Goal: Task Accomplishment & Management: Manage account settings

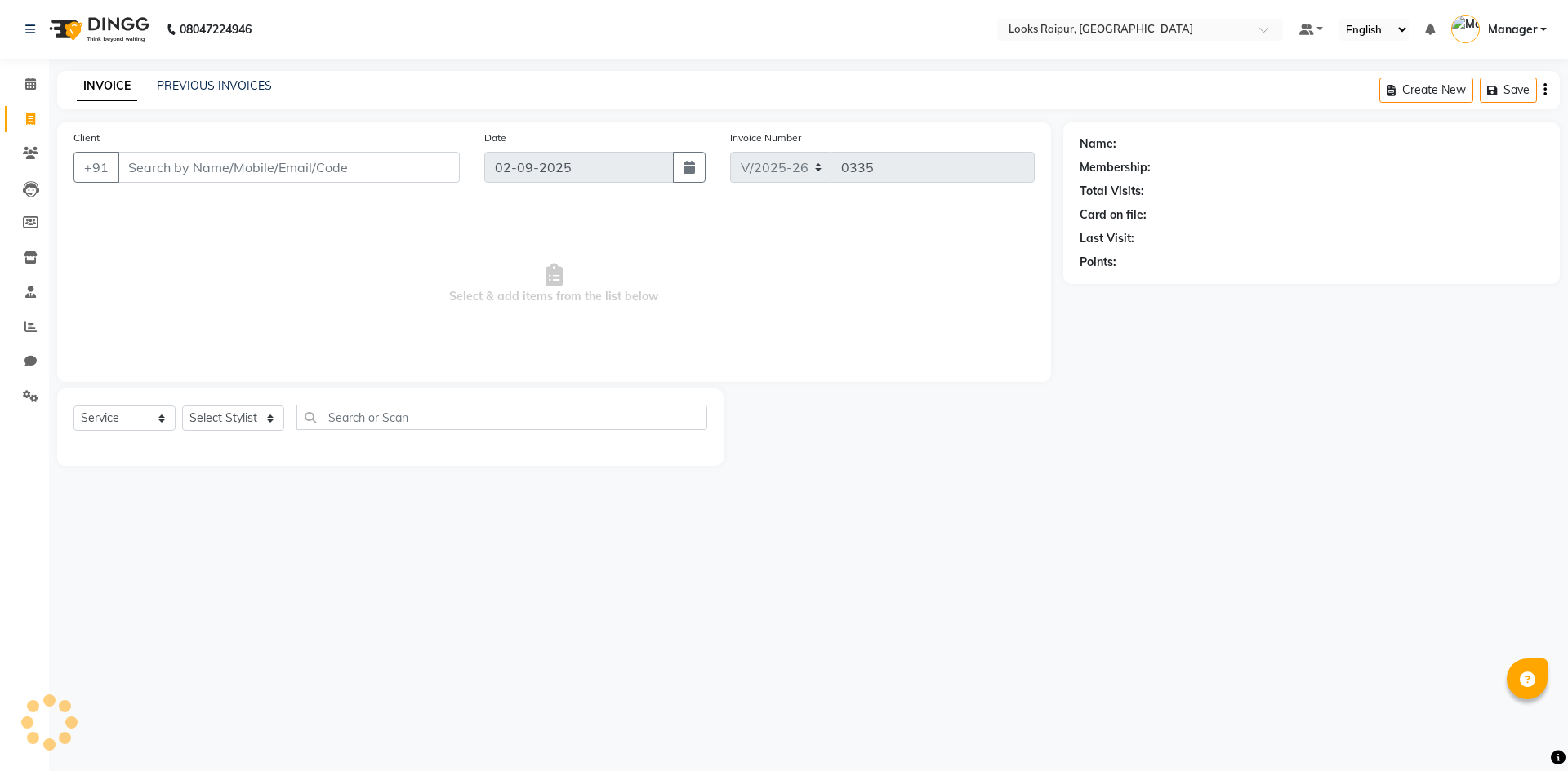
select select "8606"
select select "service"
drag, startPoint x: 161, startPoint y: 166, endPoint x: 231, endPoint y: 182, distance: 71.8
click at [161, 166] on input "Client" at bounding box center [289, 168] width 342 height 31
drag, startPoint x: 193, startPoint y: 421, endPoint x: 202, endPoint y: 416, distance: 10.3
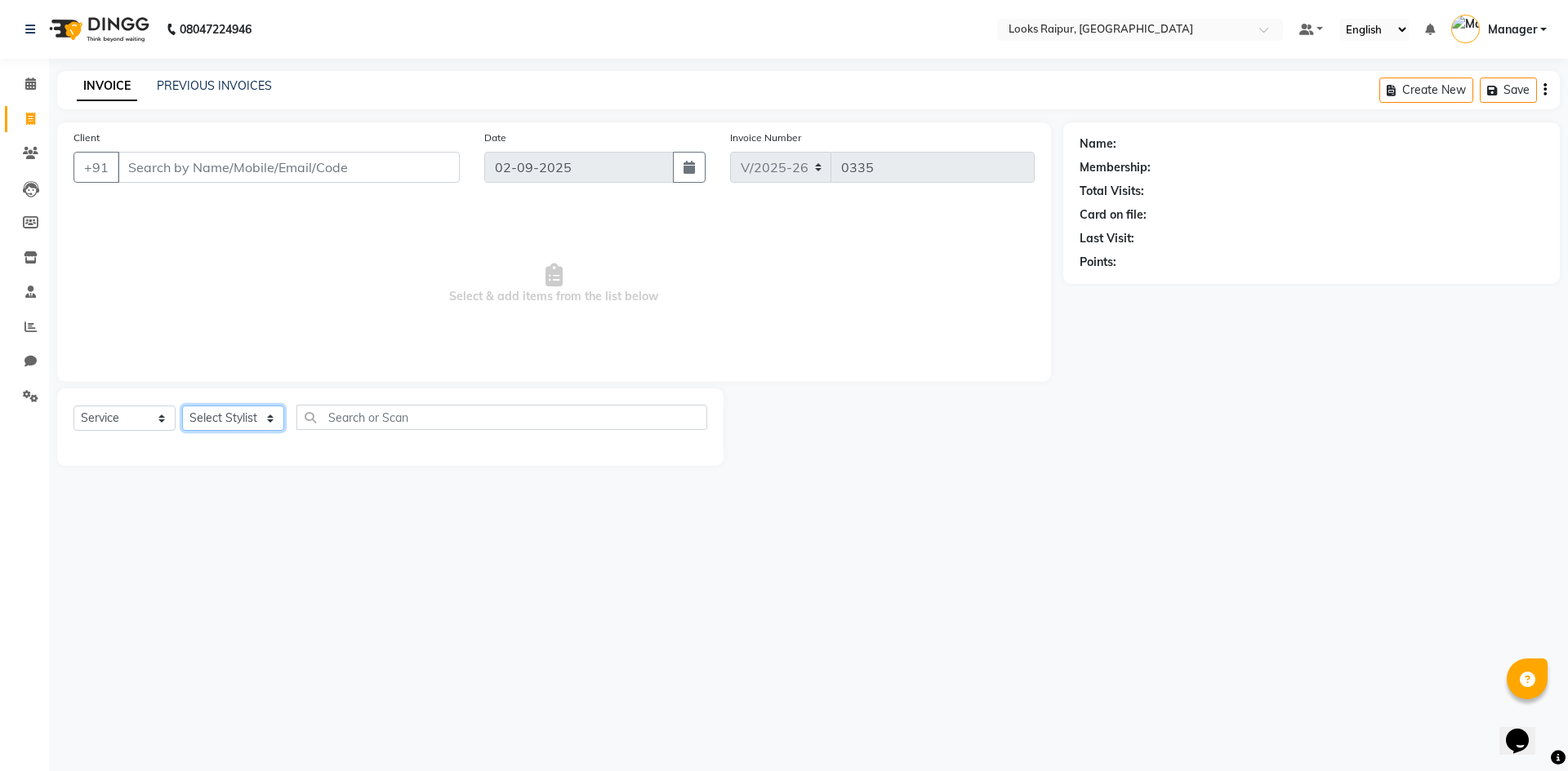
click at [193, 421] on select "Select Stylist" at bounding box center [232, 418] width 102 height 25
select select "85891"
click at [182, 406] on select "Select Stylist Akshay_Pdct [PERSON_NAME] [PERSON_NAME] Counter_Sales Dheerendra…" at bounding box center [232, 418] width 102 height 25
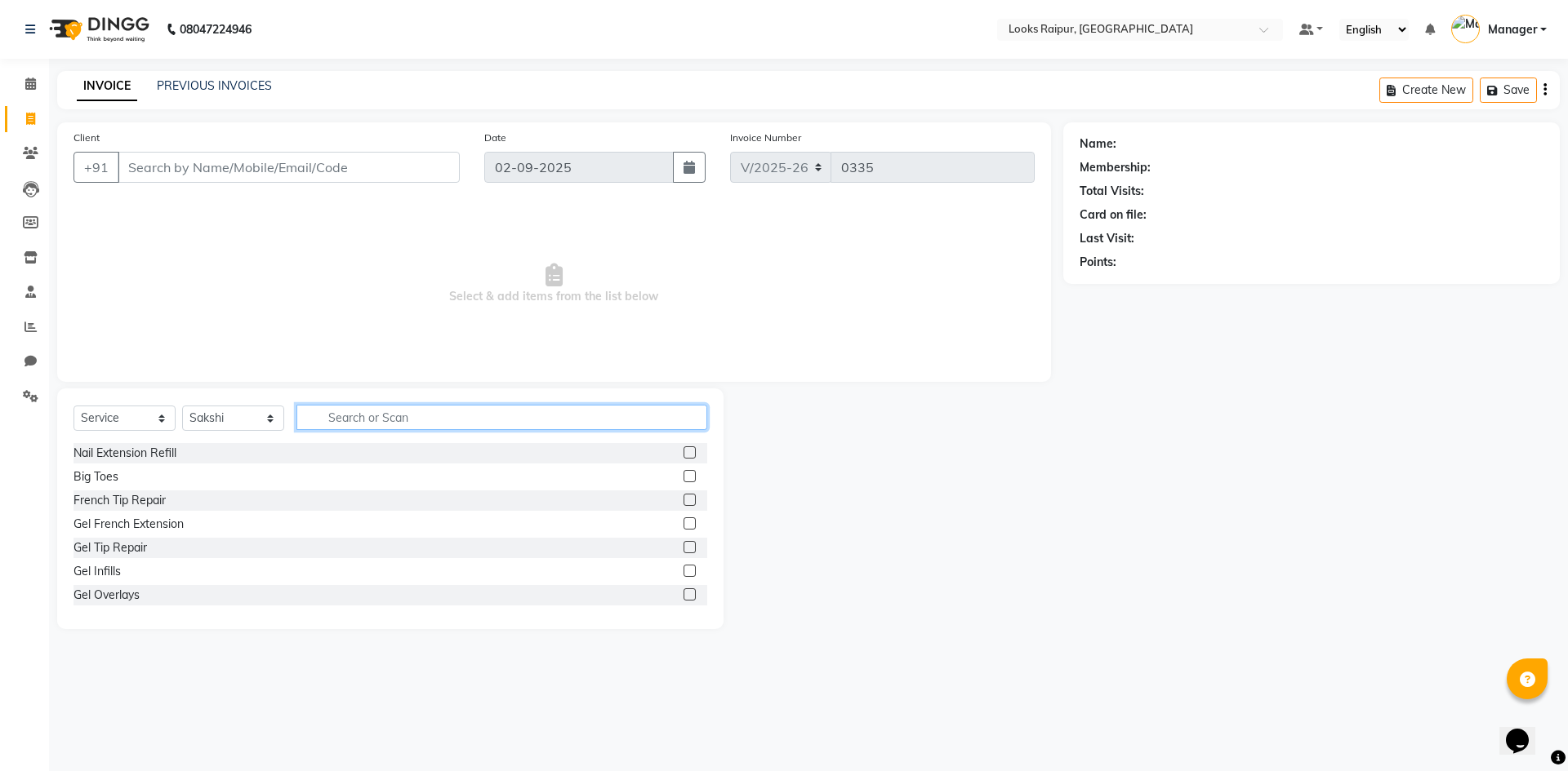
click at [334, 413] on input "text" at bounding box center [501, 417] width 411 height 25
type input "EYE"
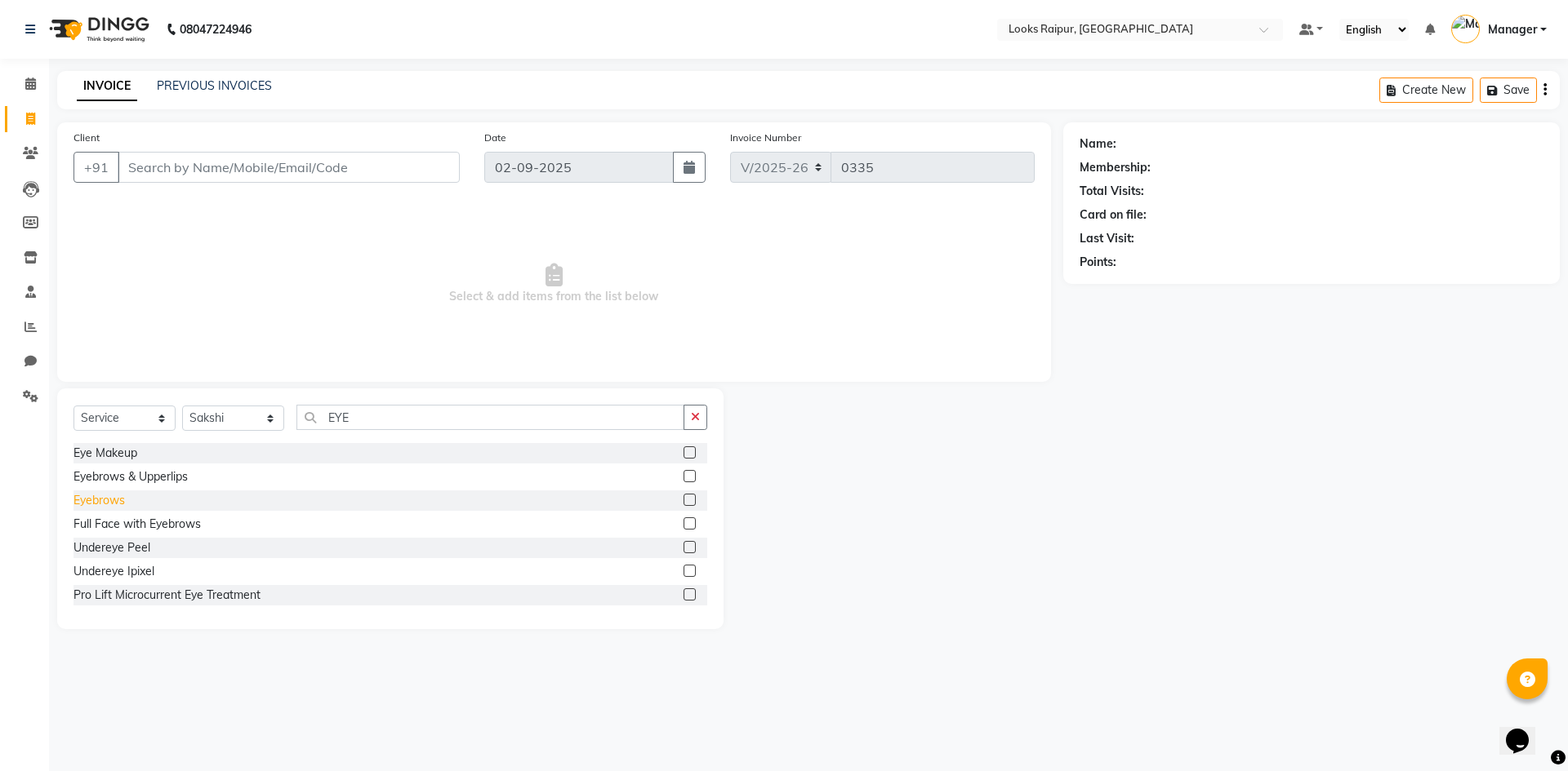
click at [79, 506] on div "Eyebrows" at bounding box center [99, 501] width 52 height 17
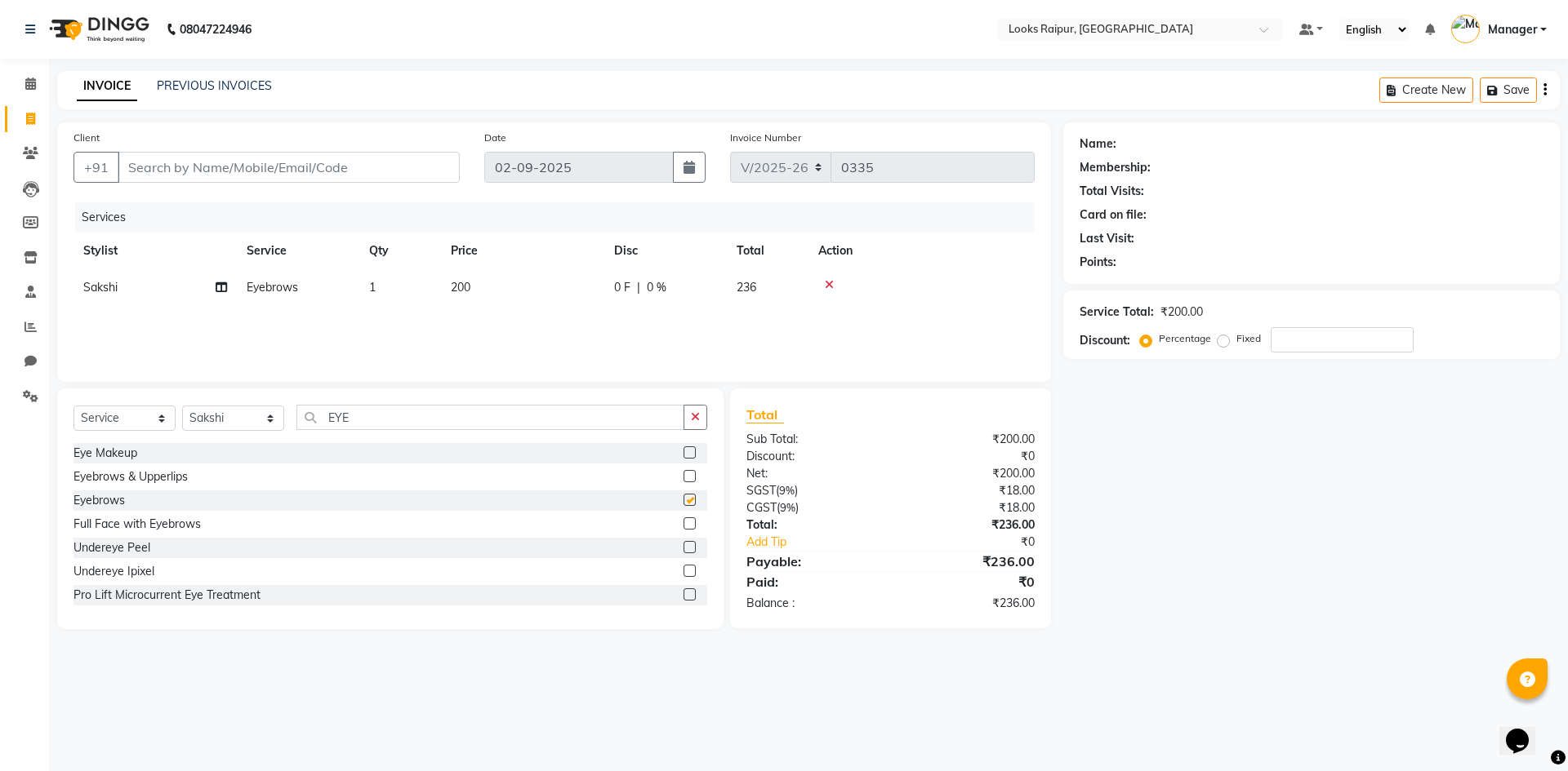
checkbox input "false"
drag, startPoint x: 375, startPoint y: 417, endPoint x: 255, endPoint y: 414, distance: 120.0
click at [255, 414] on div "Select Service Product Membership Package Voucher Prepaid Gift Card Select Styl…" at bounding box center [390, 424] width 633 height 38
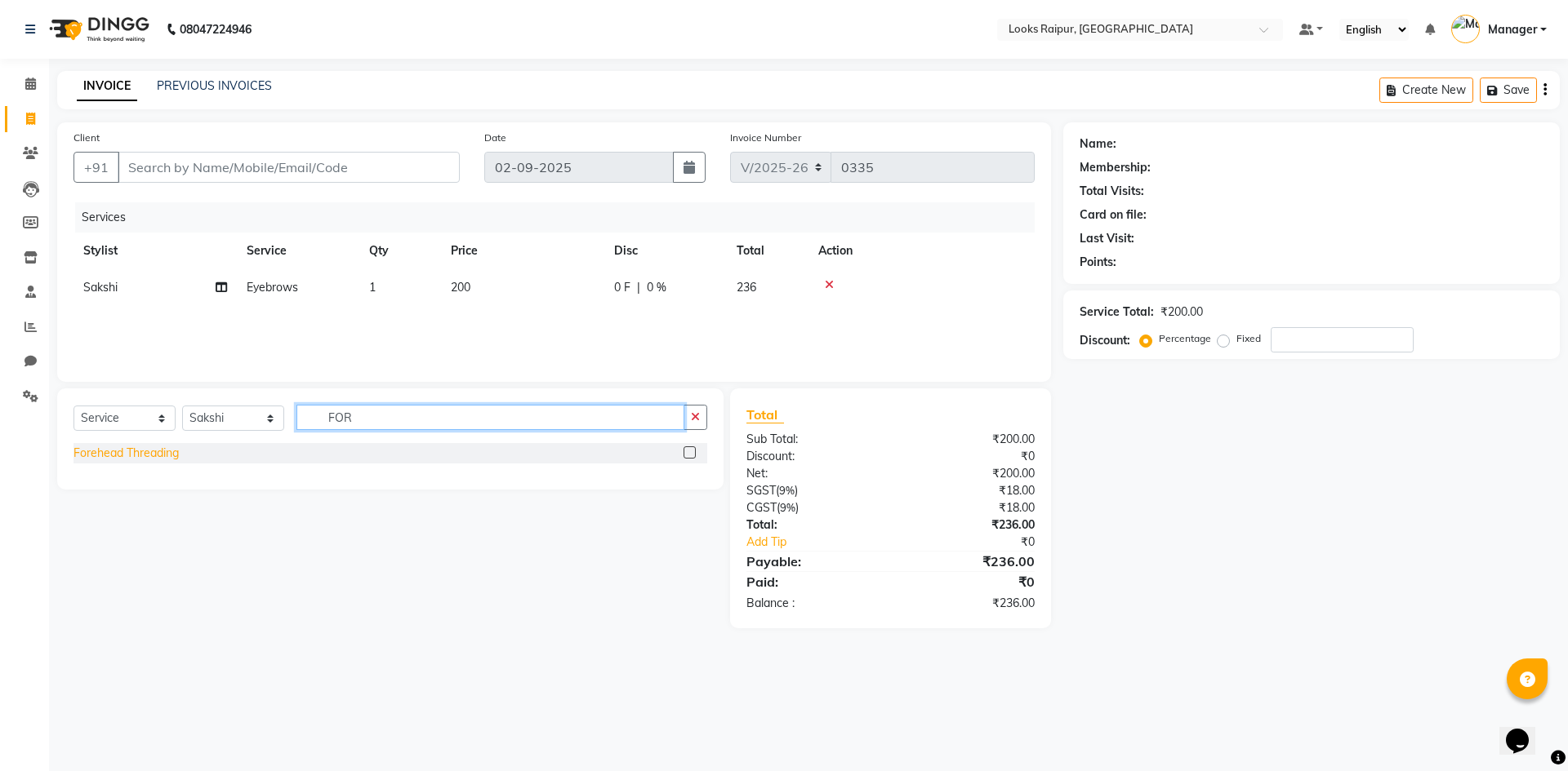
type input "FOR"
click at [132, 451] on div "Forehead Threading" at bounding box center [126, 454] width 106 height 17
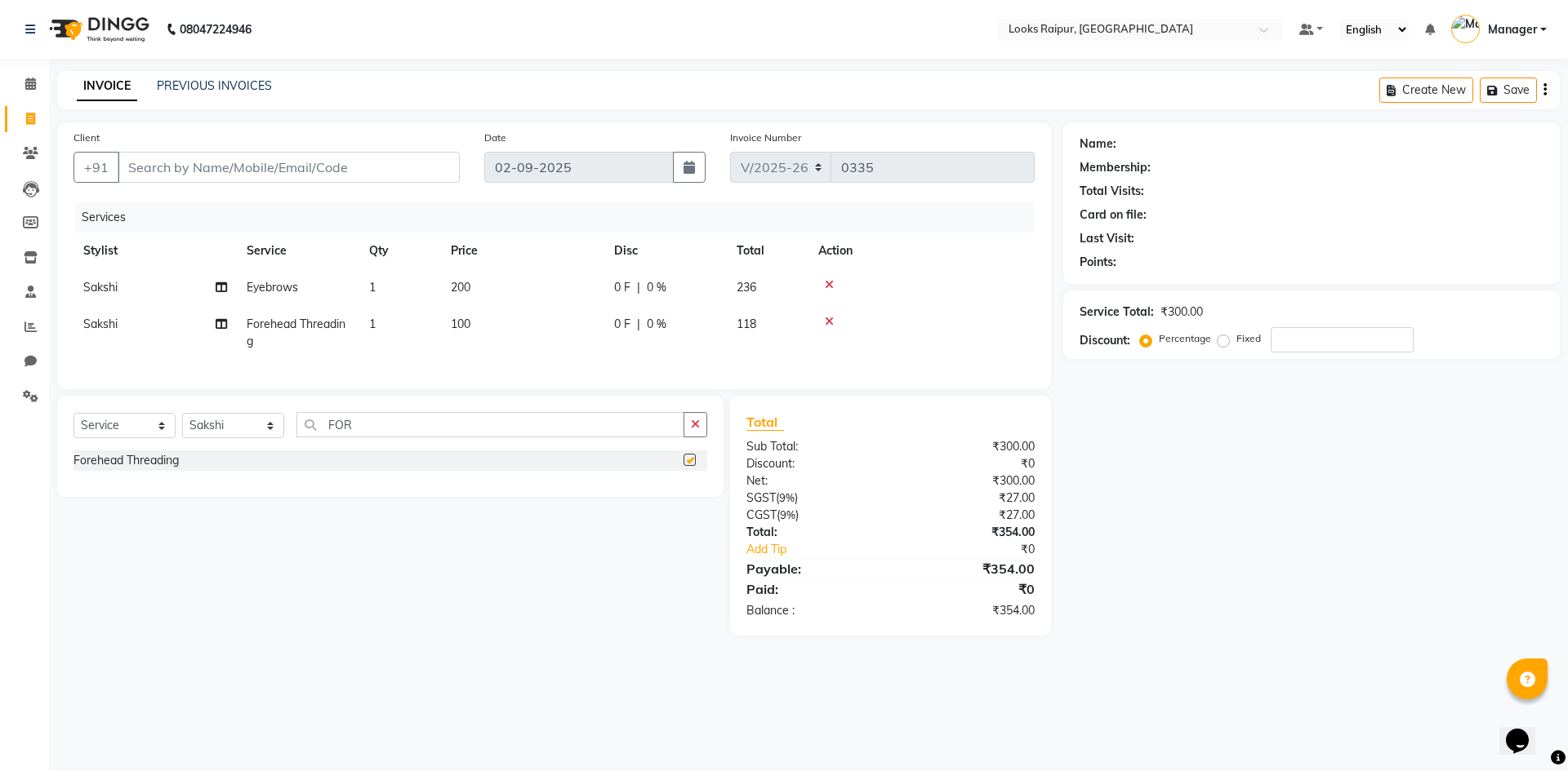
checkbox input "false"
drag, startPoint x: 379, startPoint y: 435, endPoint x: 247, endPoint y: 434, distance: 132.0
click at [255, 434] on div "Select Service Product Membership Package Voucher Prepaid Gift Card Select Styl…" at bounding box center [390, 431] width 633 height 38
type input "UPP"
click at [153, 493] on div "Upperlip Threading" at bounding box center [122, 485] width 99 height 17
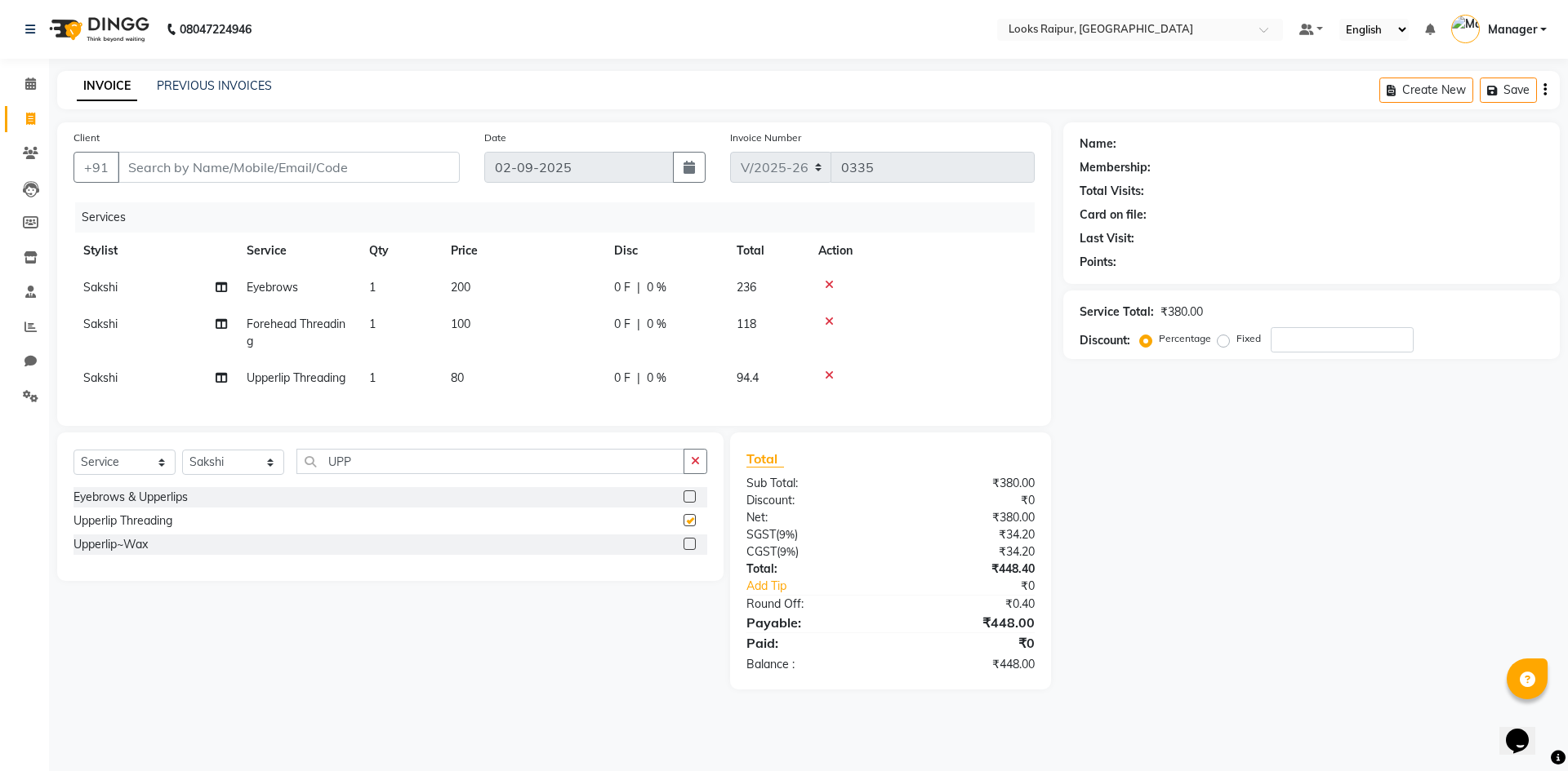
checkbox input "false"
click at [466, 285] on span "200" at bounding box center [460, 287] width 19 height 15
select select "85891"
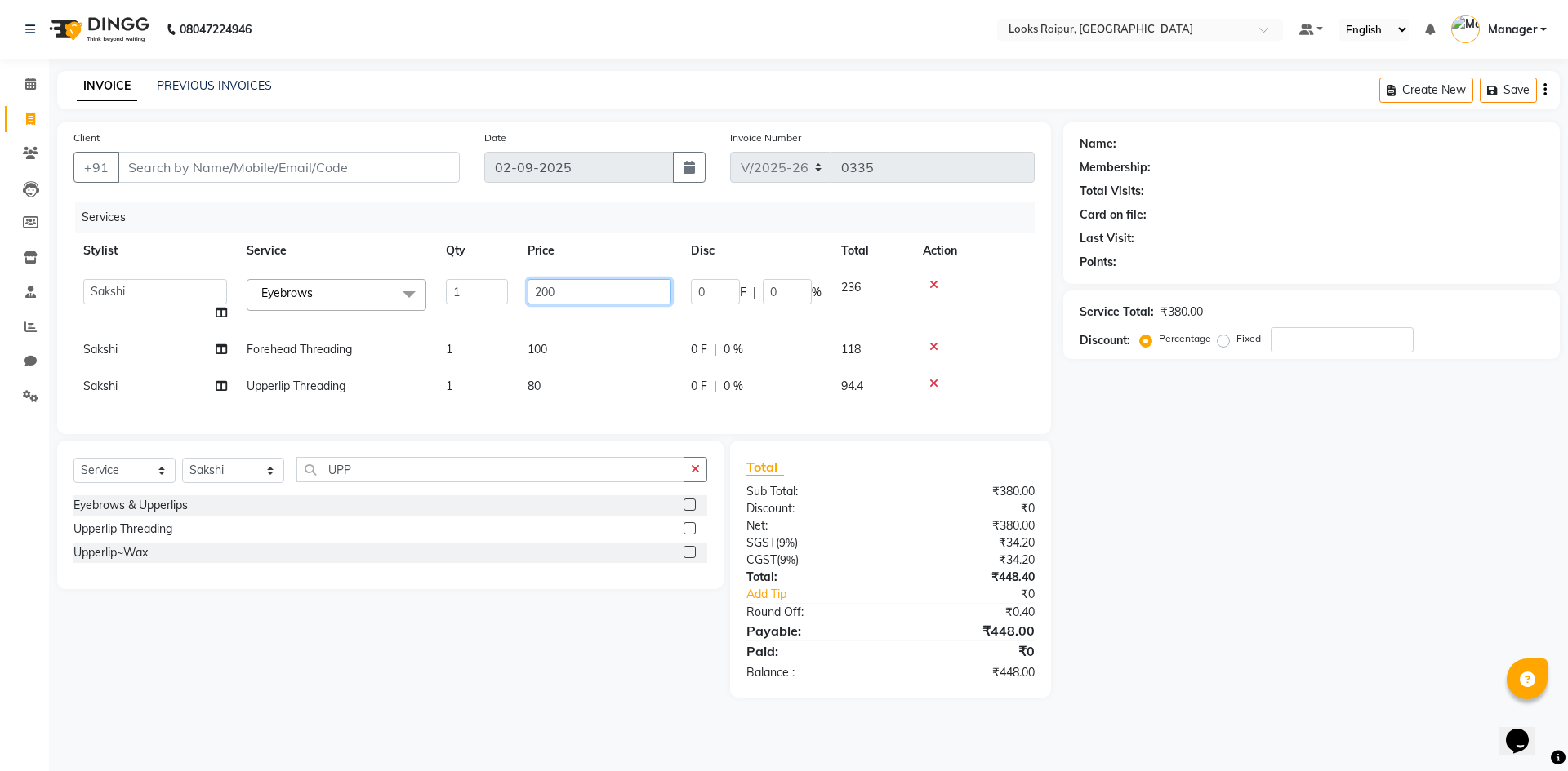
drag, startPoint x: 563, startPoint y: 287, endPoint x: 466, endPoint y: 293, distance: 97.2
click at [466, 293] on tr "Akshay_Pdct [PERSON_NAME] [PERSON_NAME] Counter_Sales Dheerendra_pdct [PERSON_N…" at bounding box center [554, 300] width 961 height 62
type input "100"
click at [559, 353] on td "100" at bounding box center [599, 350] width 163 height 37
select select "85891"
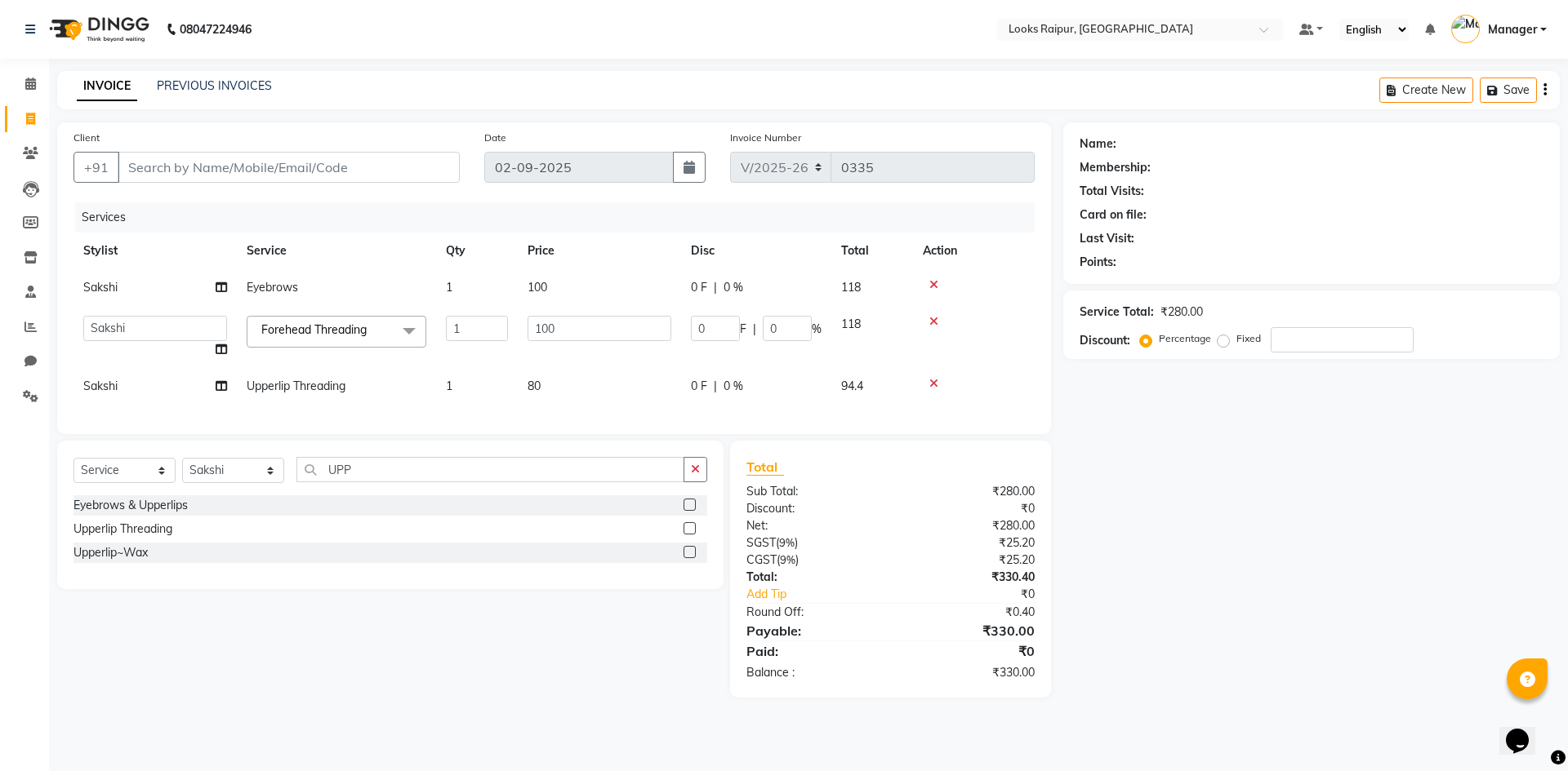
click at [566, 382] on td "80" at bounding box center [599, 387] width 163 height 37
select select "85891"
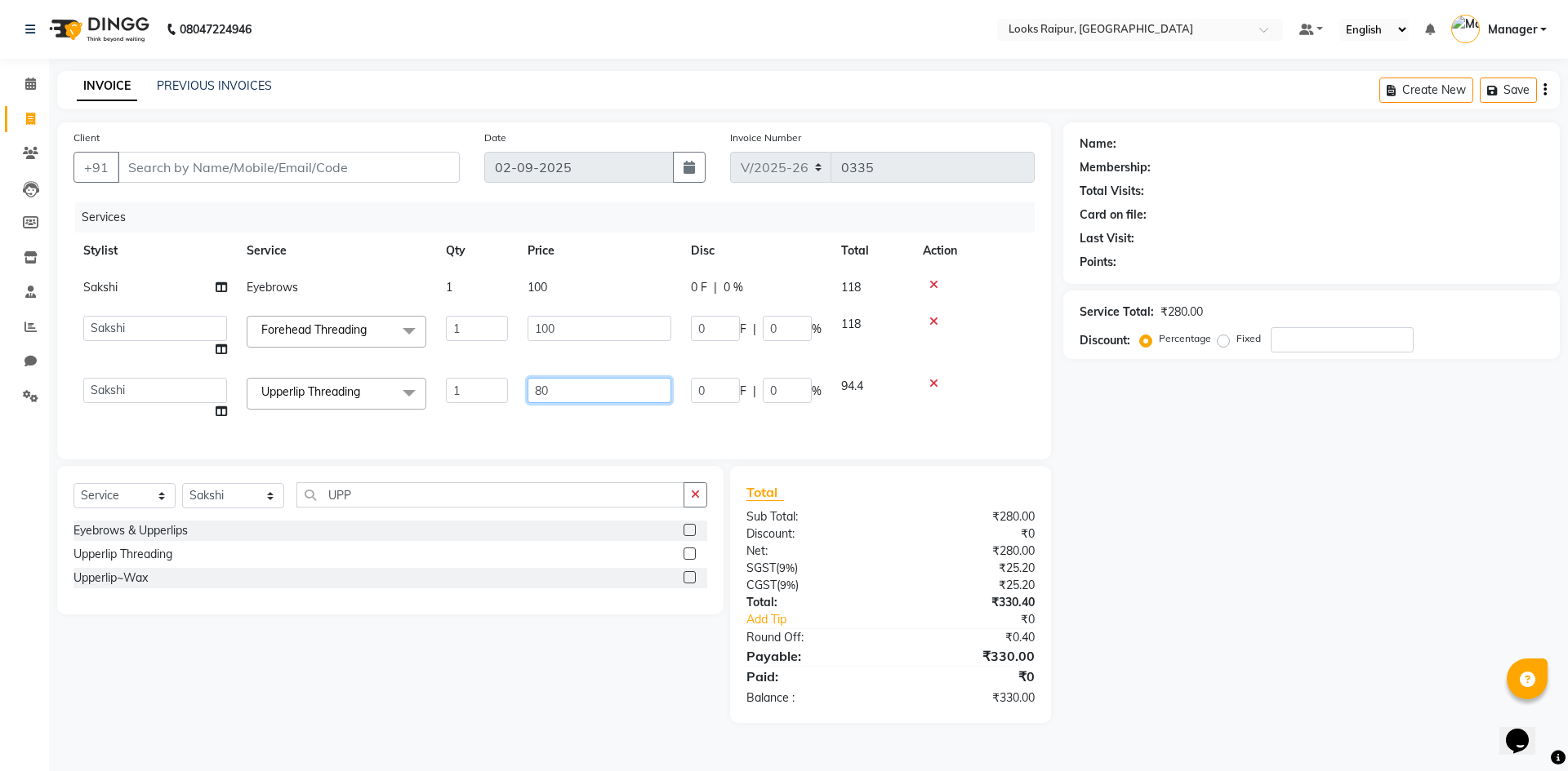
drag, startPoint x: 588, startPoint y: 389, endPoint x: 446, endPoint y: 392, distance: 142.0
click at [452, 389] on tr "Akshay_Pdct [PERSON_NAME] [PERSON_NAME] Counter_Sales Dheerendra_pdct [PERSON_N…" at bounding box center [554, 399] width 961 height 62
type input "100"
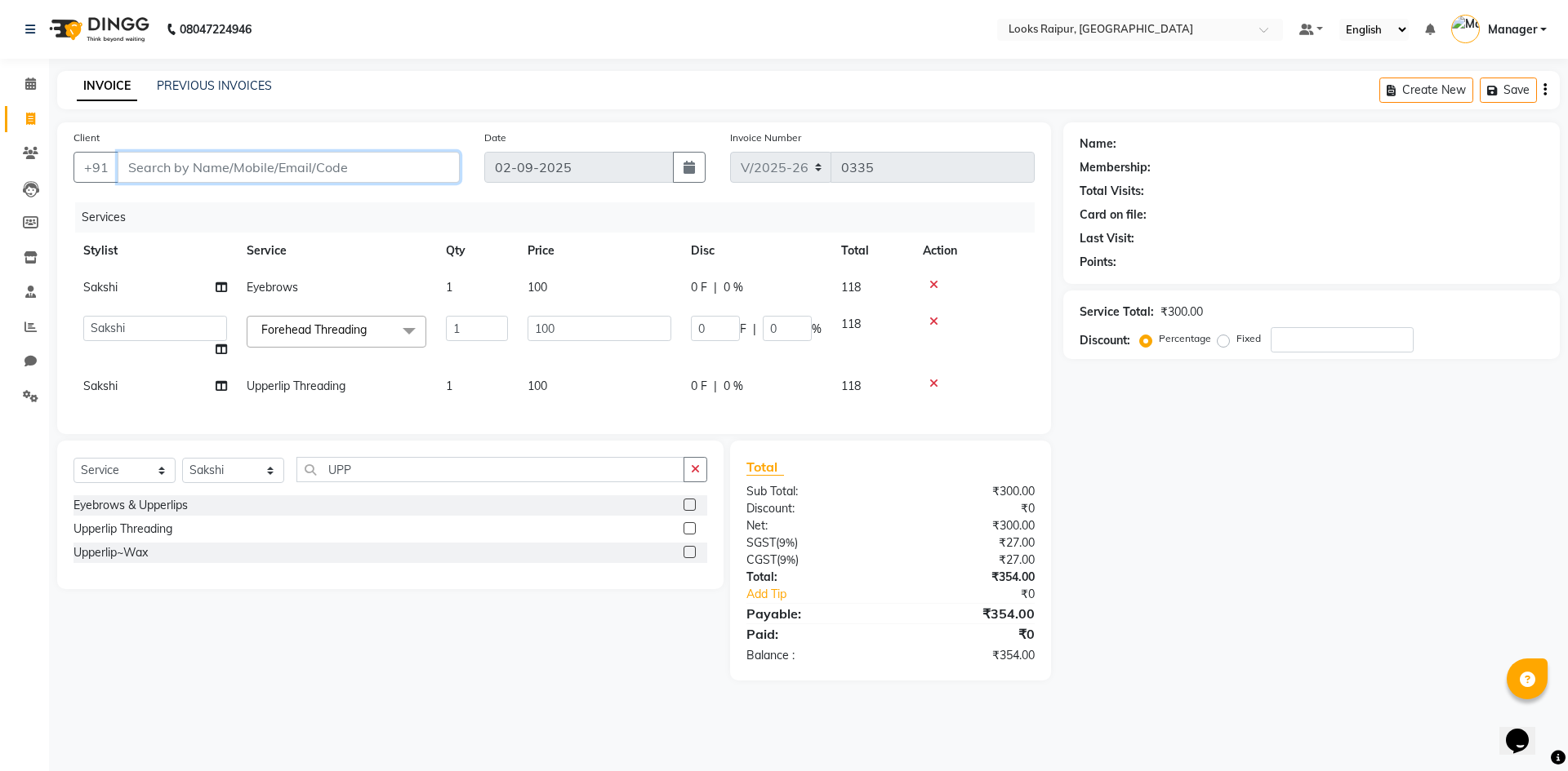
drag, startPoint x: 198, startPoint y: 169, endPoint x: 205, endPoint y: 176, distance: 9.9
click at [199, 169] on input "Client" at bounding box center [289, 168] width 342 height 31
click at [224, 169] on input "Client" at bounding box center [289, 168] width 342 height 31
type input "9"
type input "0"
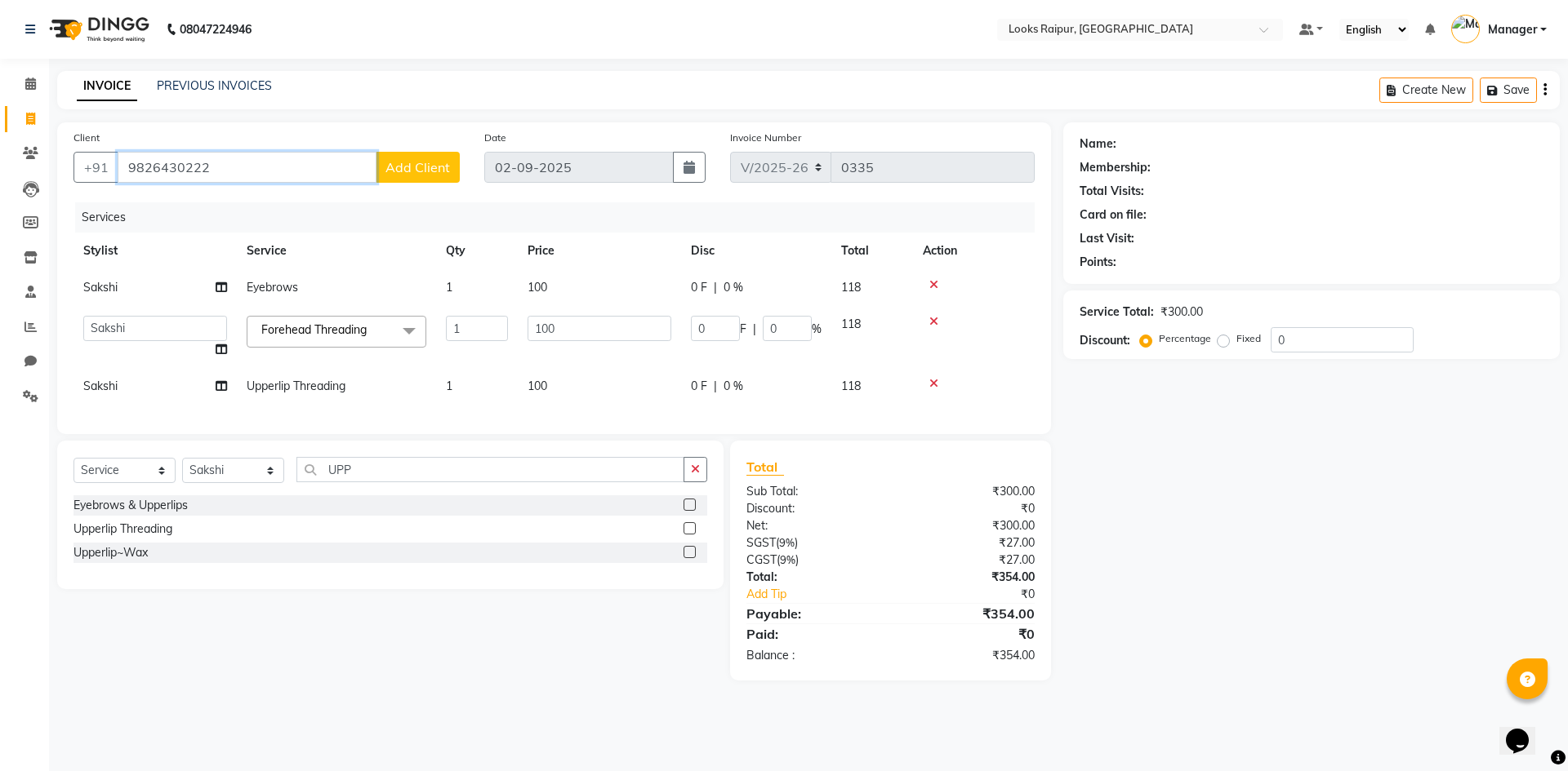
type input "9826430222"
click at [421, 170] on span "Add Client" at bounding box center [418, 167] width 65 height 17
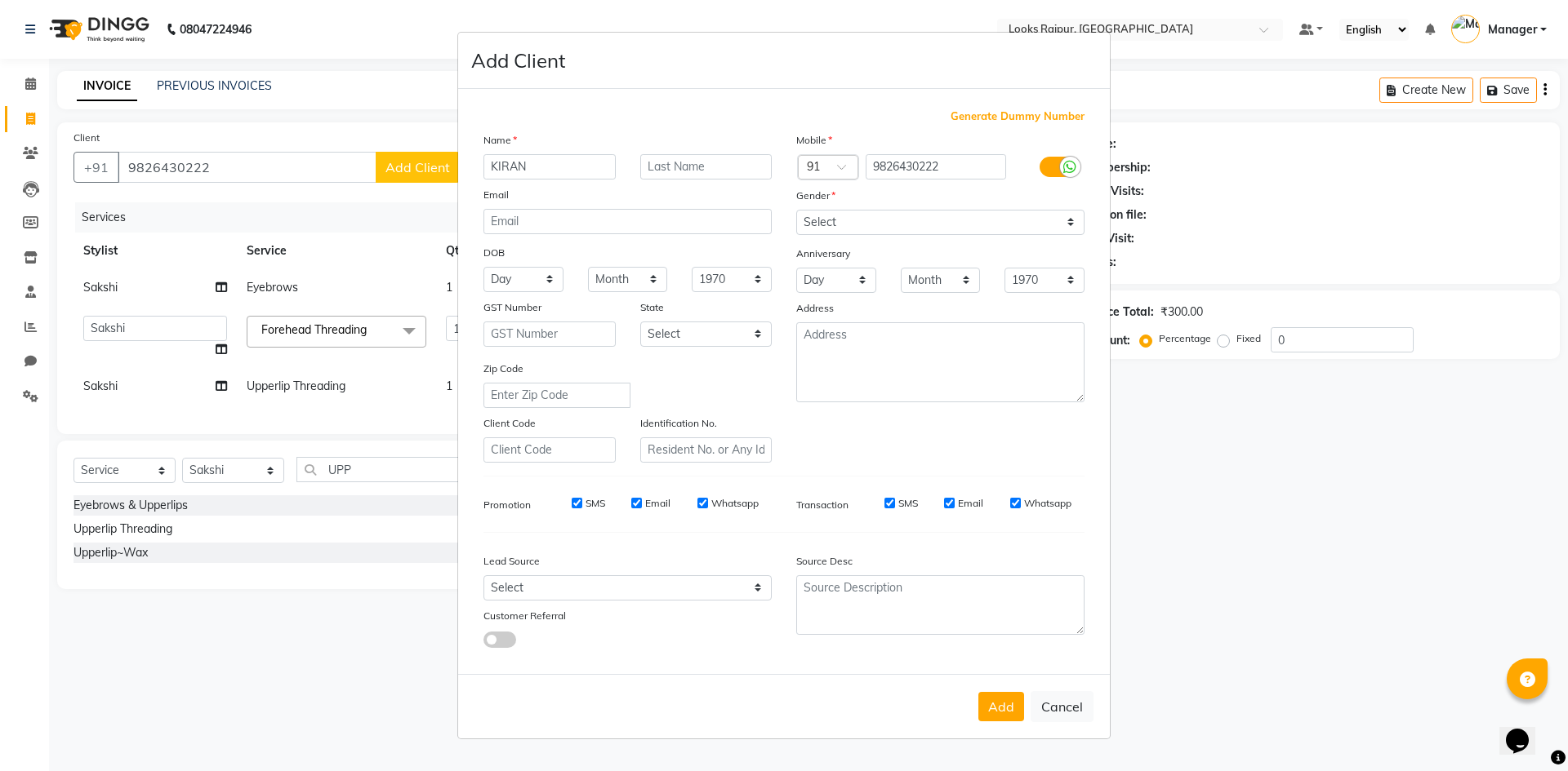
type input "KIRAN"
click at [709, 169] on input "text" at bounding box center [706, 167] width 132 height 25
type input "."
click at [930, 228] on select "Select [DEMOGRAPHIC_DATA] [DEMOGRAPHIC_DATA] Other Prefer Not To Say" at bounding box center [941, 222] width 288 height 25
select select "[DEMOGRAPHIC_DATA]"
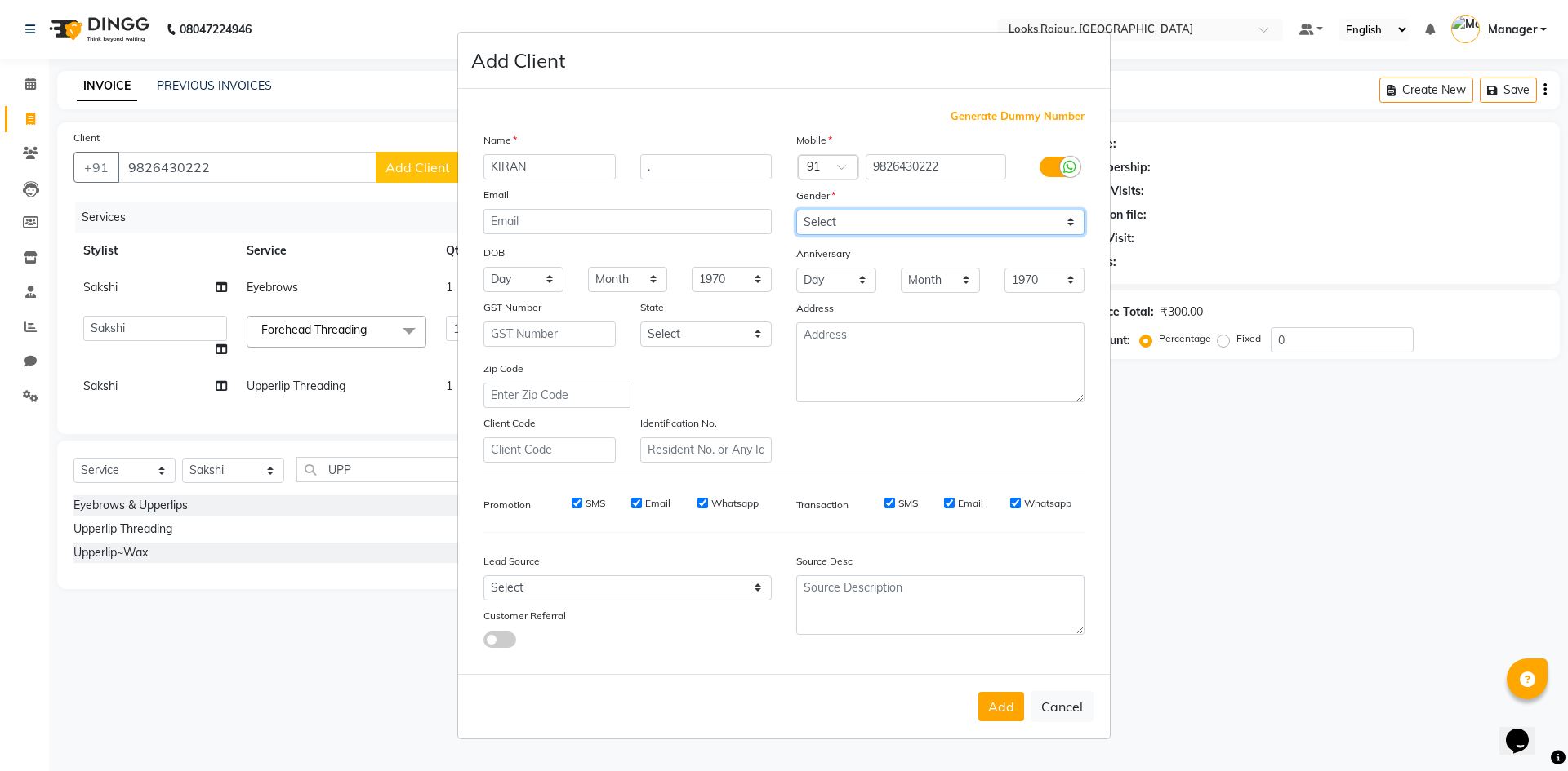
click at [797, 210] on select "Select [DEMOGRAPHIC_DATA] [DEMOGRAPHIC_DATA] Other Prefer Not To Say" at bounding box center [941, 222] width 288 height 25
click at [991, 703] on button "Add" at bounding box center [1001, 707] width 45 height 30
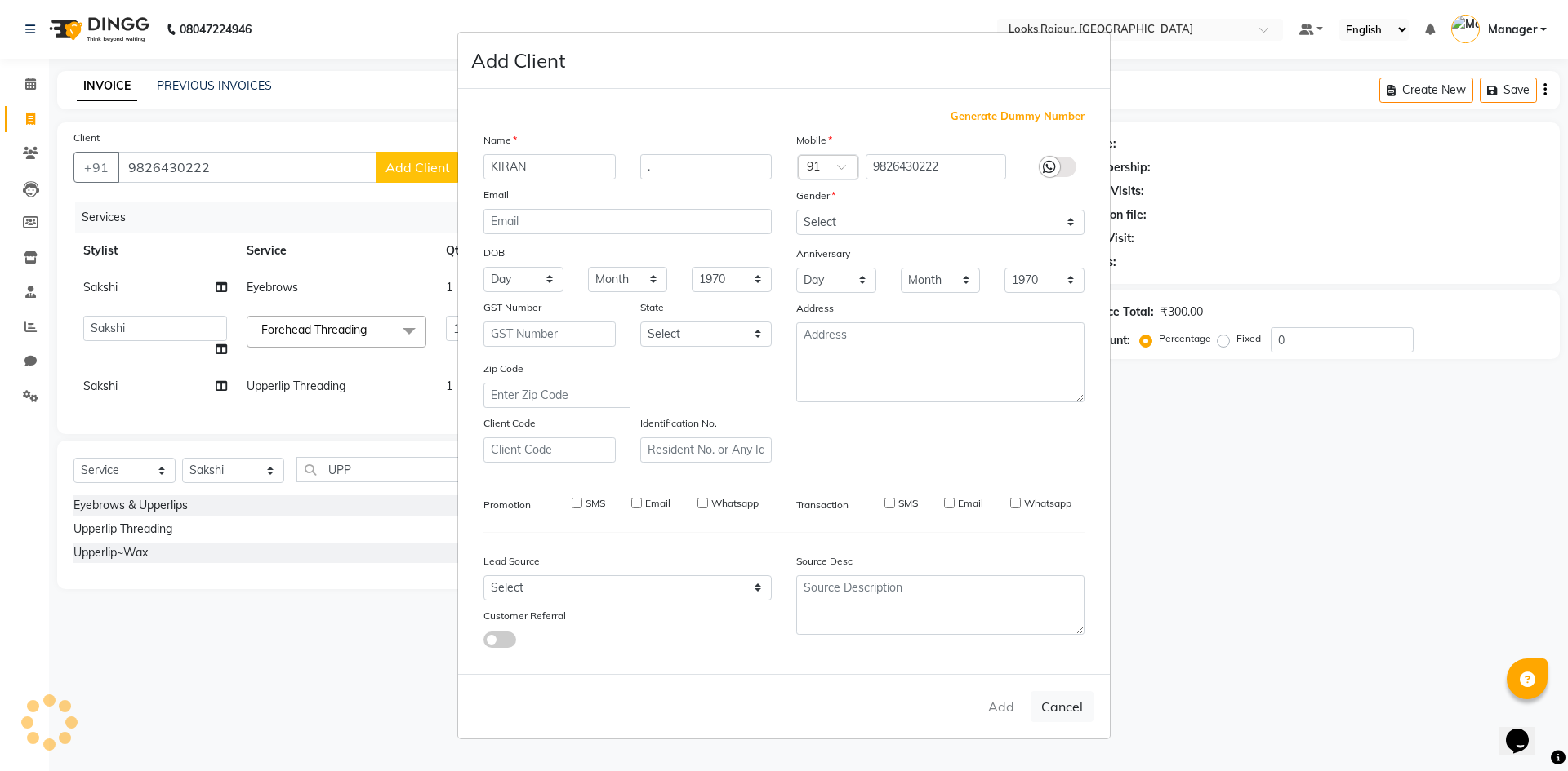
select select
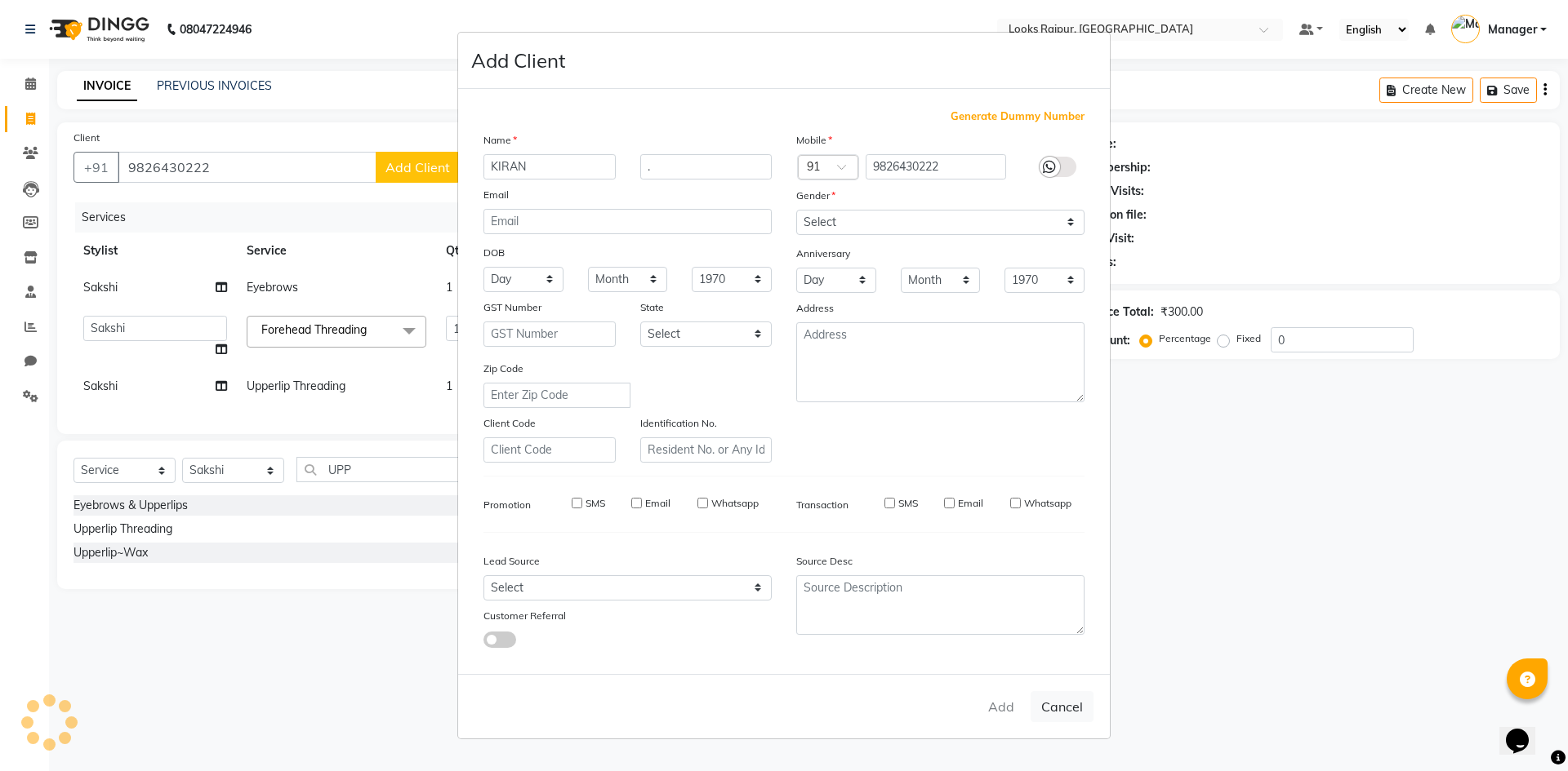
select select
checkbox input "false"
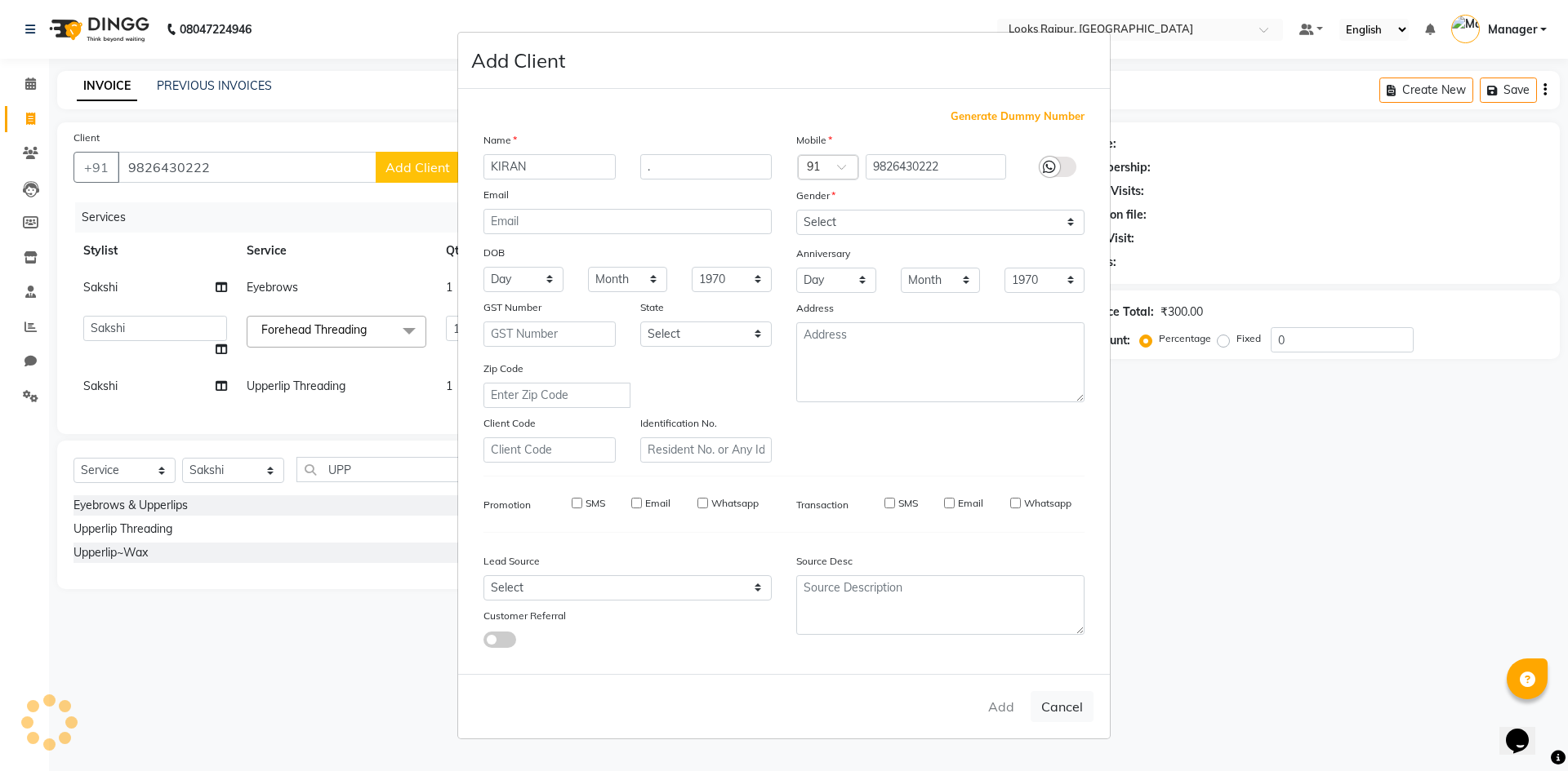
checkbox input "false"
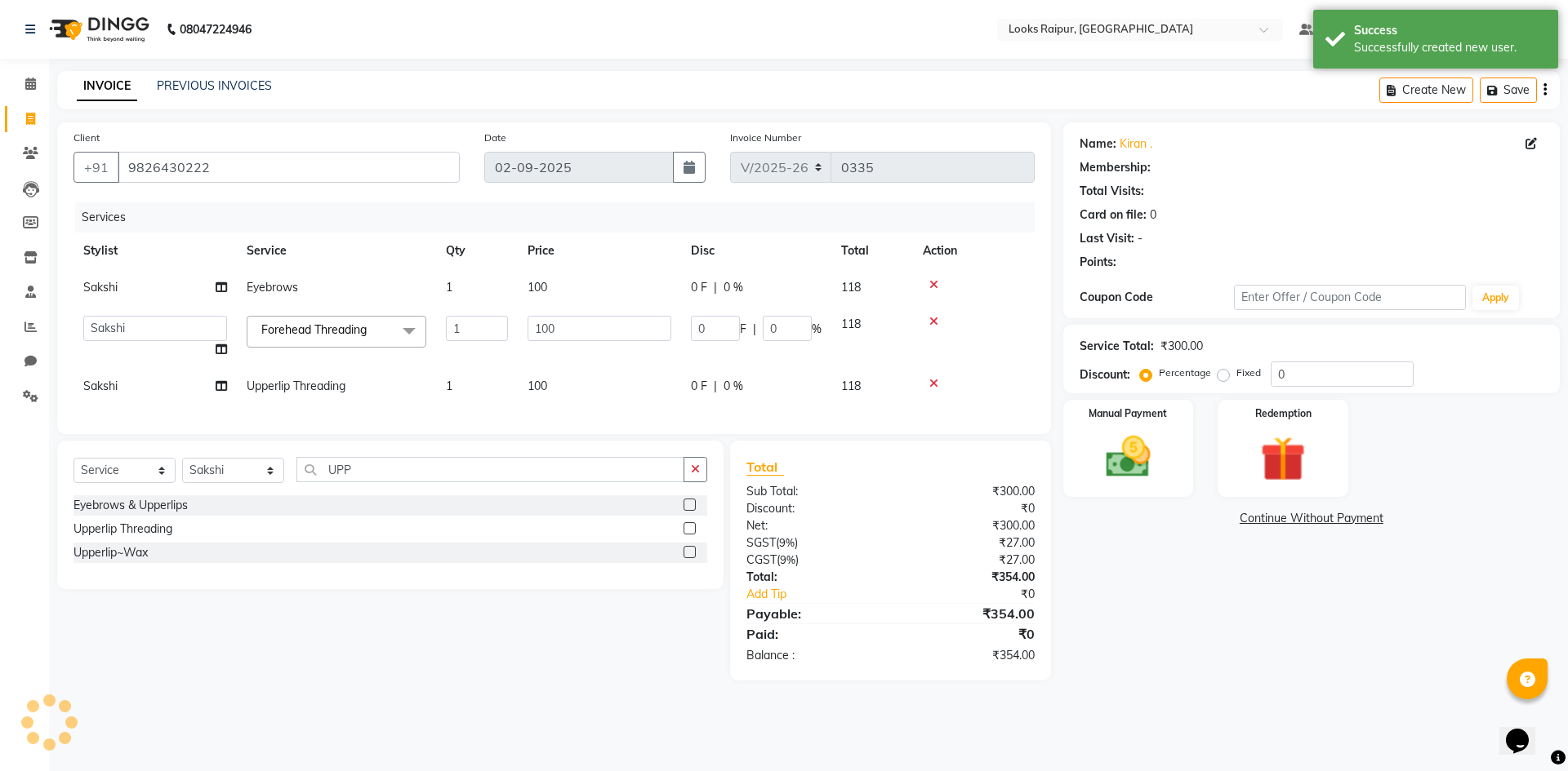
select select "1: Object"
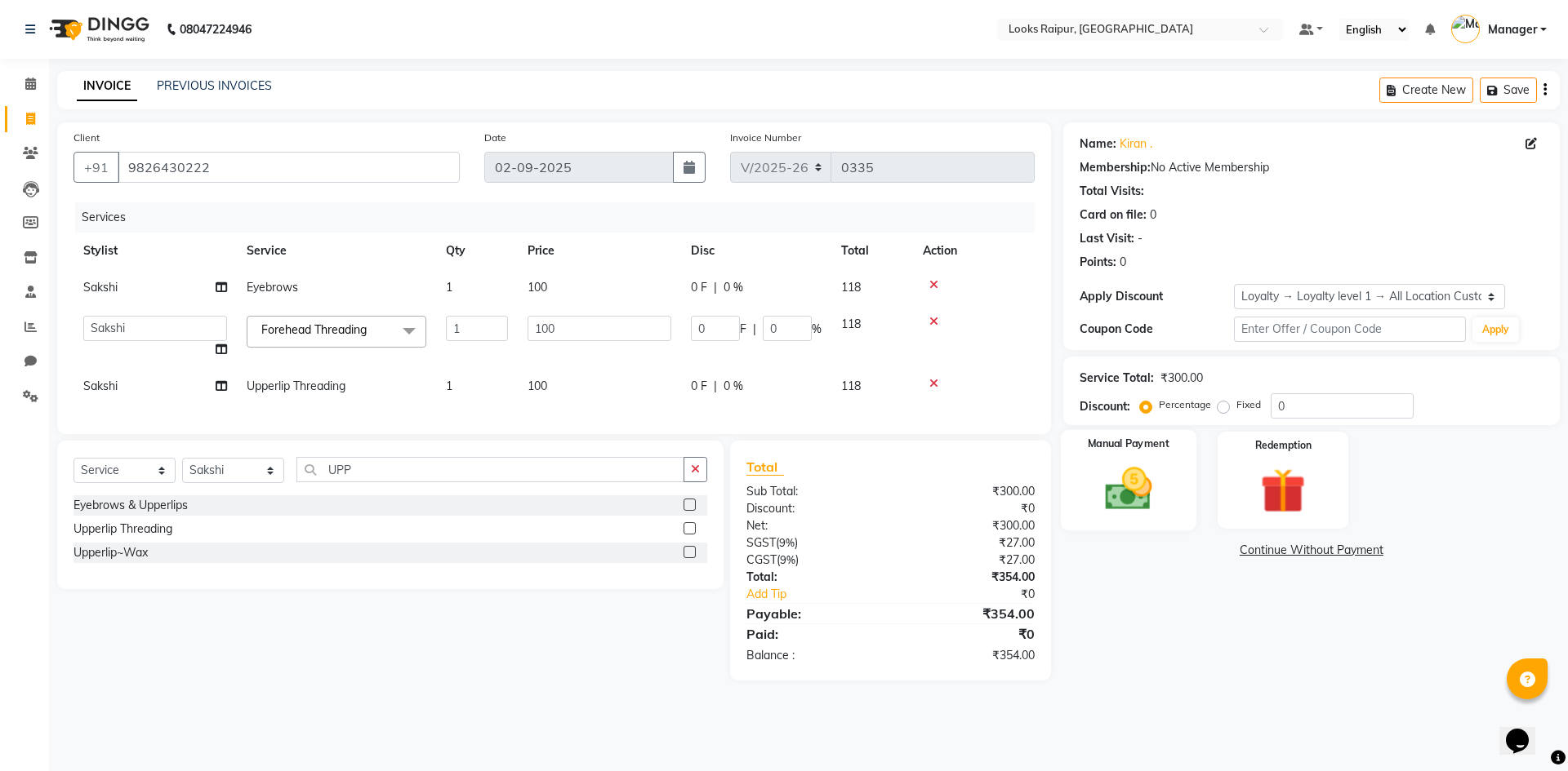
click at [1113, 482] on img at bounding box center [1128, 489] width 76 height 54
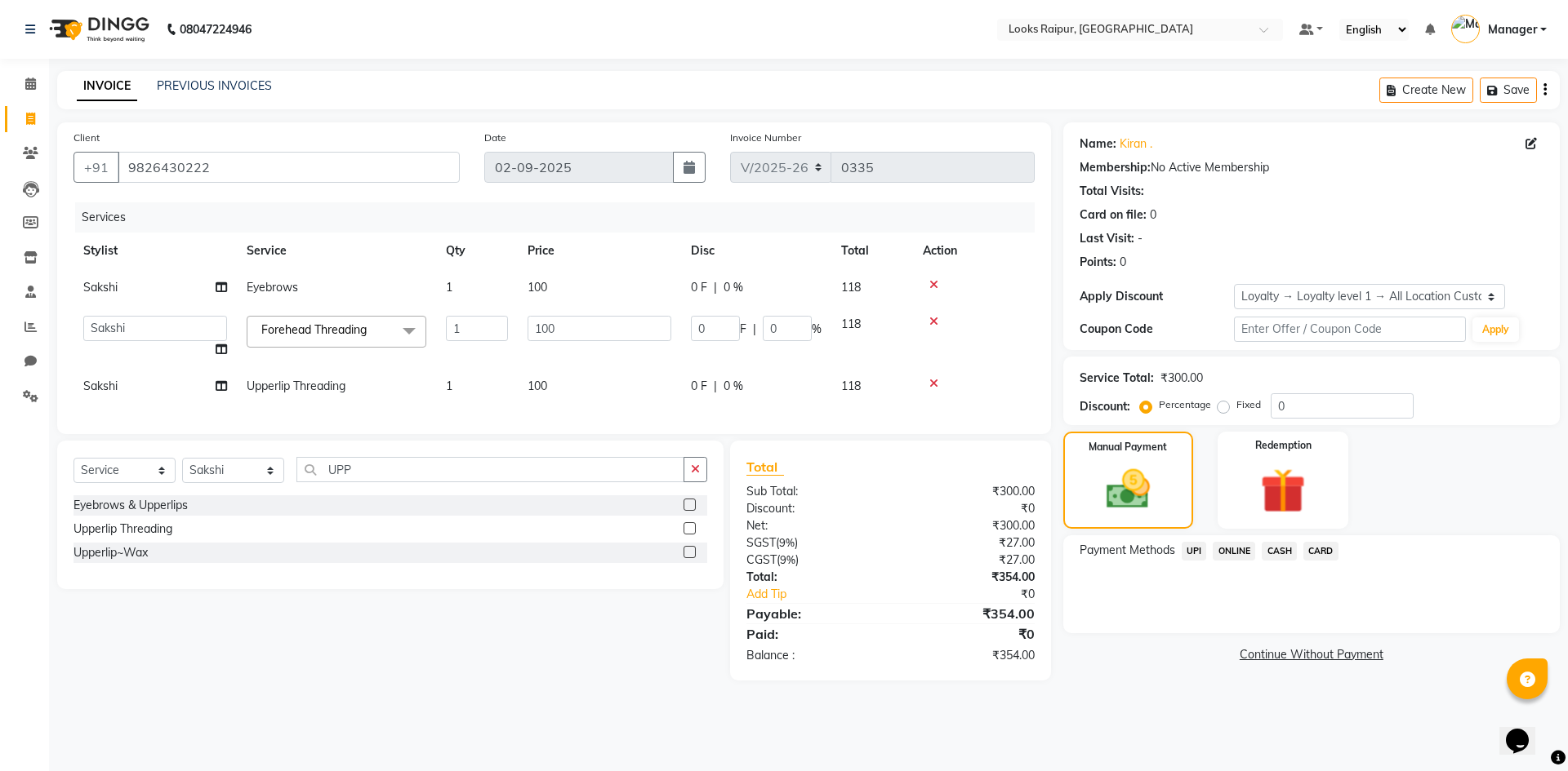
click at [1277, 555] on span "CASH" at bounding box center [1279, 552] width 35 height 19
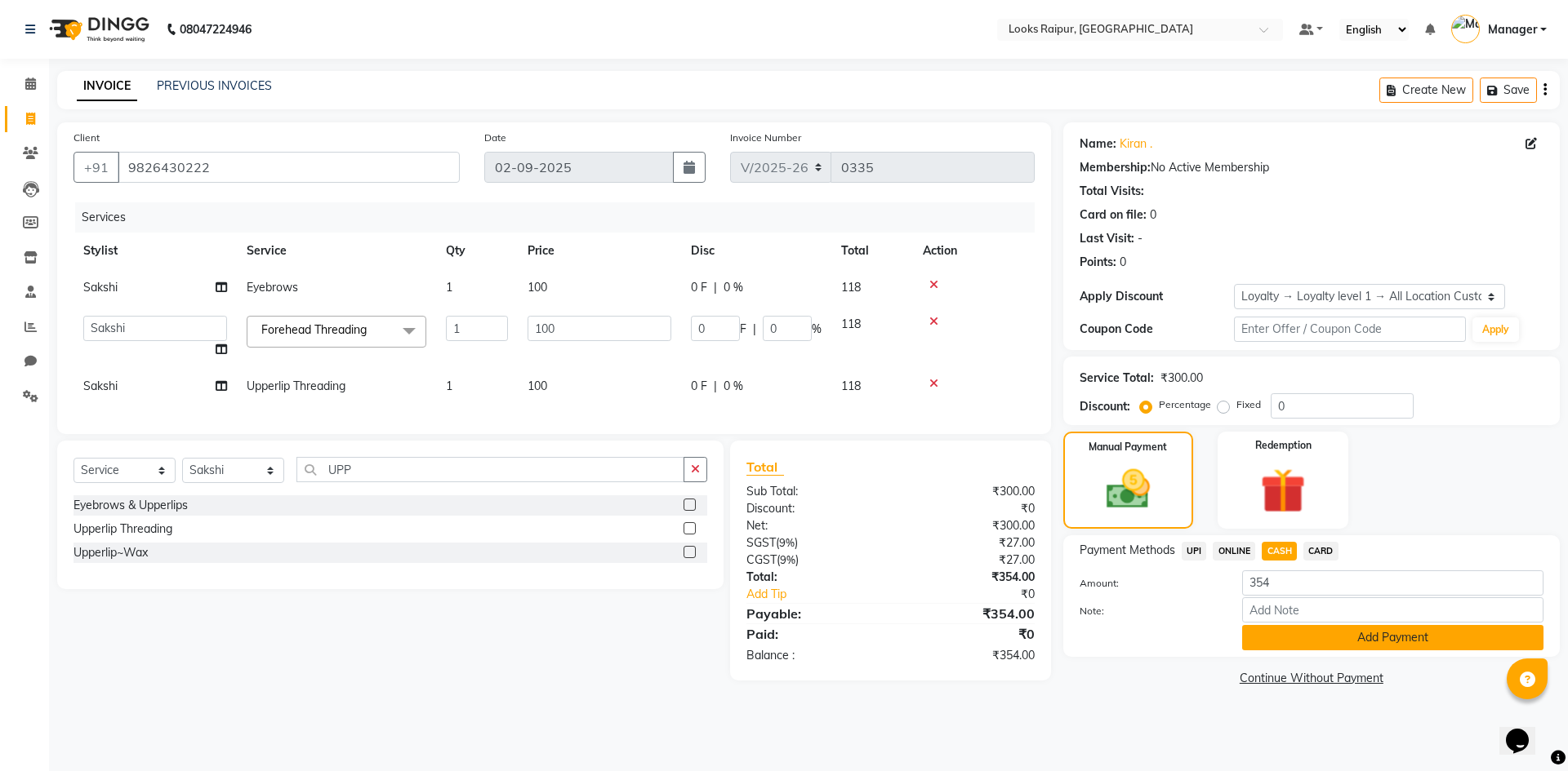
click at [1337, 636] on button "Add Payment" at bounding box center [1392, 637] width 301 height 25
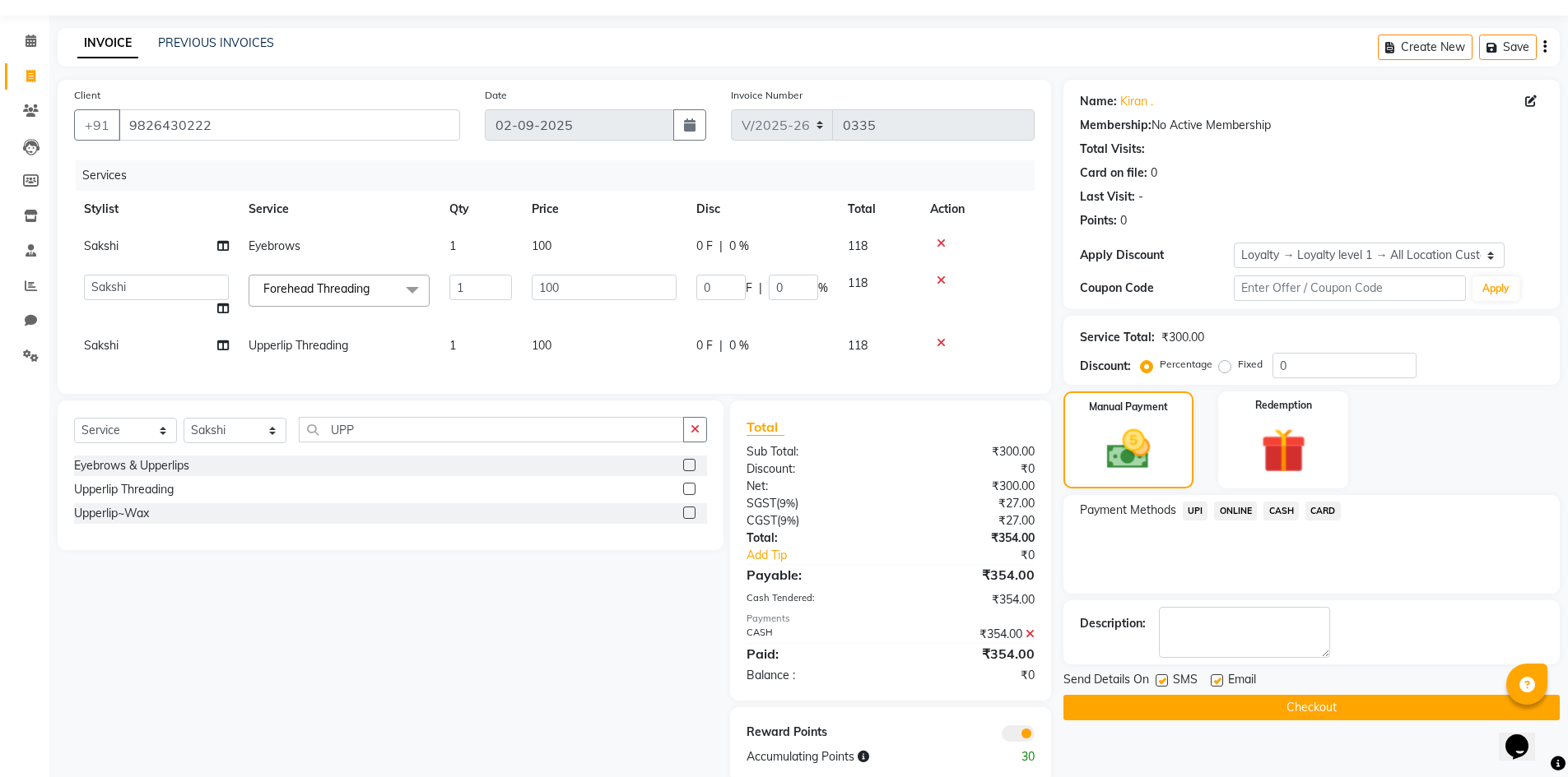
scroll to position [85, 0]
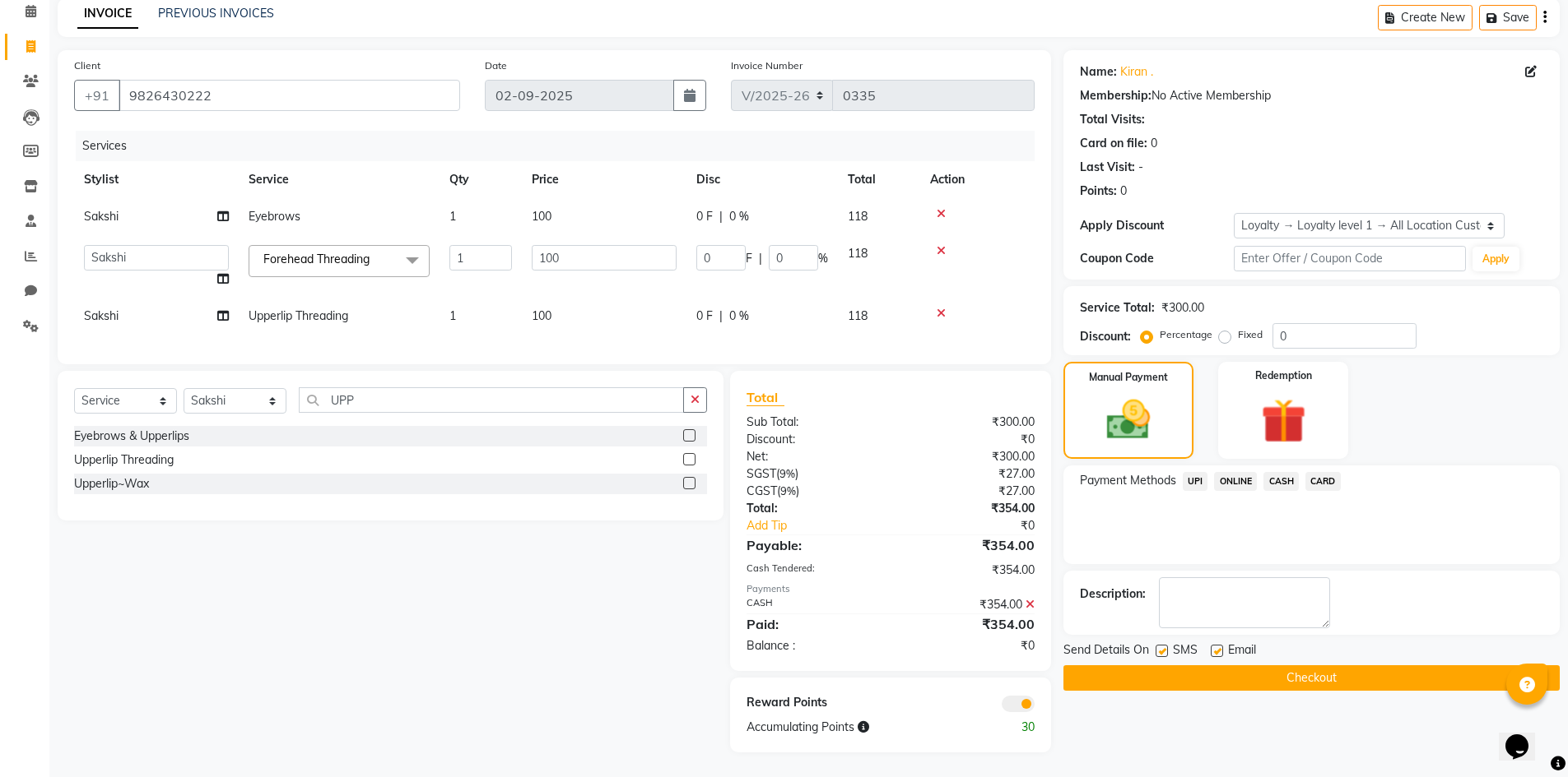
click at [1304, 665] on button "Checkout" at bounding box center [1312, 678] width 497 height 26
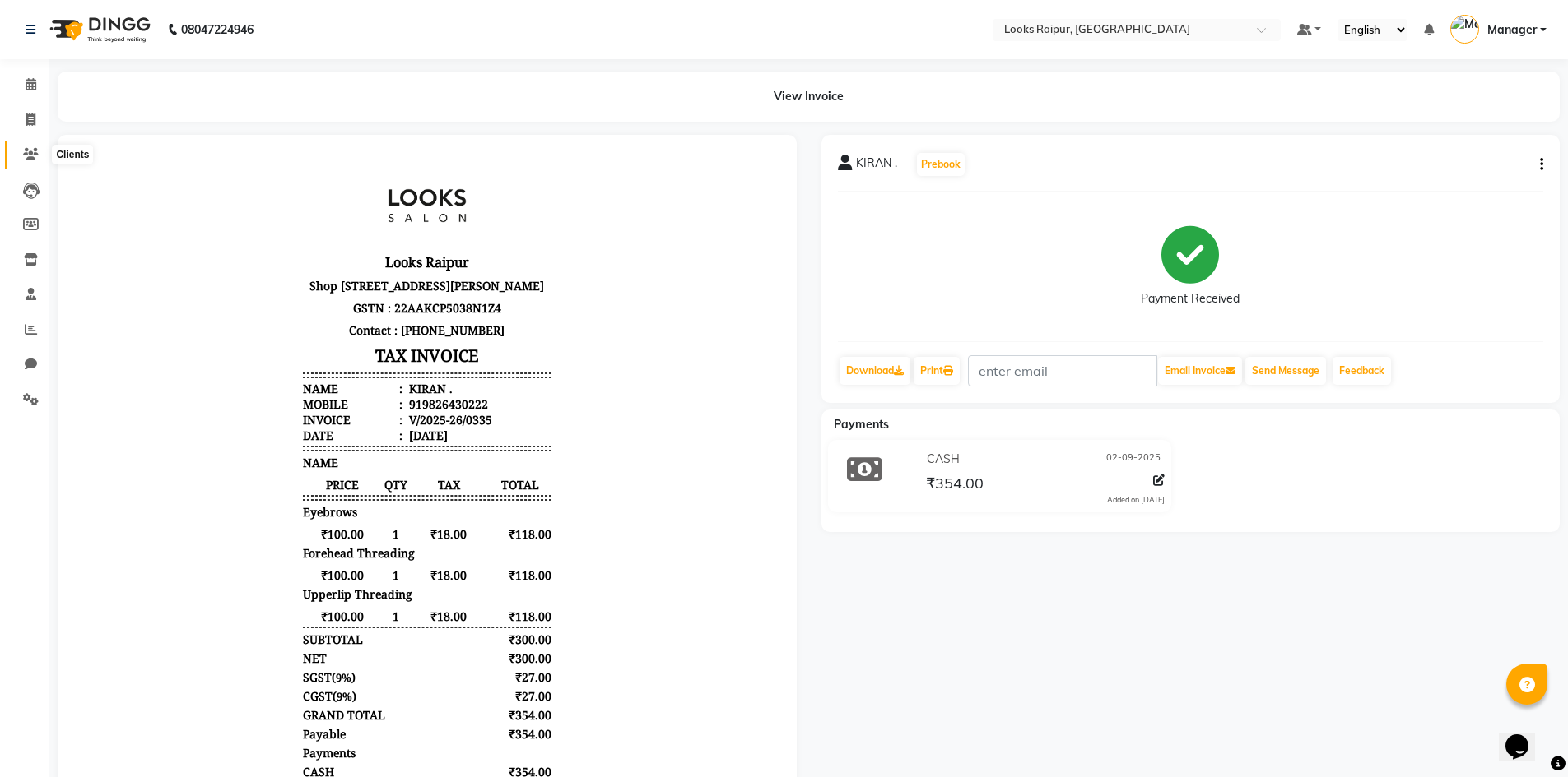
click at [25, 148] on icon at bounding box center [31, 154] width 16 height 12
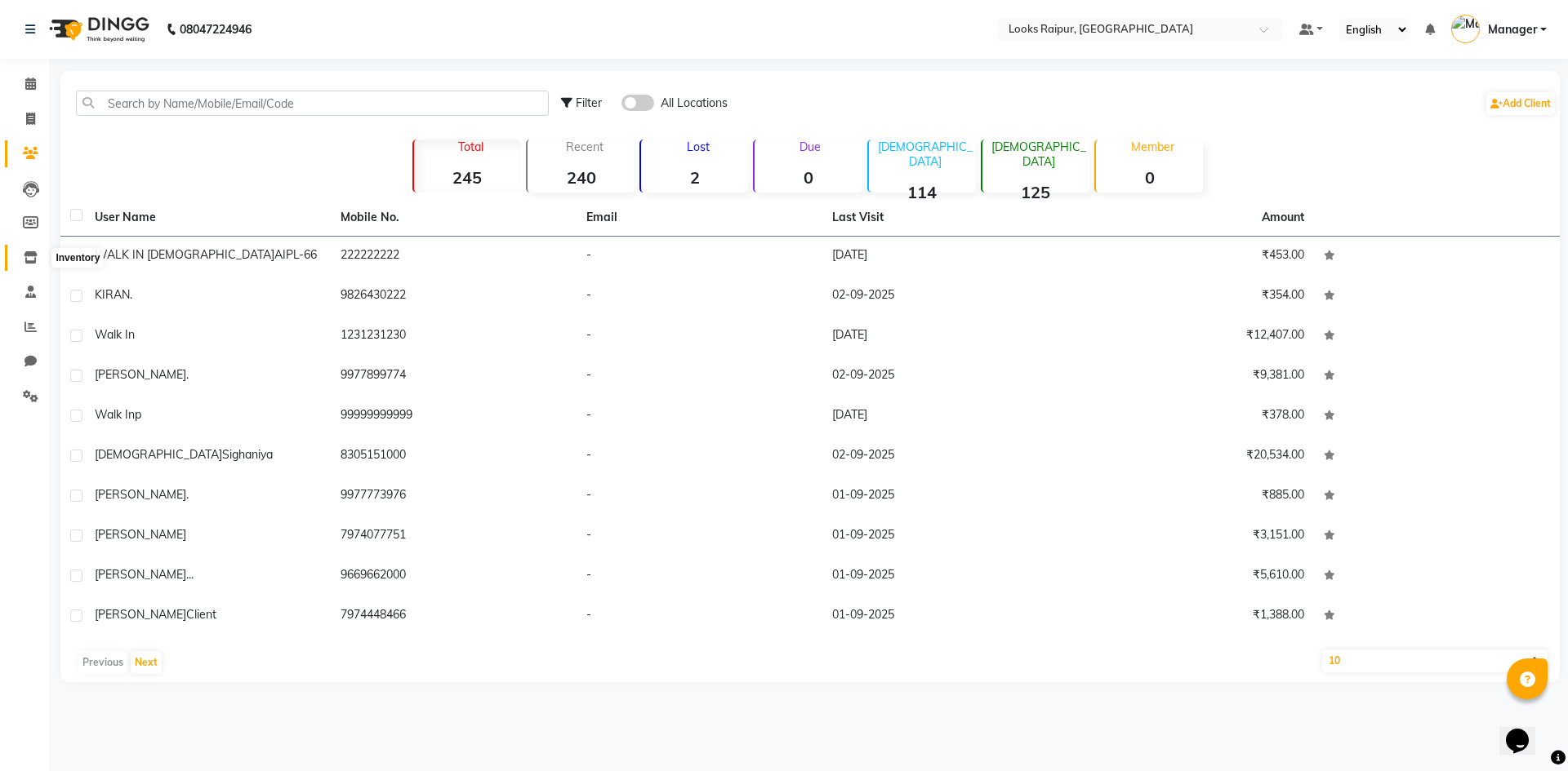
click at [30, 251] on icon at bounding box center [31, 258] width 14 height 12
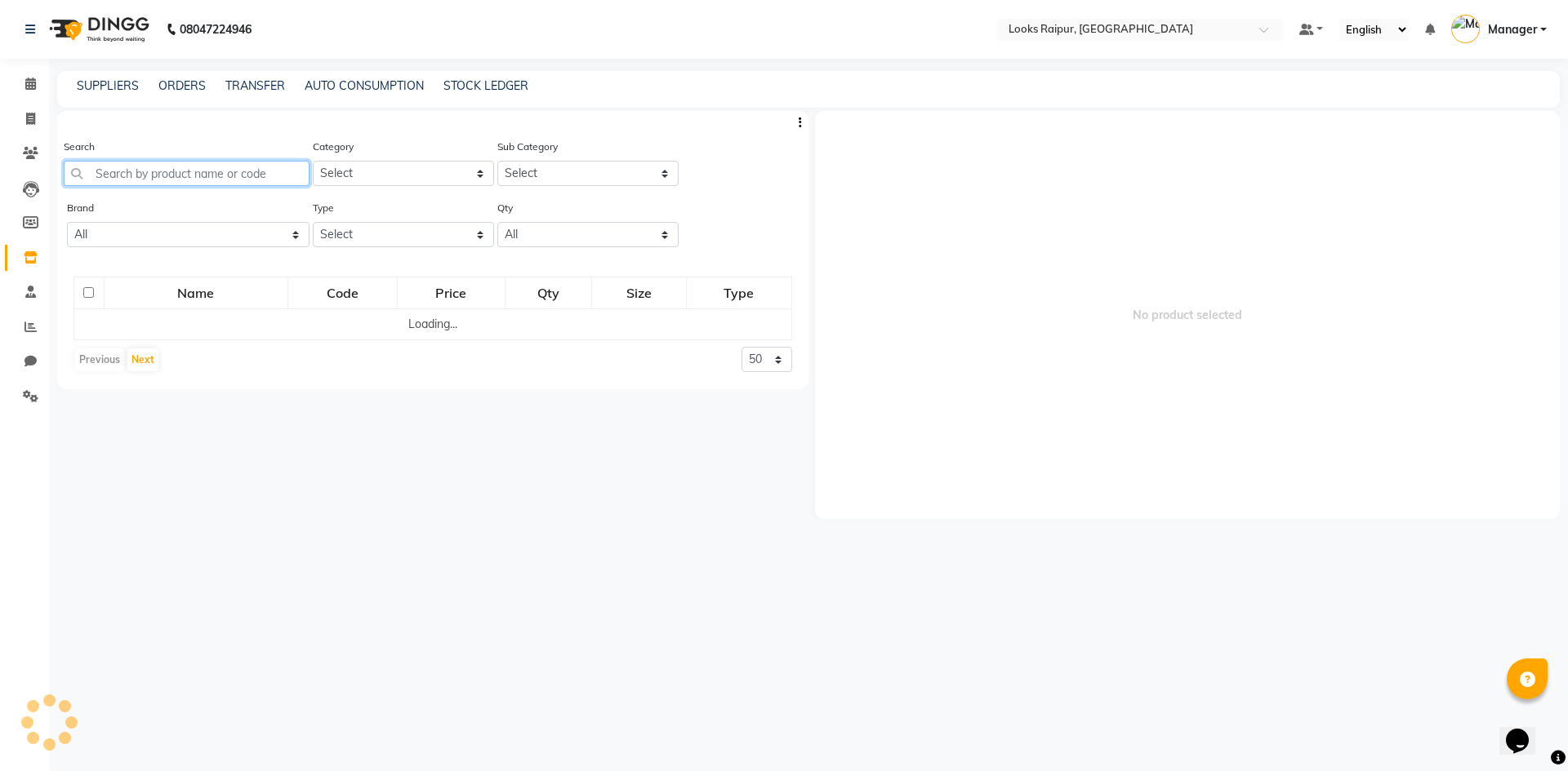
click at [221, 173] on input "text" at bounding box center [186, 173] width 245 height 25
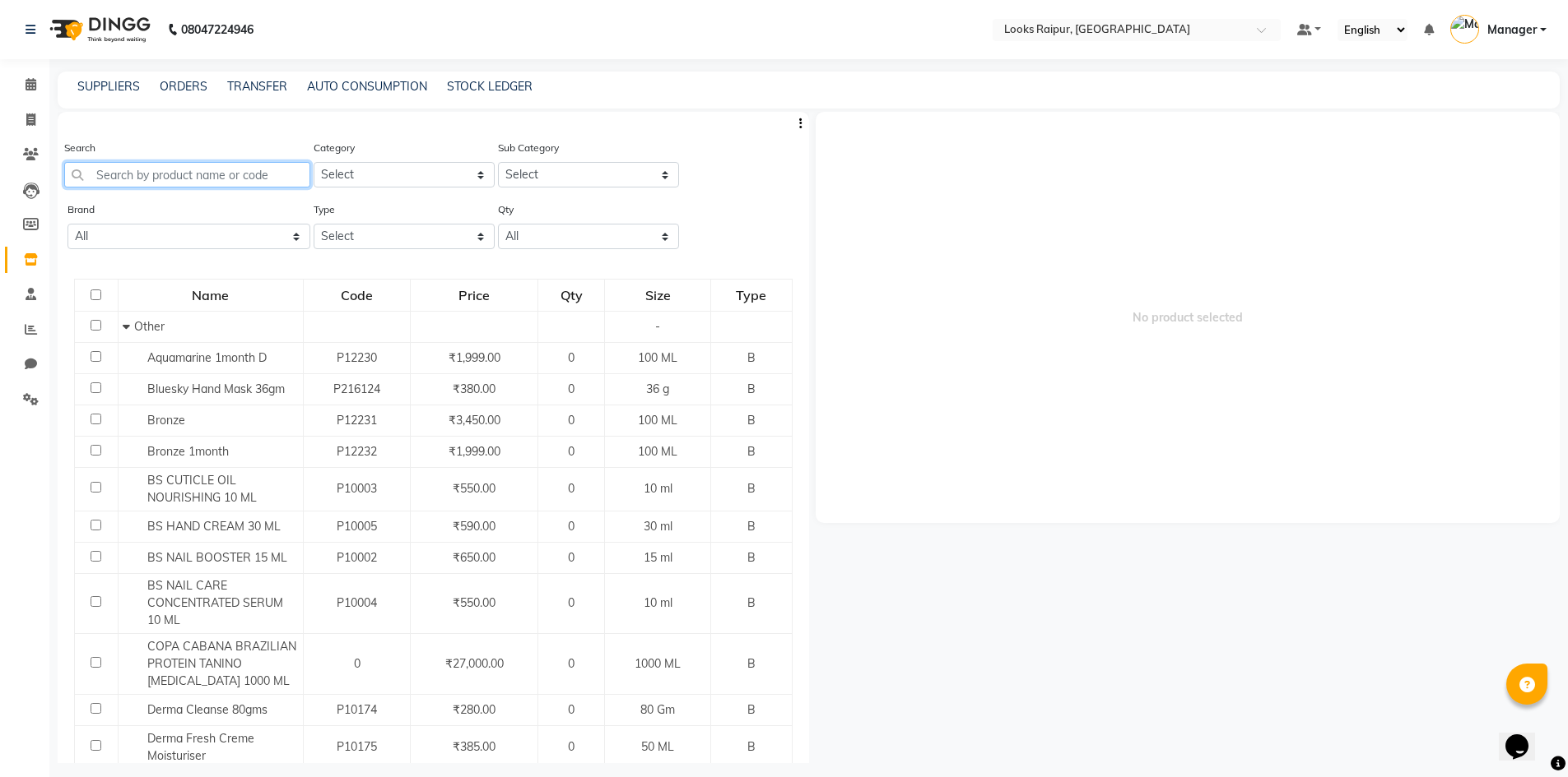
click at [223, 174] on input "text" at bounding box center [188, 174] width 247 height 26
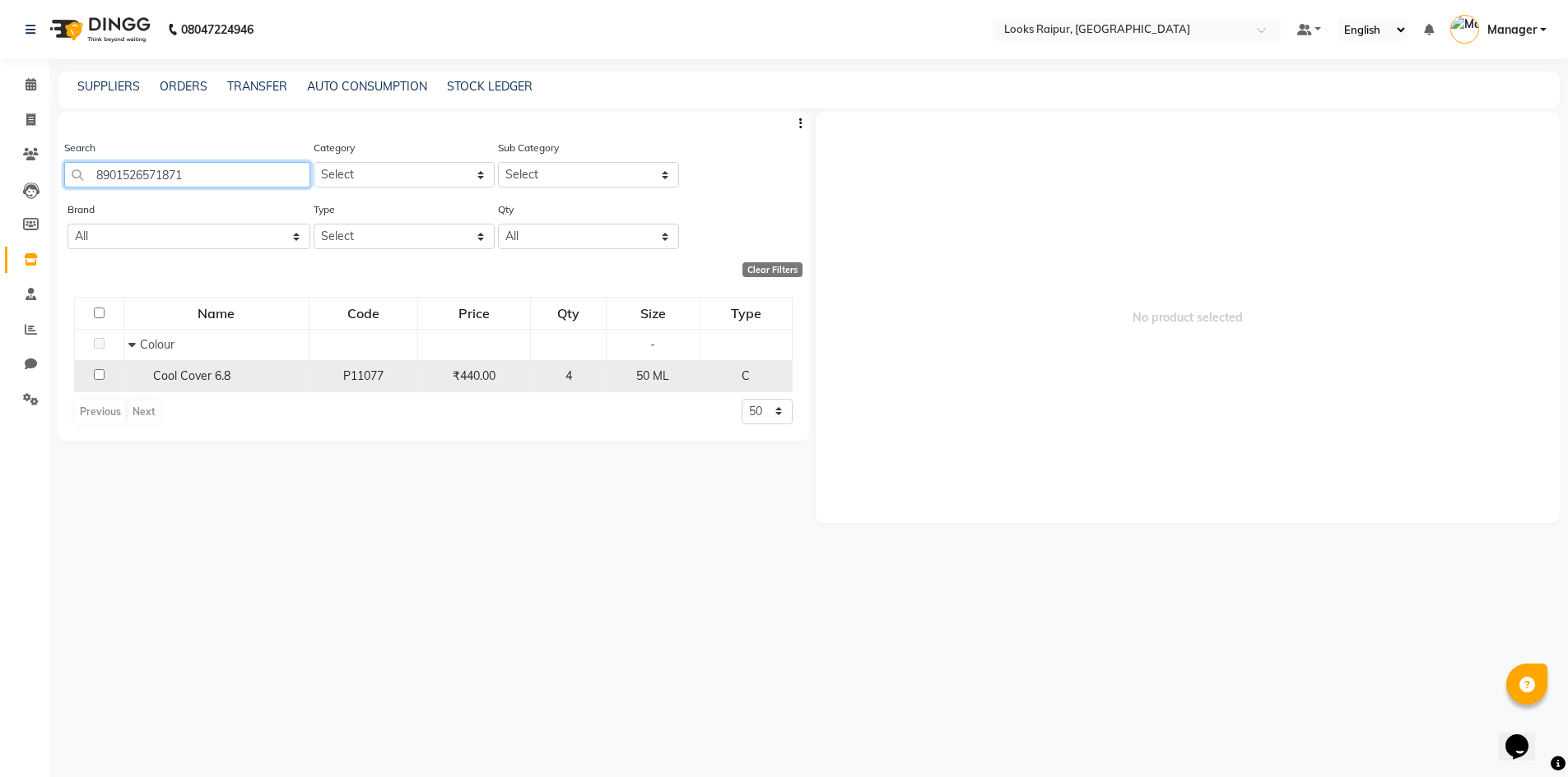
type input "8901526571871"
click at [90, 376] on td at bounding box center [99, 376] width 49 height 32
click at [99, 376] on input "checkbox" at bounding box center [99, 375] width 11 height 11
checkbox input "true"
select select
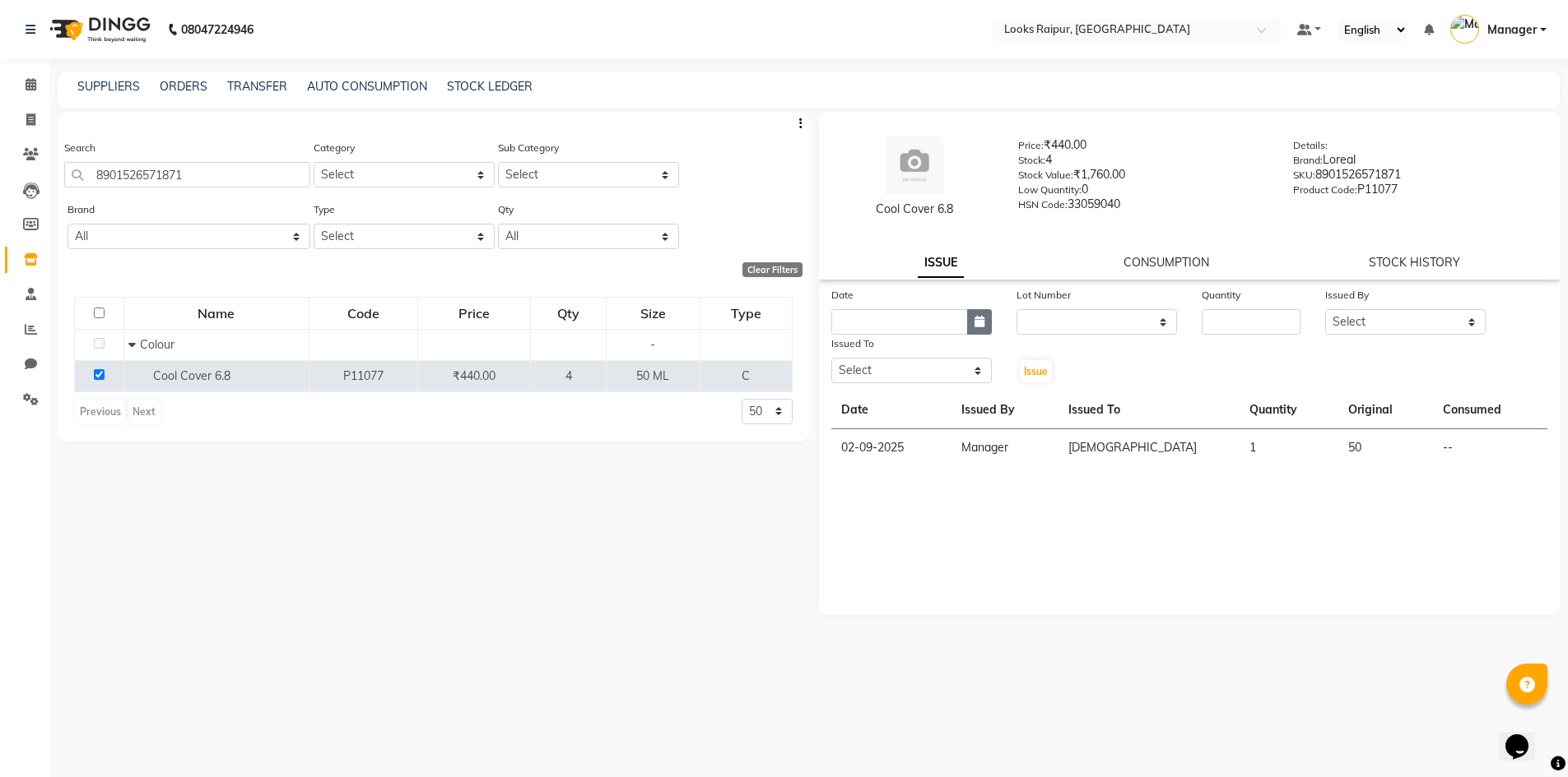
click at [971, 334] on button "button" at bounding box center [980, 322] width 25 height 26
select select "9"
select select "2025"
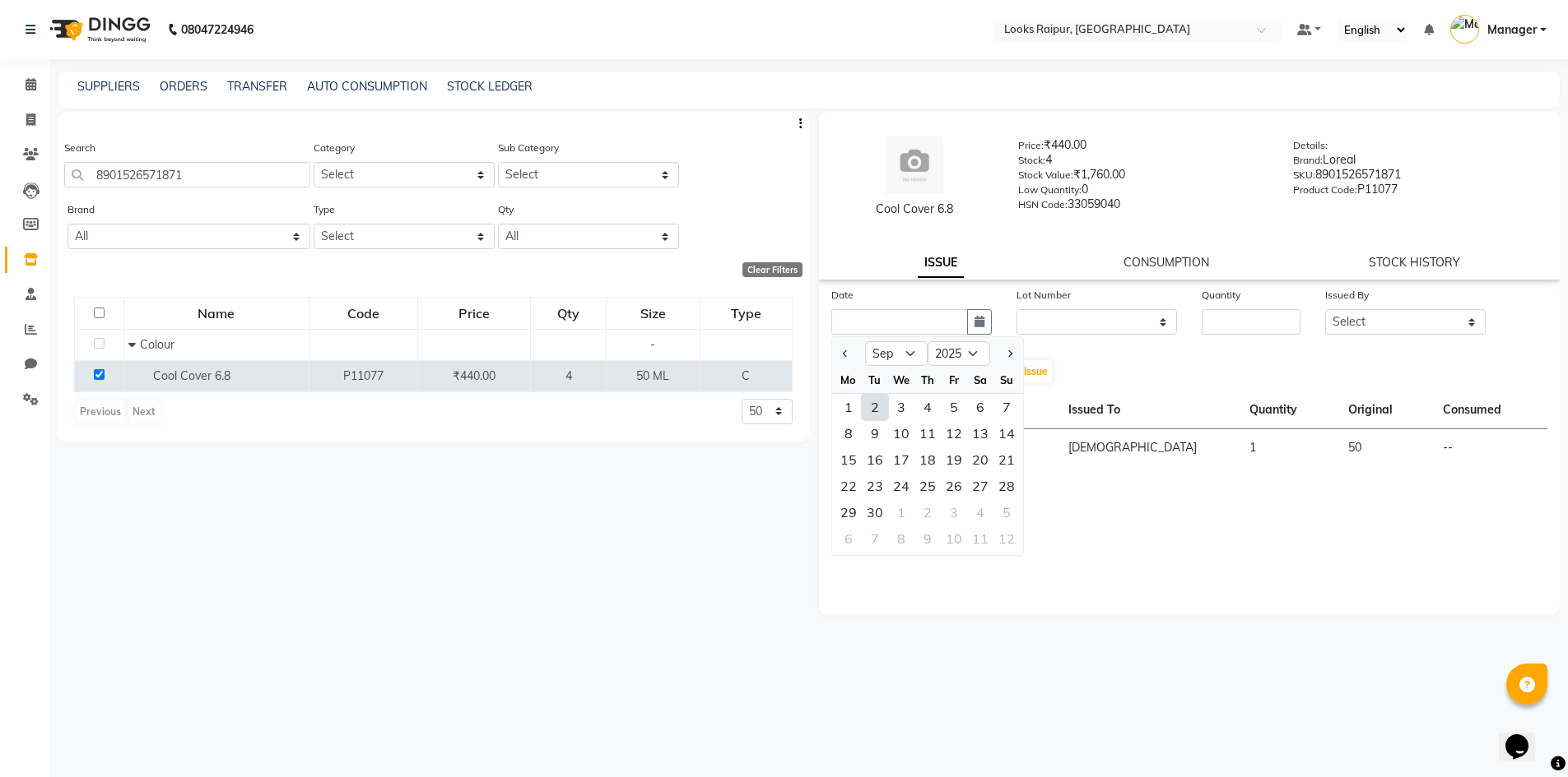
drag, startPoint x: 878, startPoint y: 404, endPoint x: 1042, endPoint y: 370, distance: 167.5
click at [902, 400] on div "1 2 3 4 5 6 7" at bounding box center [927, 407] width 191 height 26
click at [1227, 316] on input "number" at bounding box center [1251, 322] width 99 height 26
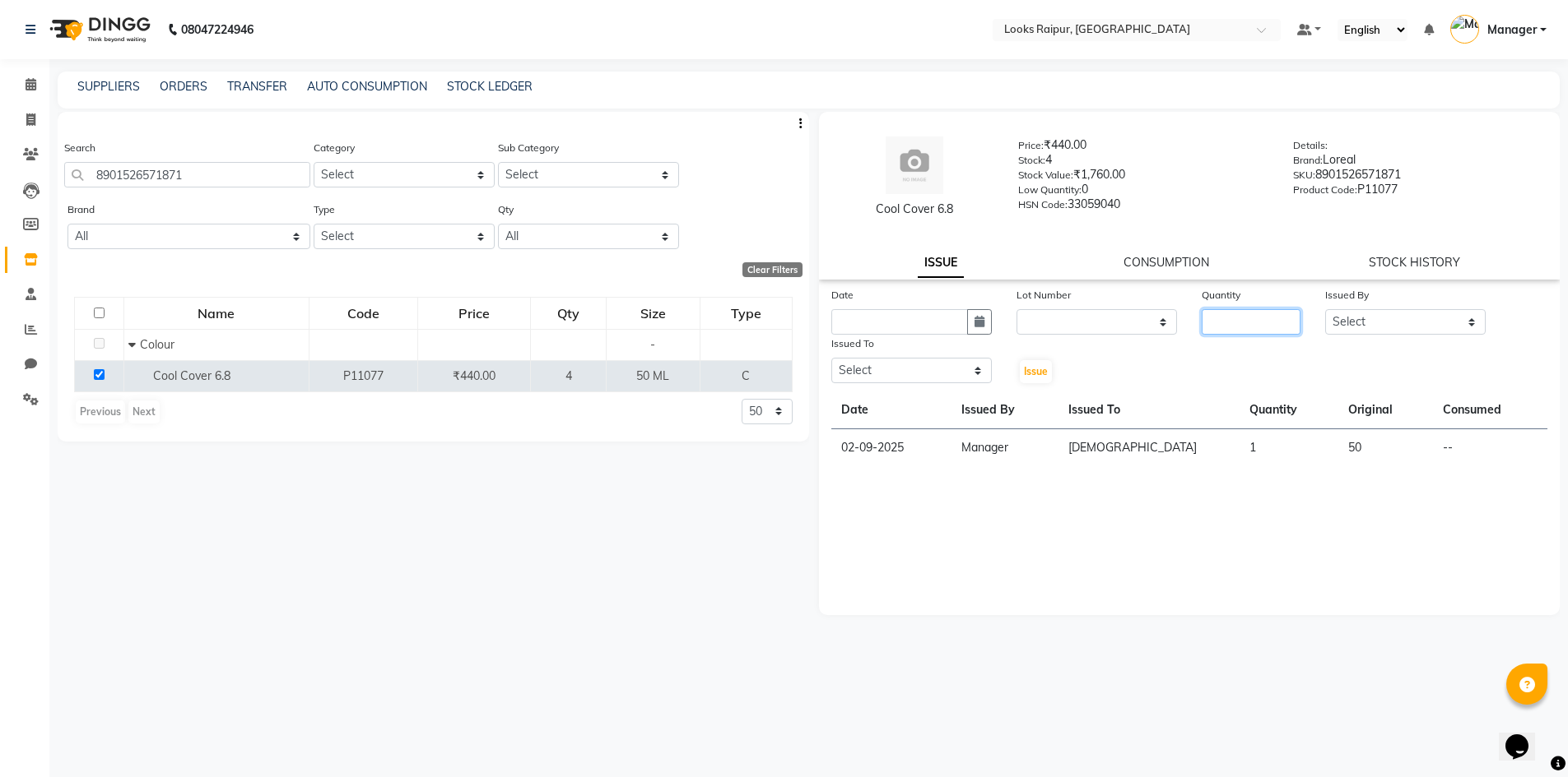
click at [1258, 322] on input "number" at bounding box center [1251, 322] width 99 height 26
type input "1"
click at [1483, 322] on select "Select Akshay_Pdct [PERSON_NAME] [PERSON_NAME] Counter_Sales Dheerendra_pdct [P…" at bounding box center [1405, 322] width 160 height 26
select select "85795"
click at [1325, 310] on select "Select Akshay_Pdct [PERSON_NAME] [PERSON_NAME] Counter_Sales Dheerendra_pdct [P…" at bounding box center [1405, 322] width 160 height 26
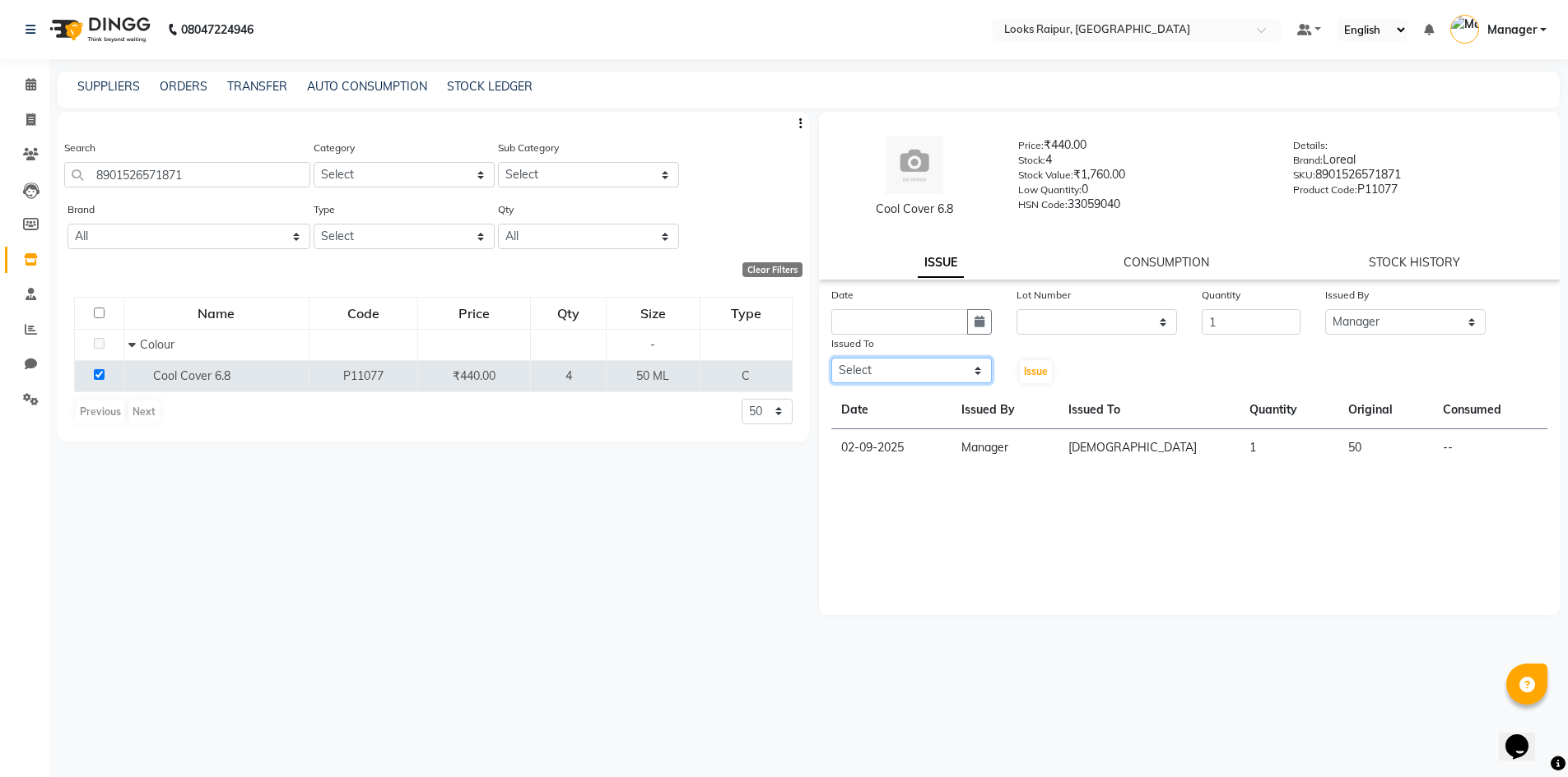
click at [962, 369] on select "Select Akshay_Pdct [PERSON_NAME] [PERSON_NAME] Counter_Sales Dheerendra_pdct [P…" at bounding box center [911, 370] width 160 height 26
select select "85882"
click at [831, 358] on select "Select Akshay_Pdct [PERSON_NAME] [PERSON_NAME] Counter_Sales Dheerendra_pdct [P…" at bounding box center [911, 370] width 160 height 26
click at [1036, 365] on span "Issue" at bounding box center [1035, 371] width 24 height 12
click at [1039, 375] on span "Issue" at bounding box center [1035, 371] width 24 height 12
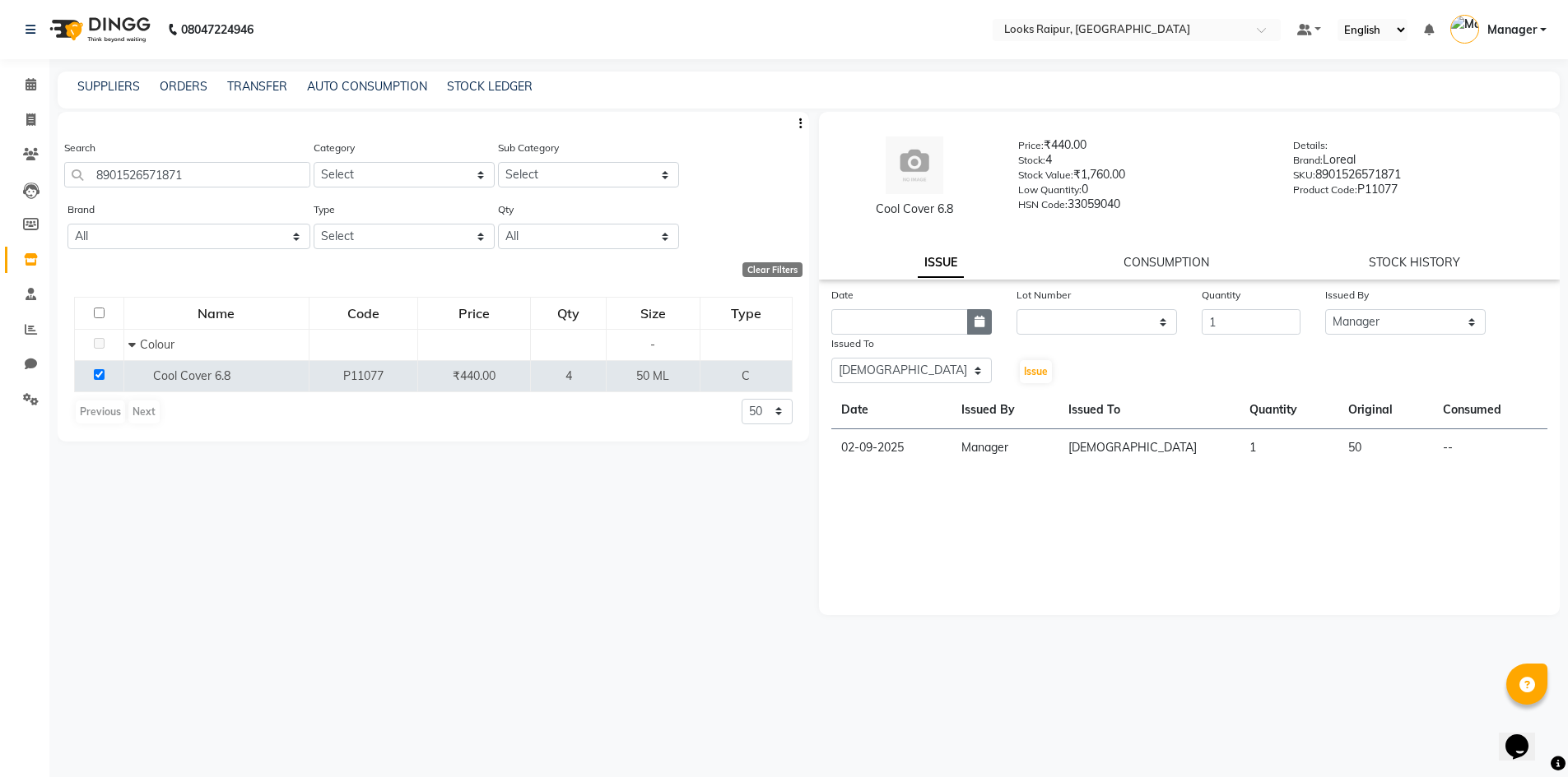
click at [968, 327] on button "button" at bounding box center [980, 322] width 25 height 26
select select "9"
select select "2025"
click at [874, 414] on div "2" at bounding box center [875, 407] width 26 height 26
type input "02-09-2025"
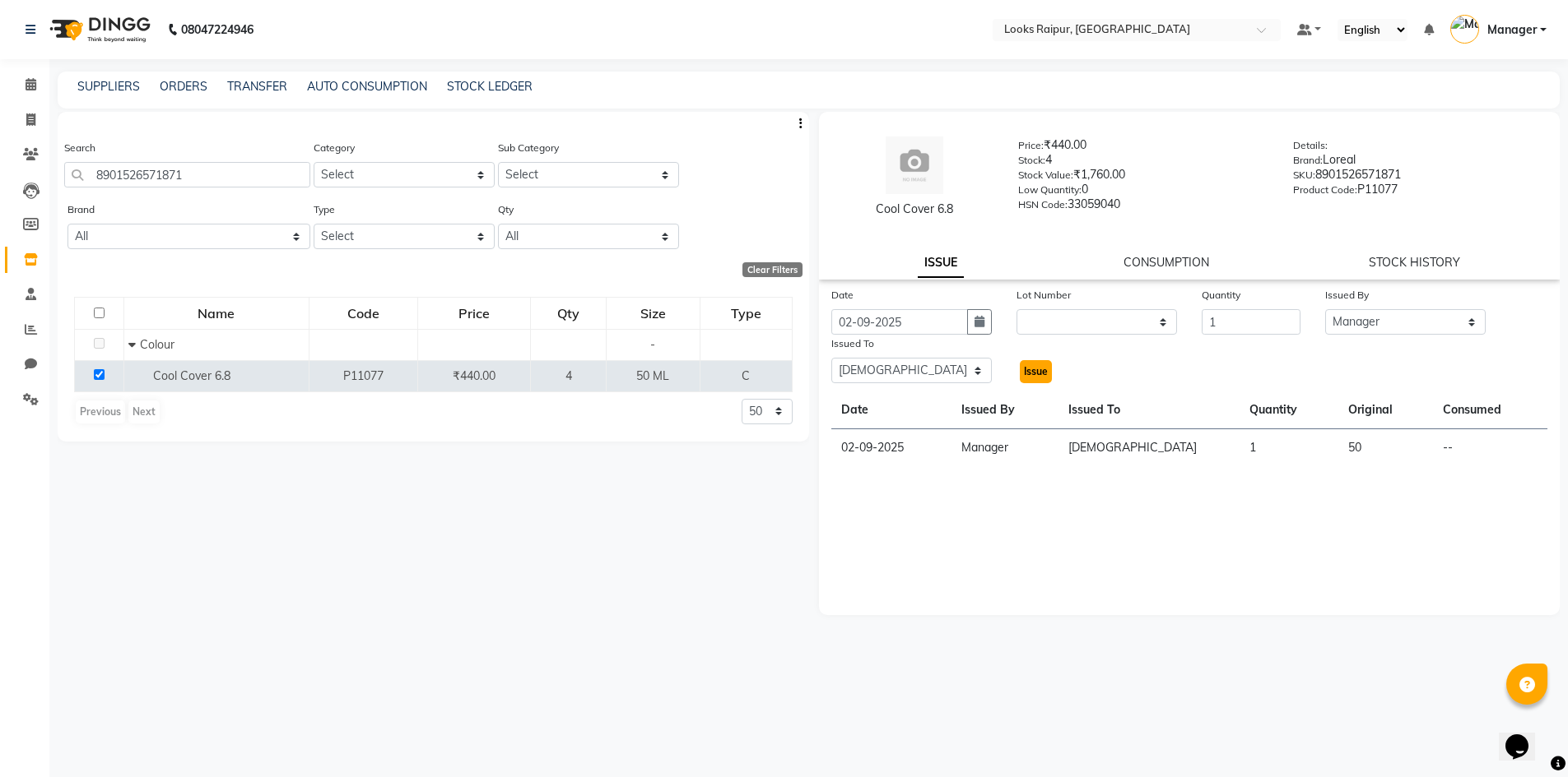
click at [1033, 373] on span "Issue" at bounding box center [1035, 371] width 24 height 12
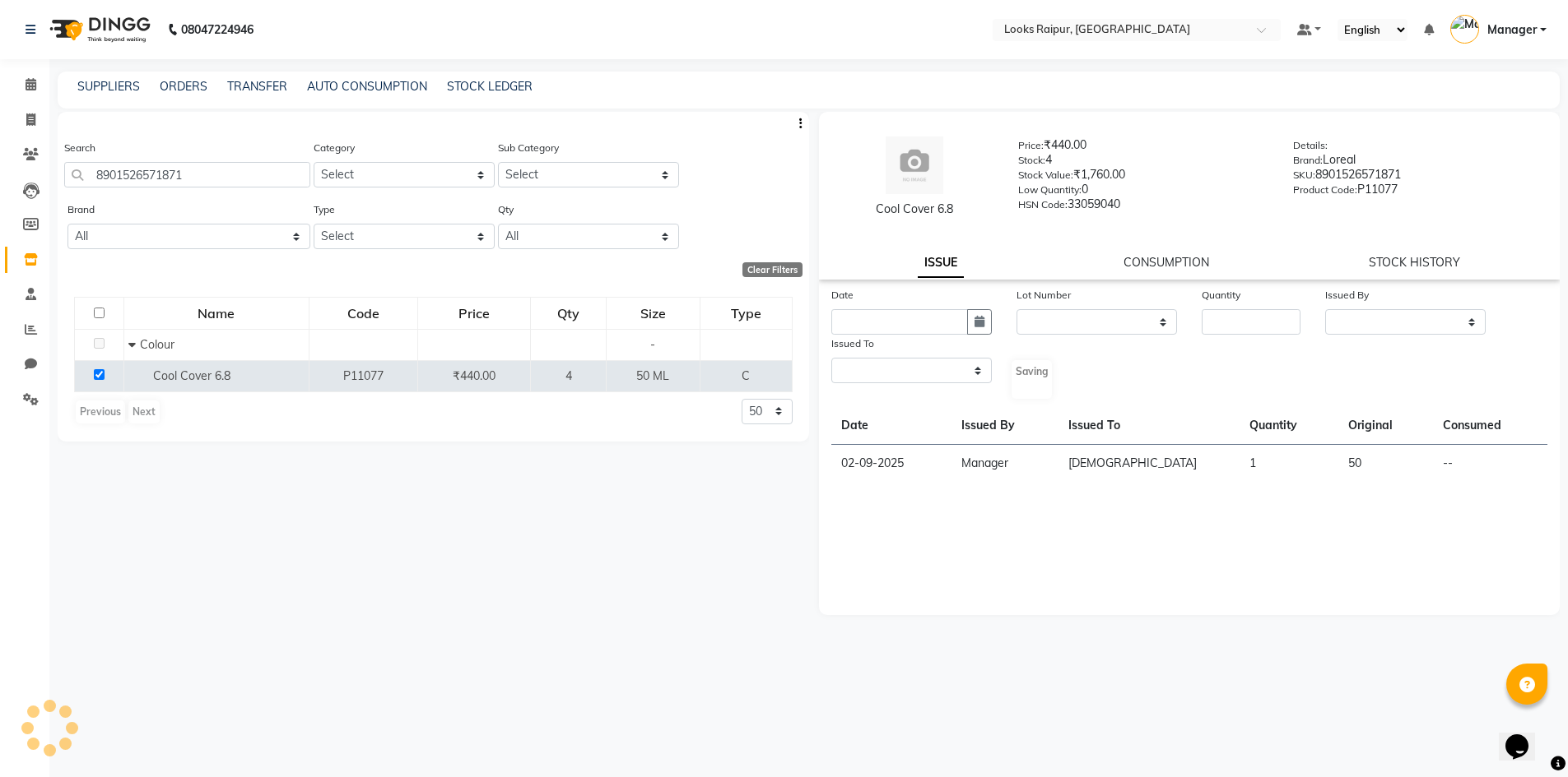
select select
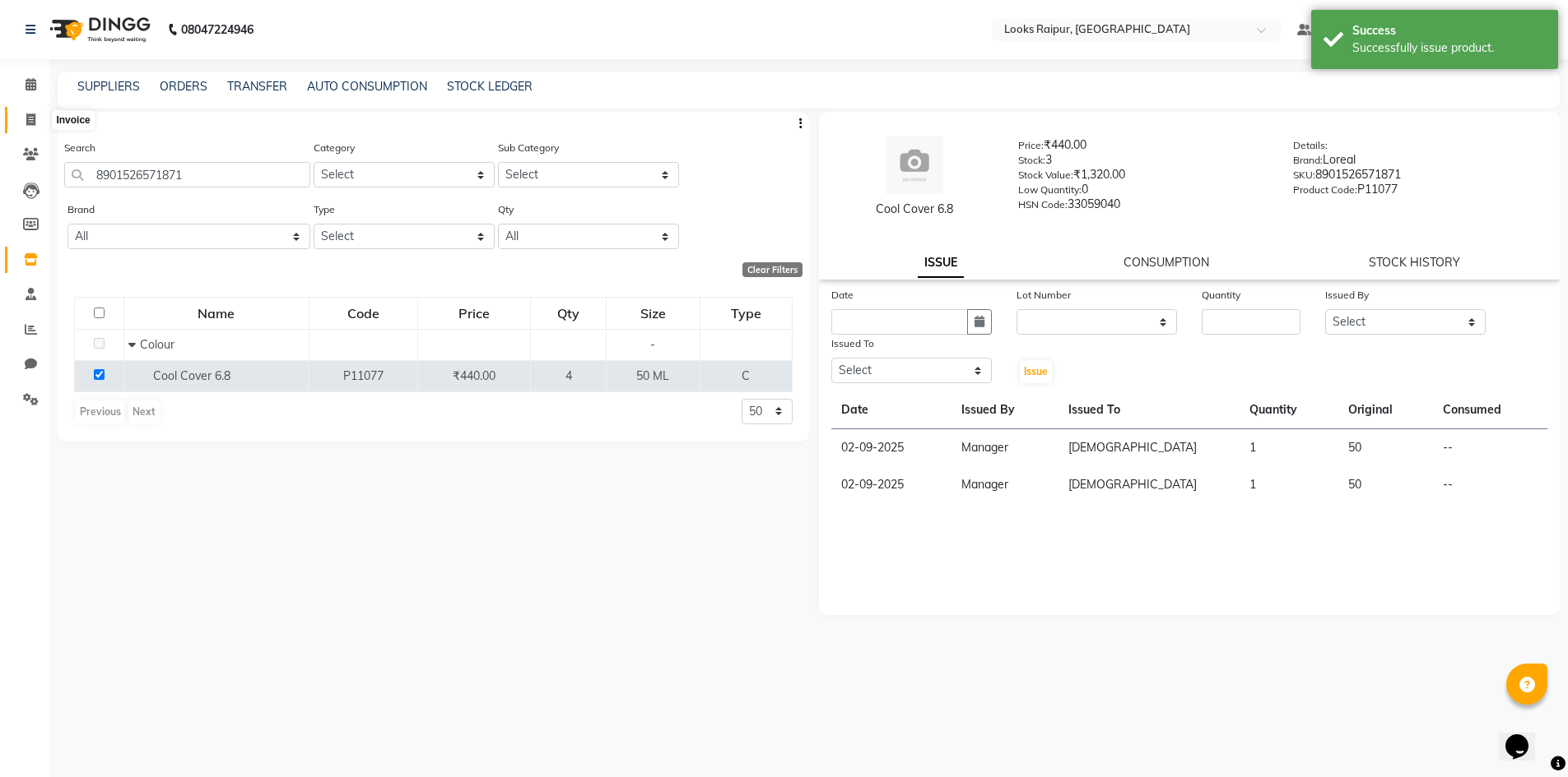
click at [37, 120] on span at bounding box center [31, 121] width 29 height 19
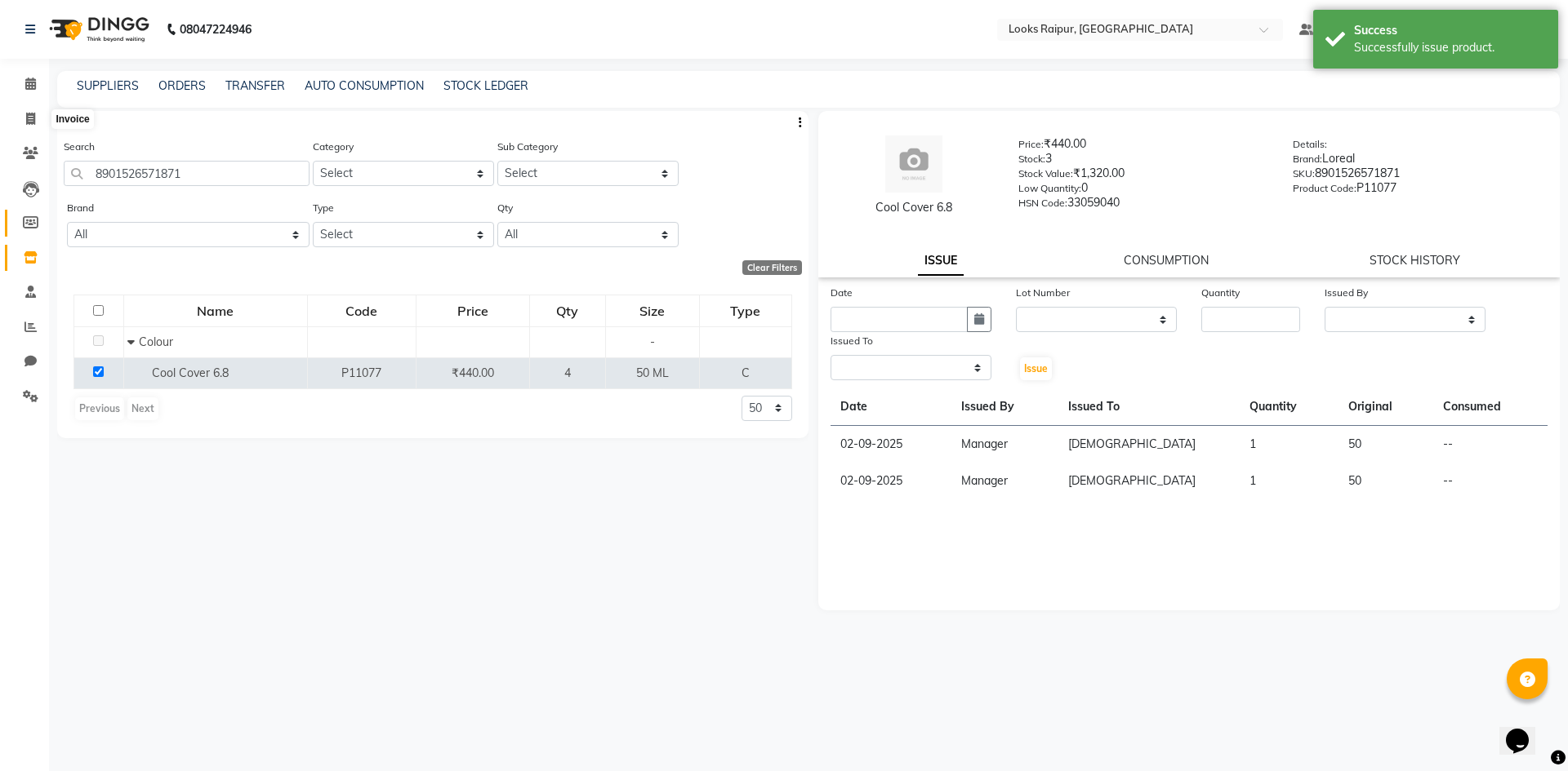
select select "8606"
select select "service"
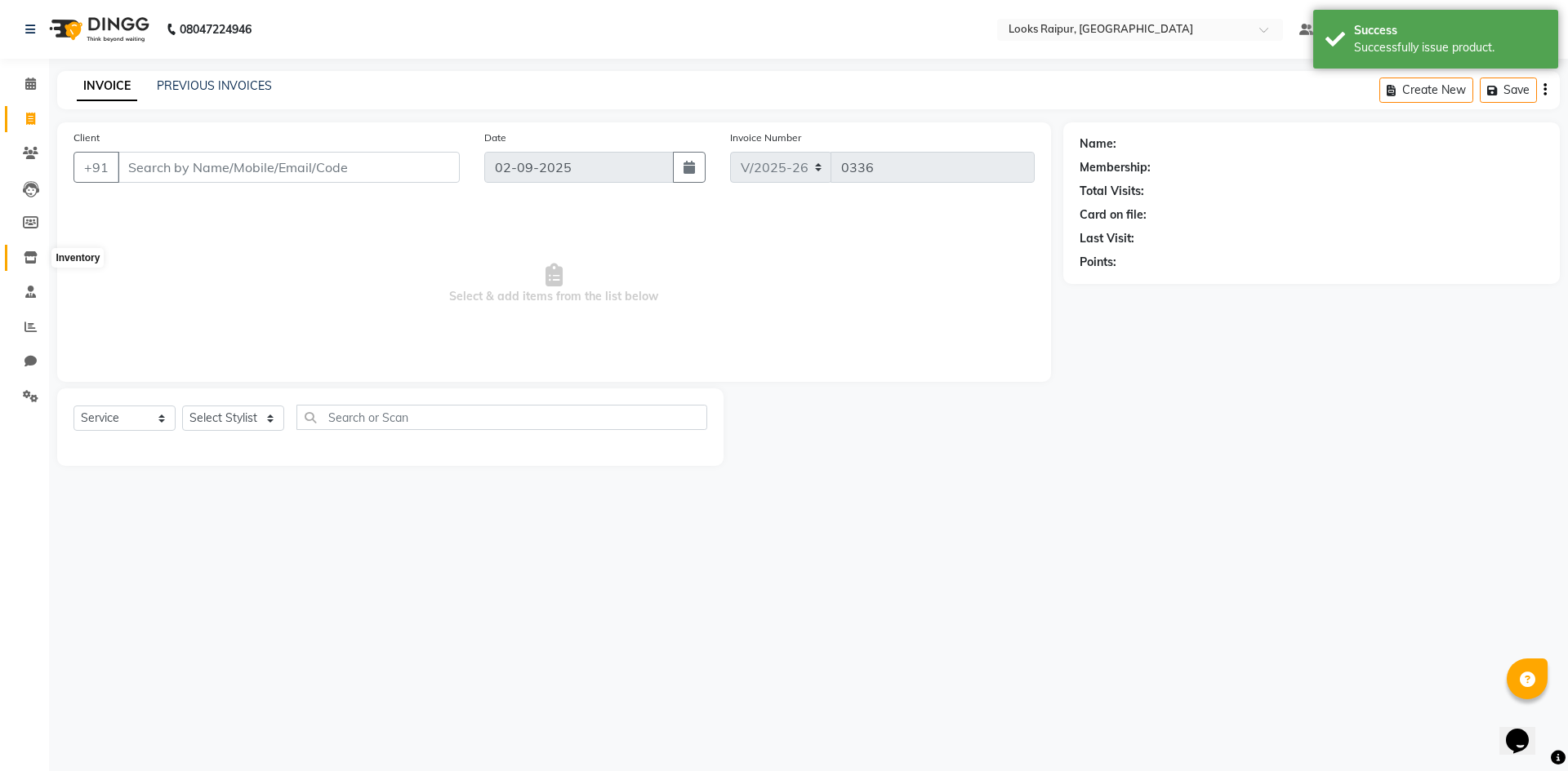
click at [32, 261] on icon at bounding box center [31, 258] width 14 height 12
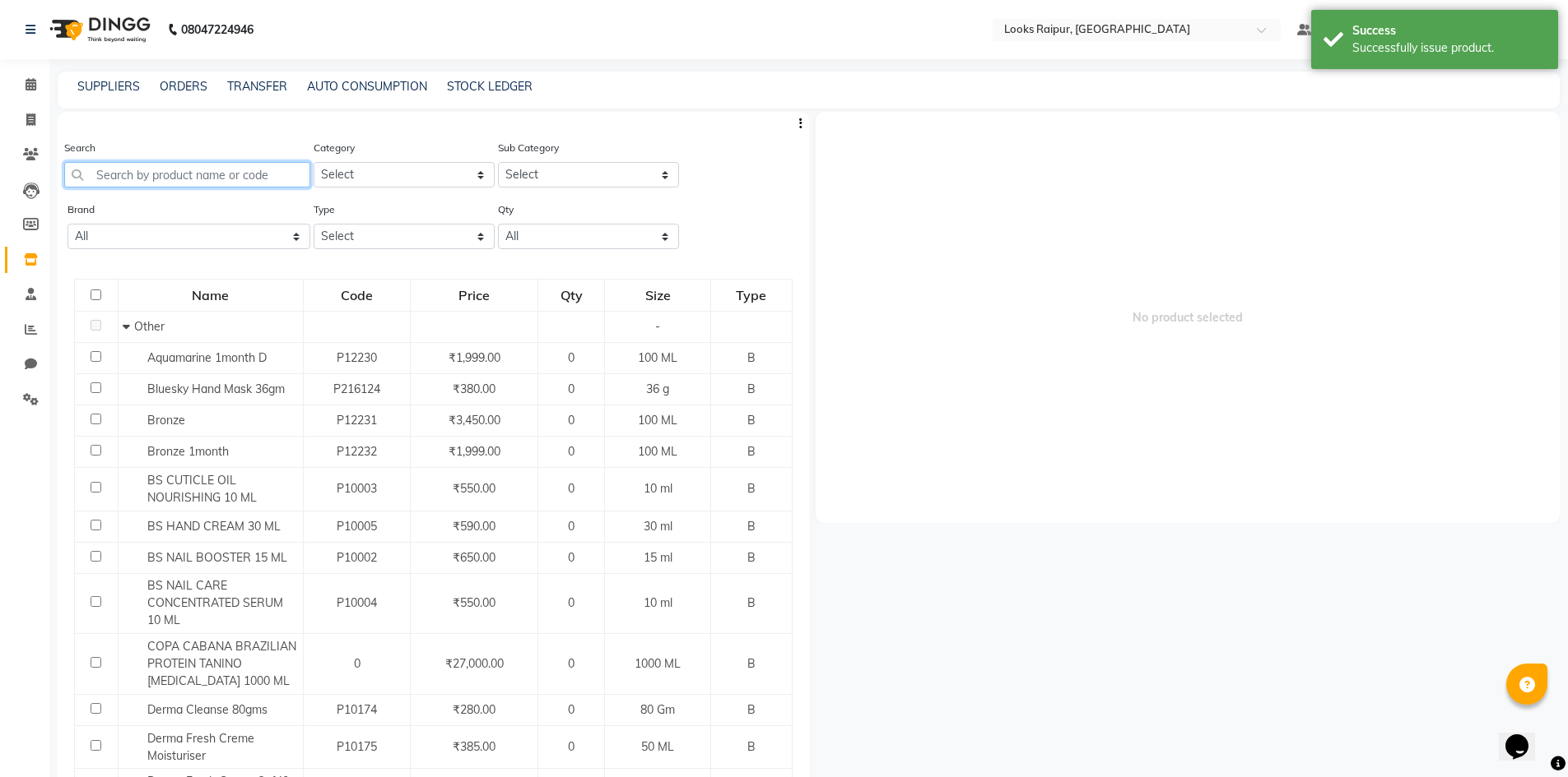
click at [118, 177] on input "text" at bounding box center [188, 174] width 247 height 26
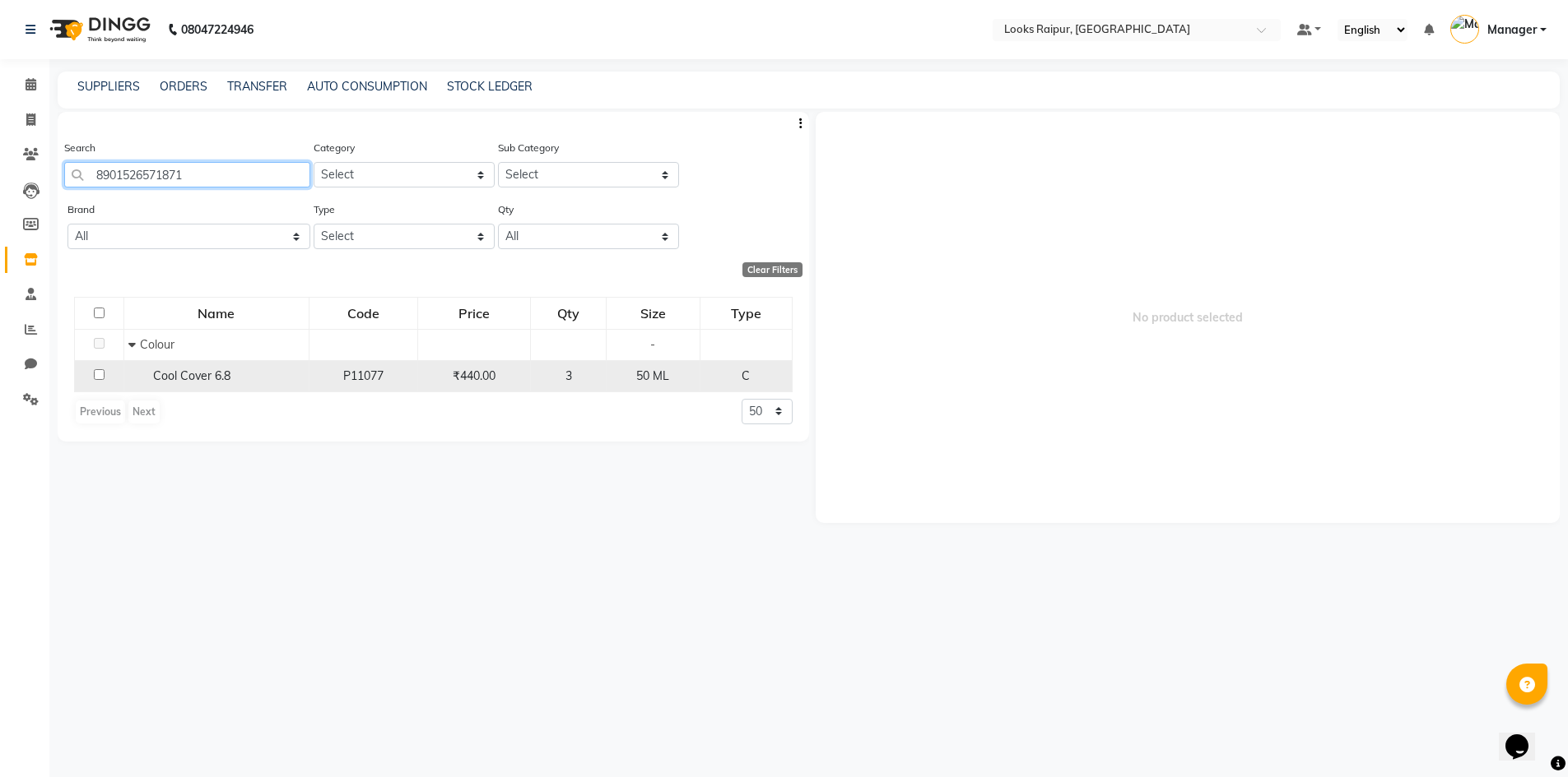
type input "8901526571871"
click at [95, 373] on input "checkbox" at bounding box center [99, 375] width 11 height 11
checkbox input "true"
select select
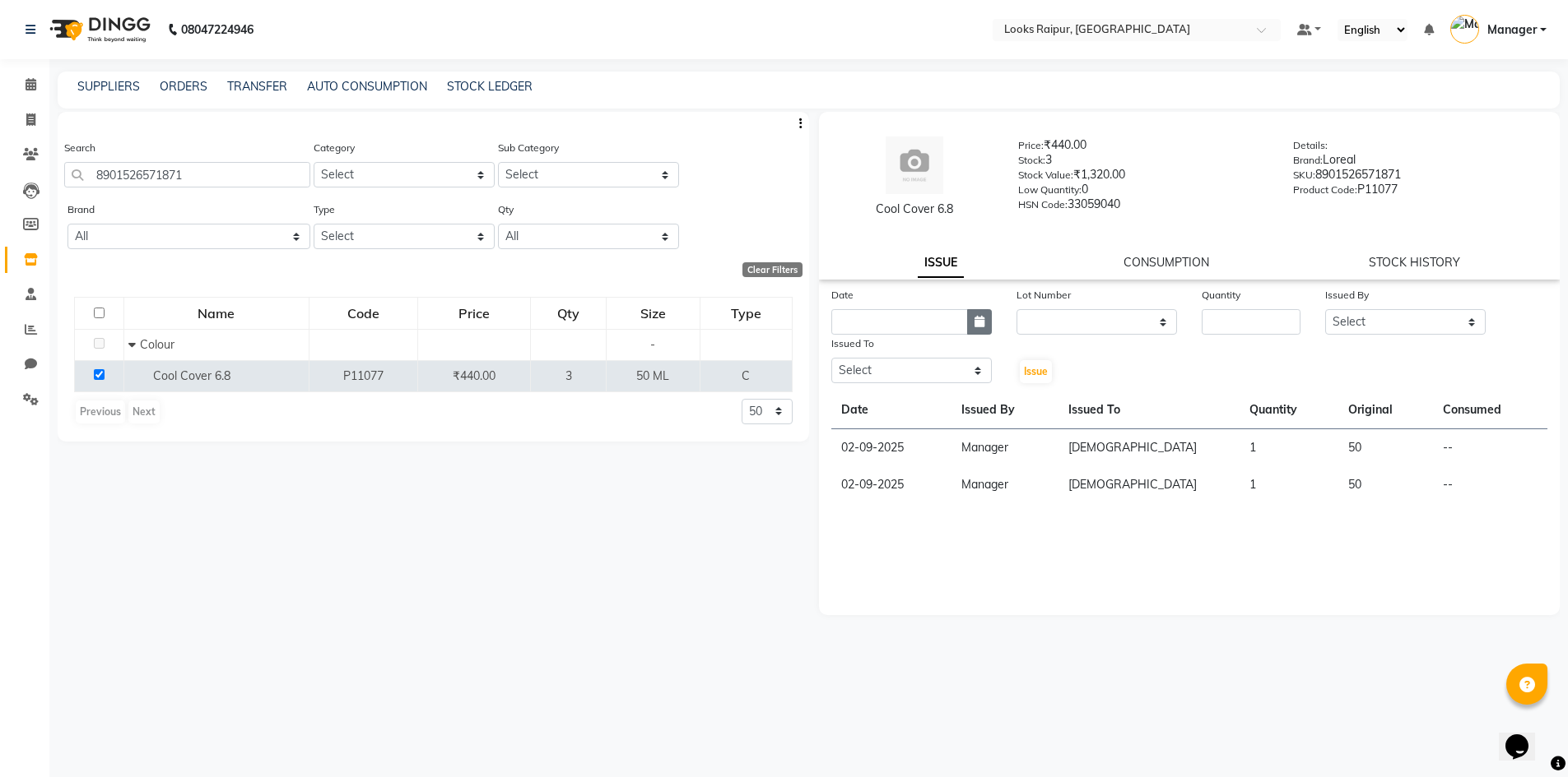
click at [975, 322] on icon "button" at bounding box center [979, 321] width 10 height 11
select select "9"
select select "2025"
click at [879, 404] on div "2" at bounding box center [875, 407] width 26 height 26
type input "02-09-2025"
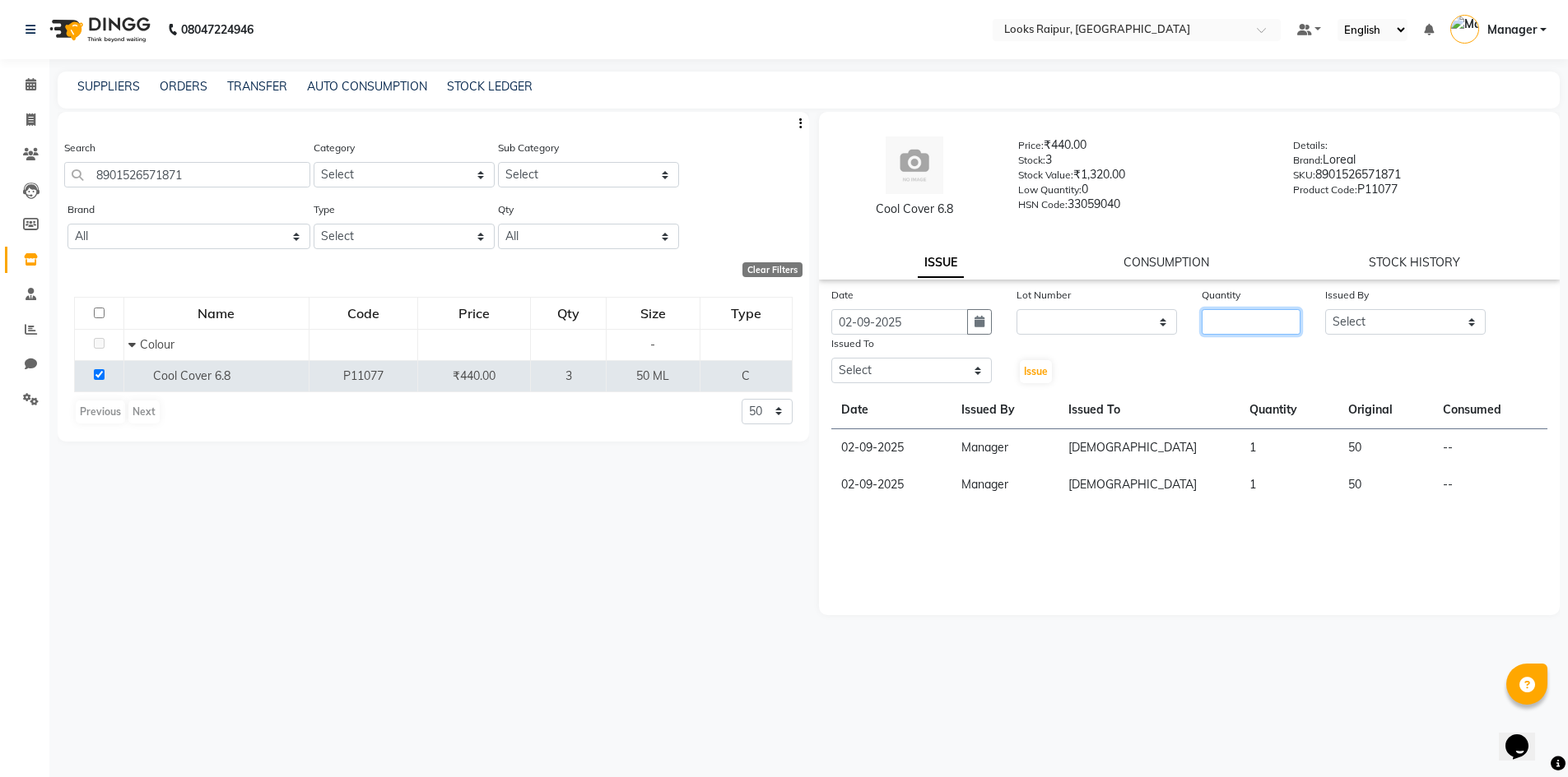
click at [1230, 322] on input "number" at bounding box center [1251, 322] width 99 height 26
type input "1"
click at [1469, 326] on select "Select Akshay_Pdct [PERSON_NAME] [PERSON_NAME] Counter_Sales Dheerendra_pdct [P…" at bounding box center [1405, 322] width 160 height 26
select select "85795"
click at [1325, 310] on select "Select Akshay_Pdct [PERSON_NAME] [PERSON_NAME] Counter_Sales Dheerendra_pdct [P…" at bounding box center [1405, 322] width 160 height 26
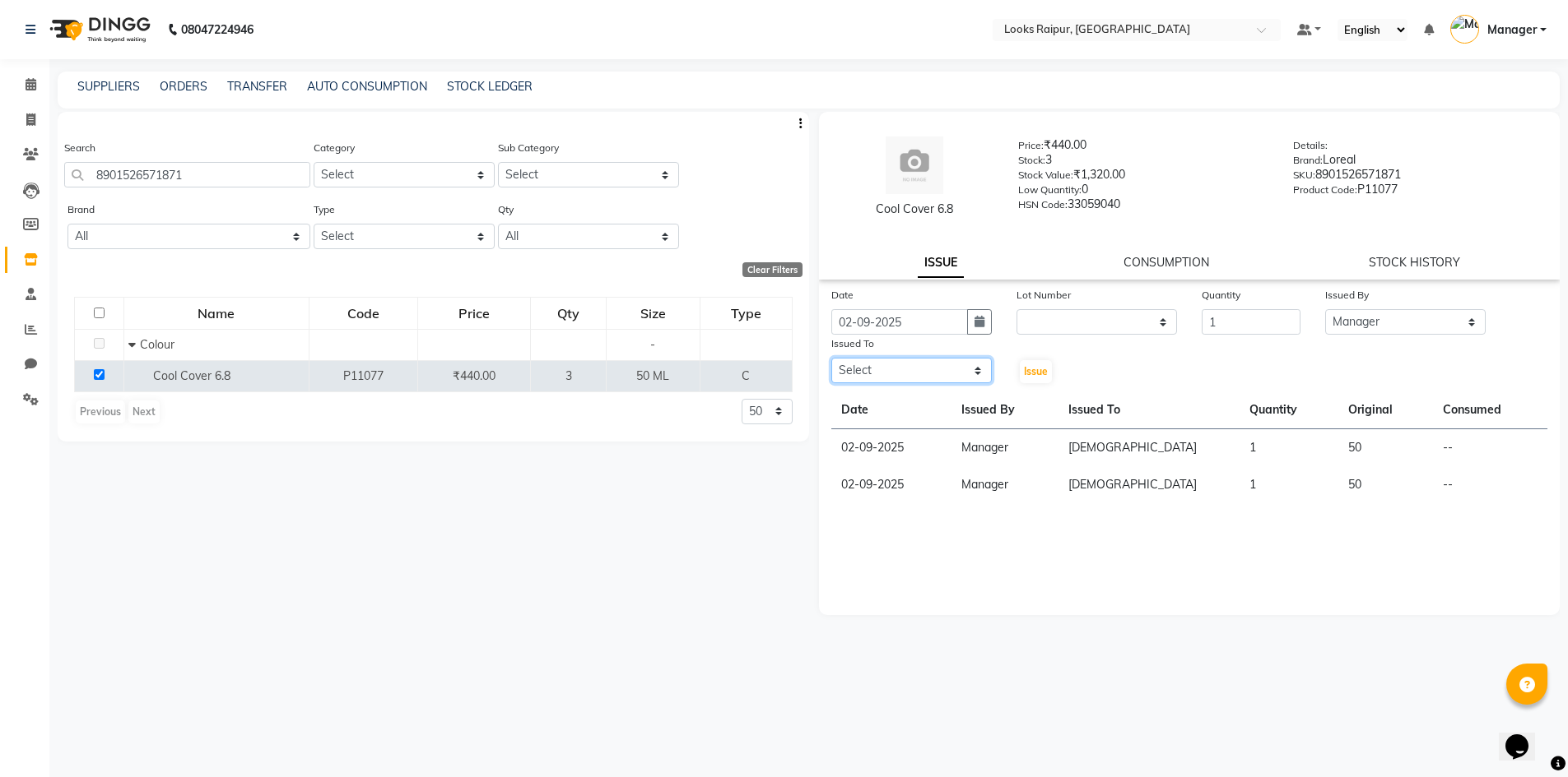
click at [974, 363] on select "Select Akshay_Pdct [PERSON_NAME] [PERSON_NAME] Counter_Sales Dheerendra_pdct [P…" at bounding box center [911, 370] width 160 height 26
select select "85882"
click at [831, 358] on select "Select Akshay_Pdct [PERSON_NAME] [PERSON_NAME] Counter_Sales Dheerendra_pdct [P…" at bounding box center [911, 370] width 160 height 26
click at [1035, 378] on button "Issue" at bounding box center [1035, 371] width 32 height 23
select select
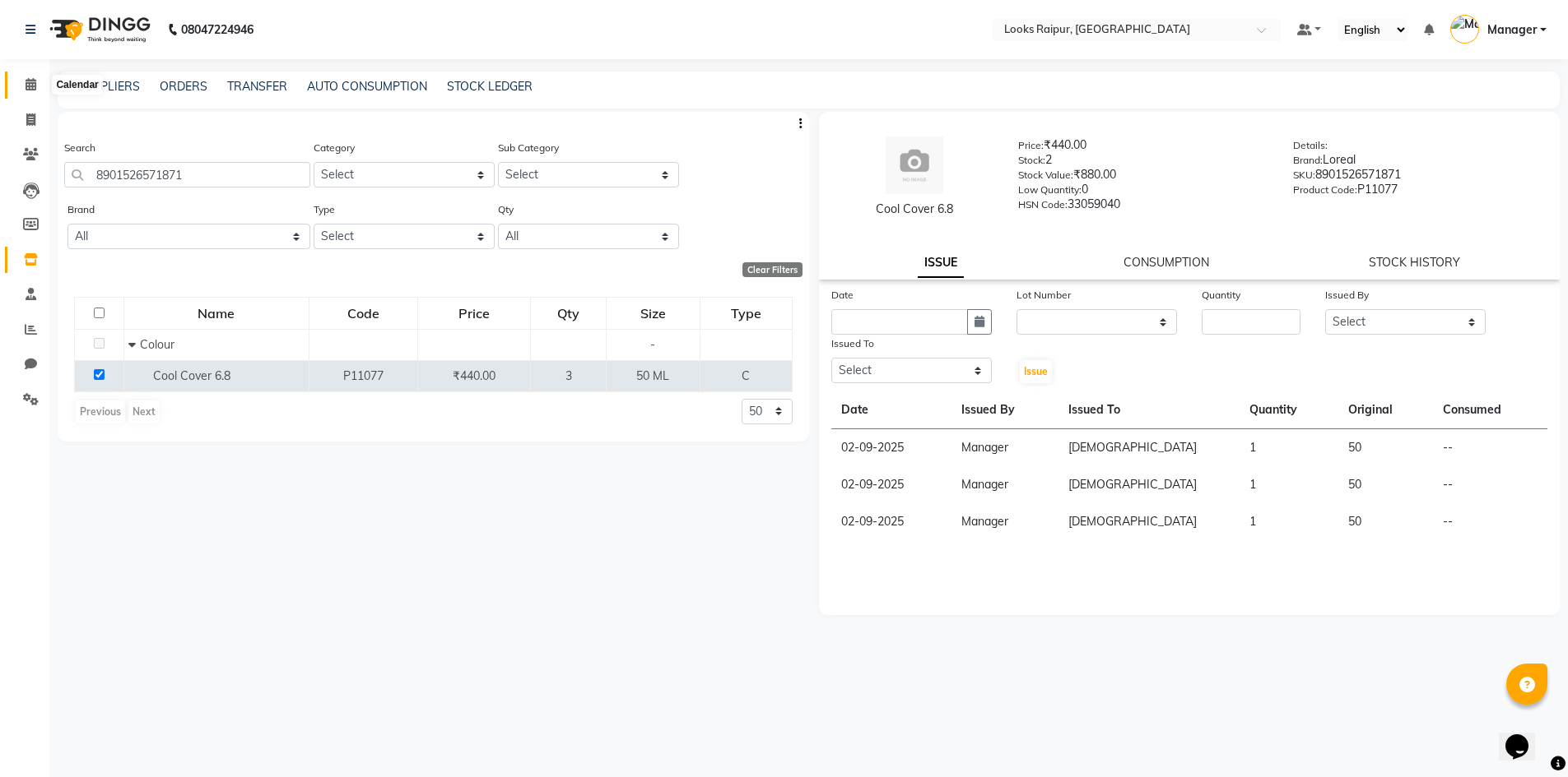
drag, startPoint x: 31, startPoint y: 88, endPoint x: 41, endPoint y: 94, distance: 11.7
click at [32, 90] on icon at bounding box center [31, 84] width 11 height 12
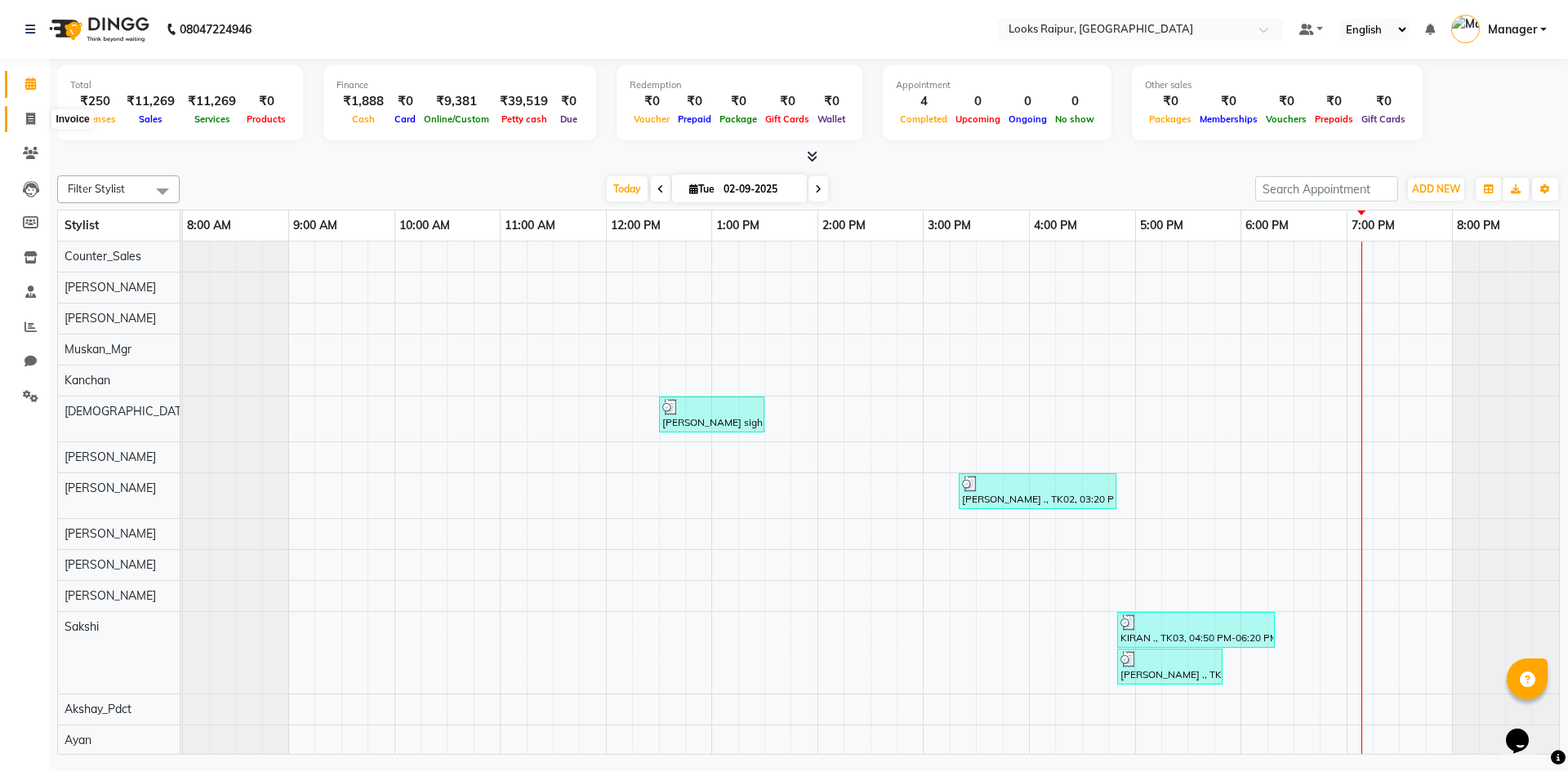
click at [31, 126] on span at bounding box center [31, 120] width 29 height 19
select select "8606"
select select "service"
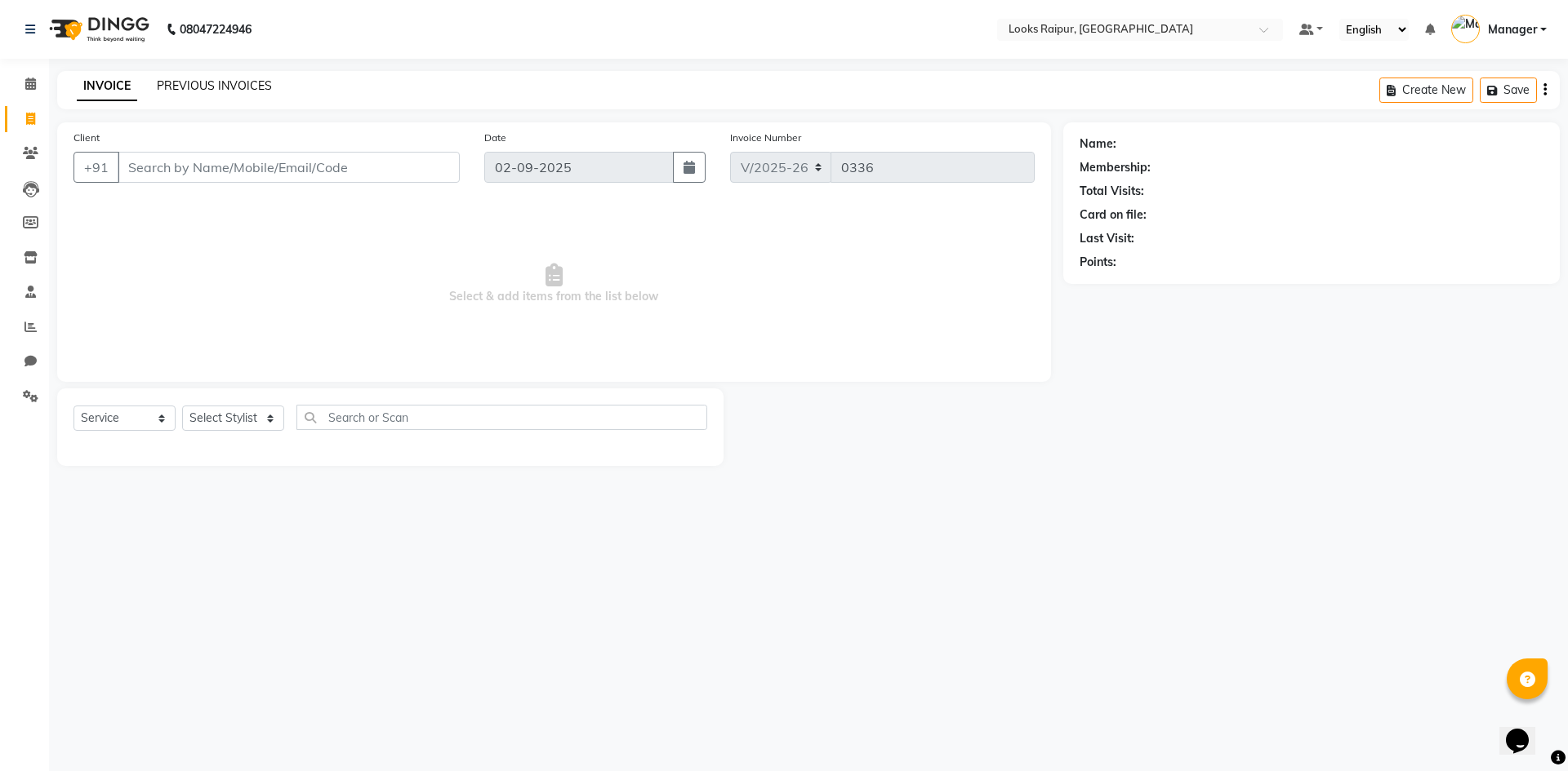
click at [190, 92] on link "PREVIOUS INVOICES" at bounding box center [215, 86] width 115 height 15
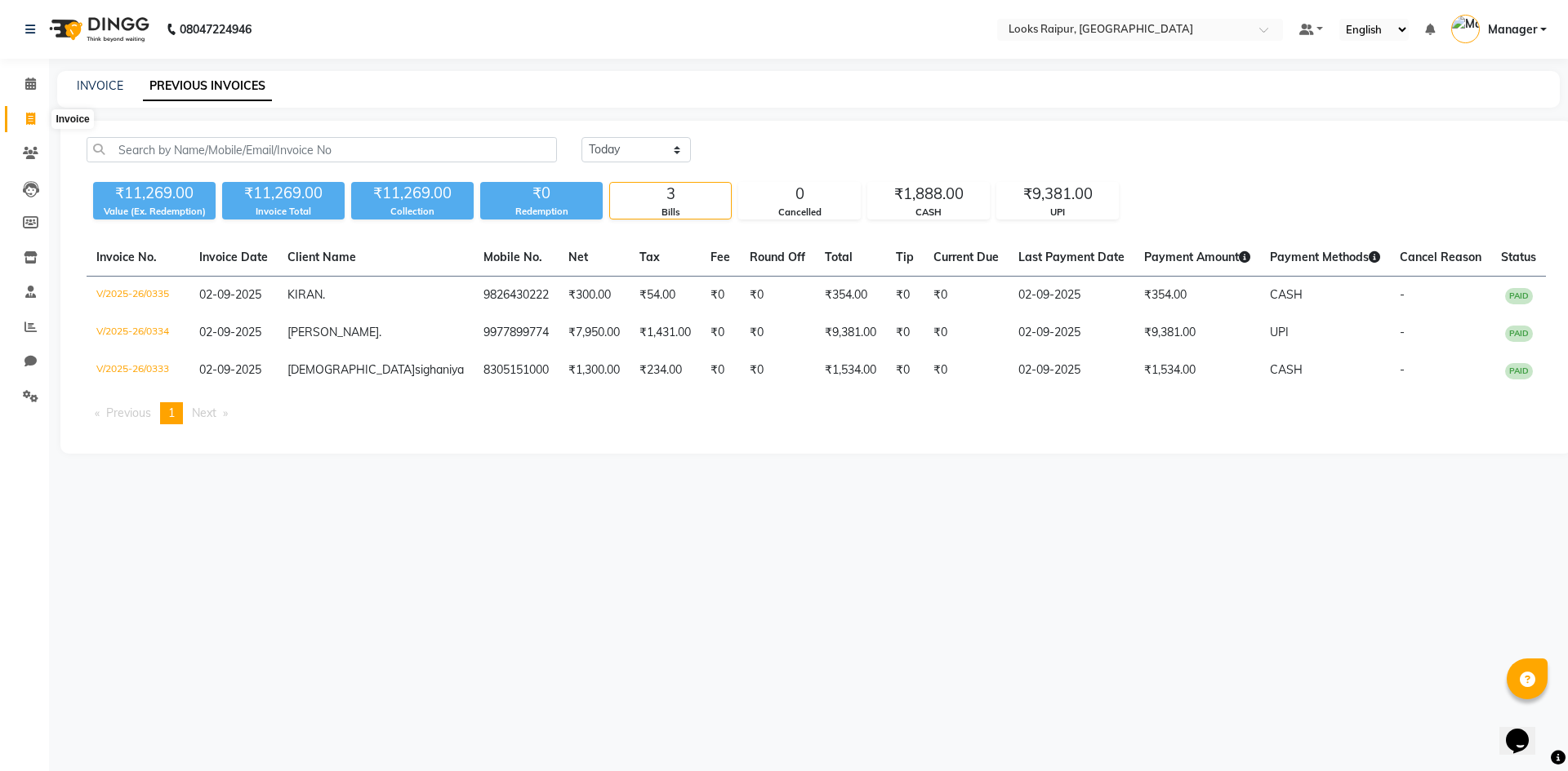
drag, startPoint x: 29, startPoint y: 120, endPoint x: 29, endPoint y: 98, distance: 22.0
click at [29, 120] on icon at bounding box center [31, 119] width 9 height 12
select select "service"
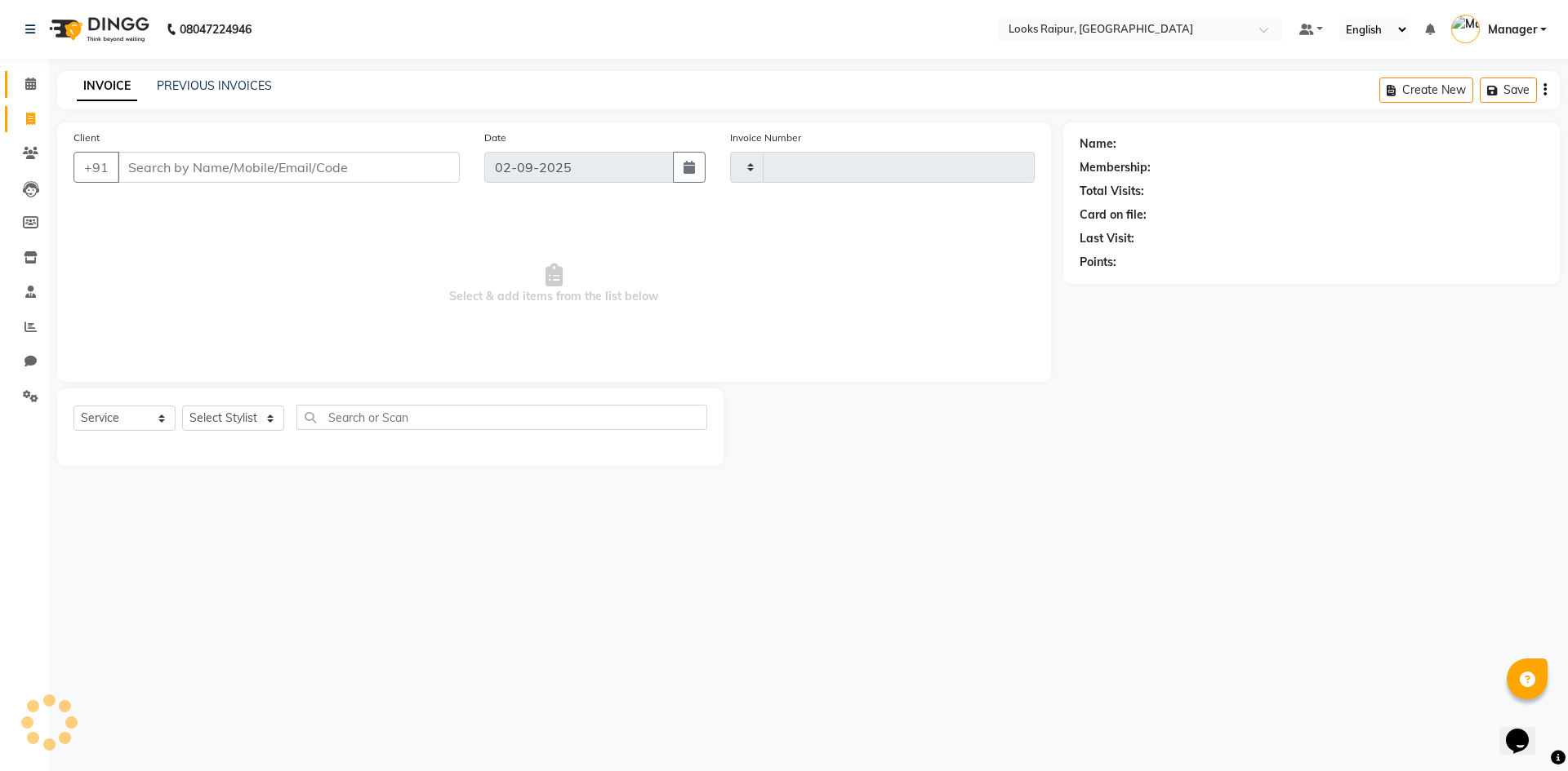
type input "0336"
select select "8606"
click at [27, 79] on icon at bounding box center [31, 84] width 10 height 12
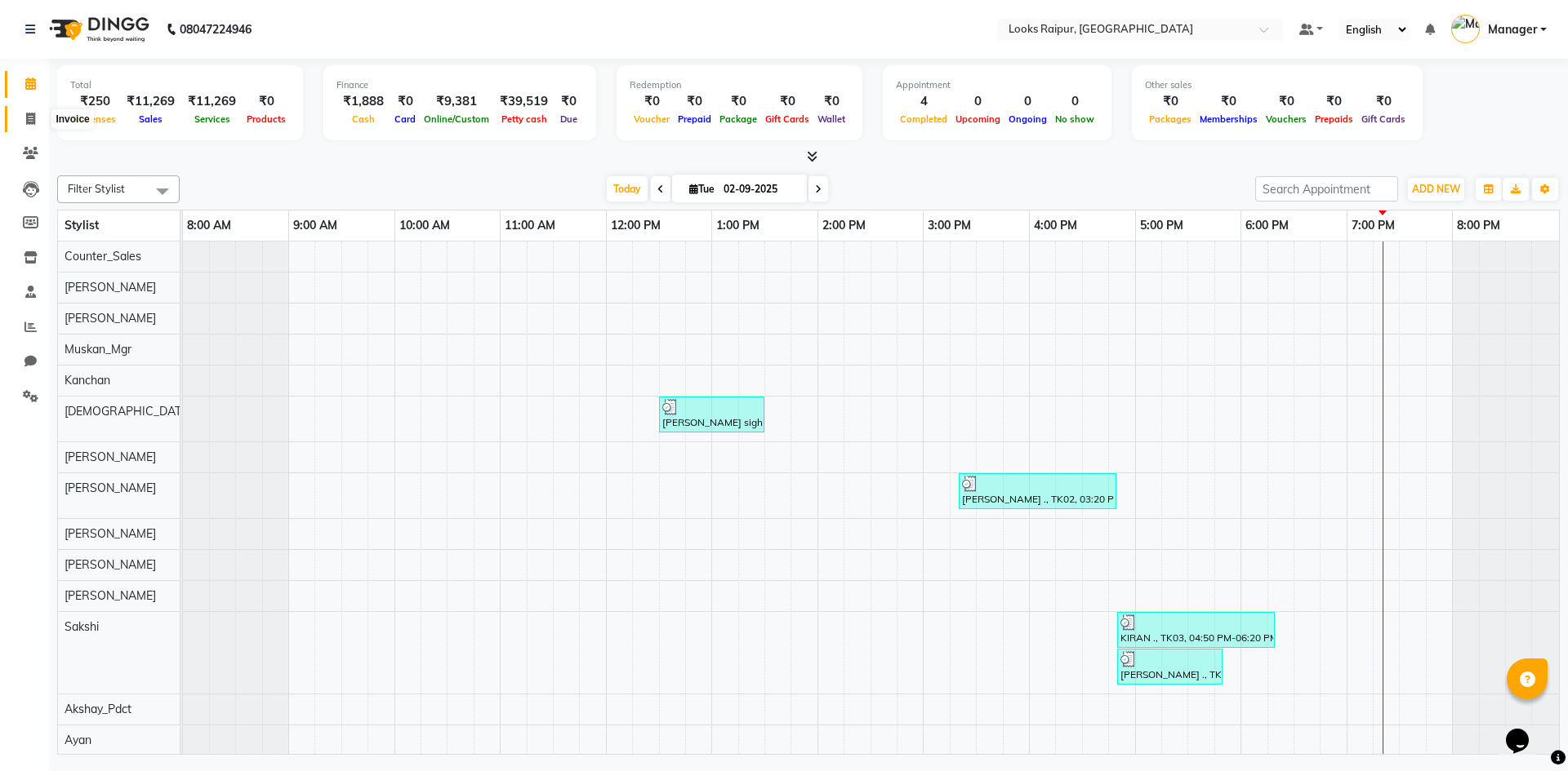
click at [27, 118] on icon at bounding box center [31, 119] width 9 height 12
select select "8606"
select select "service"
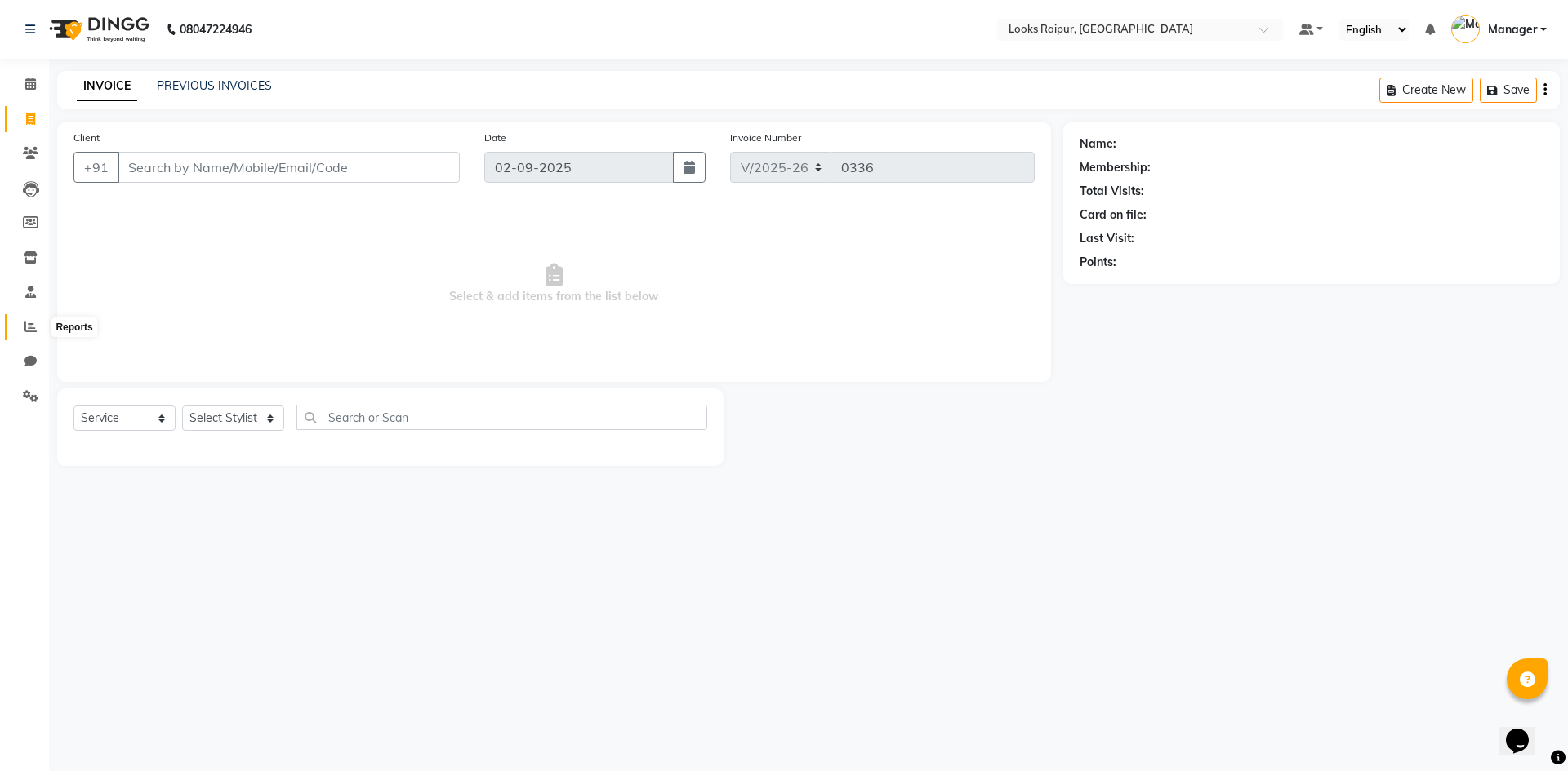
click at [23, 326] on span at bounding box center [31, 328] width 29 height 19
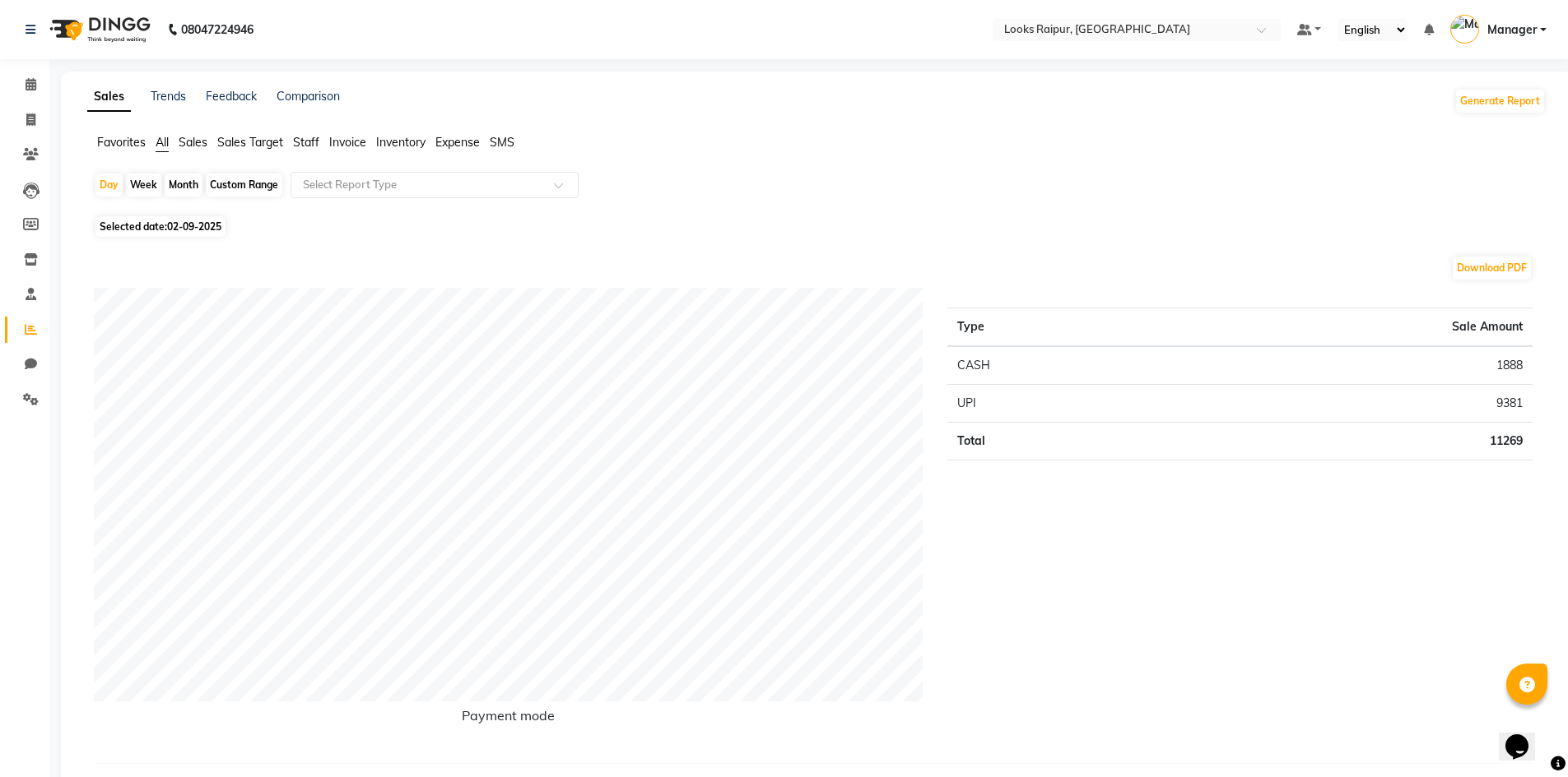
click at [435, 143] on ul "Favorites All Sales Sales Target Staff Invoice Inventory Expense SMS" at bounding box center [816, 143] width 1459 height 18
click at [465, 144] on span "Expense" at bounding box center [458, 142] width 44 height 15
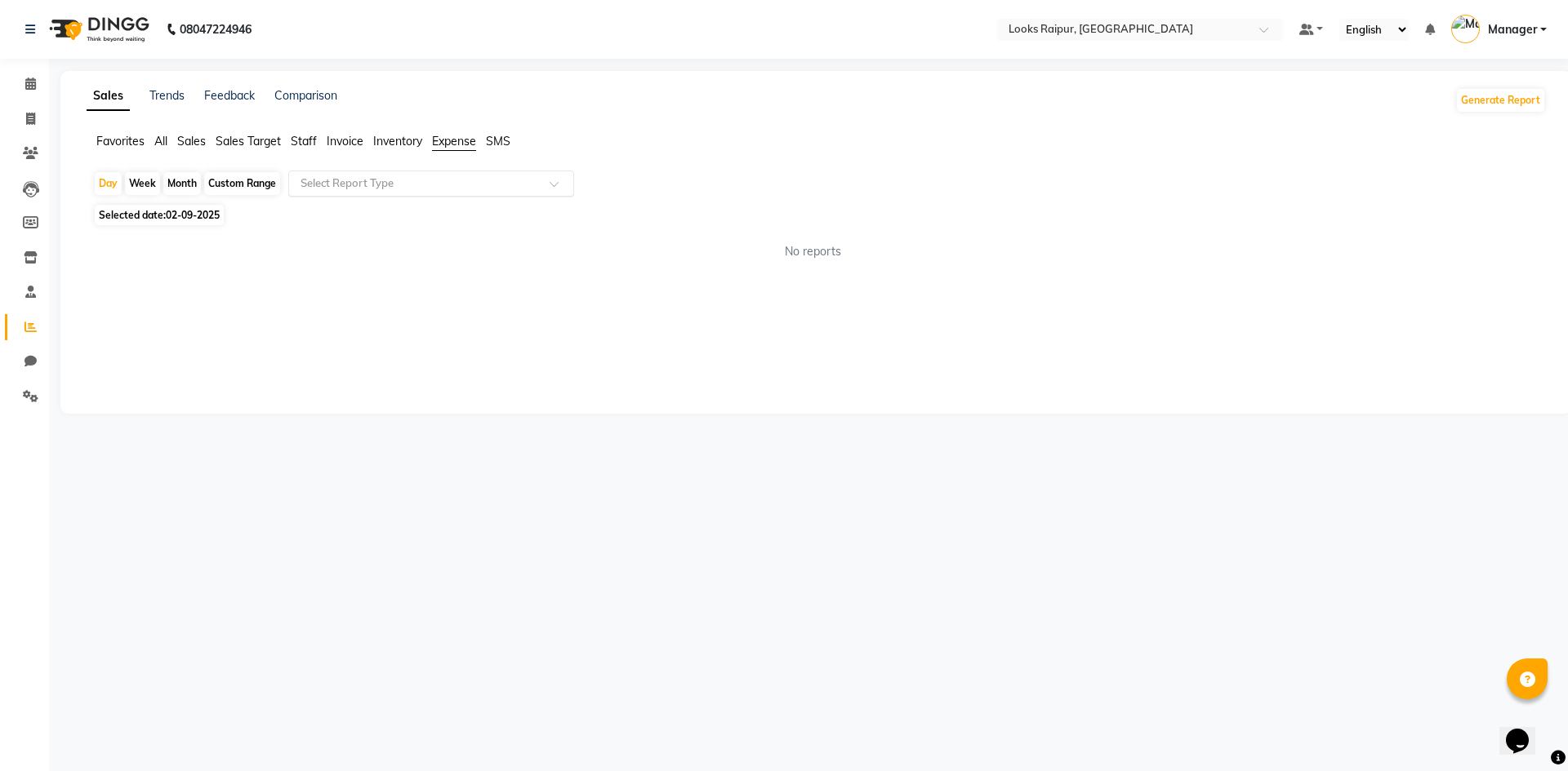
click at [552, 192] on span at bounding box center [559, 189] width 20 height 17
click at [533, 241] on div "Expense" at bounding box center [431, 245] width 284 height 32
select select "full_report"
select select "csv"
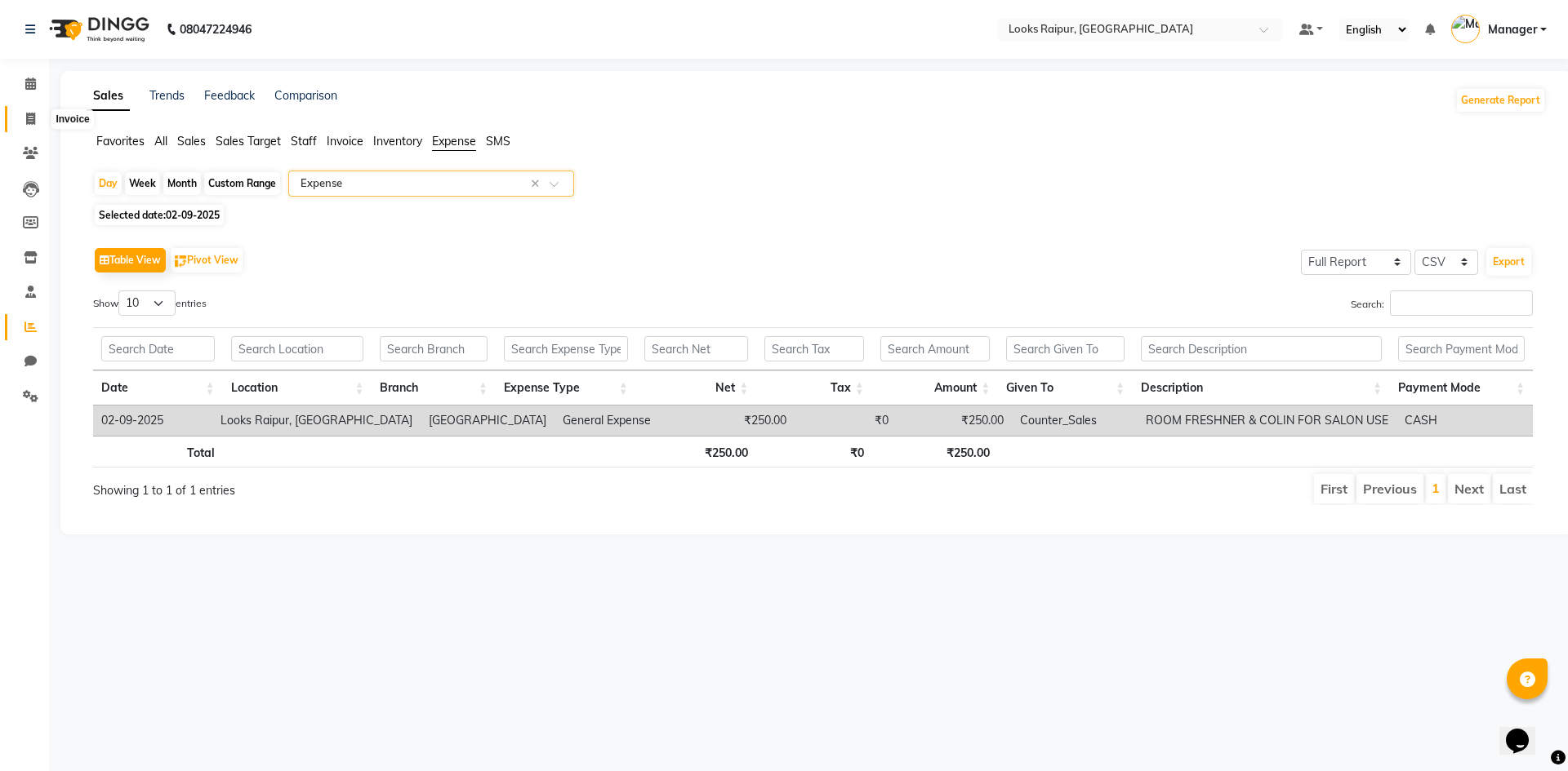
click at [24, 113] on span at bounding box center [31, 120] width 29 height 19
select select "service"
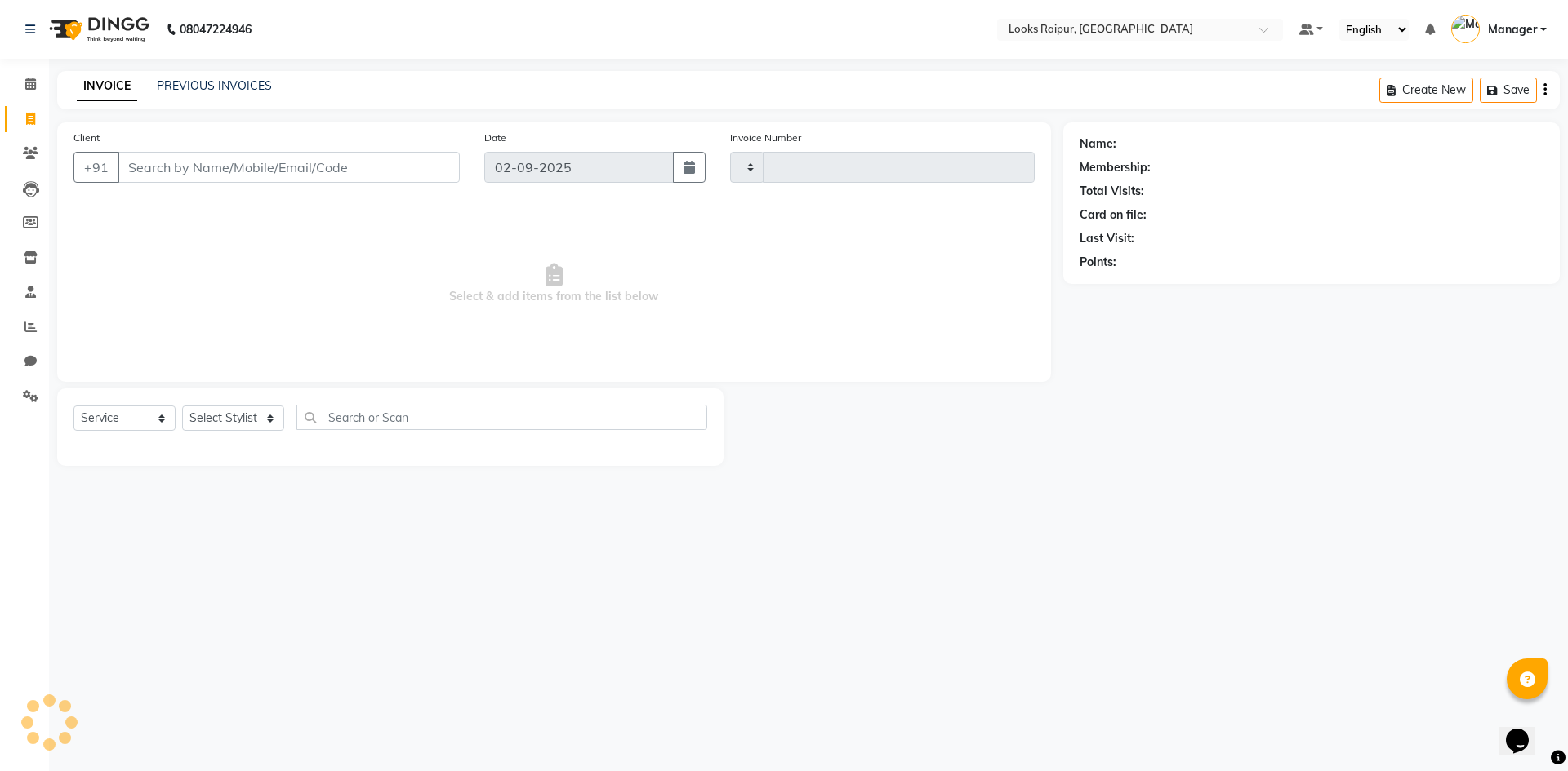
type input "0336"
select select "8606"
click at [35, 80] on icon at bounding box center [31, 84] width 10 height 12
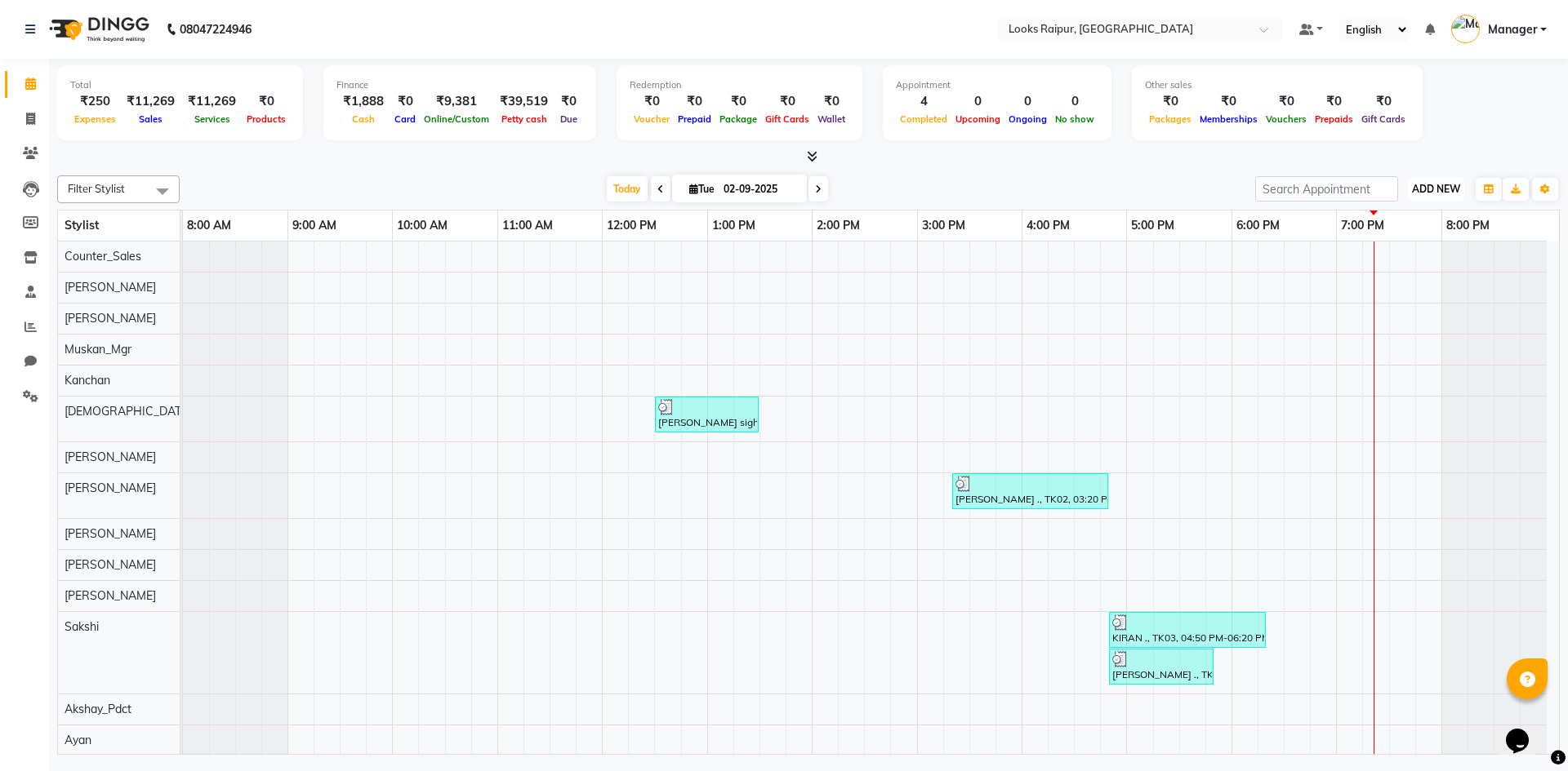
click at [1445, 187] on span "ADD NEW" at bounding box center [1435, 189] width 48 height 12
click at [1416, 267] on link "Add Expense" at bounding box center [1399, 263] width 129 height 21
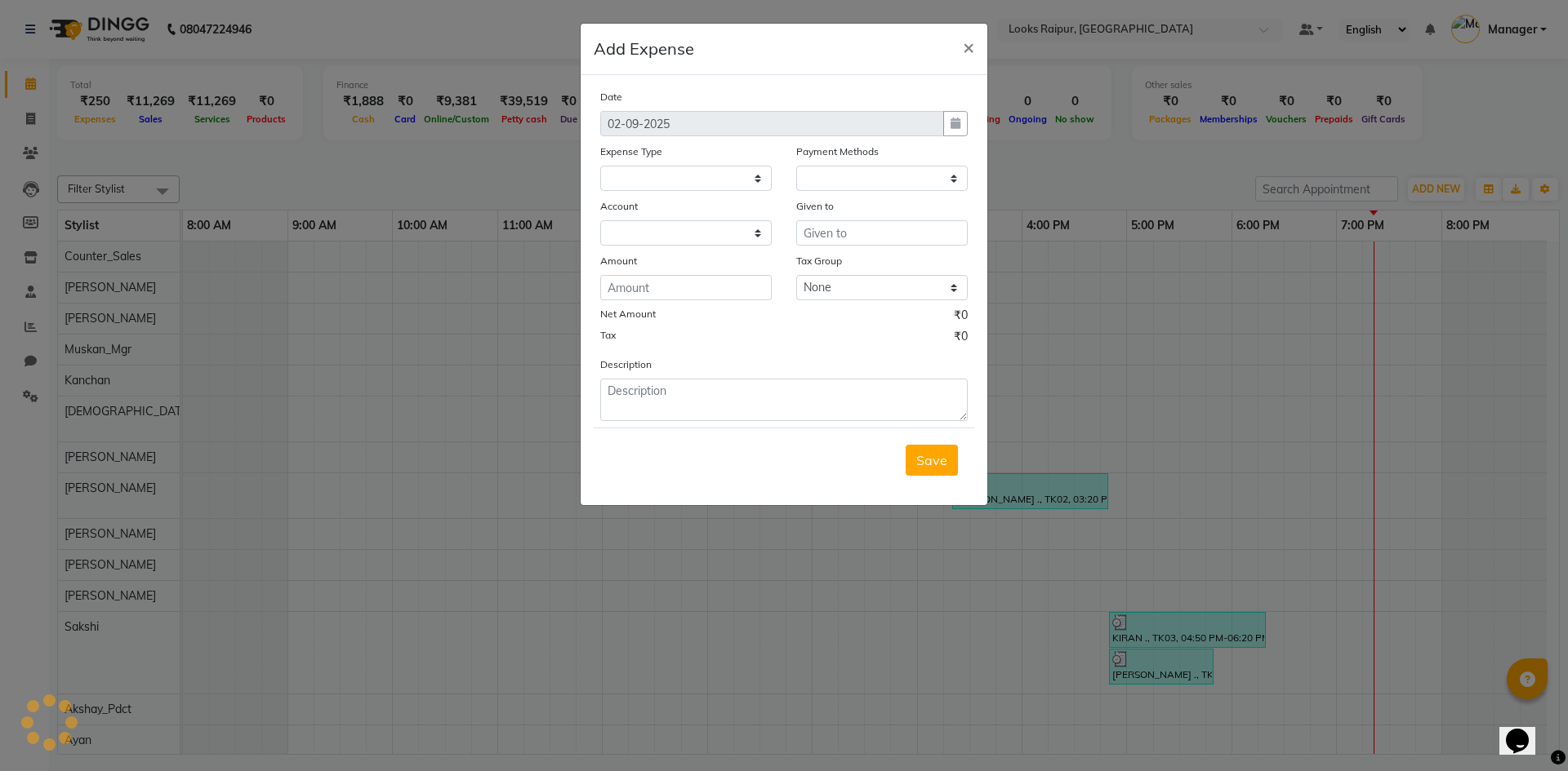
select select
select select "1"
select select "7834"
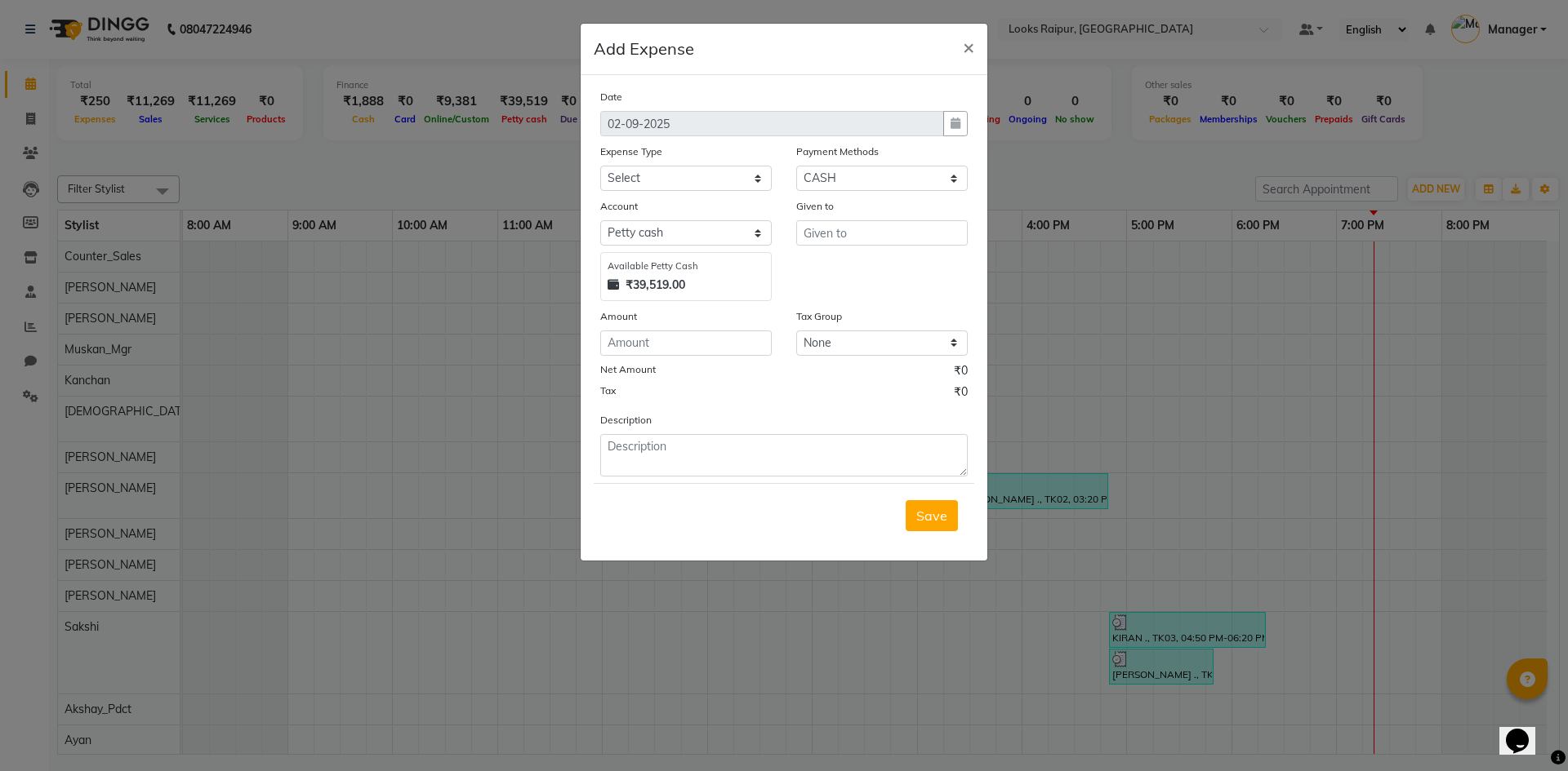
click at [767, 173] on div "Expense Type Select Bank Deposit Blinkit Cash Handover CLIENT Client ordered fo…" at bounding box center [686, 167] width 196 height 48
click at [761, 177] on select "Select Bank Deposit Blinkit Cash Handover CLIENT Client ordered food Client Ref…" at bounding box center [686, 178] width 171 height 25
select select "24076"
click at [600, 166] on select "Select Bank Deposit Blinkit Cash Handover CLIENT Client ordered food Client Ref…" at bounding box center [686, 178] width 171 height 25
click at [875, 231] on input "text" at bounding box center [882, 232] width 171 height 25
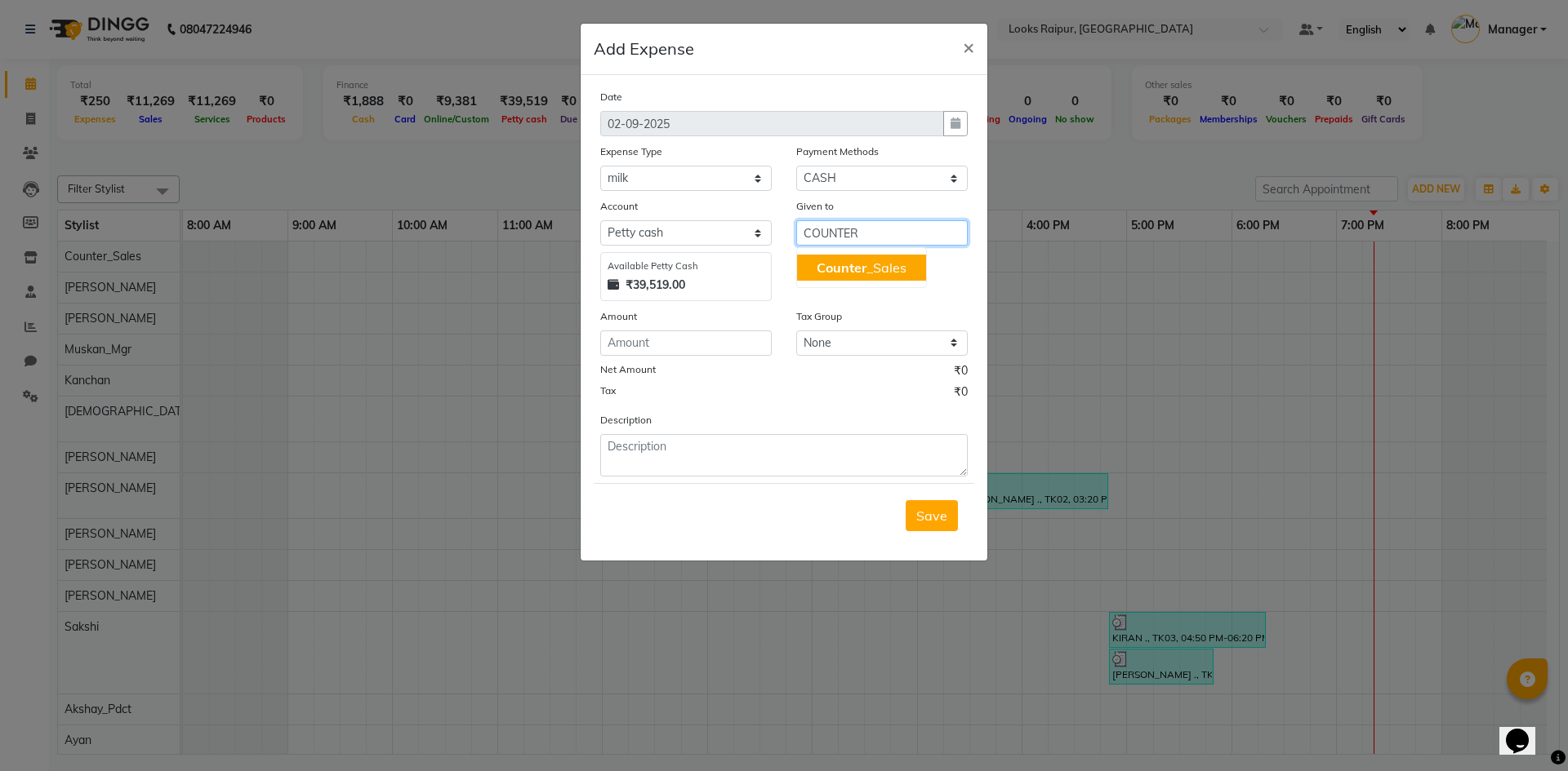
click at [875, 263] on ngb-highlight "Counter _Sales" at bounding box center [861, 267] width 90 height 17
type input "Counter_Sales"
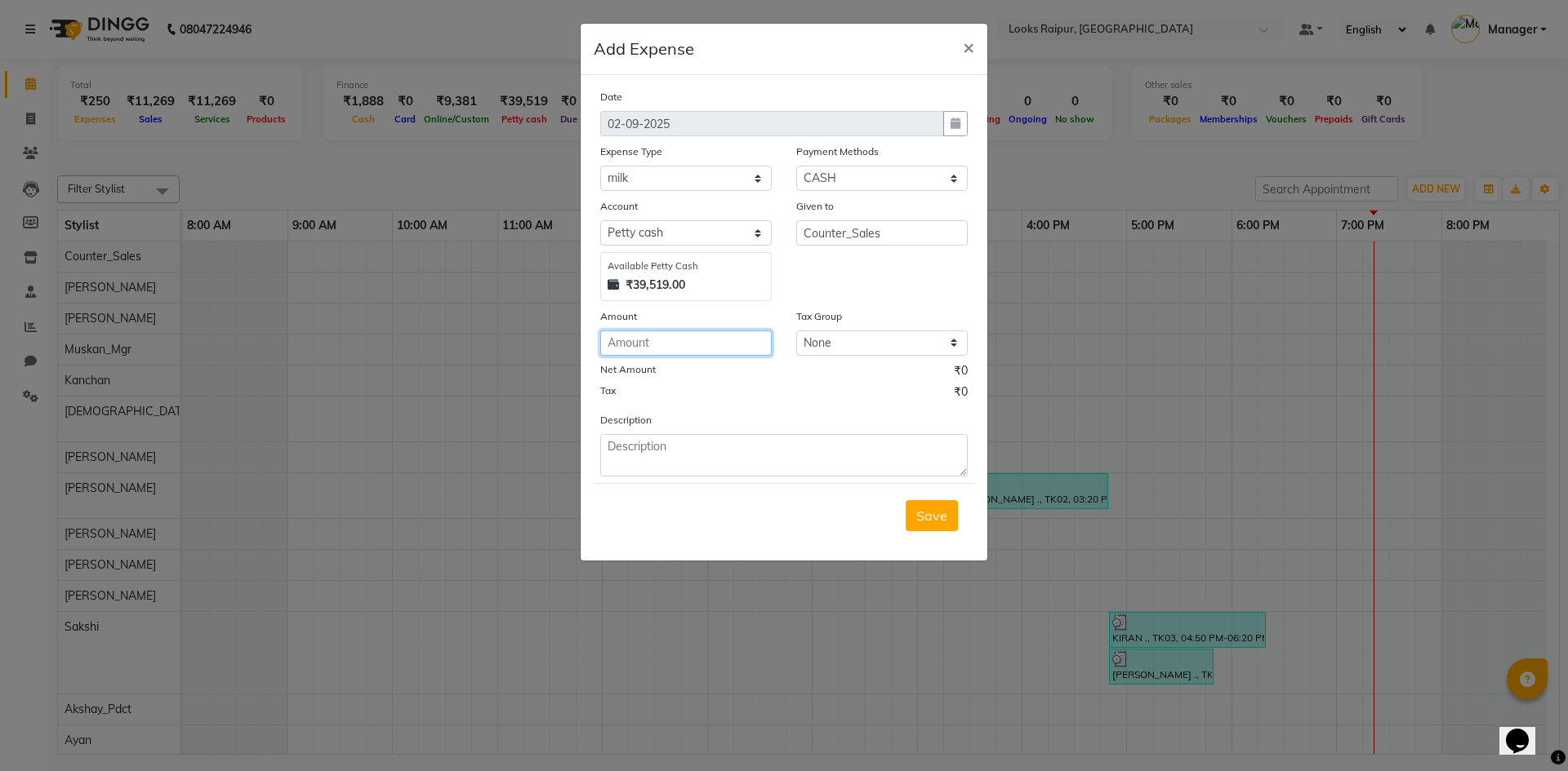
click at [667, 352] on input "number" at bounding box center [686, 343] width 171 height 25
type input "112"
click at [706, 444] on textarea at bounding box center [784, 455] width 368 height 43
type textarea "MILK FOR CLIENT AND STAFF"
click at [919, 515] on span "Save" at bounding box center [932, 516] width 31 height 17
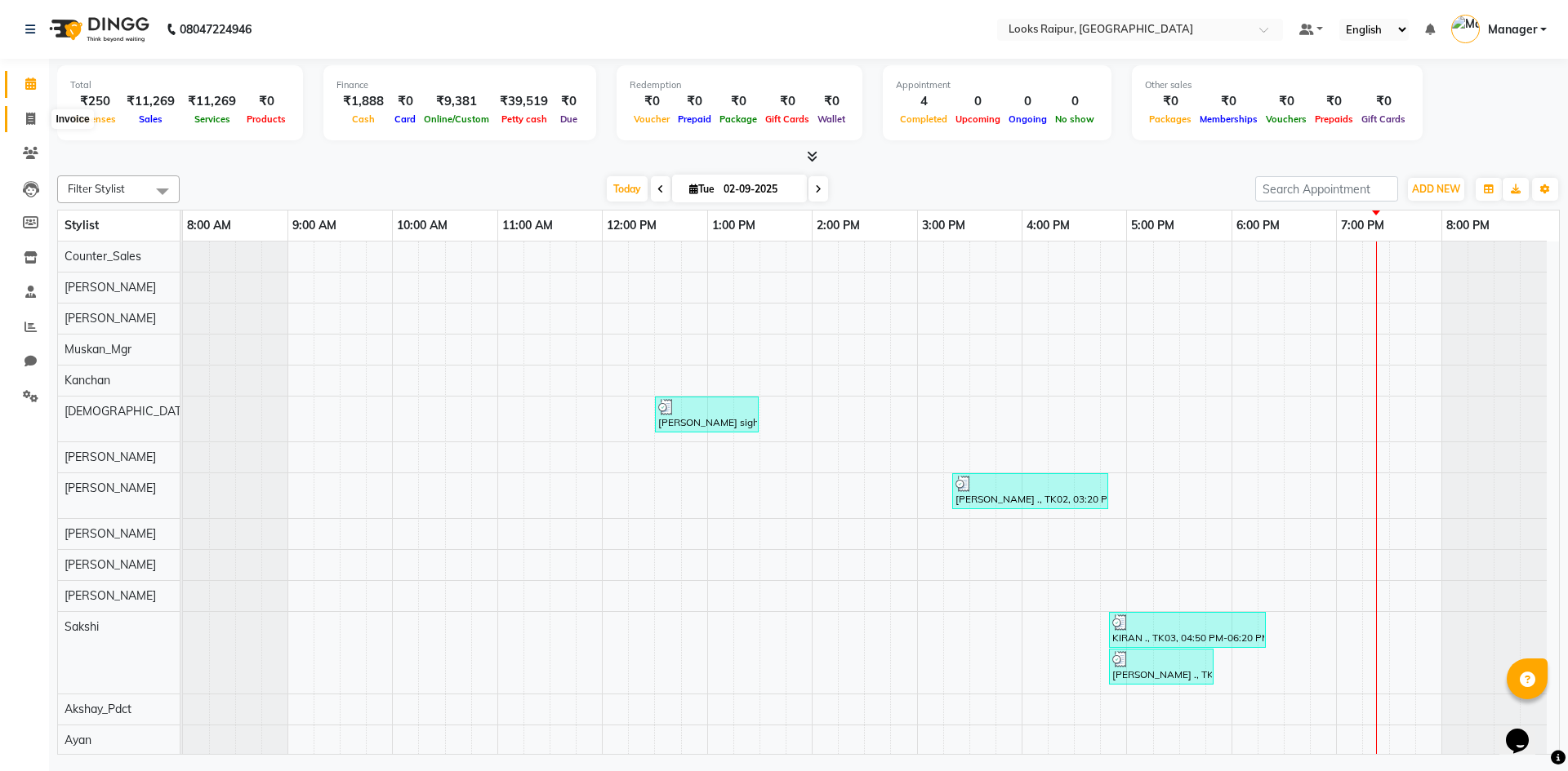
click at [26, 115] on icon at bounding box center [31, 119] width 9 height 12
select select "service"
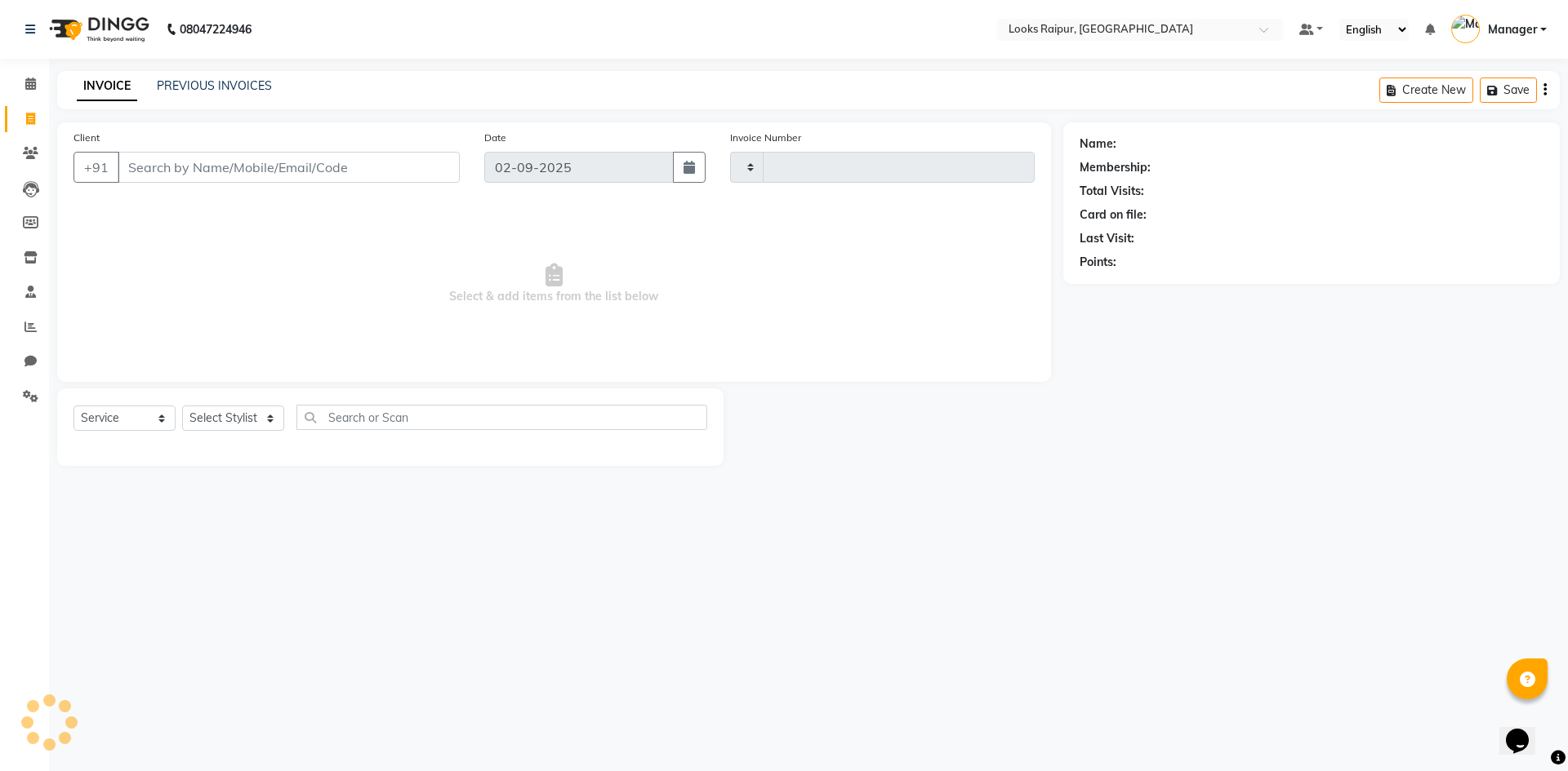
type input "0336"
select select "8606"
click at [36, 81] on icon at bounding box center [31, 84] width 10 height 12
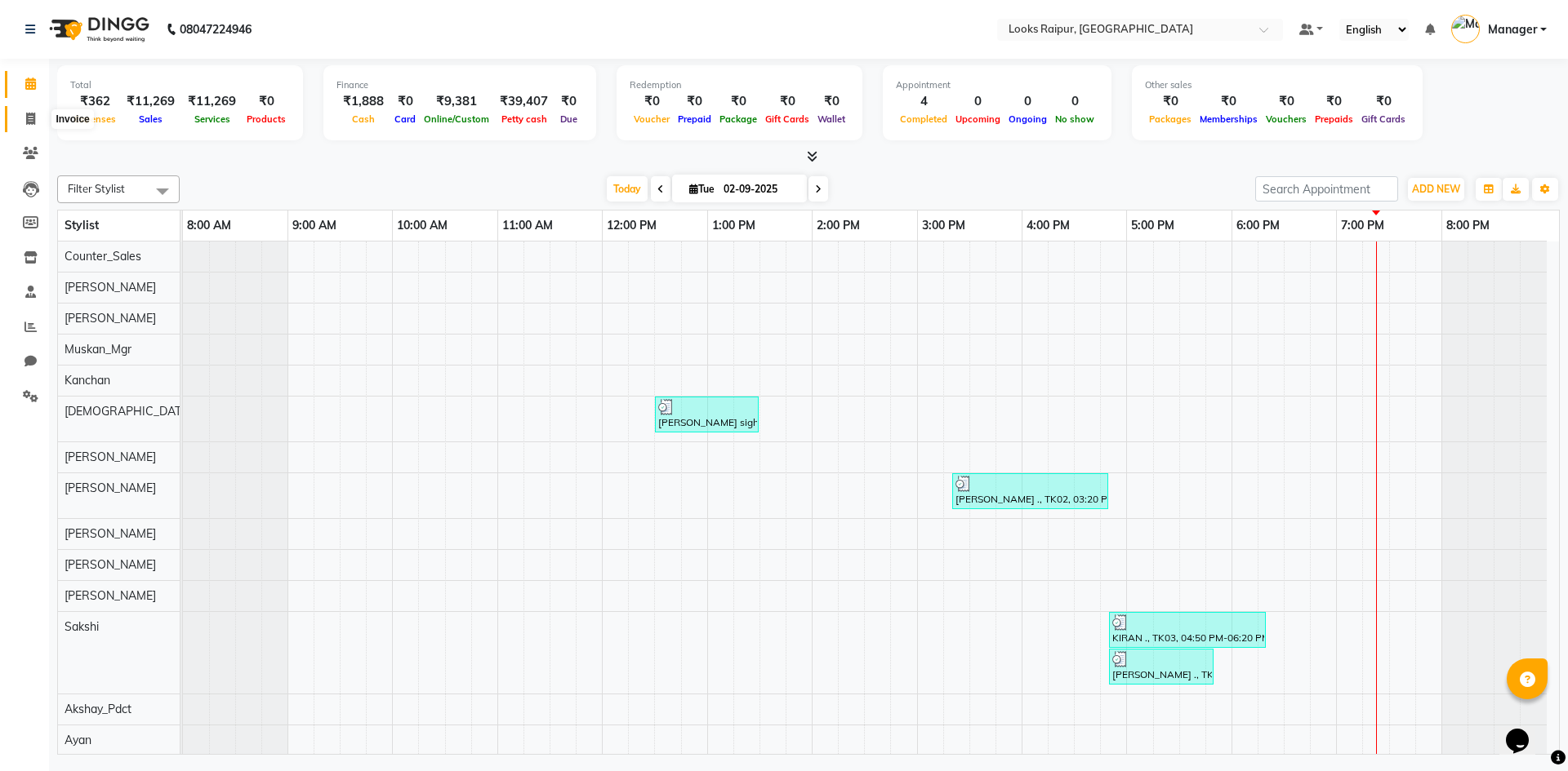
click at [29, 116] on icon at bounding box center [31, 119] width 9 height 12
select select "service"
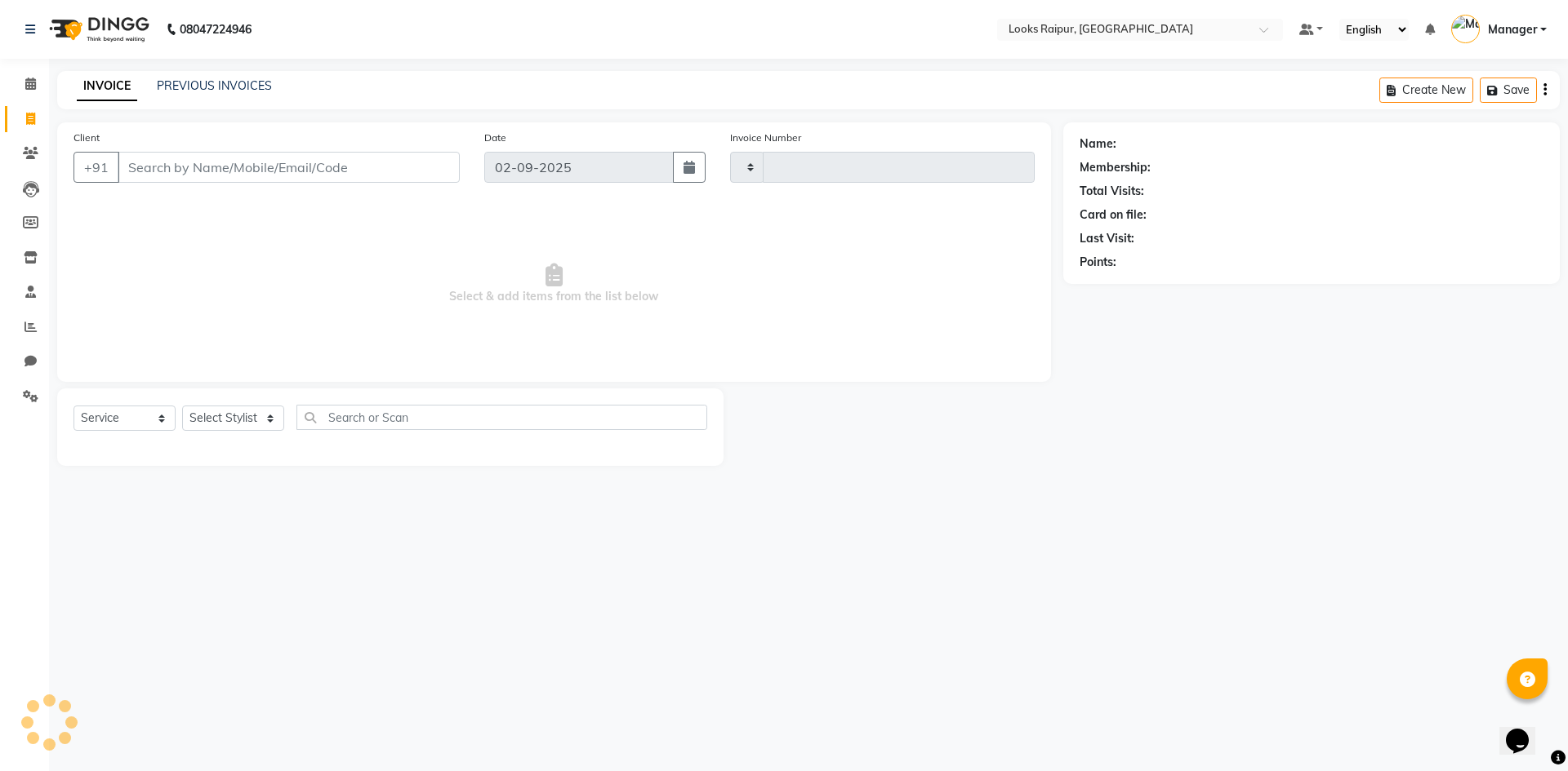
type input "0336"
select select "8606"
click at [197, 83] on link "PREVIOUS INVOICES" at bounding box center [215, 86] width 115 height 15
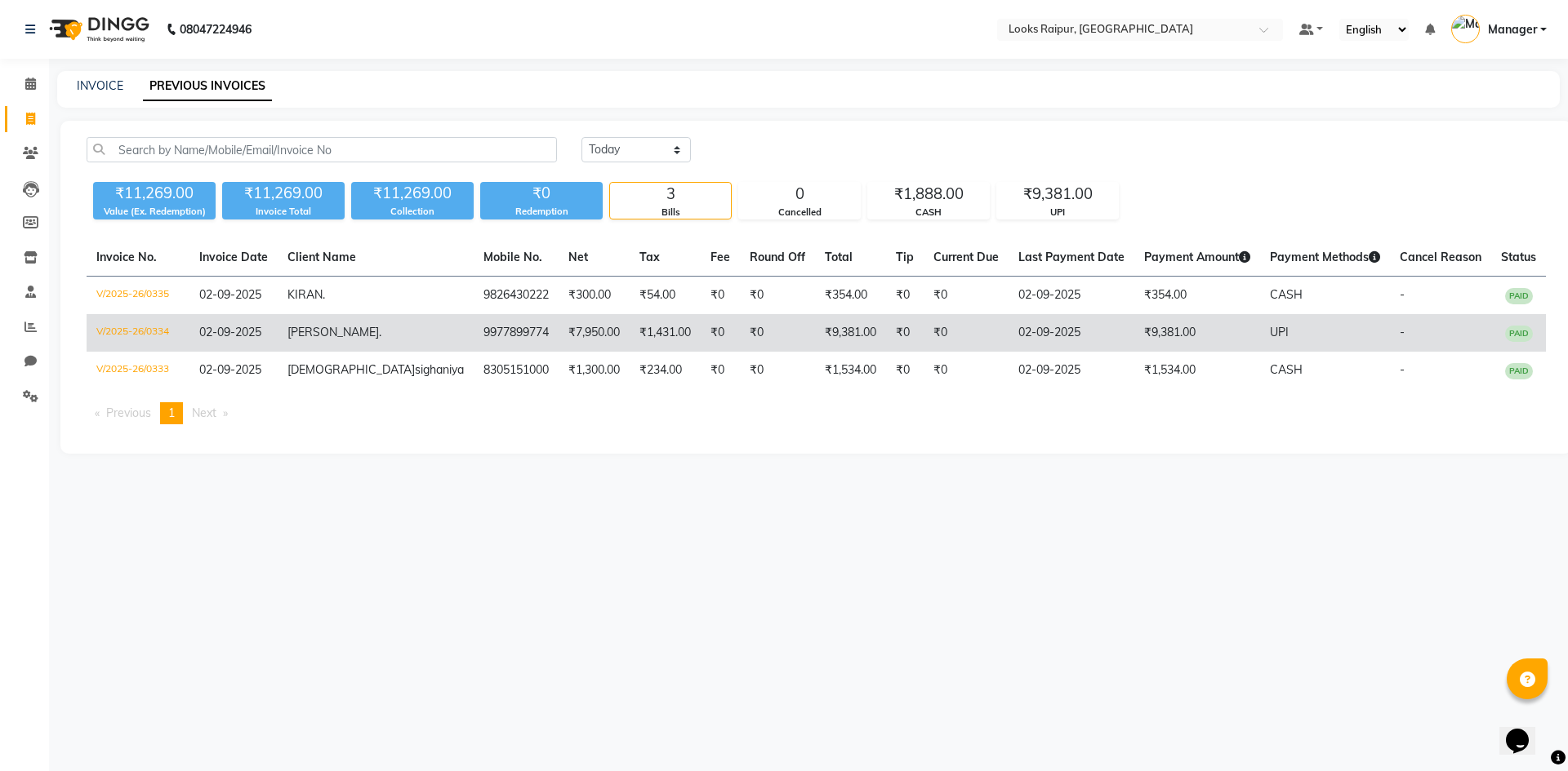
click at [261, 337] on span "02-09-2025" at bounding box center [230, 332] width 62 height 15
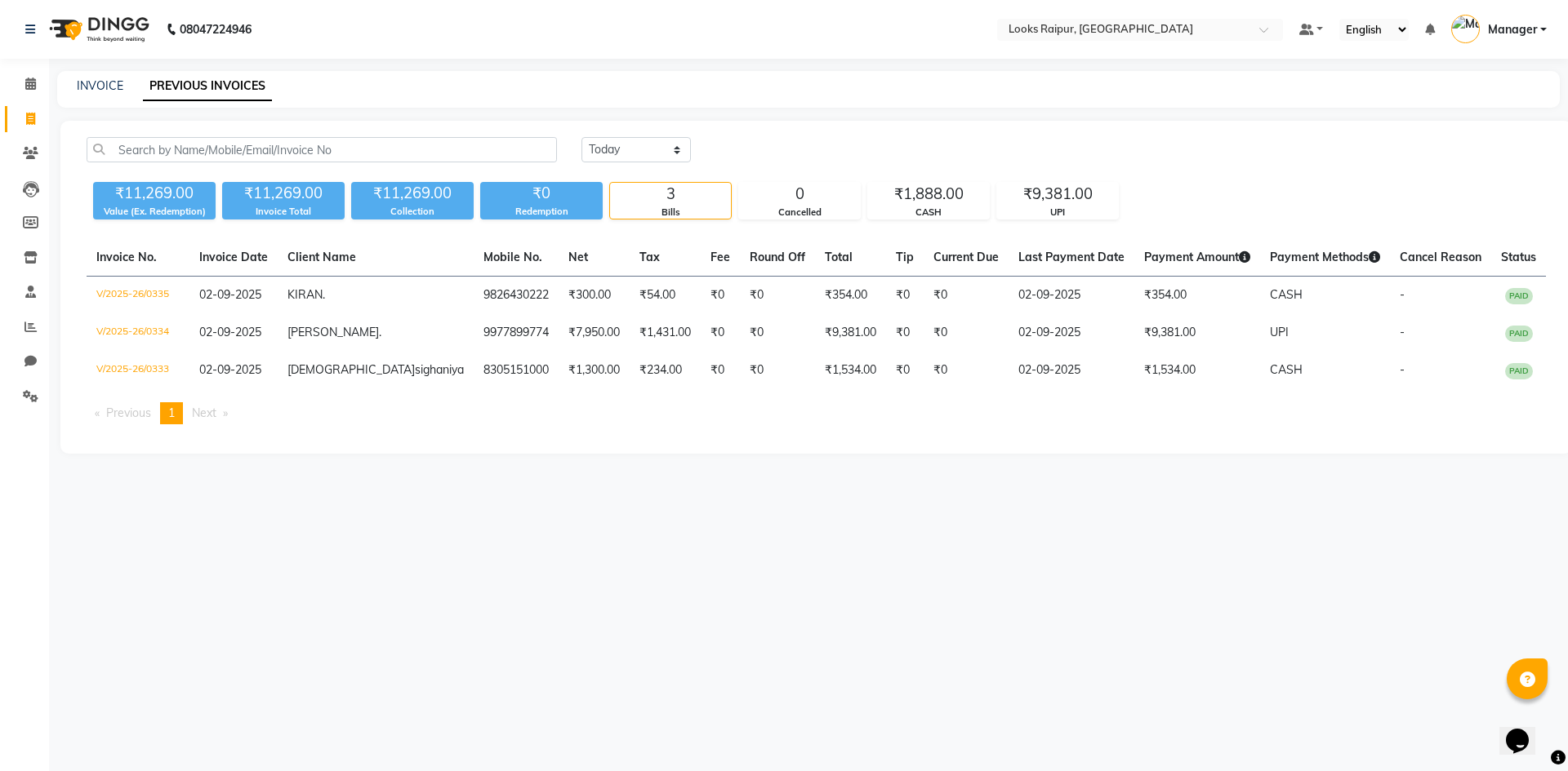
click at [114, 77] on div "INVOICE PREVIOUS INVOICES" at bounding box center [808, 89] width 1502 height 37
click at [109, 90] on link "INVOICE" at bounding box center [100, 86] width 46 height 15
select select "service"
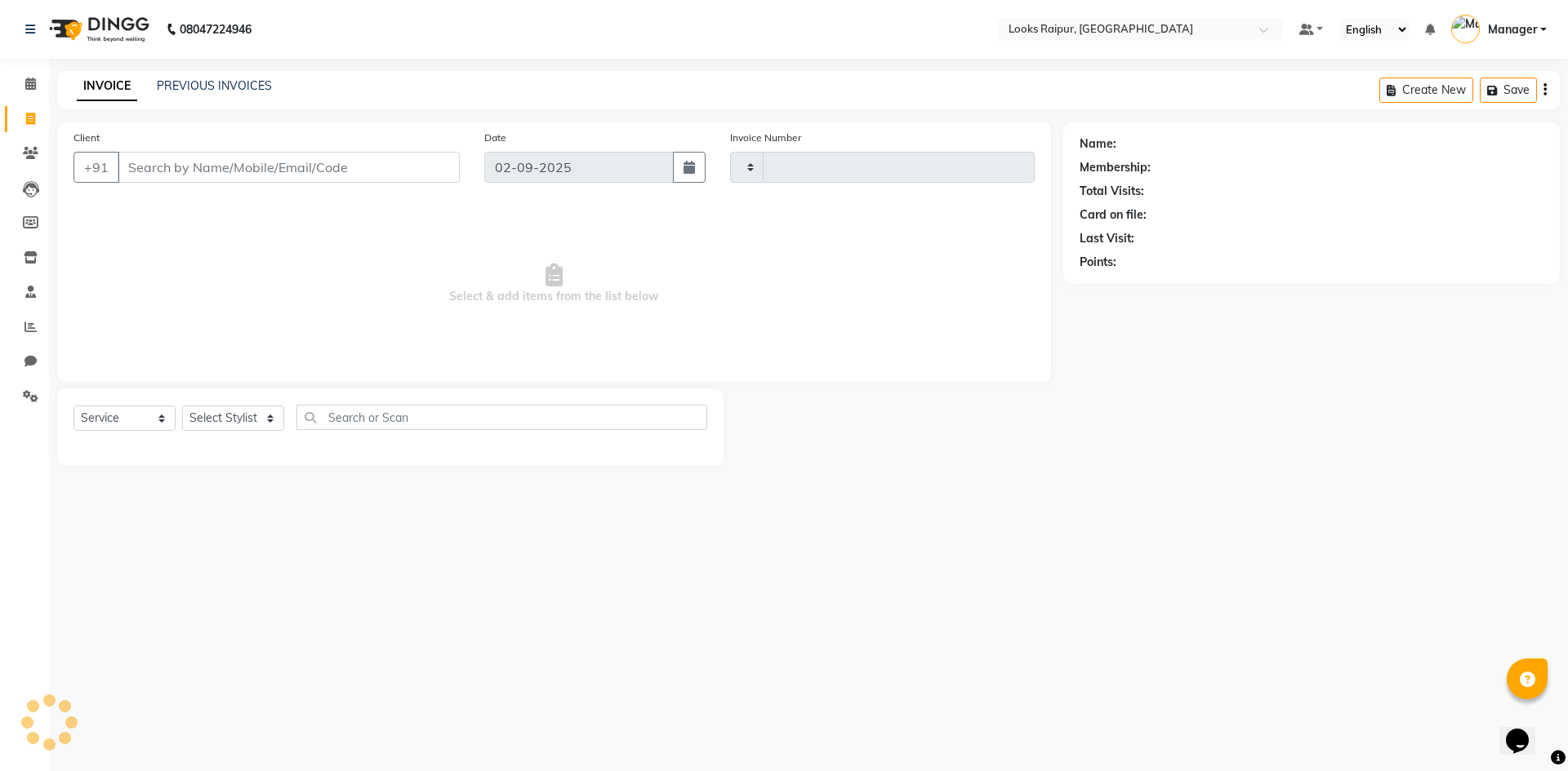
type input "0337"
select select "8606"
click at [149, 167] on input "Client" at bounding box center [289, 168] width 342 height 31
click at [150, 166] on input "Client" at bounding box center [289, 168] width 342 height 31
type input "9826633633"
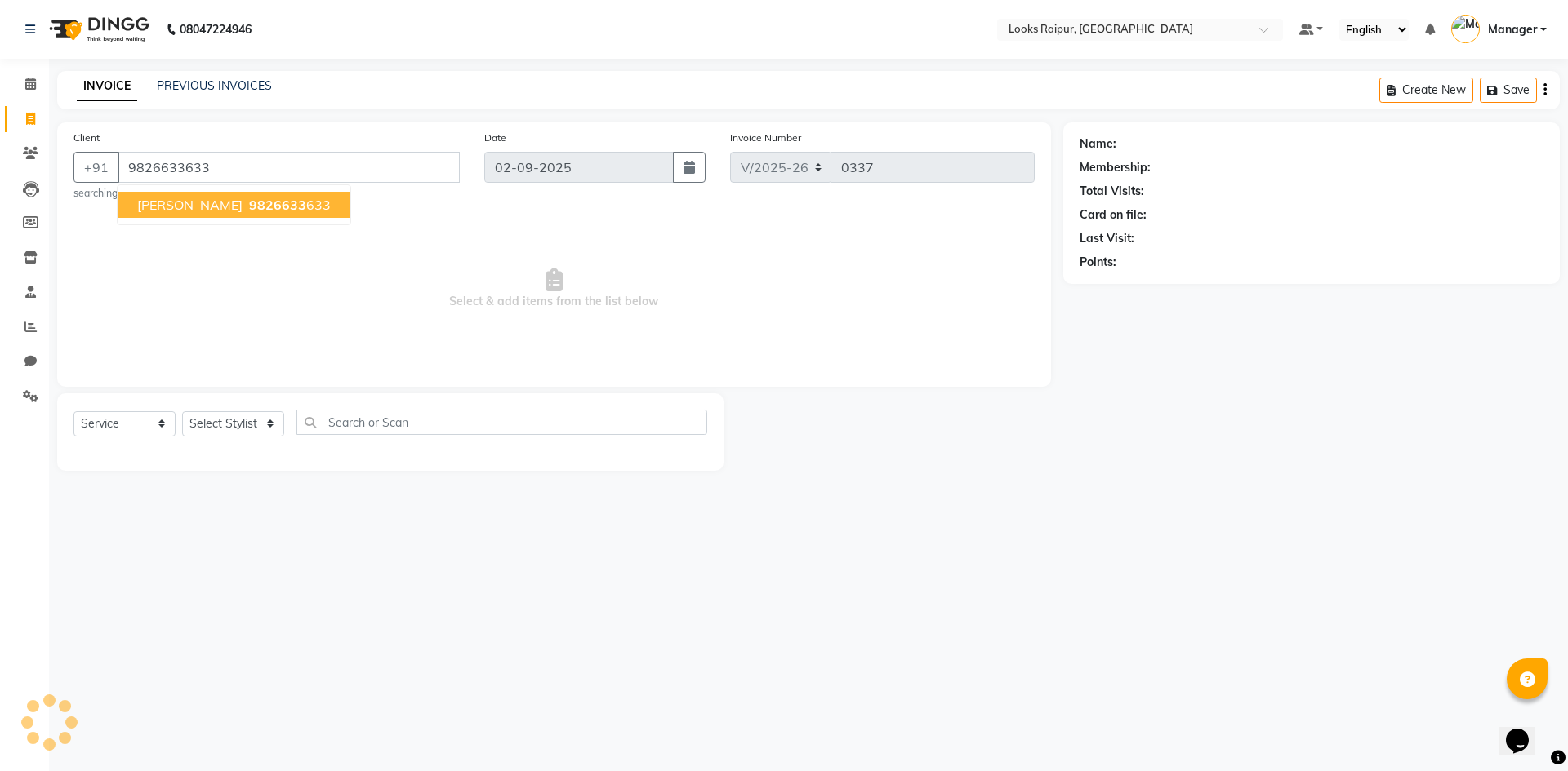
select select "1: Object"
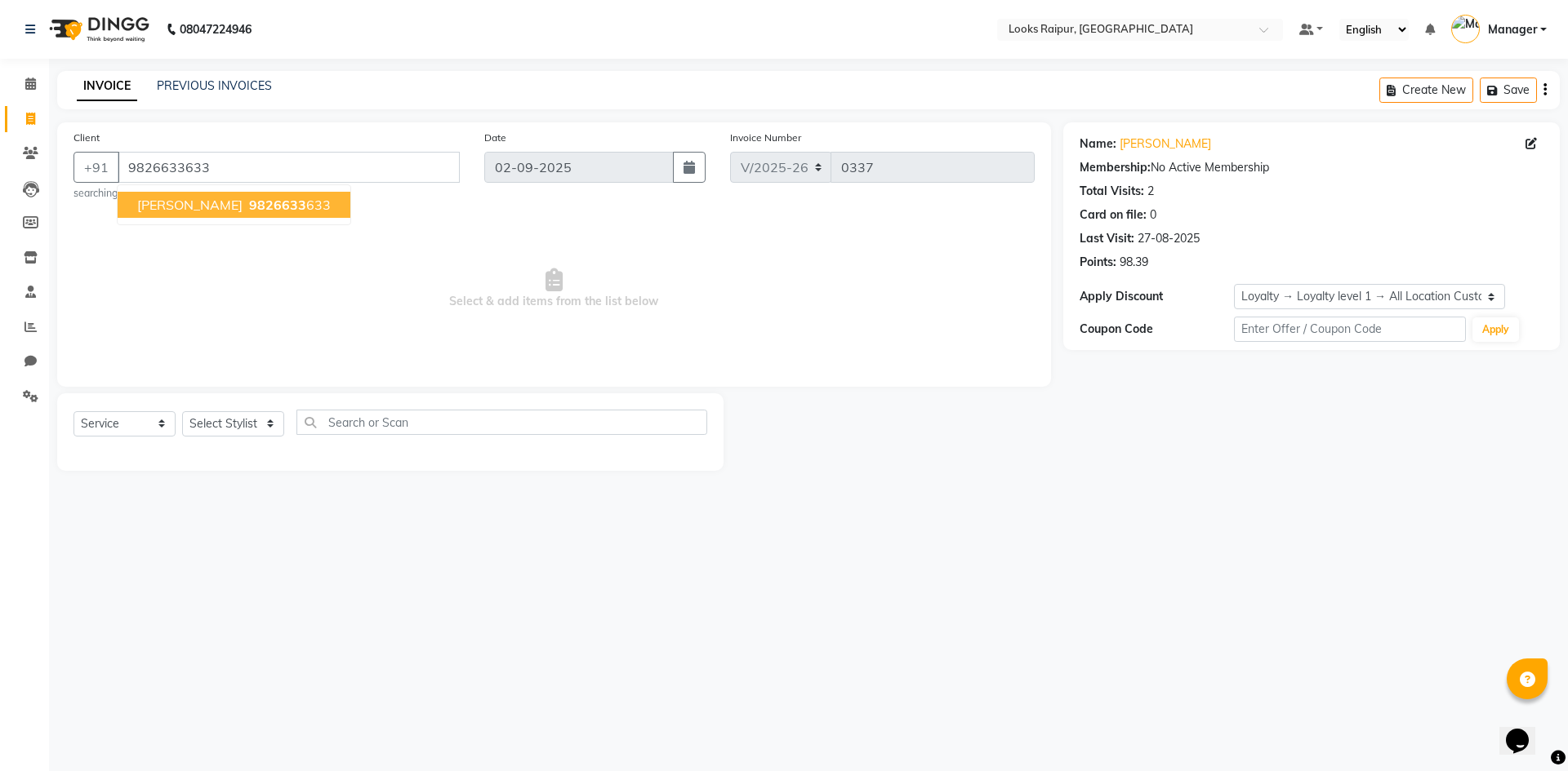
click at [182, 205] on span "[PERSON_NAME]" at bounding box center [190, 204] width 106 height 17
select select "1: Object"
click at [157, 426] on select "Select Service Product Membership Package Voucher Prepaid Gift Card" at bounding box center [124, 423] width 102 height 25
select select "P"
click at [73, 411] on select "Select Service Product Membership Package Voucher Prepaid Gift Card" at bounding box center [124, 423] width 102 height 25
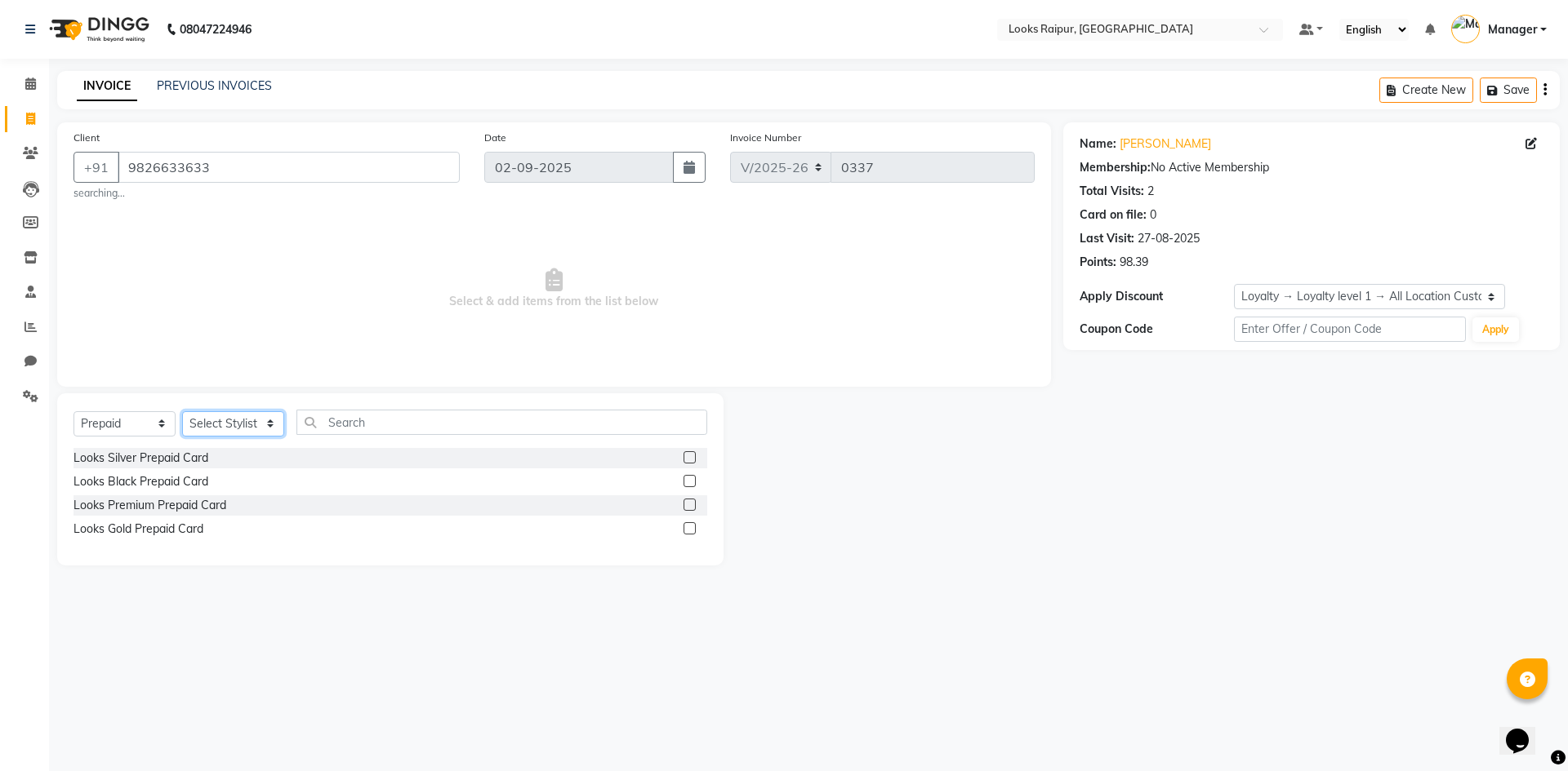
click at [266, 432] on select "Select Stylist Akshay_Pdct [PERSON_NAME] [PERSON_NAME] Counter_Sales Dheerendra…" at bounding box center [232, 423] width 102 height 25
select select "85795"
click at [182, 411] on select "Select Stylist Akshay_Pdct [PERSON_NAME] [PERSON_NAME] Counter_Sales Dheerendra…" at bounding box center [232, 423] width 102 height 25
click at [328, 423] on input "text" at bounding box center [501, 422] width 411 height 25
click at [693, 461] on label at bounding box center [690, 458] width 12 height 12
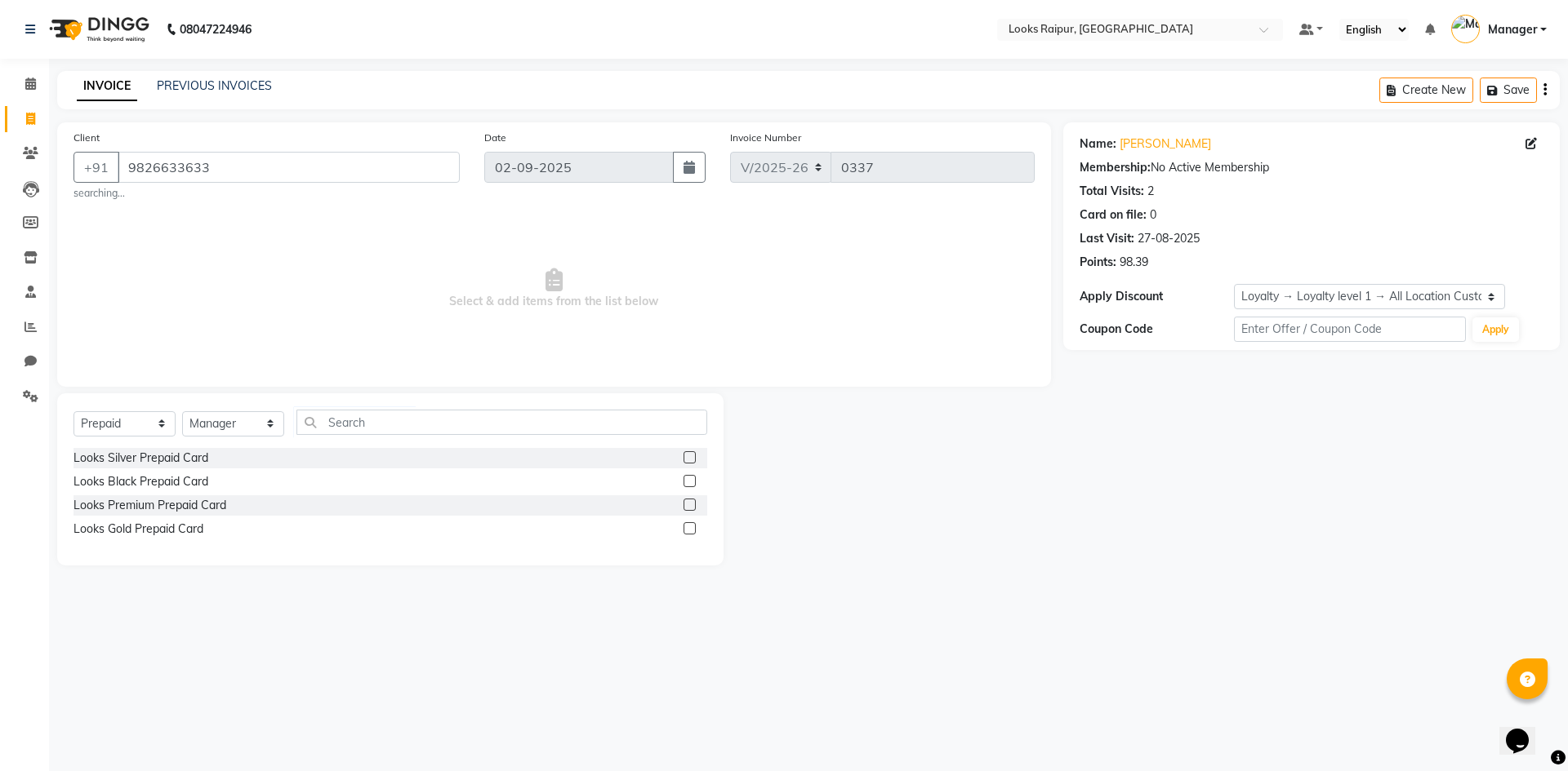
click at [693, 461] on input "checkbox" at bounding box center [689, 458] width 10 height 10
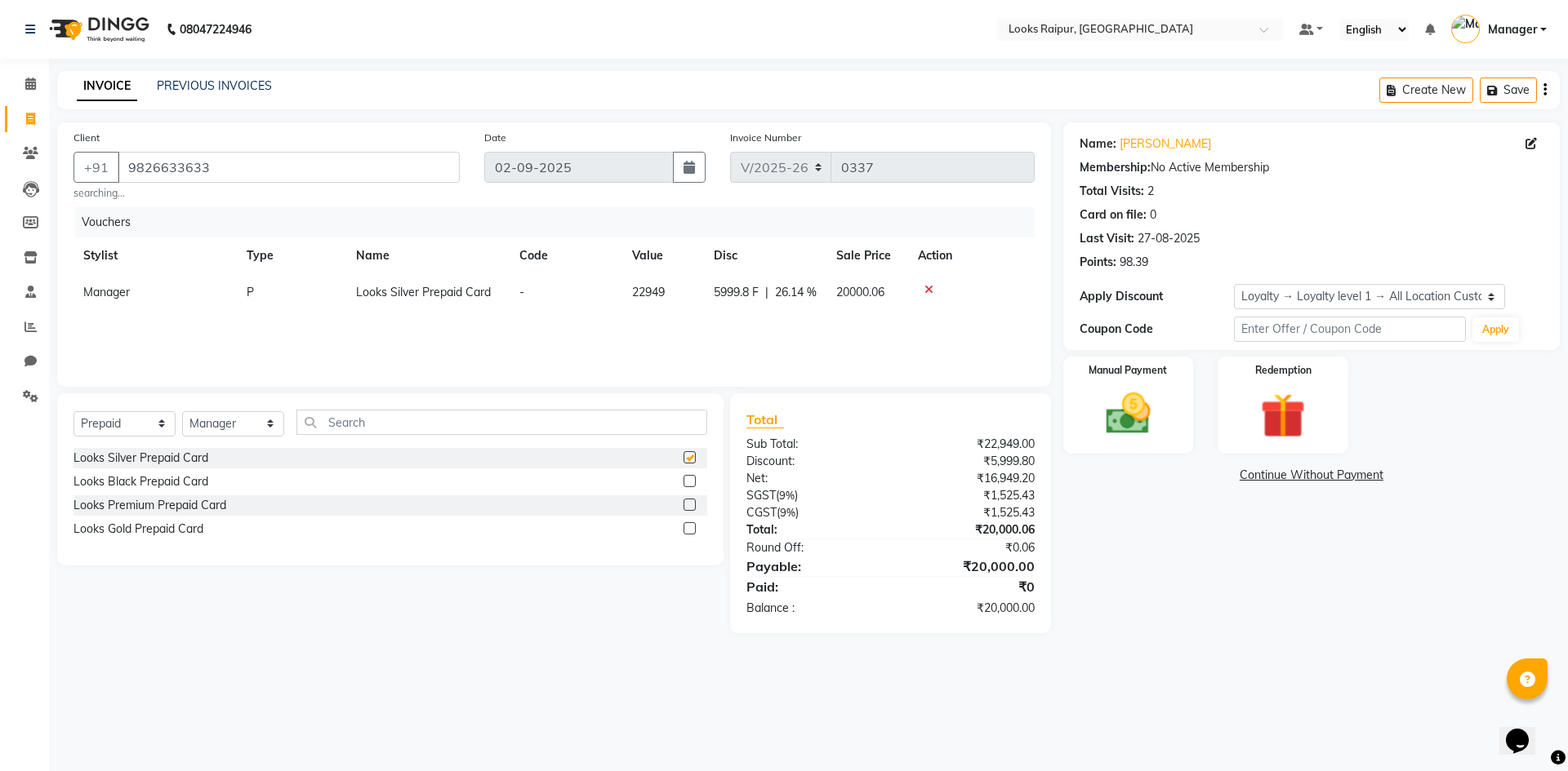
checkbox input "false"
click at [100, 295] on span "Manager" at bounding box center [106, 292] width 46 height 15
select select "85795"
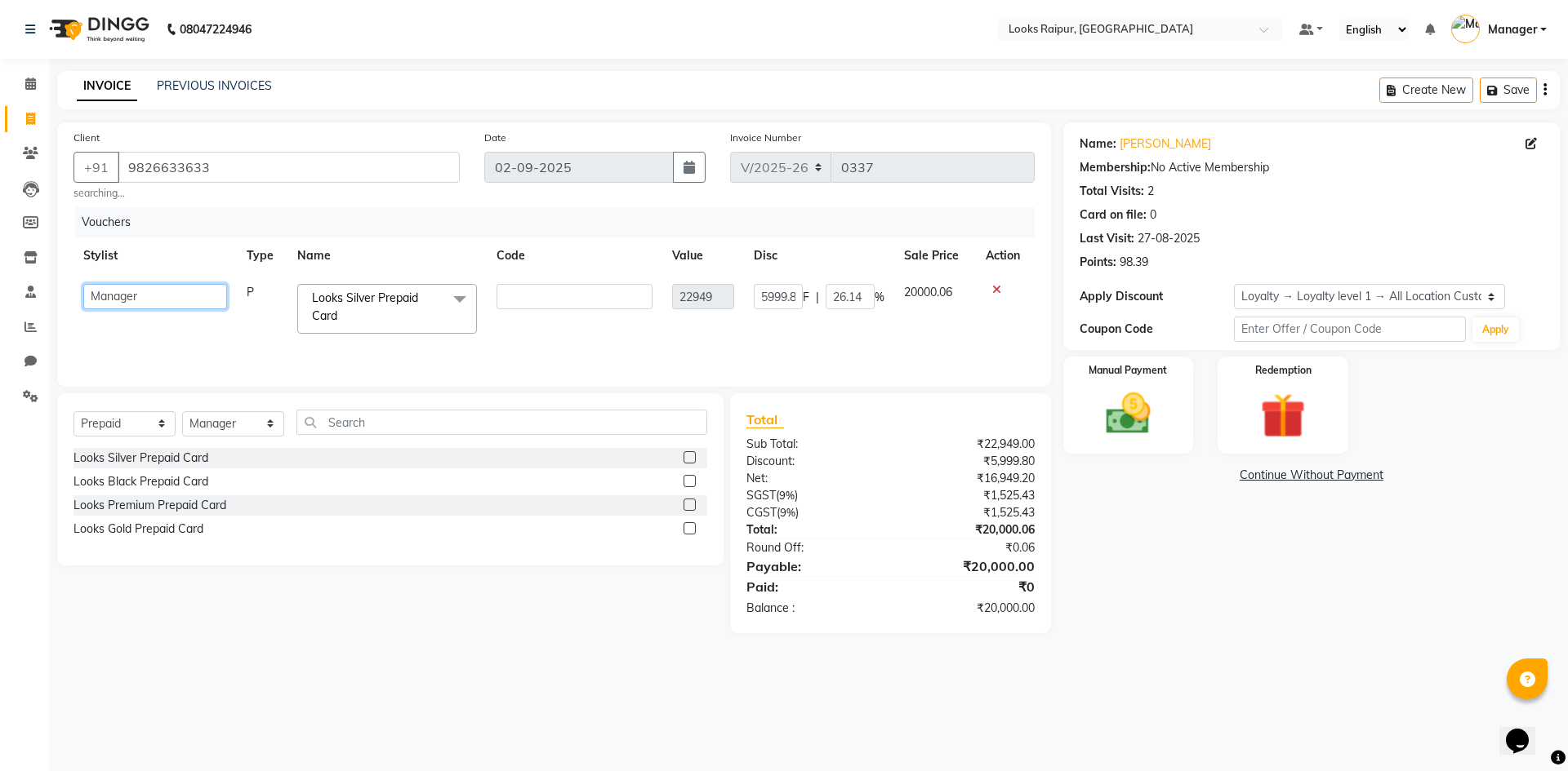
click at [107, 295] on select "Akshay_Pdct [PERSON_NAME] [PERSON_NAME] Counter_Sales Dheerendra_pdct [PERSON_N…" at bounding box center [155, 296] width 144 height 25
click at [219, 304] on select "Akshay_Pdct [PERSON_NAME] [PERSON_NAME] Counter_Sales Dheerendra_pdct [PERSON_N…" at bounding box center [155, 296] width 144 height 25
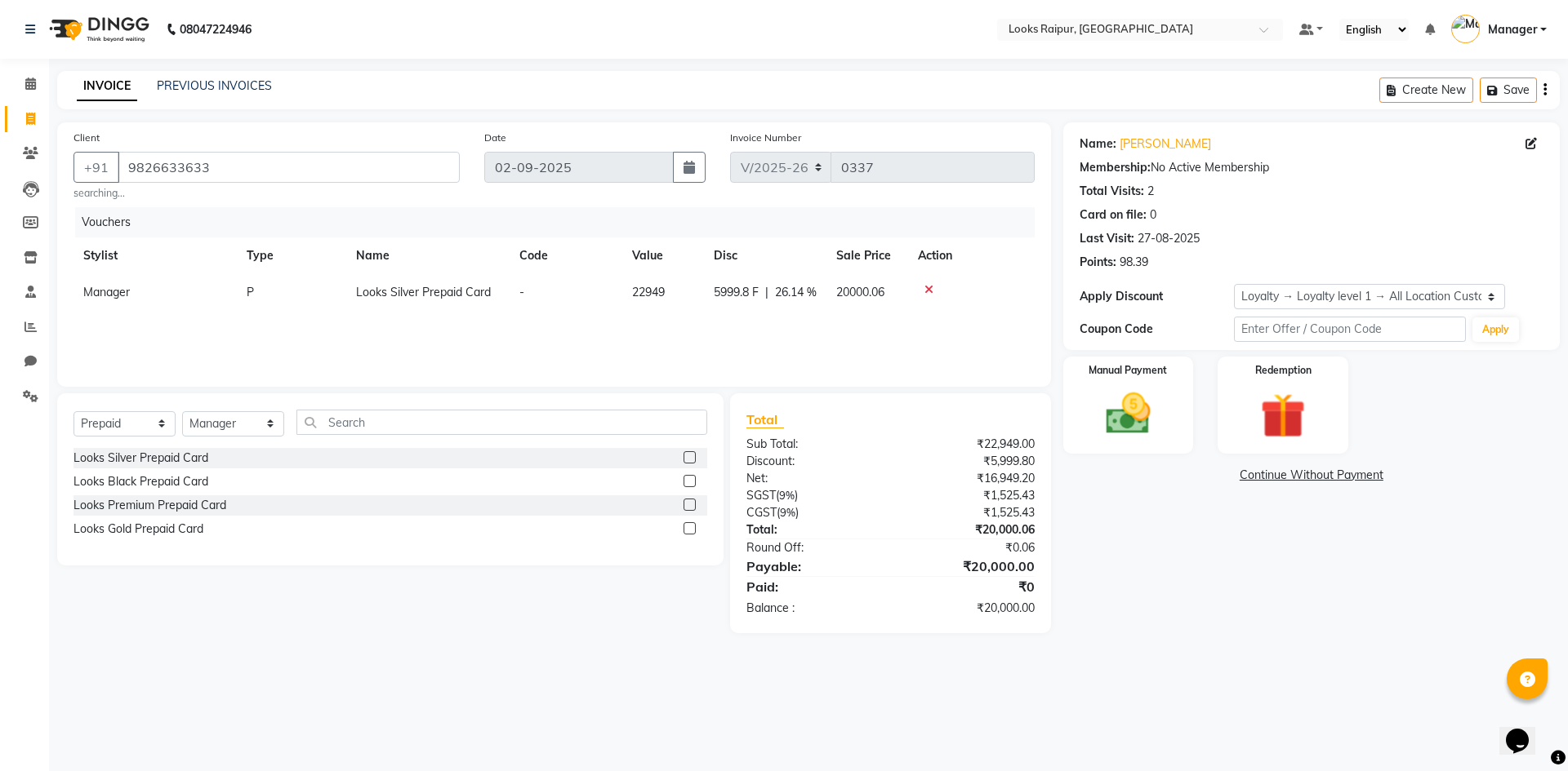
click at [252, 293] on td "P" at bounding box center [291, 293] width 109 height 37
select select "85795"
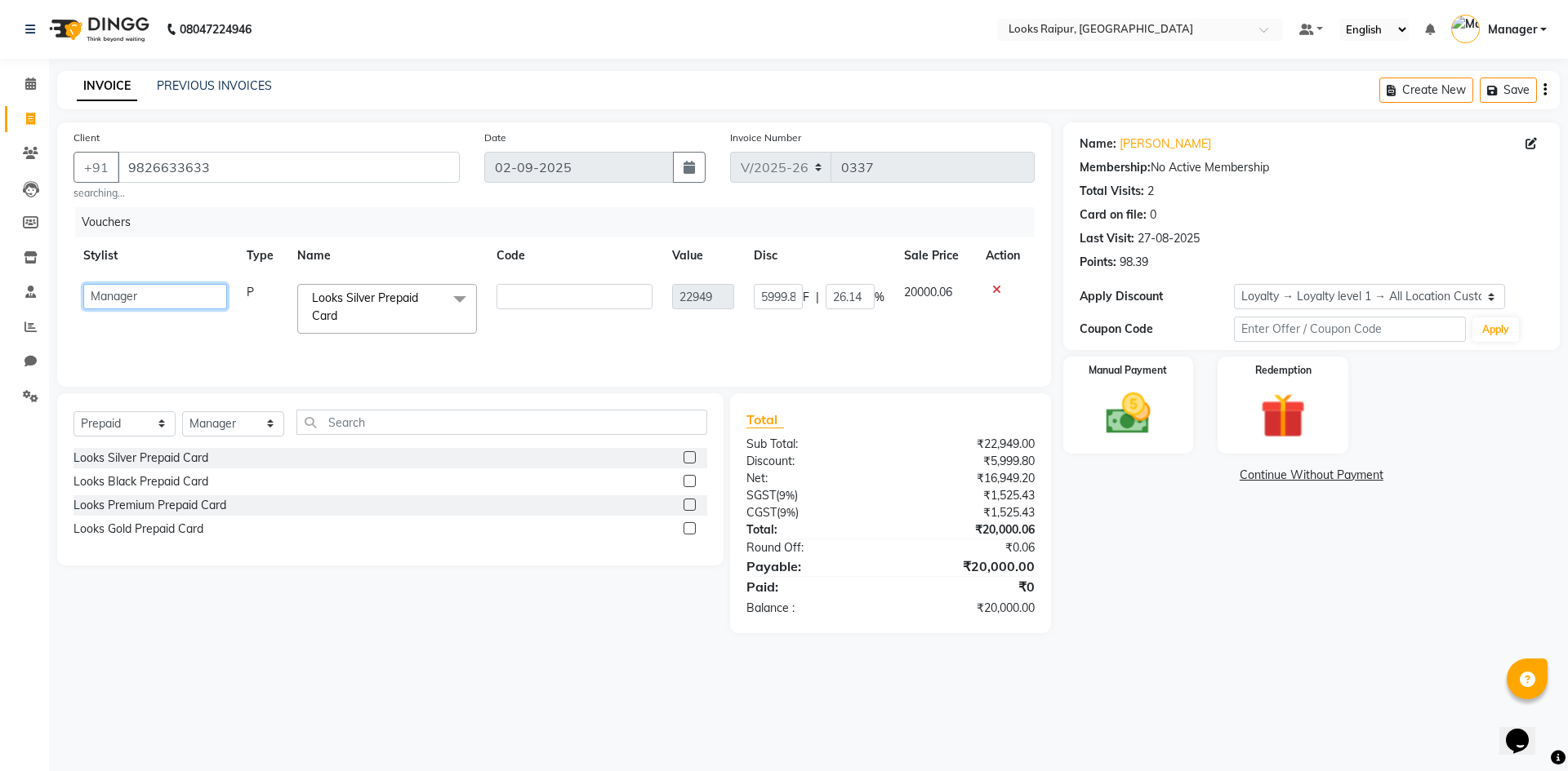
click at [155, 301] on select "Akshay_Pdct [PERSON_NAME] [PERSON_NAME] Counter_Sales Dheerendra_pdct [PERSON_N…" at bounding box center [155, 296] width 144 height 25
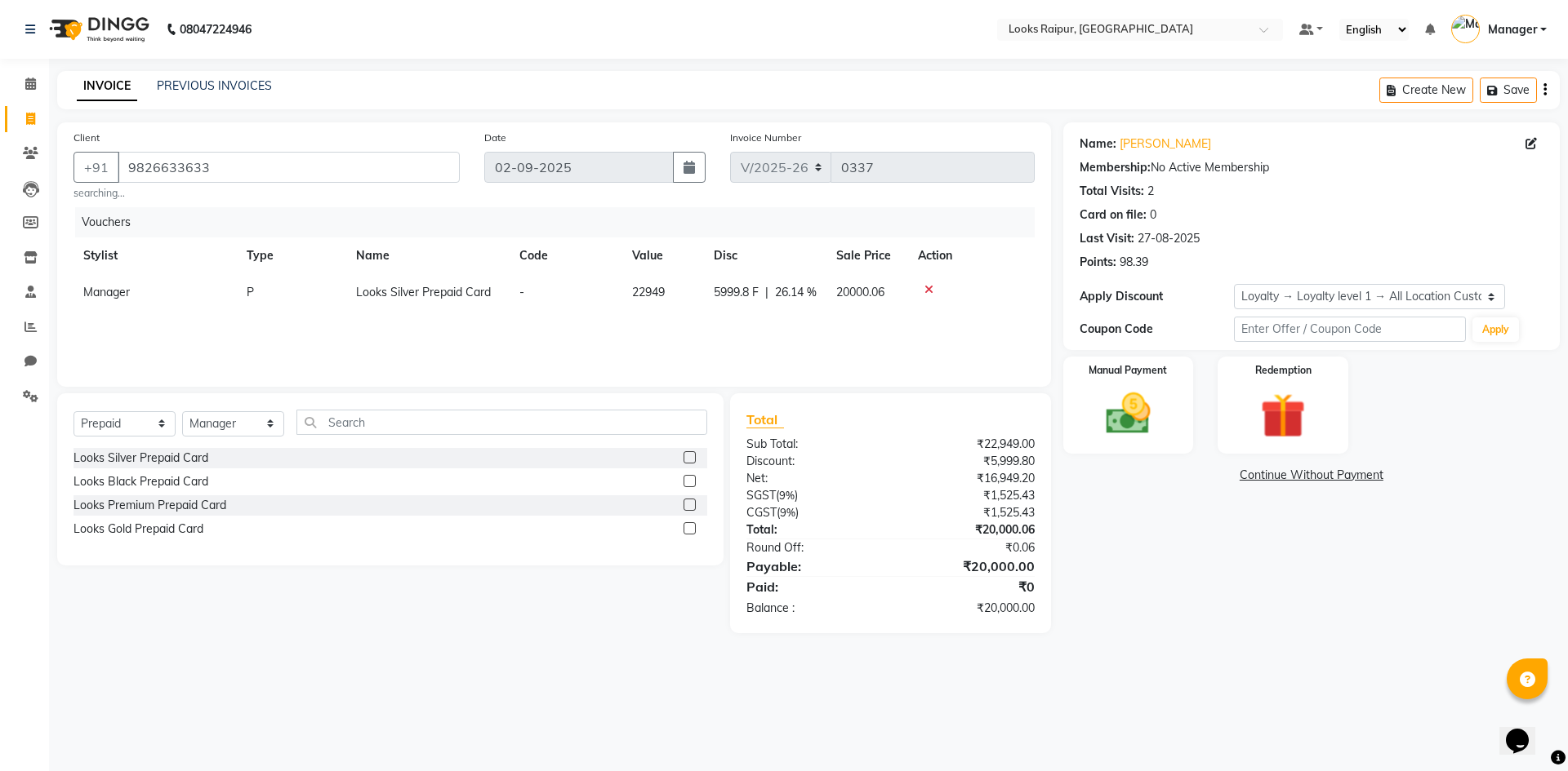
click at [938, 340] on div "Vouchers Stylist Type Name Code Value Disc Sale Price Action Manager P Looks Si…" at bounding box center [554, 288] width 961 height 163
click at [1192, 416] on div "Manual Payment" at bounding box center [1128, 405] width 135 height 100
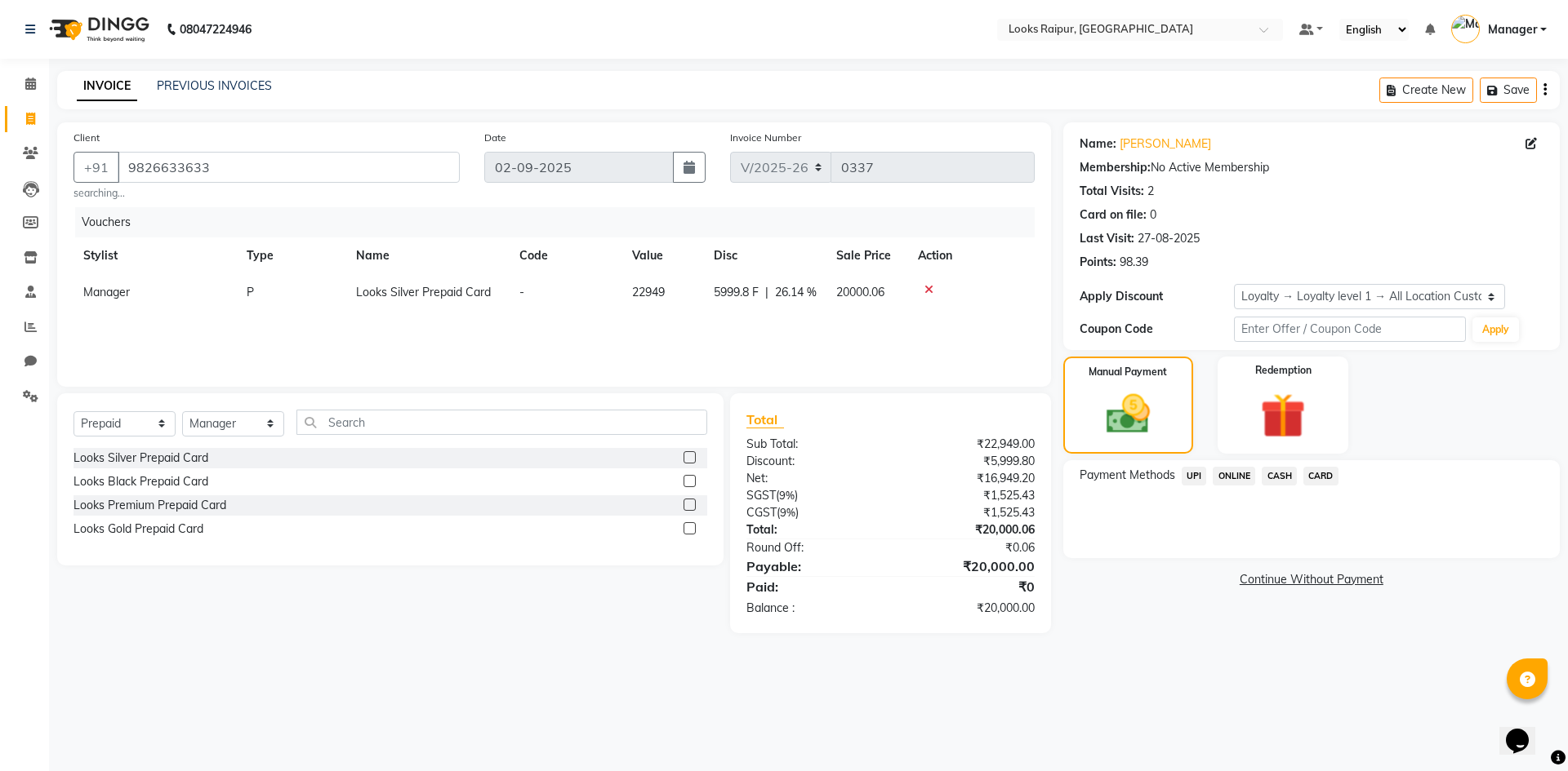
click at [1275, 472] on span "CASH" at bounding box center [1279, 477] width 35 height 19
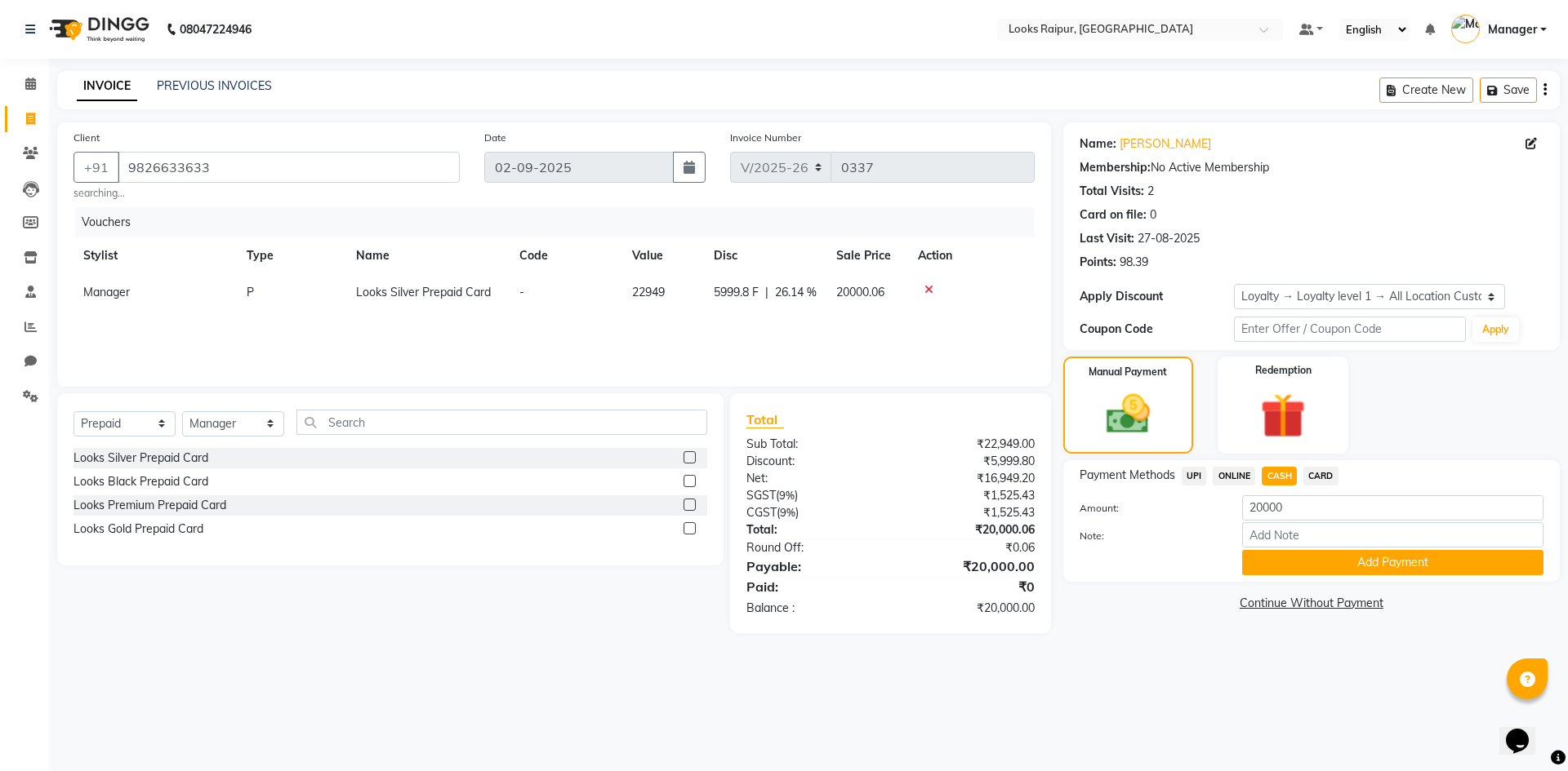
click at [925, 286] on icon at bounding box center [929, 289] width 9 height 11
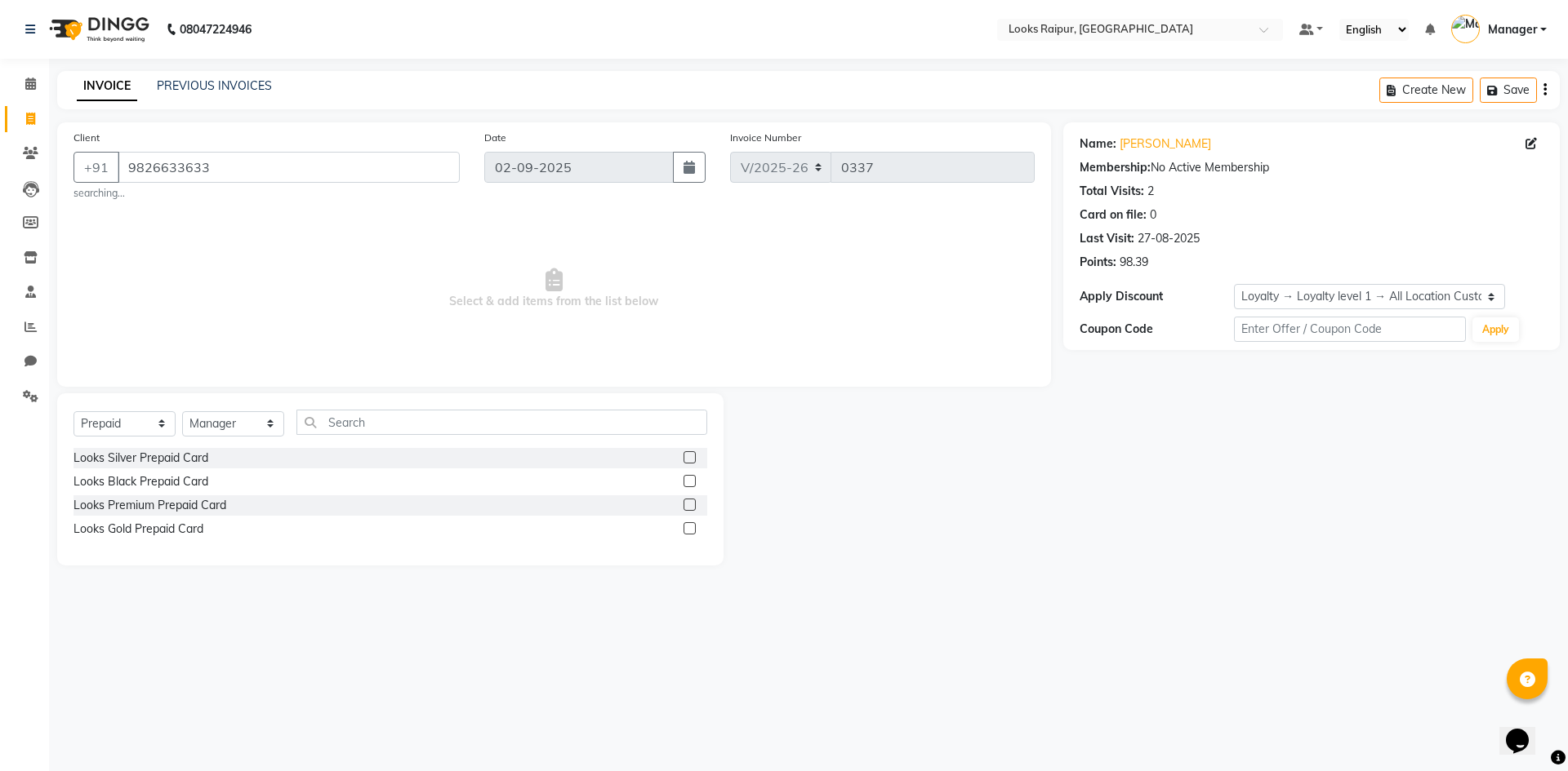
click at [689, 531] on label at bounding box center [690, 528] width 12 height 12
click at [689, 531] on input "checkbox" at bounding box center [689, 529] width 10 height 10
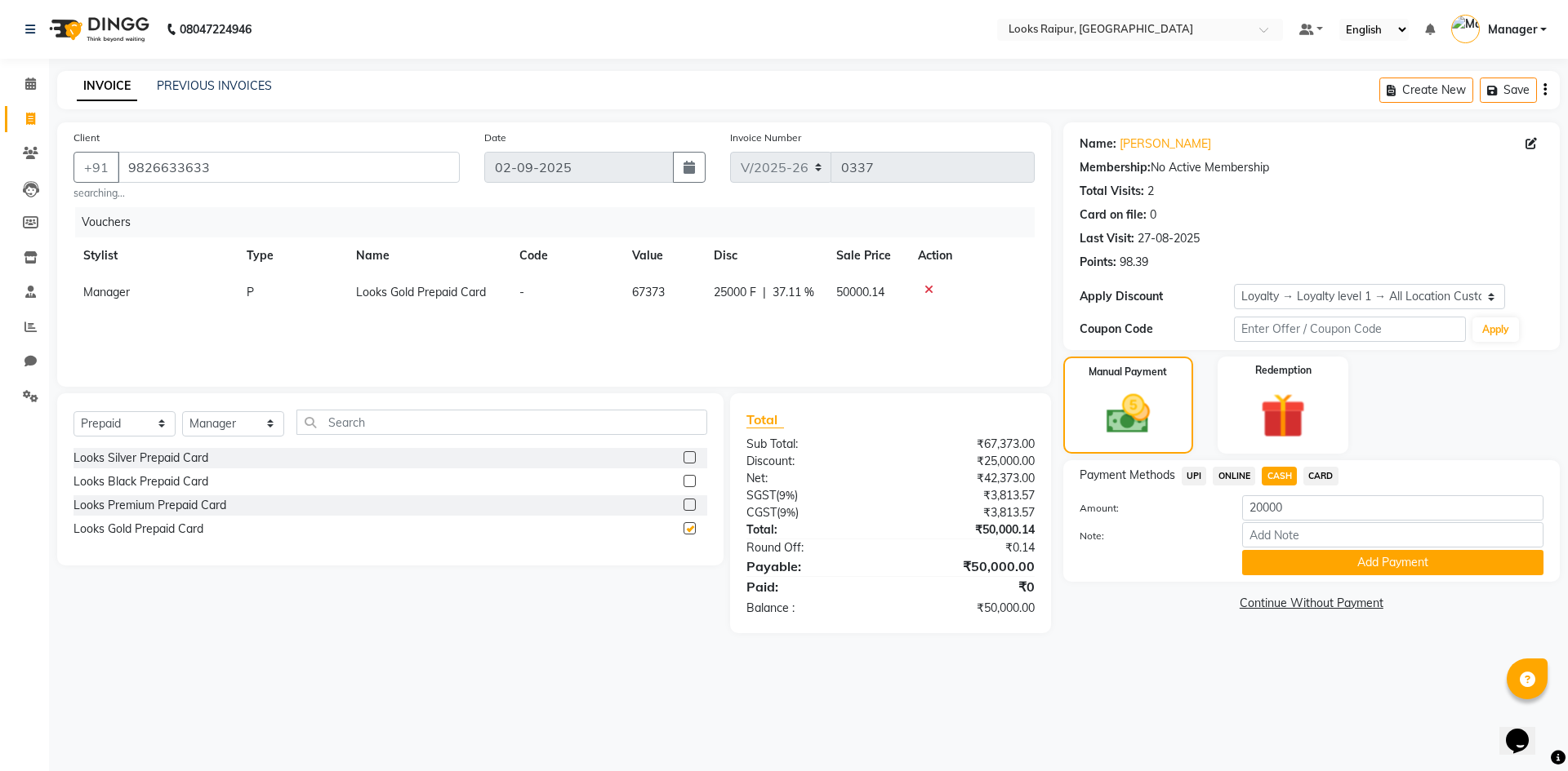
checkbox input "false"
click at [105, 257] on th "Stylist" at bounding box center [155, 256] width 163 height 37
click at [95, 256] on th "Stylist" at bounding box center [155, 256] width 163 height 37
drag, startPoint x: 141, startPoint y: 258, endPoint x: 169, endPoint y: 258, distance: 28.0
click at [161, 258] on th "Stylist" at bounding box center [155, 256] width 163 height 37
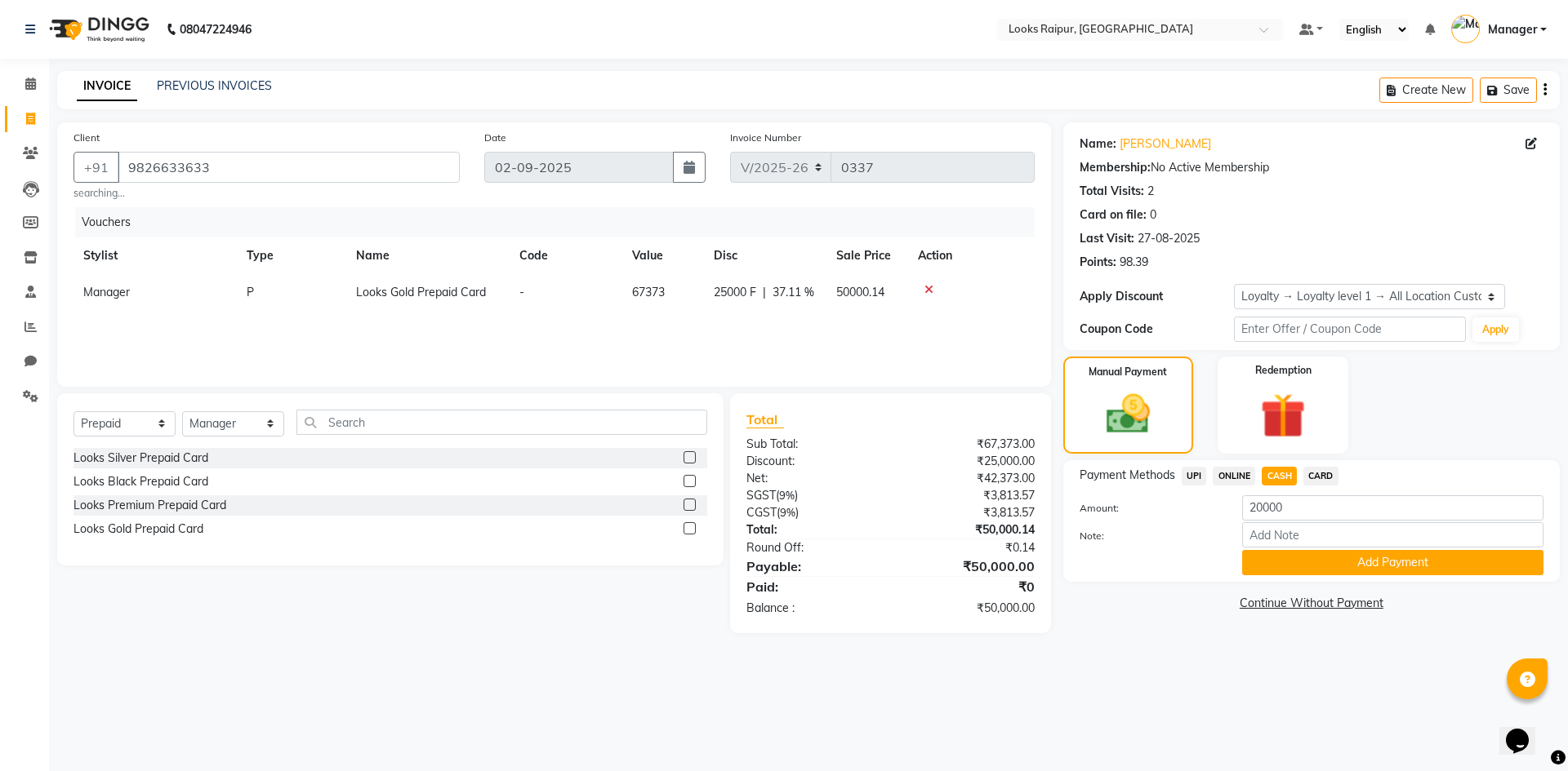
click at [107, 255] on th "Stylist" at bounding box center [155, 256] width 163 height 37
click at [121, 256] on th "Stylist" at bounding box center [155, 256] width 163 height 37
click at [114, 258] on th "Stylist" at bounding box center [155, 256] width 163 height 37
click at [100, 295] on span "Manager" at bounding box center [106, 292] width 46 height 15
select select "85795"
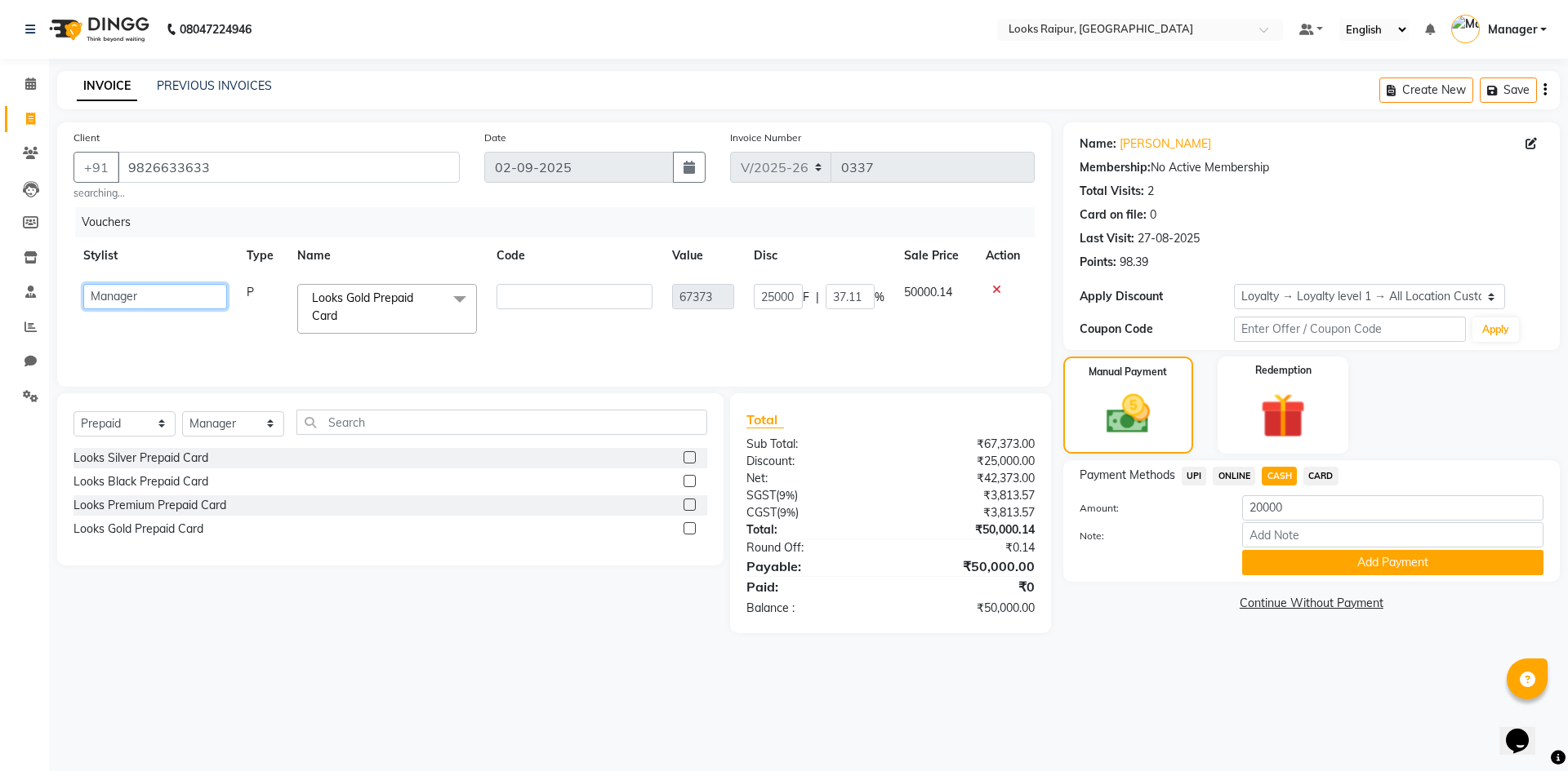
click at [119, 299] on select "Akshay_Pdct [PERSON_NAME] [PERSON_NAME] Counter_Sales Dheerendra_pdct [PERSON_N…" at bounding box center [155, 296] width 144 height 25
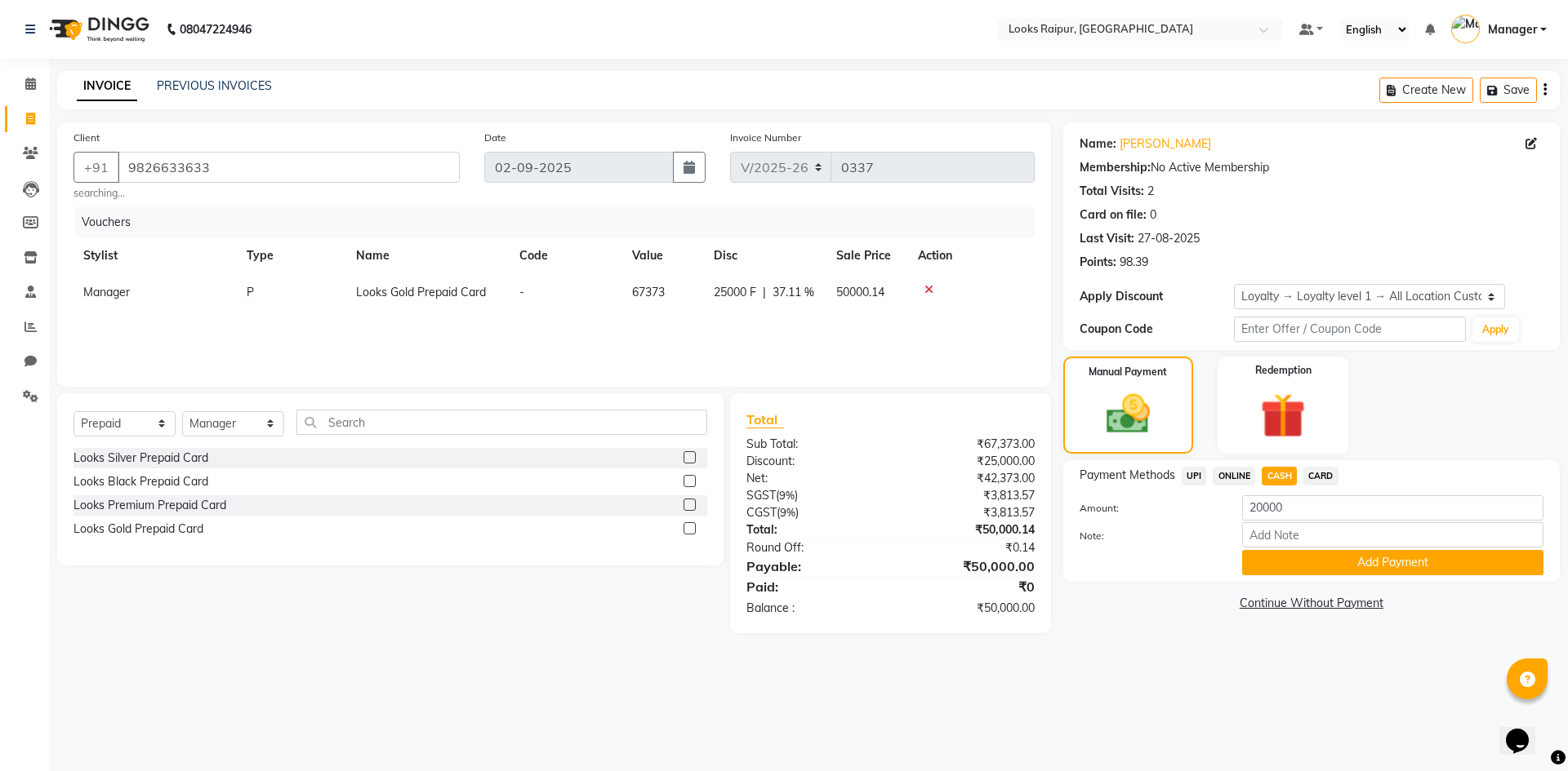
click at [287, 344] on div "Vouchers Stylist Type Name Code Value Disc Sale Price Action Manager P Looks Go…" at bounding box center [554, 288] width 961 height 163
click at [247, 293] on td "P" at bounding box center [291, 293] width 109 height 37
select select "85795"
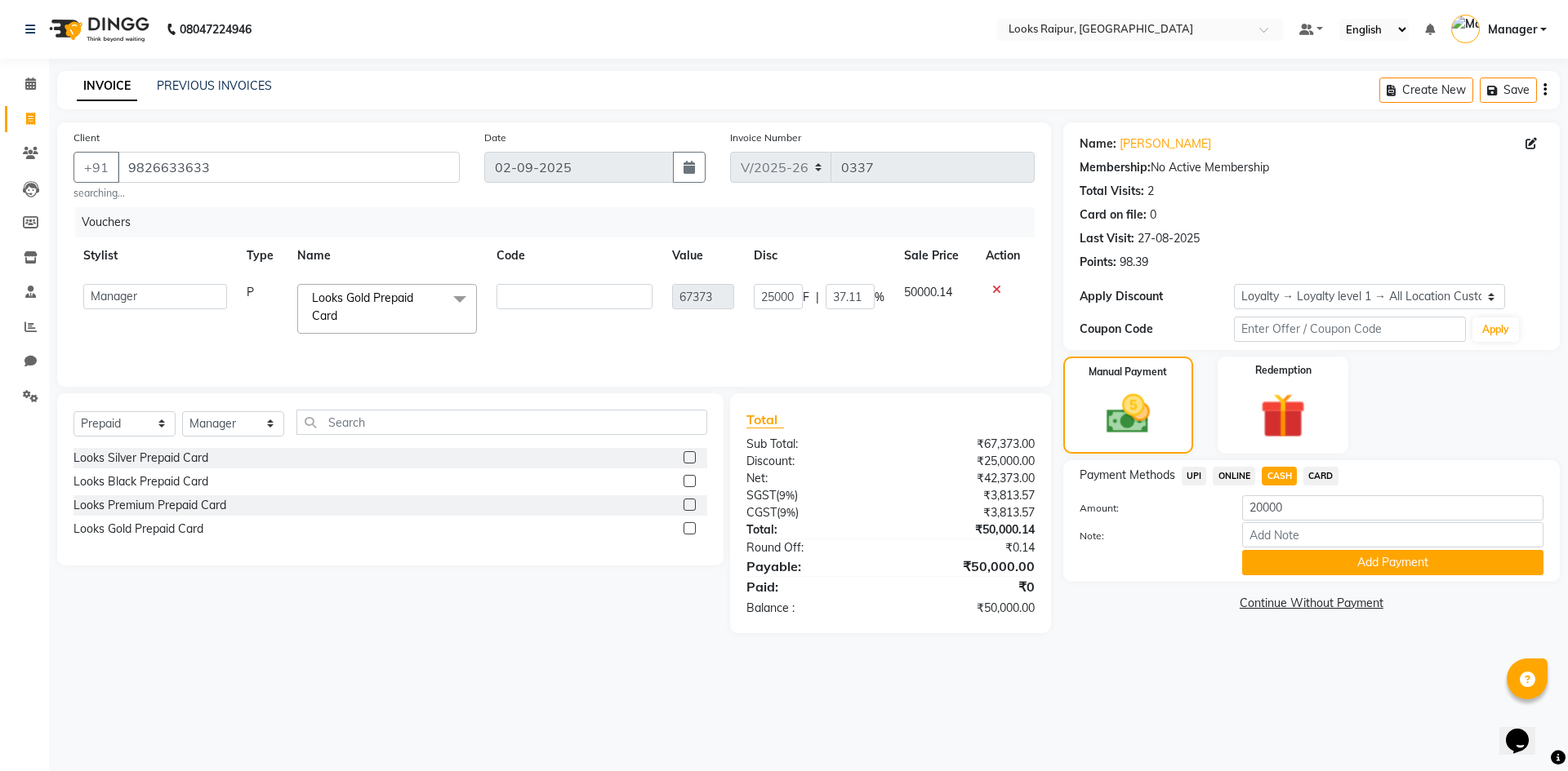
click at [252, 293] on td "P" at bounding box center [262, 308] width 51 height 69
click at [456, 299] on span at bounding box center [459, 299] width 32 height 31
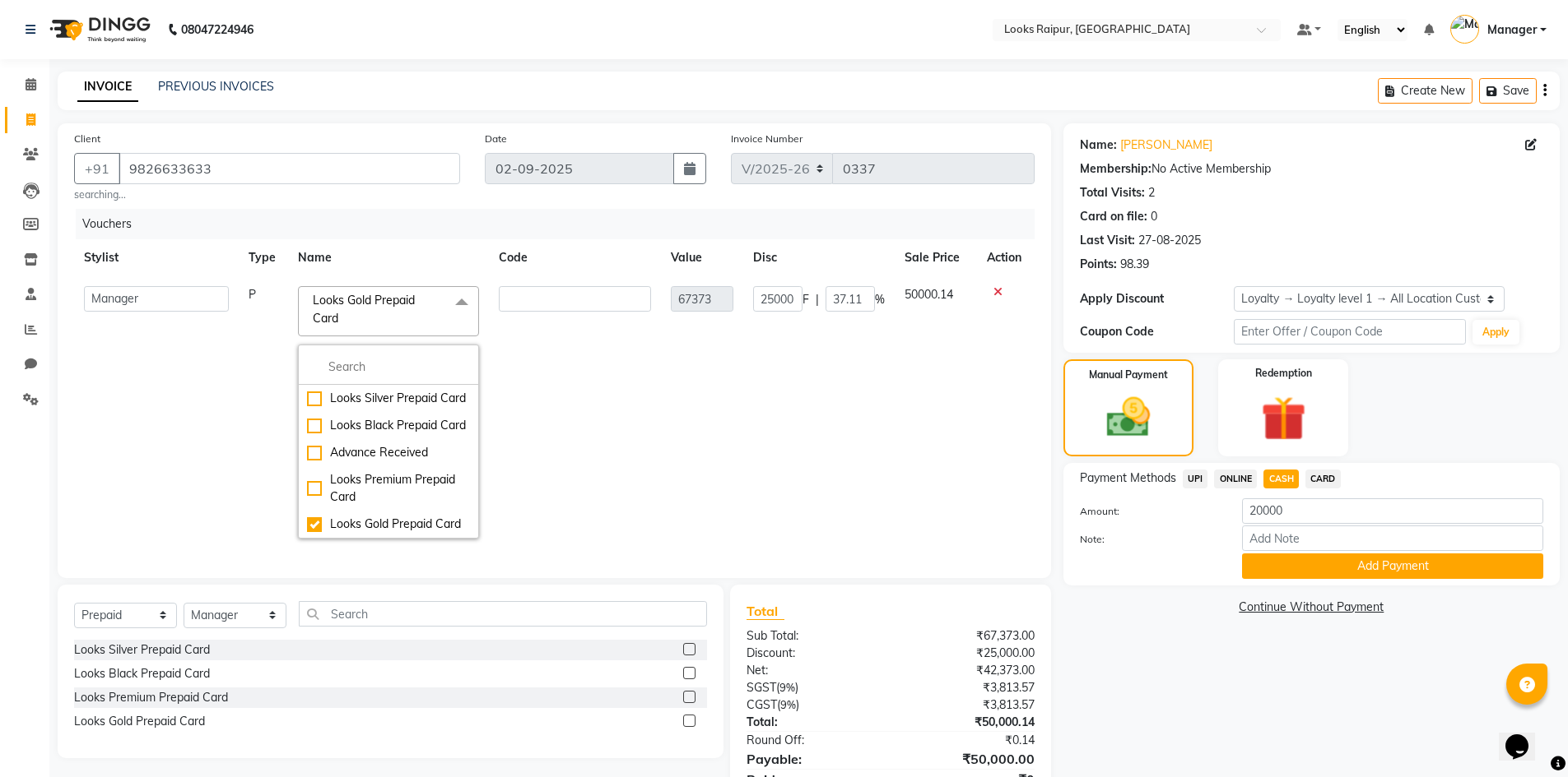
click at [166, 419] on td "Akshay_Pdct [PERSON_NAME] [PERSON_NAME] Counter_Sales Dheerendra_pdct [PERSON_N…" at bounding box center [156, 412] width 165 height 272
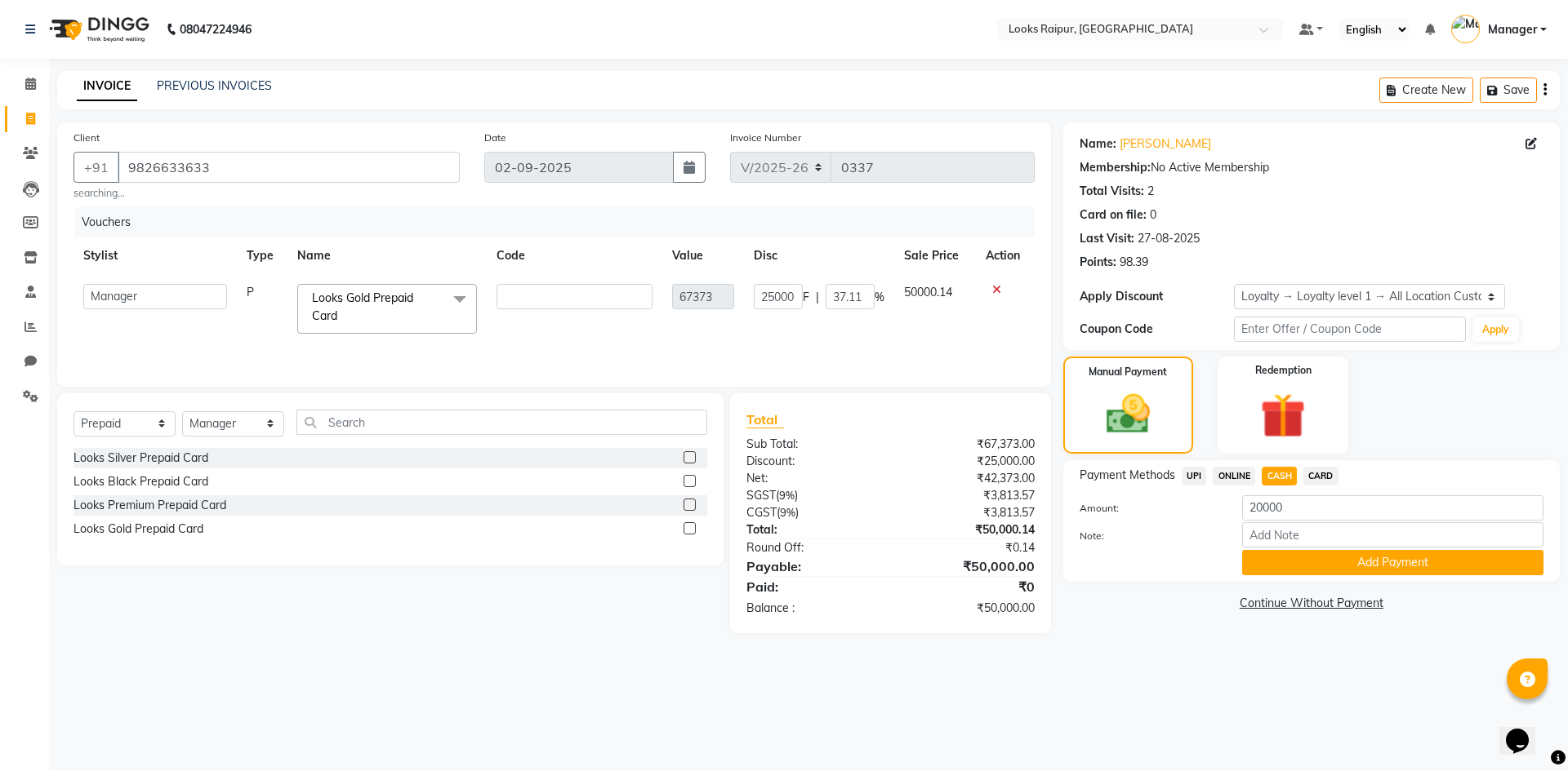
drag, startPoint x: 280, startPoint y: 321, endPoint x: 598, endPoint y: 527, distance: 378.9
click at [300, 341] on tr "Akshay_Pdct [PERSON_NAME] [PERSON_NAME] Counter_Sales Dheerendra_pdct [PERSON_N…" at bounding box center [554, 308] width 961 height 69
click at [692, 530] on label at bounding box center [690, 528] width 12 height 12
click at [692, 530] on input "checkbox" at bounding box center [689, 529] width 10 height 10
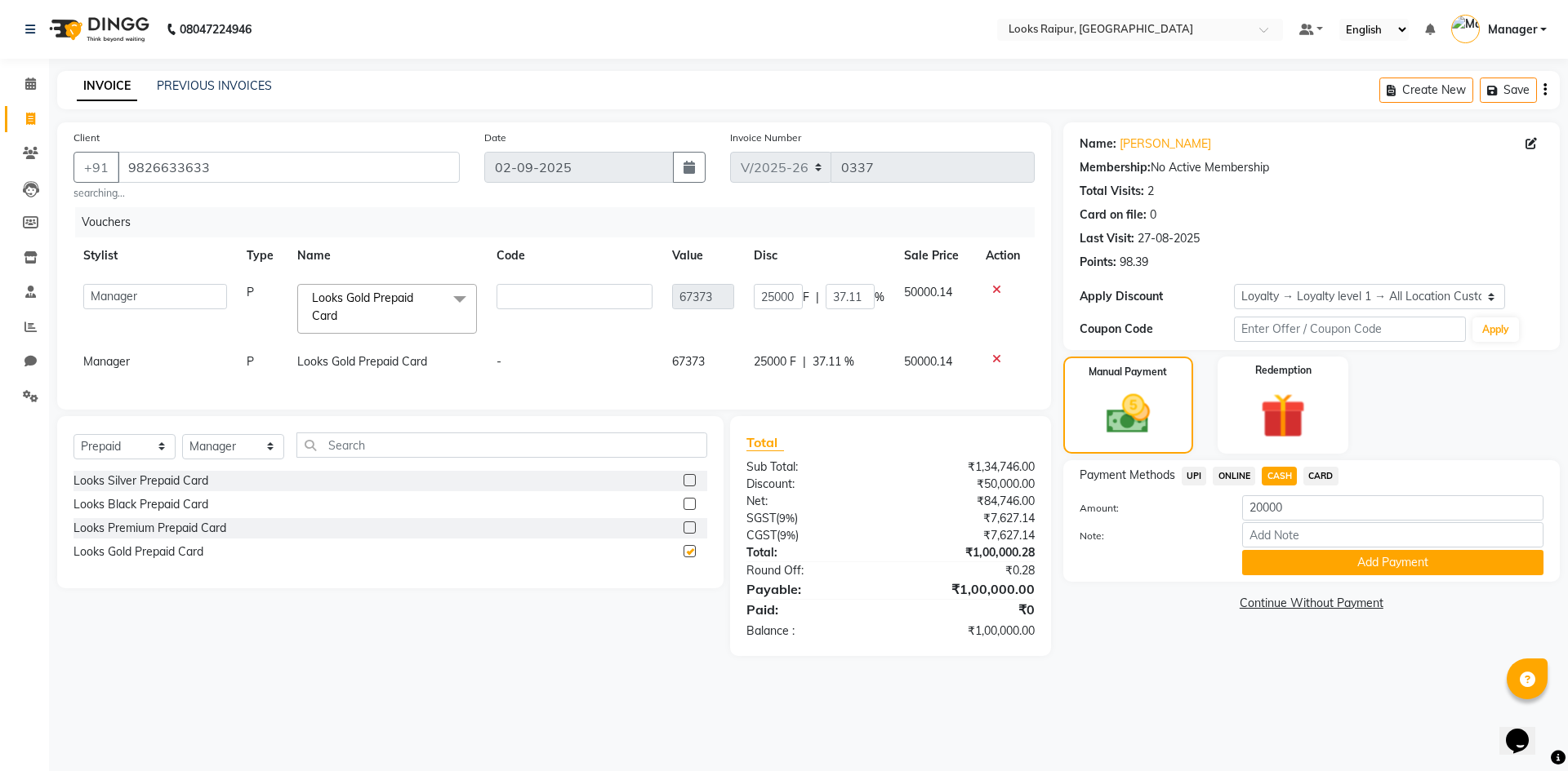
checkbox input "false"
click at [992, 286] on icon at bounding box center [997, 289] width 9 height 11
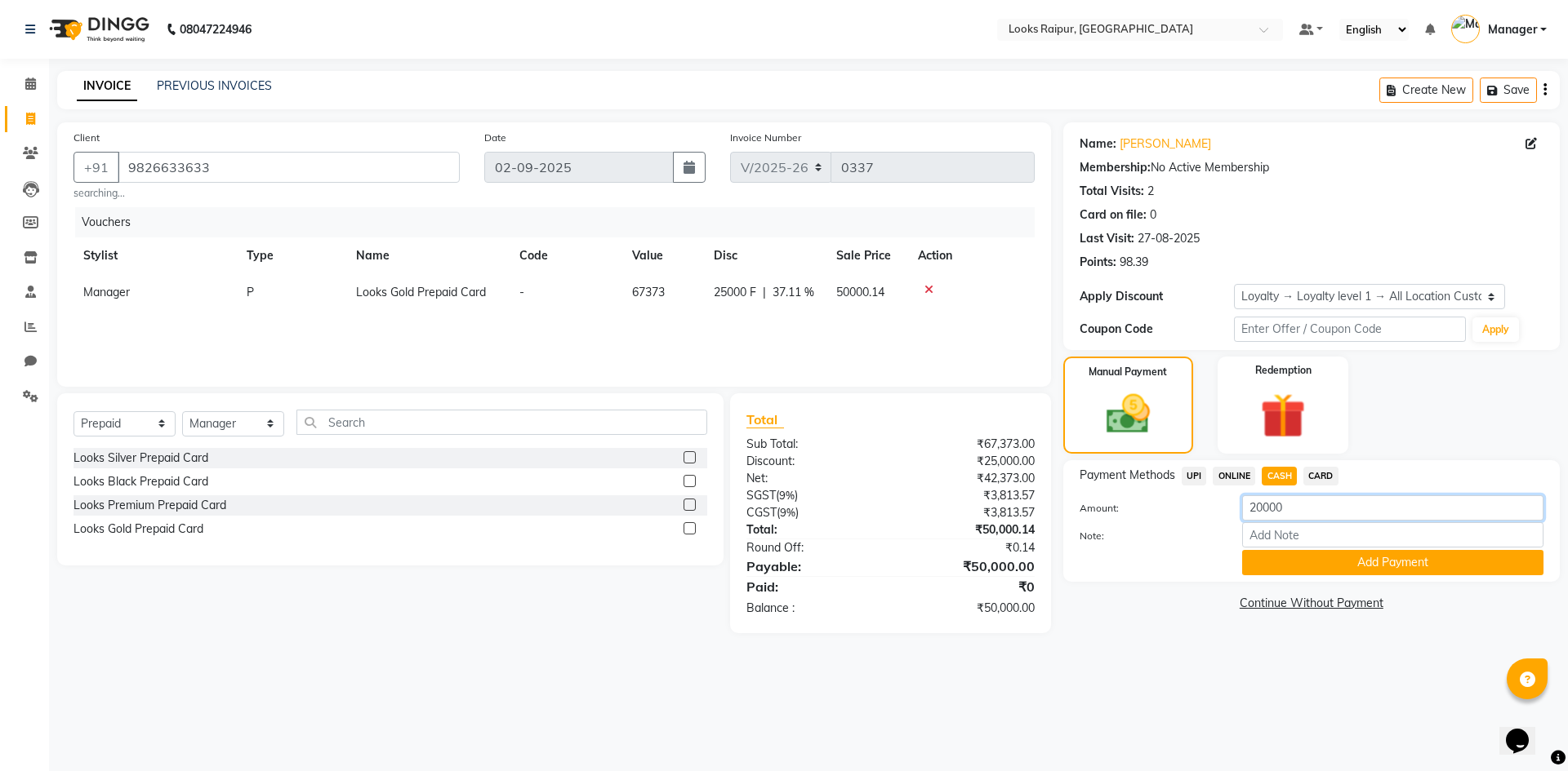
click at [1293, 506] on input "20000" at bounding box center [1392, 507] width 301 height 25
type input "2"
click at [1125, 651] on main "INVOICE PREVIOUS INVOICES Create New Save Client [PHONE_NUMBER] searching... Da…" at bounding box center [808, 364] width 1519 height 587
click at [924, 289] on icon at bounding box center [929, 289] width 9 height 11
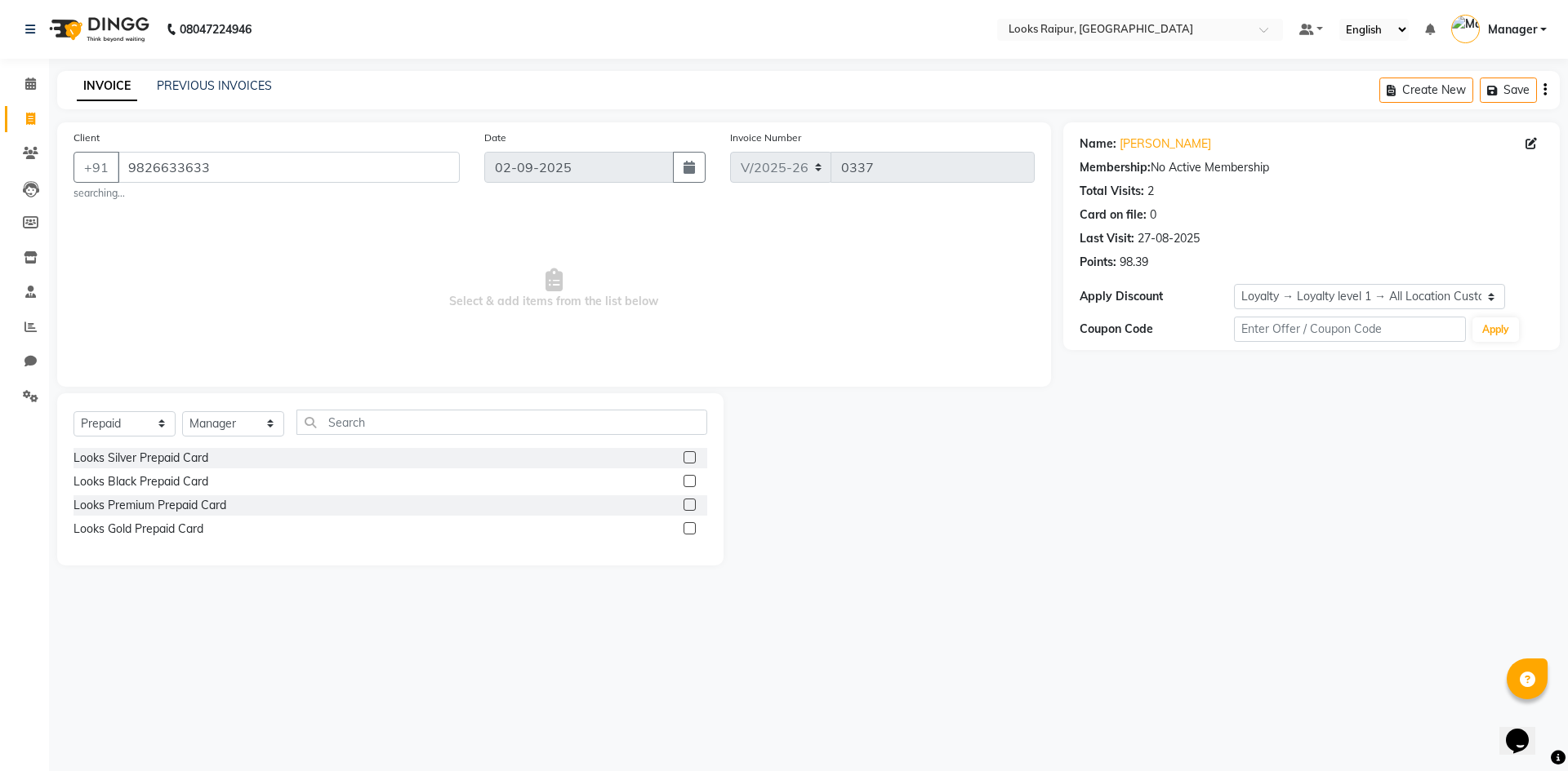
click at [690, 528] on label at bounding box center [690, 528] width 12 height 12
click at [690, 528] on input "checkbox" at bounding box center [689, 529] width 10 height 10
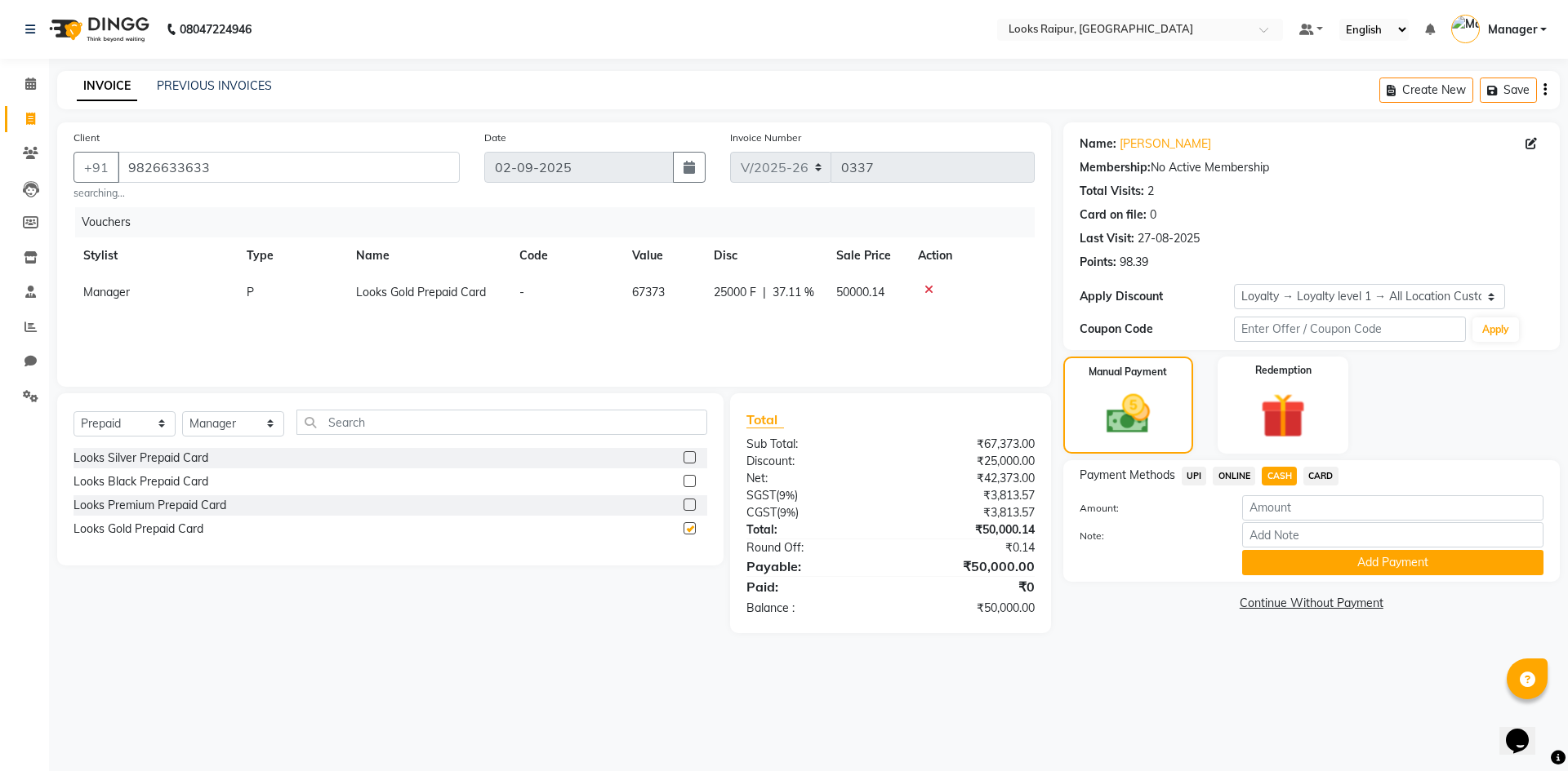
checkbox input "false"
click at [21, 85] on span at bounding box center [31, 85] width 29 height 19
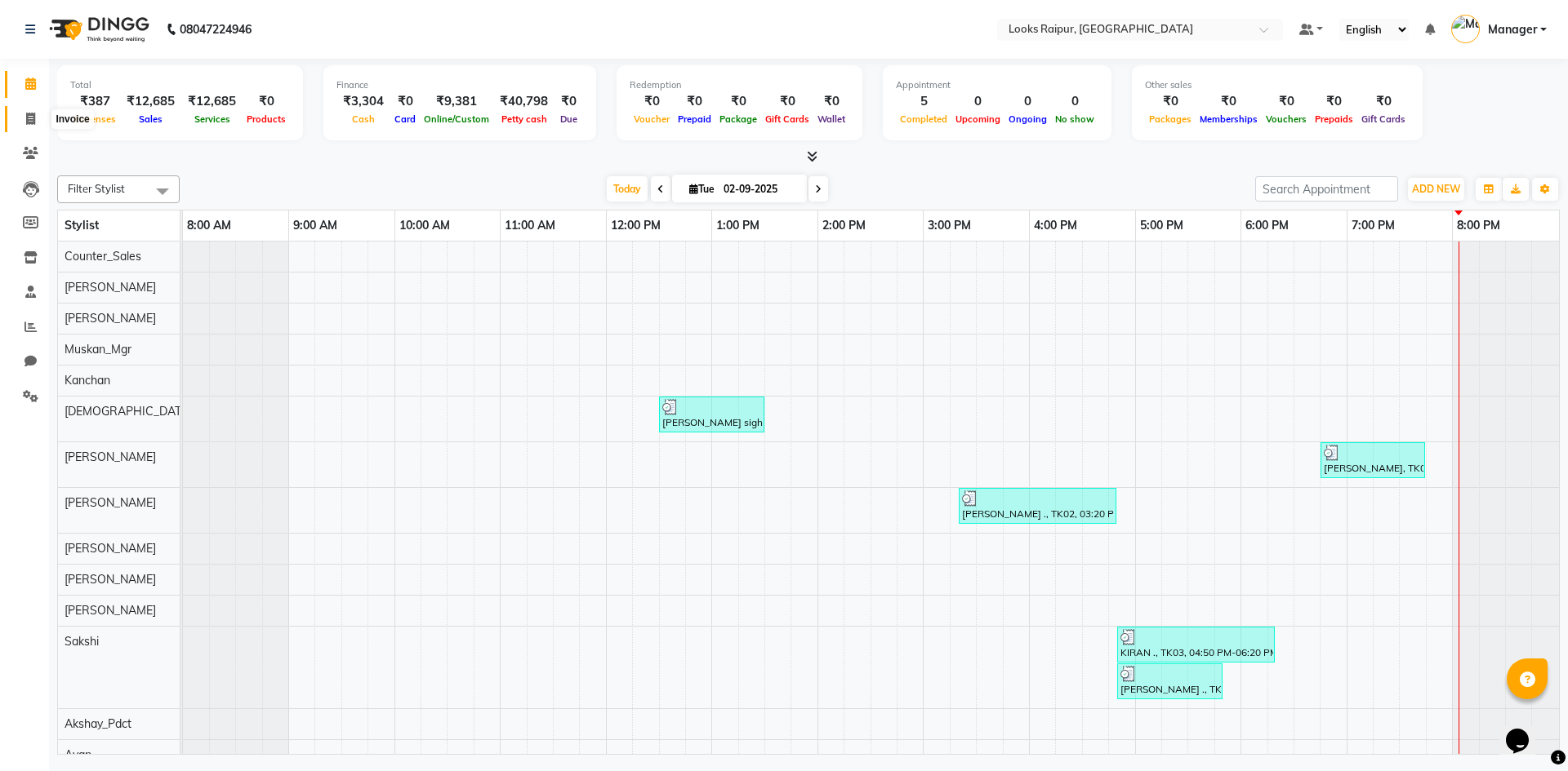
click at [30, 116] on icon at bounding box center [31, 119] width 9 height 12
select select "8606"
select select "service"
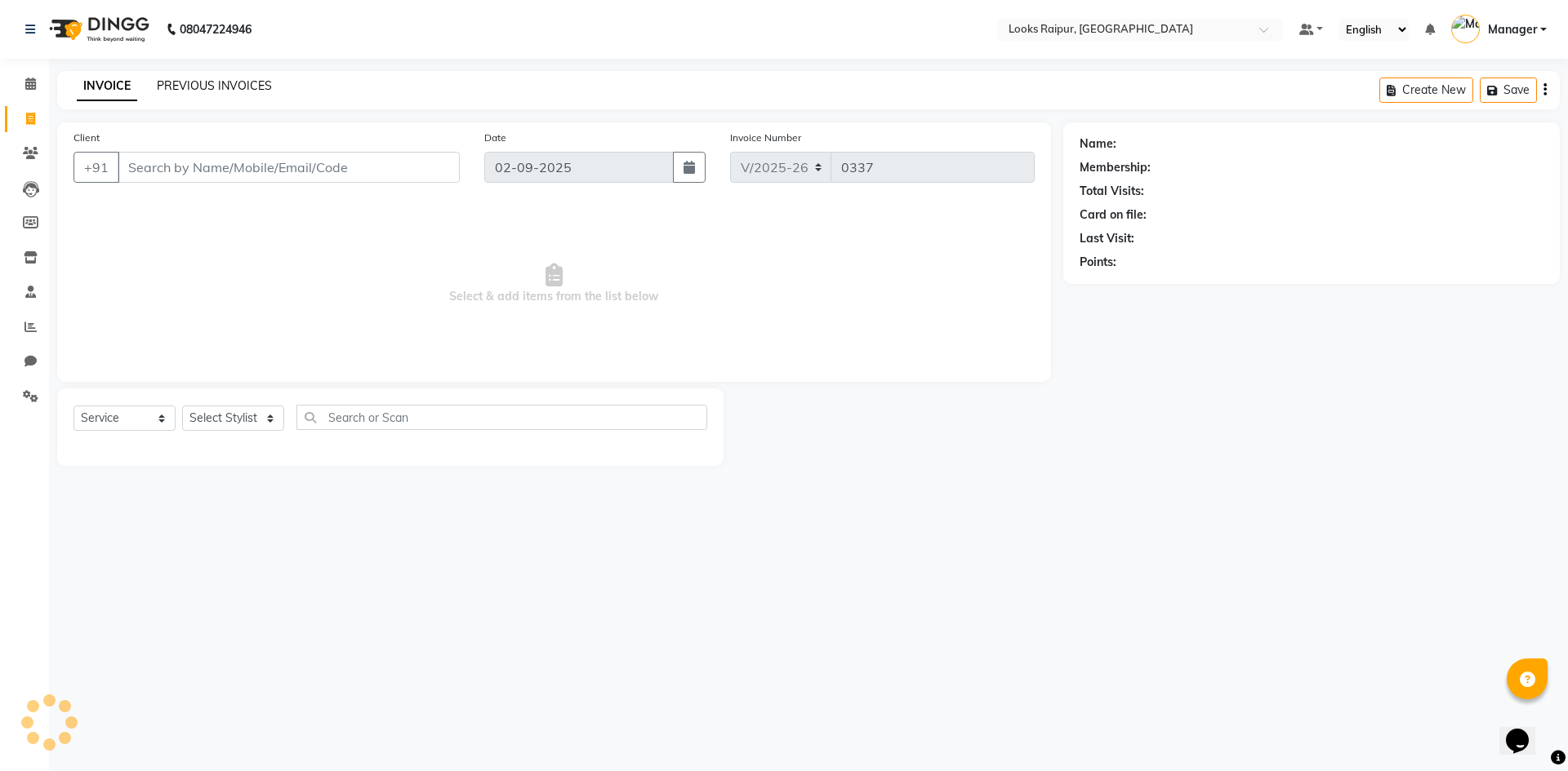
click at [192, 91] on link "PREVIOUS INVOICES" at bounding box center [215, 86] width 115 height 15
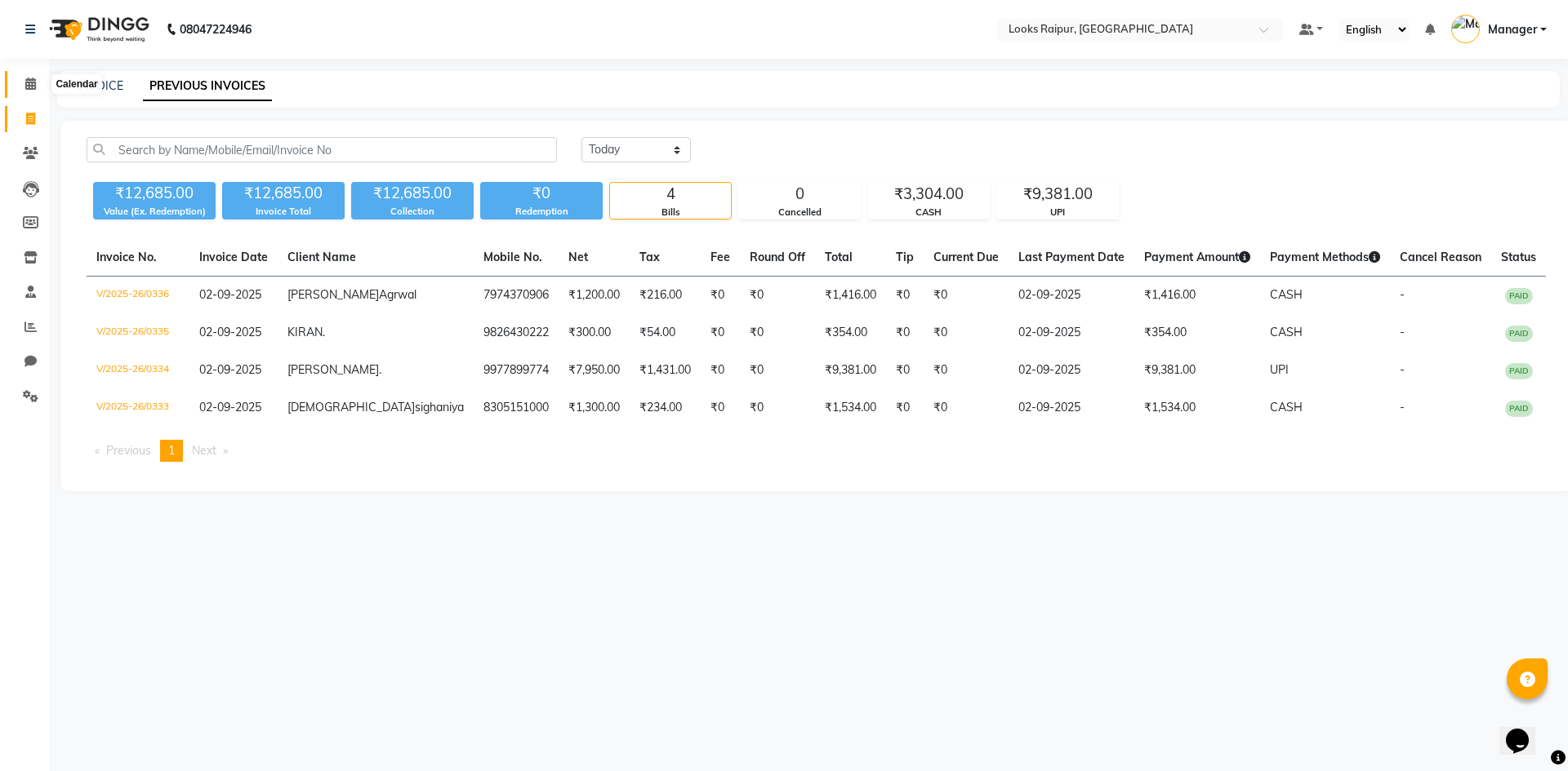
click at [38, 91] on span at bounding box center [31, 85] width 29 height 19
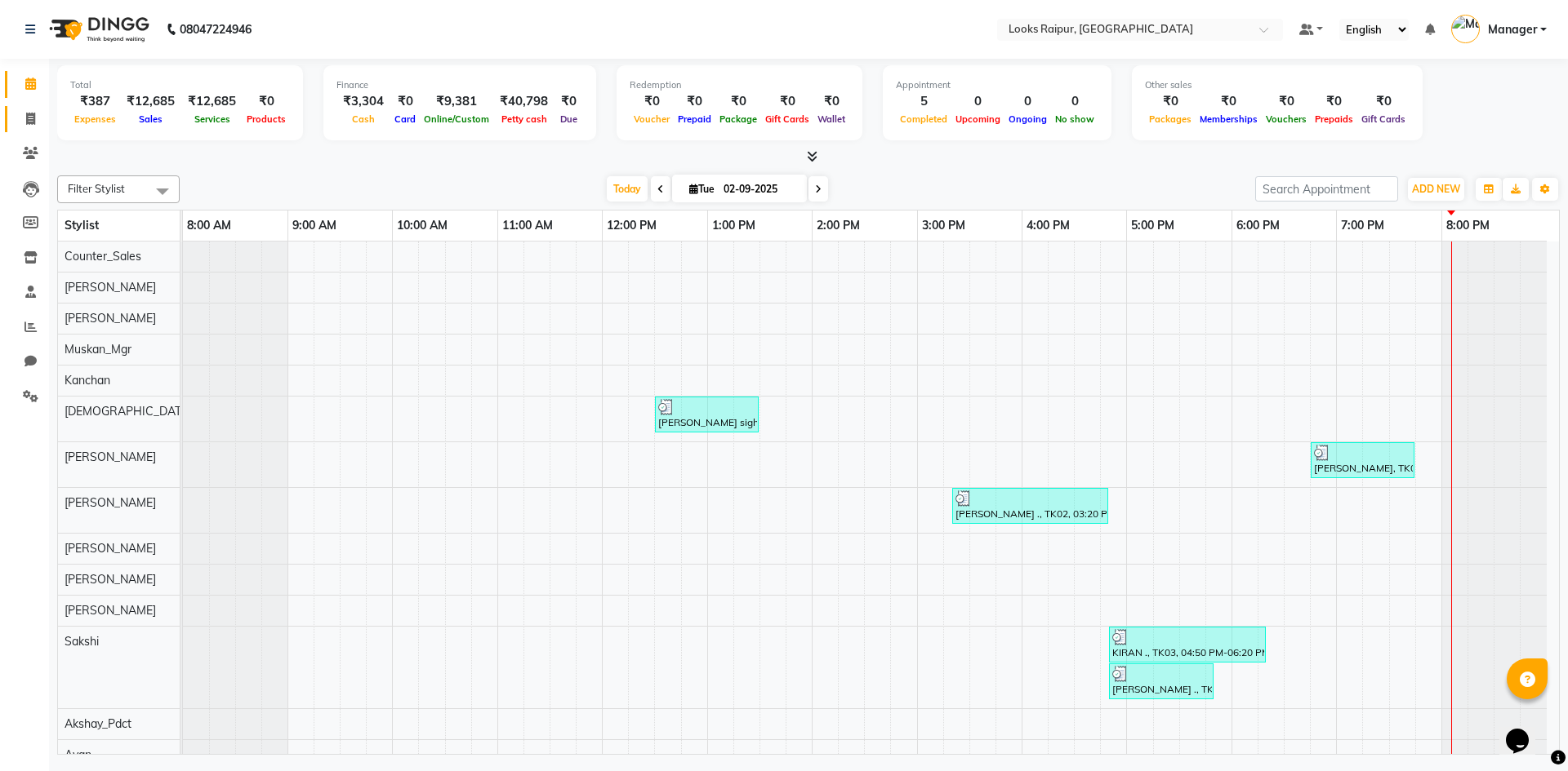
click at [34, 128] on link "Invoice" at bounding box center [24, 120] width 39 height 27
select select "8606"
select select "service"
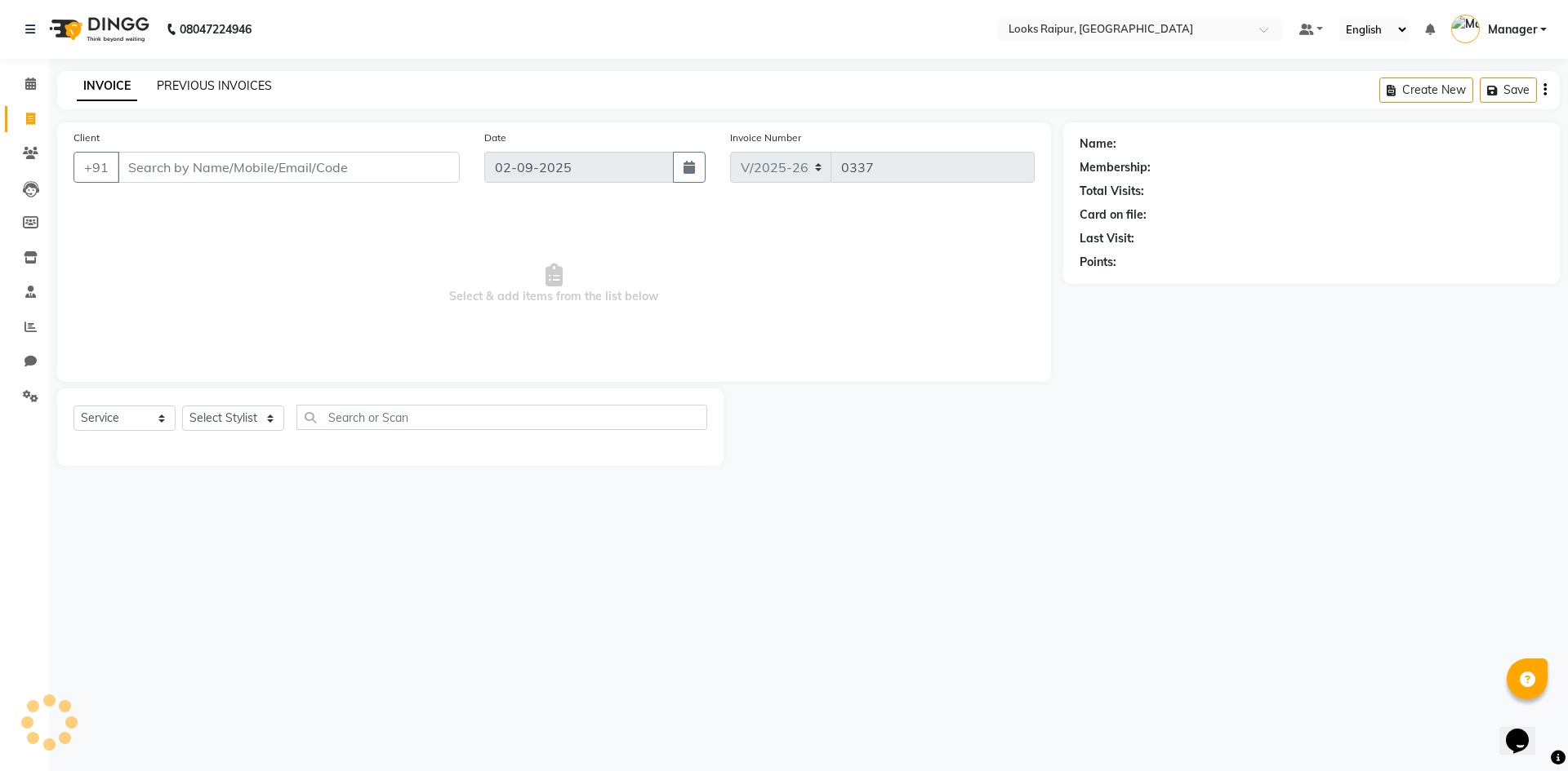
click at [189, 80] on link "PREVIOUS INVOICES" at bounding box center [215, 86] width 115 height 15
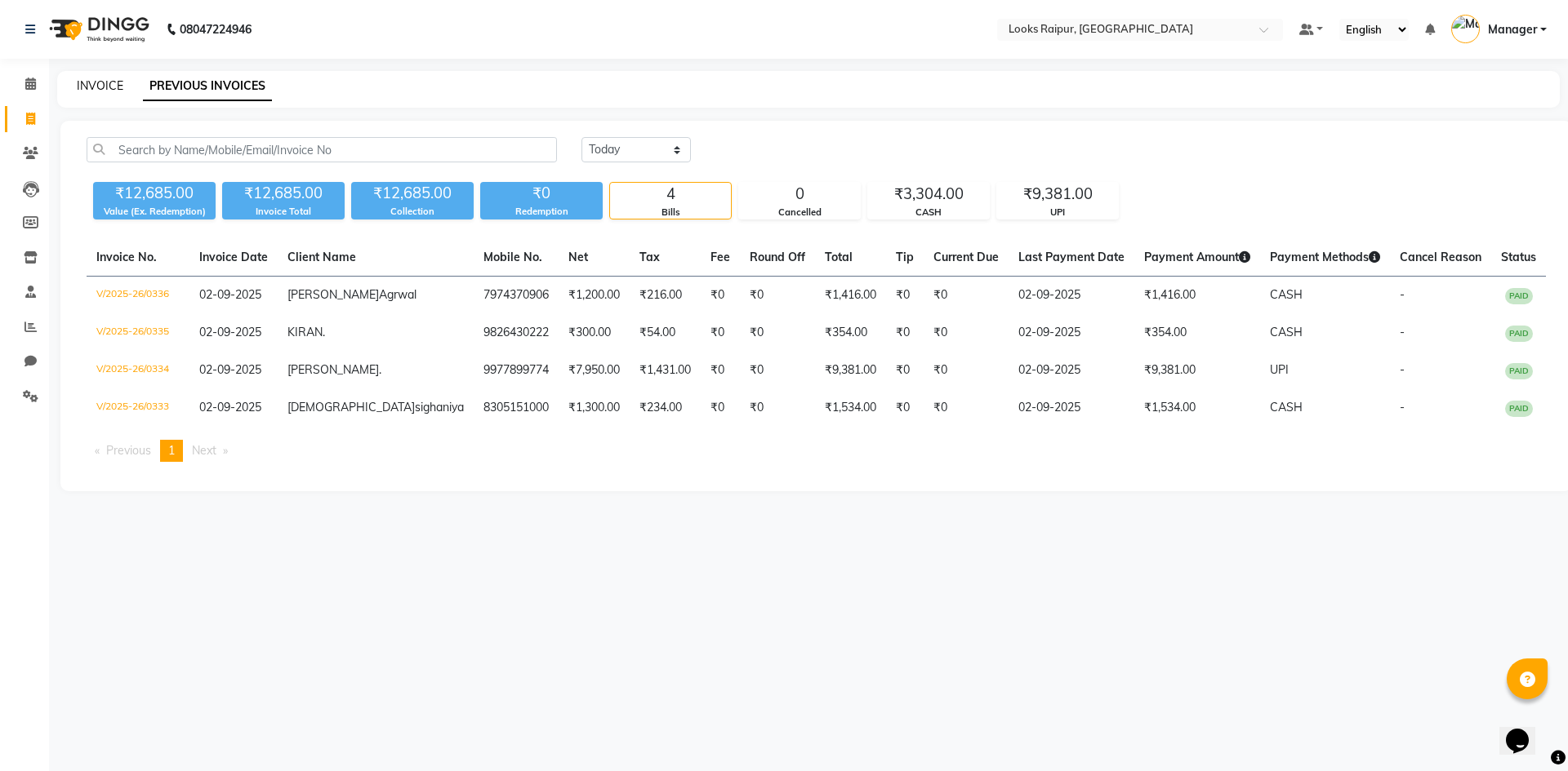
click at [94, 79] on link "INVOICE" at bounding box center [100, 86] width 46 height 15
select select "service"
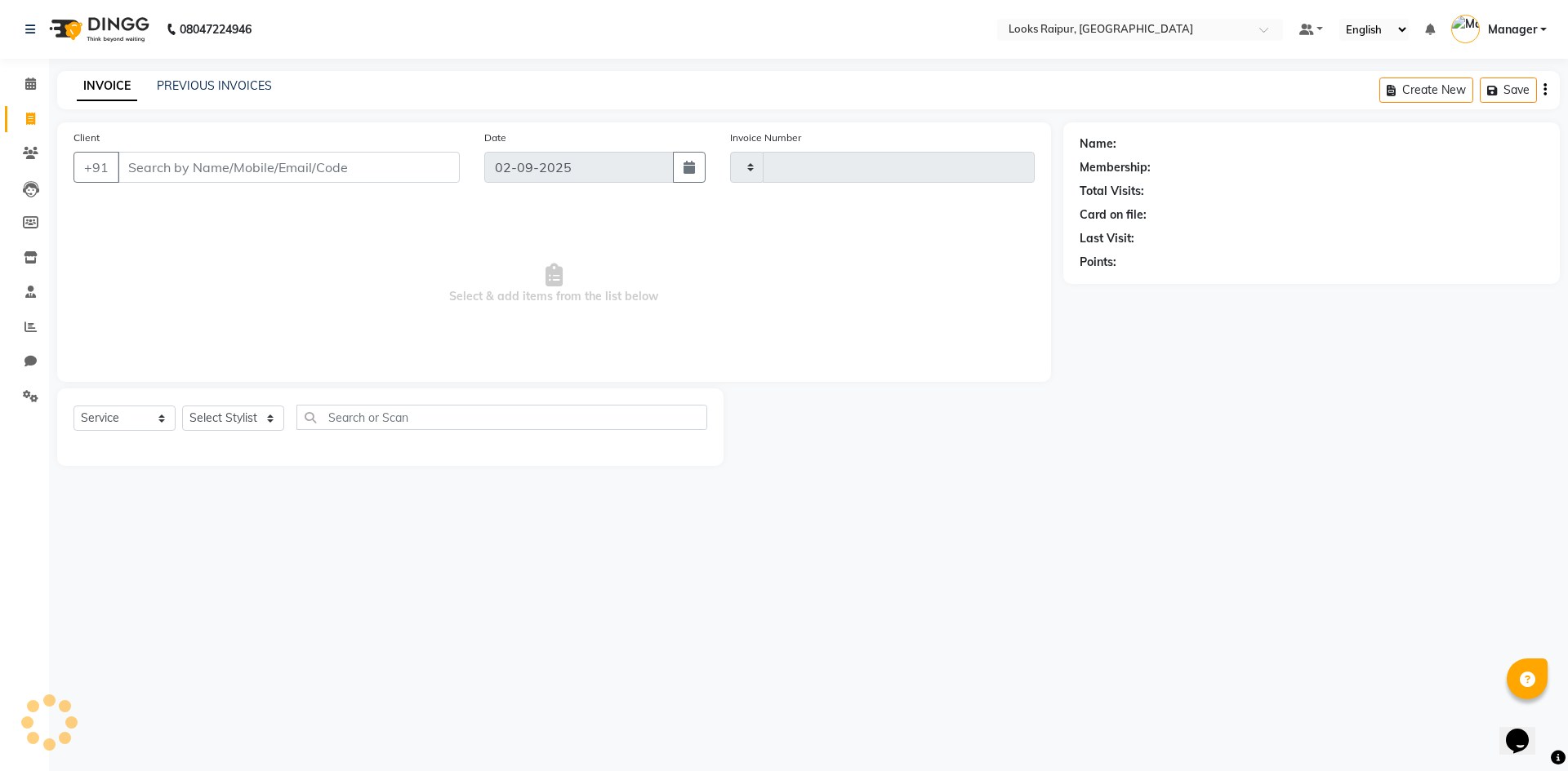
type input "0337"
select select "8606"
click at [172, 162] on input "Client" at bounding box center [289, 168] width 342 height 31
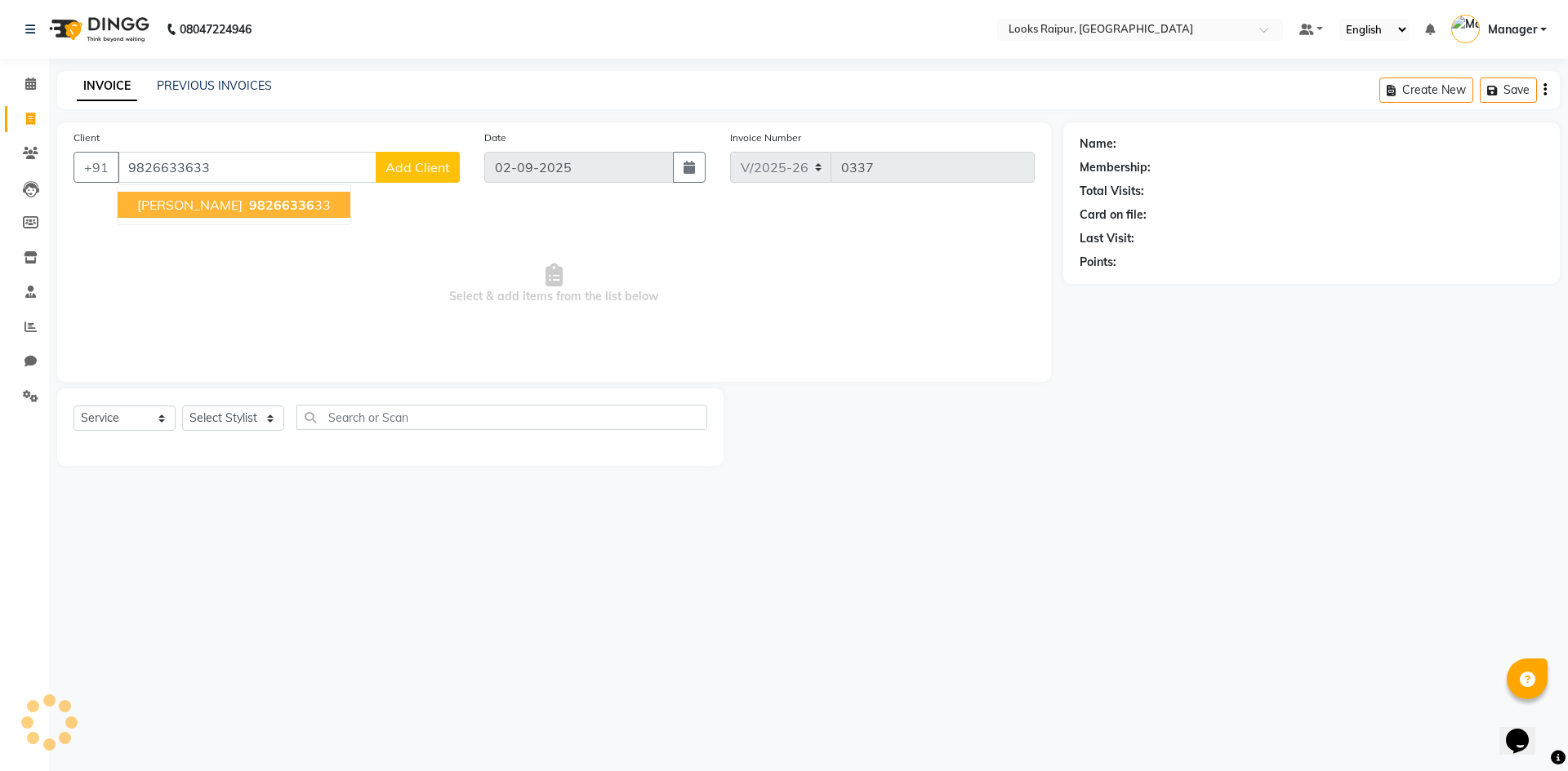
type input "9826633633"
select select "1: Object"
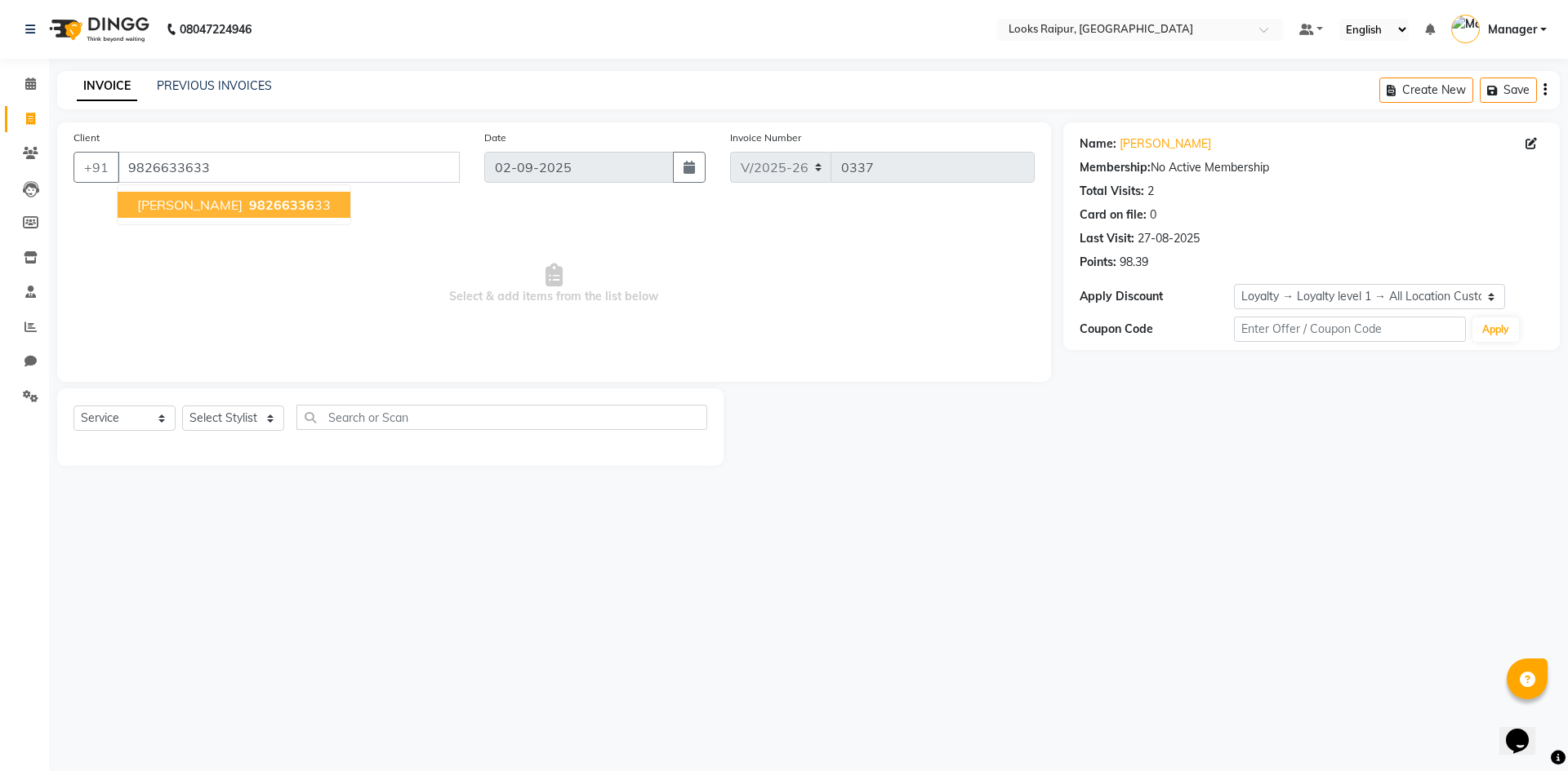
click at [249, 210] on span "98266336" at bounding box center [281, 204] width 66 height 17
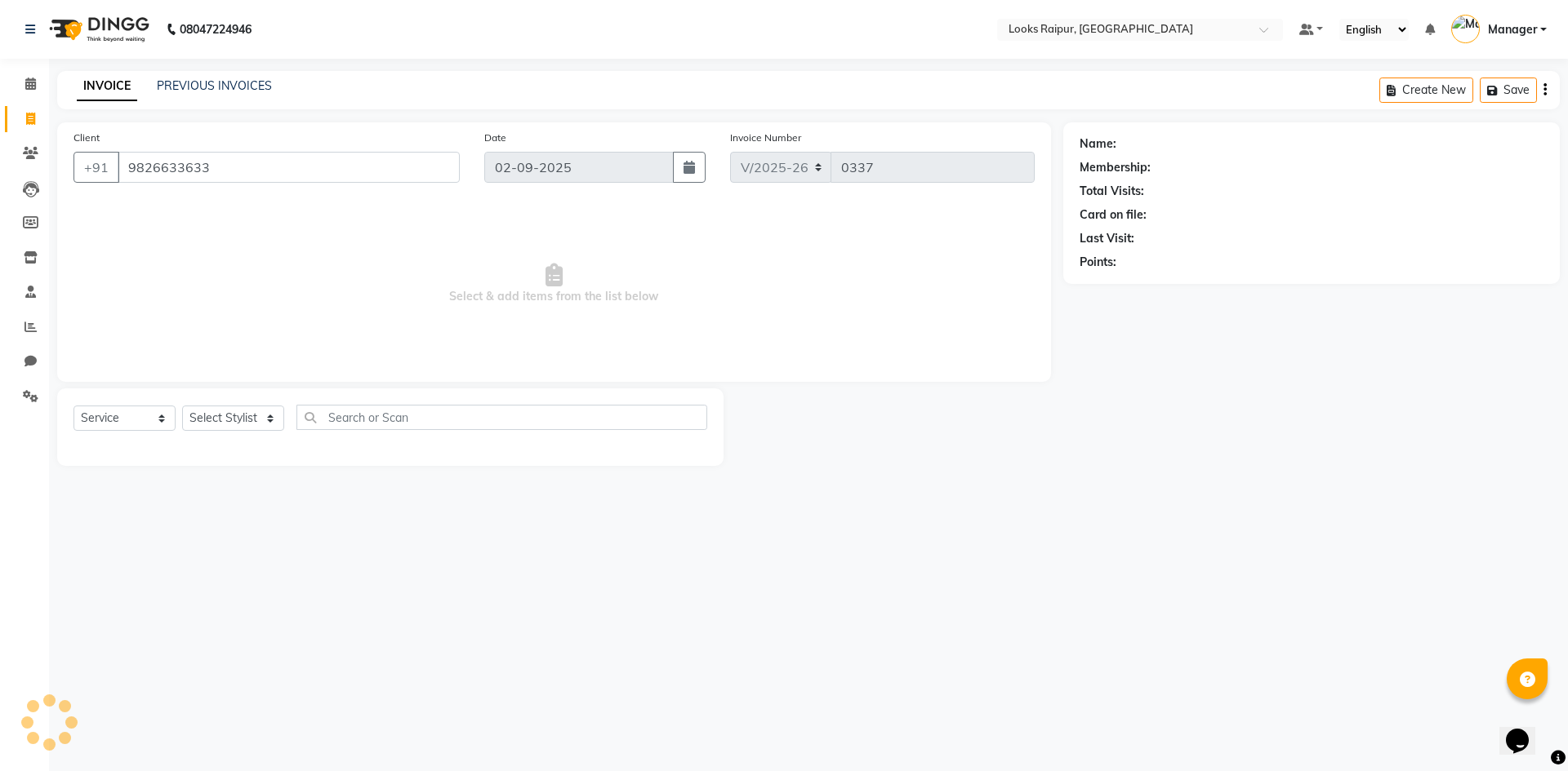
select select "1: Object"
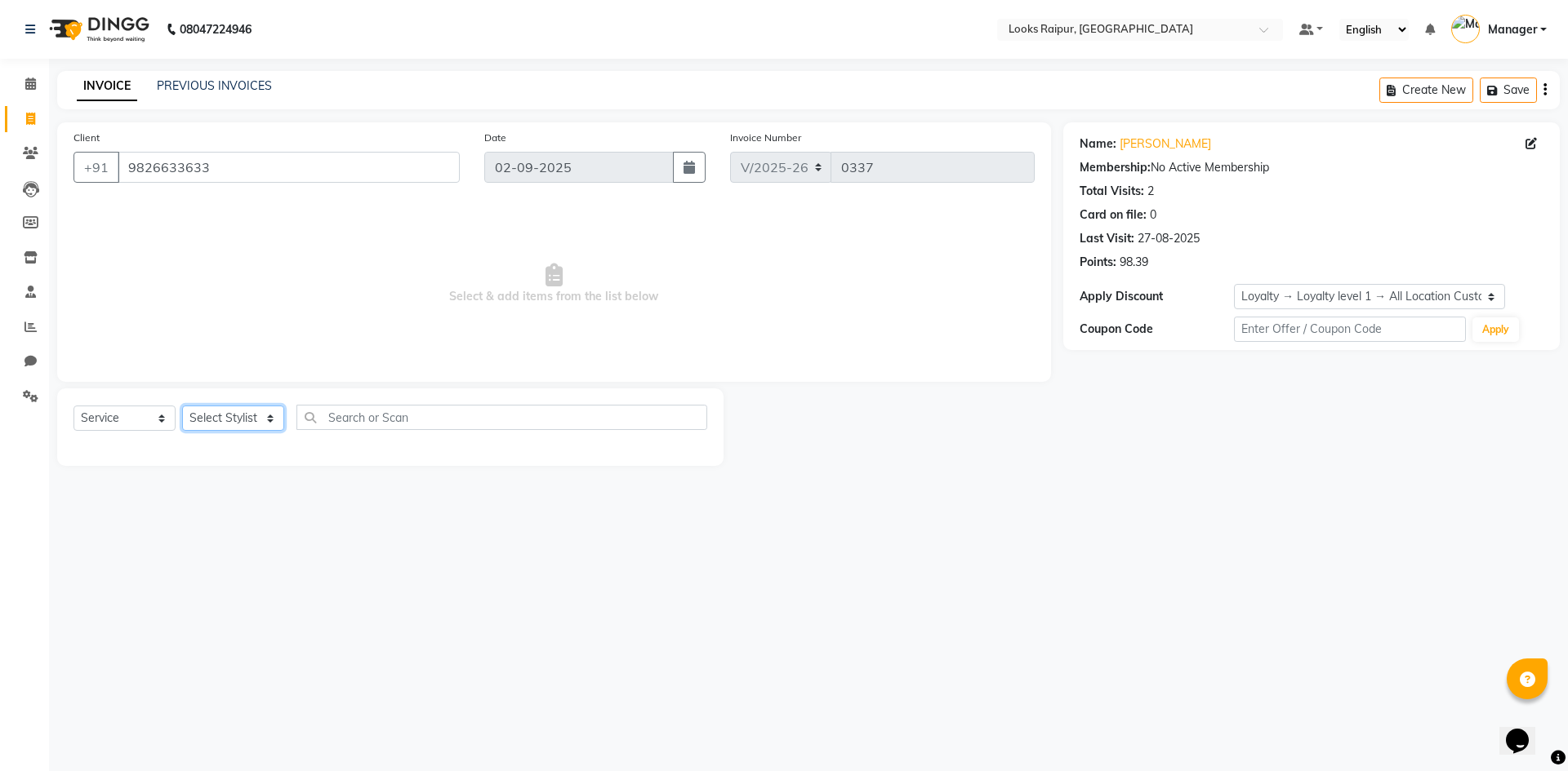
click at [264, 418] on select "Select Stylist Akshay_Pdct [PERSON_NAME] [PERSON_NAME] Counter_Sales Dheerendra…" at bounding box center [232, 418] width 102 height 25
select select "85795"
click at [182, 406] on select "Select Stylist Akshay_Pdct [PERSON_NAME] [PERSON_NAME] Counter_Sales Dheerendra…" at bounding box center [232, 418] width 102 height 25
click at [146, 413] on select "Select Service Product Membership Package Voucher Prepaid Gift Card" at bounding box center [124, 418] width 102 height 25
select select "P"
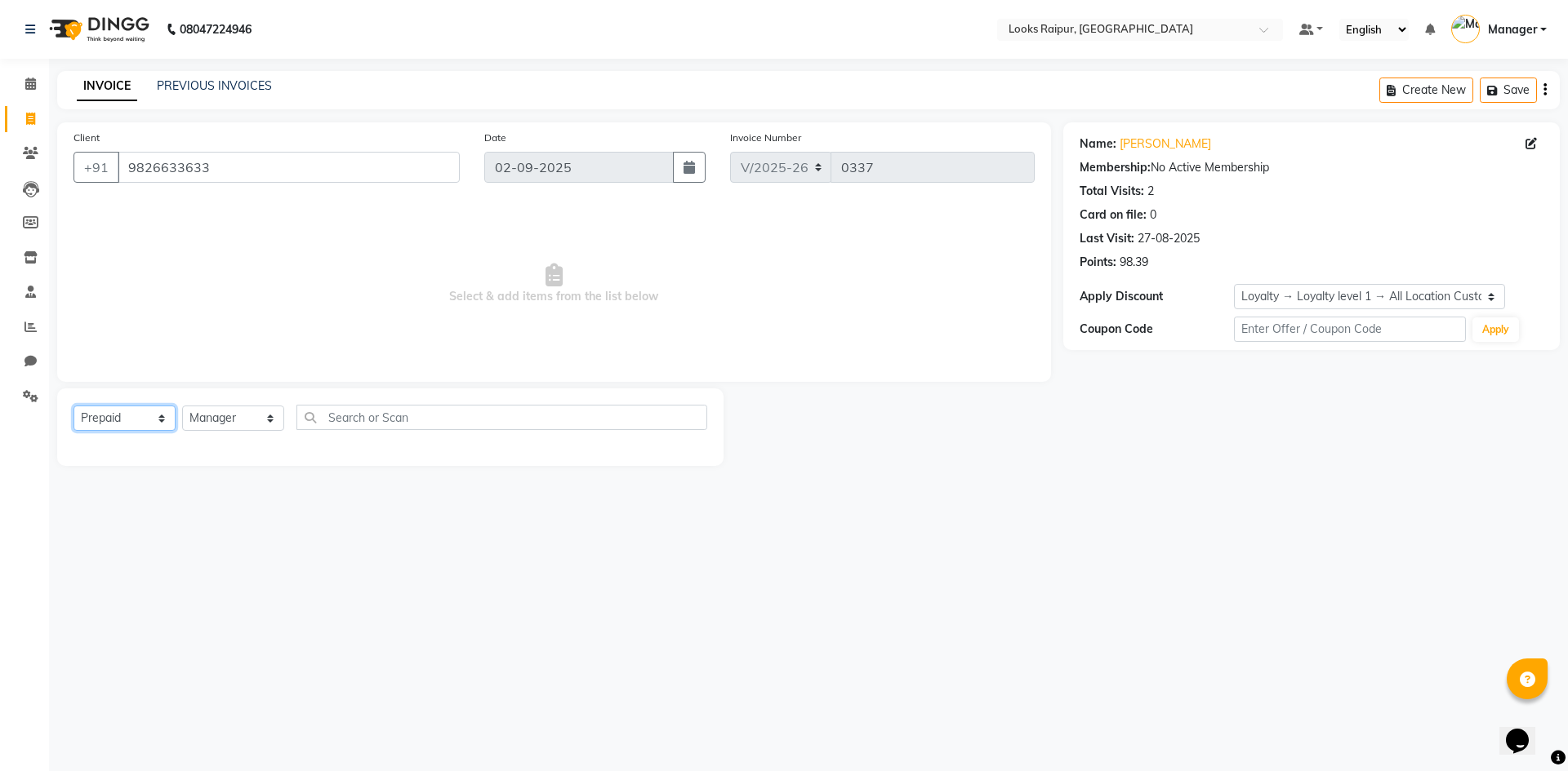
click at [73, 406] on select "Select Service Product Membership Package Voucher Prepaid Gift Card" at bounding box center [124, 418] width 102 height 25
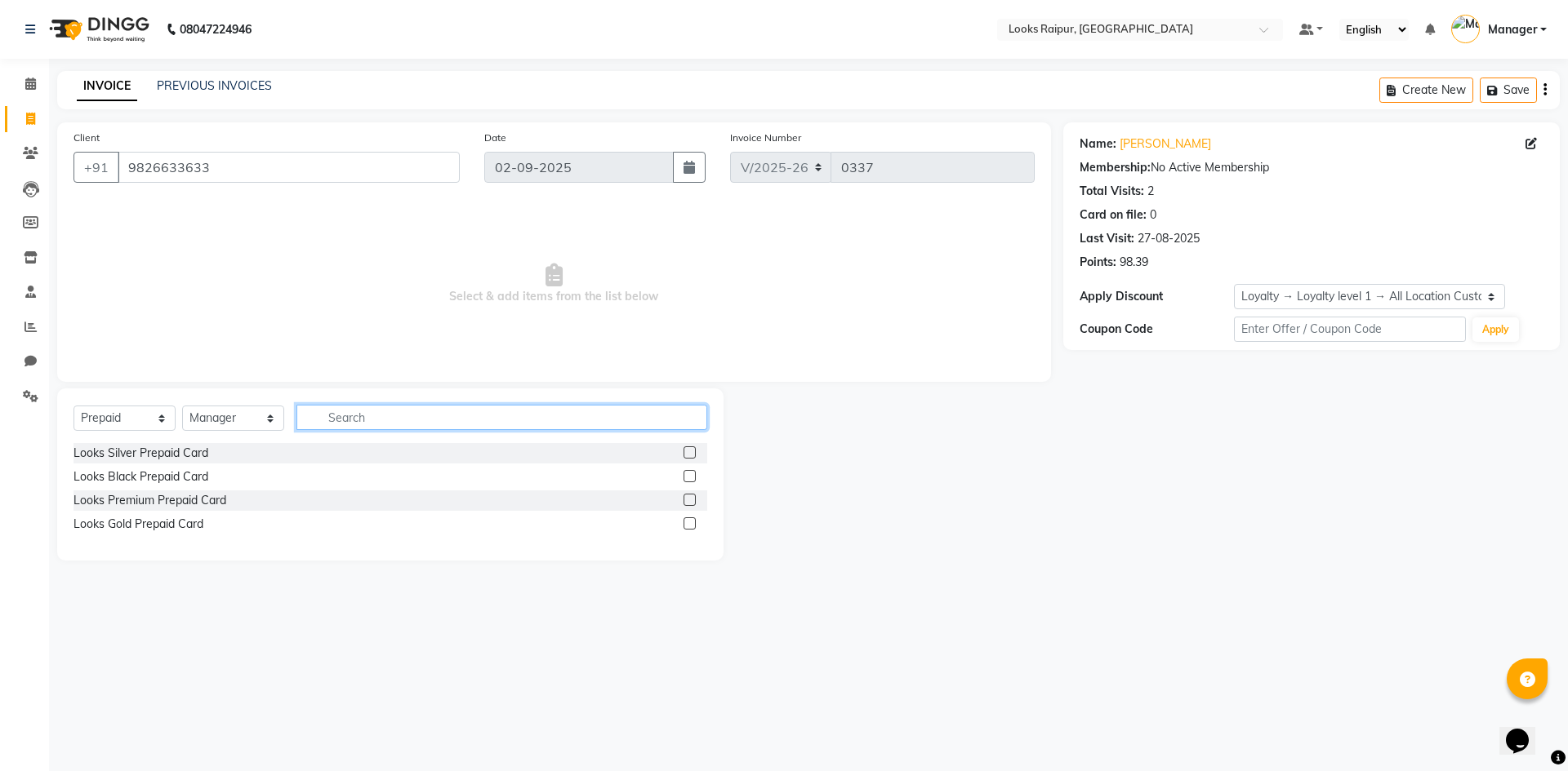
click at [374, 415] on input "text" at bounding box center [501, 417] width 411 height 25
click at [691, 527] on label at bounding box center [690, 524] width 12 height 12
click at [691, 527] on input "checkbox" at bounding box center [689, 525] width 10 height 10
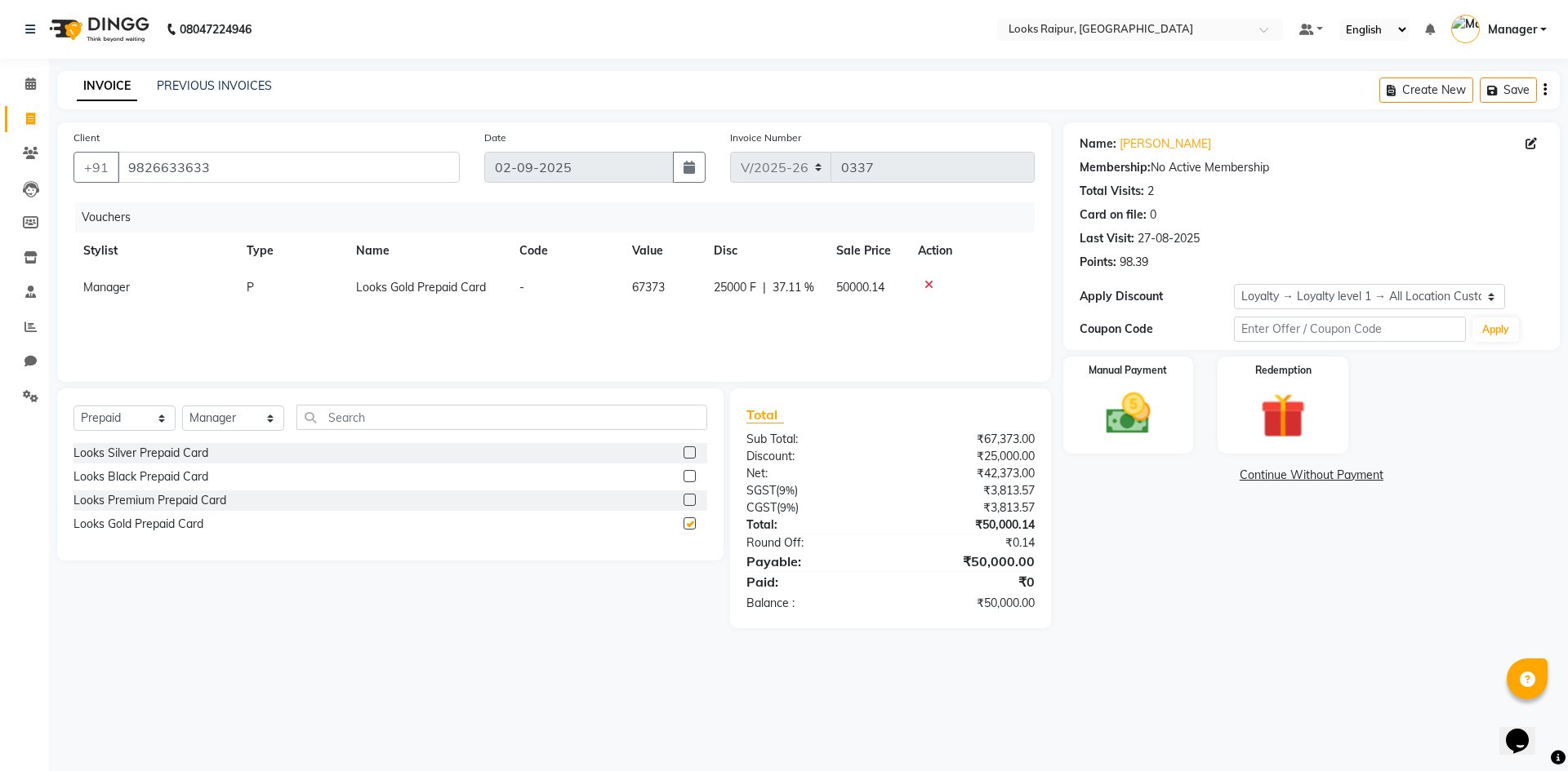
checkbox input "false"
click at [1148, 416] on img at bounding box center [1128, 414] width 76 height 54
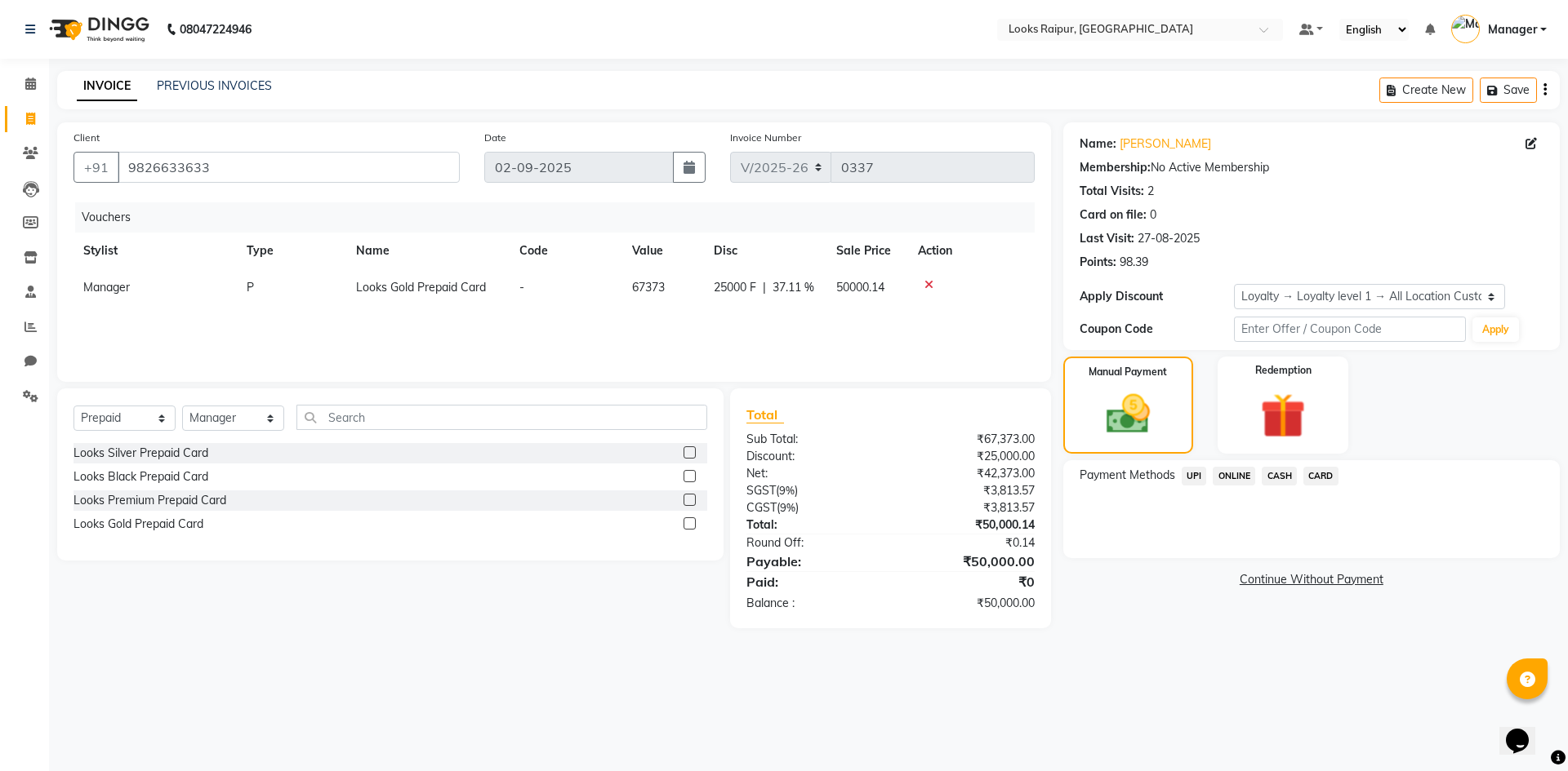
click at [1287, 472] on span "CASH" at bounding box center [1279, 477] width 35 height 19
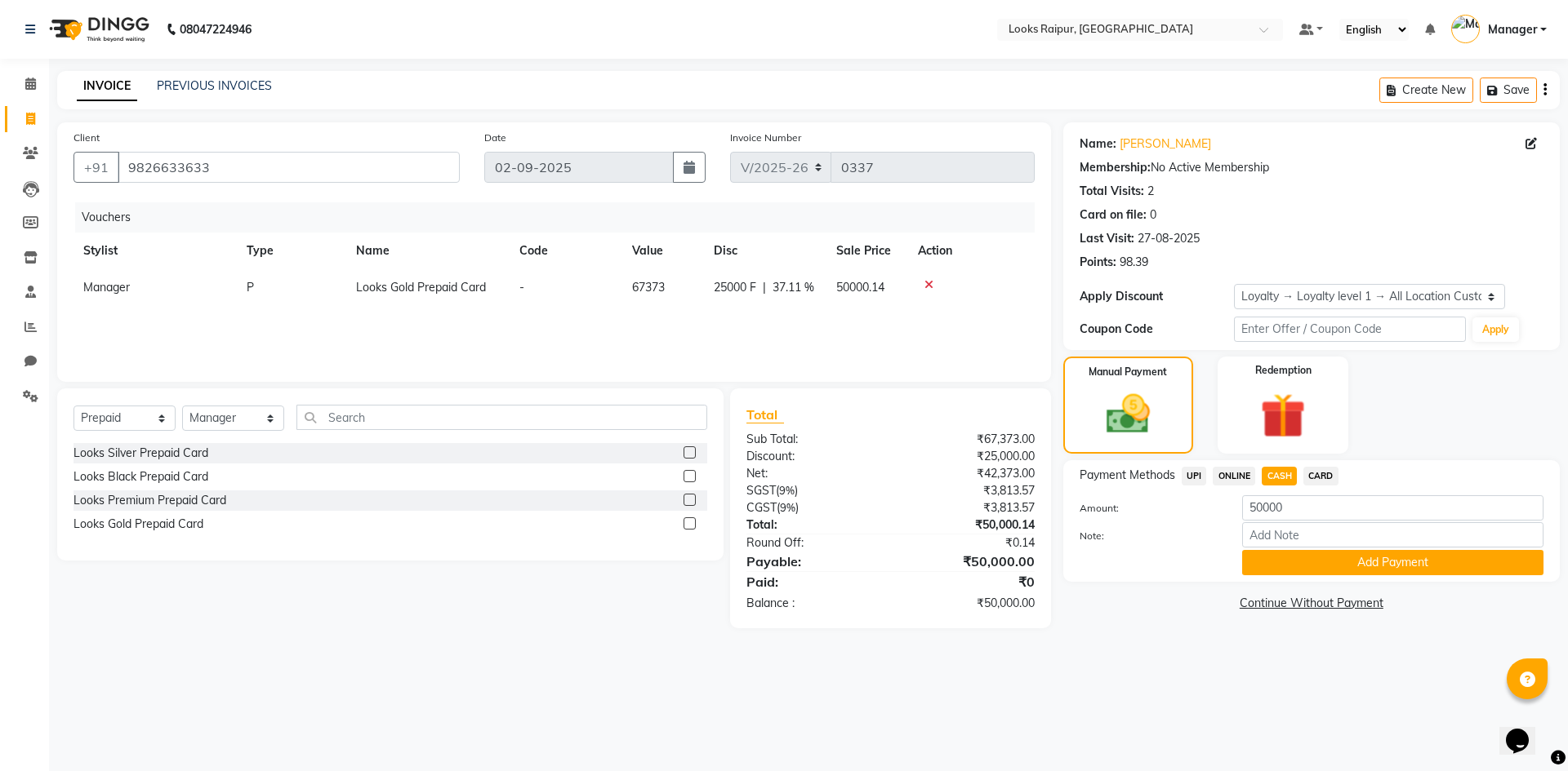
click at [1302, 575] on div "Payment Methods UPI ONLINE CASH CARD Amount: 50000 Note: Add Payment" at bounding box center [1311, 520] width 496 height 121
click at [1302, 572] on button "Add Payment" at bounding box center [1392, 562] width 301 height 25
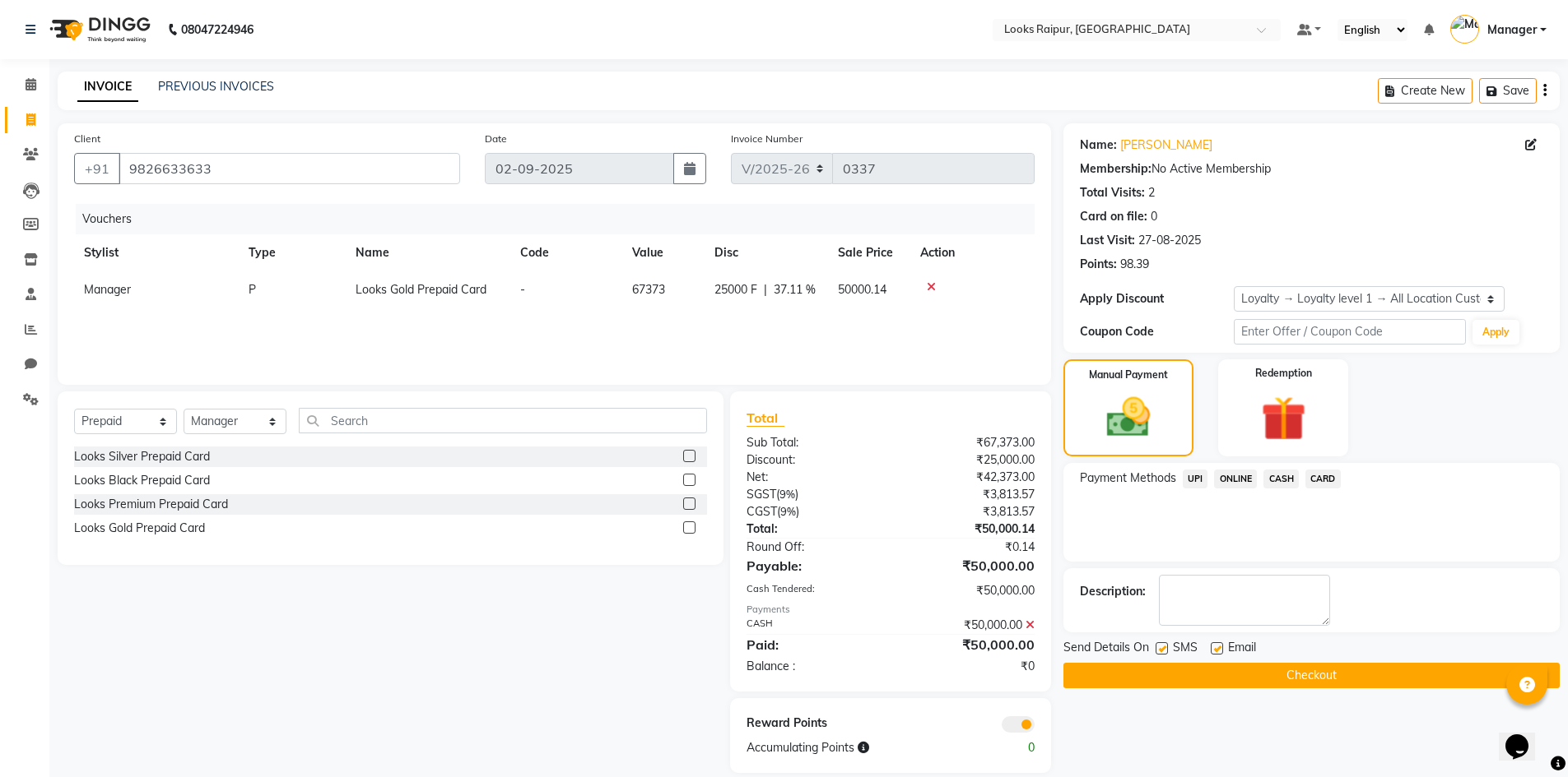
click at [1296, 682] on button "Checkout" at bounding box center [1312, 676] width 497 height 26
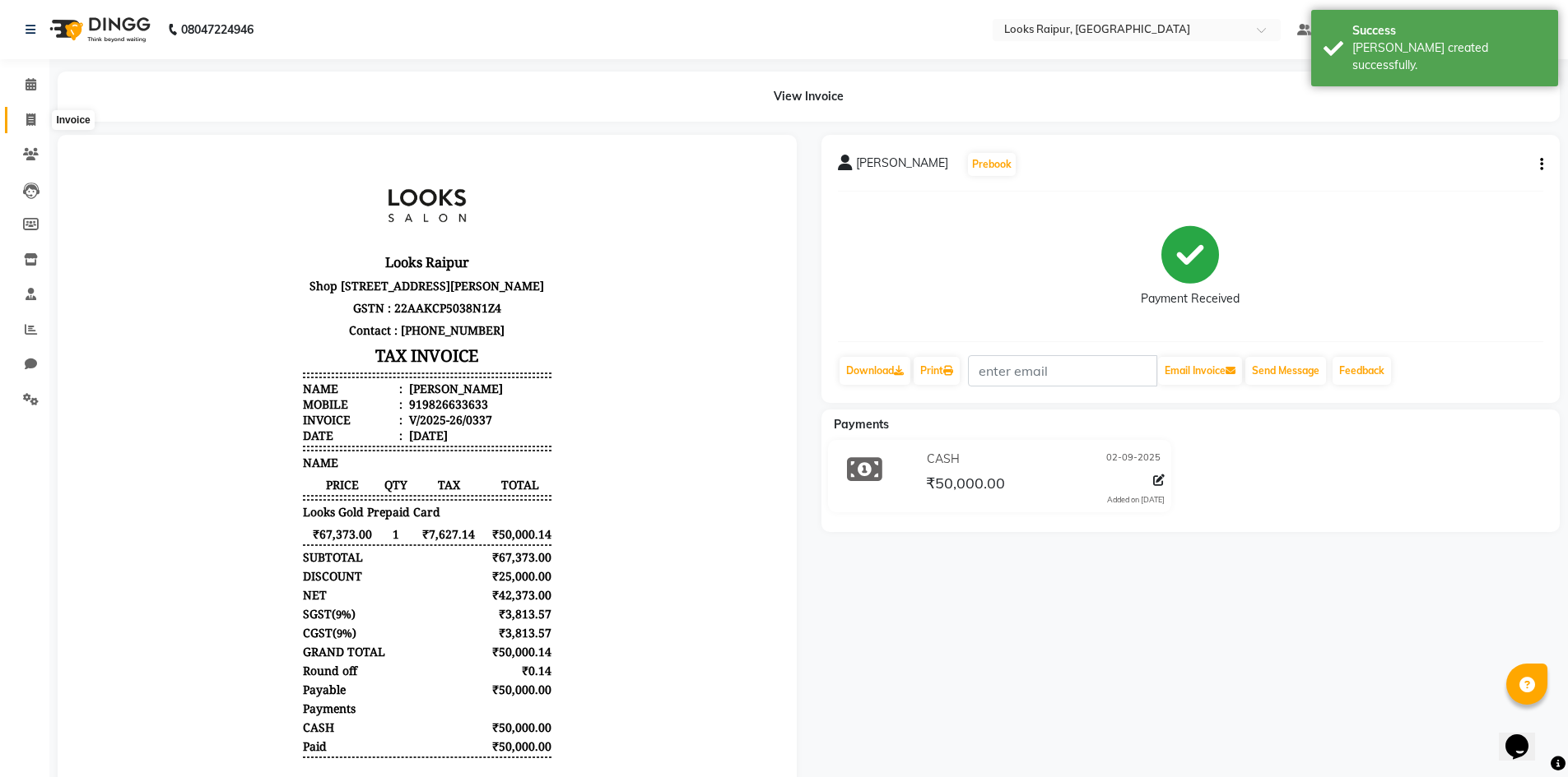
click at [33, 117] on icon at bounding box center [31, 120] width 9 height 12
select select "service"
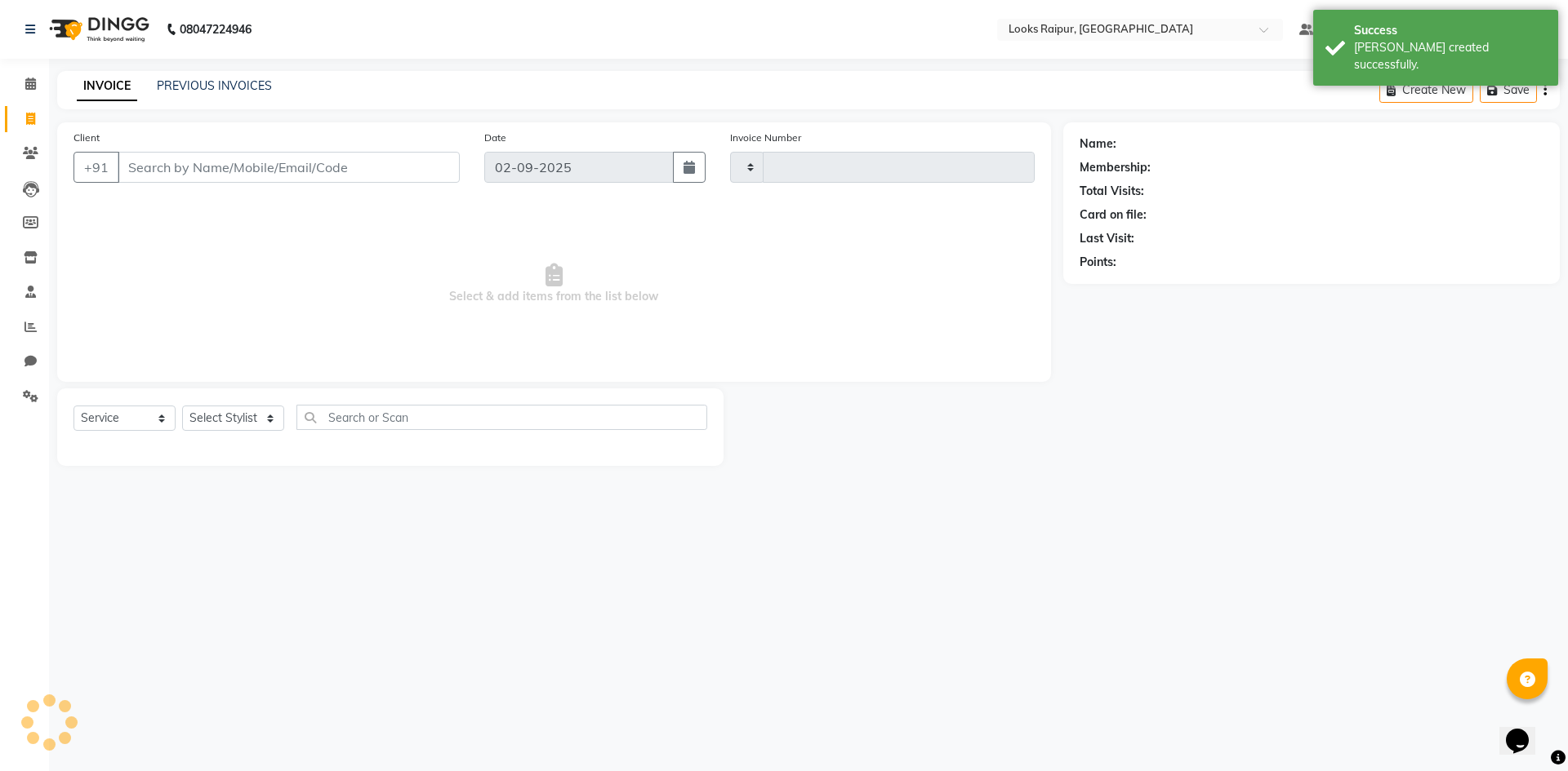
type input "0338"
select select "8606"
click at [171, 174] on input "Client" at bounding box center [289, 168] width 342 height 31
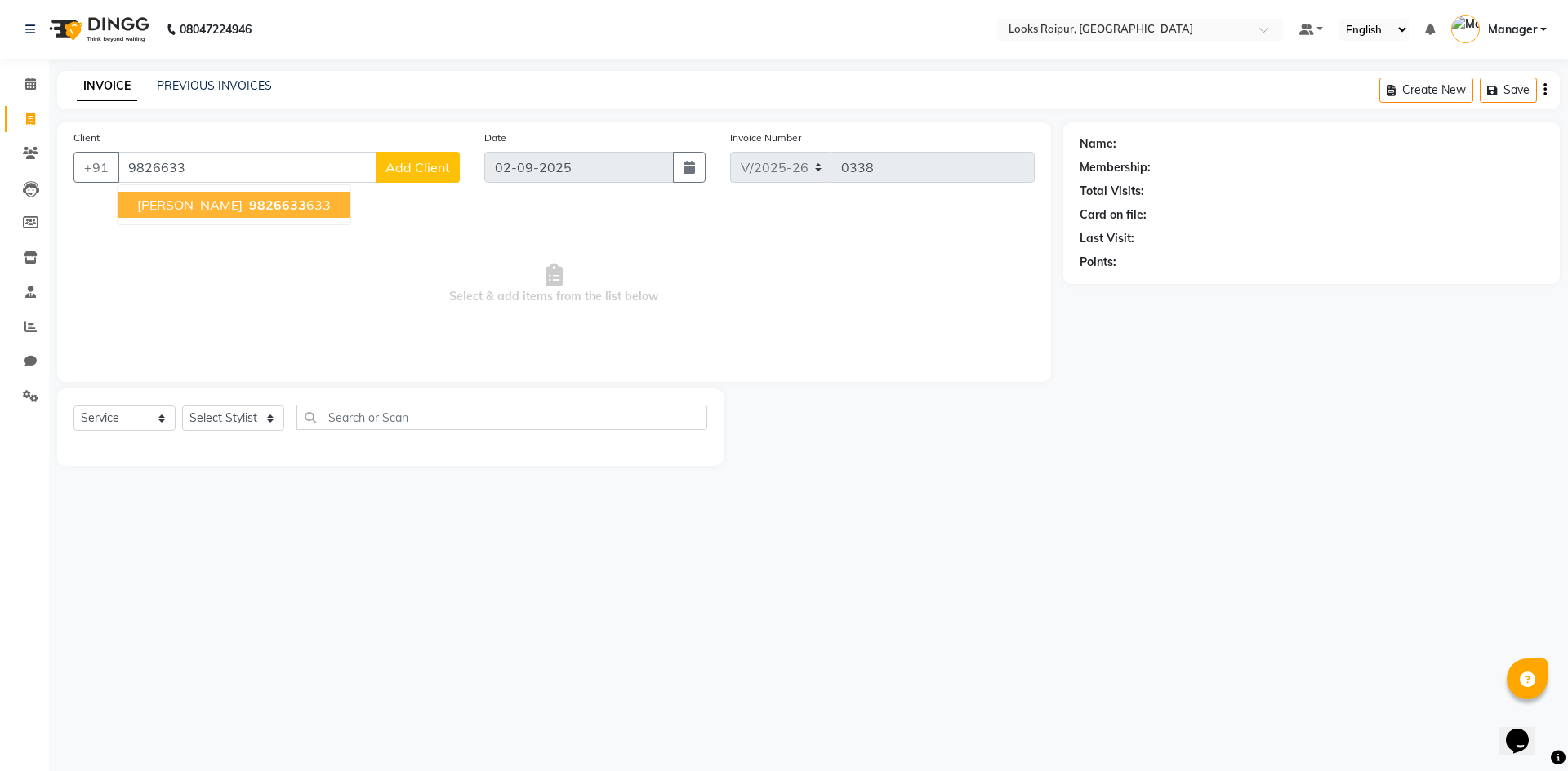
click at [249, 210] on span "9826633" at bounding box center [277, 204] width 57 height 17
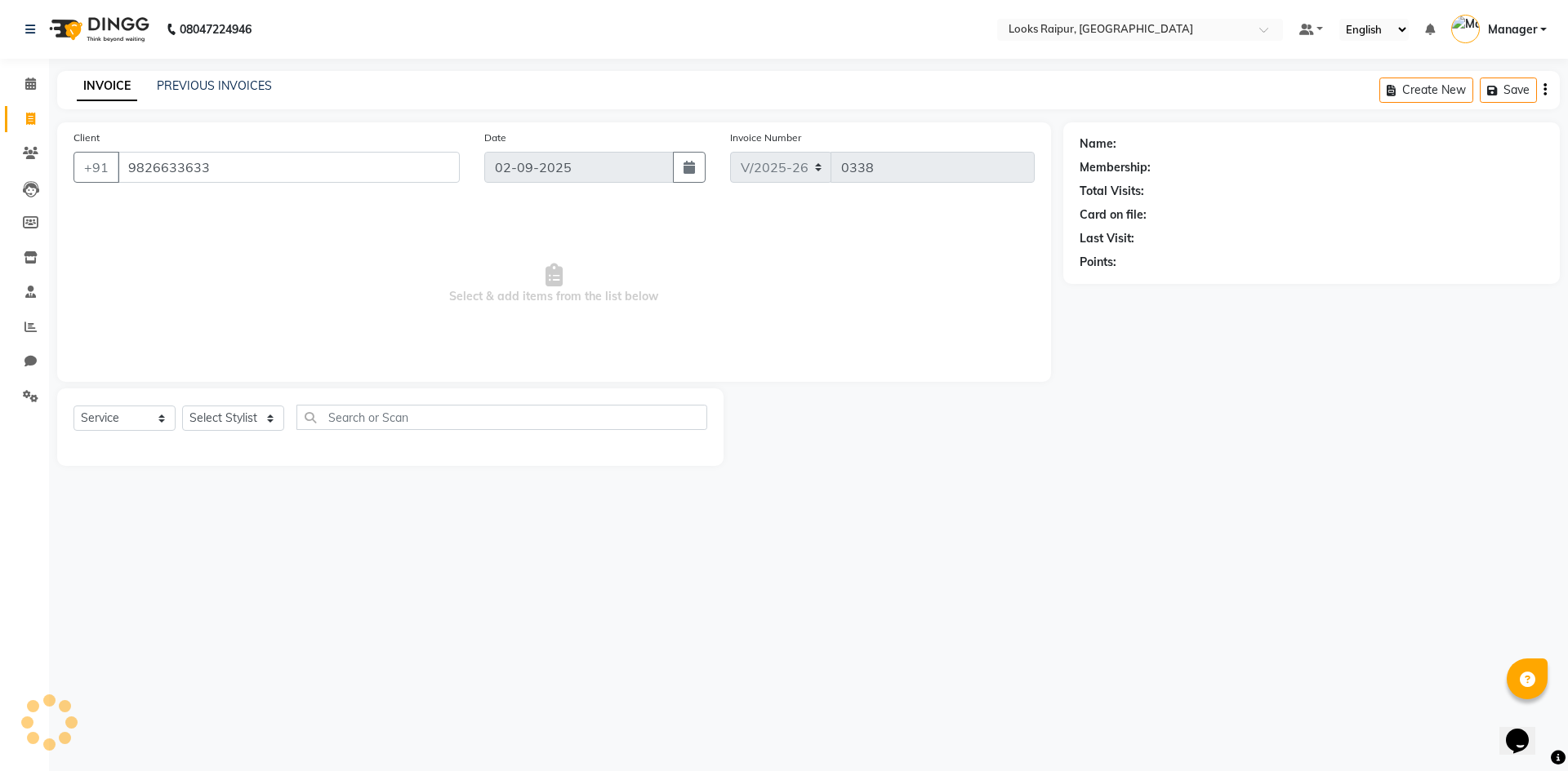
type input "9826633633"
select select "1: Object"
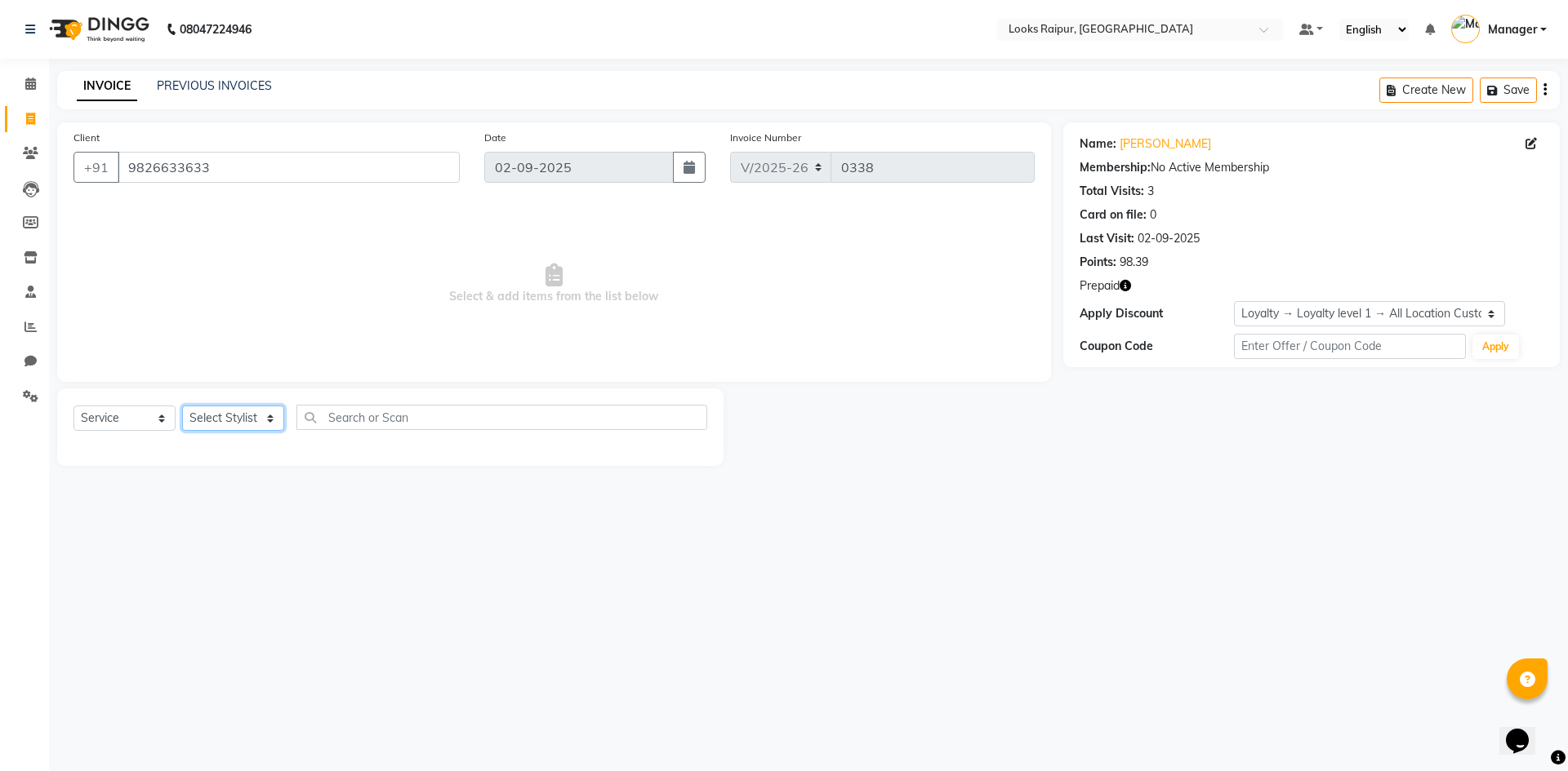
click at [271, 418] on select "Select Stylist Akshay_Pdct [PERSON_NAME] [PERSON_NAME] Counter_Sales Dheerendra…" at bounding box center [232, 418] width 102 height 25
select select "85892"
click at [182, 406] on select "Select Stylist Akshay_Pdct [PERSON_NAME] [PERSON_NAME] Counter_Sales Dheerendra…" at bounding box center [232, 418] width 102 height 25
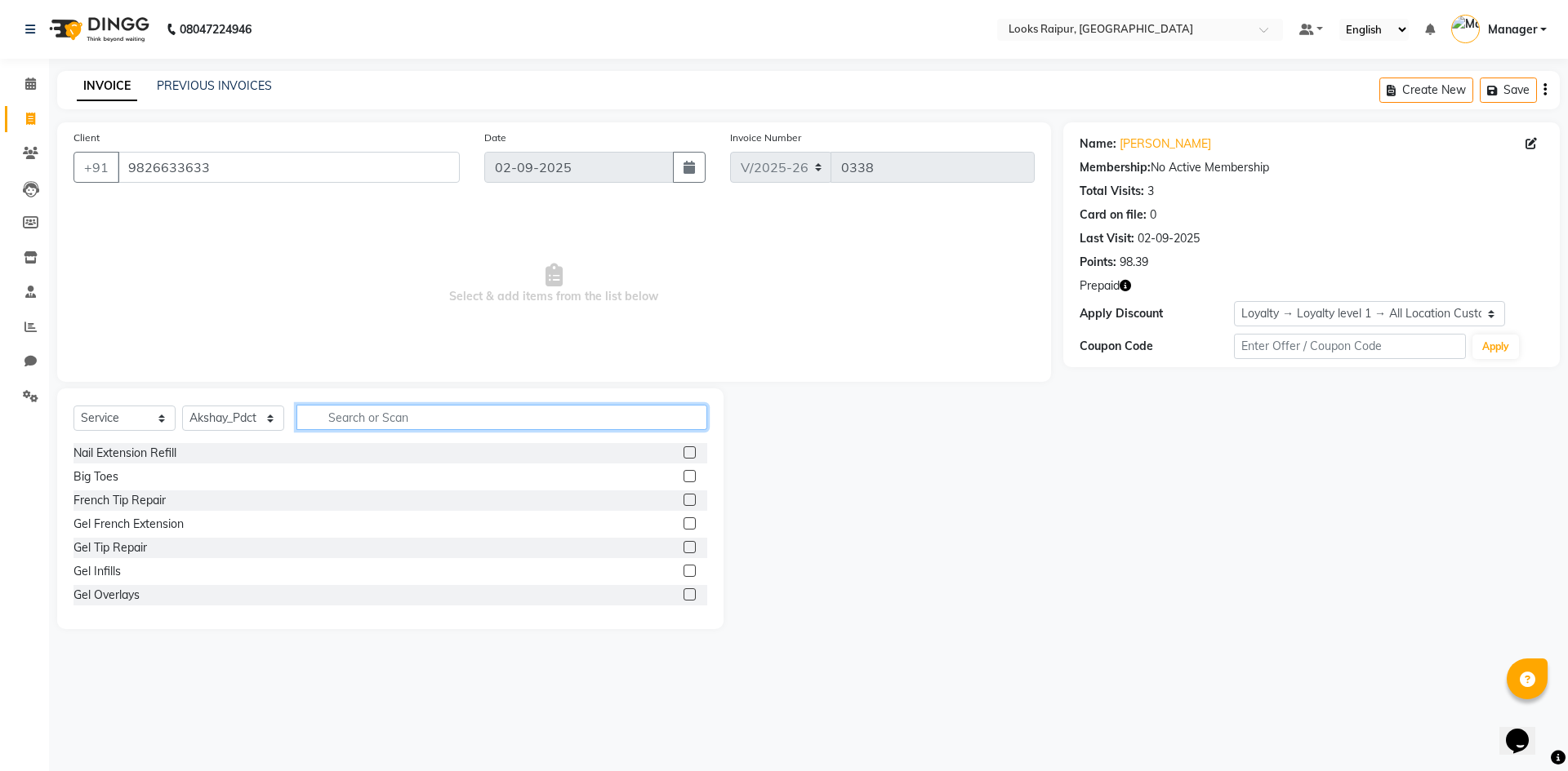
click at [353, 427] on input "text" at bounding box center [501, 417] width 411 height 25
type input "WASH"
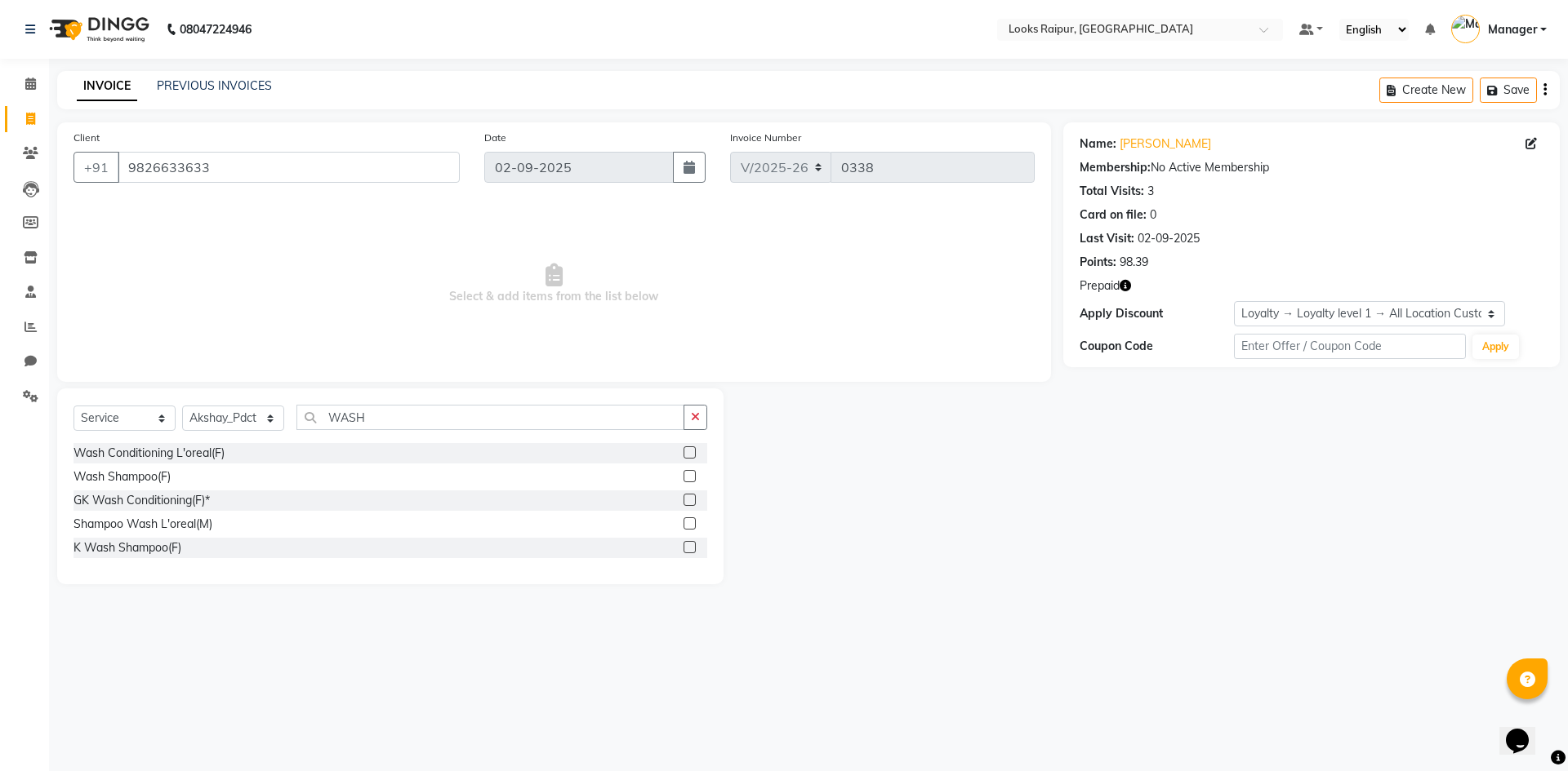
click at [695, 547] on label at bounding box center [690, 547] width 12 height 12
click at [694, 547] on input "checkbox" at bounding box center [689, 548] width 10 height 10
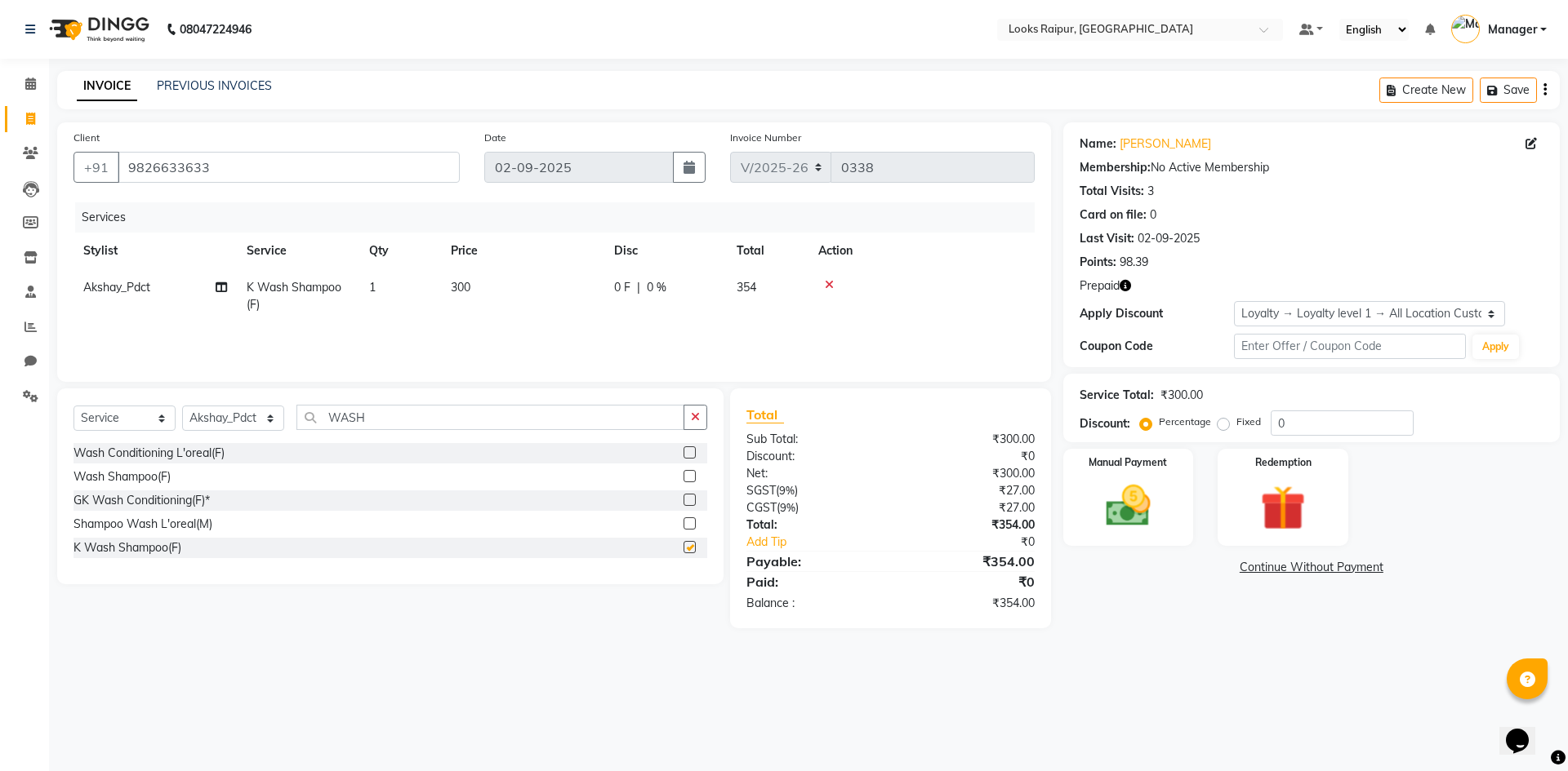
checkbox input "false"
click at [504, 289] on td "300" at bounding box center [522, 297] width 163 height 54
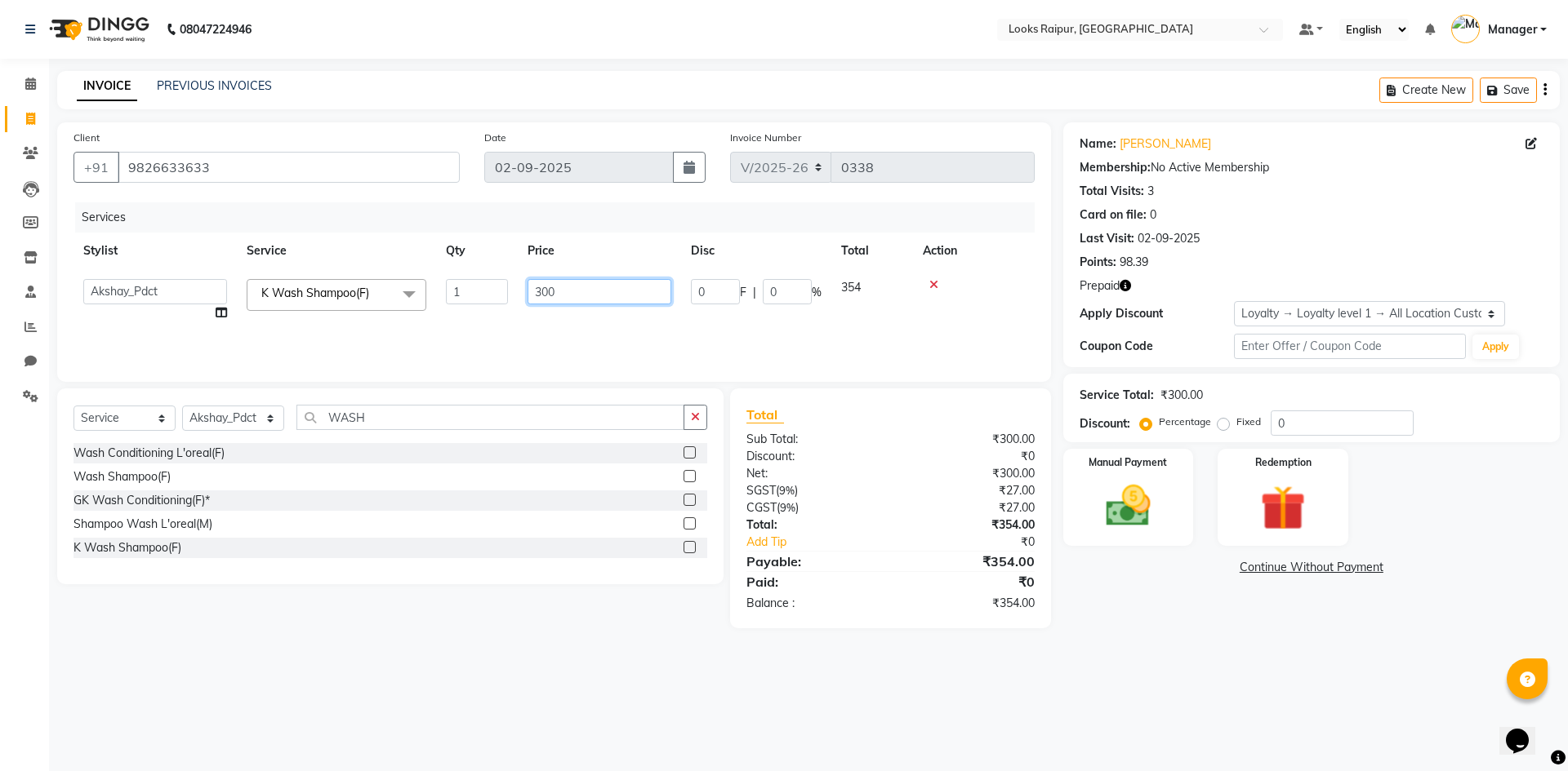
drag, startPoint x: 570, startPoint y: 282, endPoint x: 502, endPoint y: 291, distance: 68.6
click at [502, 291] on tr "Akshay_Pdct [PERSON_NAME] [PERSON_NAME] Counter_Sales Dheerendra_pdct [PERSON_N…" at bounding box center [554, 300] width 961 height 62
type input "600"
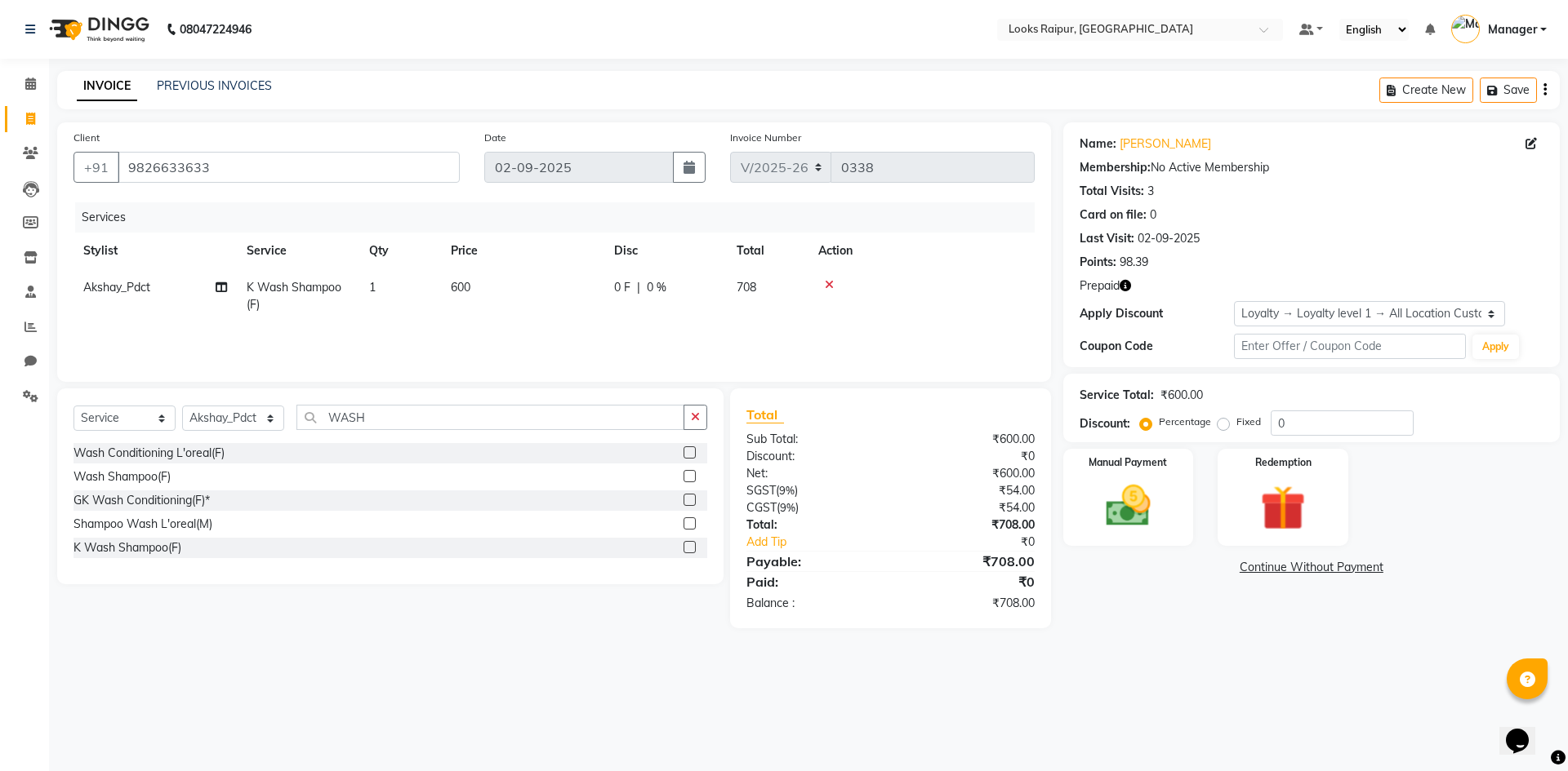
click at [599, 335] on div "Services Stylist Service Qty Price Disc Total Action Akshay_Pdct K Wash Shampoo…" at bounding box center [554, 284] width 961 height 163
click at [1259, 486] on img at bounding box center [1282, 508] width 76 height 58
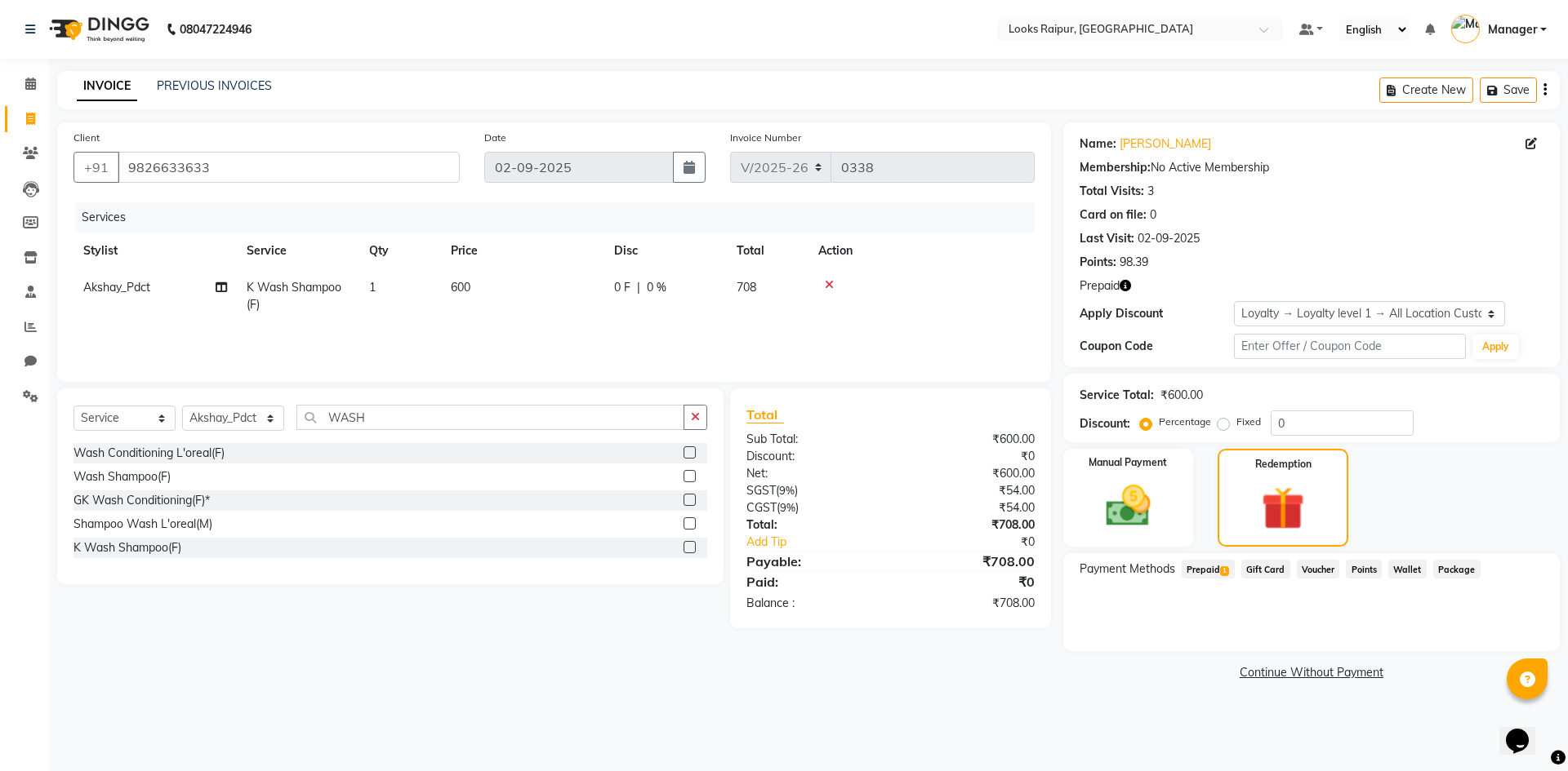
click at [1205, 570] on span "Prepaid 1" at bounding box center [1208, 569] width 53 height 19
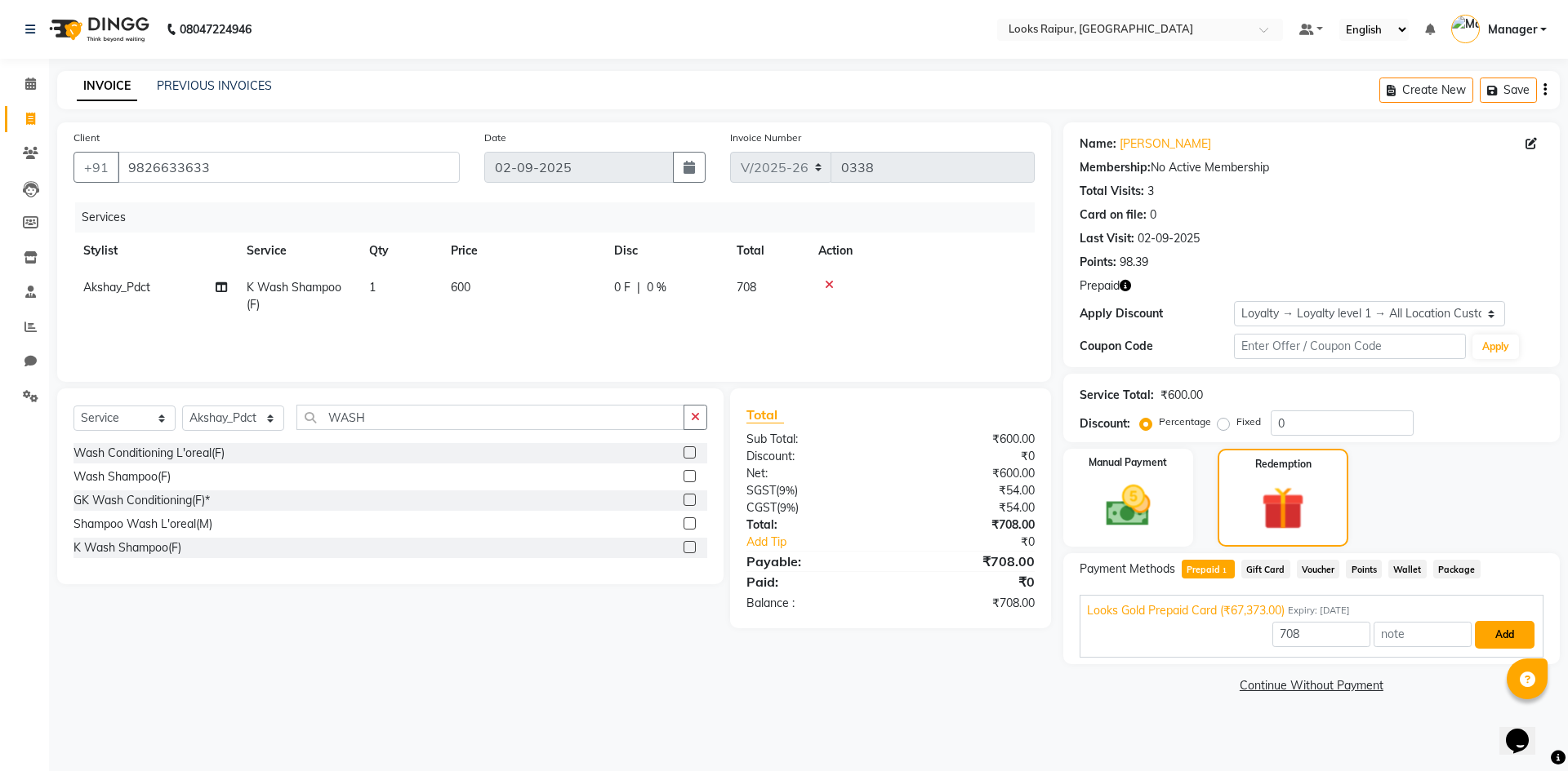
click at [1515, 640] on button "Add" at bounding box center [1504, 635] width 59 height 28
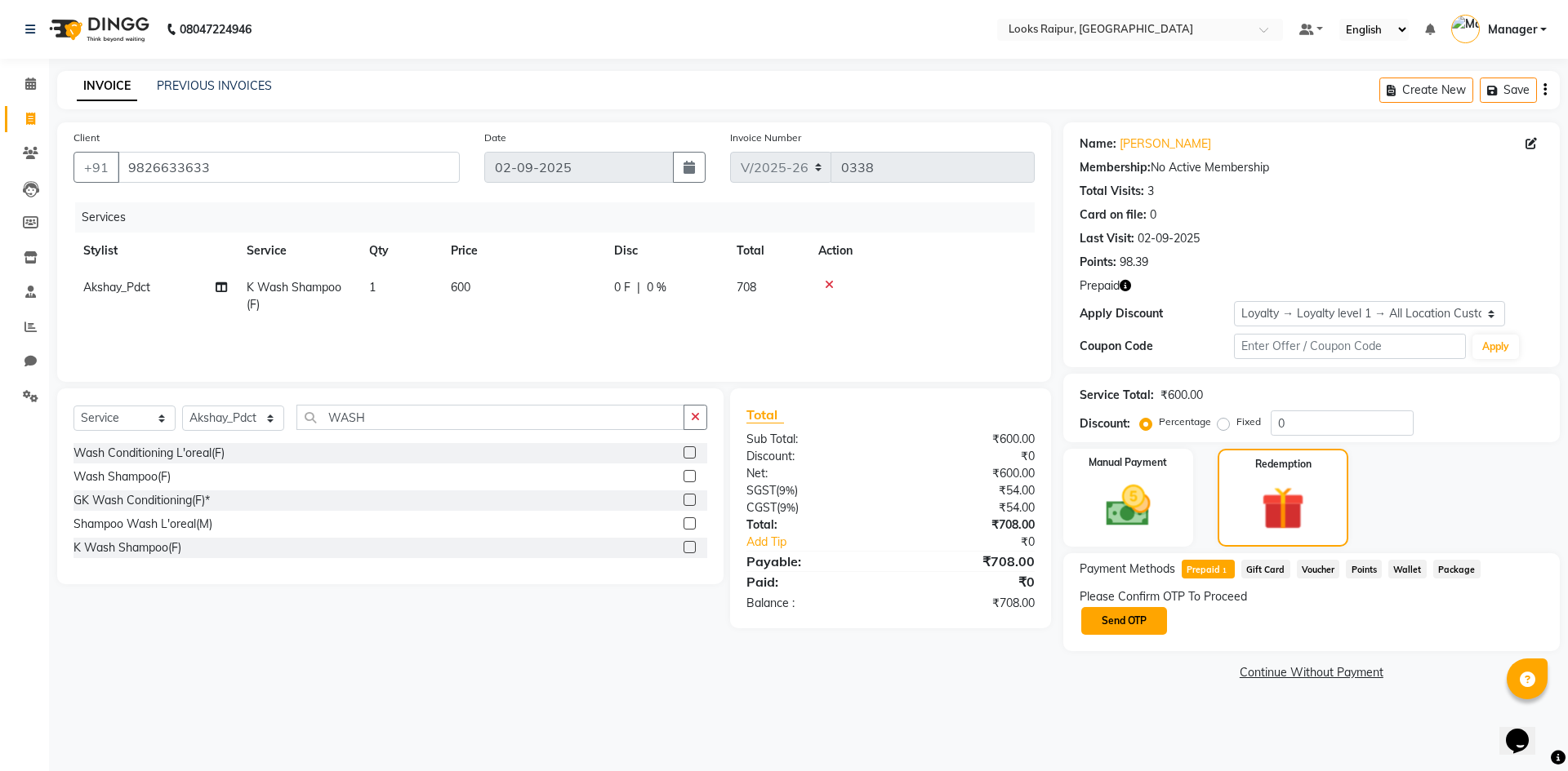
click at [1129, 622] on button "Send OTP" at bounding box center [1124, 622] width 86 height 28
click at [1095, 620] on input "text" at bounding box center [1161, 621] width 163 height 25
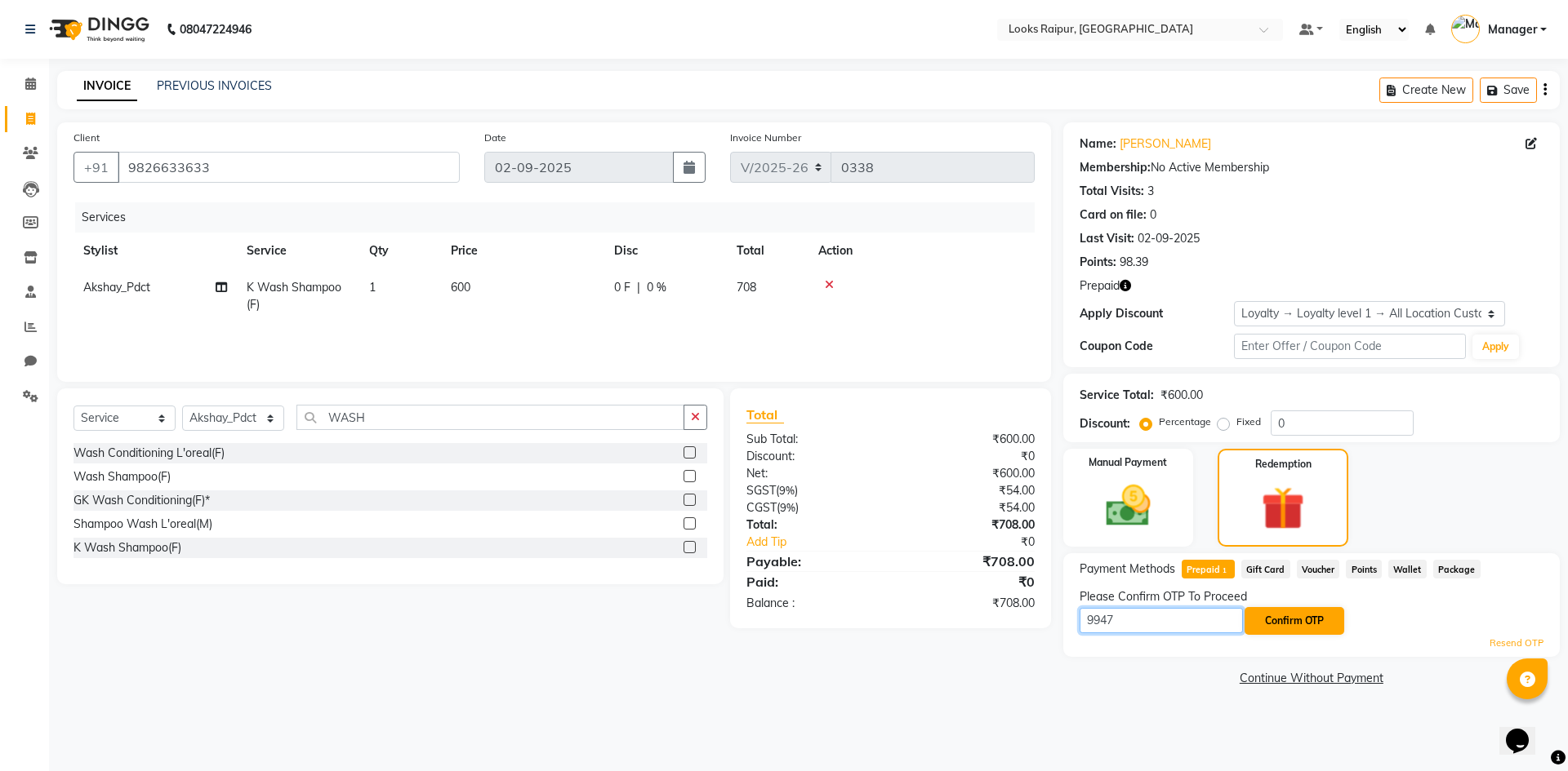
type input "9947"
click at [1296, 623] on button "Confirm OTP" at bounding box center [1295, 622] width 100 height 28
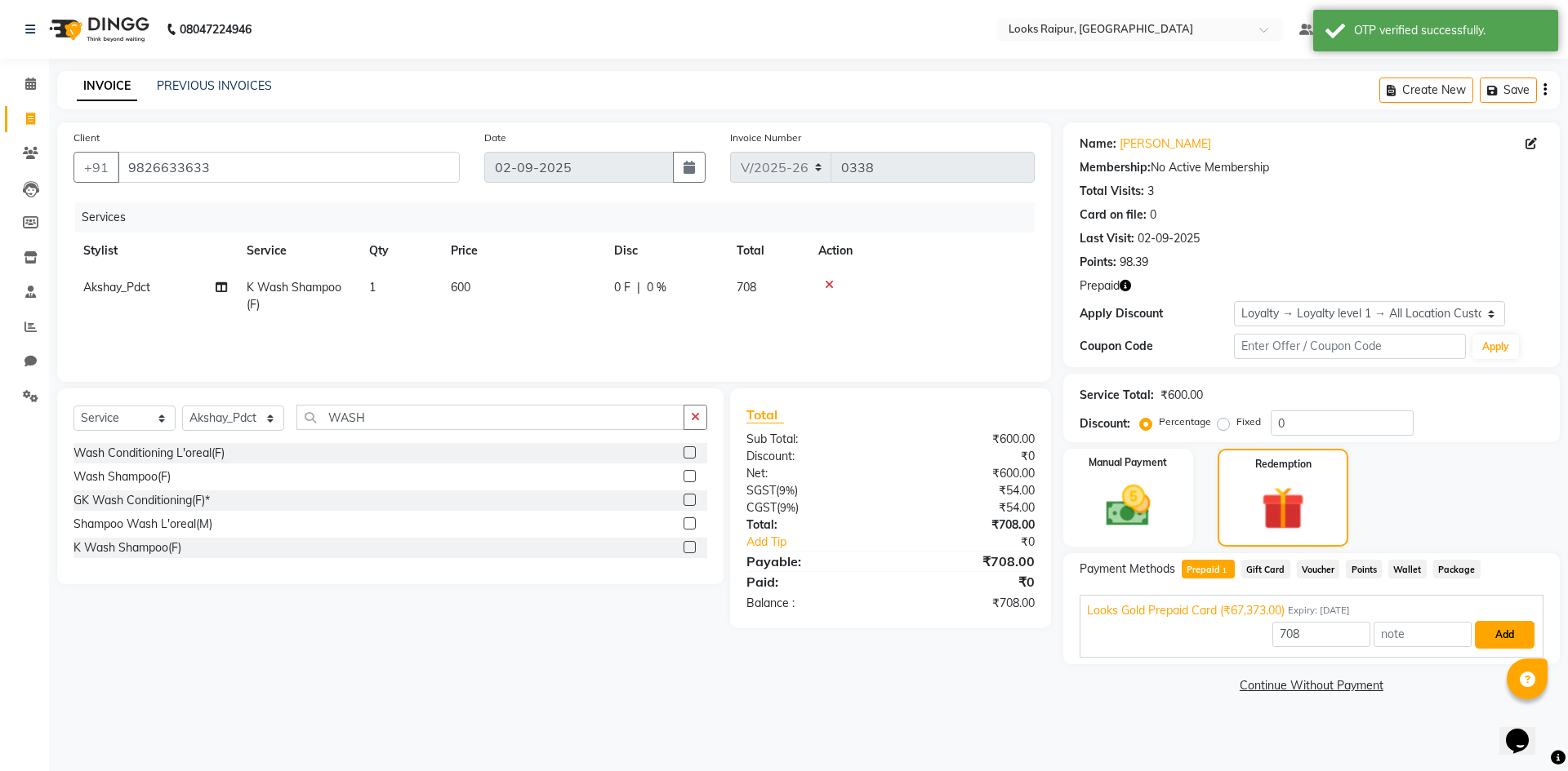
click at [1517, 647] on button "Add" at bounding box center [1504, 635] width 59 height 28
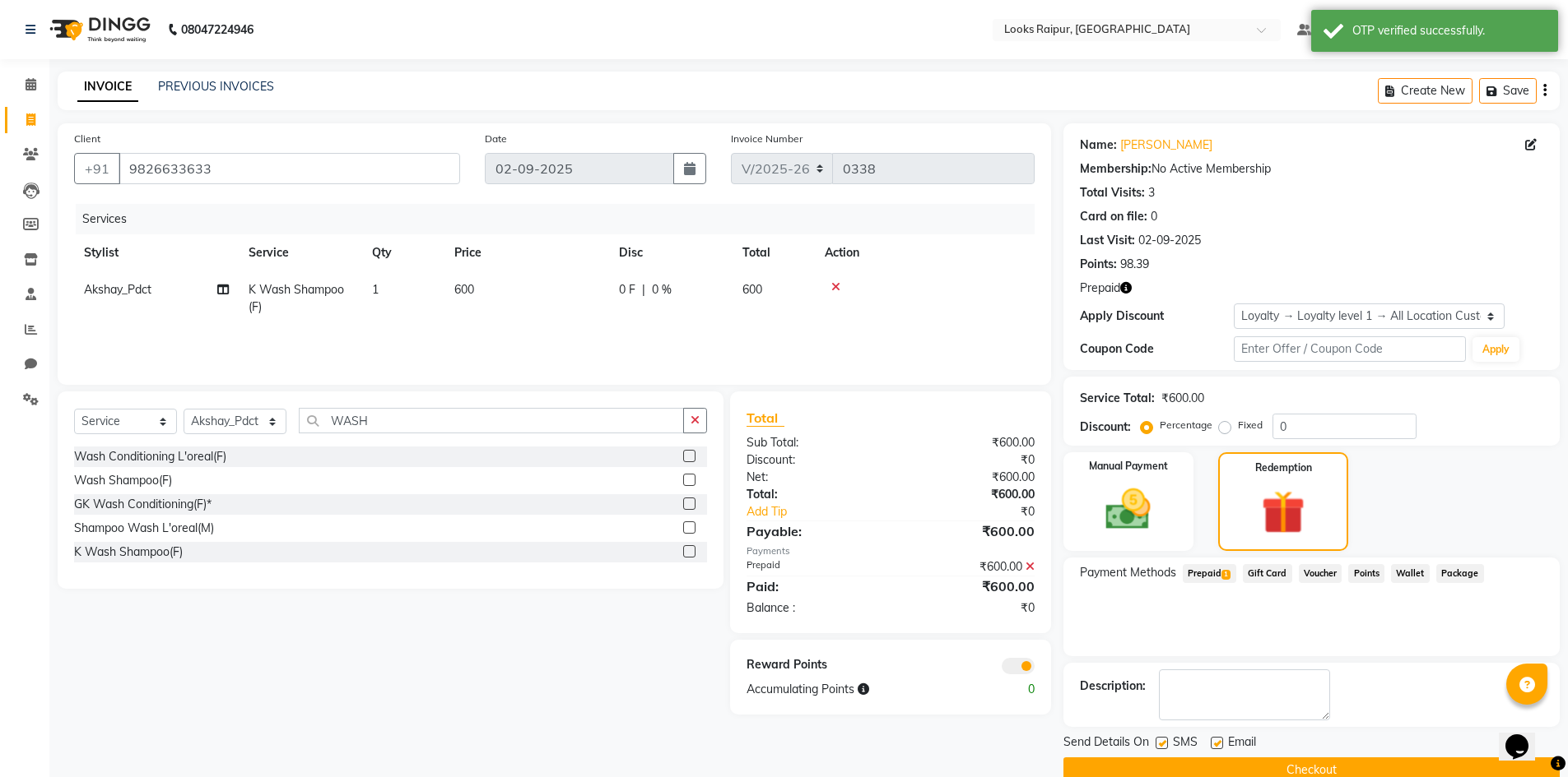
click at [1307, 766] on button "Checkout" at bounding box center [1312, 770] width 497 height 26
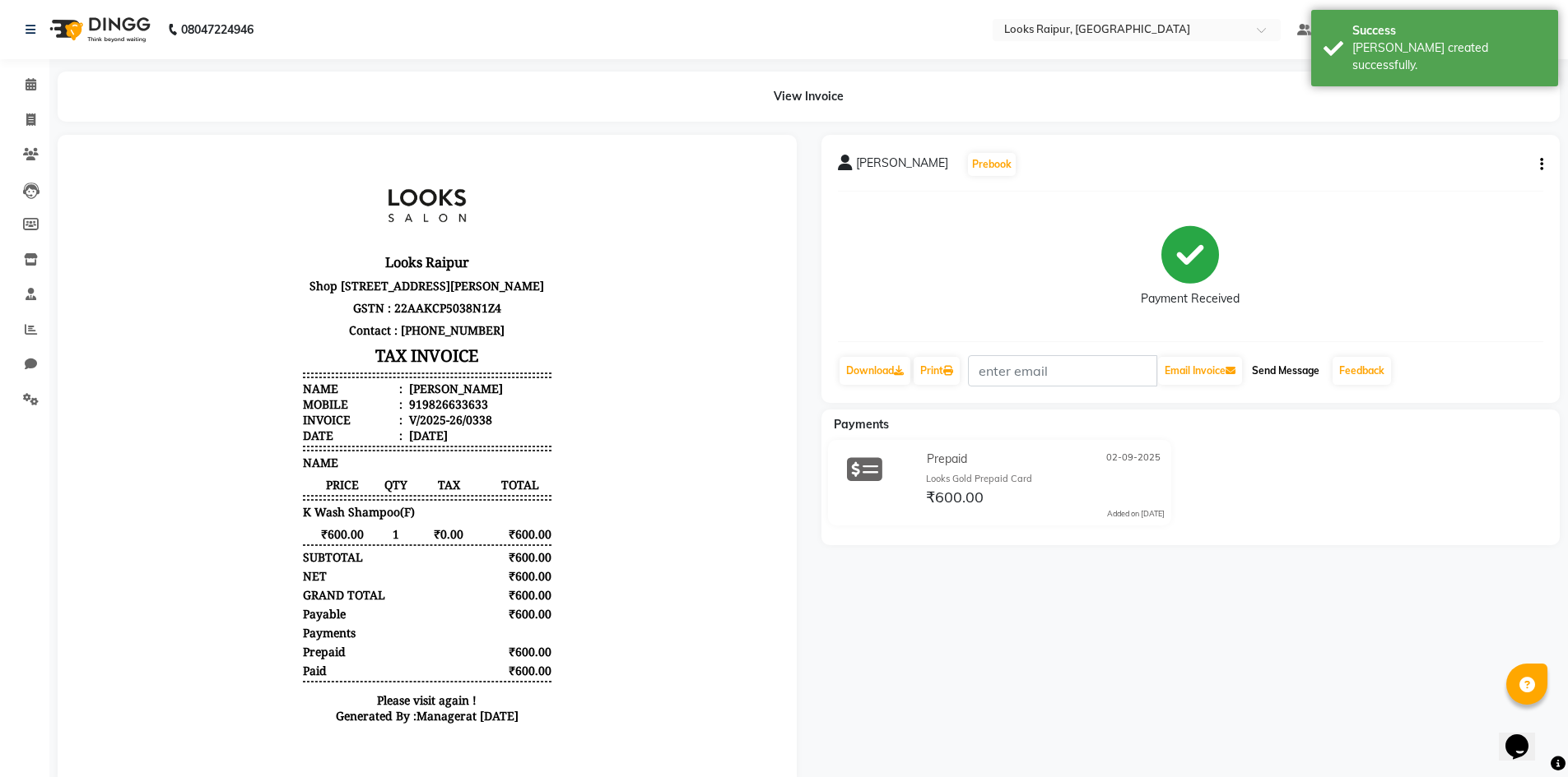
click at [1297, 371] on button "Send Message" at bounding box center [1286, 371] width 81 height 28
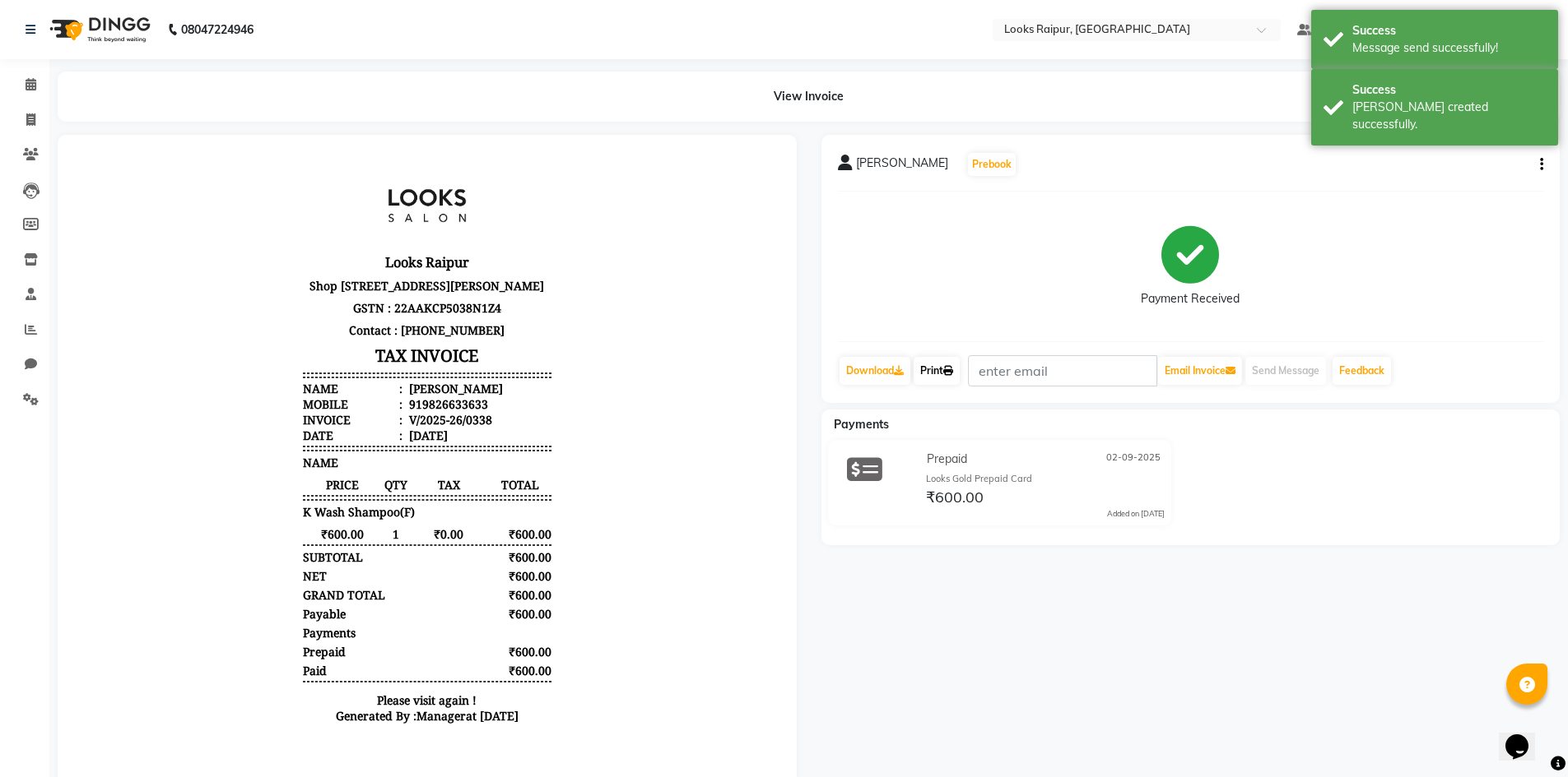
click at [948, 369] on icon at bounding box center [947, 370] width 10 height 10
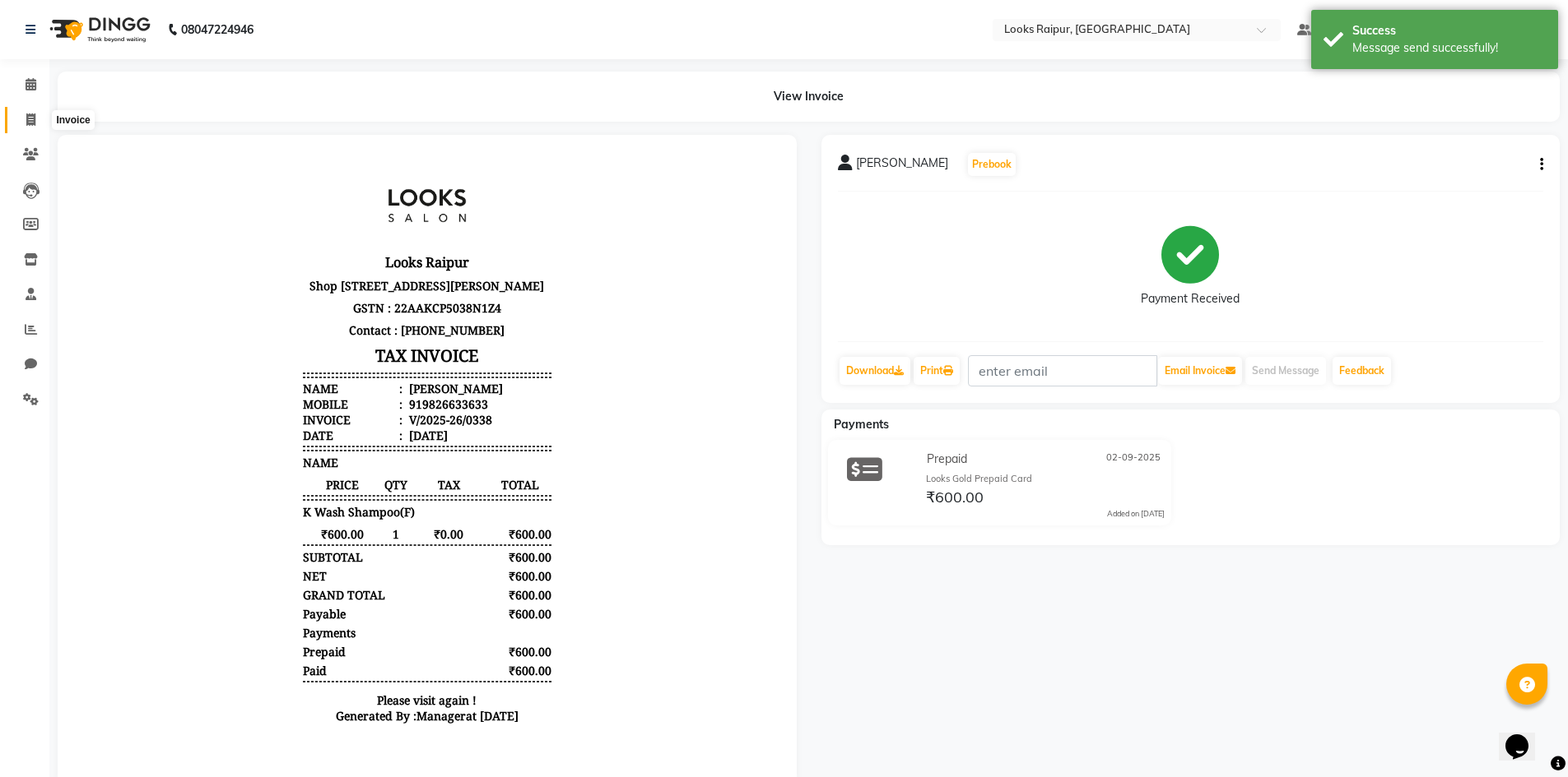
click at [32, 128] on span at bounding box center [31, 121] width 29 height 19
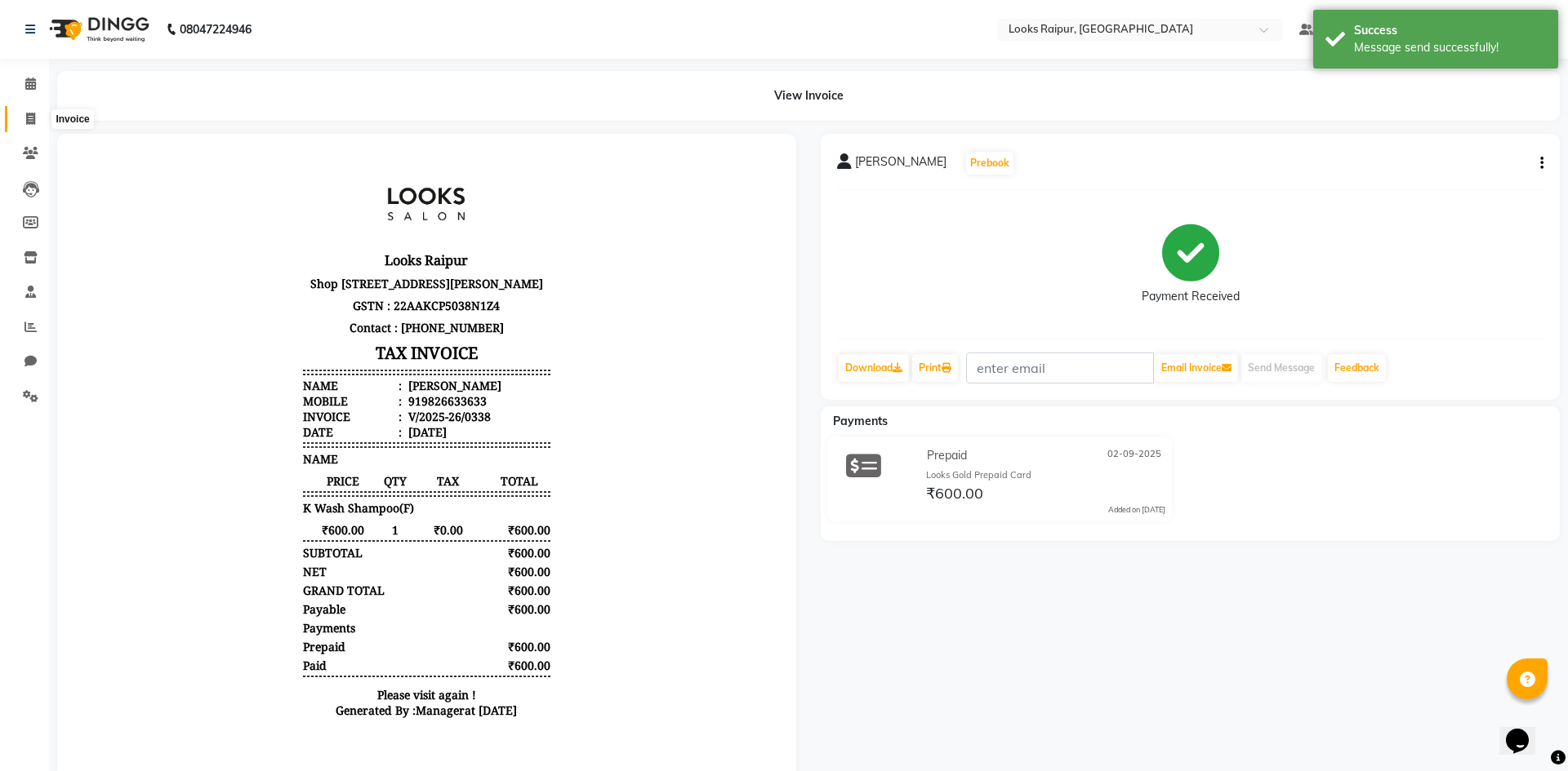
select select "8606"
select select "service"
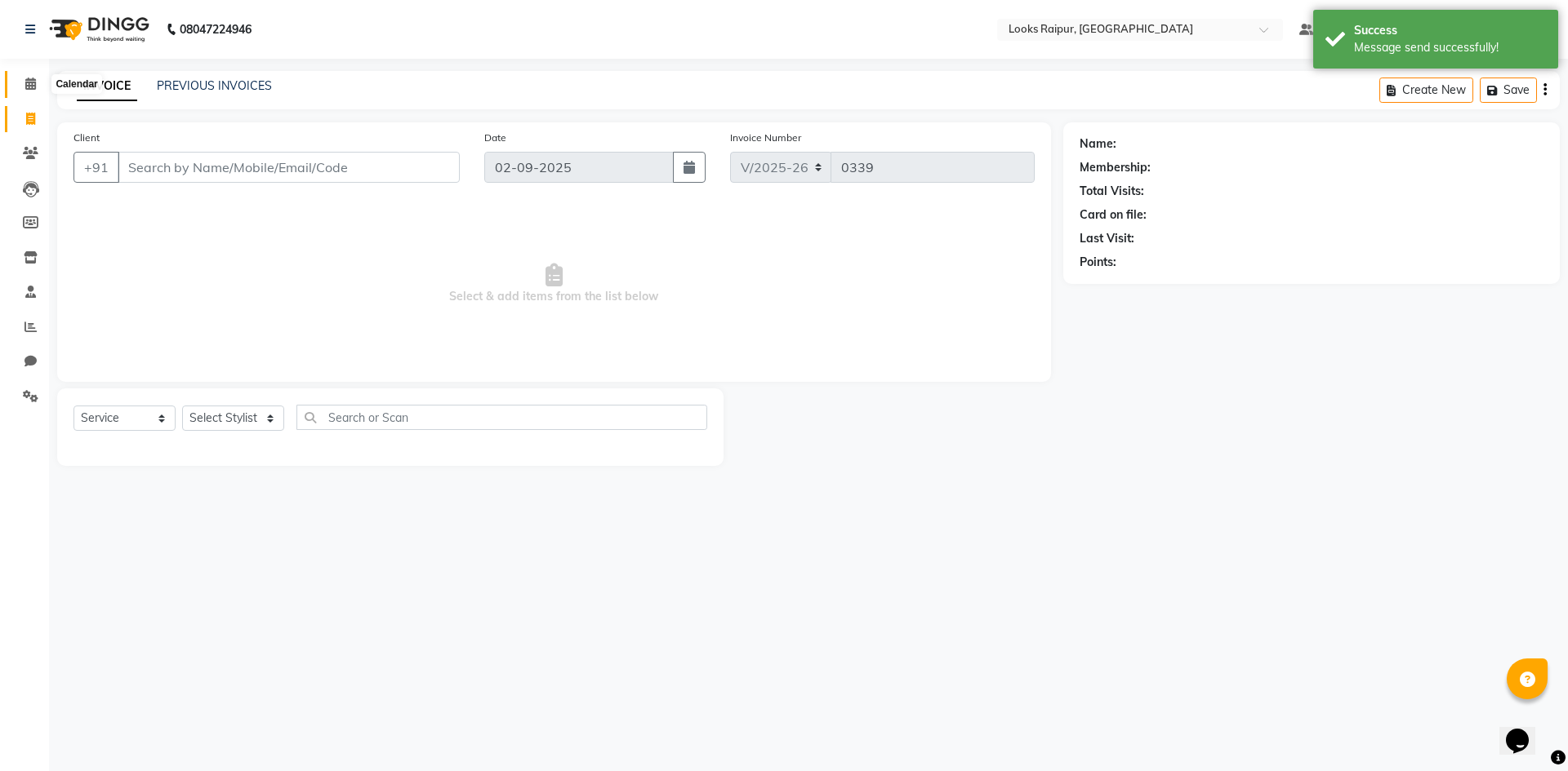
click at [31, 85] on icon at bounding box center [31, 84] width 10 height 12
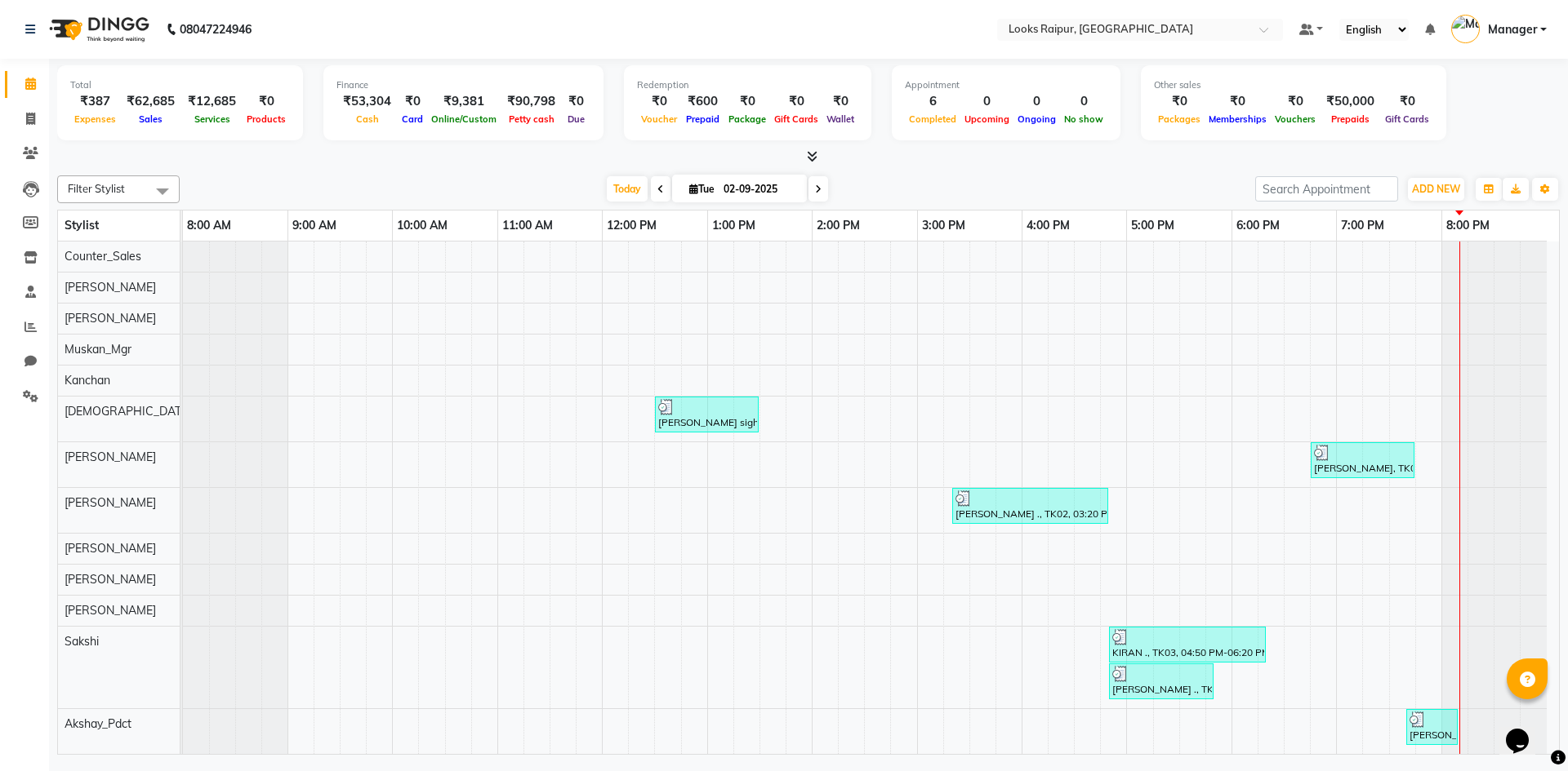
click at [1198, 186] on div "[DATE] [DATE]" at bounding box center [717, 189] width 1060 height 24
click at [803, 186] on span "[DATE]" at bounding box center [739, 189] width 135 height 28
click at [831, 184] on div "[DATE] [DATE]" at bounding box center [717, 189] width 1060 height 24
click at [825, 186] on div "[DATE] [DATE]" at bounding box center [717, 189] width 224 height 24
click at [26, 120] on icon at bounding box center [31, 119] width 9 height 12
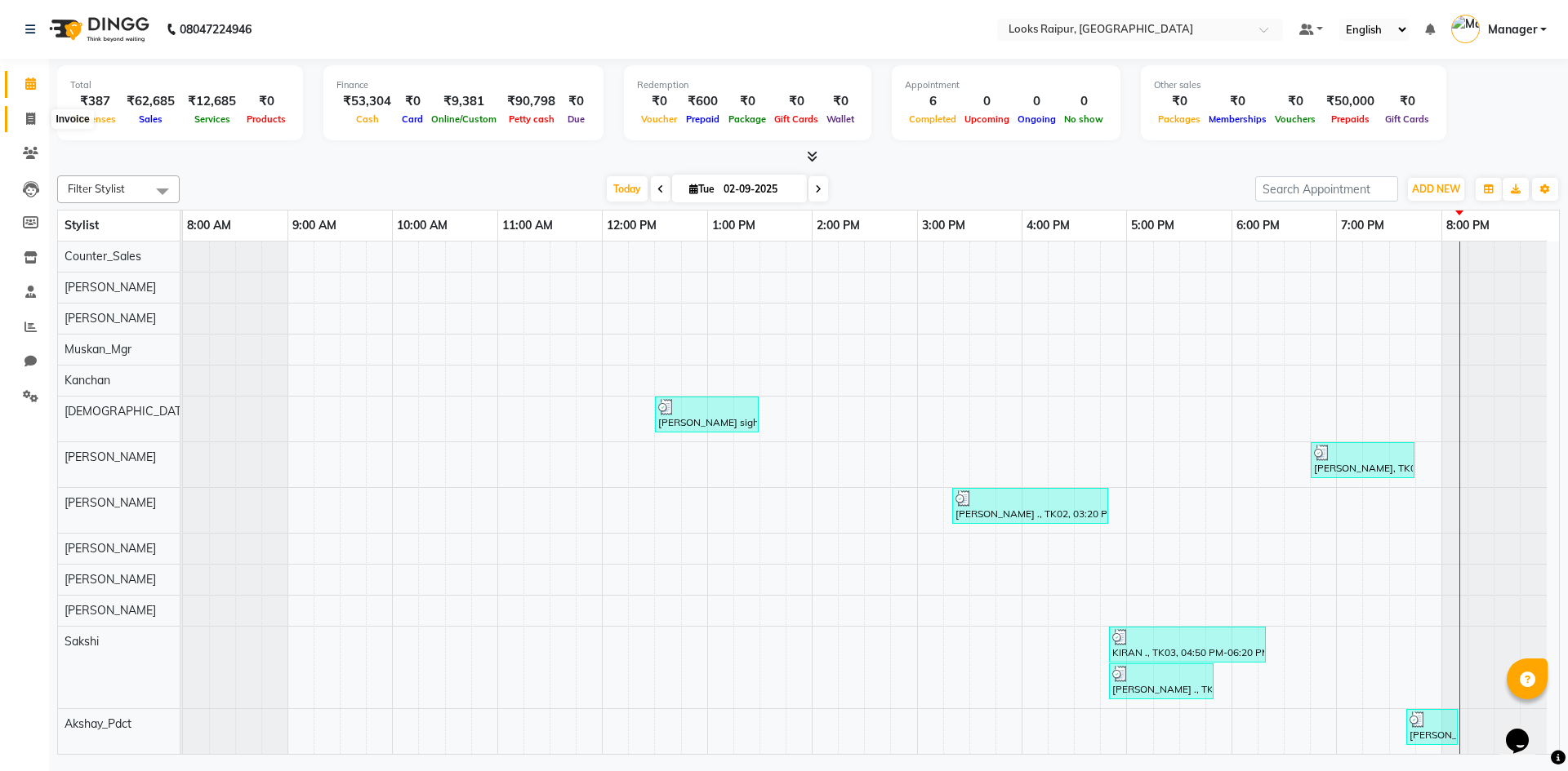
select select "service"
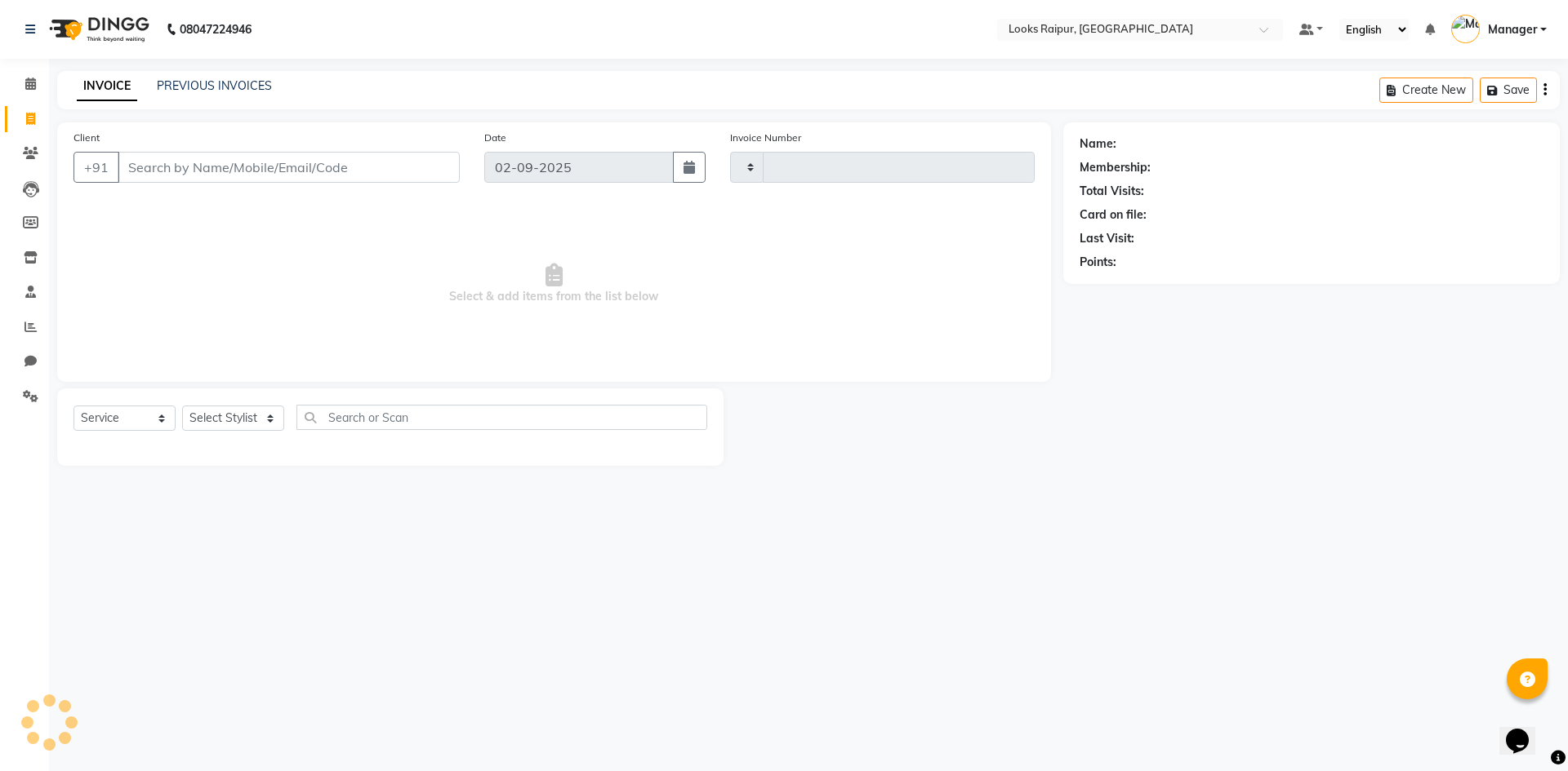
type input "0339"
select select "8606"
click at [218, 100] on div "INVOICE PREVIOUS INVOICES Create New Save" at bounding box center [808, 90] width 1502 height 38
click at [224, 89] on link "PREVIOUS INVOICES" at bounding box center [215, 86] width 115 height 15
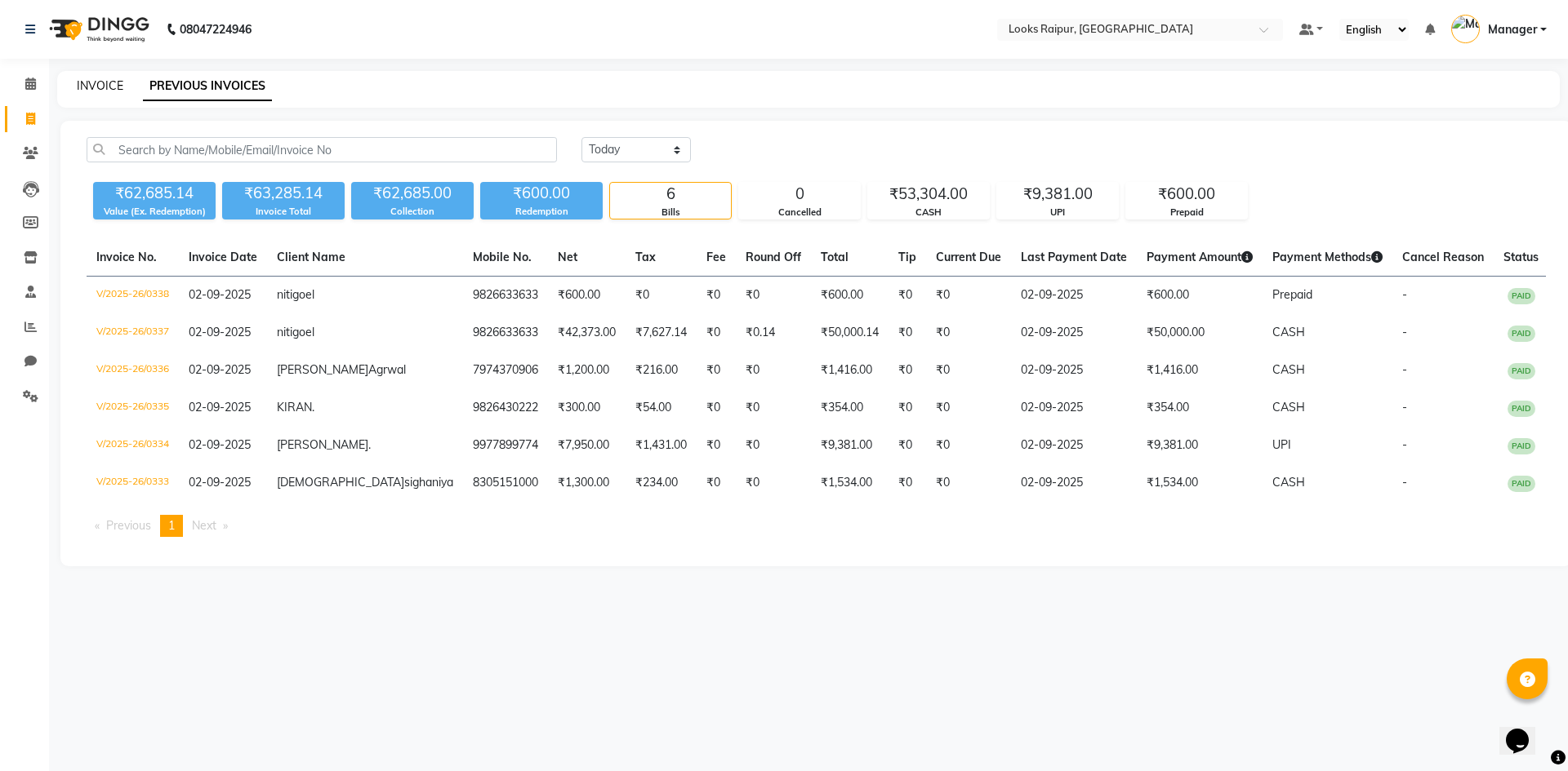
click at [90, 86] on link "INVOICE" at bounding box center [100, 86] width 46 height 15
select select "8606"
select select "service"
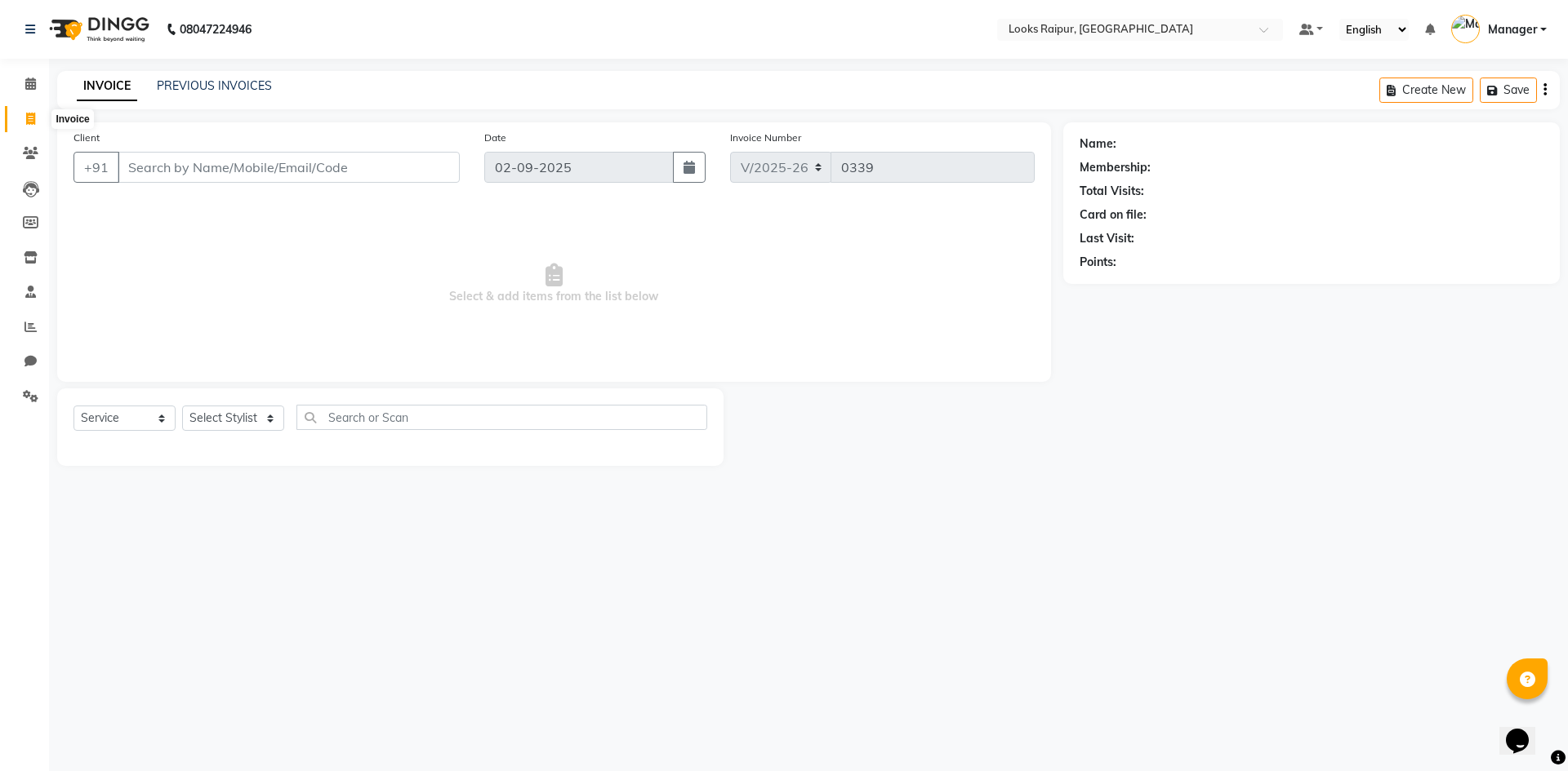
click at [32, 110] on span at bounding box center [31, 120] width 29 height 19
select select "service"
type input "0339"
select select "8606"
click at [23, 90] on span at bounding box center [31, 85] width 29 height 19
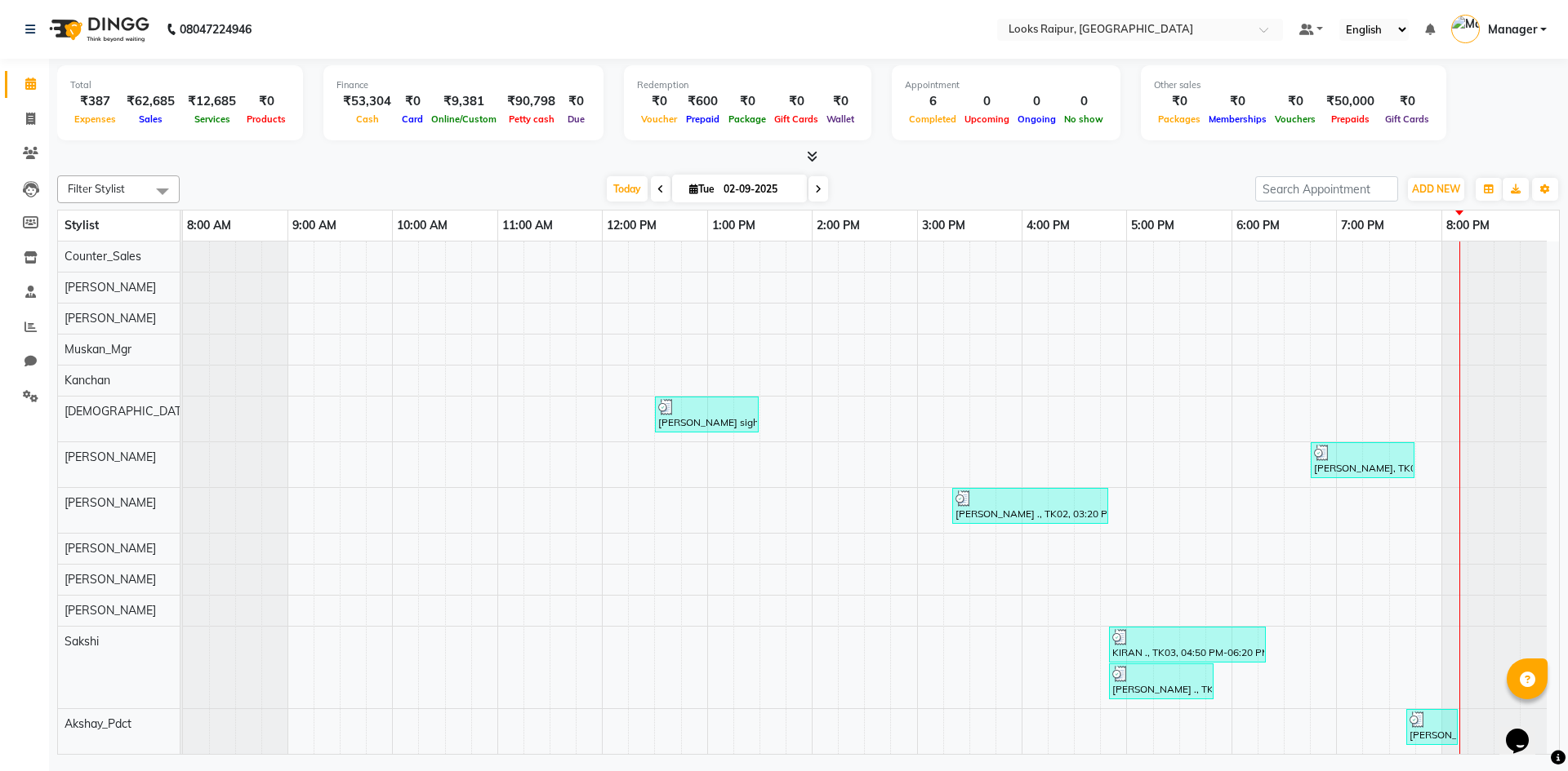
click at [805, 153] on span at bounding box center [809, 157] width 17 height 17
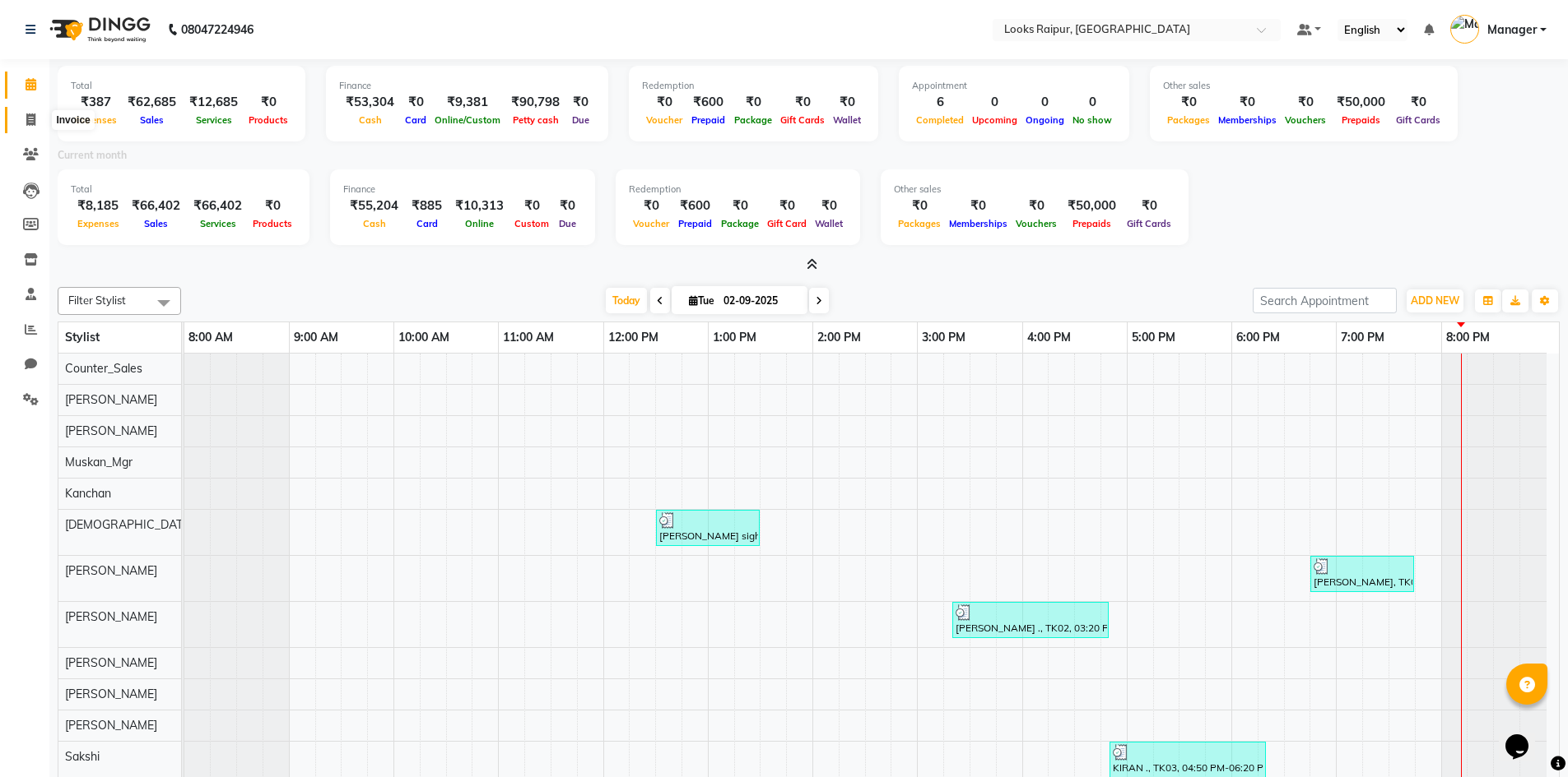
click at [20, 111] on span at bounding box center [31, 121] width 29 height 19
select select "service"
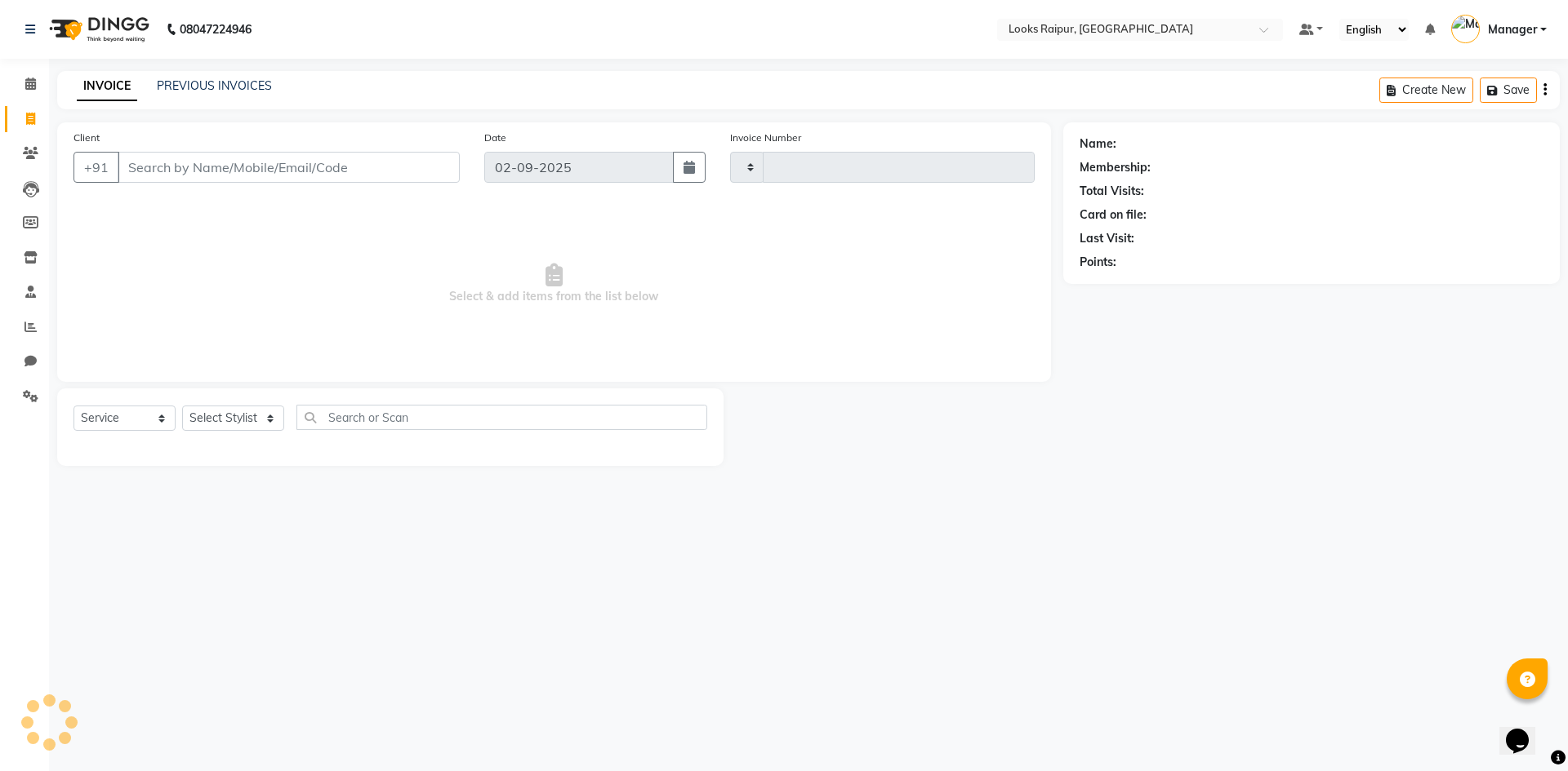
type input "0339"
select select "8606"
click at [22, 114] on span at bounding box center [31, 120] width 29 height 19
select select "8606"
select select "service"
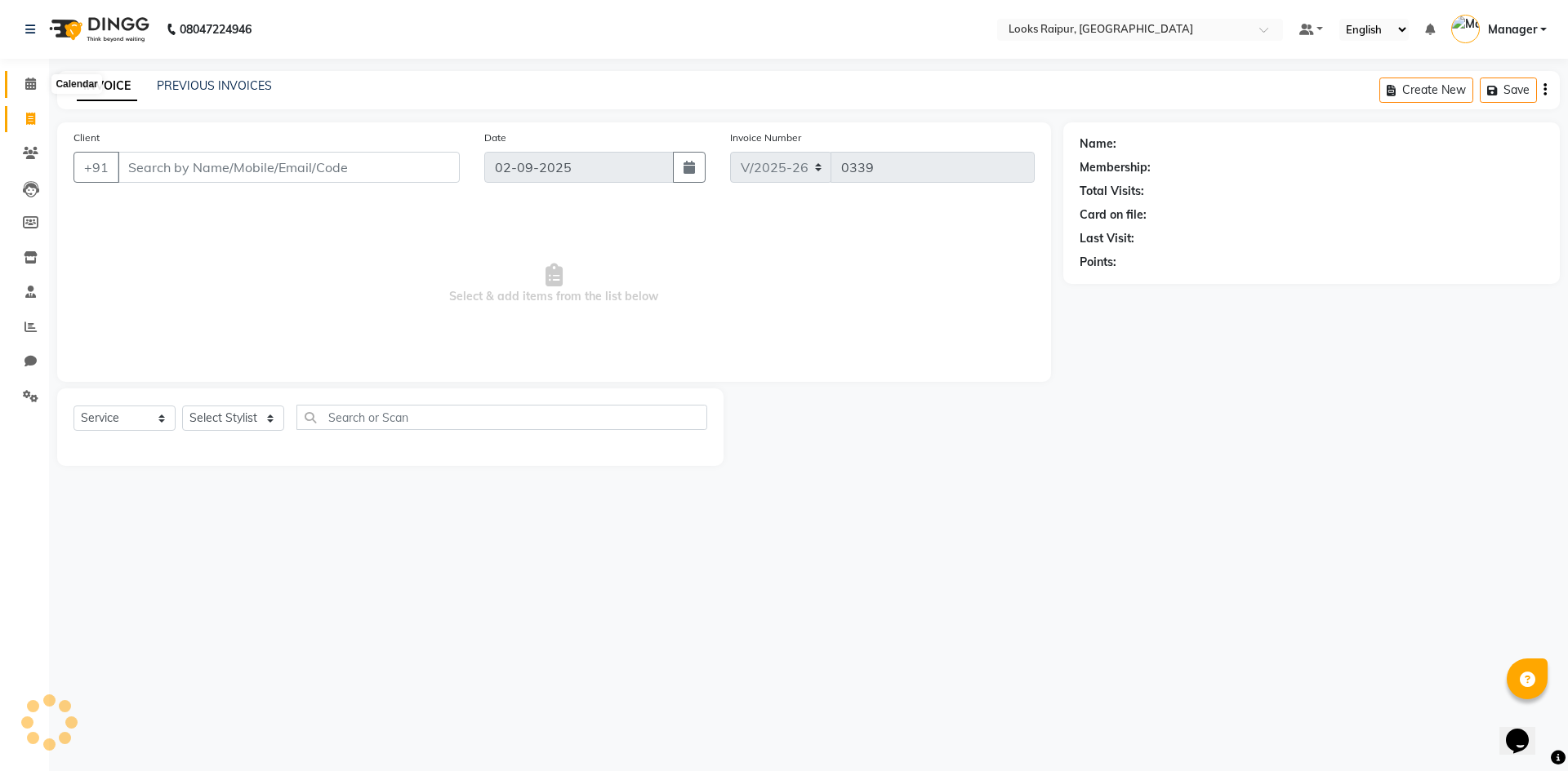
click at [25, 86] on icon at bounding box center [31, 84] width 10 height 12
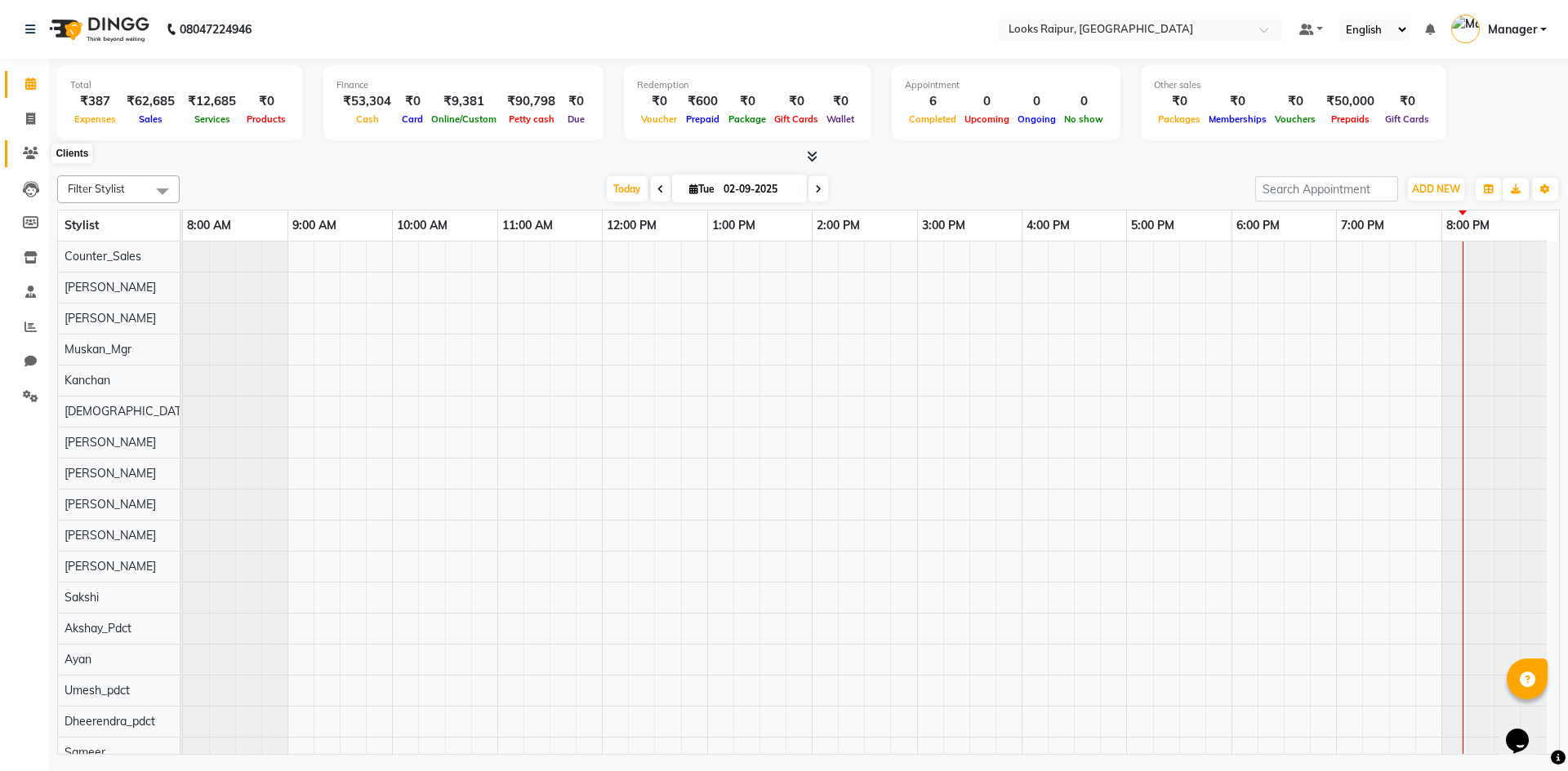
click at [31, 157] on icon at bounding box center [31, 153] width 16 height 12
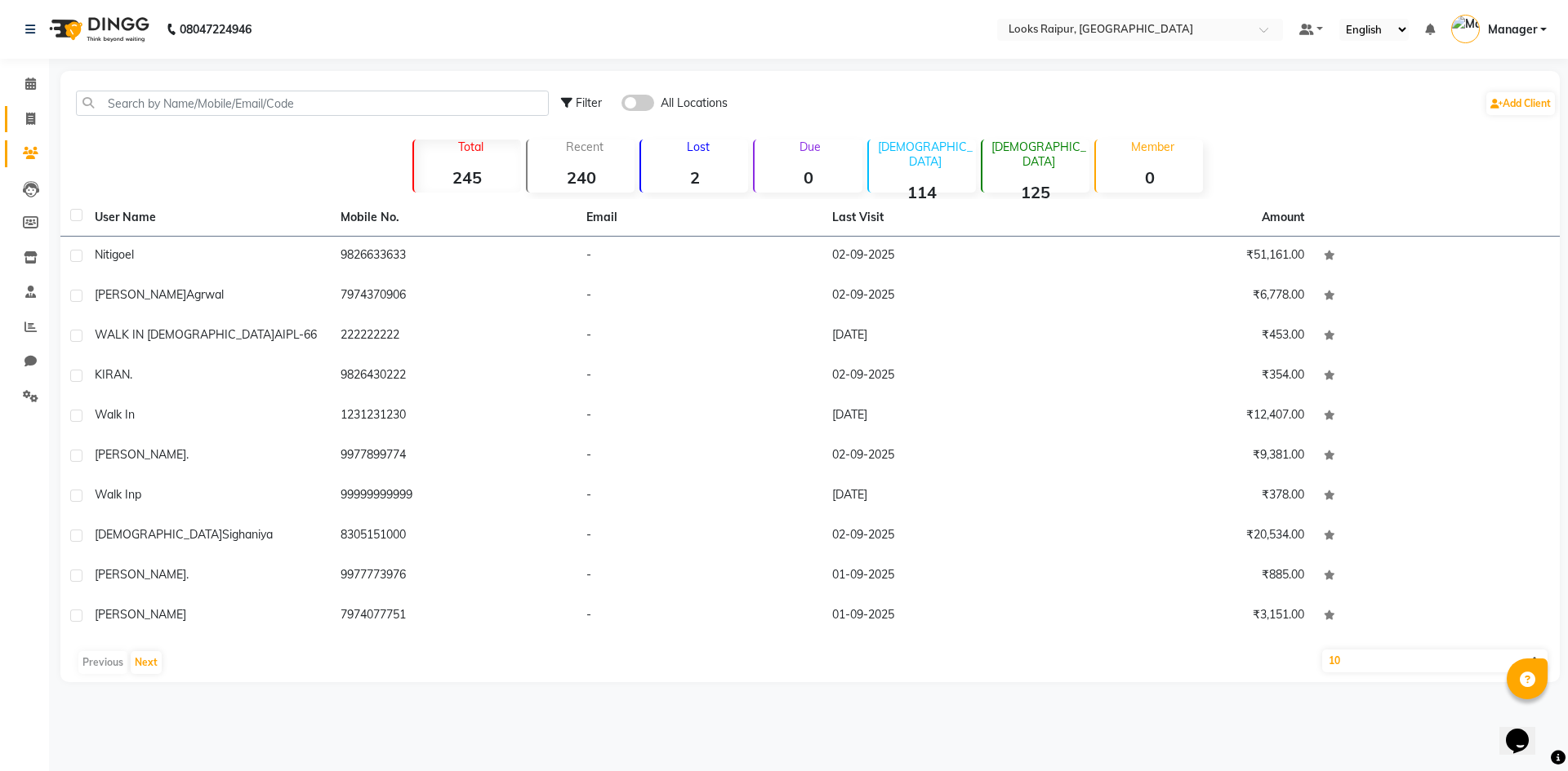
click at [22, 129] on link "Invoice" at bounding box center [24, 120] width 39 height 27
select select "service"
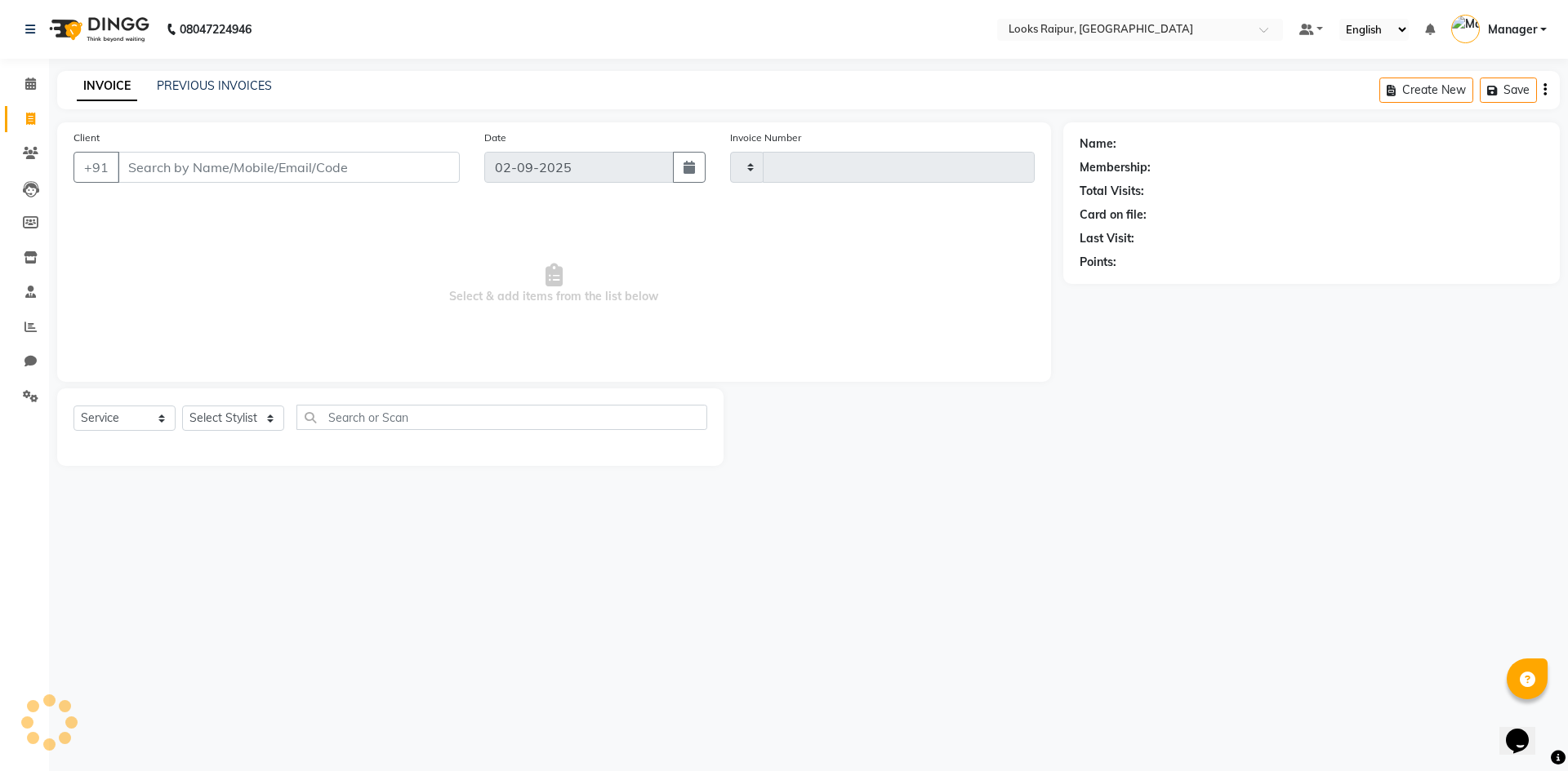
type input "0339"
select select "8606"
click at [17, 91] on span at bounding box center [31, 85] width 29 height 19
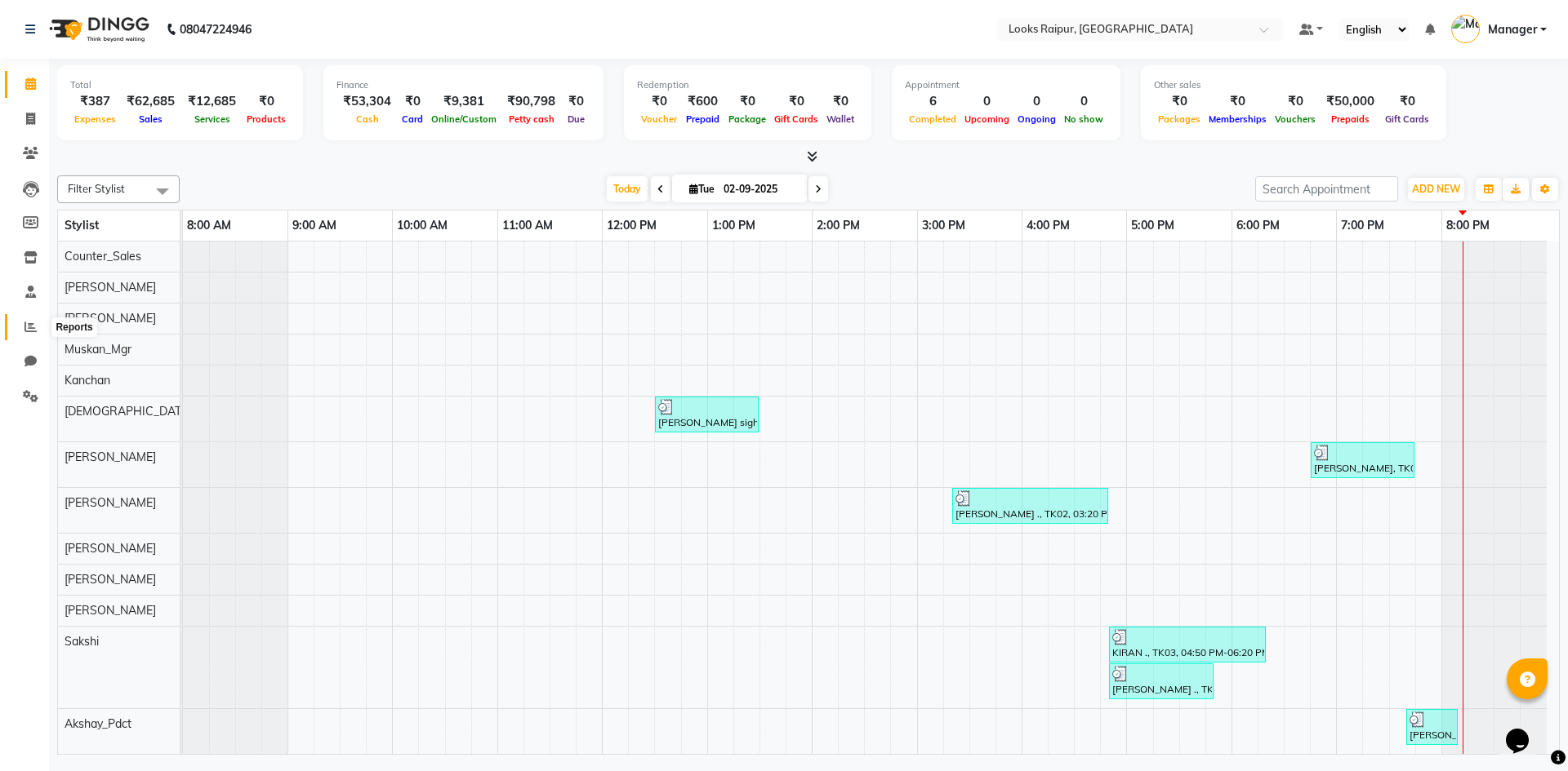
click at [31, 321] on icon at bounding box center [31, 327] width 12 height 12
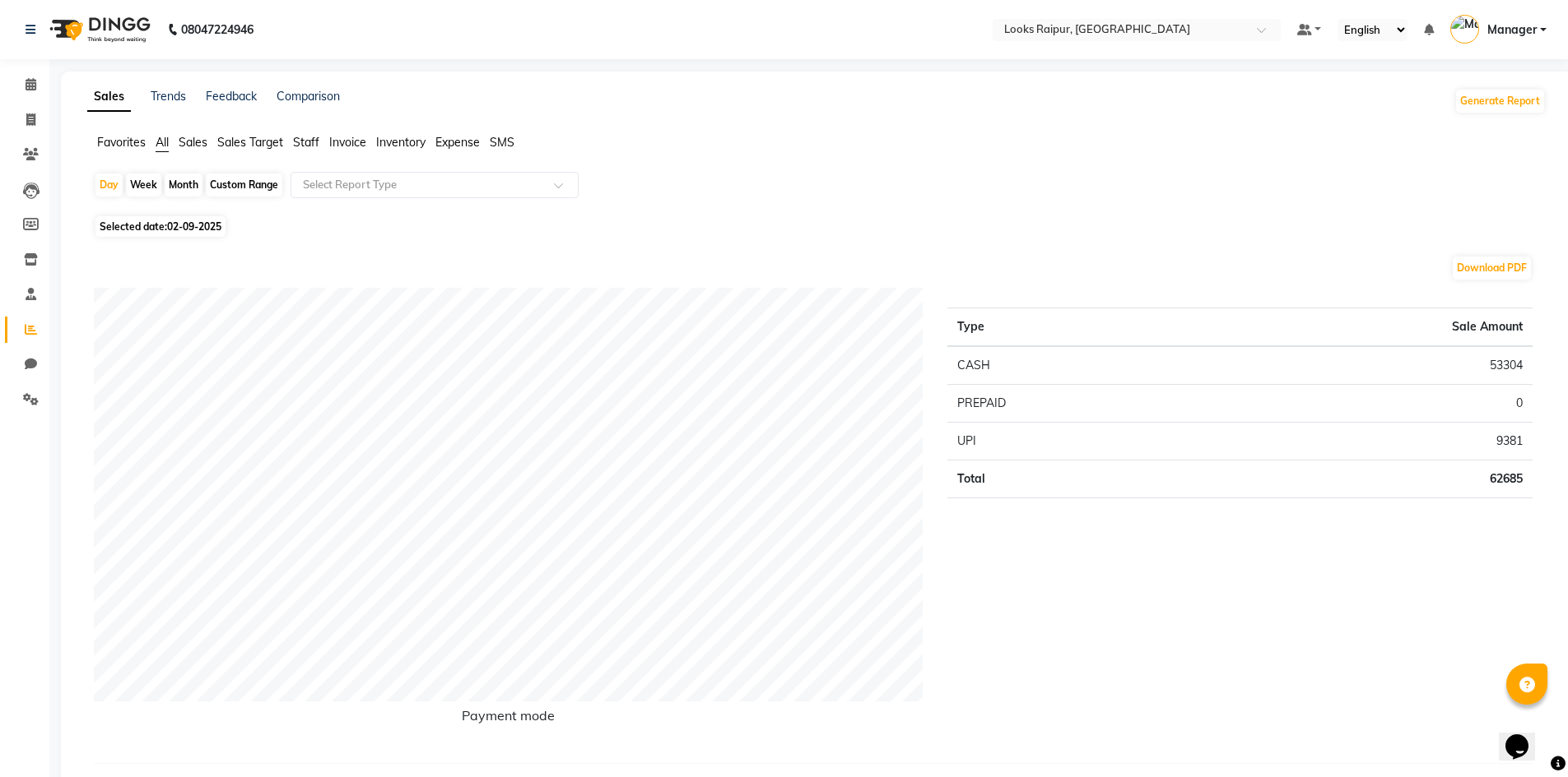
click at [475, 141] on span "Expense" at bounding box center [458, 142] width 44 height 15
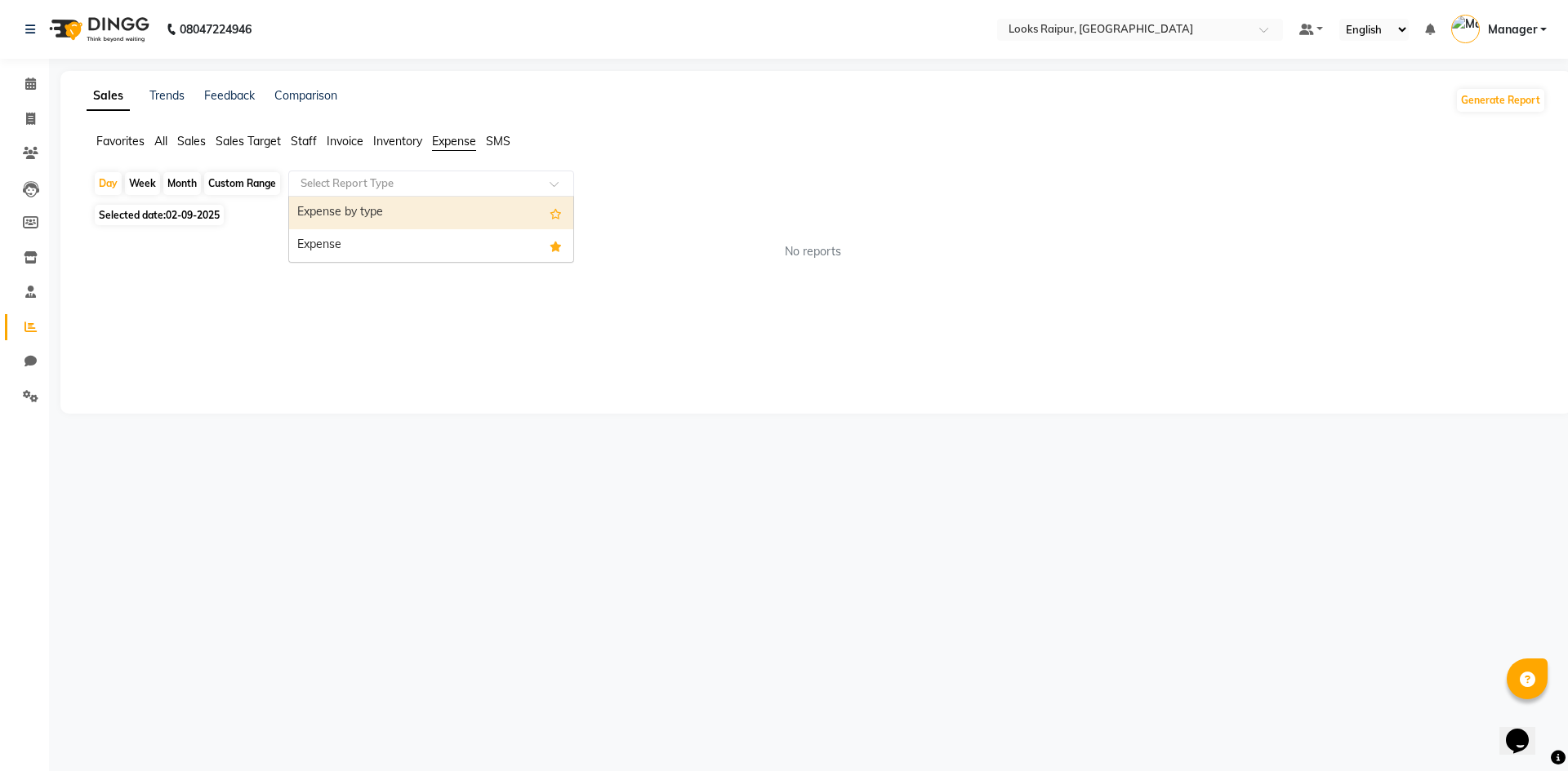
click at [558, 179] on div at bounding box center [431, 183] width 284 height 17
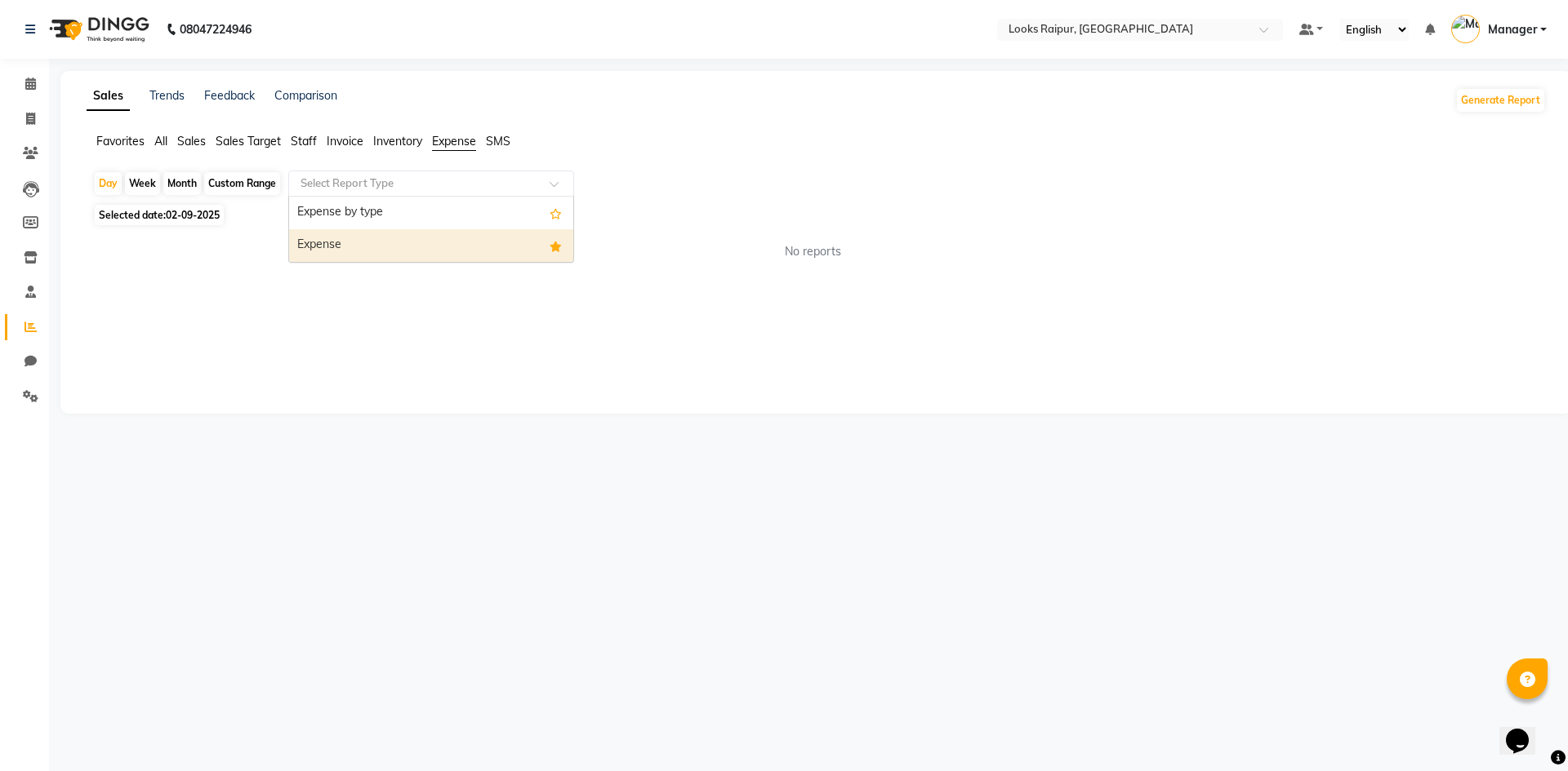
click at [521, 244] on div "Expense" at bounding box center [431, 245] width 284 height 32
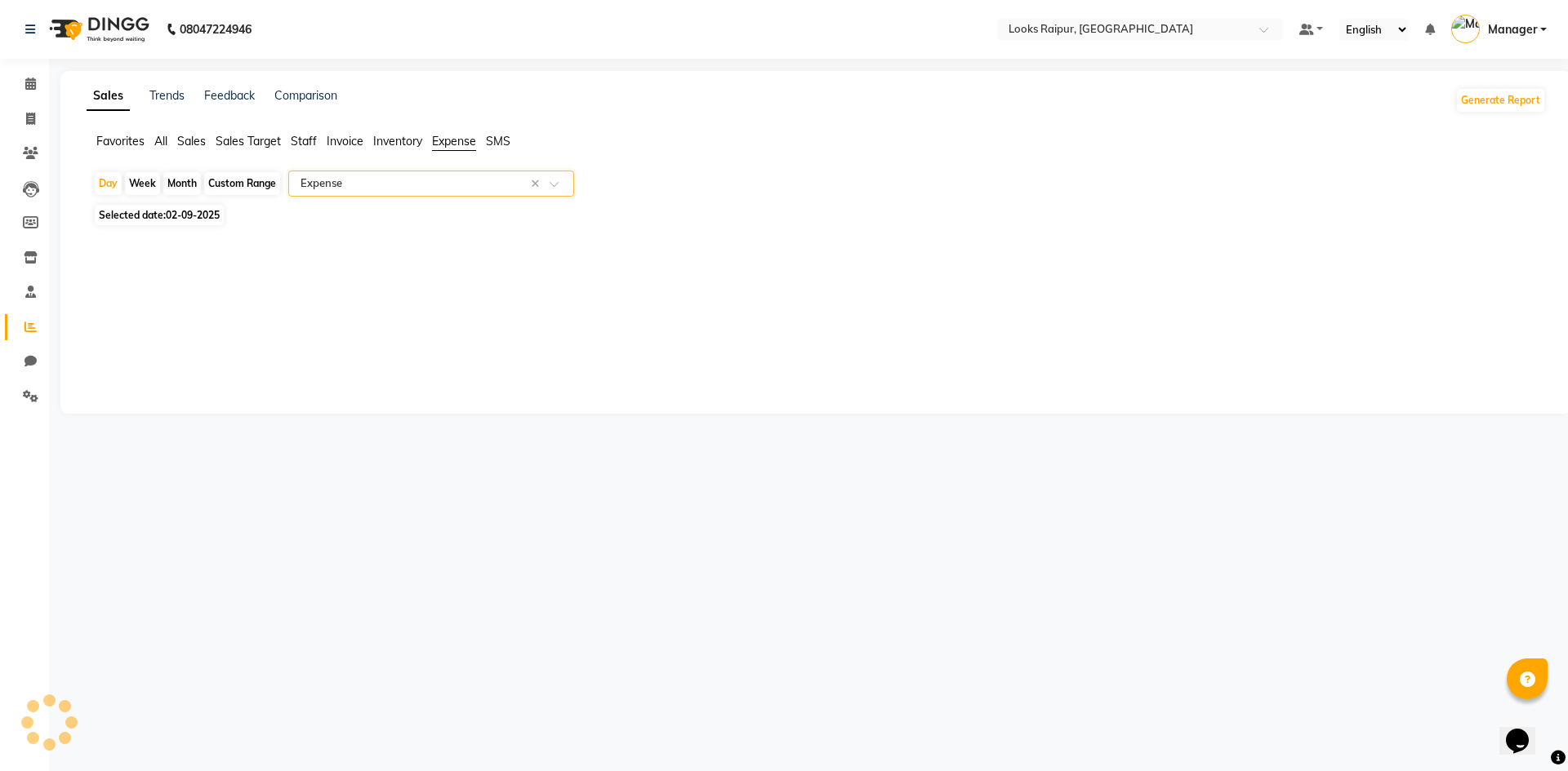
select select "full_report"
select select "csv"
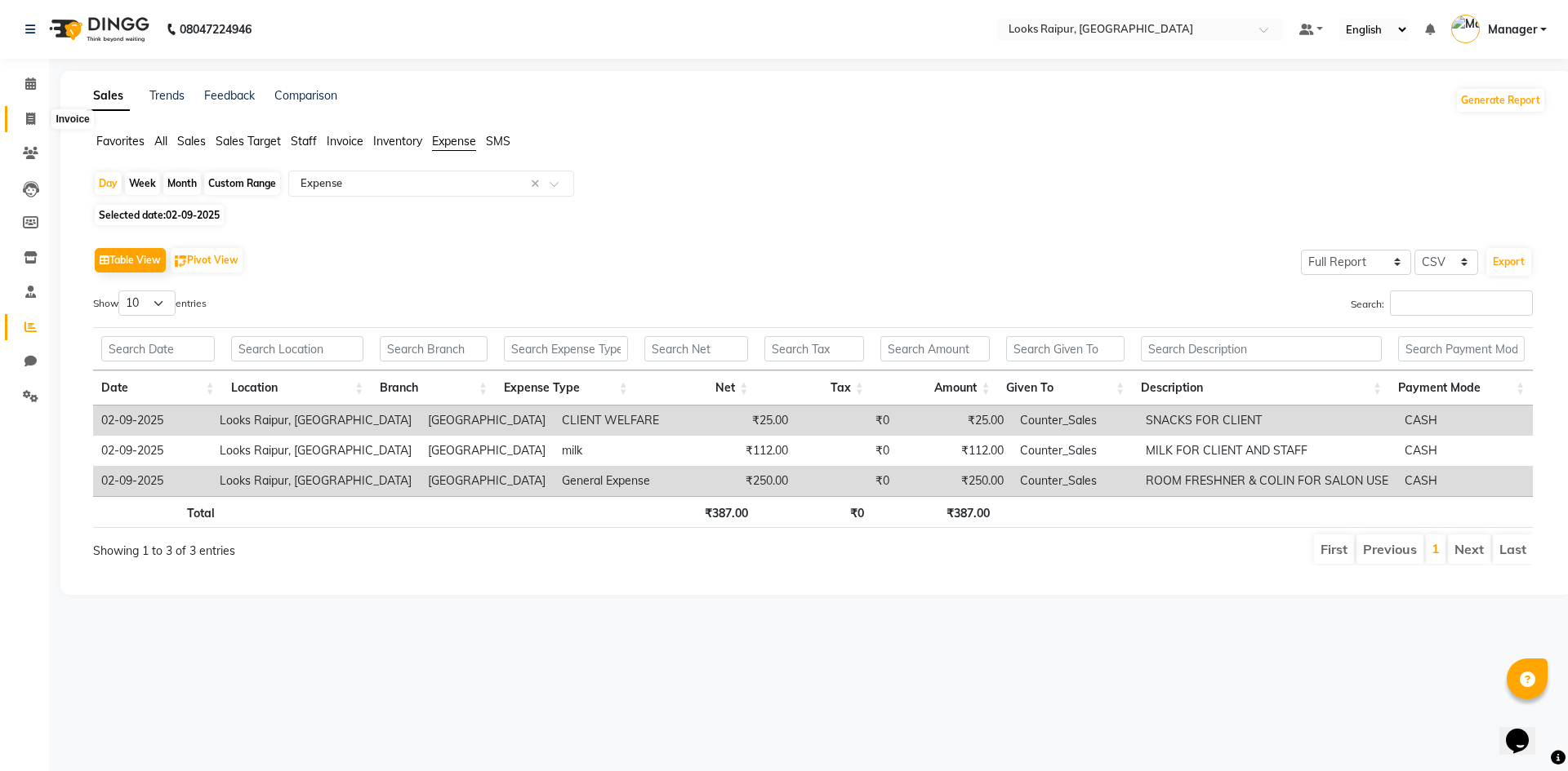
click at [27, 120] on icon at bounding box center [31, 119] width 9 height 12
select select "8606"
select select "service"
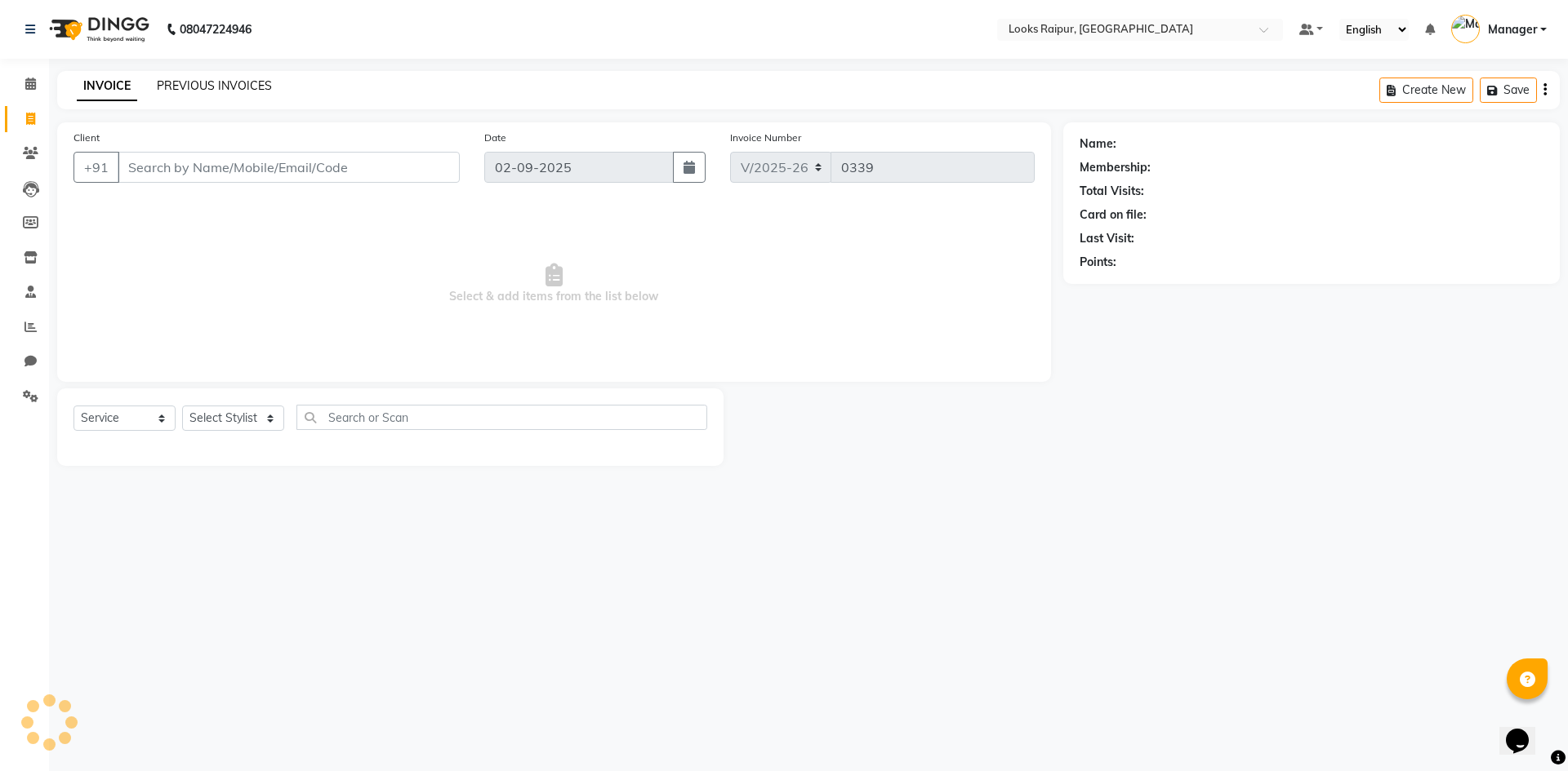
click at [232, 84] on link "PREVIOUS INVOICES" at bounding box center [215, 86] width 115 height 15
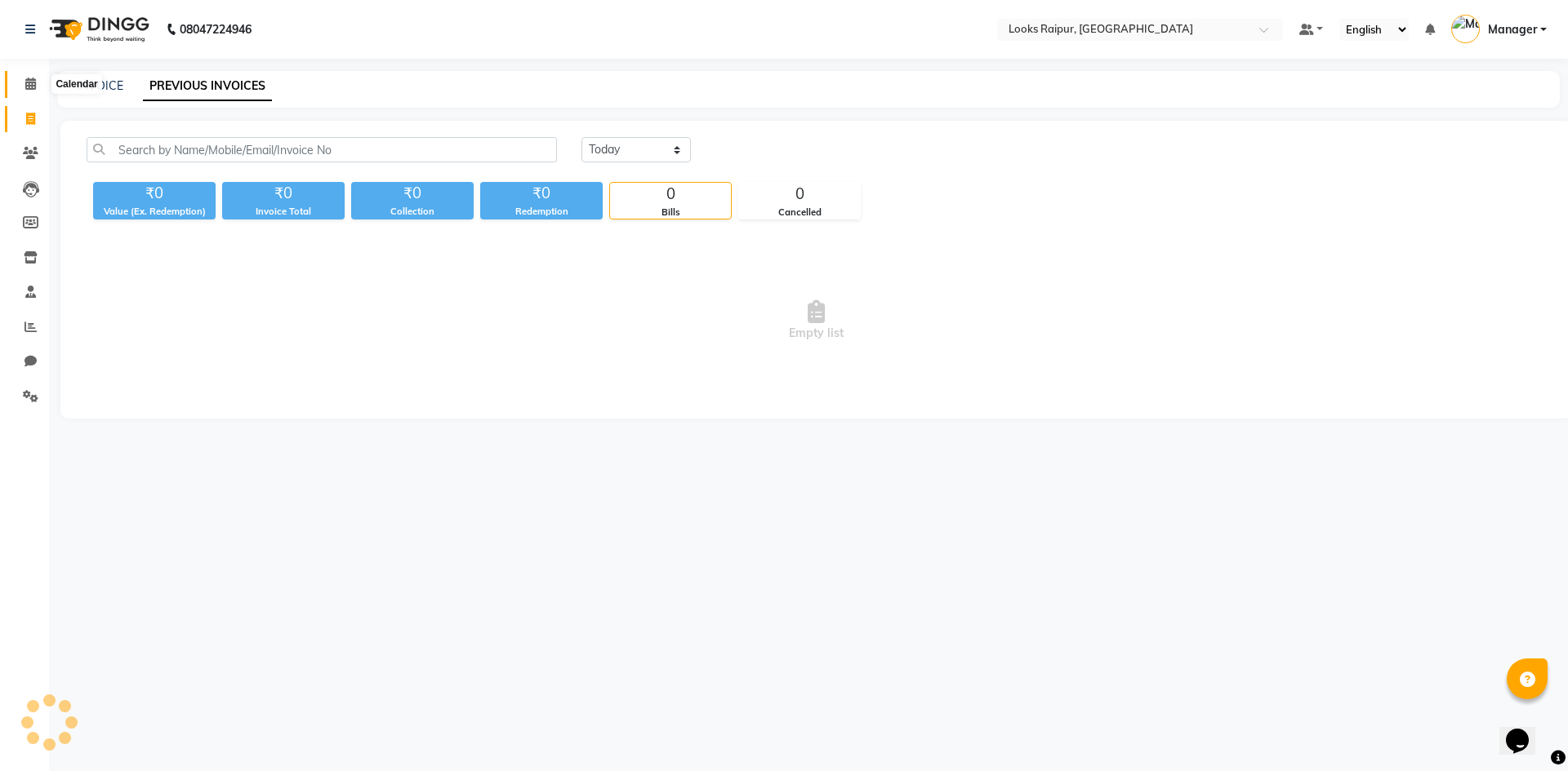
click at [31, 86] on icon at bounding box center [31, 84] width 10 height 12
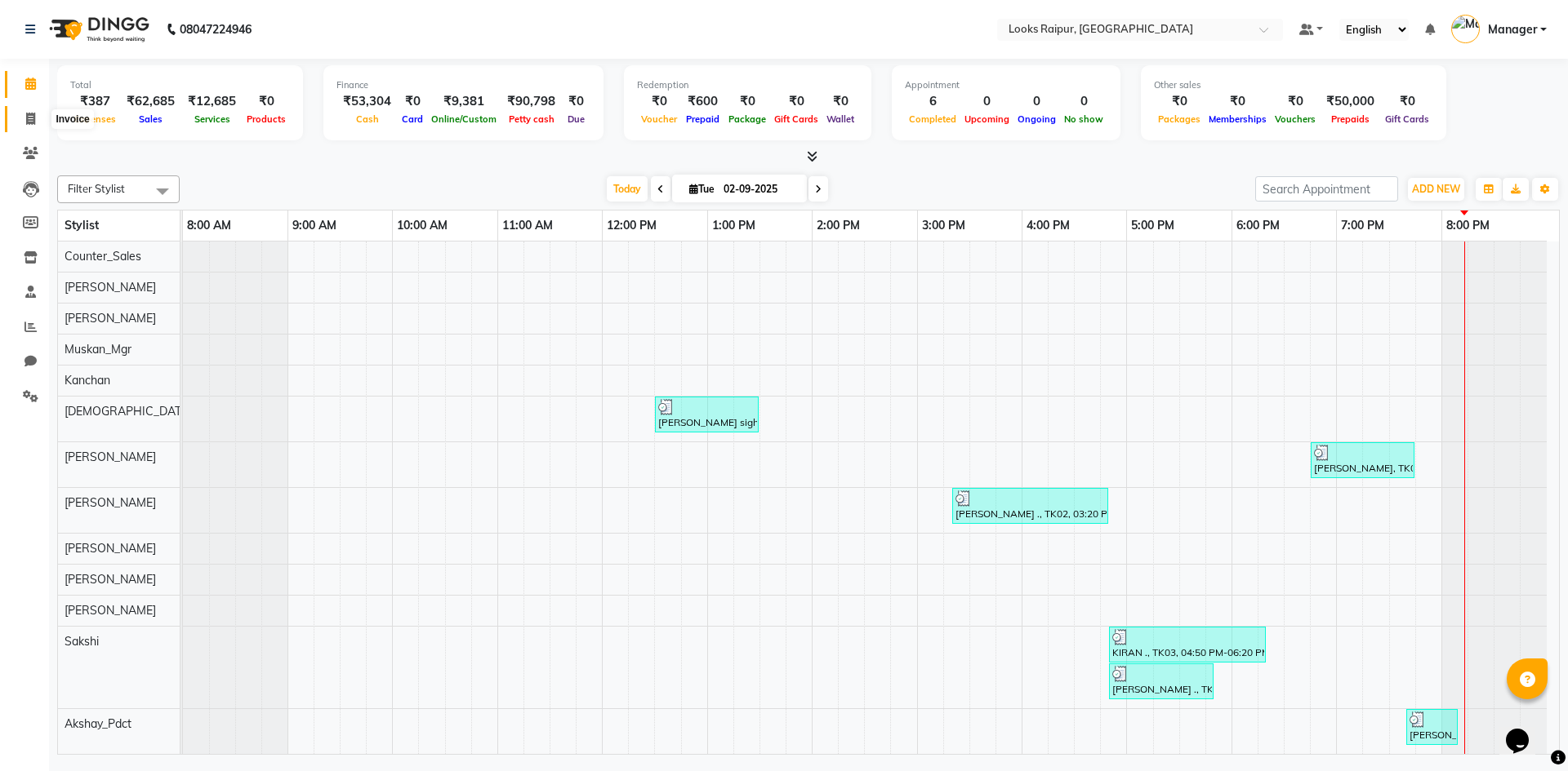
click at [28, 114] on icon at bounding box center [31, 119] width 9 height 12
select select "8606"
select select "service"
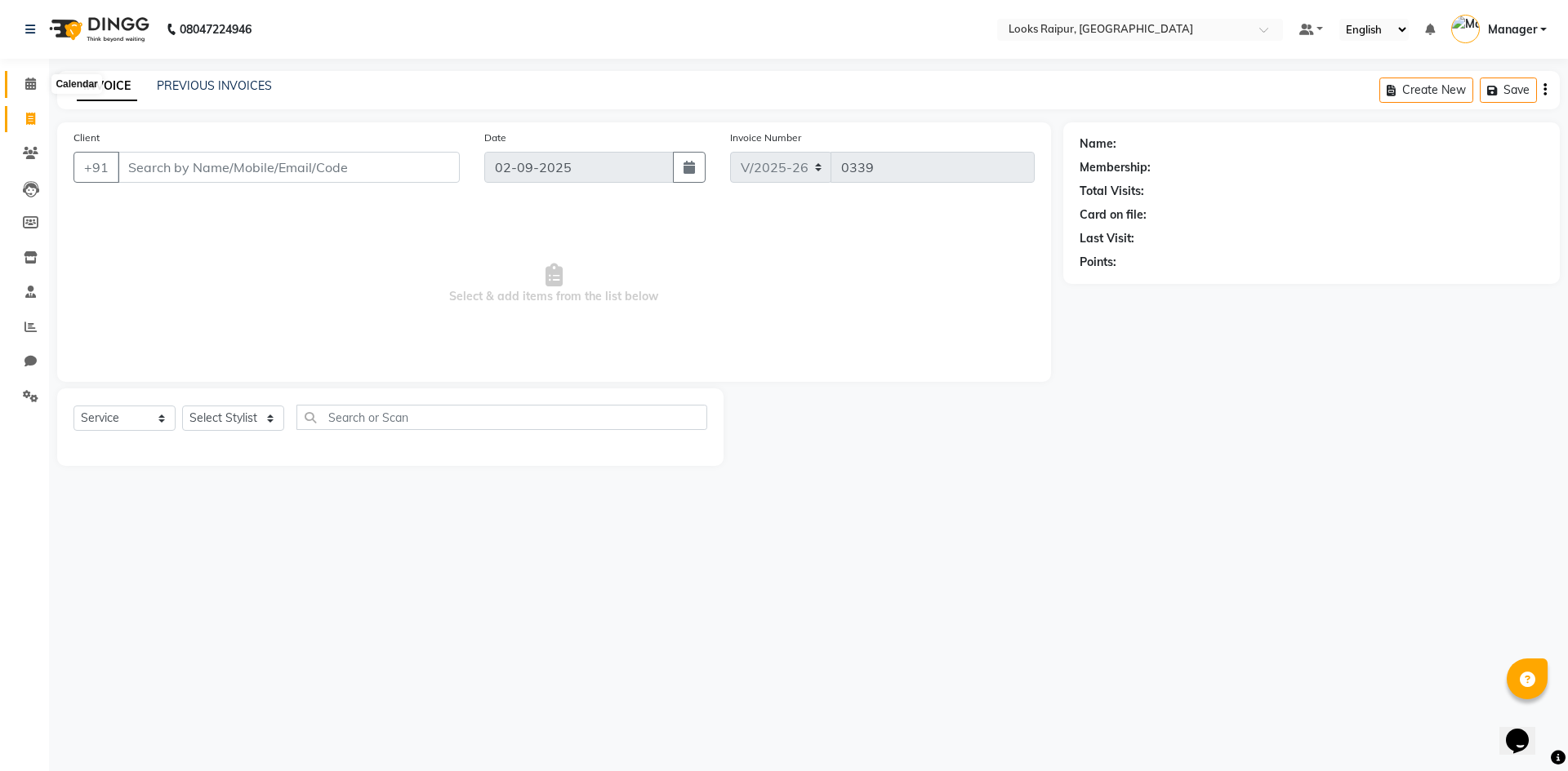
click at [31, 79] on icon at bounding box center [31, 84] width 10 height 12
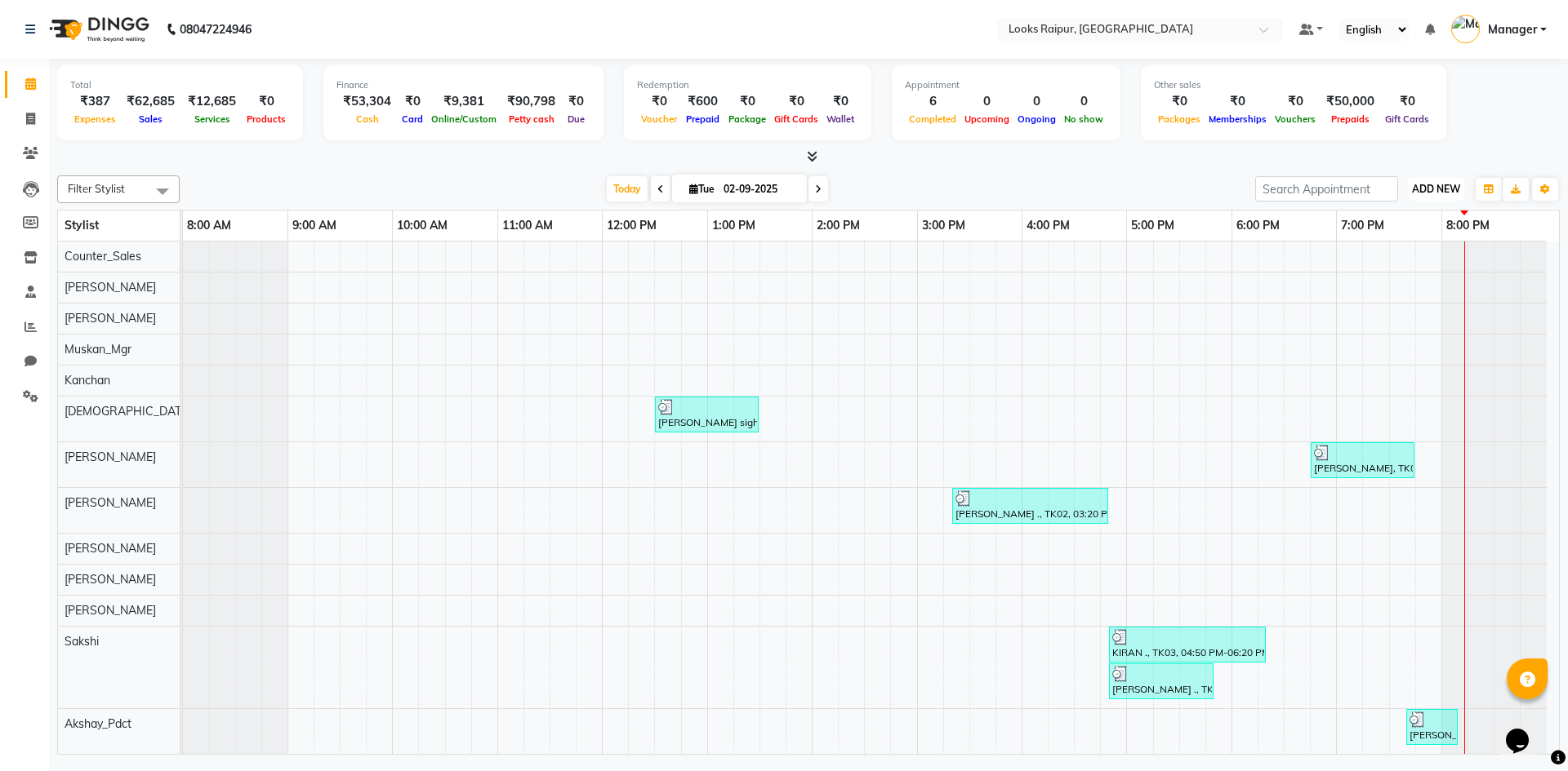
click at [1414, 187] on span "ADD NEW" at bounding box center [1435, 189] width 48 height 12
click at [1395, 260] on link "Add Expense" at bounding box center [1399, 263] width 129 height 21
select select "1"
select select "7834"
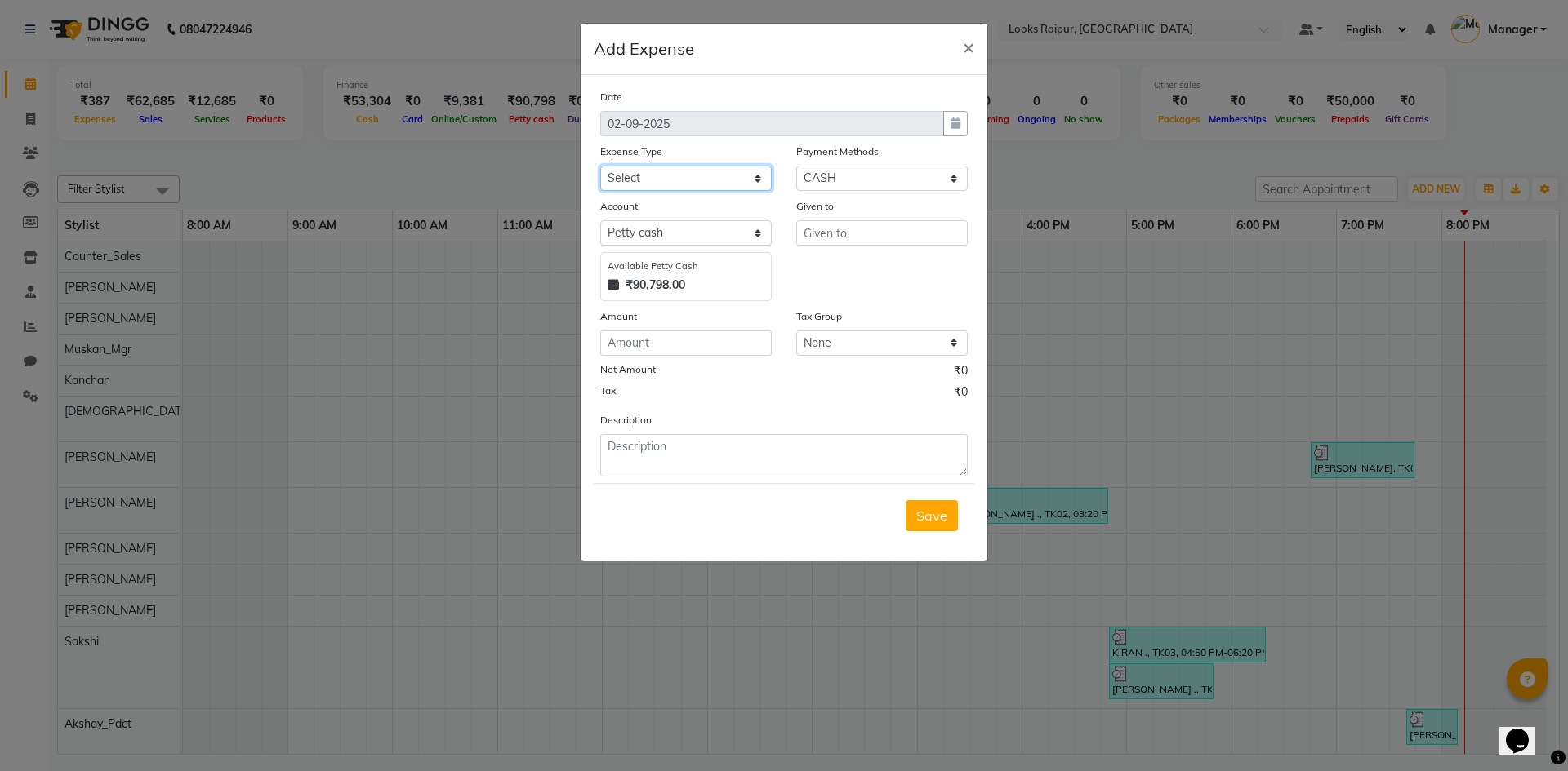
click at [762, 176] on select "Select Bank Deposit Blinkit Cash Handover CLIENT Client ordered food Client Ref…" at bounding box center [686, 178] width 171 height 25
click at [600, 166] on select "Select Bank Deposit Blinkit Cash Handover CLIENT Client ordered food Client Ref…" at bounding box center [686, 178] width 171 height 25
click at [830, 229] on input "text" at bounding box center [882, 232] width 171 height 25
click at [752, 181] on select "Select Bank Deposit Blinkit Cash Handover CLIENT Client ordered food Client Ref…" at bounding box center [686, 178] width 171 height 25
click at [600, 166] on select "Select Bank Deposit Blinkit Cash Handover CLIENT Client ordered food Client Ref…" at bounding box center [686, 178] width 171 height 25
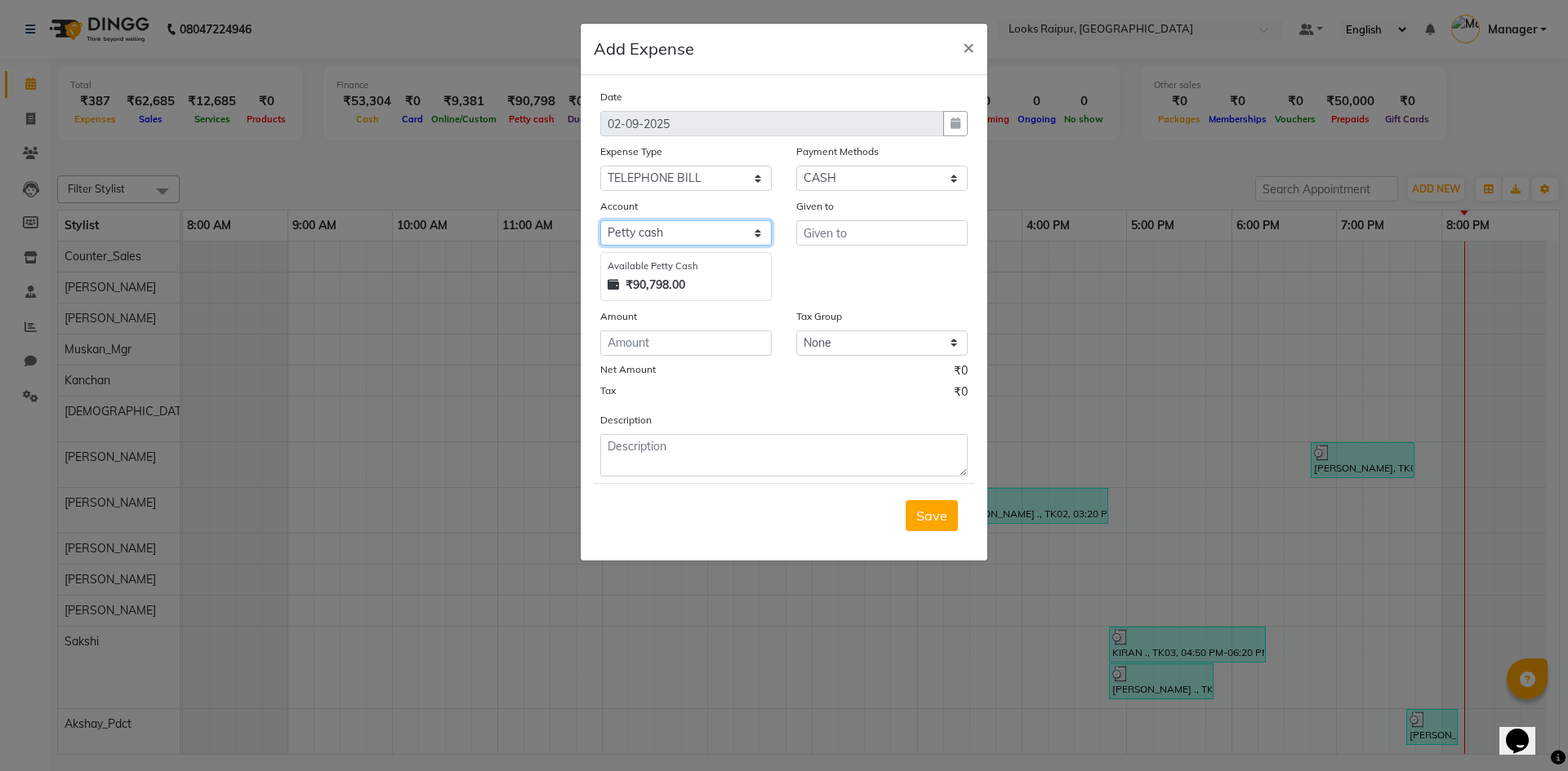
click at [763, 224] on select "Select [PERSON_NAME] cash Default account" at bounding box center [686, 232] width 171 height 25
click at [757, 175] on select "Select Bank Deposit Blinkit Cash Handover CLIENT Client ordered food Client Ref…" at bounding box center [686, 178] width 171 height 25
select select "24091"
click at [600, 166] on select "Select Bank Deposit Blinkit Cash Handover CLIENT Client ordered food Client Ref…" at bounding box center [686, 178] width 171 height 25
click at [915, 218] on div "Given to" at bounding box center [882, 209] width 171 height 23
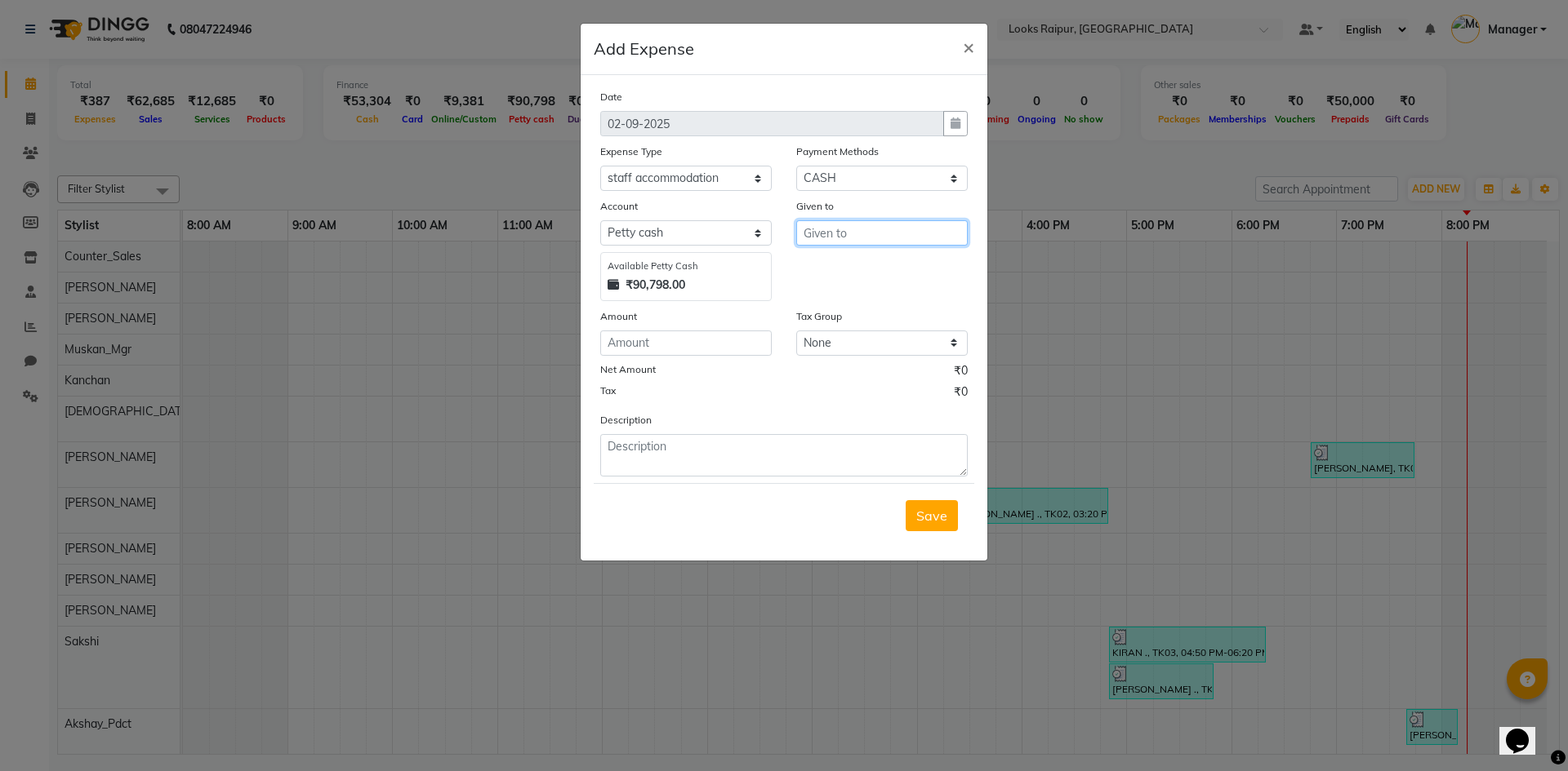
click at [909, 232] on input "text" at bounding box center [882, 232] width 171 height 25
click at [884, 272] on ngb-highlight "Counte r_Sales" at bounding box center [861, 267] width 90 height 17
type input "Counter_Sales"
click at [755, 341] on input "number" at bounding box center [686, 343] width 171 height 25
type input "1500"
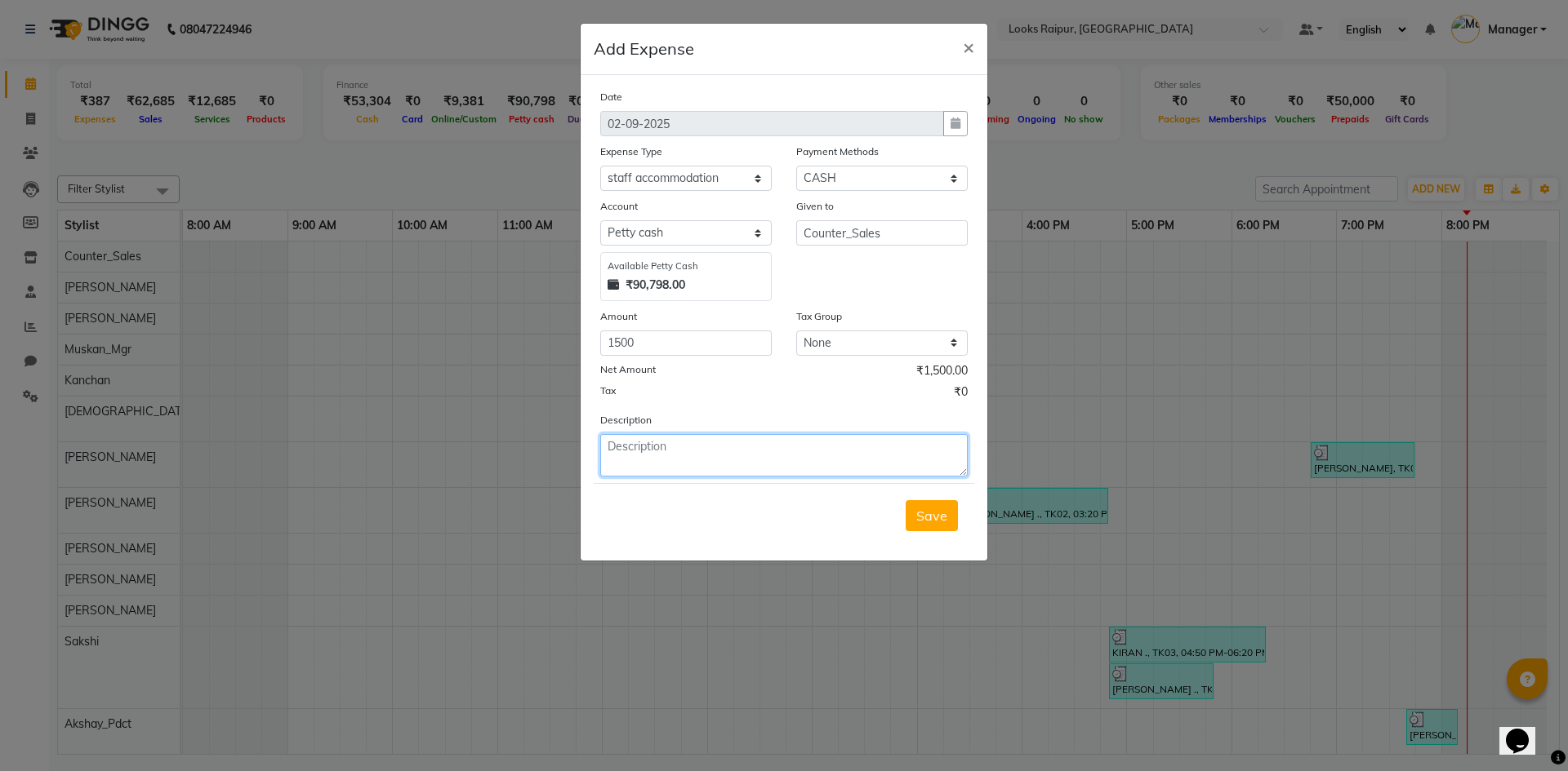
click at [726, 449] on textarea at bounding box center [784, 455] width 368 height 43
type textarea "PAID TO [PERSON_NAME] ( FOR TICKET)"
click at [925, 511] on span "Save" at bounding box center [932, 516] width 31 height 17
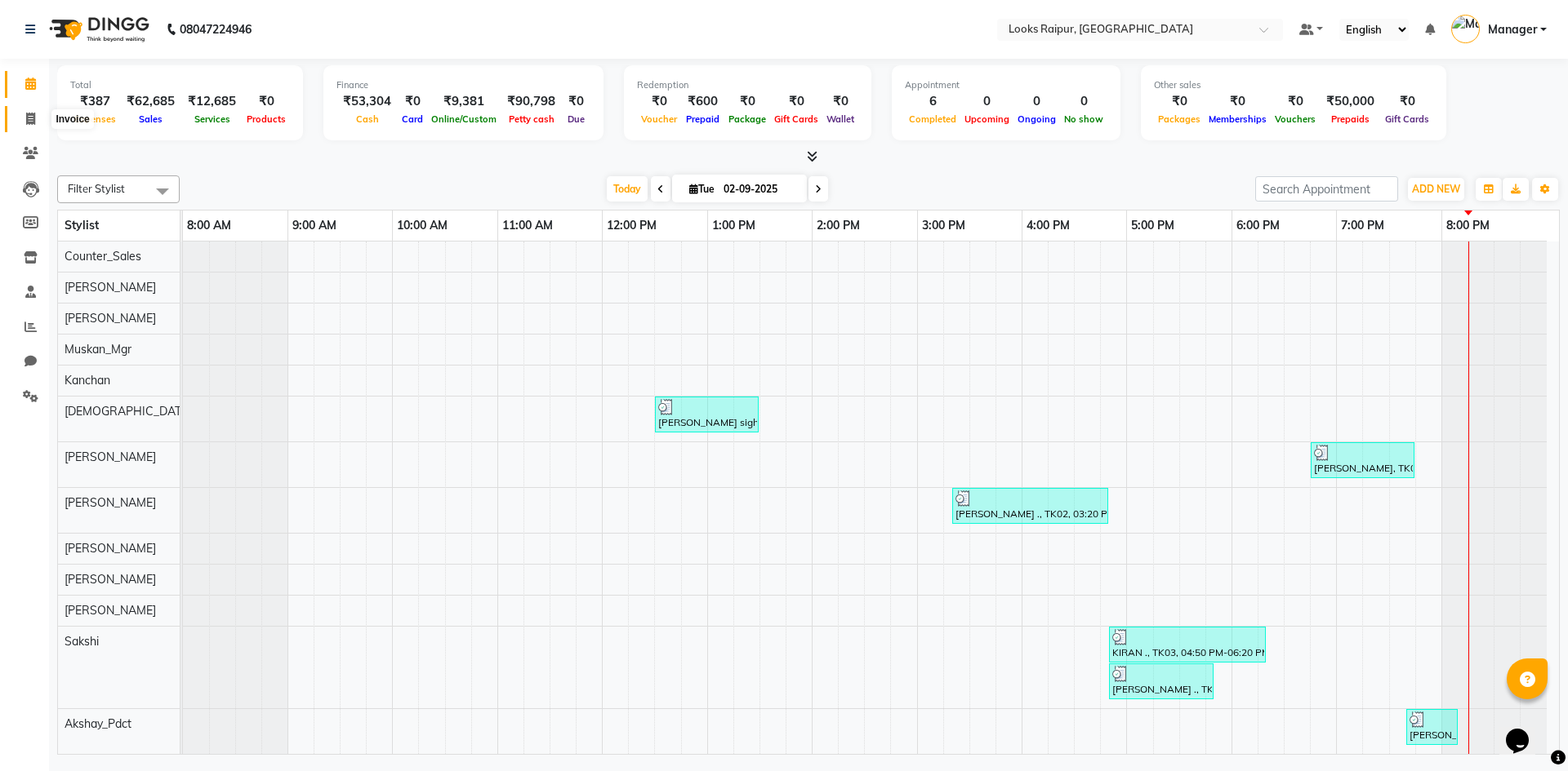
click at [37, 116] on span at bounding box center [31, 120] width 29 height 19
select select "8606"
select select "service"
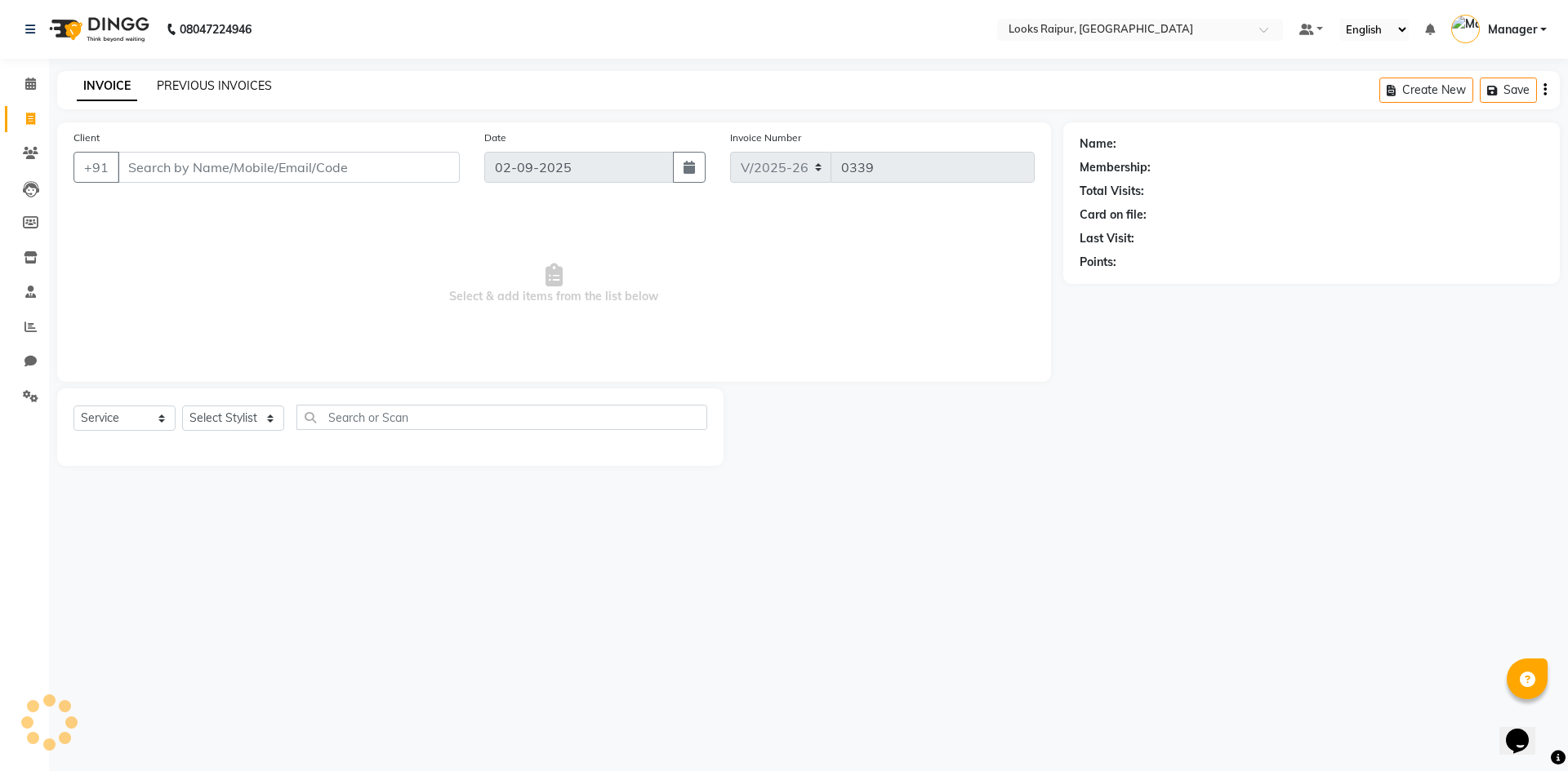
click at [197, 89] on link "PREVIOUS INVOICES" at bounding box center [215, 86] width 115 height 15
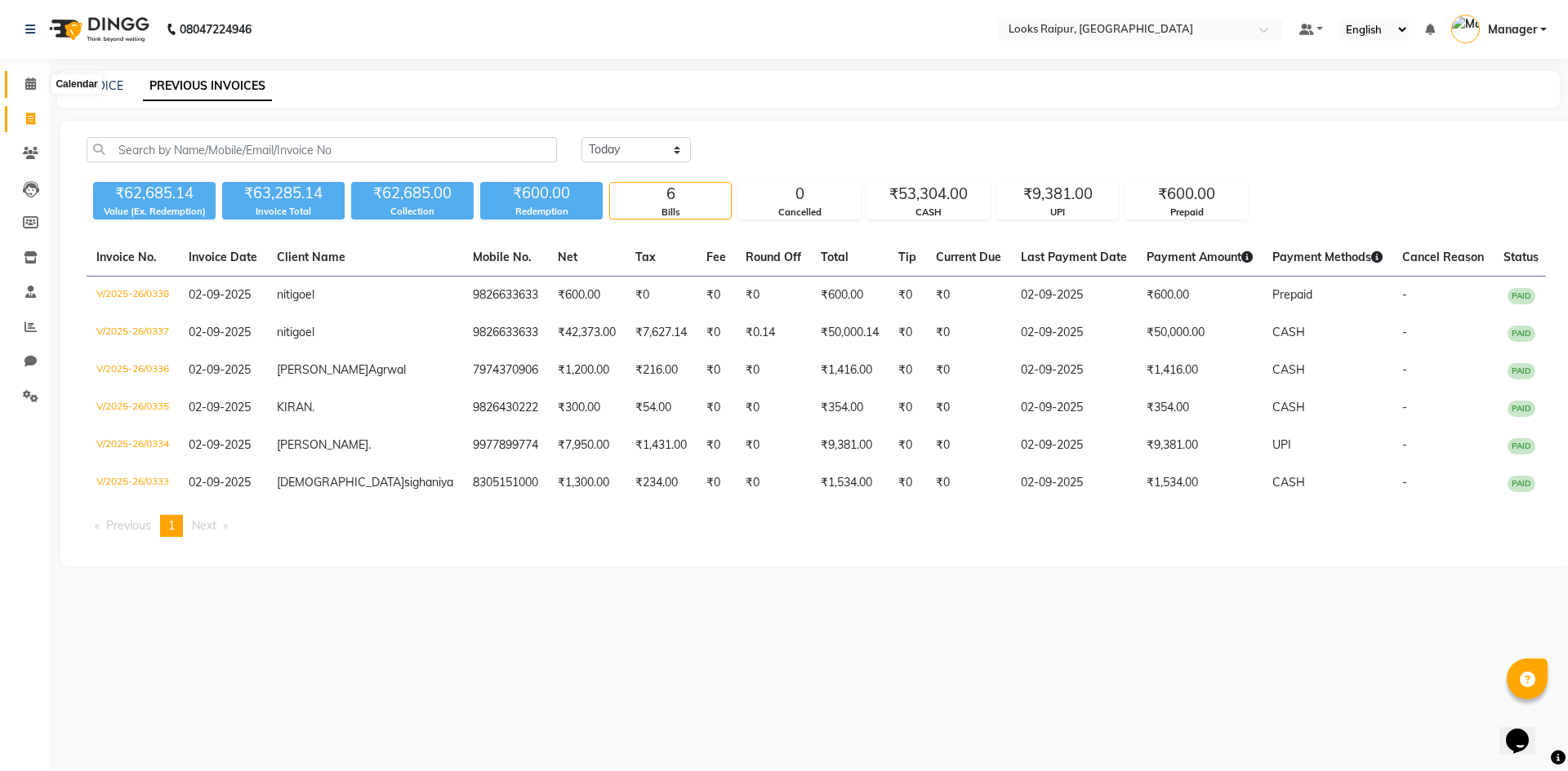
click at [31, 91] on span at bounding box center [31, 85] width 29 height 19
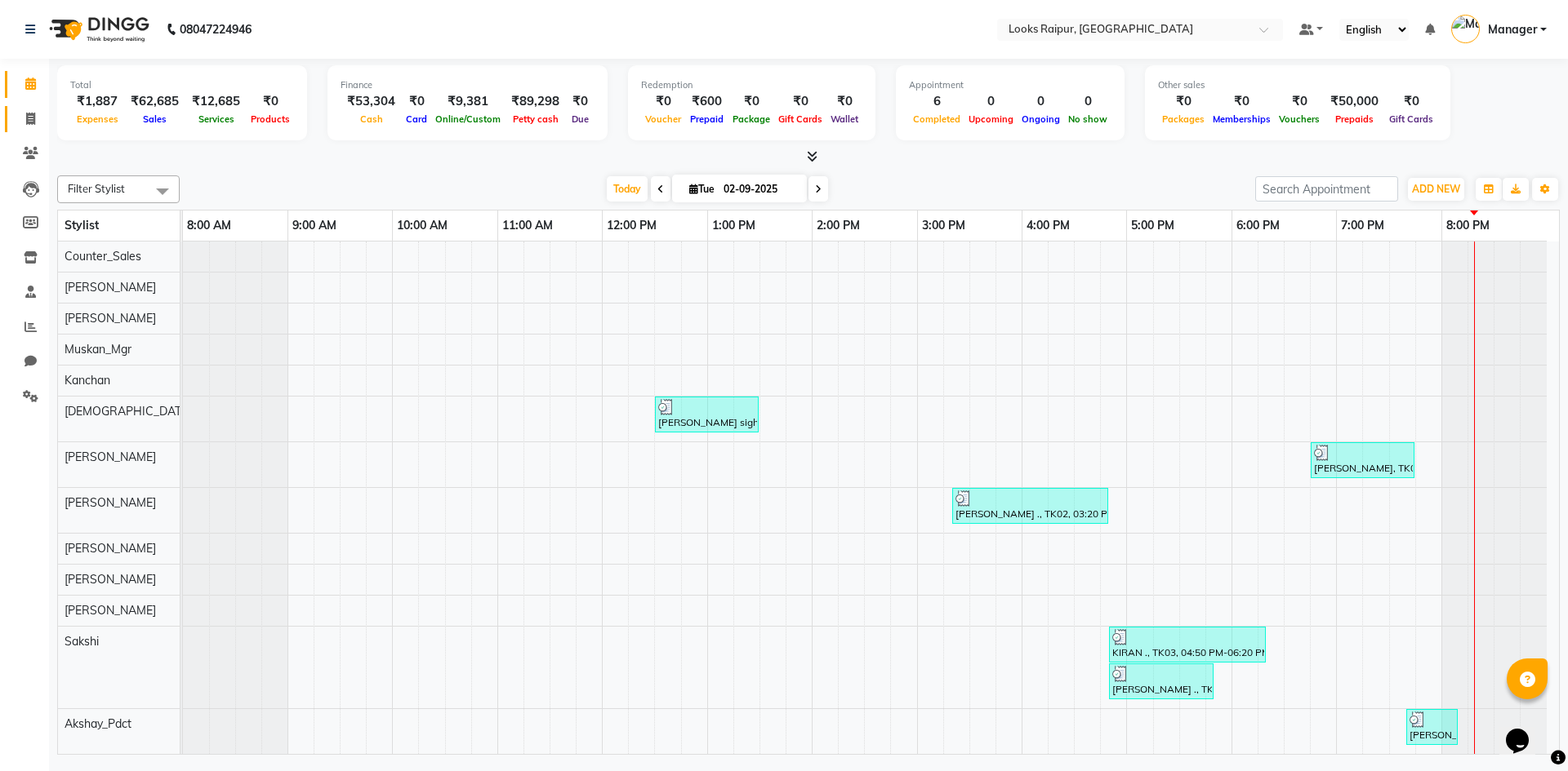
drag, startPoint x: 24, startPoint y: 121, endPoint x: 29, endPoint y: 130, distance: 10.3
click at [24, 121] on span at bounding box center [31, 120] width 29 height 19
select select "8606"
select select "service"
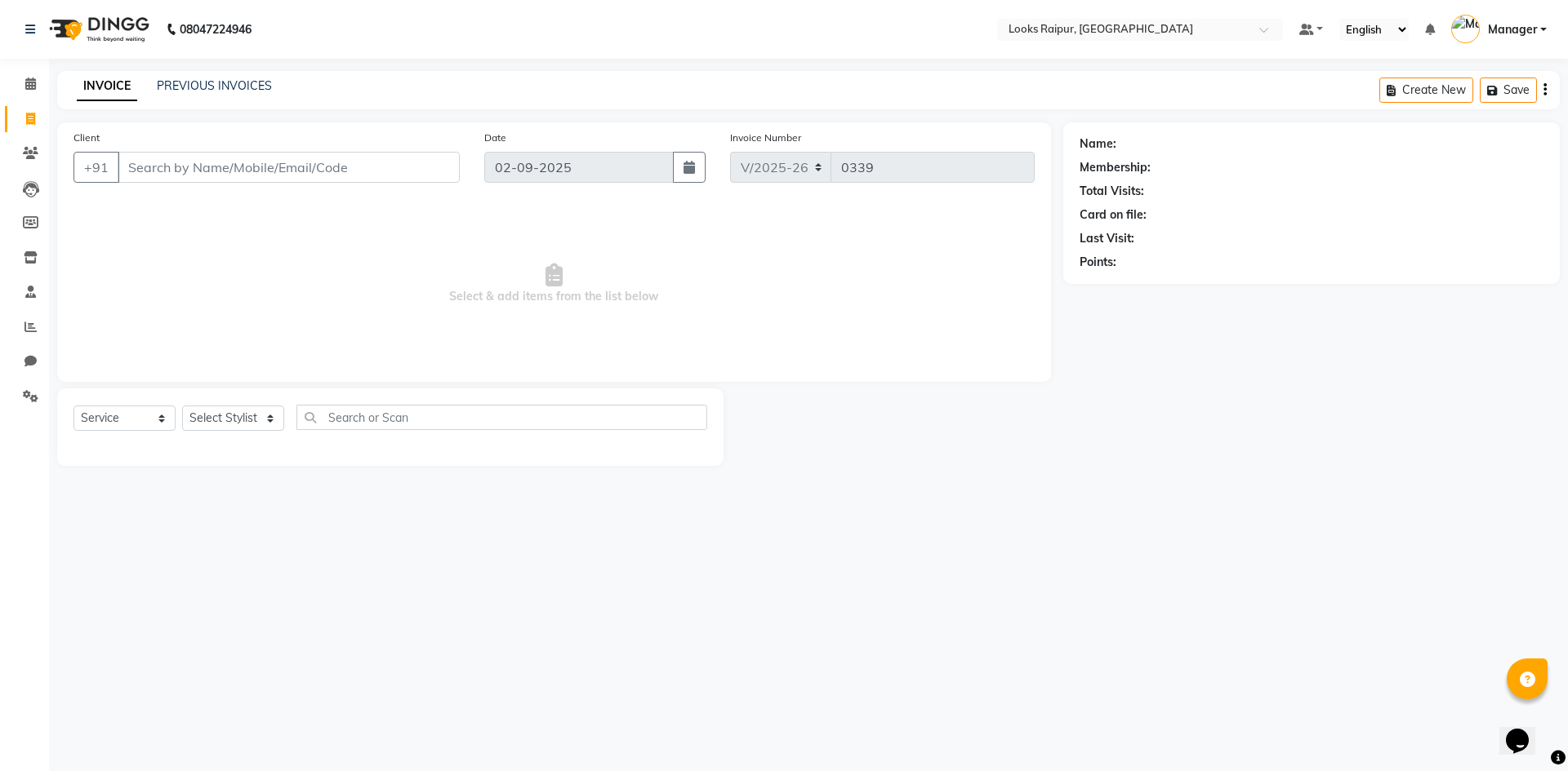
drag, startPoint x: 217, startPoint y: 178, endPoint x: 275, endPoint y: 176, distance: 58.0
click at [218, 178] on input "Client" at bounding box center [289, 168] width 342 height 31
type input "8338888891"
click at [414, 176] on button "Add Client" at bounding box center [418, 168] width 84 height 31
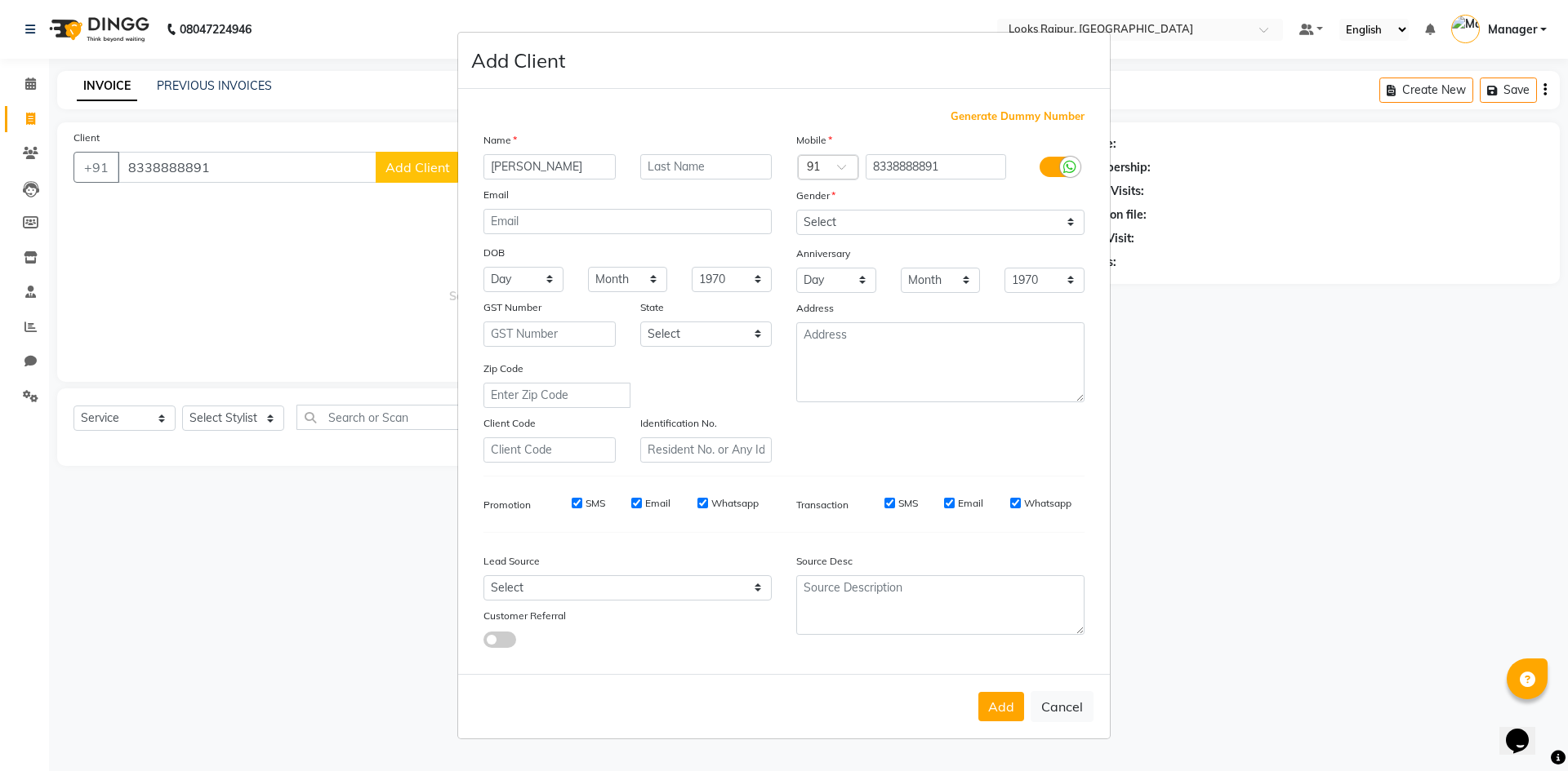
type input "[PERSON_NAME]"
drag, startPoint x: 699, startPoint y: 152, endPoint x: 697, endPoint y: 162, distance: 10.2
click at [699, 155] on div "Name [PERSON_NAME] Email DOB Day 01 02 03 04 05 06 07 08 09 10 11 12 13 14 15 1…" at bounding box center [627, 298] width 313 height 332
click at [697, 162] on input "text" at bounding box center [706, 167] width 132 height 25
type input ","
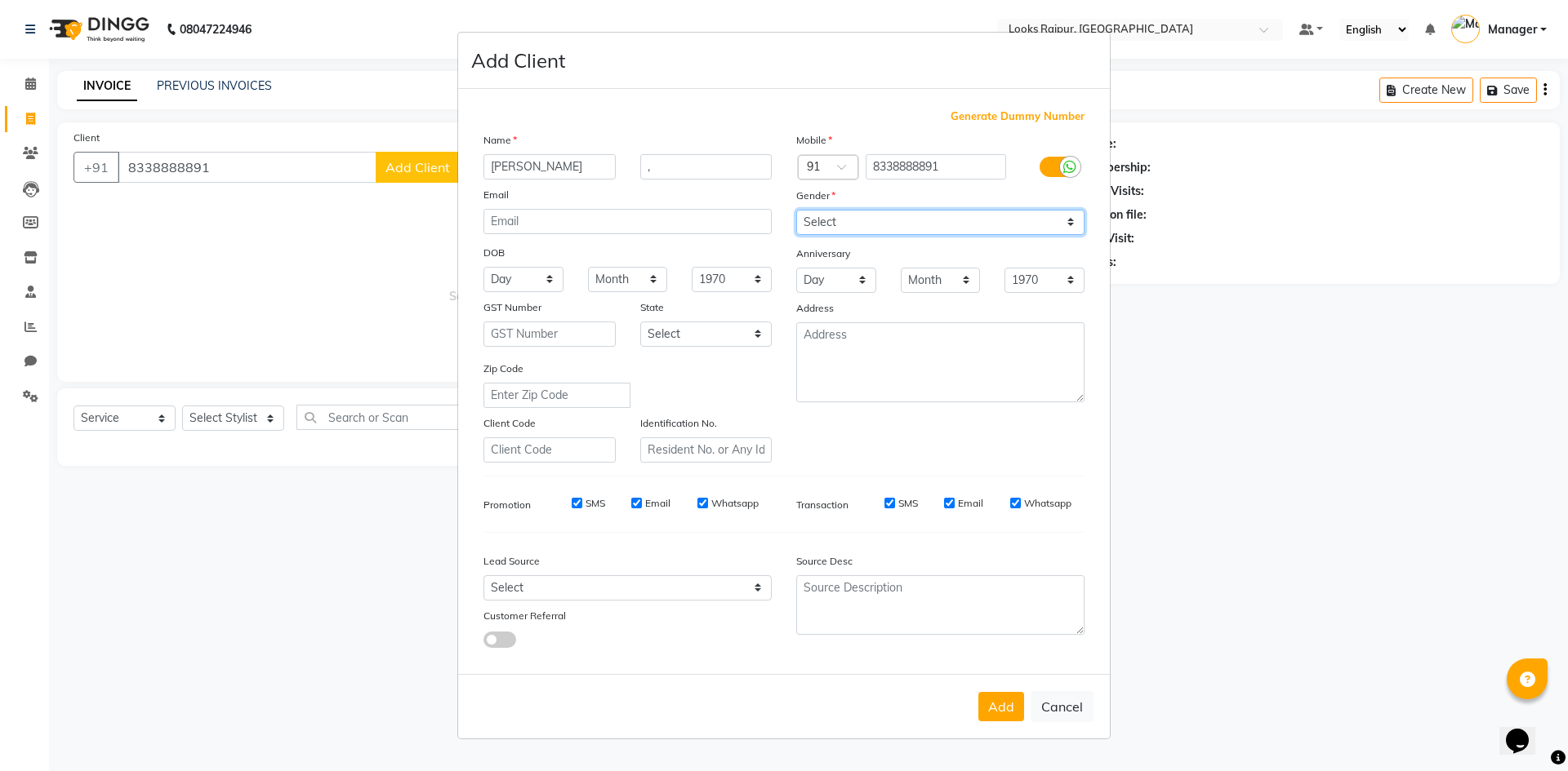
click at [840, 222] on select "Select [DEMOGRAPHIC_DATA] [DEMOGRAPHIC_DATA] Other Prefer Not To Say" at bounding box center [941, 222] width 288 height 25
select select "[DEMOGRAPHIC_DATA]"
click at [797, 210] on select "Select [DEMOGRAPHIC_DATA] [DEMOGRAPHIC_DATA] Other Prefer Not To Say" at bounding box center [941, 222] width 288 height 25
click at [1002, 702] on button "Add" at bounding box center [1001, 707] width 45 height 30
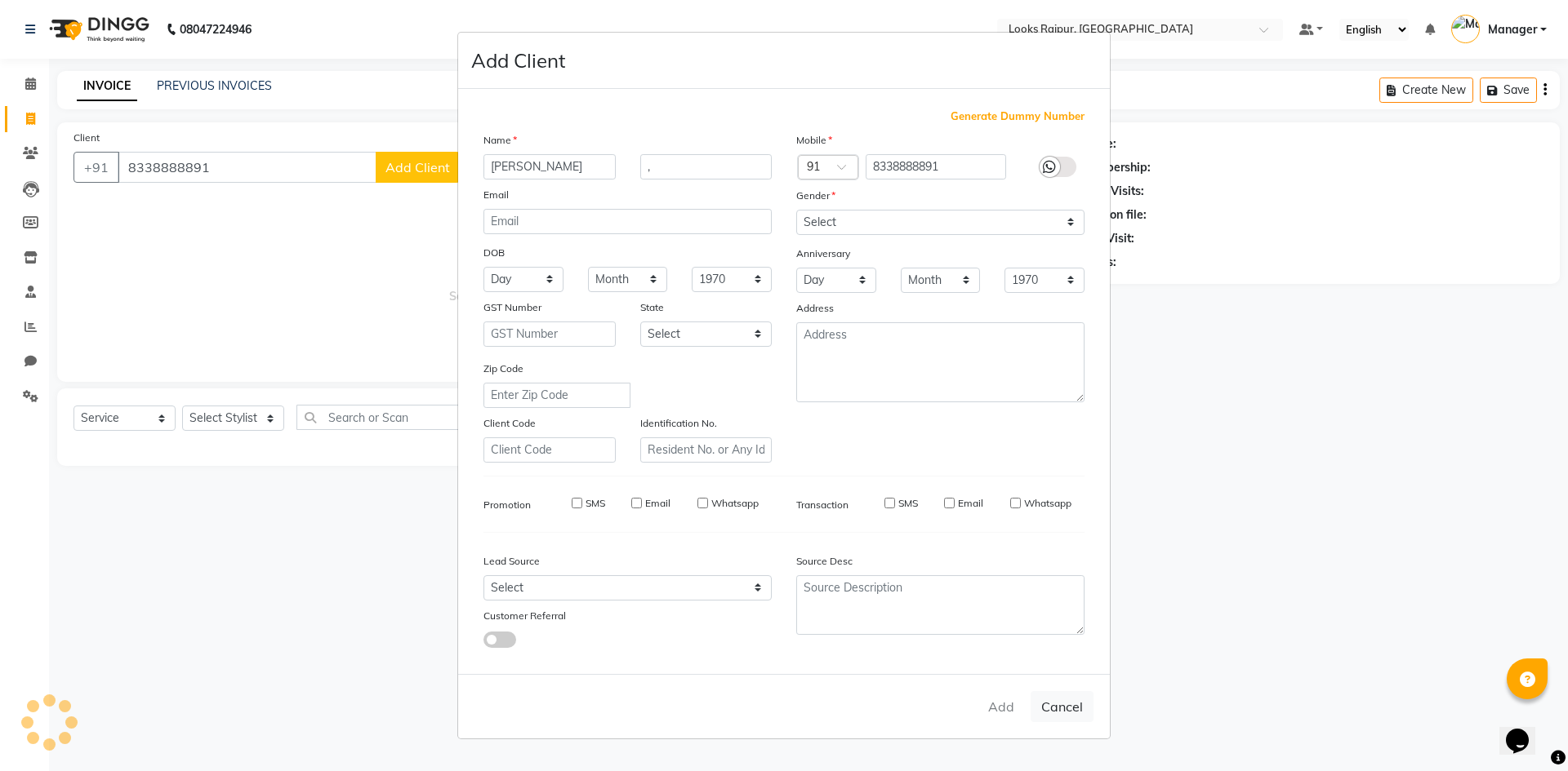
select select
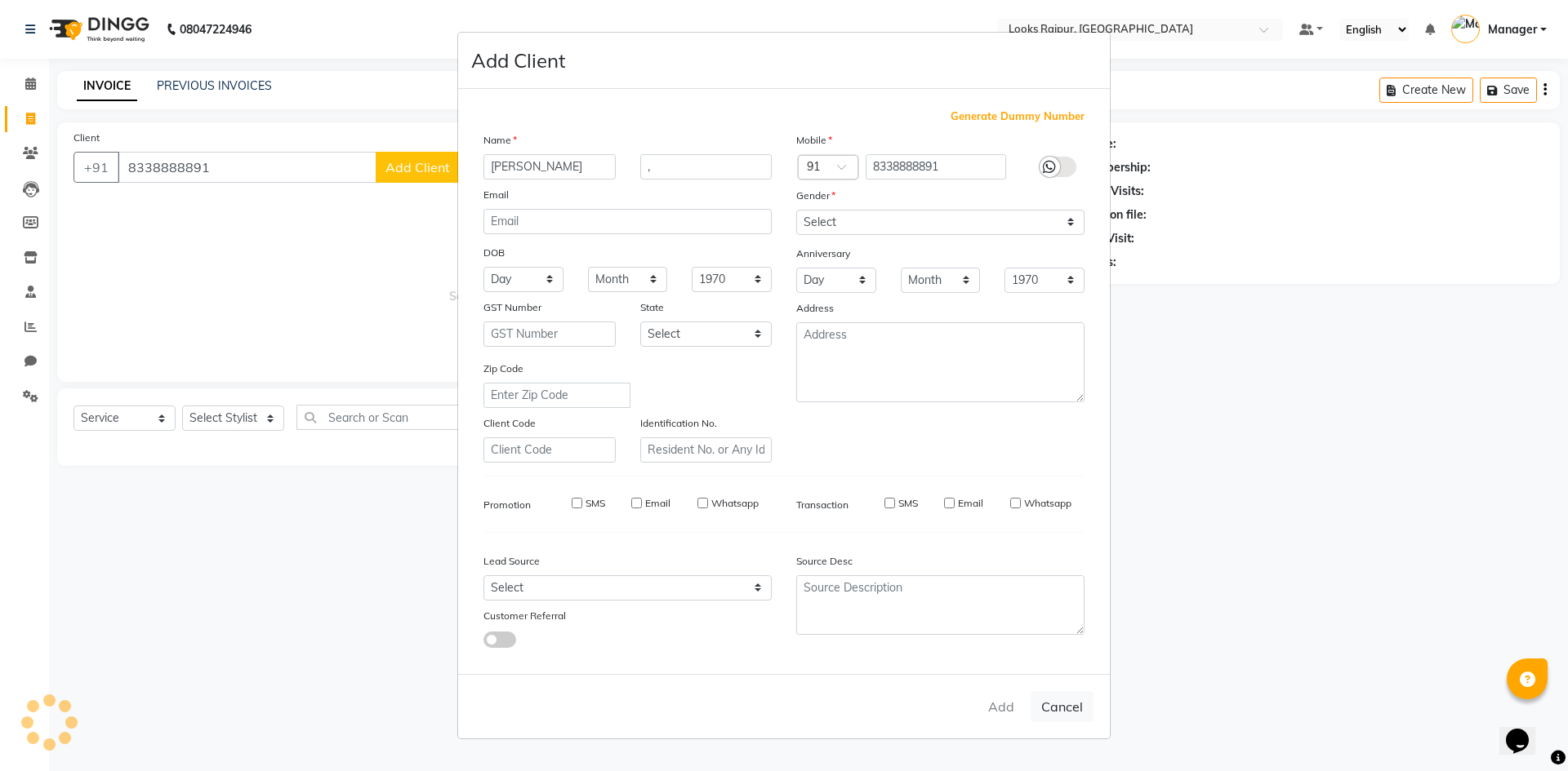
select select
checkbox input "false"
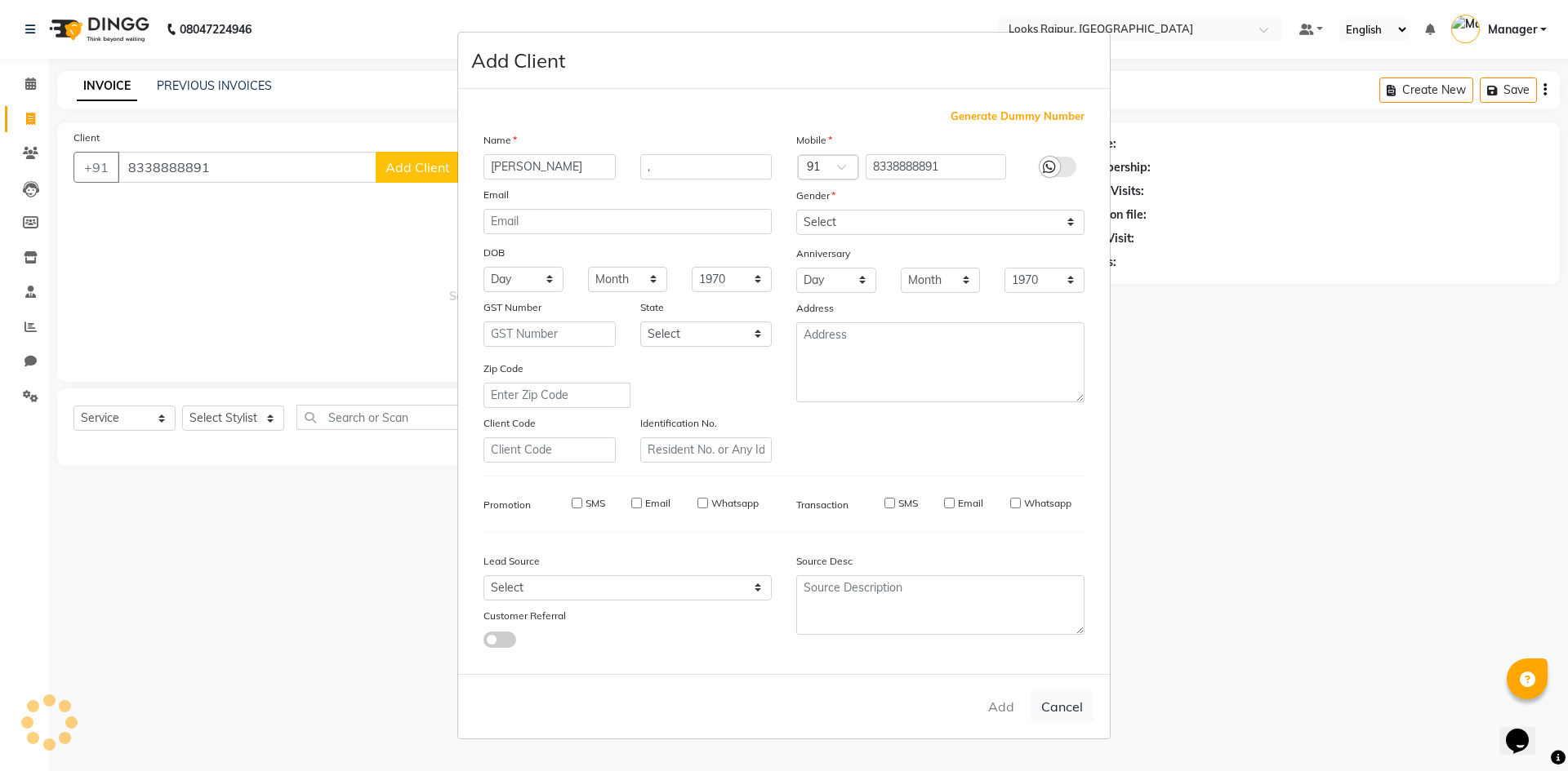
checkbox input "false"
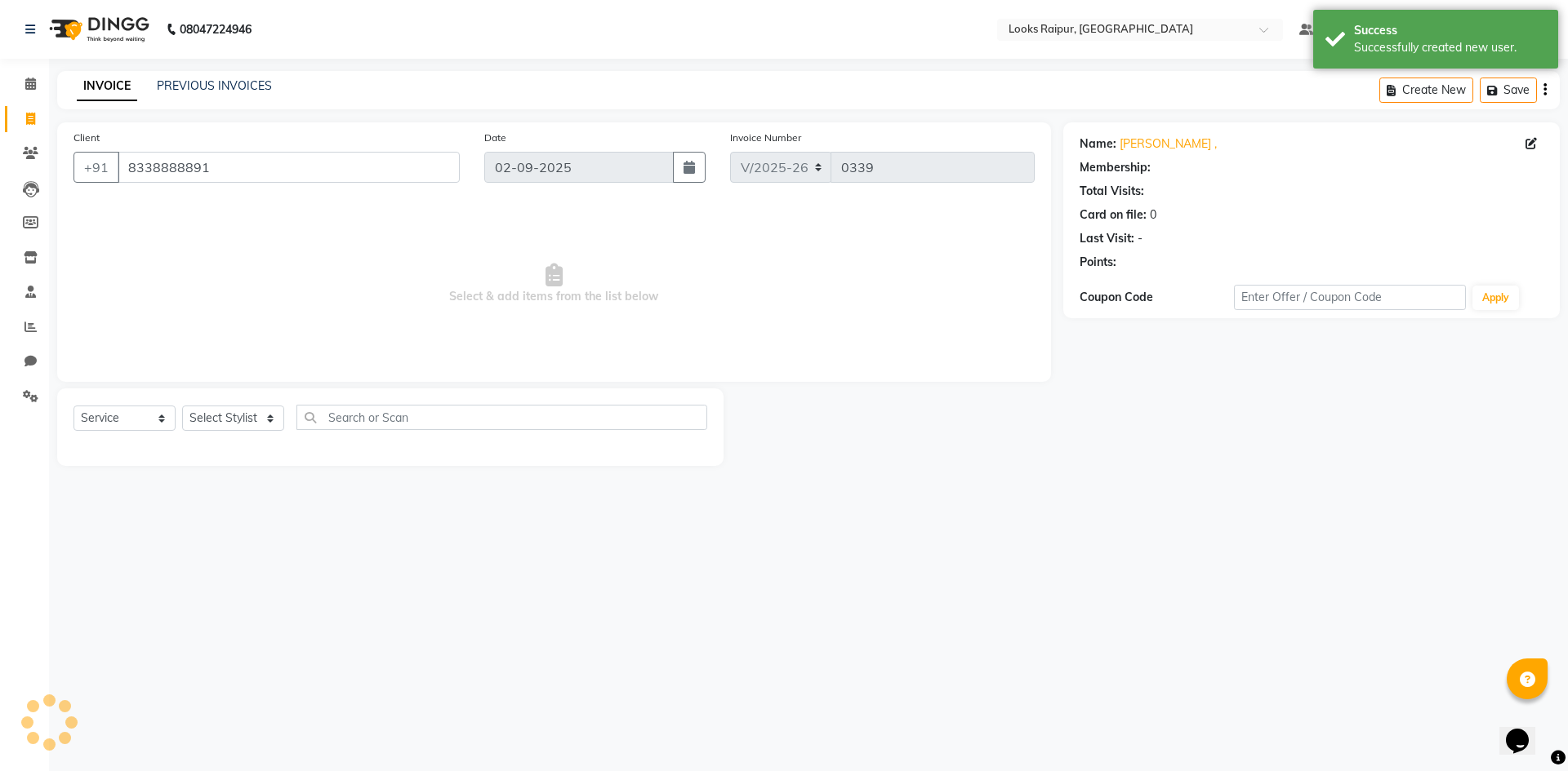
select select "1: Object"
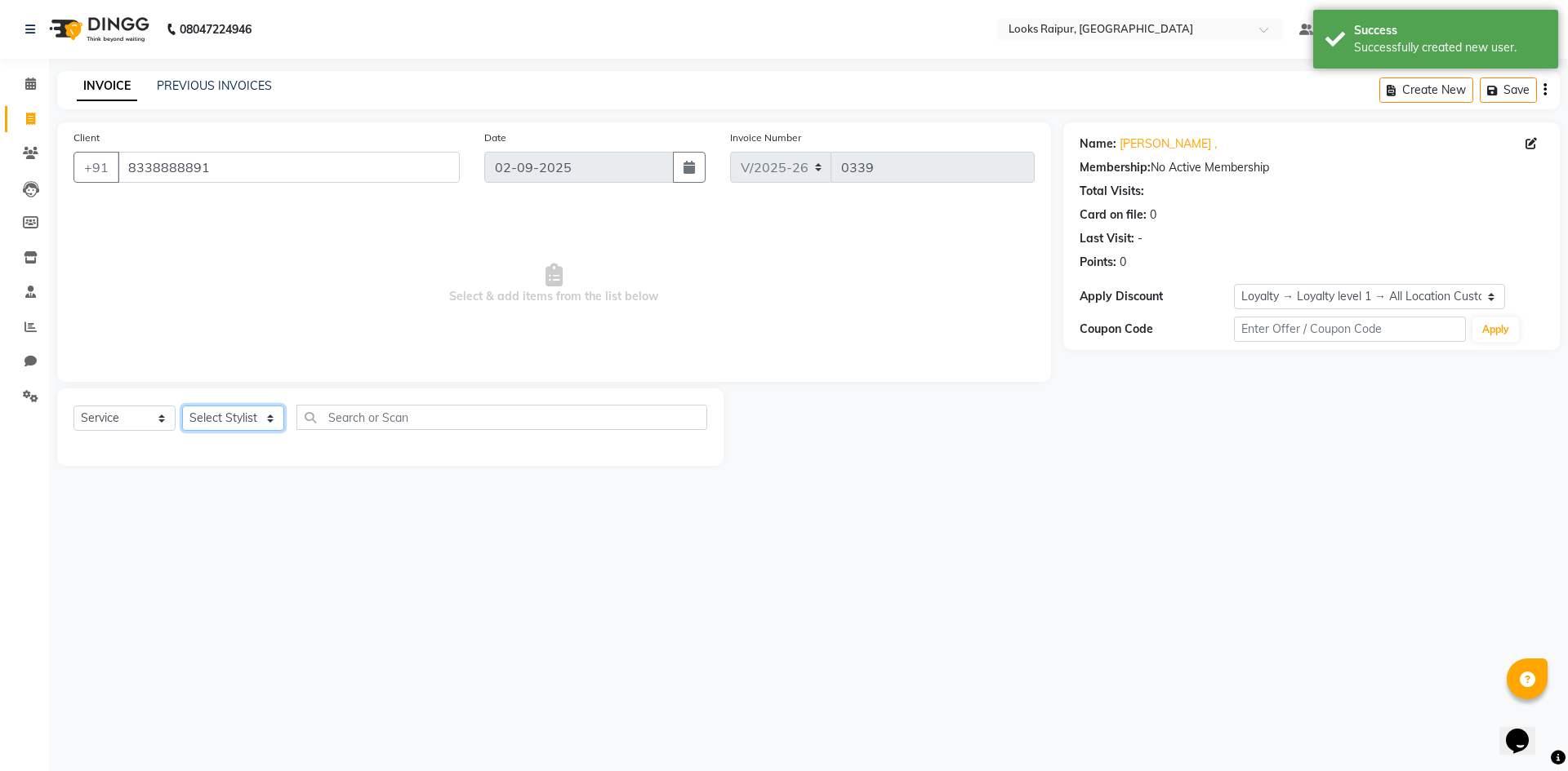
click at [208, 416] on select "Select Stylist Akshay_Pdct [PERSON_NAME] [PERSON_NAME] Counter_Sales Dheerendra…" at bounding box center [232, 418] width 102 height 25
select select "85887"
click at [182, 406] on select "Select Stylist Akshay_Pdct [PERSON_NAME] [PERSON_NAME] Counter_Sales Dheerendra…" at bounding box center [232, 418] width 102 height 25
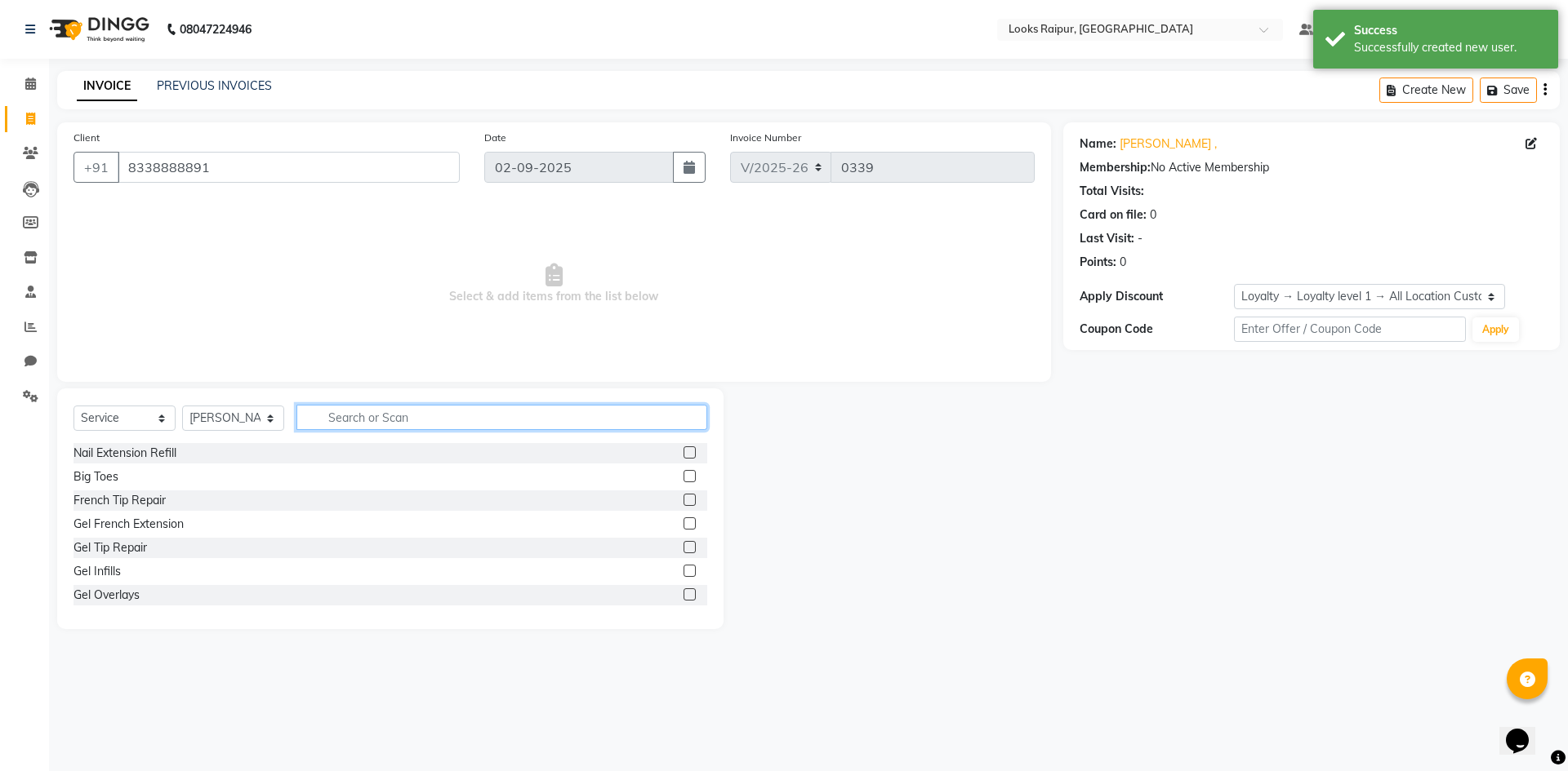
click at [376, 423] on input "text" at bounding box center [501, 417] width 411 height 25
type input "L"
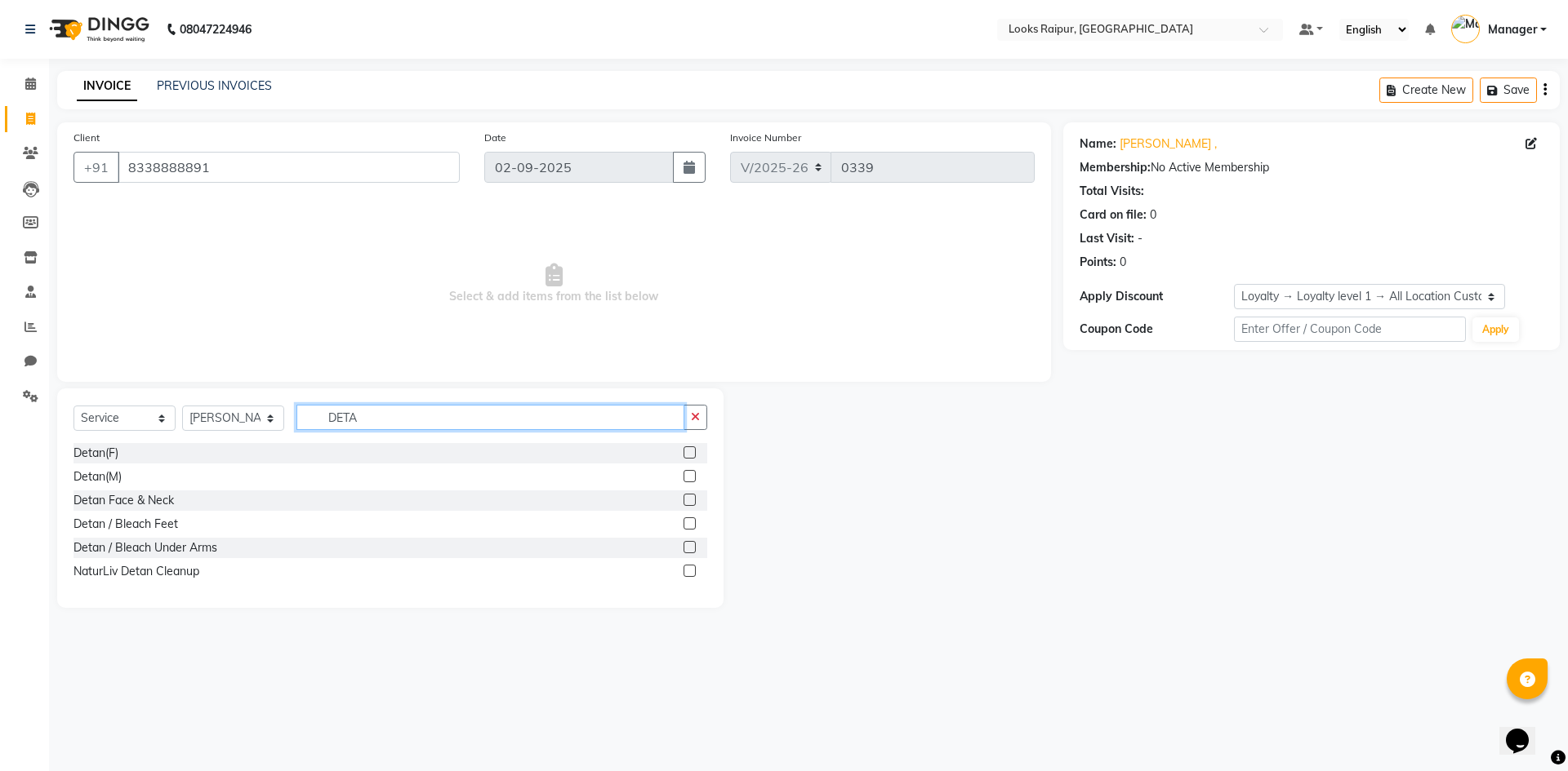
drag, startPoint x: 375, startPoint y: 416, endPoint x: 231, endPoint y: 446, distance: 147.1
click at [231, 446] on div "Select Service Product Membership Package Voucher Prepaid Gift Card Select Styl…" at bounding box center [390, 498] width 667 height 219
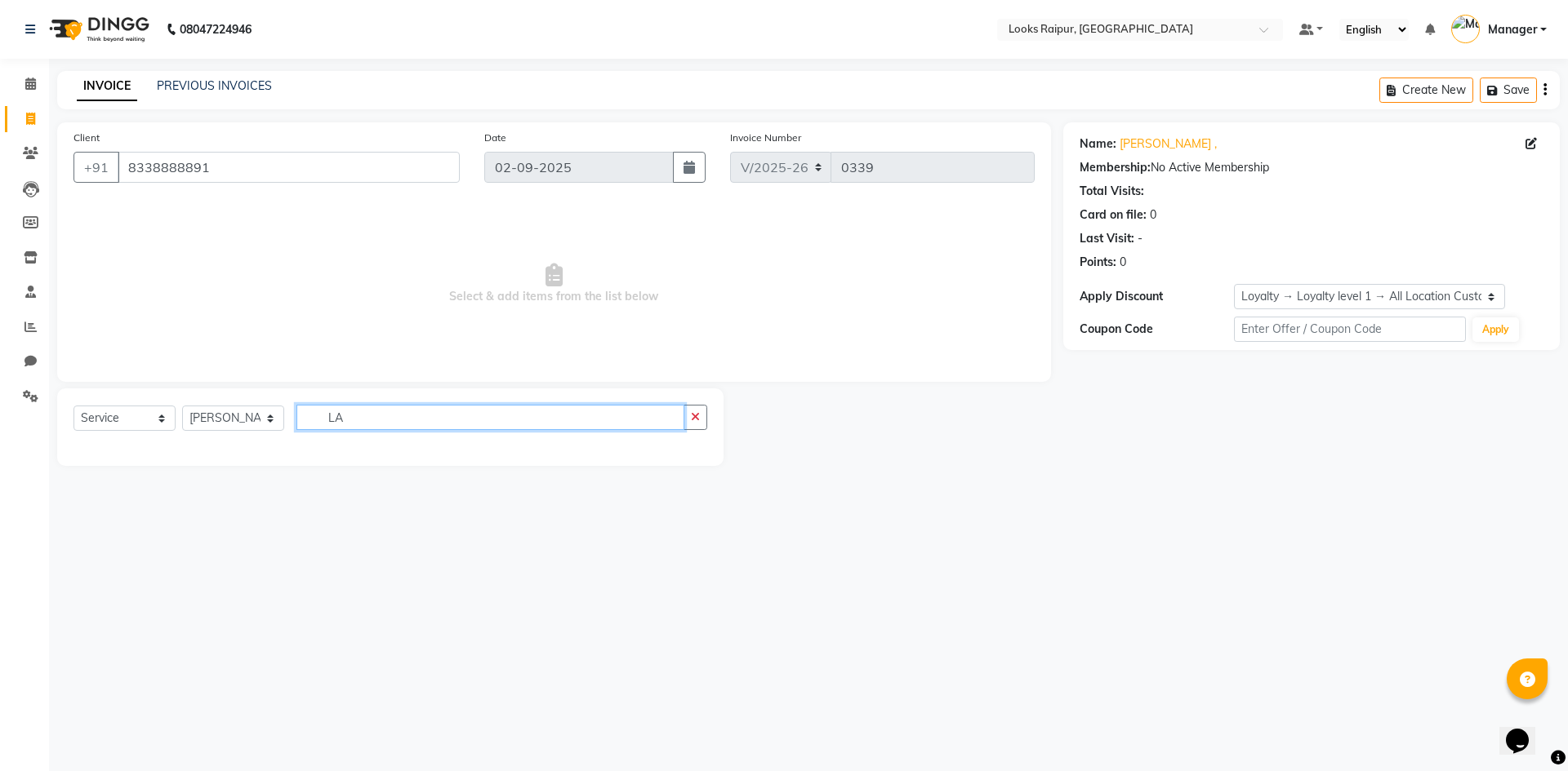
type input "L"
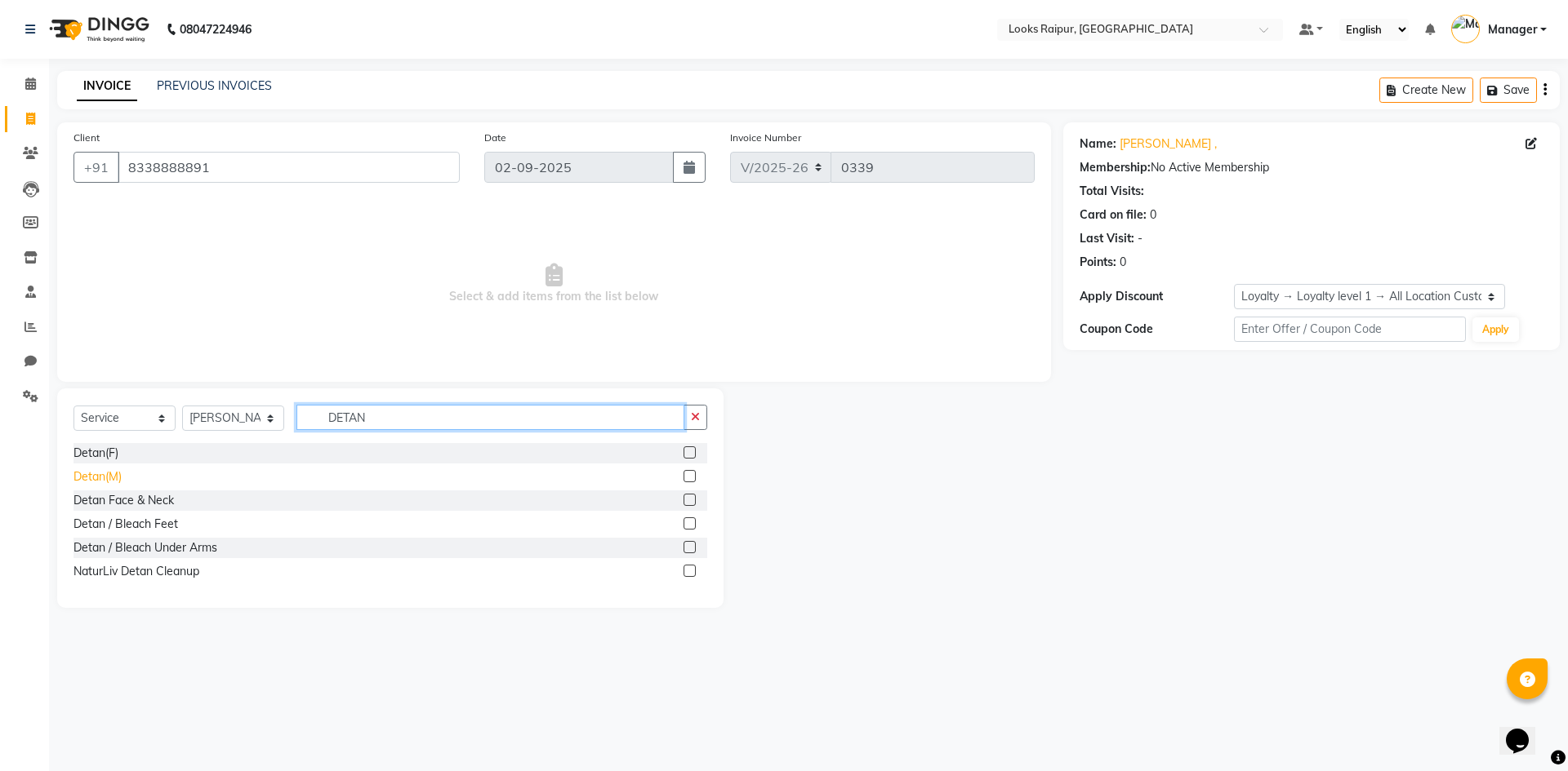
type input "DETAN"
click at [115, 472] on div "Detan(M)" at bounding box center [97, 478] width 48 height 17
checkbox input "false"
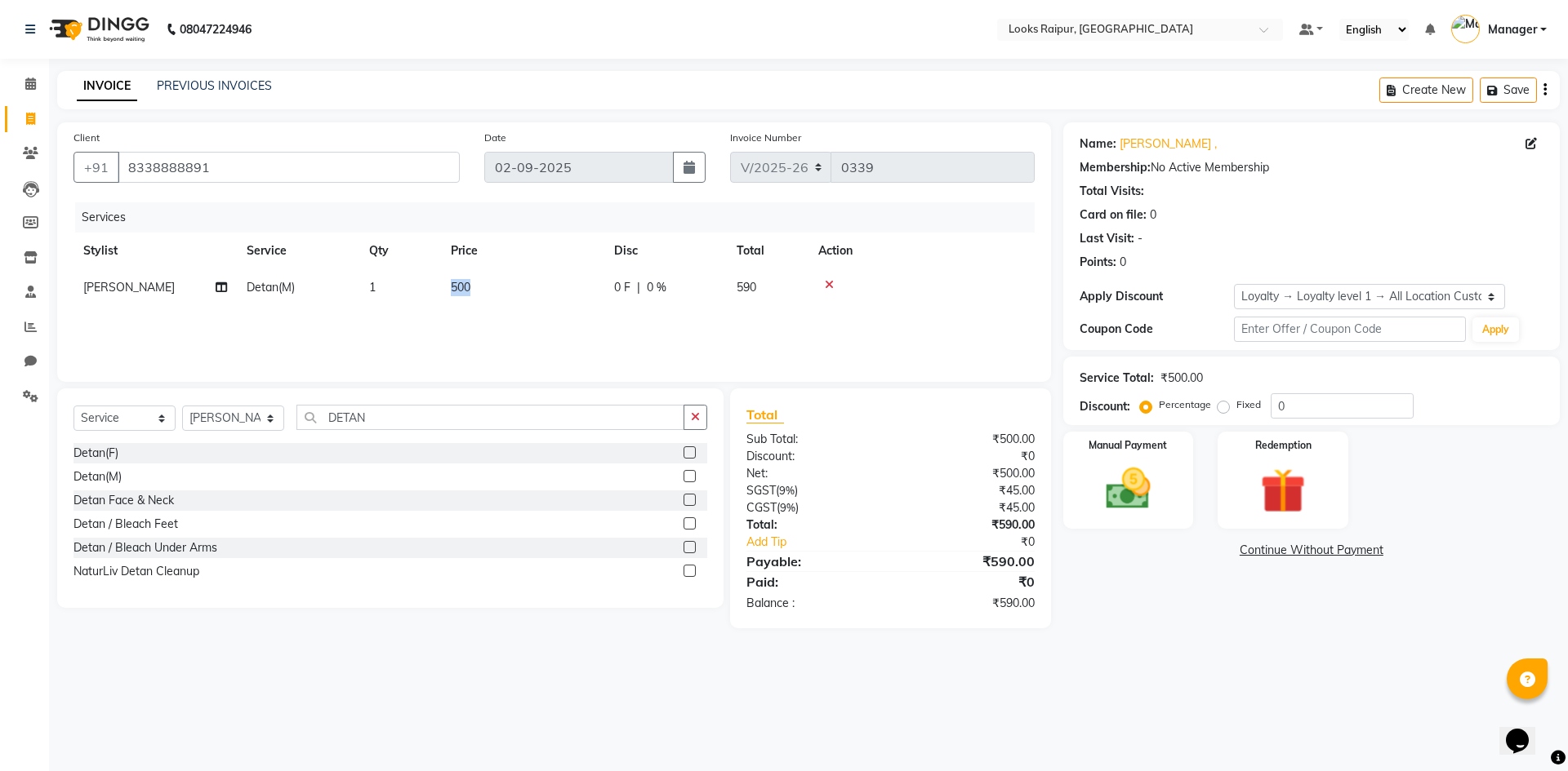
drag, startPoint x: 442, startPoint y: 284, endPoint x: 420, endPoint y: 284, distance: 22.0
click at [420, 284] on tr "[PERSON_NAME](M) 1 500 0 F | 0 % 590" at bounding box center [554, 288] width 961 height 37
click at [470, 285] on span "500" at bounding box center [460, 287] width 19 height 15
select select "85887"
drag, startPoint x: 560, startPoint y: 295, endPoint x: 464, endPoint y: 298, distance: 96.0
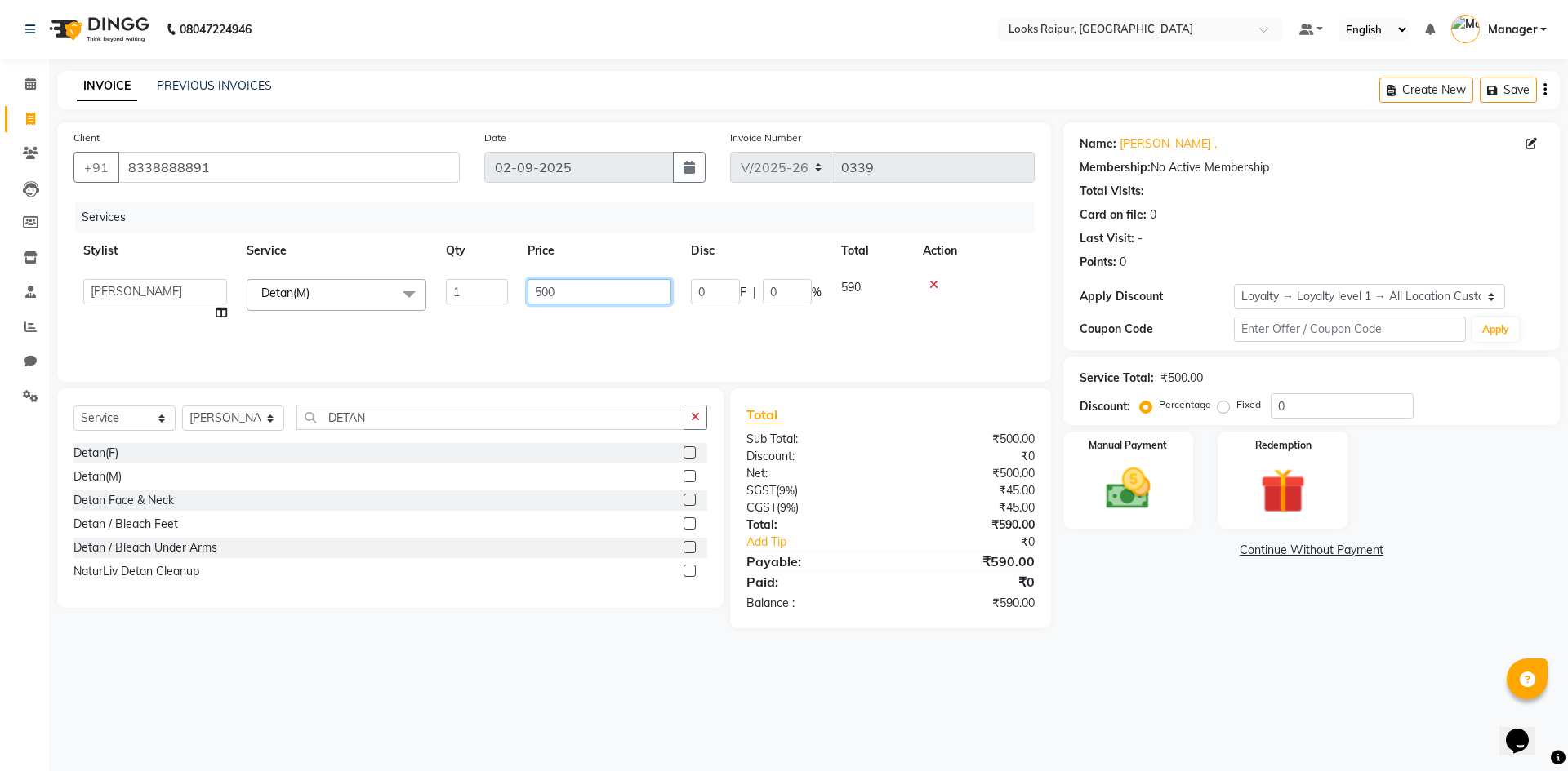
click at [464, 298] on tr "Akshay_Pdct [PERSON_NAME] [PERSON_NAME] Counter_Sales Dheerendra_pdct [PERSON_N…" at bounding box center [554, 300] width 961 height 62
type input "1000"
click at [394, 417] on input "DETAN" at bounding box center [490, 417] width 388 height 25
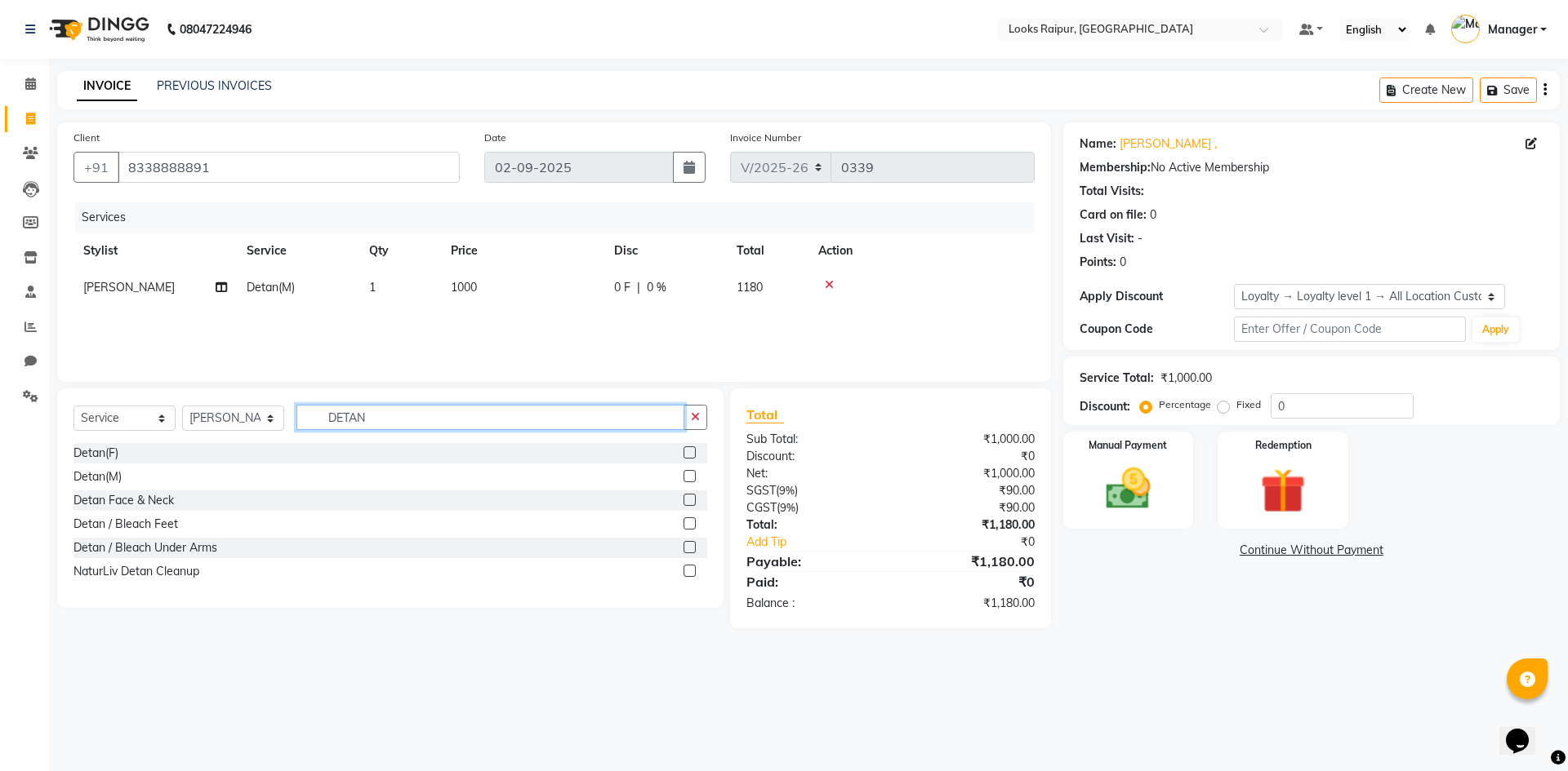
drag, startPoint x: 267, startPoint y: 416, endPoint x: 236, endPoint y: 416, distance: 31.0
click at [236, 416] on div "Select Service Product Membership Package Voucher Prepaid Gift Card Select Styl…" at bounding box center [390, 424] width 633 height 38
type input "H"
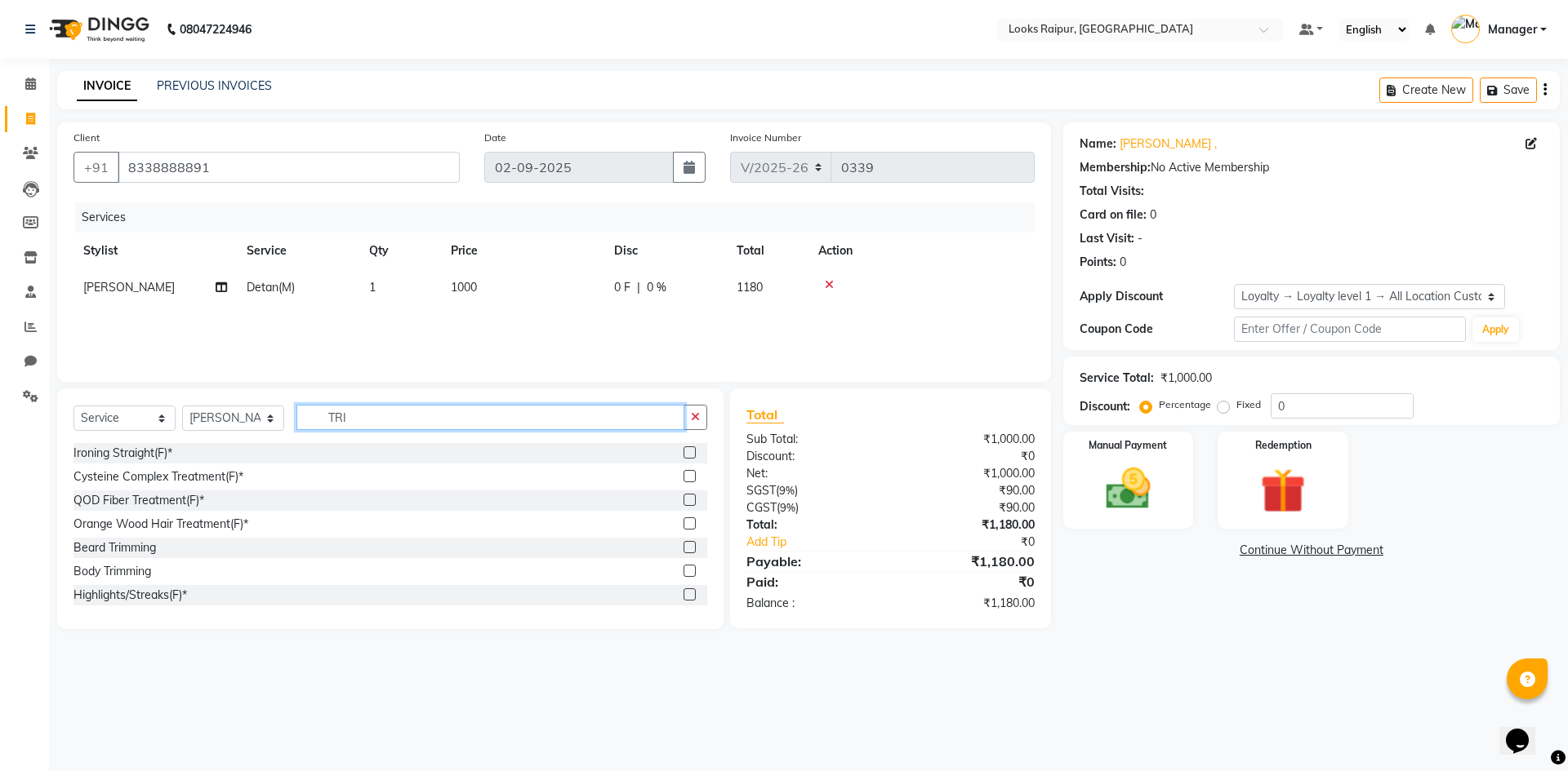
type input "TRIM"
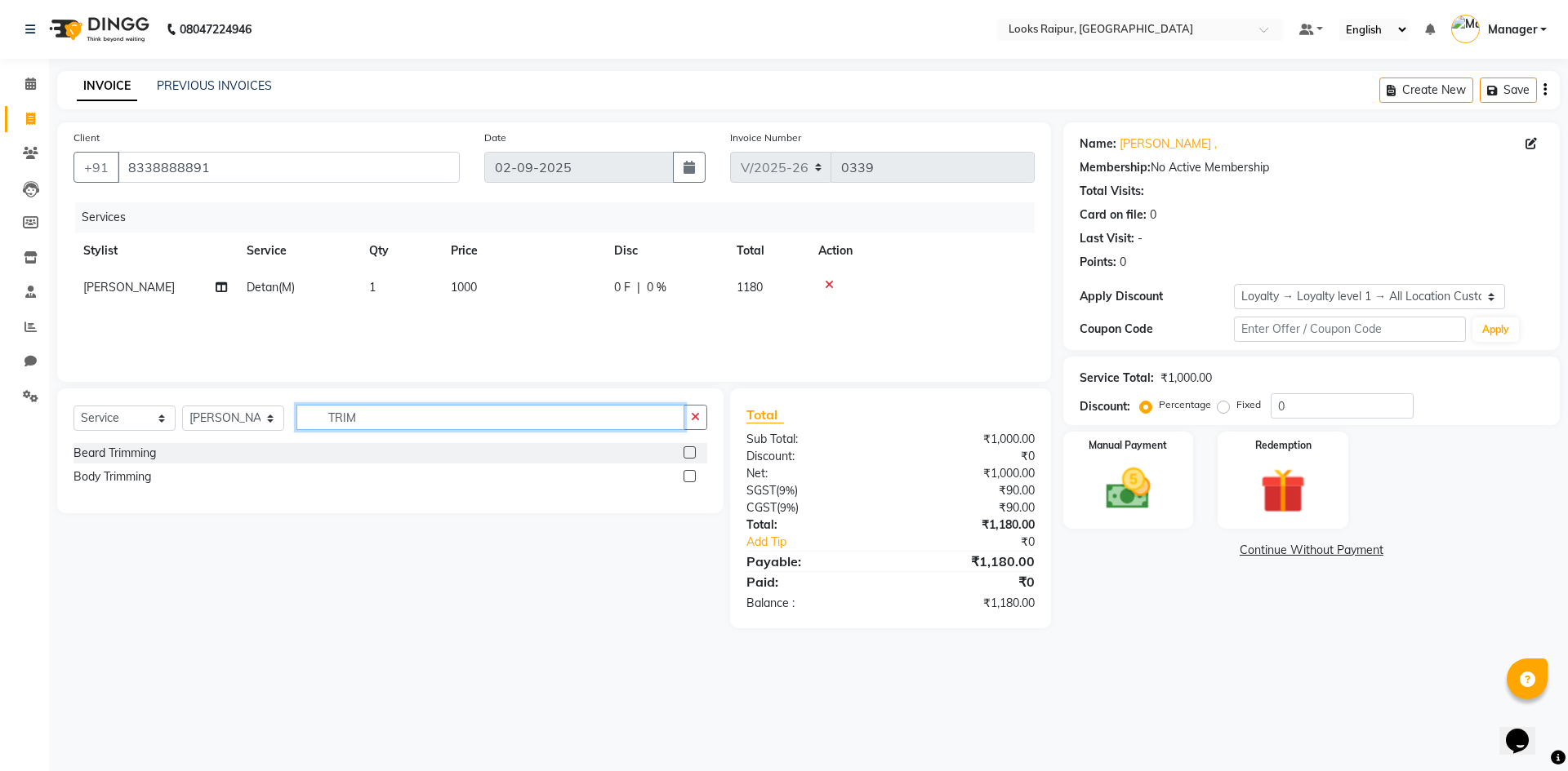
drag, startPoint x: 382, startPoint y: 417, endPoint x: 229, endPoint y: 422, distance: 153.1
click at [229, 422] on div "Select Service Product Membership Package Voucher Prepaid Gift Card Select Styl…" at bounding box center [390, 424] width 633 height 38
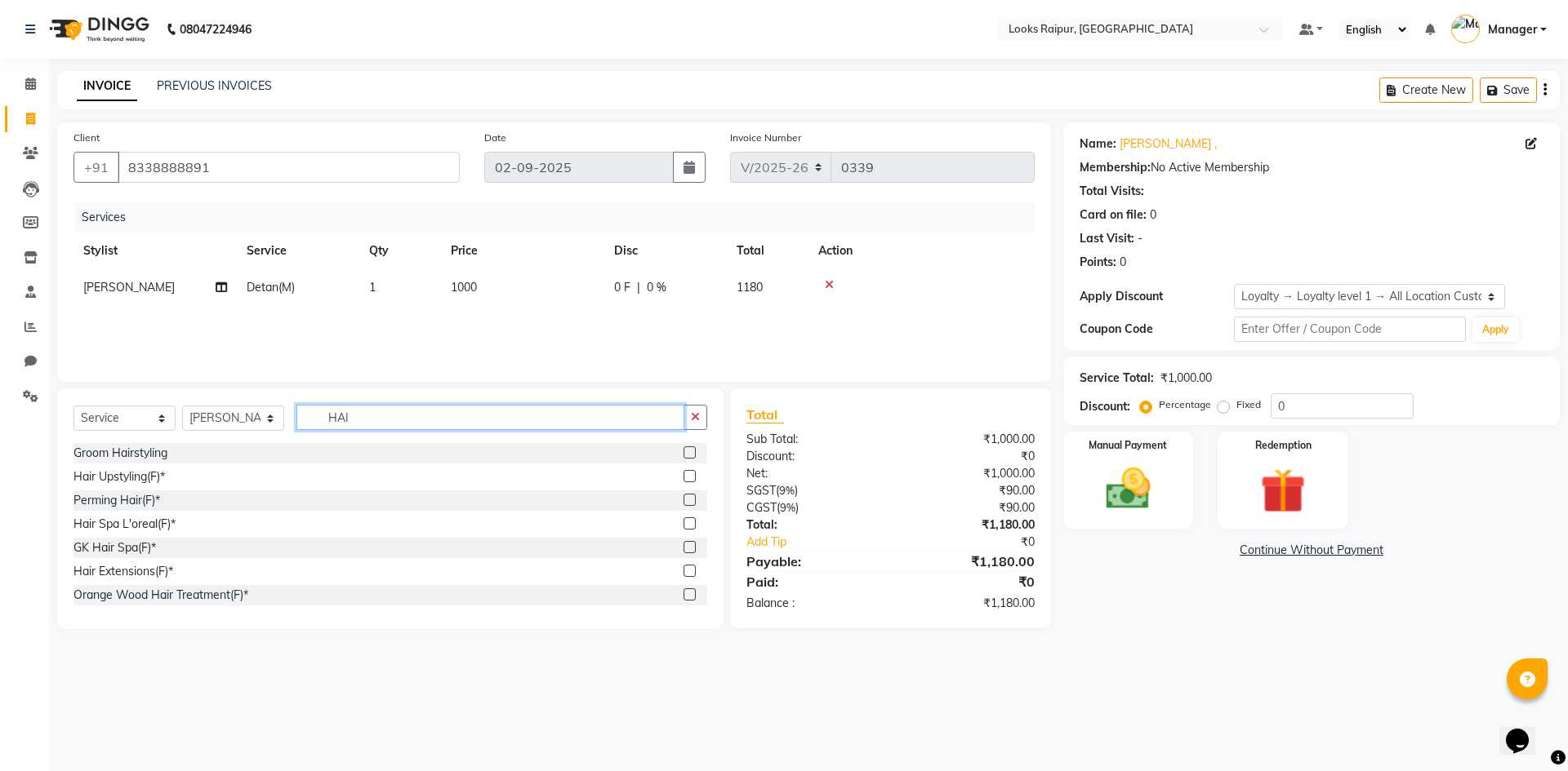
type input "HAIR"
drag, startPoint x: 368, startPoint y: 424, endPoint x: 281, endPoint y: 422, distance: 87.0
click at [281, 422] on div "Select Service Product Membership Package Voucher Prepaid Gift Card Select Styl…" at bounding box center [390, 424] width 633 height 38
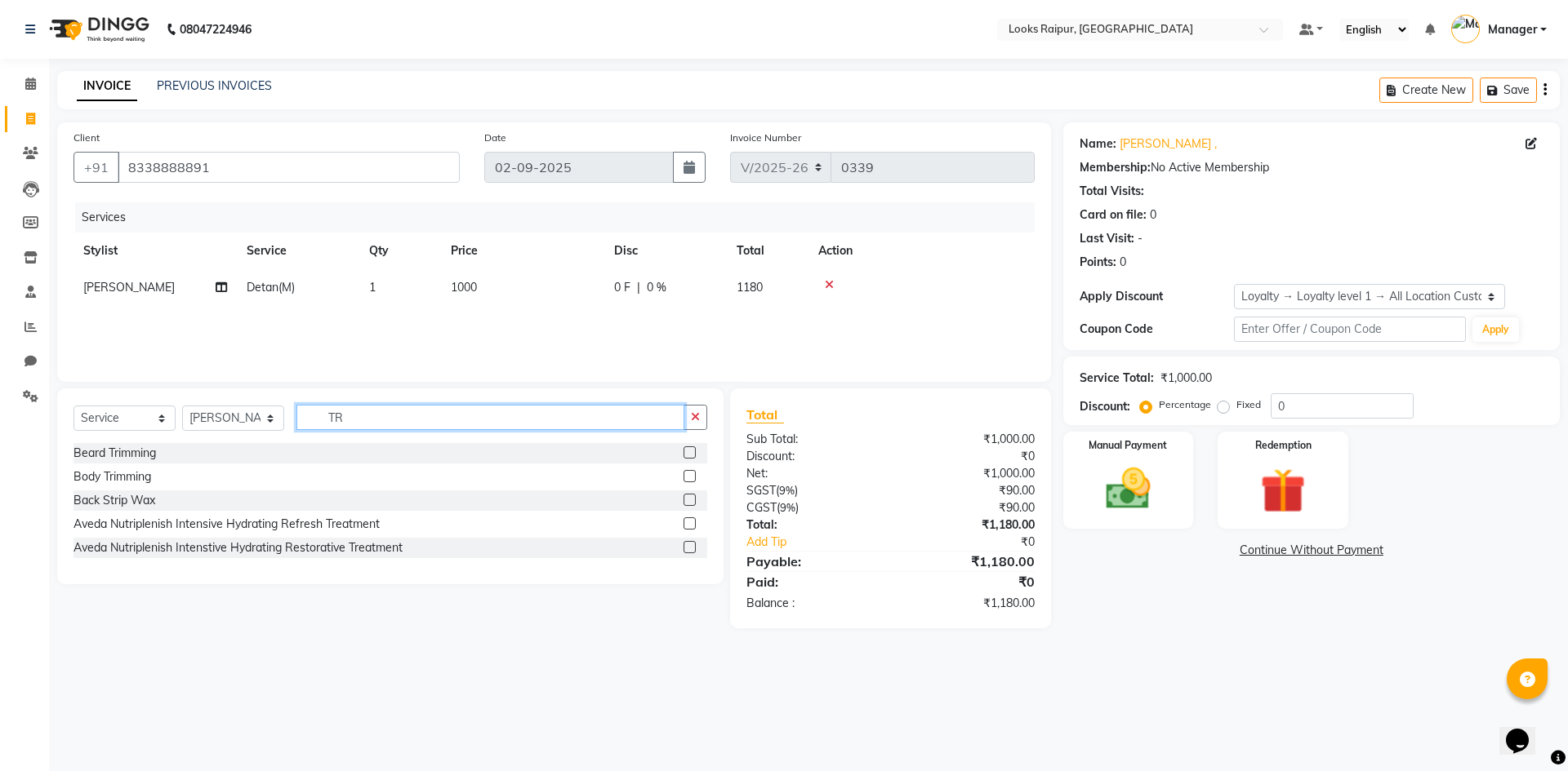
type input "T"
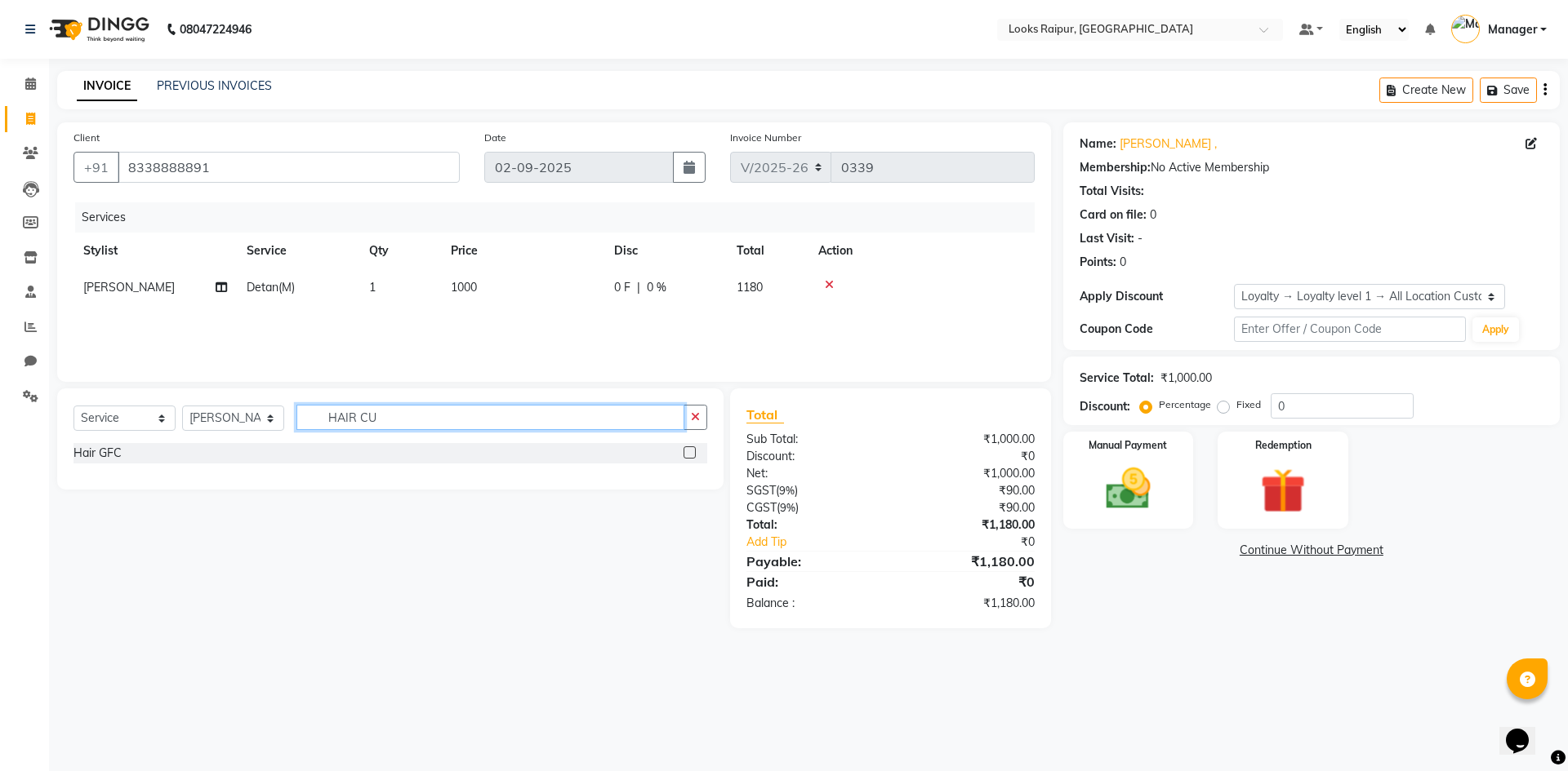
type input "HAIR CUT"
drag, startPoint x: 425, startPoint y: 413, endPoint x: 282, endPoint y: 423, distance: 143.3
click at [283, 422] on div "Select Service Product Membership Package Voucher Prepaid Gift Card Select Styl…" at bounding box center [390, 424] width 633 height 38
type input "CUT"
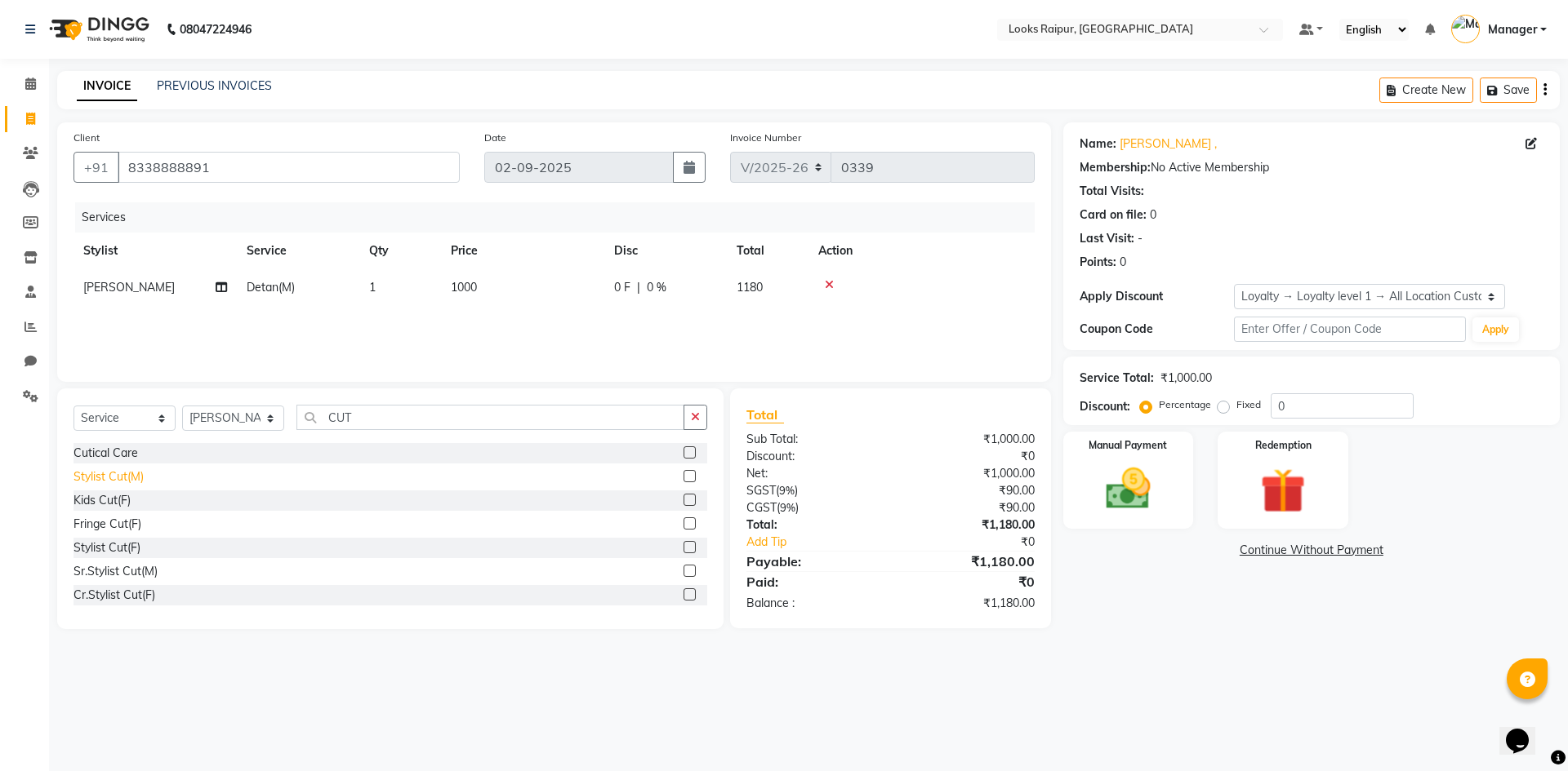
click at [113, 474] on div "Stylist Cut(M)" at bounding box center [108, 478] width 70 height 17
checkbox input "false"
click at [469, 319] on span "700" at bounding box center [460, 324] width 19 height 15
select select "85887"
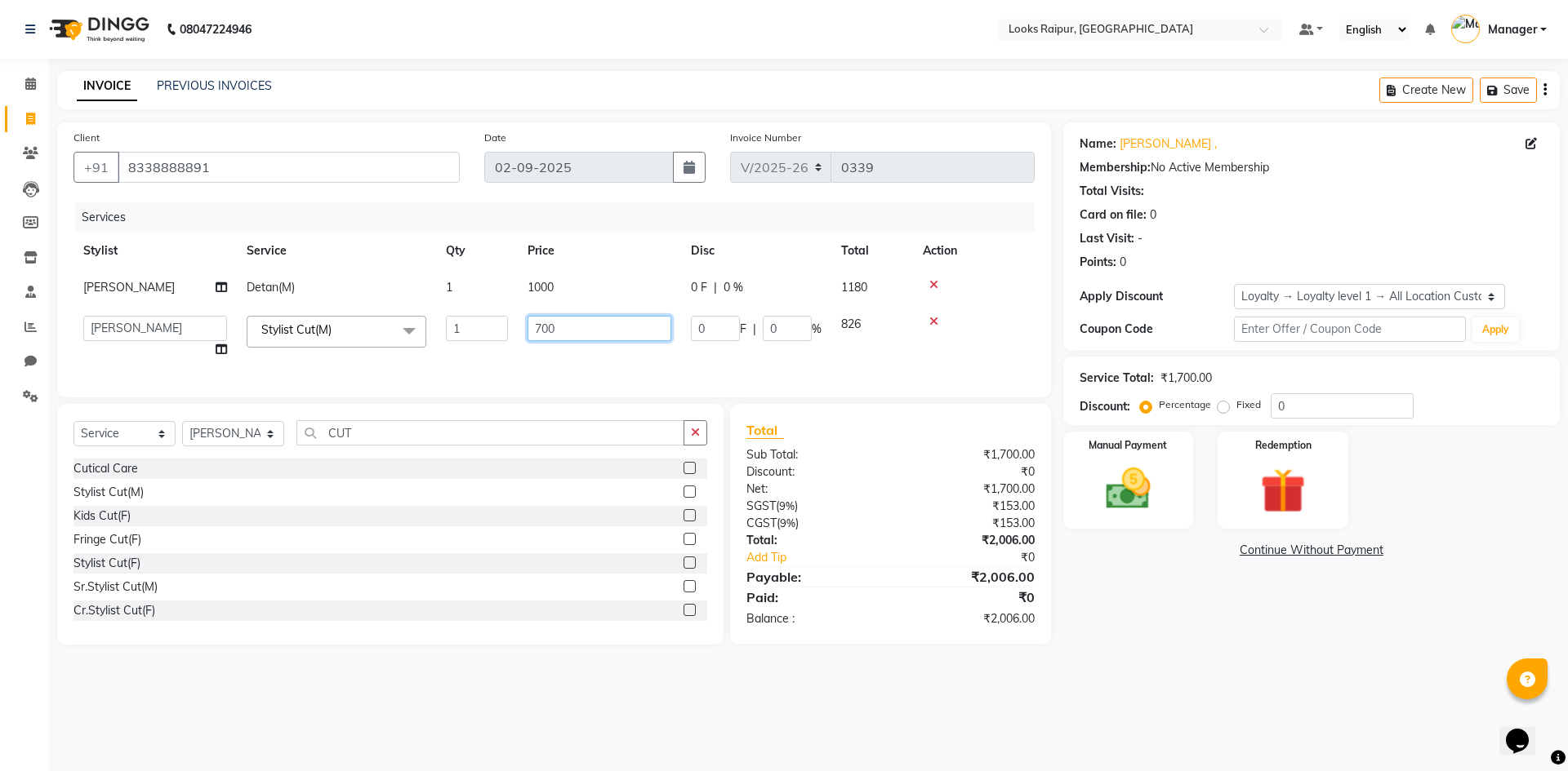
drag, startPoint x: 565, startPoint y: 332, endPoint x: 499, endPoint y: 341, distance: 66.6
click at [499, 341] on tr "Akshay_Pdct [PERSON_NAME] [PERSON_NAME] Counter_Sales Dheerendra_pdct [PERSON_N…" at bounding box center [554, 337] width 961 height 62
type input "500"
click at [500, 350] on div "Services Stylist Service Qty Price Disc Total Action [PERSON_NAME] Detan(M) 1 1…" at bounding box center [554, 292] width 961 height 179
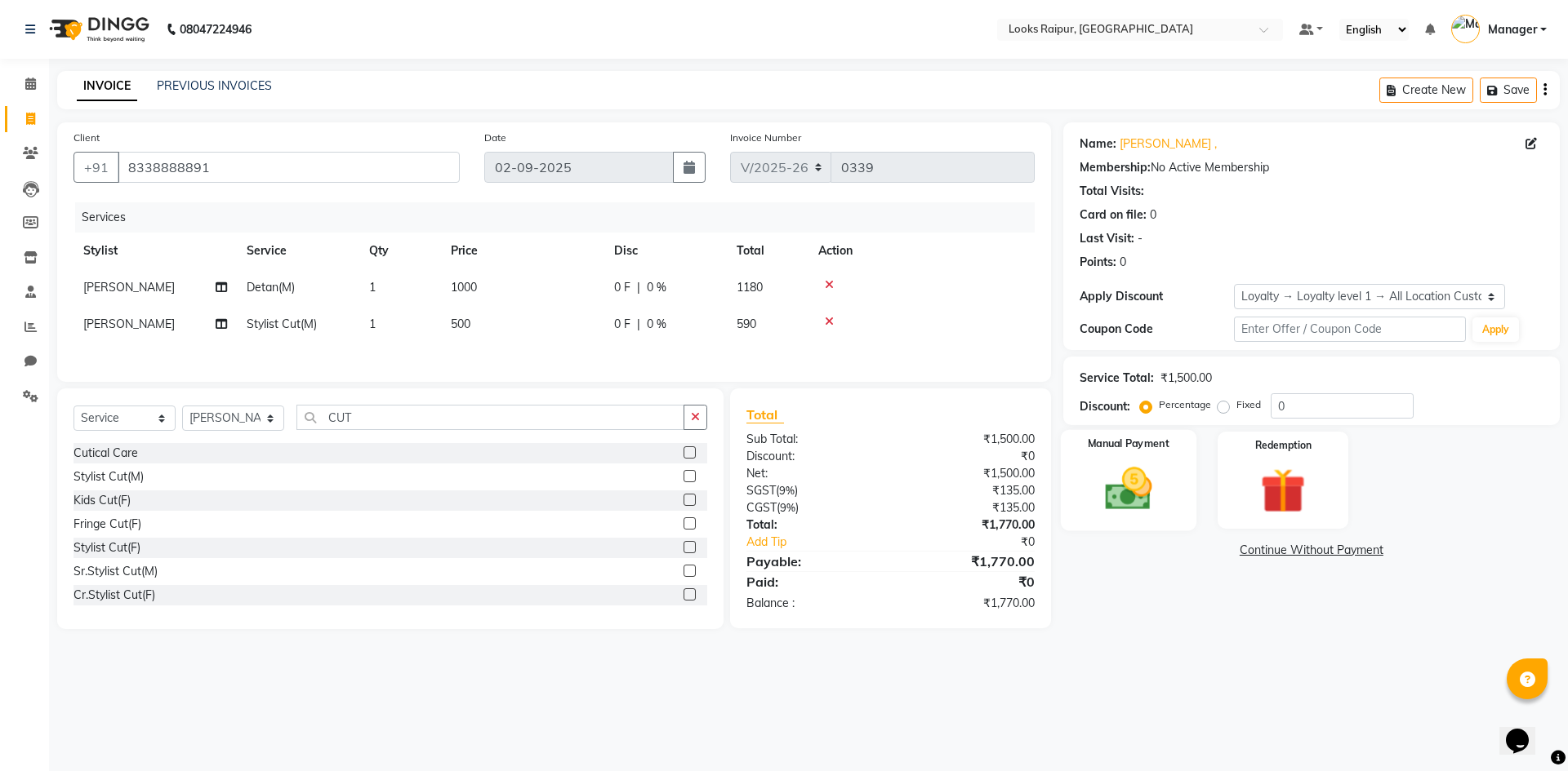
click at [1116, 471] on img at bounding box center [1128, 489] width 76 height 54
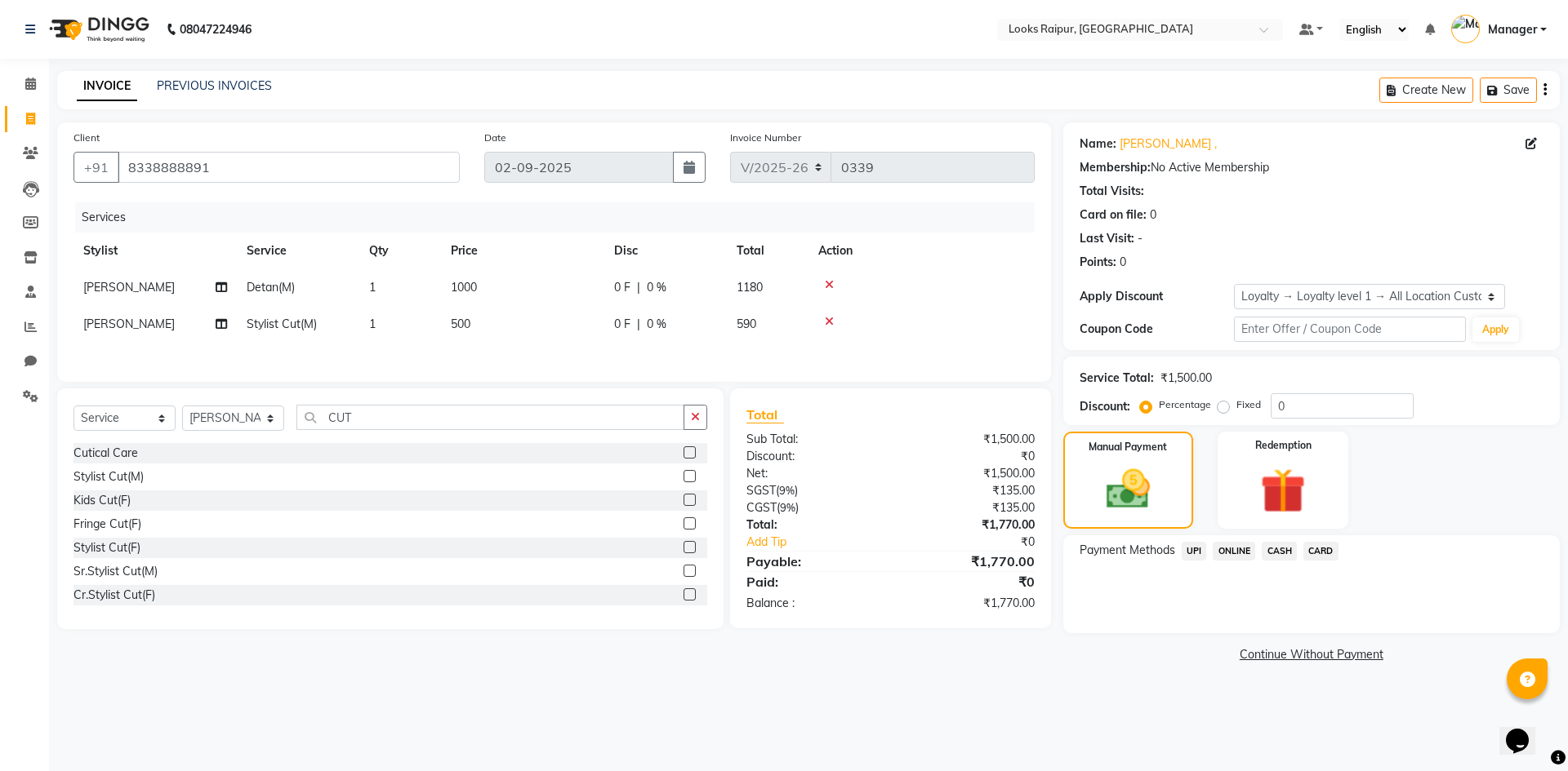
click at [1195, 550] on span "UPI" at bounding box center [1194, 552] width 25 height 19
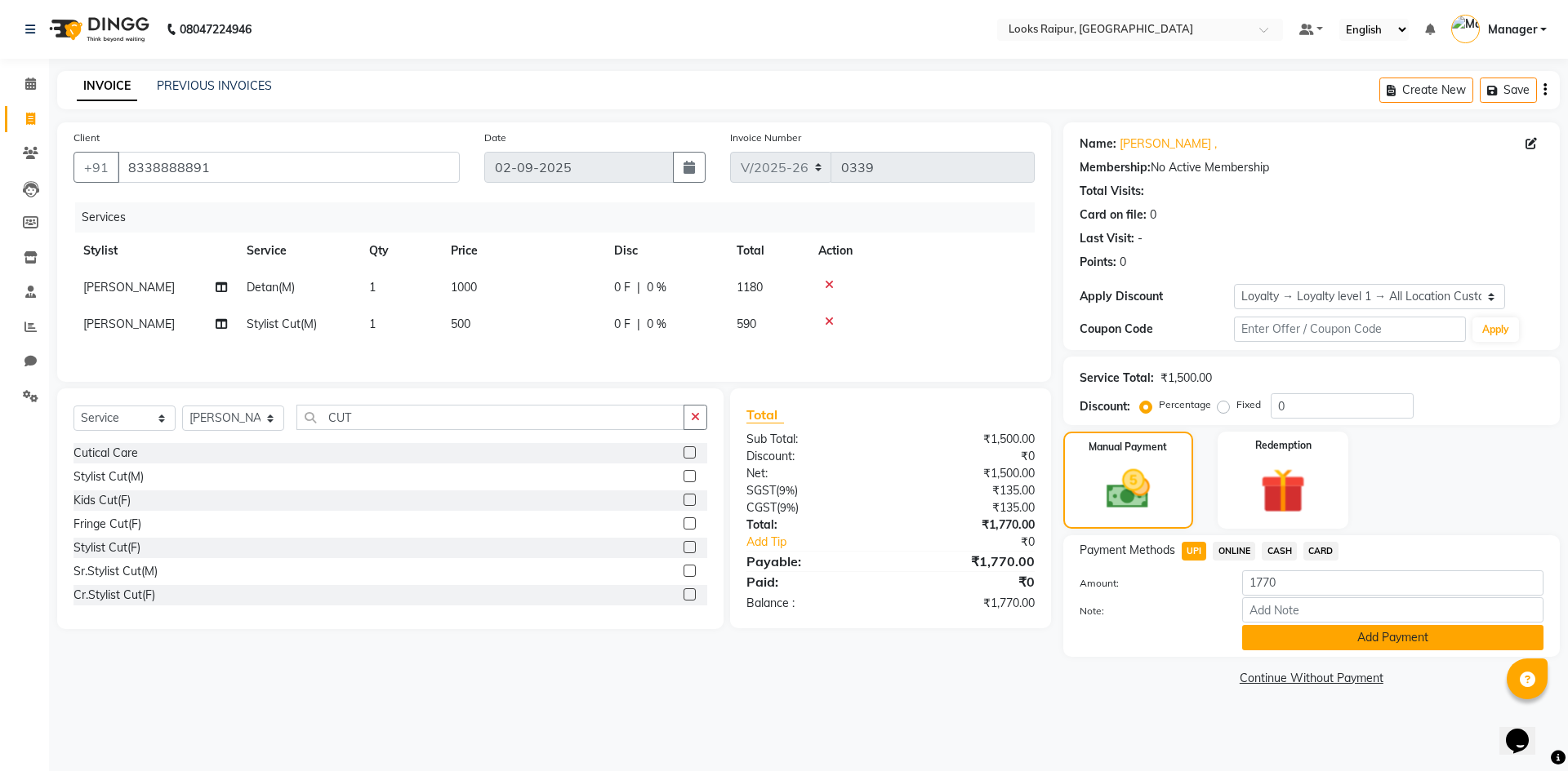
click at [1355, 637] on button "Add Payment" at bounding box center [1392, 637] width 301 height 25
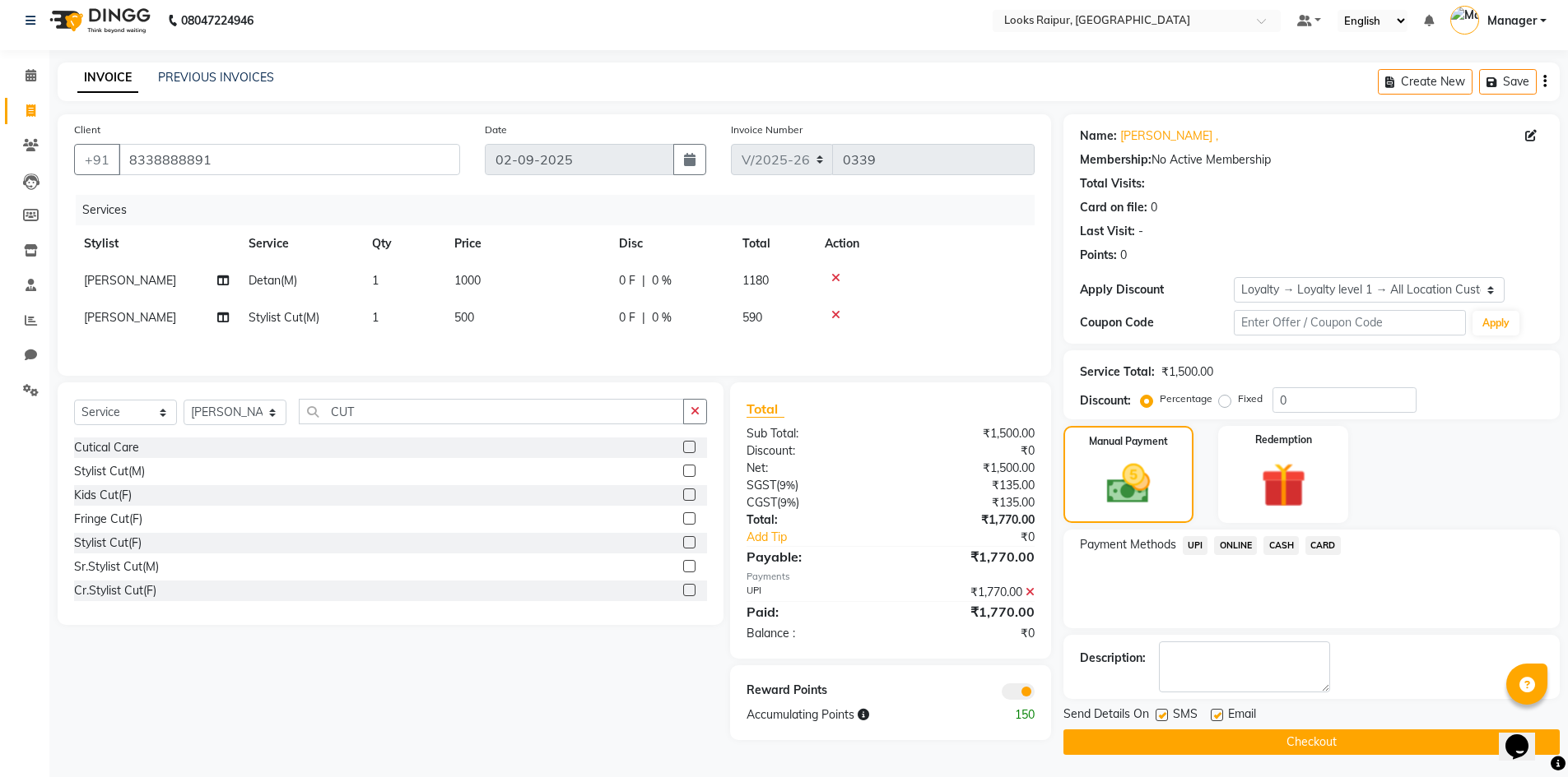
scroll to position [11, 0]
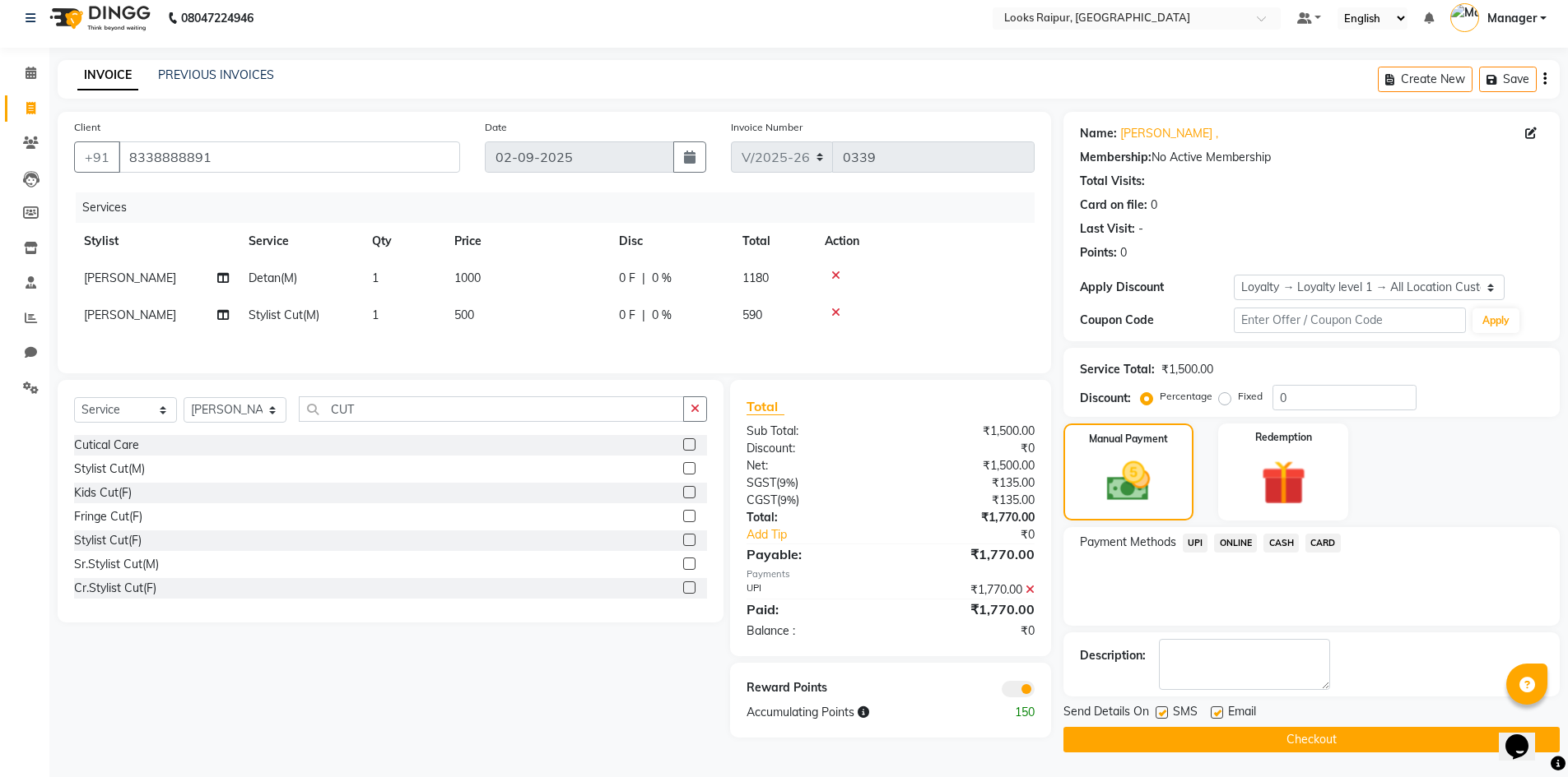
click at [1299, 739] on button "Checkout" at bounding box center [1312, 739] width 497 height 26
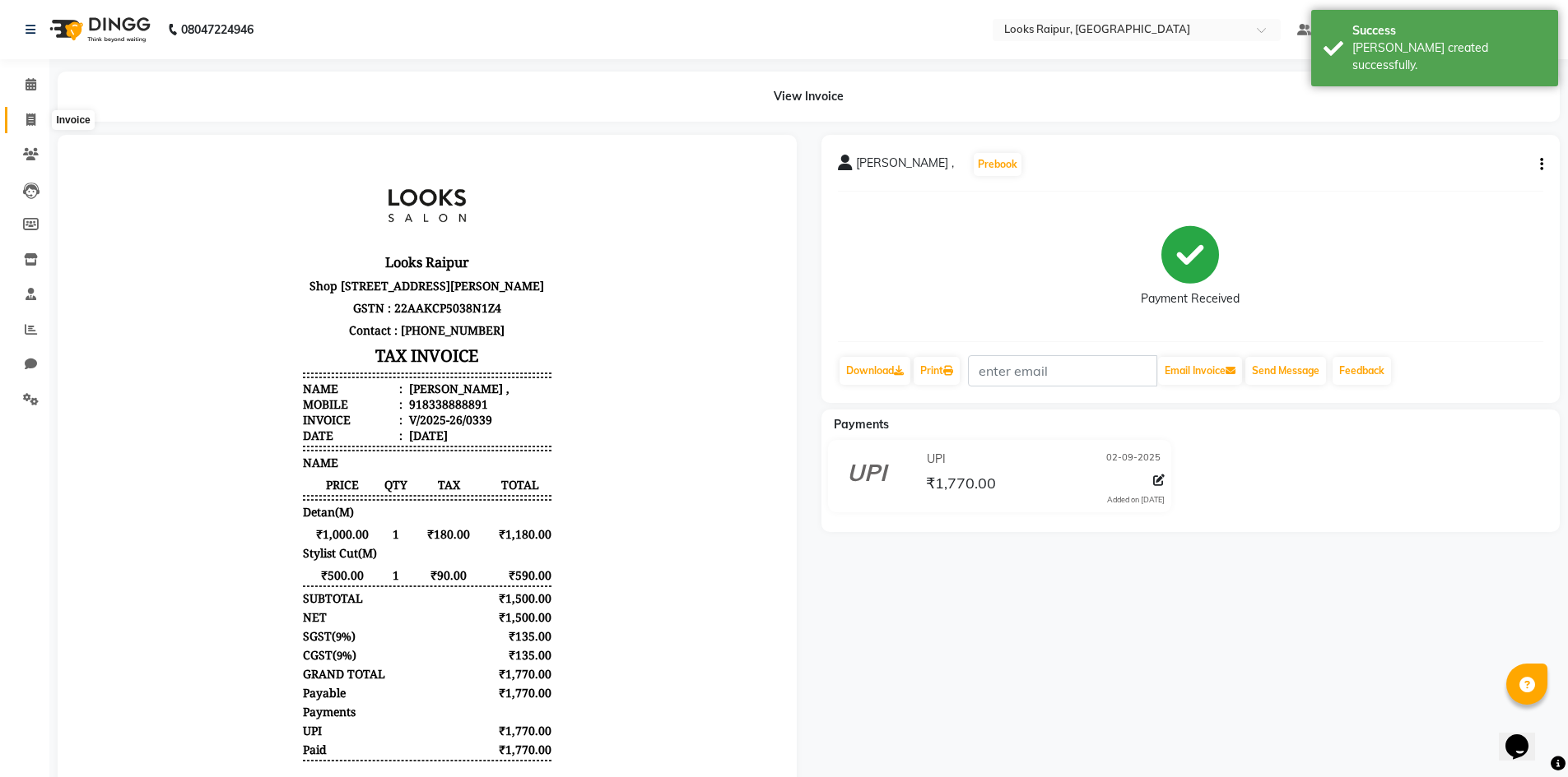
click at [33, 111] on span at bounding box center [31, 121] width 29 height 19
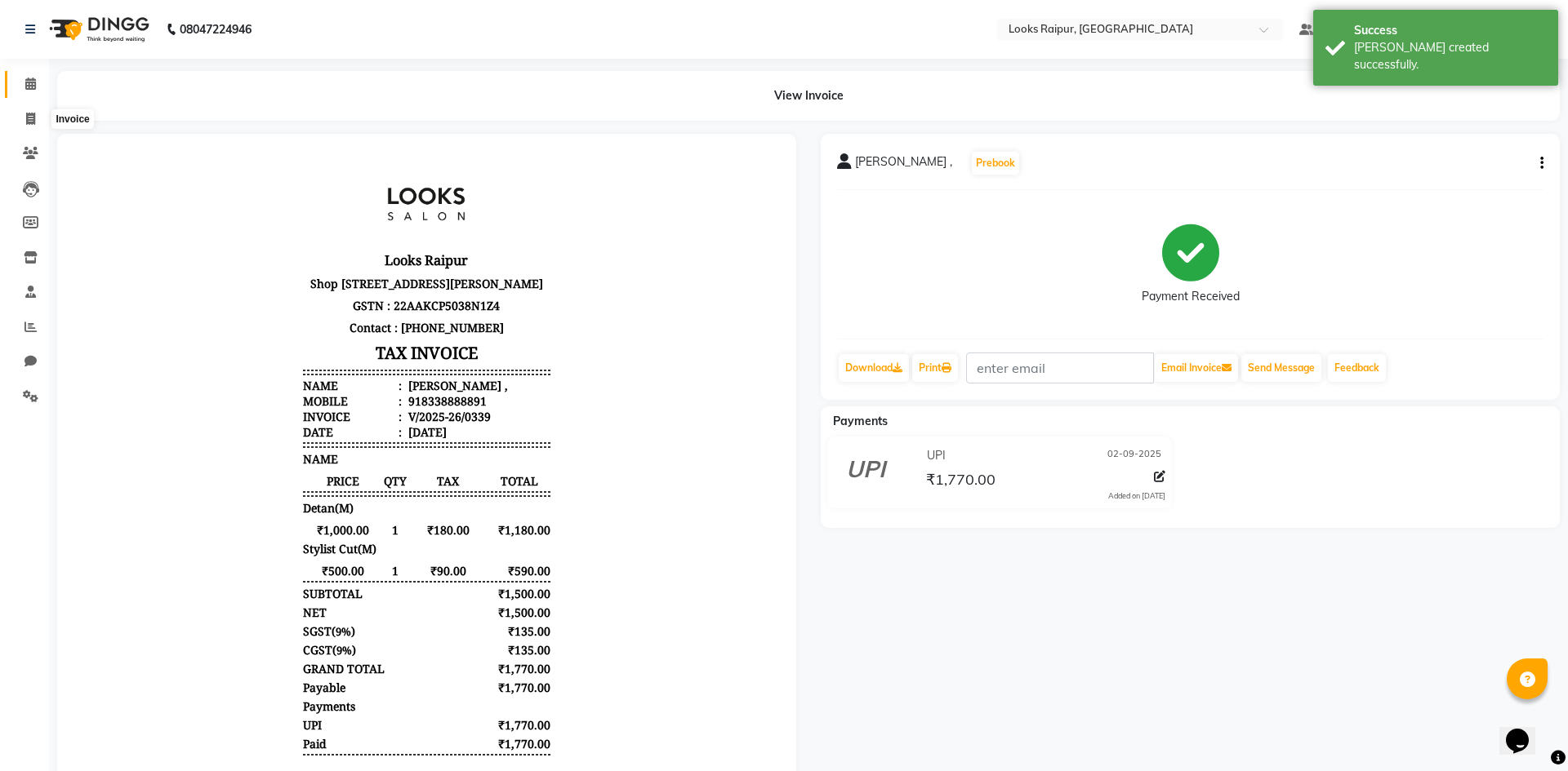
select select "8606"
select select "service"
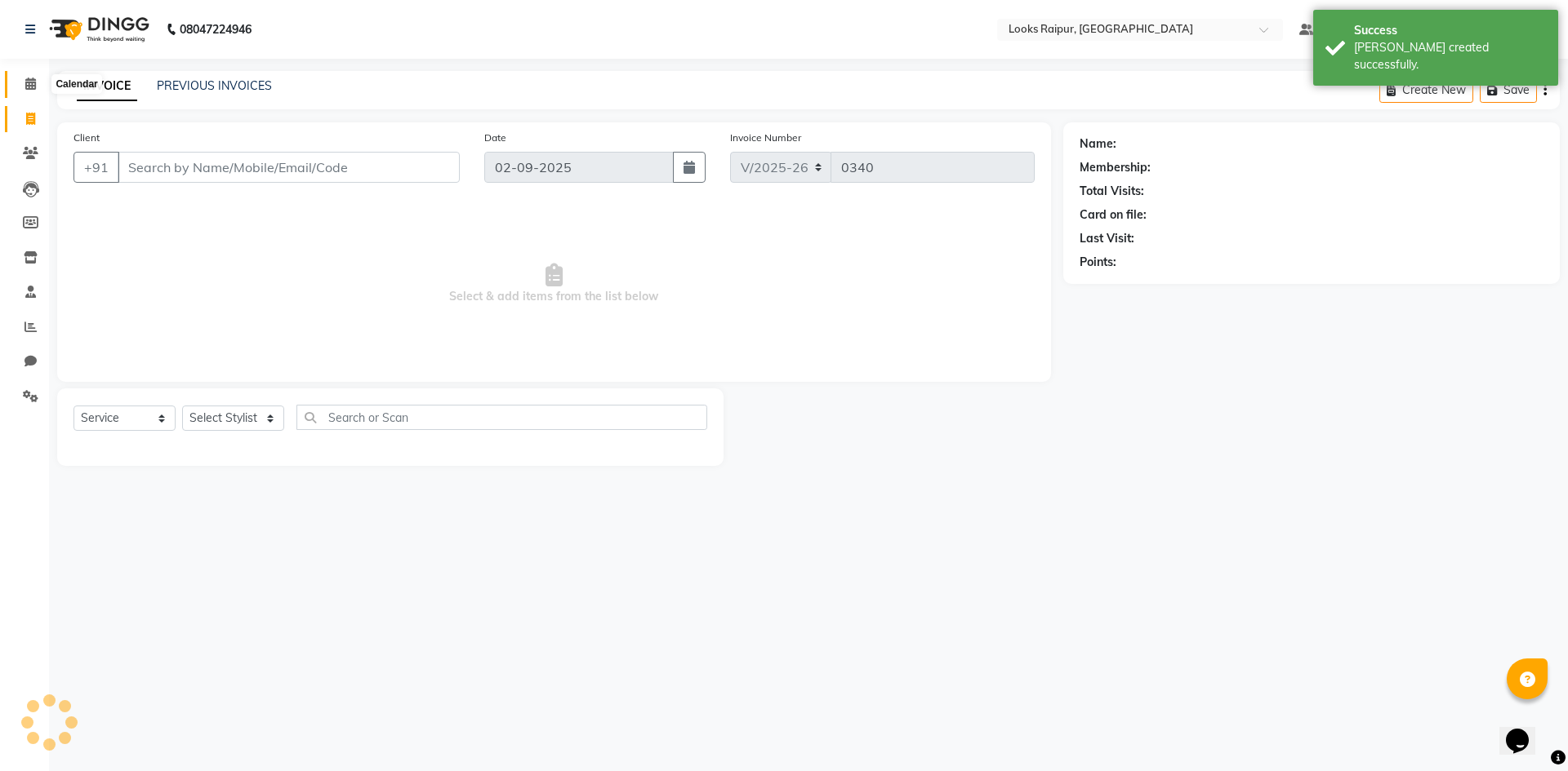
click at [32, 83] on icon at bounding box center [31, 84] width 10 height 12
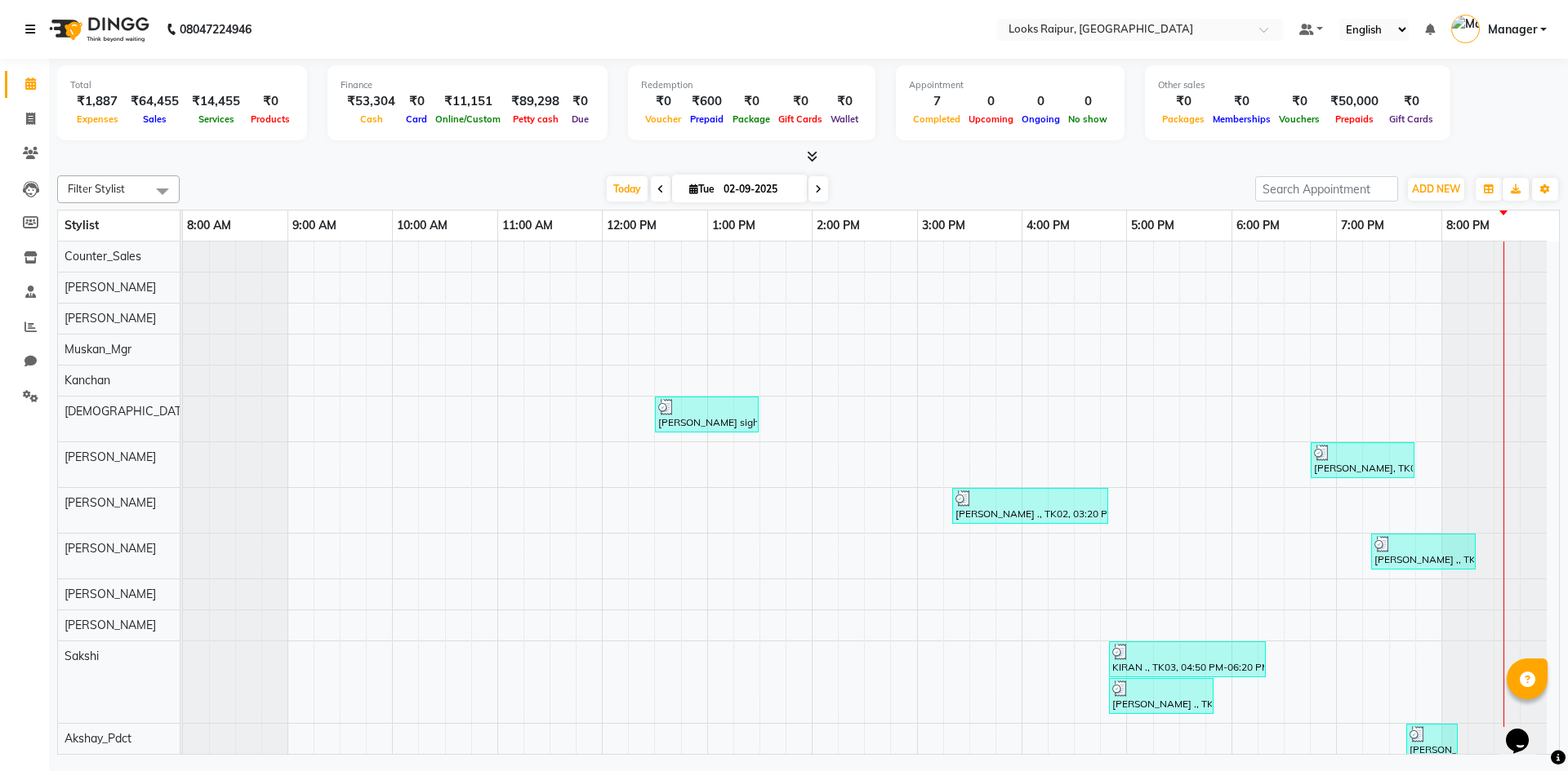
click at [31, 31] on icon at bounding box center [30, 29] width 10 height 11
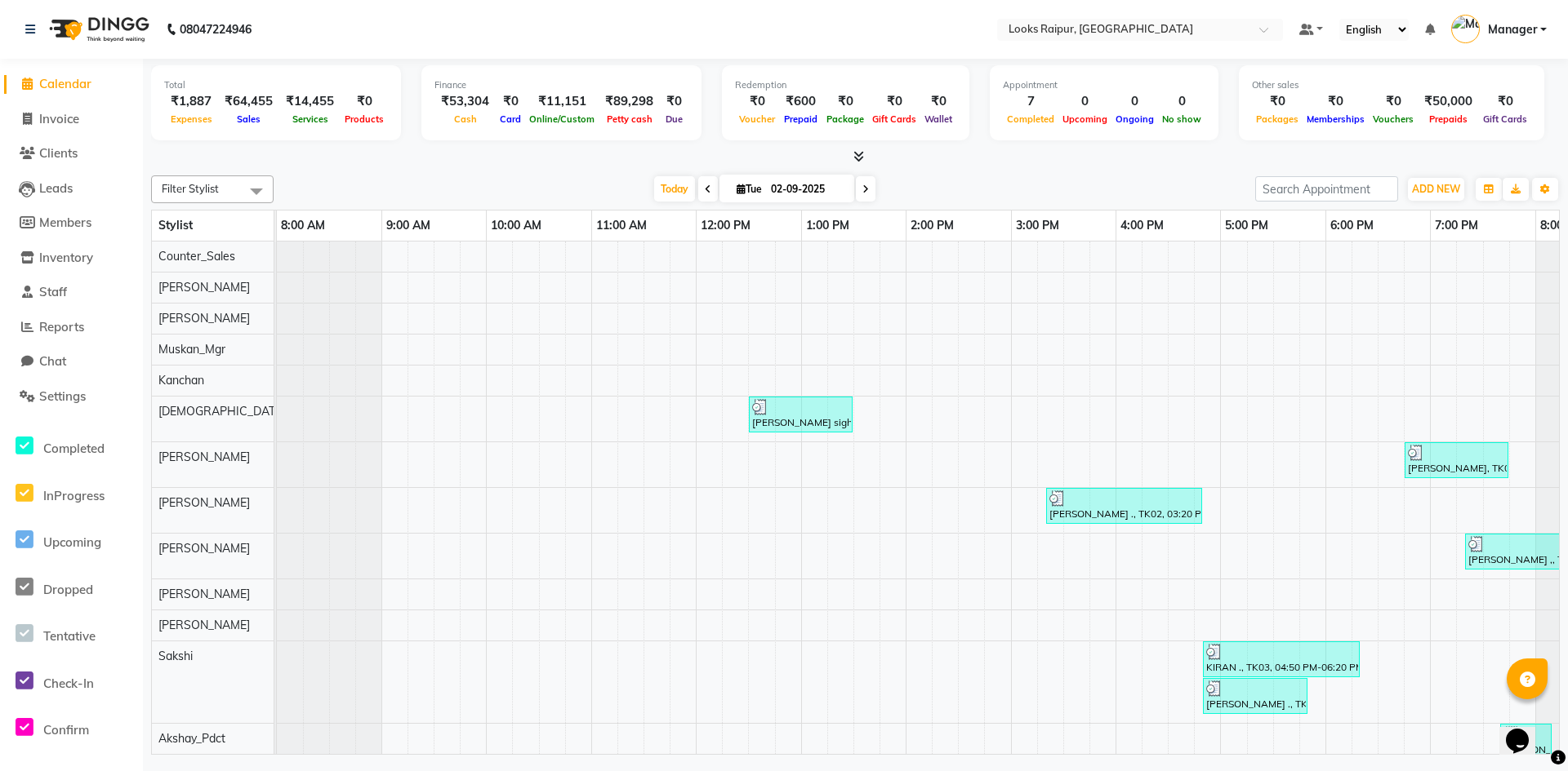
click at [56, 86] on span "Calendar" at bounding box center [66, 84] width 52 height 16
click at [59, 123] on span "Invoice" at bounding box center [59, 119] width 40 height 16
select select "service"
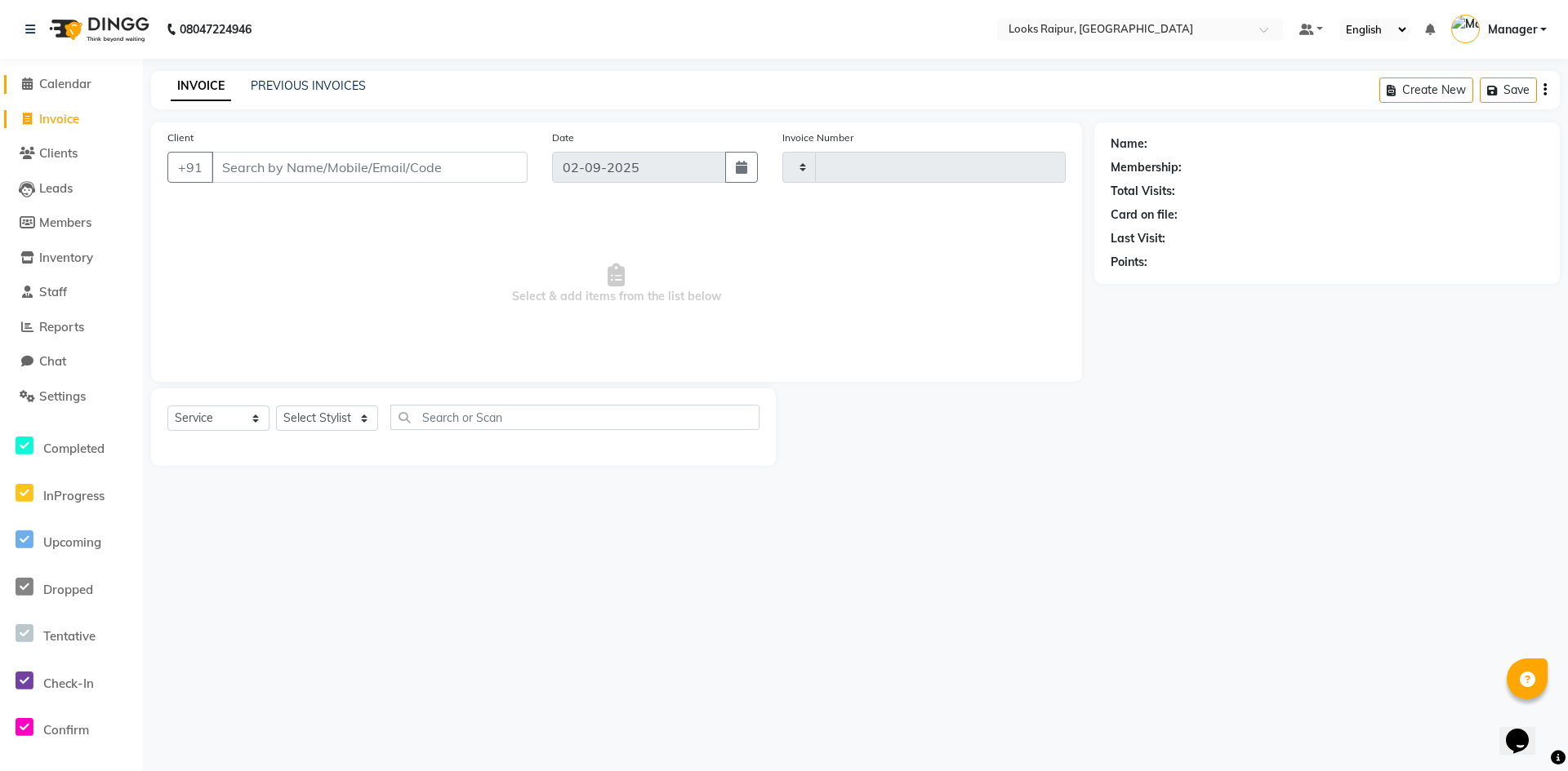
click at [66, 81] on span "Calendar" at bounding box center [66, 84] width 52 height 16
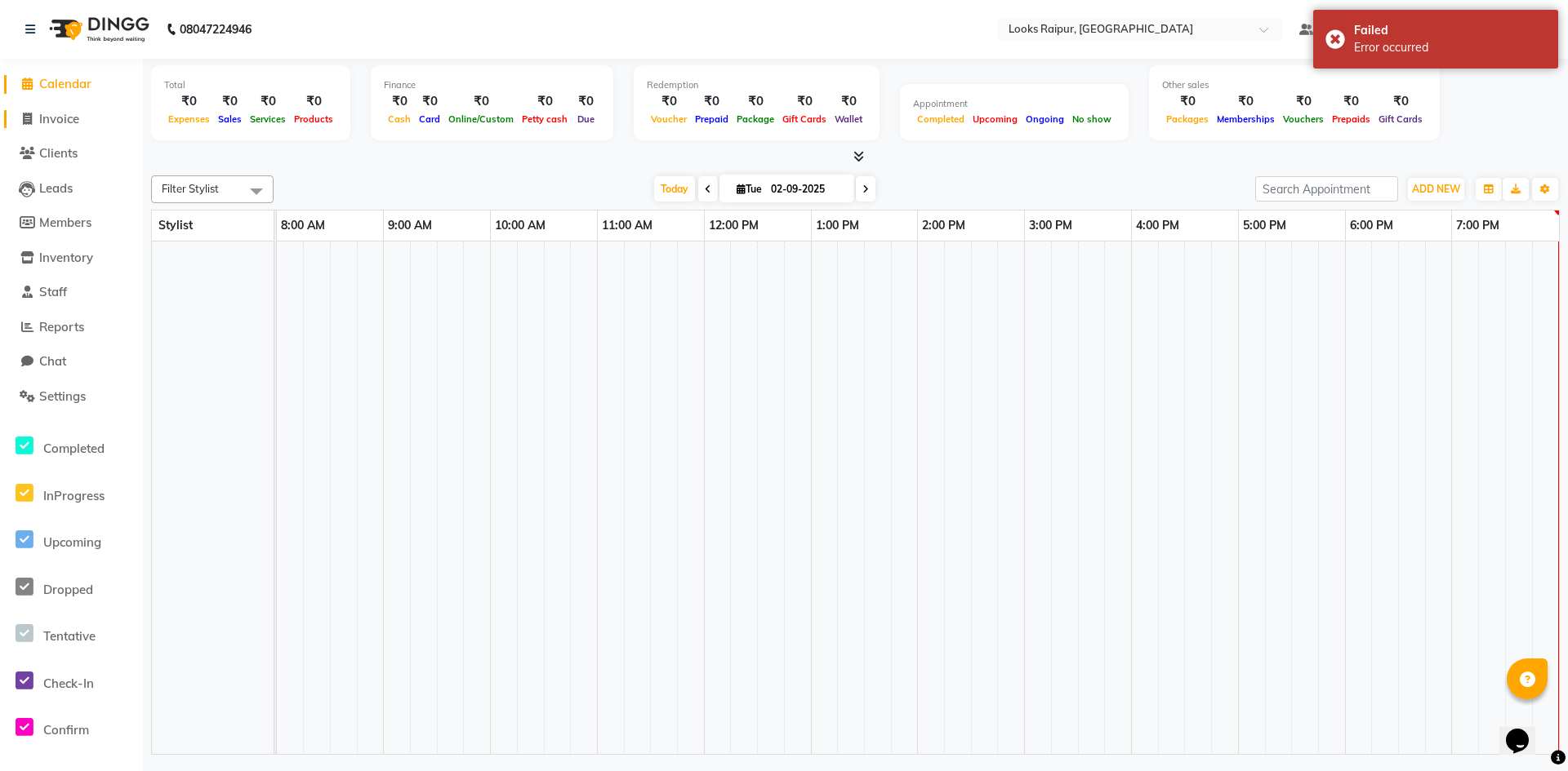
click at [70, 115] on span "Invoice" at bounding box center [59, 119] width 40 height 16
select select "service"
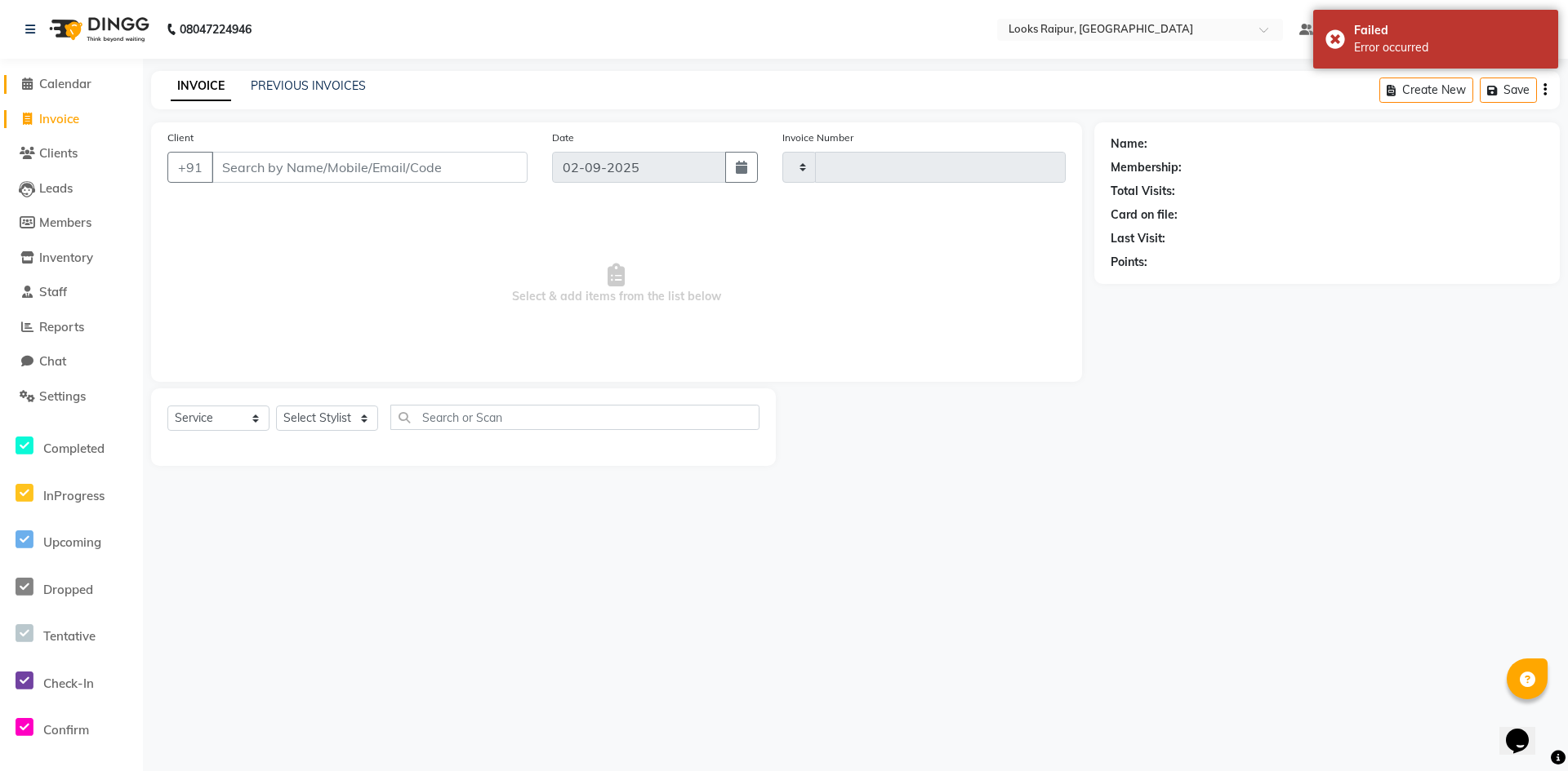
click at [73, 83] on span "Calendar" at bounding box center [66, 84] width 52 height 16
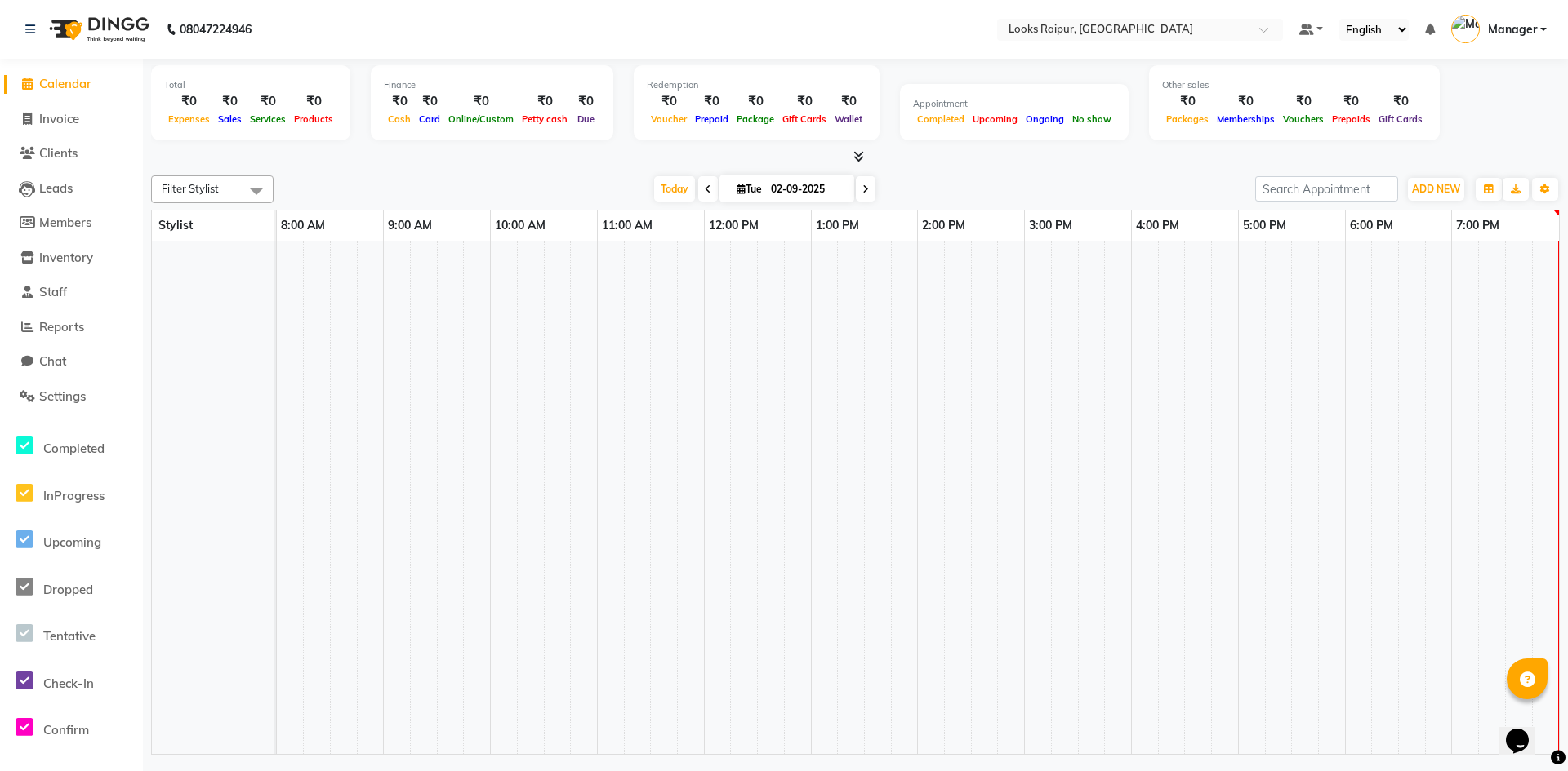
click at [72, 83] on span "Calendar" at bounding box center [66, 84] width 52 height 16
click at [66, 120] on span "Invoice" at bounding box center [59, 119] width 40 height 16
select select "service"
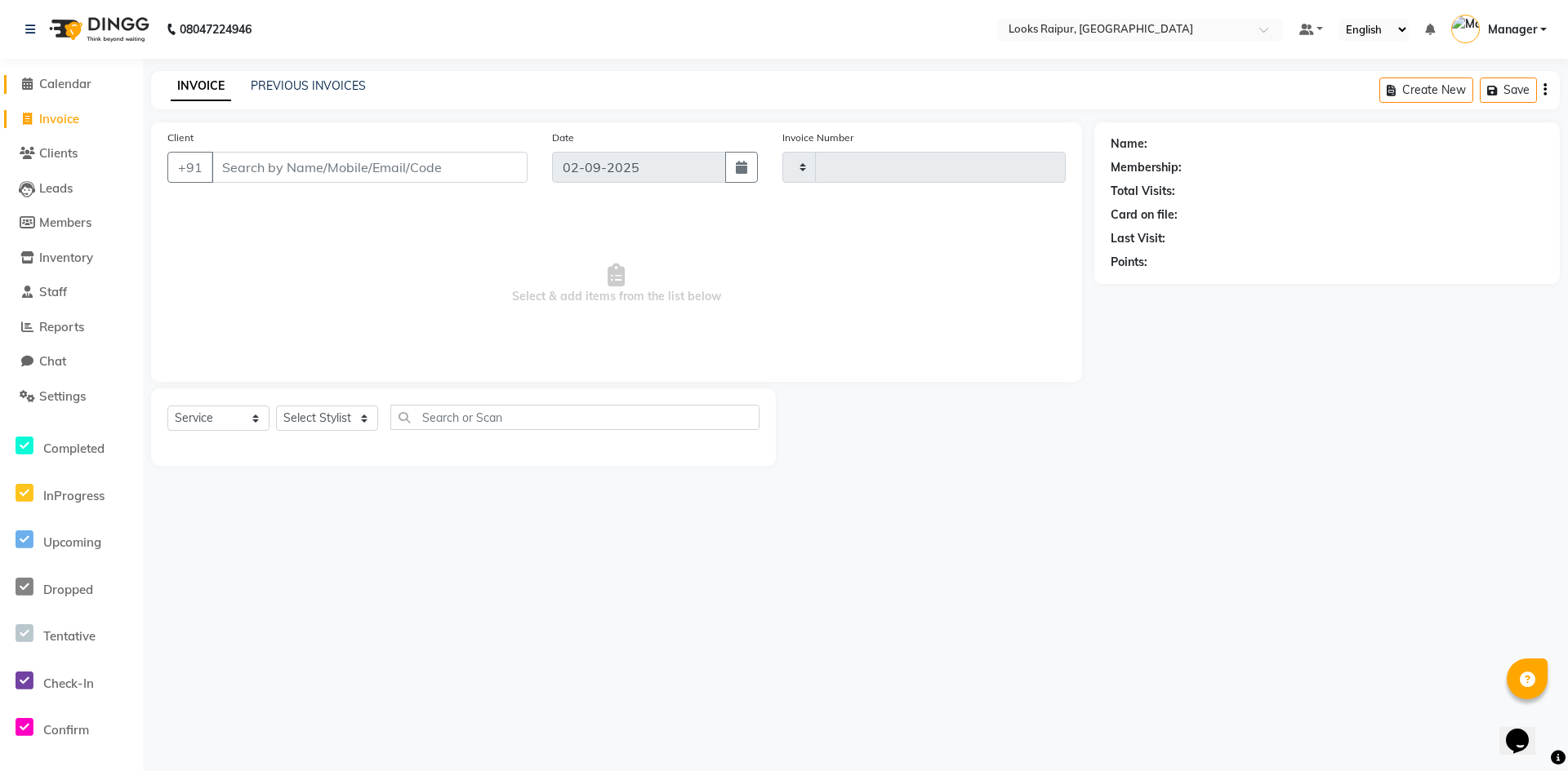
click at [74, 85] on span "Calendar" at bounding box center [66, 84] width 52 height 16
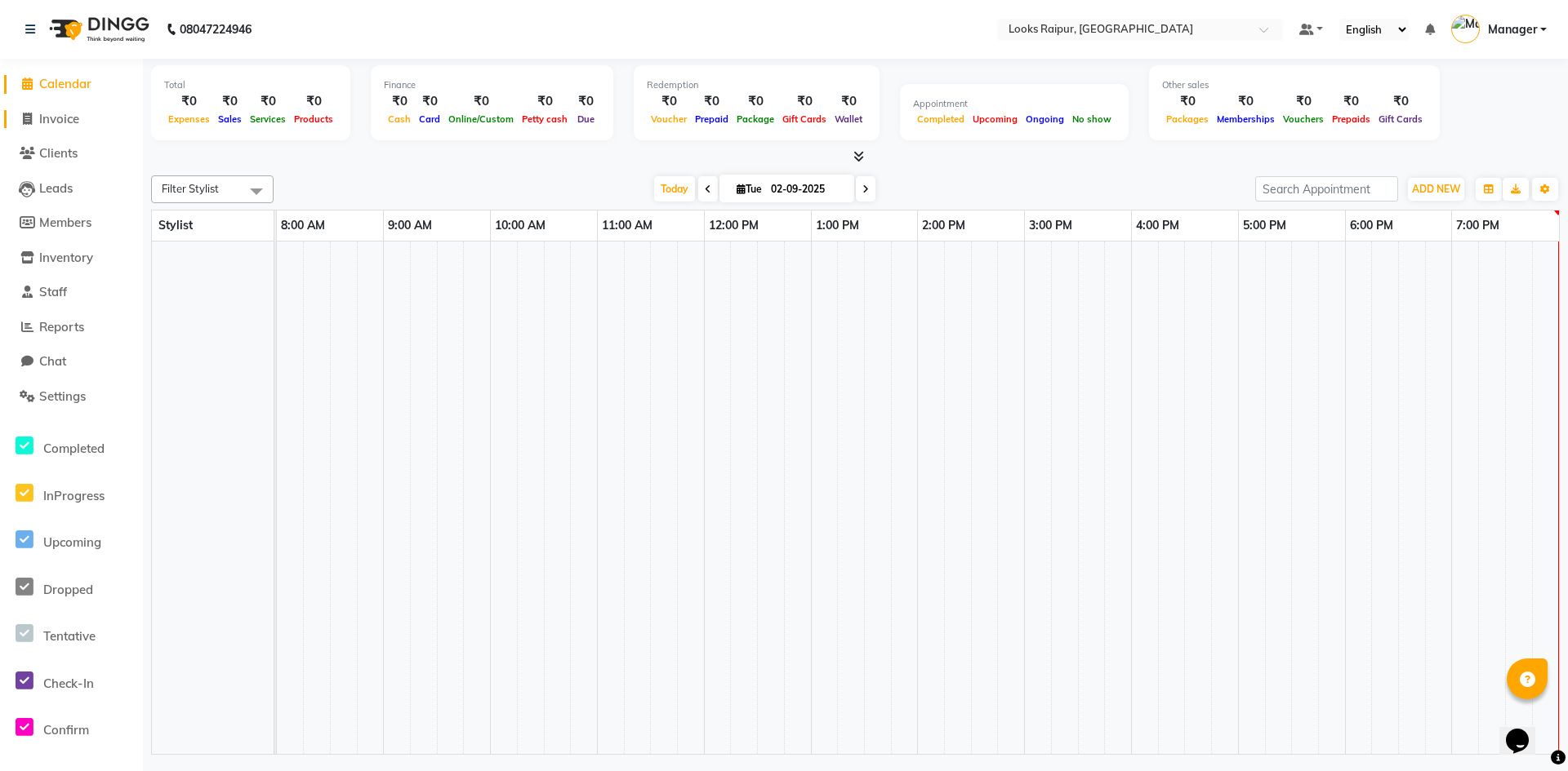
click at [79, 120] on span "Invoice" at bounding box center [59, 119] width 40 height 16
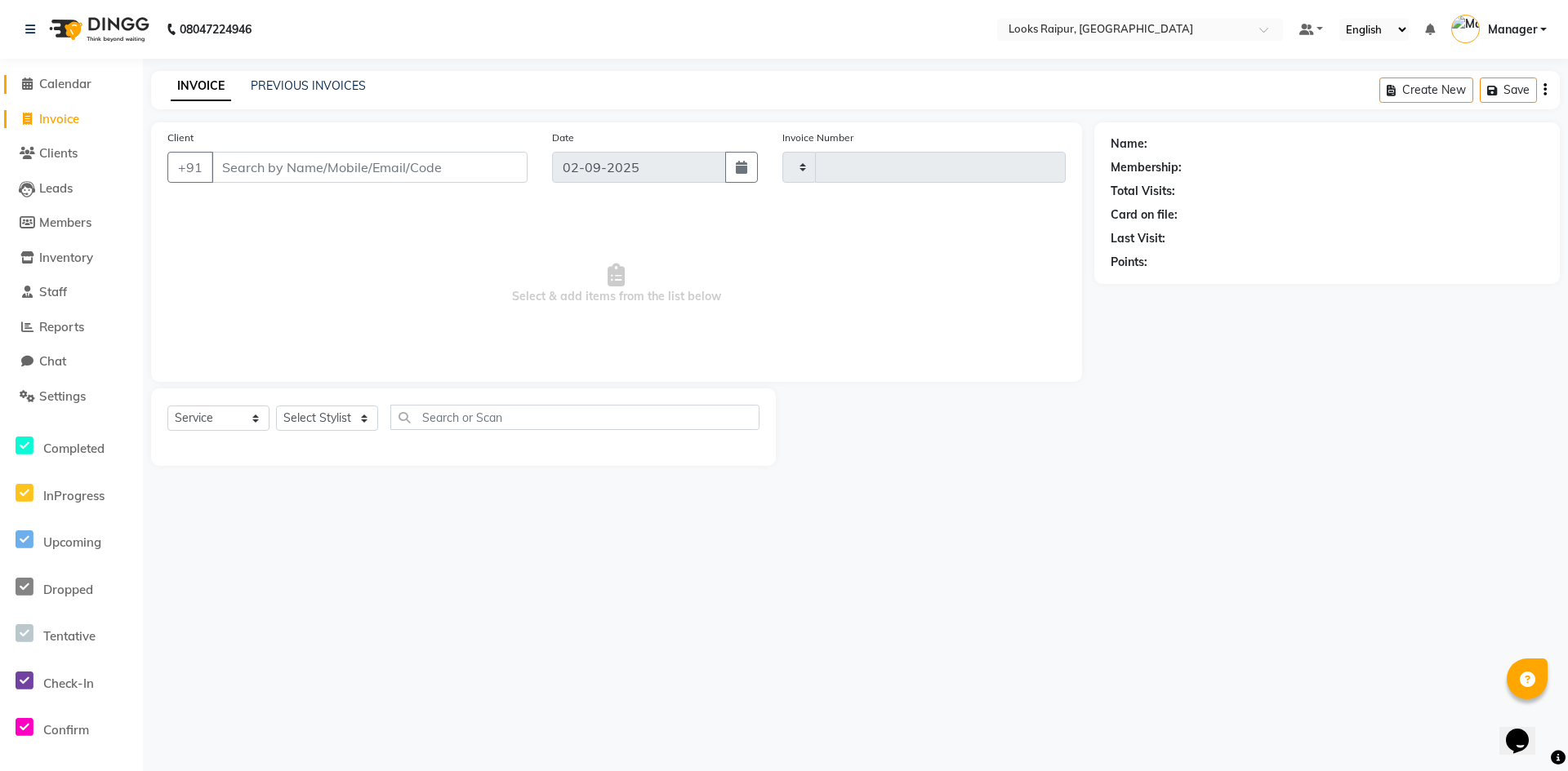
click at [69, 86] on span "Calendar" at bounding box center [66, 84] width 52 height 16
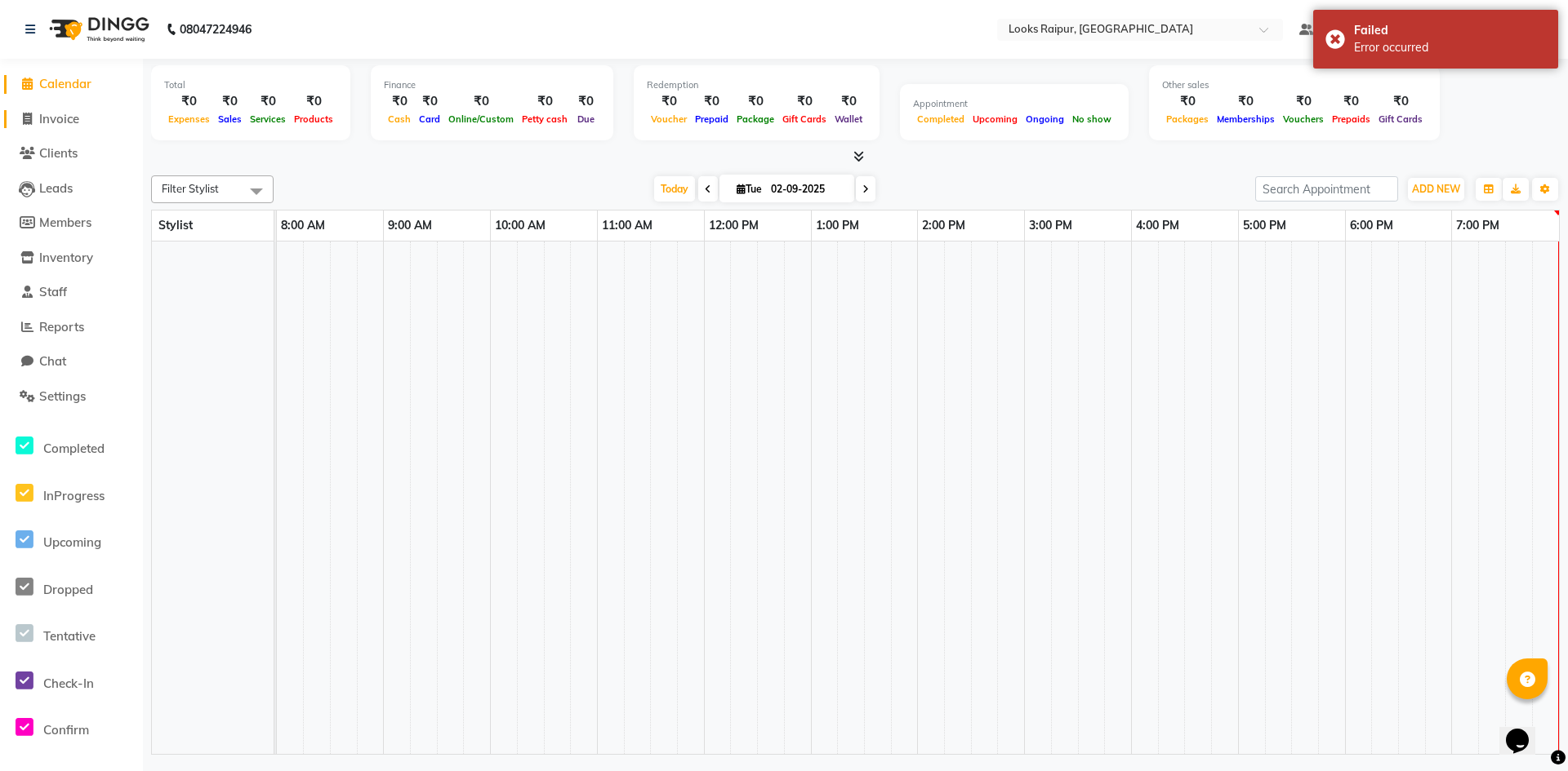
click at [63, 115] on span "Invoice" at bounding box center [59, 119] width 40 height 16
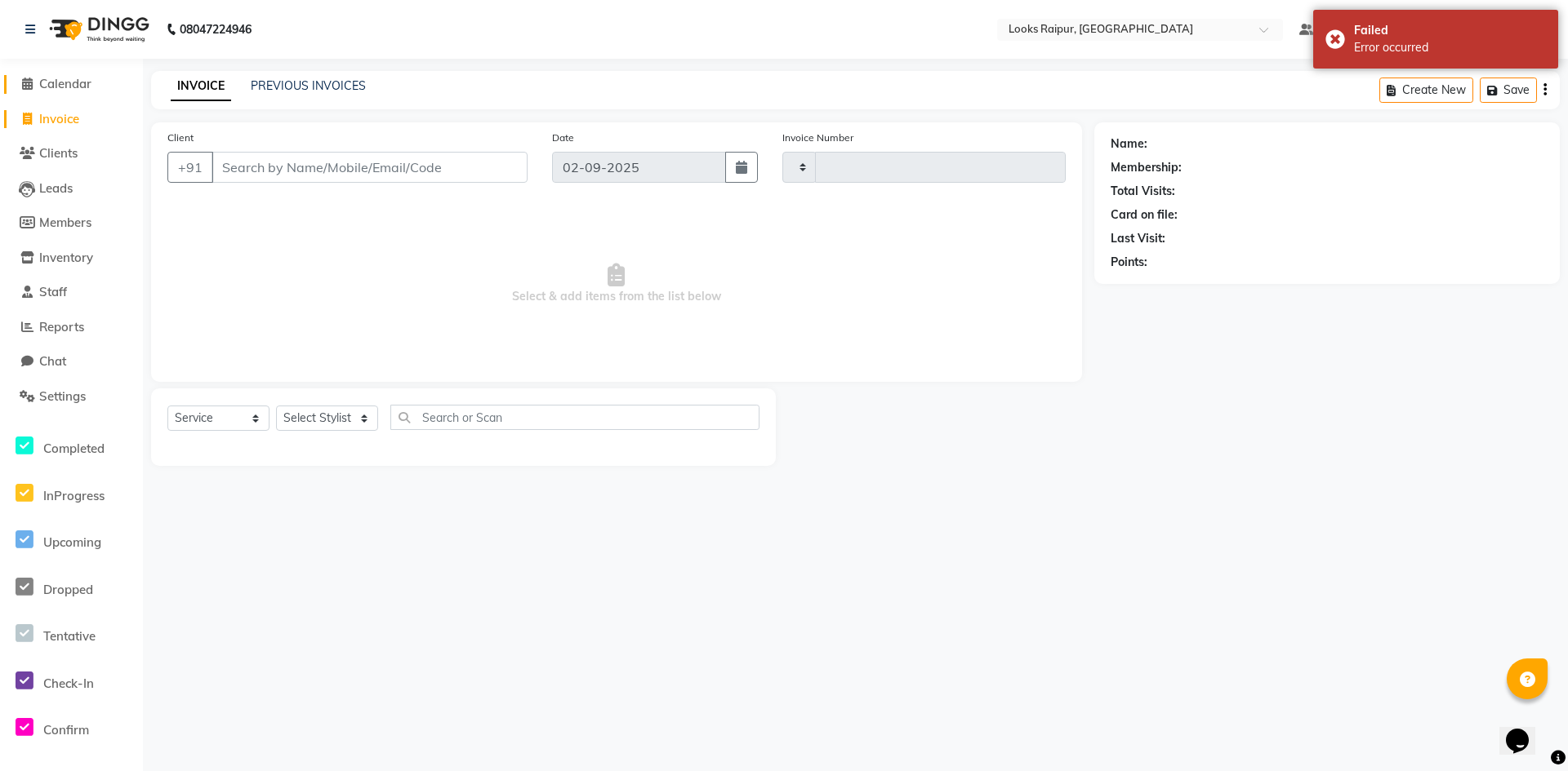
click at [72, 80] on span "Calendar" at bounding box center [66, 84] width 52 height 16
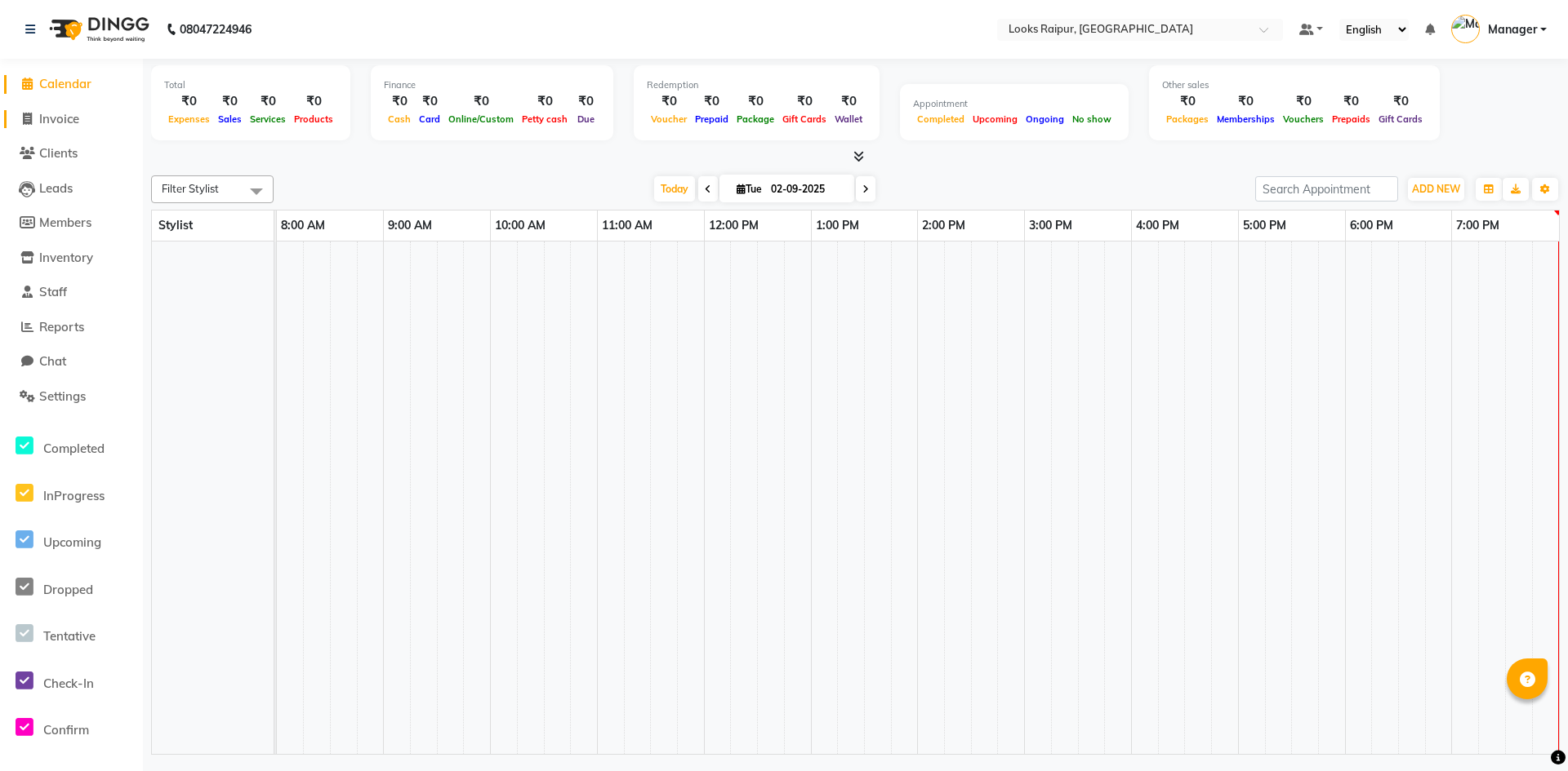
click at [68, 113] on span "Invoice" at bounding box center [59, 119] width 40 height 16
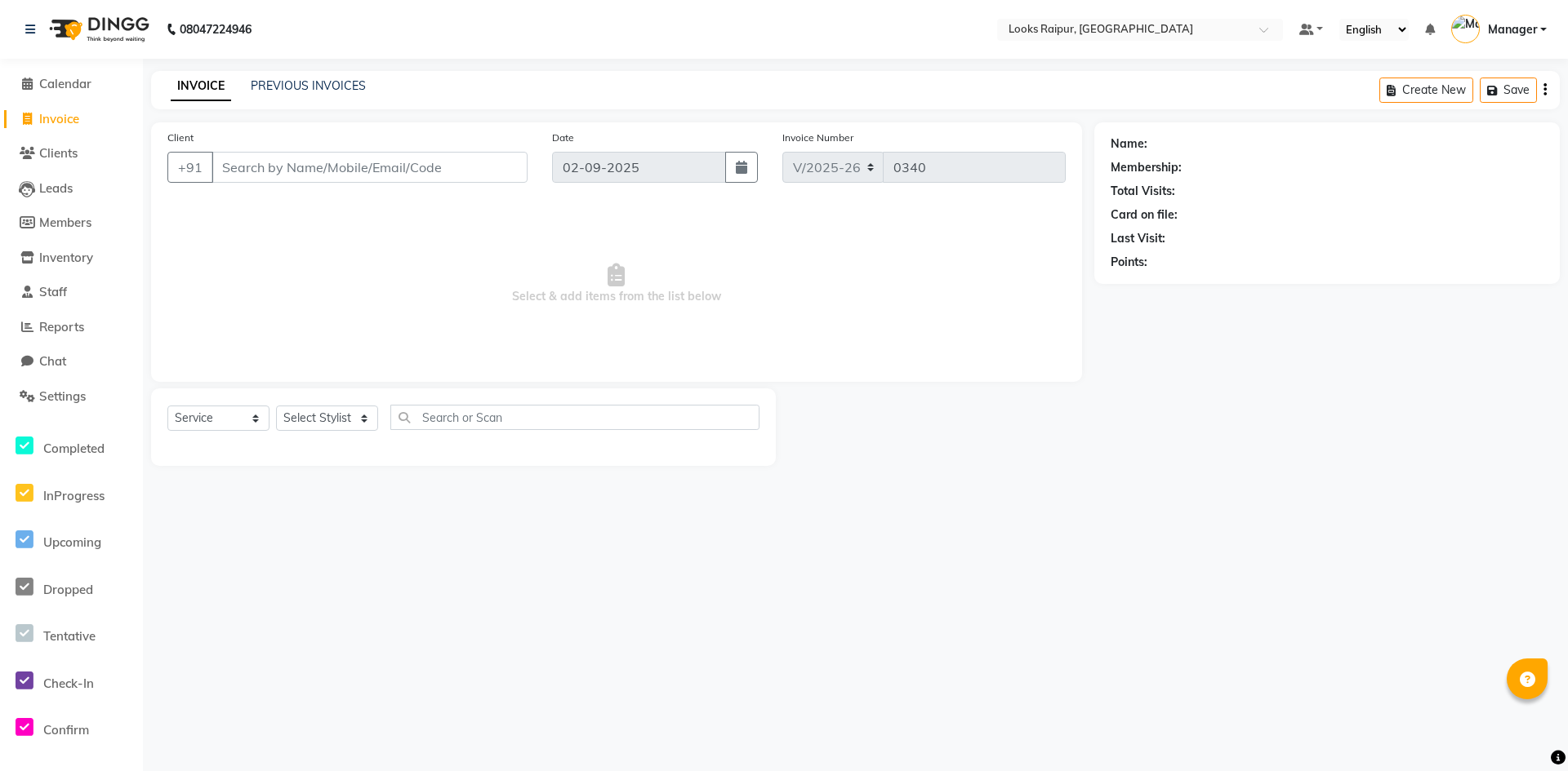
click at [402, 172] on input "Client" at bounding box center [370, 168] width 316 height 31
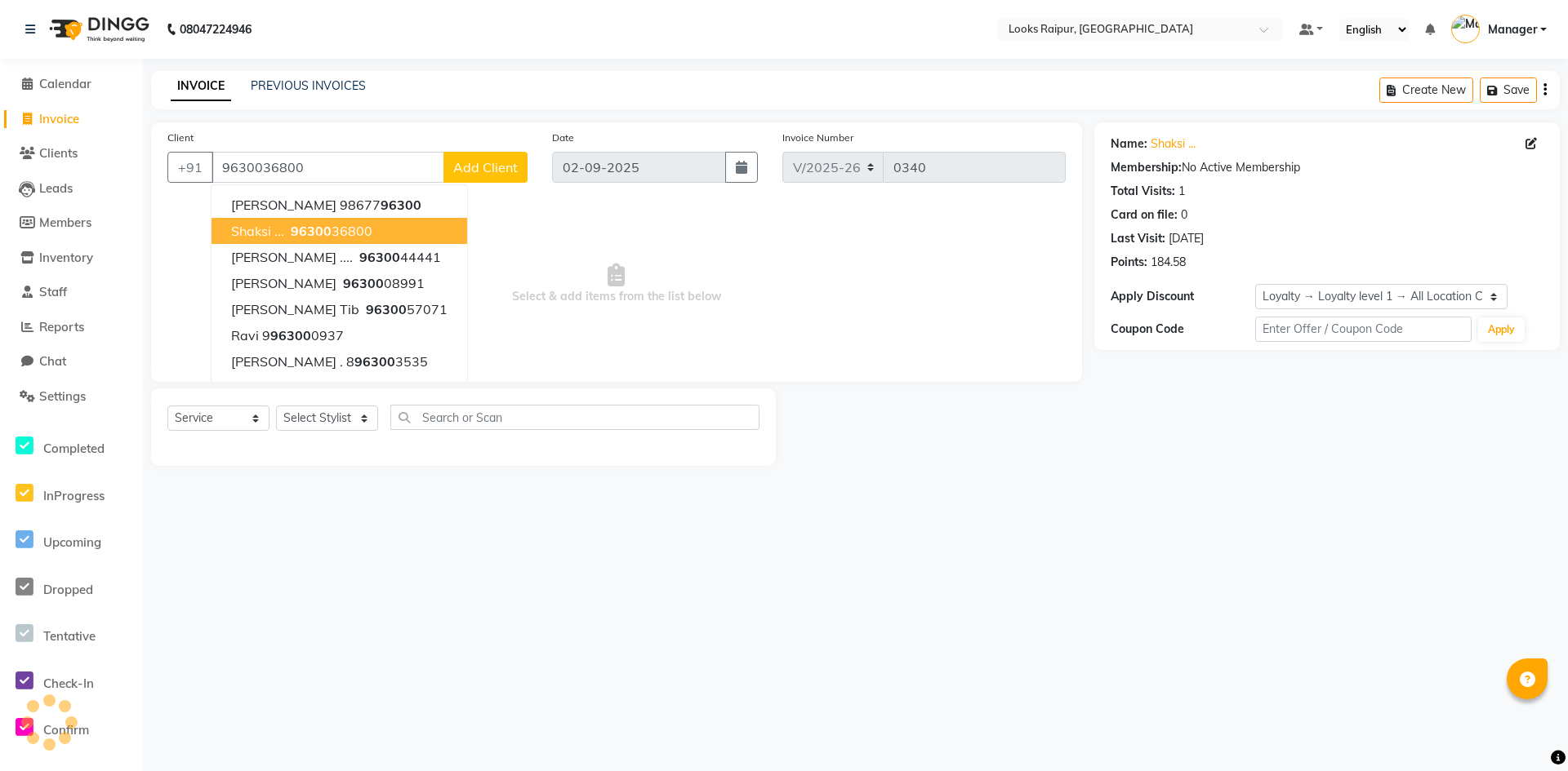
click at [471, 171] on span "Add Client" at bounding box center [486, 167] width 65 height 17
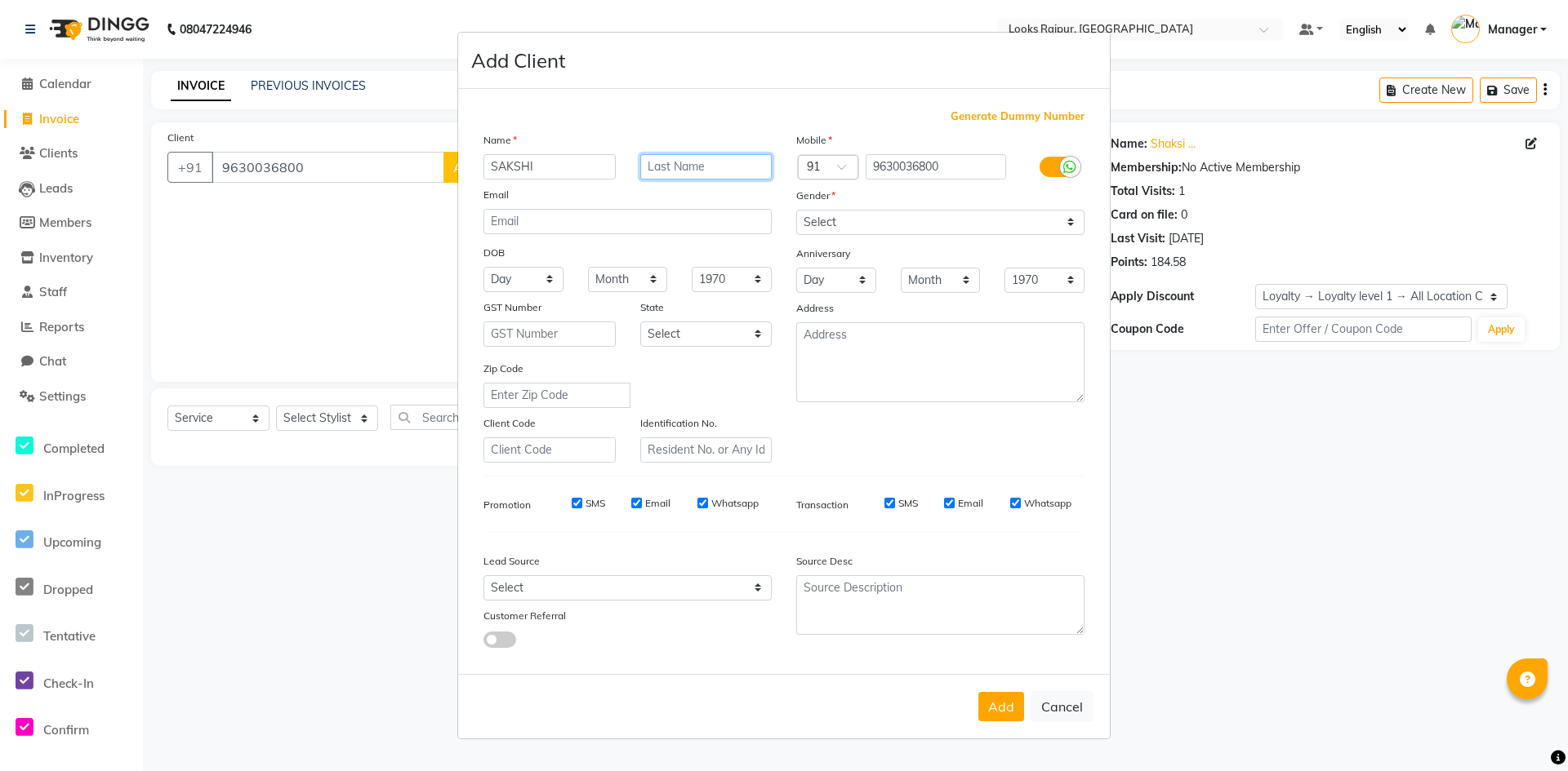
drag, startPoint x: 680, startPoint y: 168, endPoint x: 667, endPoint y: 195, distance: 30.0
click at [678, 174] on input "text" at bounding box center [706, 167] width 132 height 25
click at [572, 221] on input "email" at bounding box center [627, 221] width 288 height 25
click at [679, 172] on input "text" at bounding box center [706, 167] width 132 height 25
click at [573, 192] on div "Email" at bounding box center [627, 197] width 313 height 23
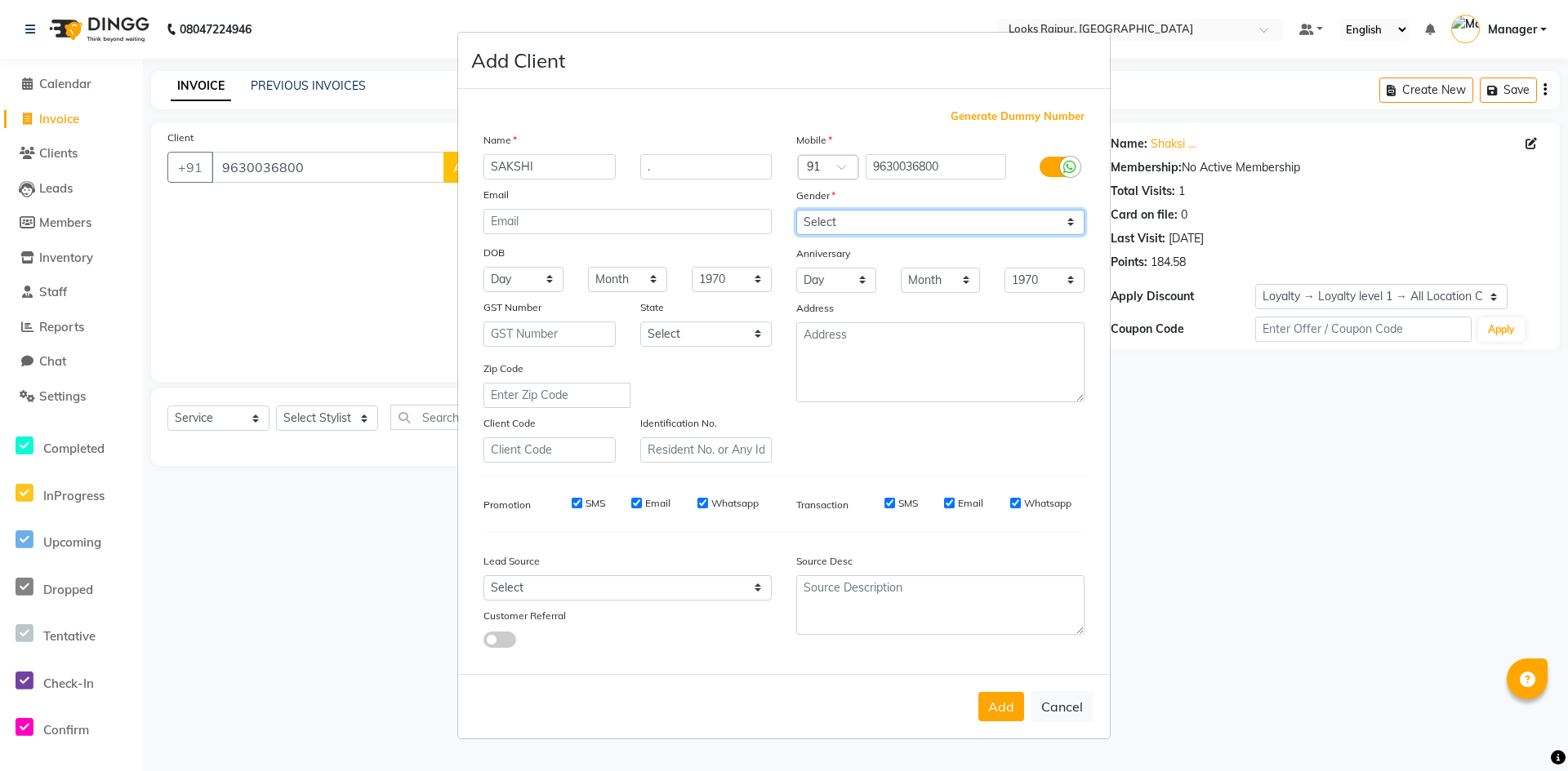
click at [822, 220] on select "Select [DEMOGRAPHIC_DATA] [DEMOGRAPHIC_DATA] Other Prefer Not To Say" at bounding box center [941, 222] width 288 height 25
click at [797, 210] on select "Select [DEMOGRAPHIC_DATA] [DEMOGRAPHIC_DATA] Other Prefer Not To Say" at bounding box center [941, 222] width 288 height 25
click at [995, 699] on button "Add" at bounding box center [1001, 707] width 45 height 30
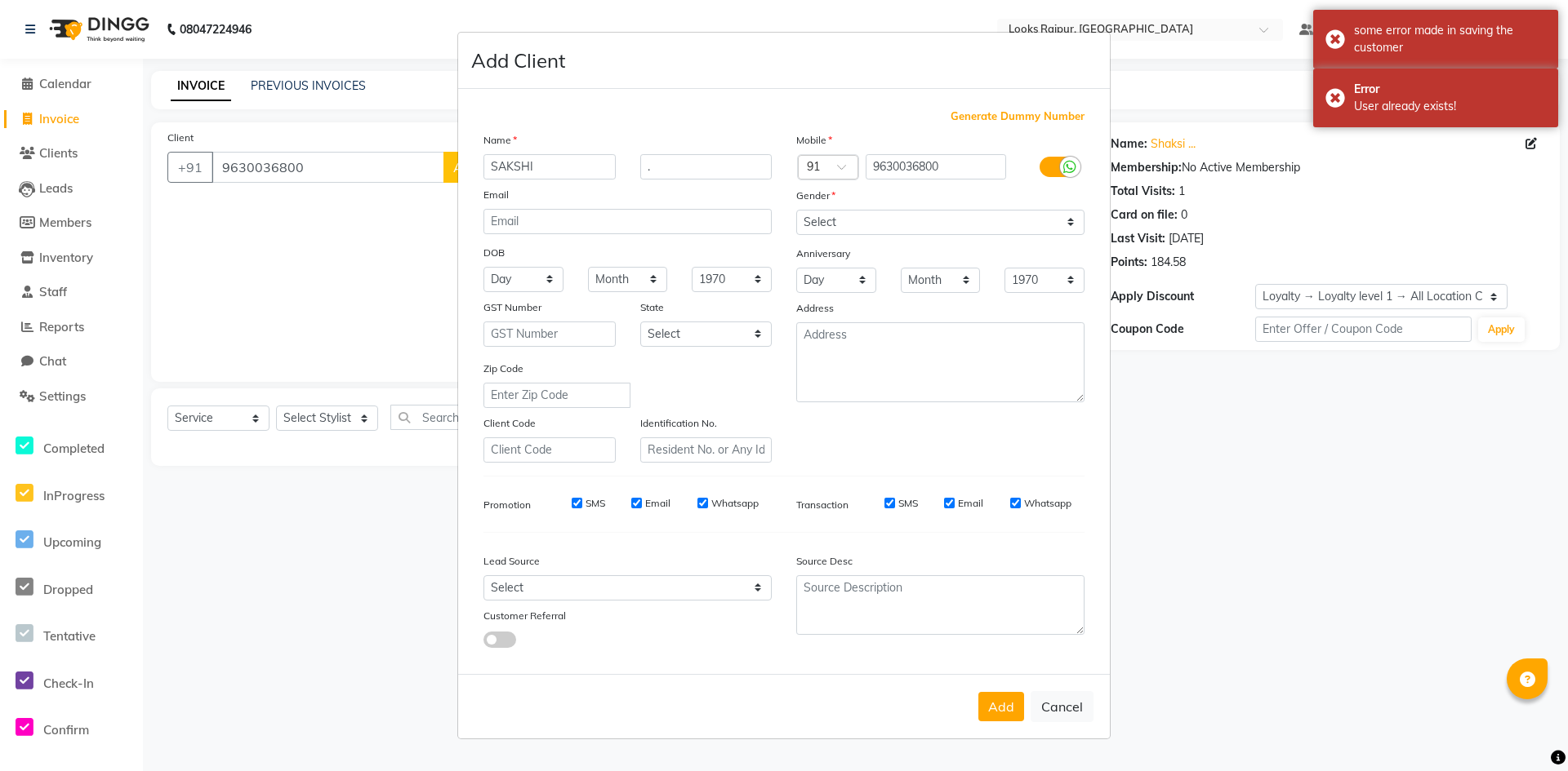
click at [310, 237] on ngb-modal-window "Add Client Generate Dummy Number Name [PERSON_NAME] . Email DOB Day 01 02 03 04…" at bounding box center [784, 385] width 1568 height 771
click at [1060, 705] on button "Cancel" at bounding box center [1062, 707] width 63 height 31
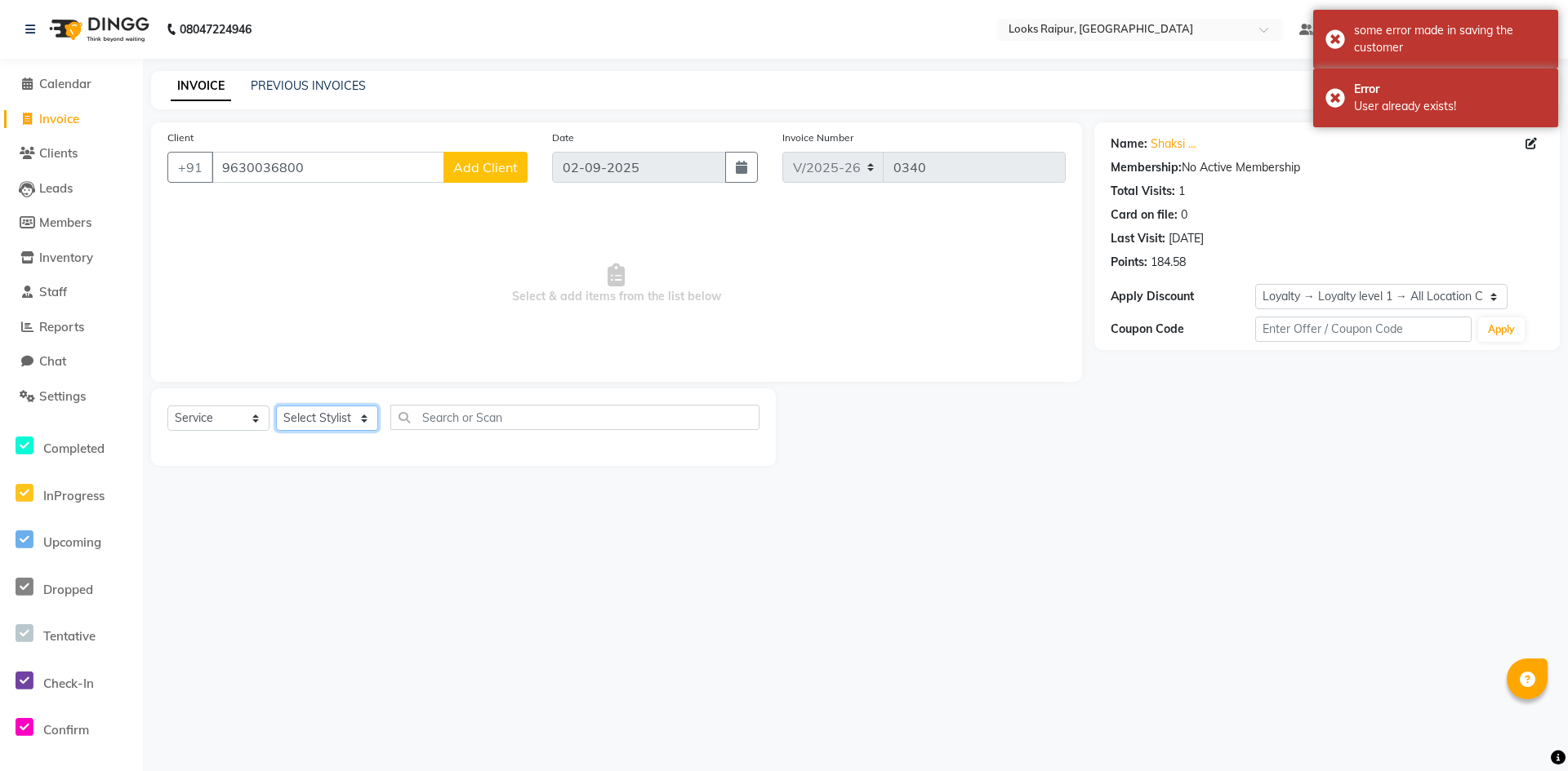
click at [328, 416] on select "Select Stylist Akshay_Pdct [PERSON_NAME] [PERSON_NAME] Counter_Sales Dheerendra…" at bounding box center [327, 418] width 102 height 25
click at [276, 406] on select "Select Stylist Akshay_Pdct [PERSON_NAME] [PERSON_NAME] Counter_Sales Dheerendra…" at bounding box center [327, 418] width 102 height 25
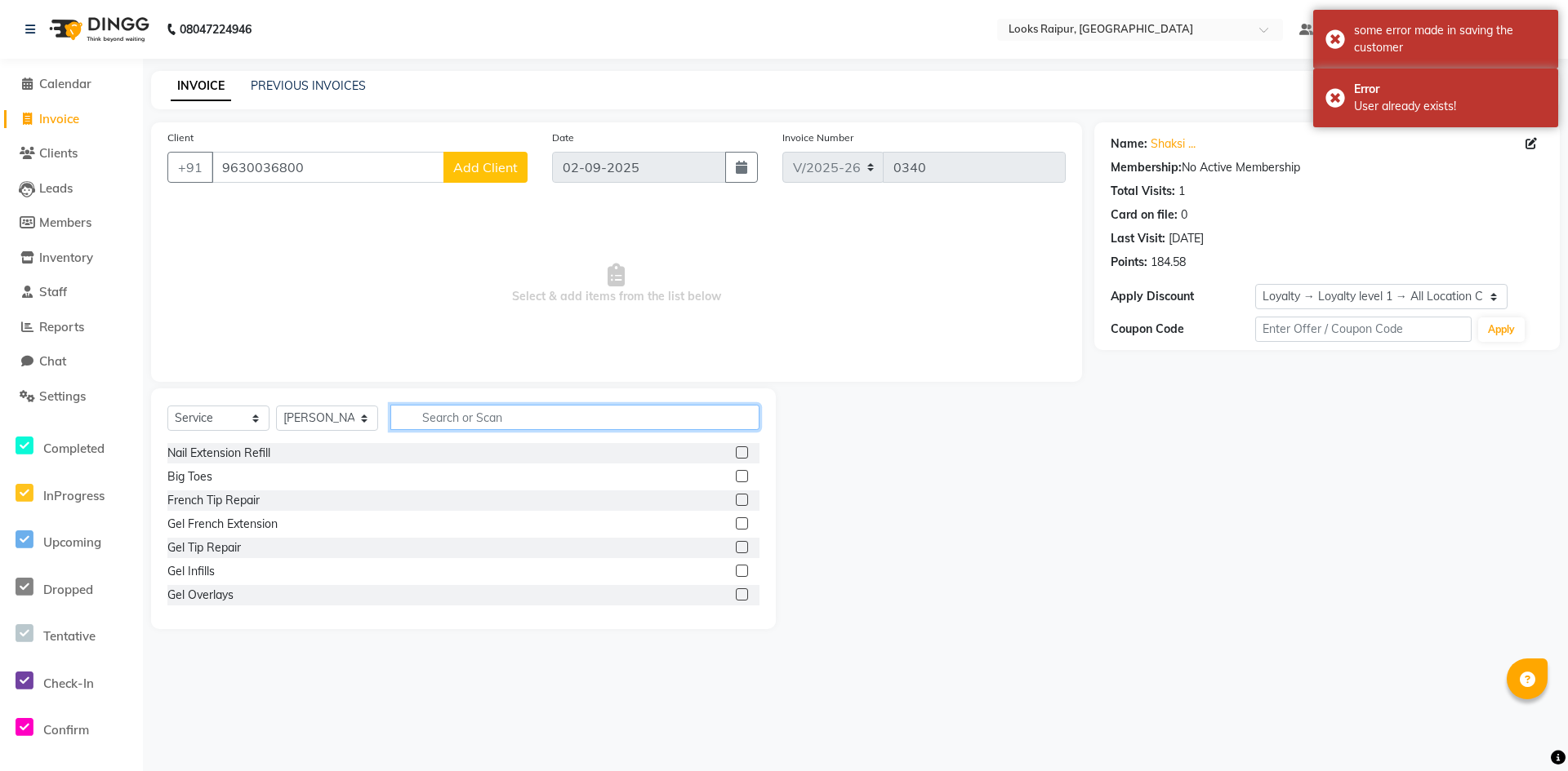
click at [491, 412] on input "text" at bounding box center [575, 417] width 370 height 25
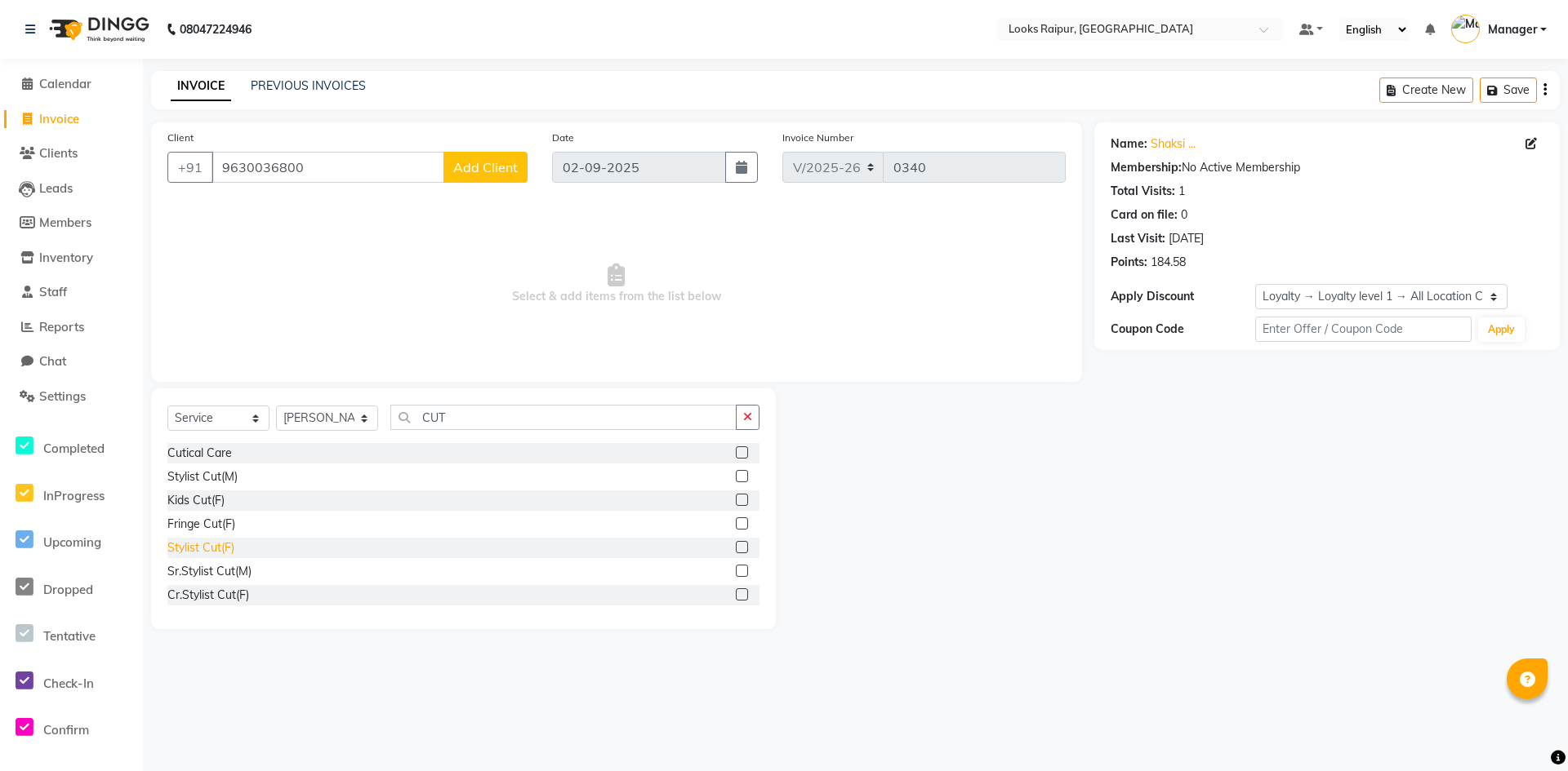
click at [206, 547] on div "Stylist Cut(F)" at bounding box center [201, 548] width 67 height 17
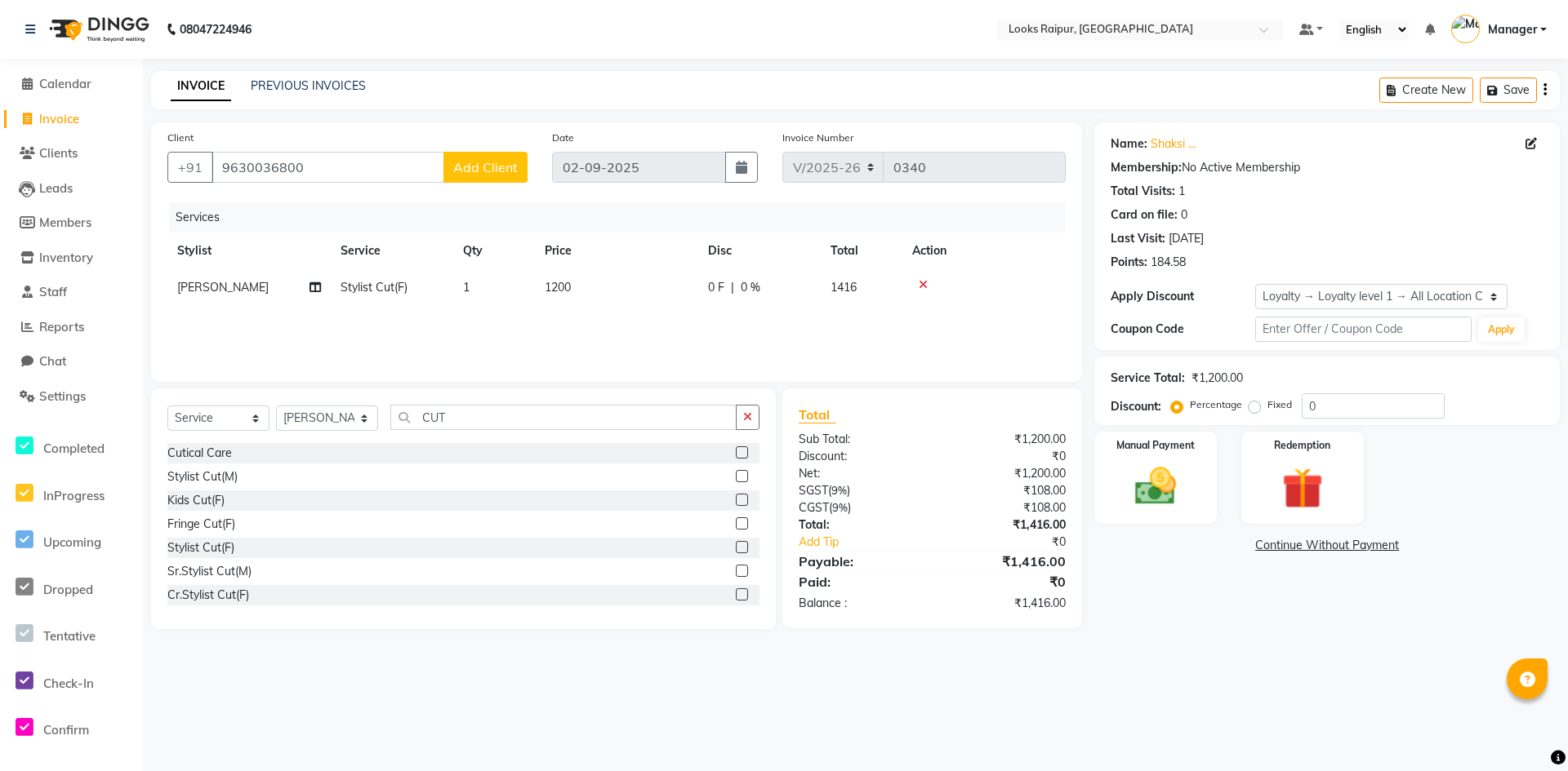
click at [570, 286] on span "1200" at bounding box center [558, 287] width 26 height 15
drag, startPoint x: 664, startPoint y: 290, endPoint x: 609, endPoint y: 289, distance: 55.0
click at [609, 289] on tr "Akshay_Pdct [PERSON_NAME] [PERSON_NAME] Counter_Sales Dheerendra_pdct [PERSON_N…" at bounding box center [617, 300] width 898 height 62
click at [659, 326] on div "Services Stylist Service Qty Price Disc Total Action Akshay_Pdct [PERSON_NAME] …" at bounding box center [617, 284] width 898 height 163
click at [1167, 489] on img at bounding box center [1156, 486] width 70 height 50
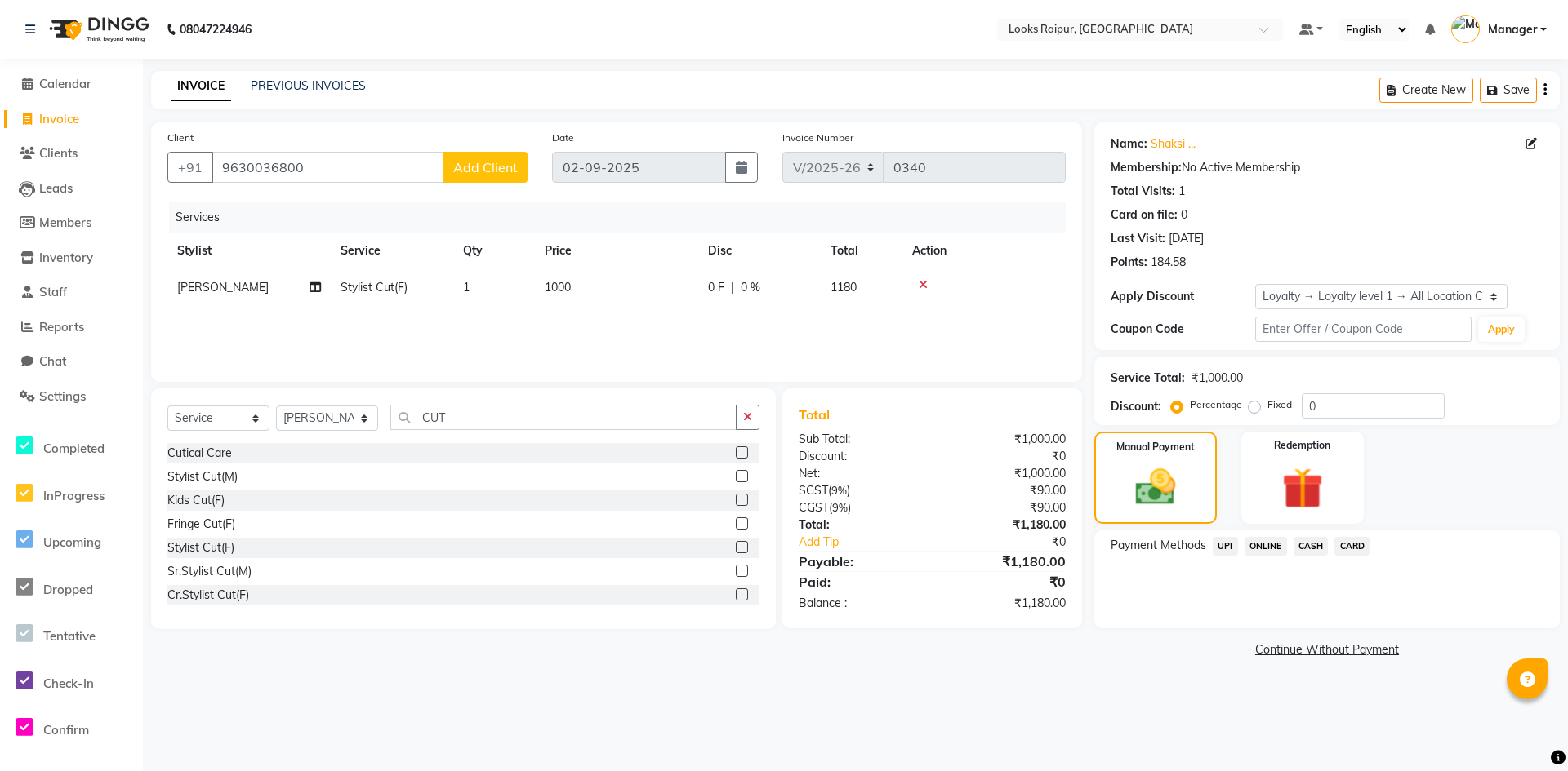
click at [1310, 545] on span "CASH" at bounding box center [1311, 547] width 35 height 19
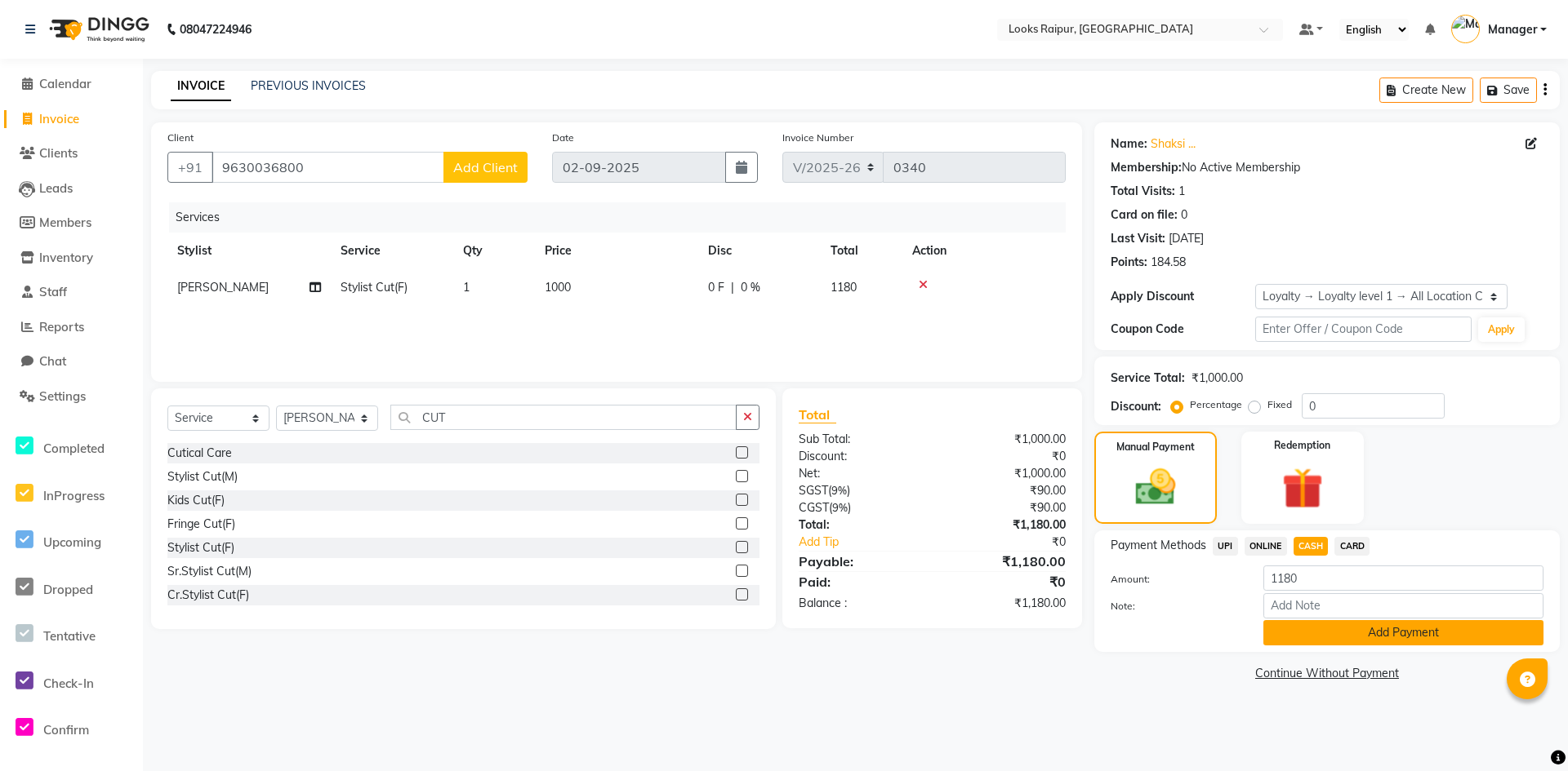
click at [1320, 637] on button "Add Payment" at bounding box center [1403, 633] width 280 height 25
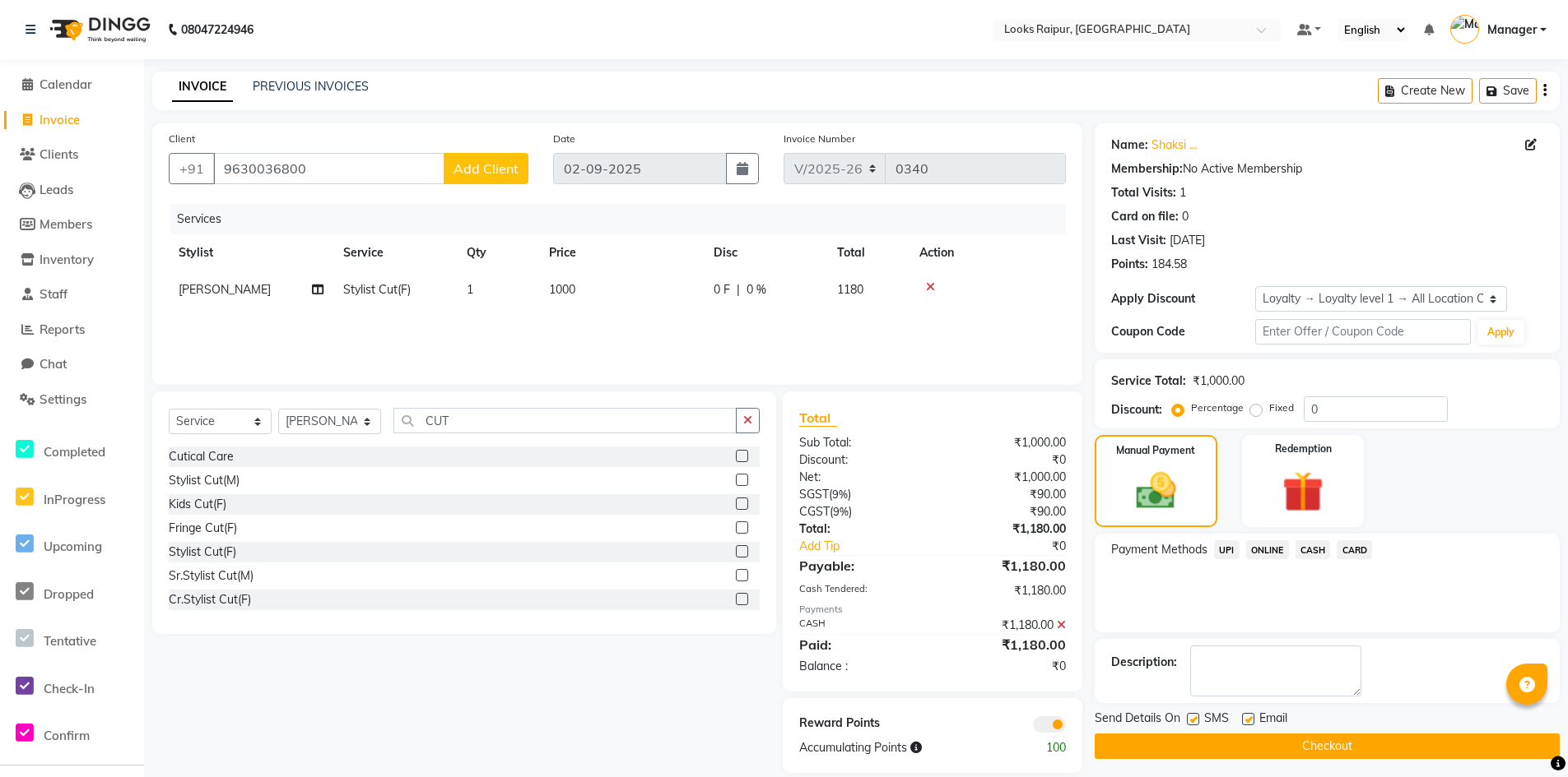
click at [1280, 750] on button "Checkout" at bounding box center [1327, 746] width 465 height 26
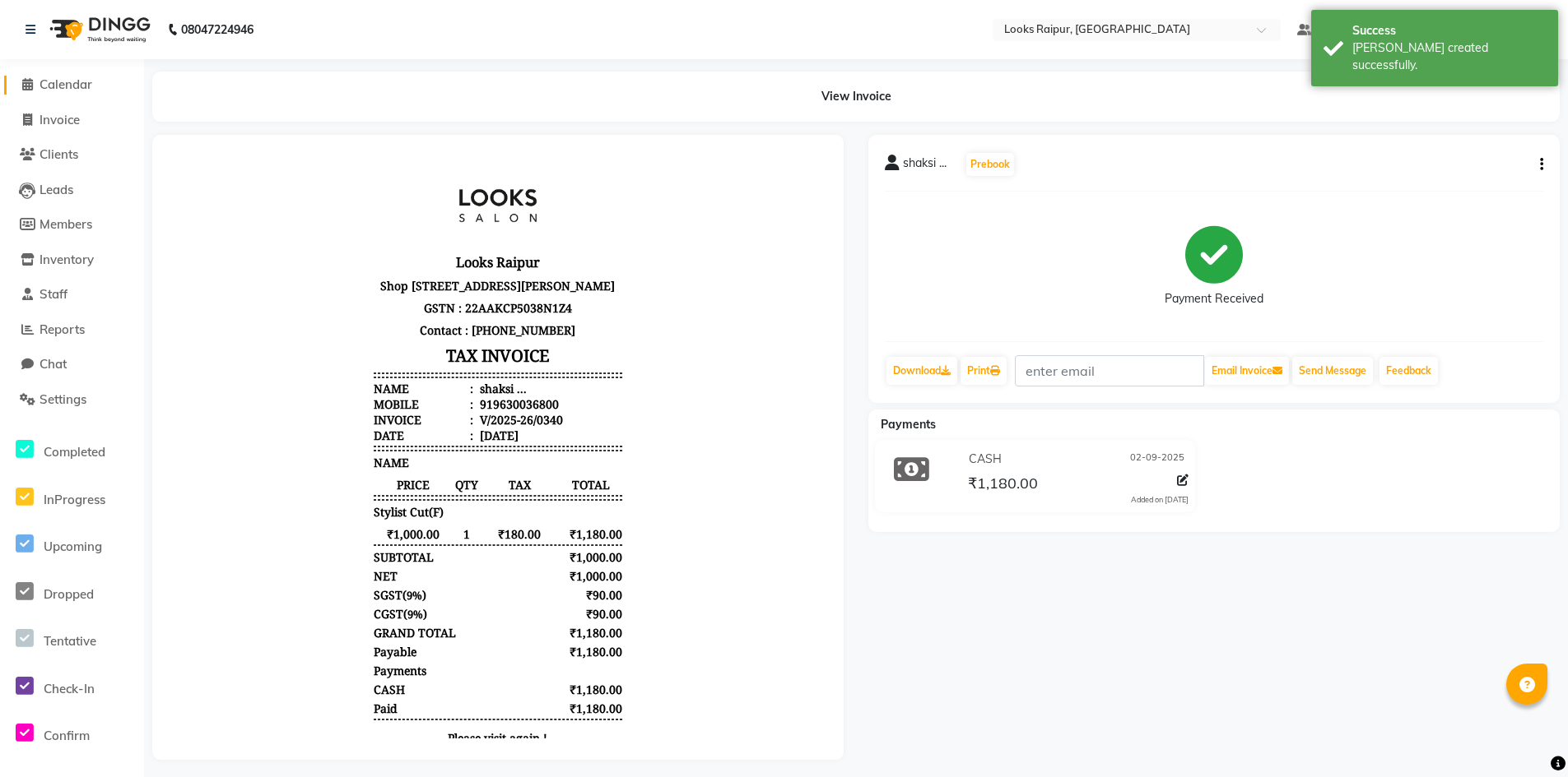
click at [72, 82] on span "Calendar" at bounding box center [66, 84] width 53 height 16
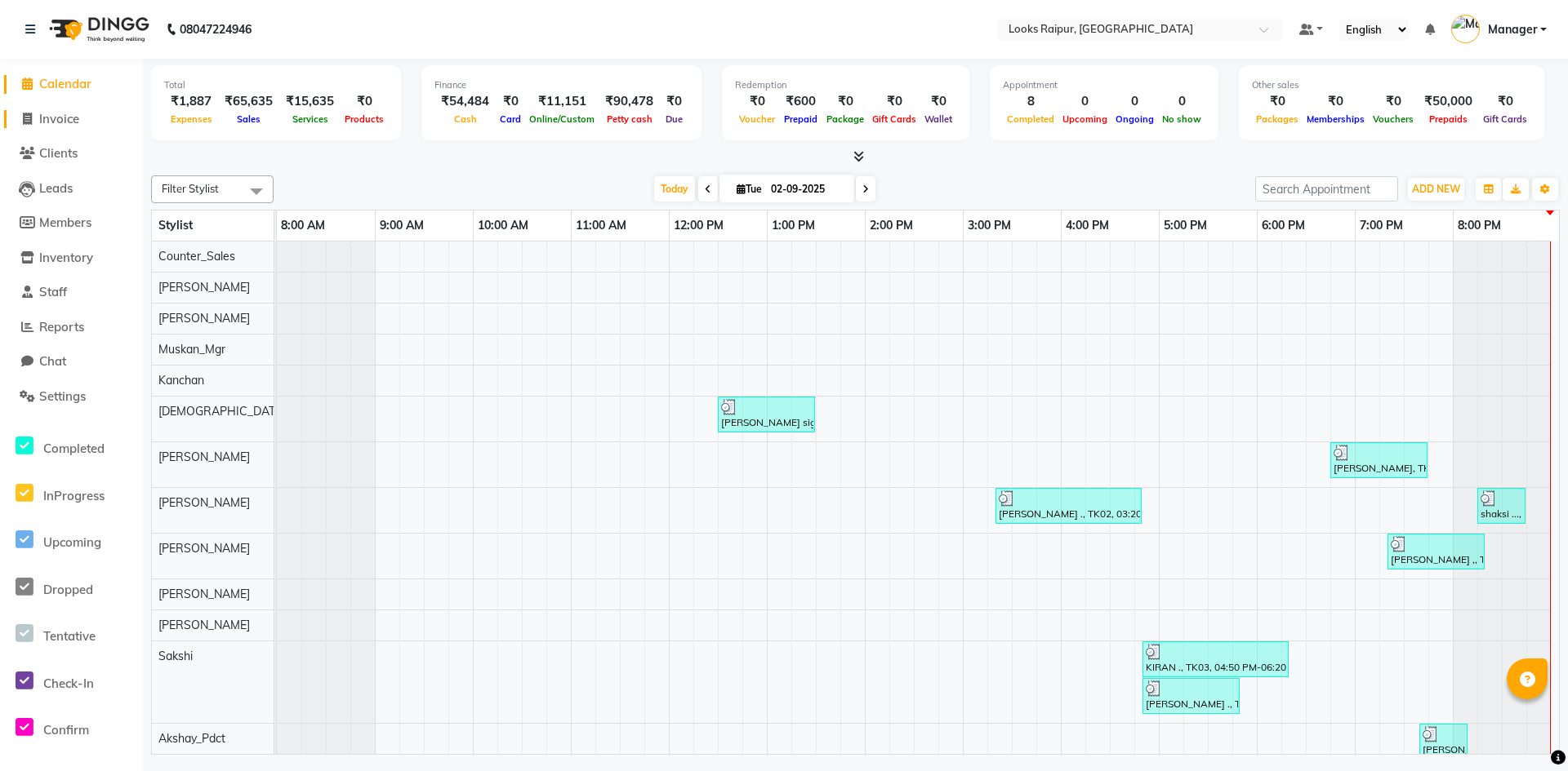
click at [58, 120] on span "Invoice" at bounding box center [59, 119] width 40 height 16
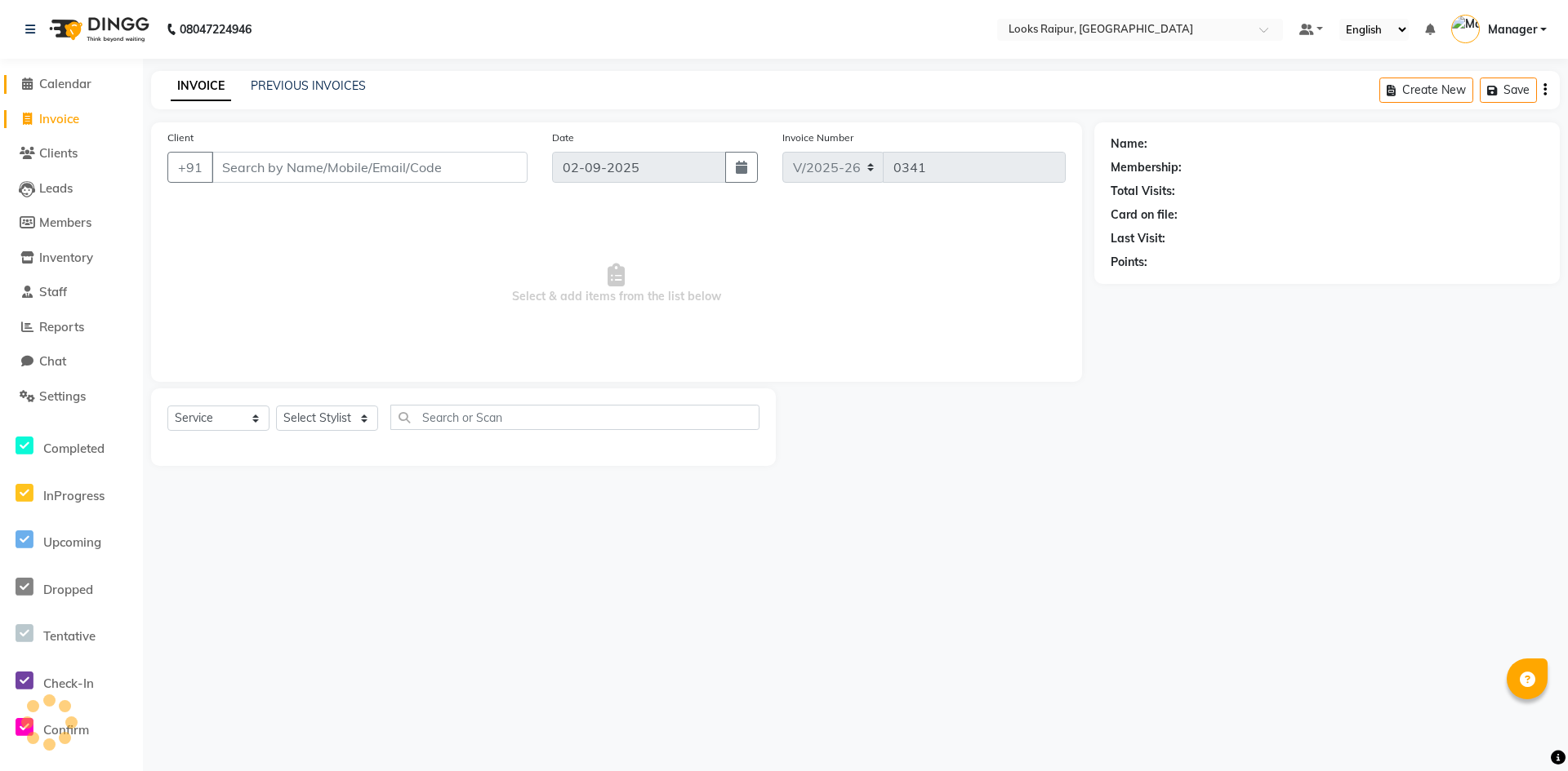
click at [52, 83] on span "Calendar" at bounding box center [66, 84] width 52 height 16
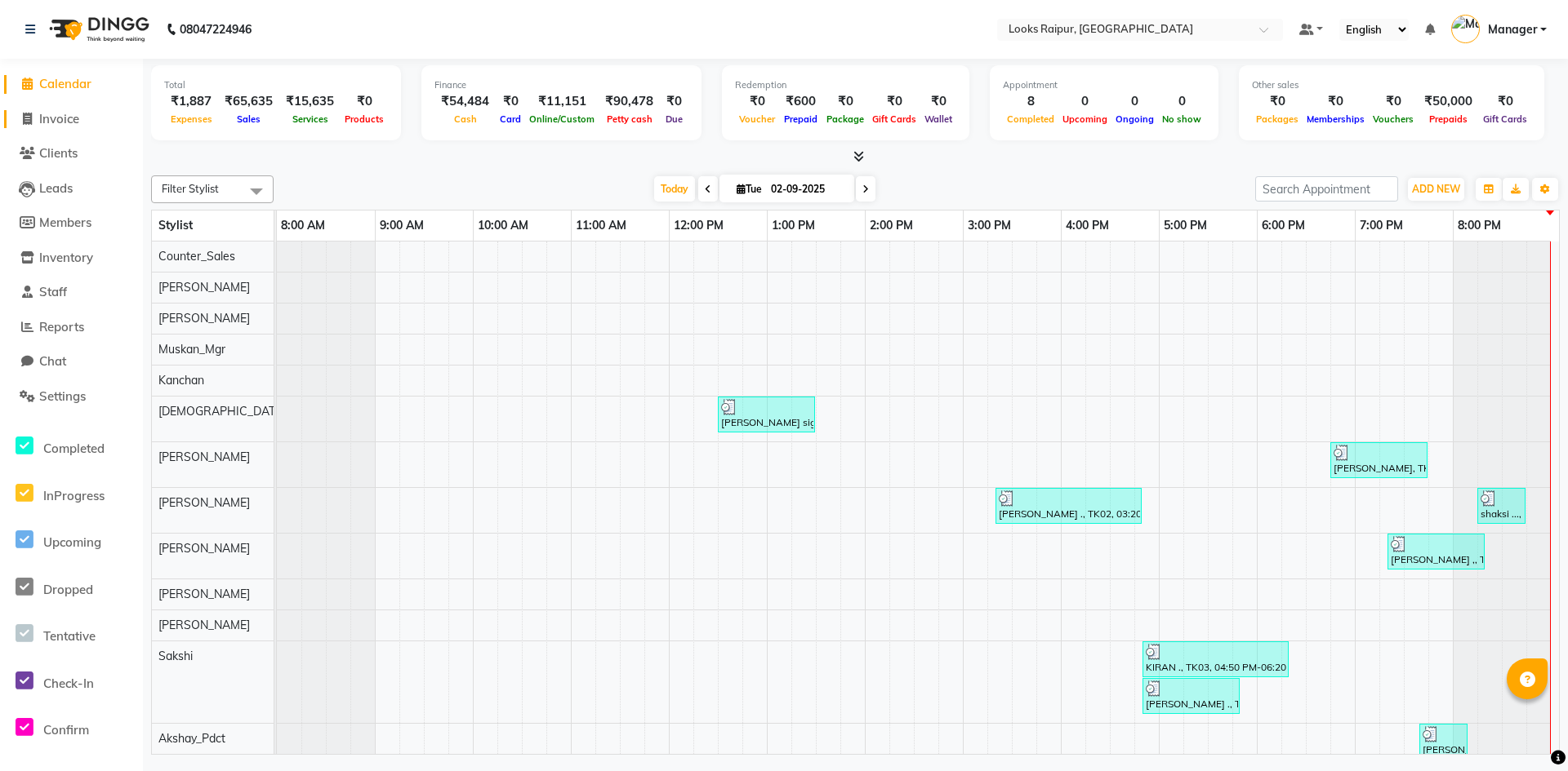
click at [55, 111] on span "Invoice" at bounding box center [59, 119] width 40 height 16
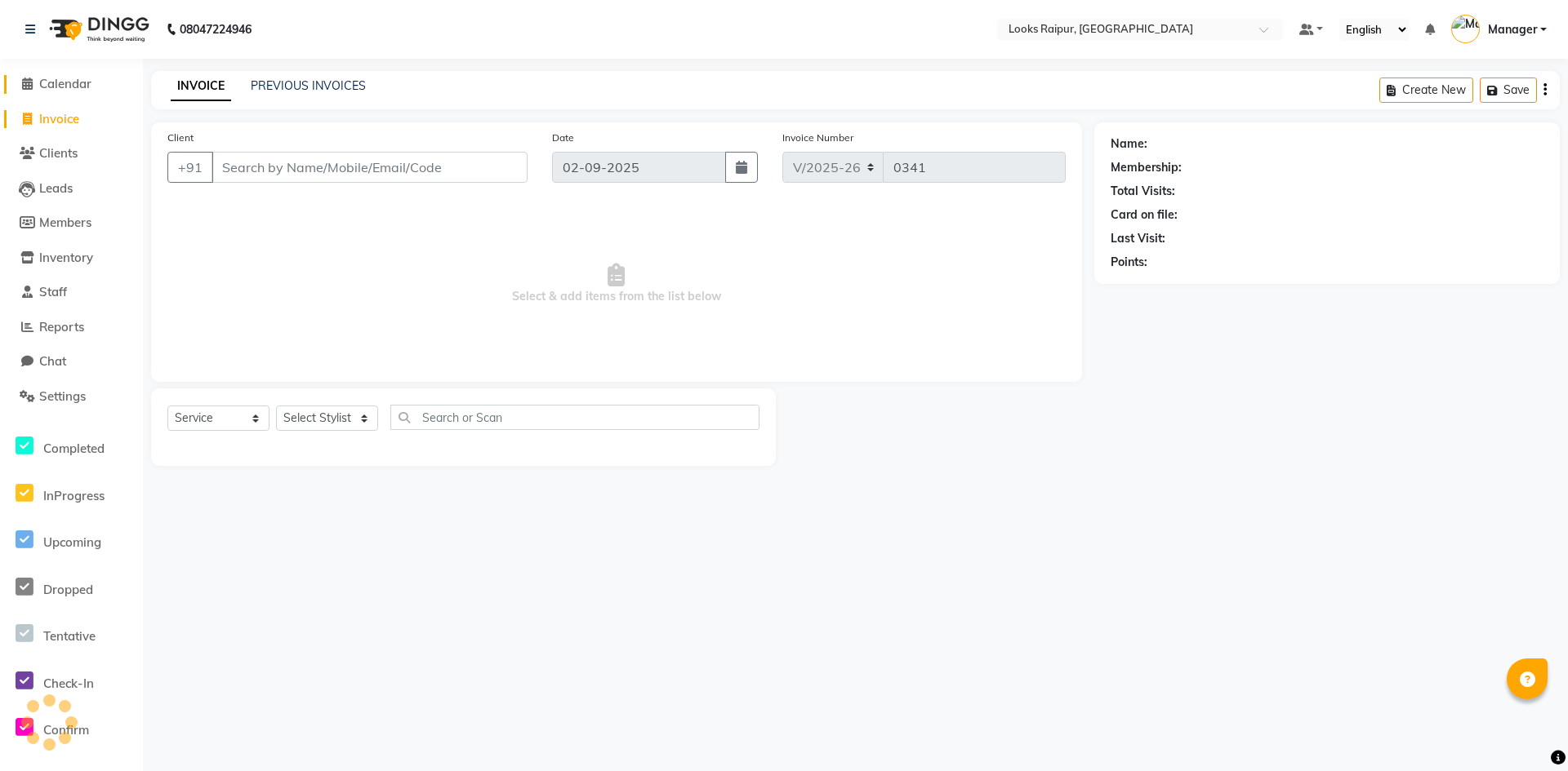
click at [71, 85] on span "Calendar" at bounding box center [66, 84] width 52 height 16
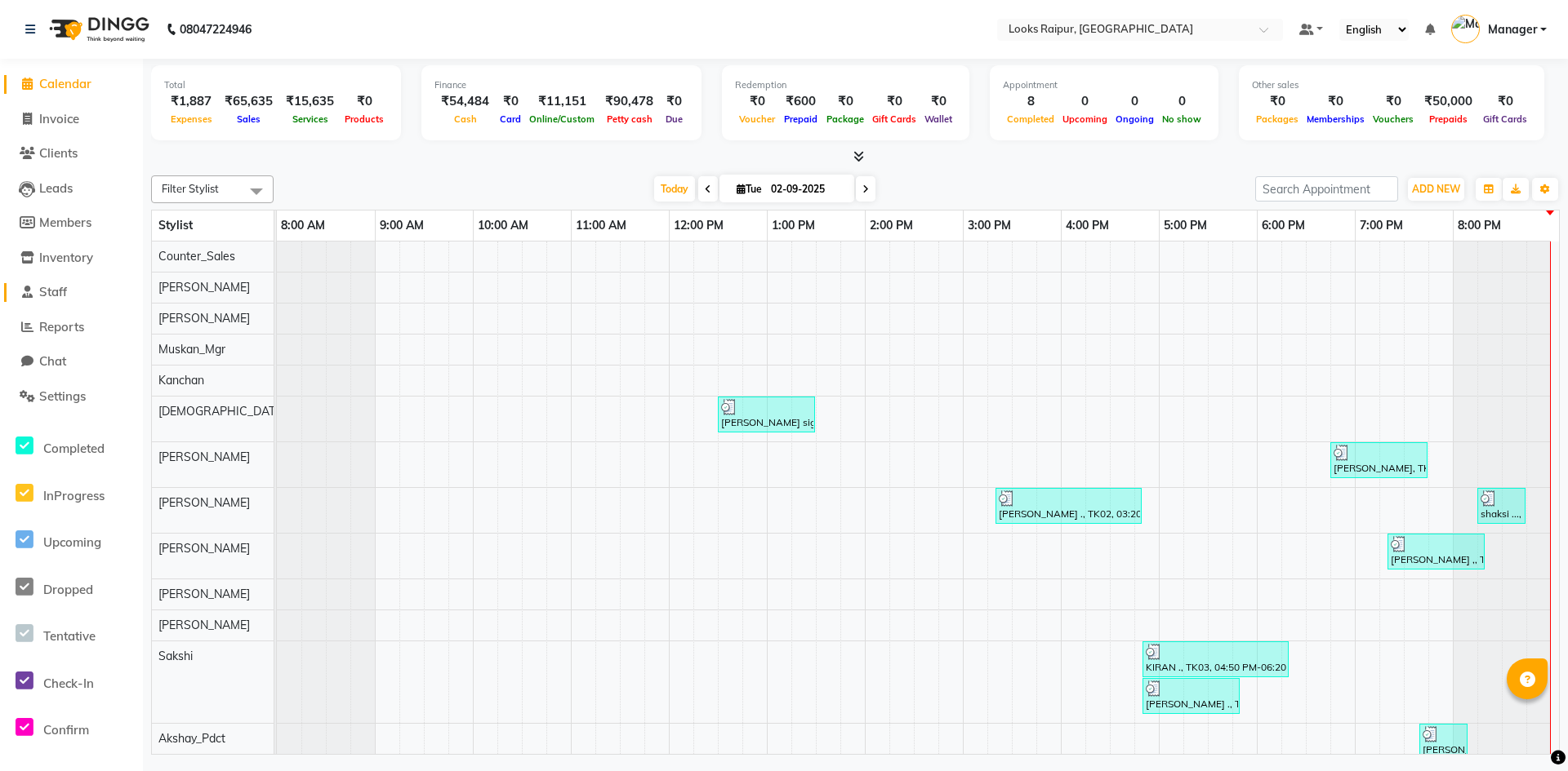
click at [58, 295] on span "Staff" at bounding box center [53, 292] width 28 height 16
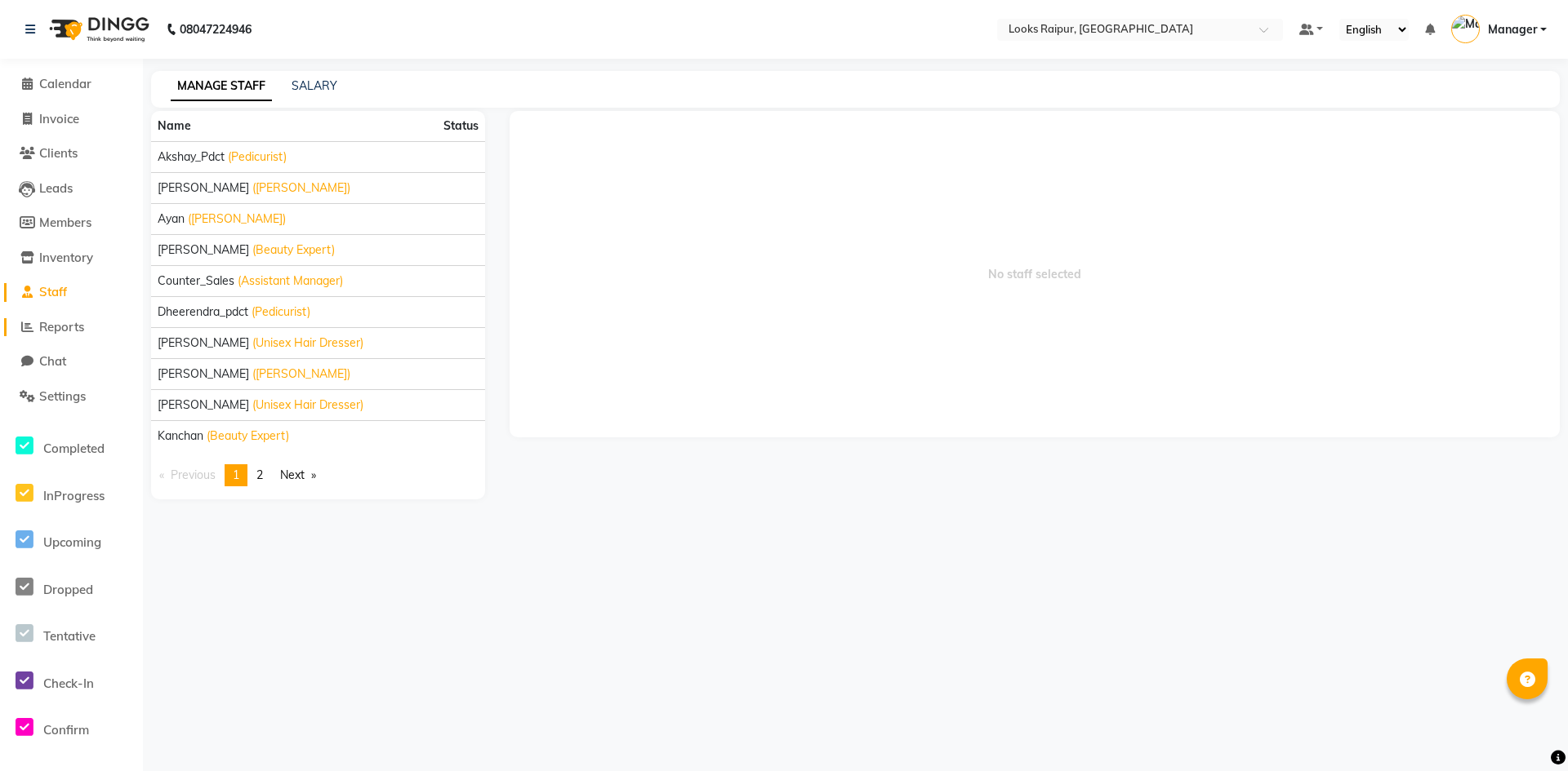
click at [66, 328] on span "Reports" at bounding box center [61, 327] width 45 height 16
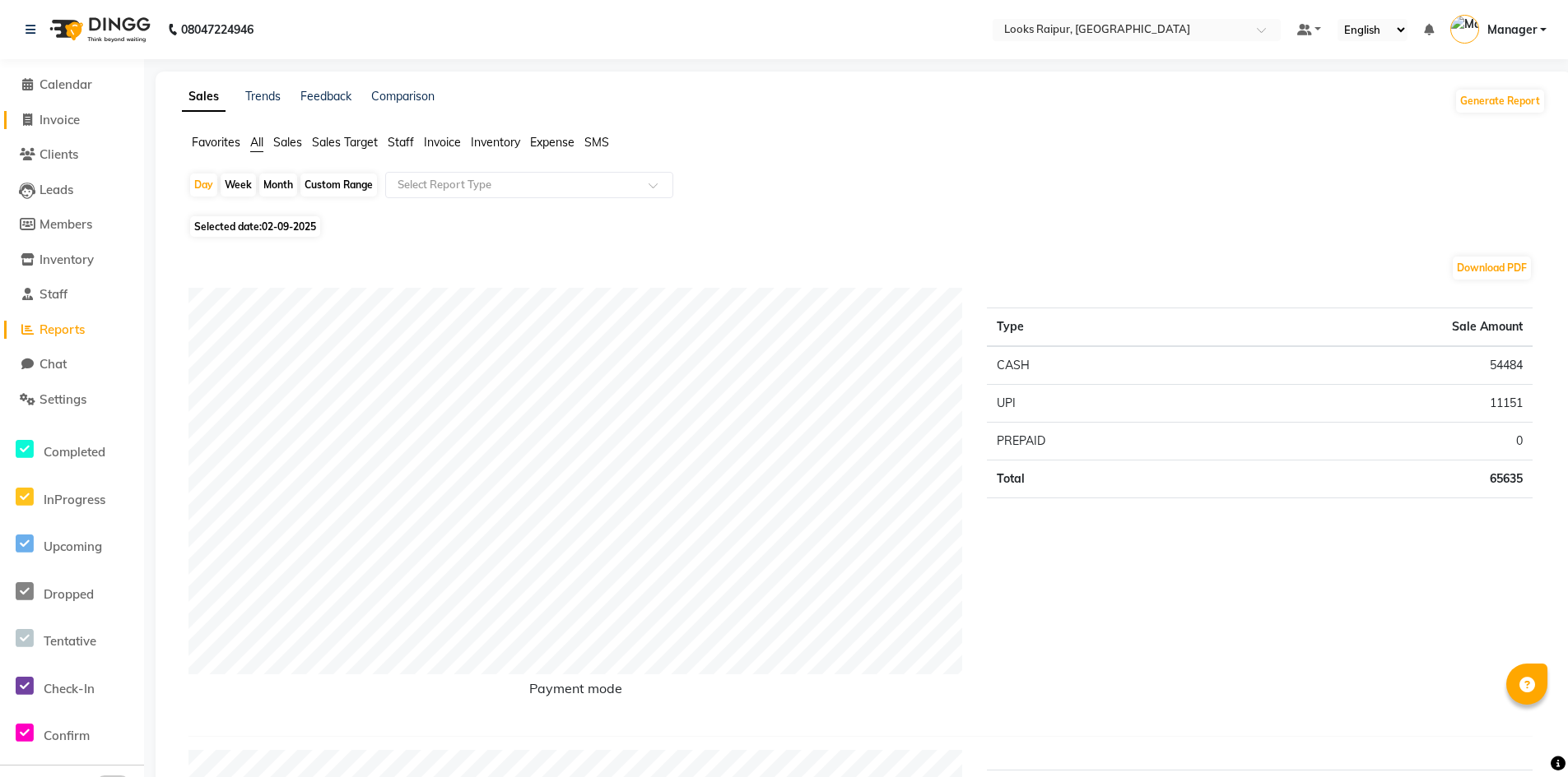
click at [71, 120] on span "Invoice" at bounding box center [60, 120] width 40 height 16
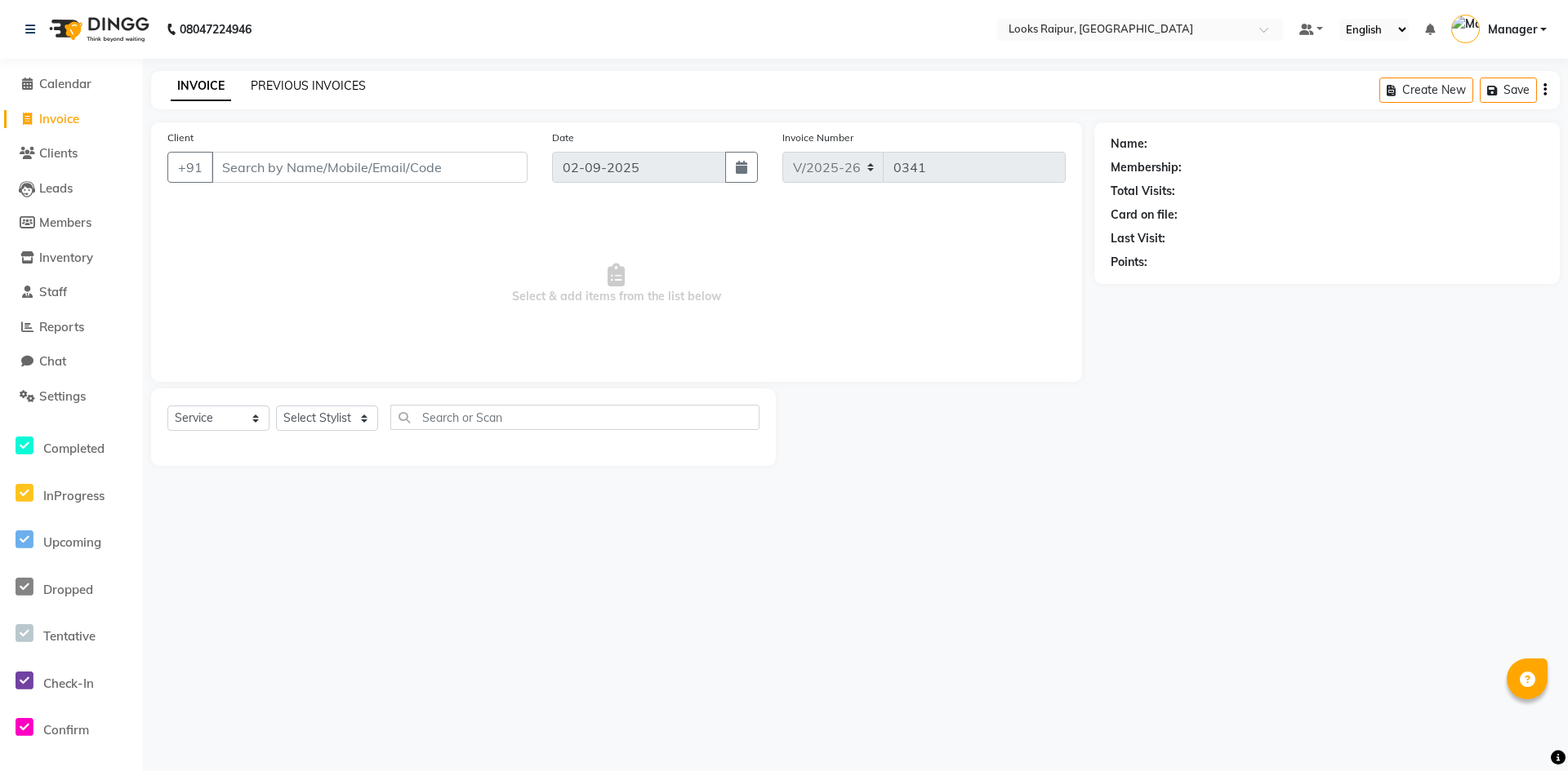
click at [329, 84] on link "PREVIOUS INVOICES" at bounding box center [308, 86] width 115 height 15
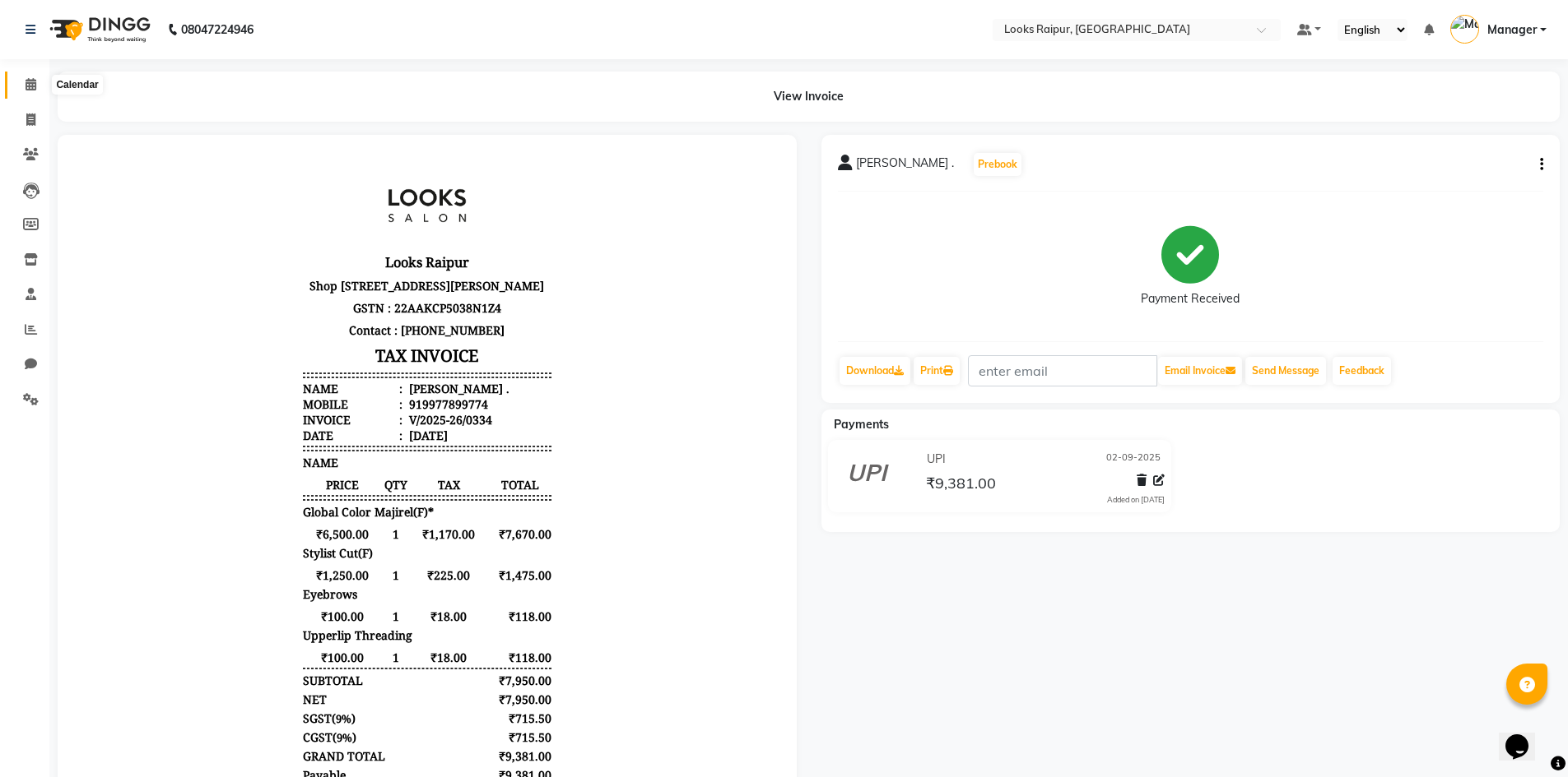
click at [29, 94] on span at bounding box center [31, 85] width 29 height 19
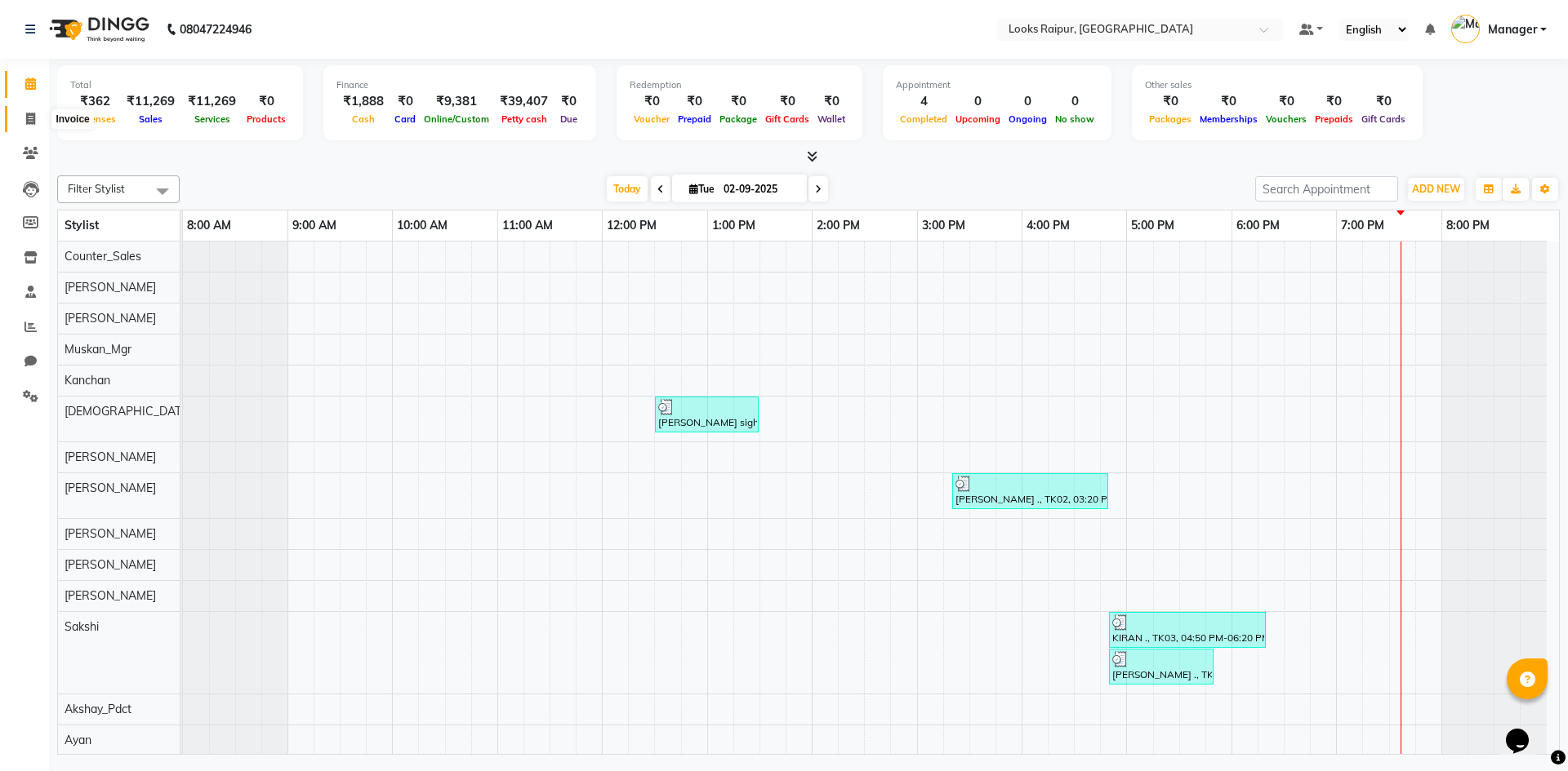
click at [27, 127] on span at bounding box center [31, 120] width 29 height 19
select select "8606"
select select "service"
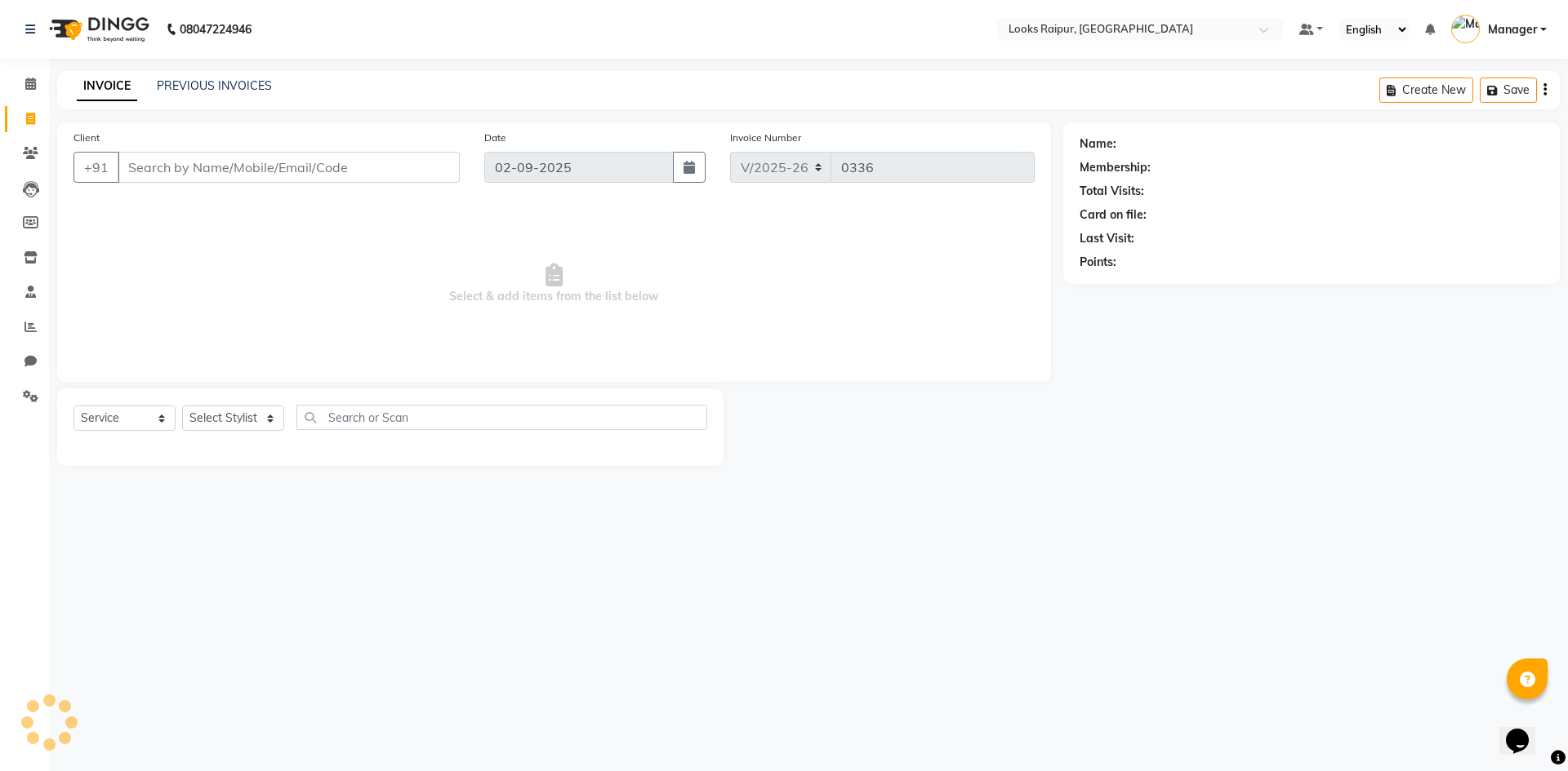
click at [223, 65] on div "08047224946 Select Location × Looks Raipur, Raipur Default Panel My Panel Engli…" at bounding box center [784, 385] width 1568 height 771
click at [225, 81] on link "PREVIOUS INVOICES" at bounding box center [215, 86] width 115 height 15
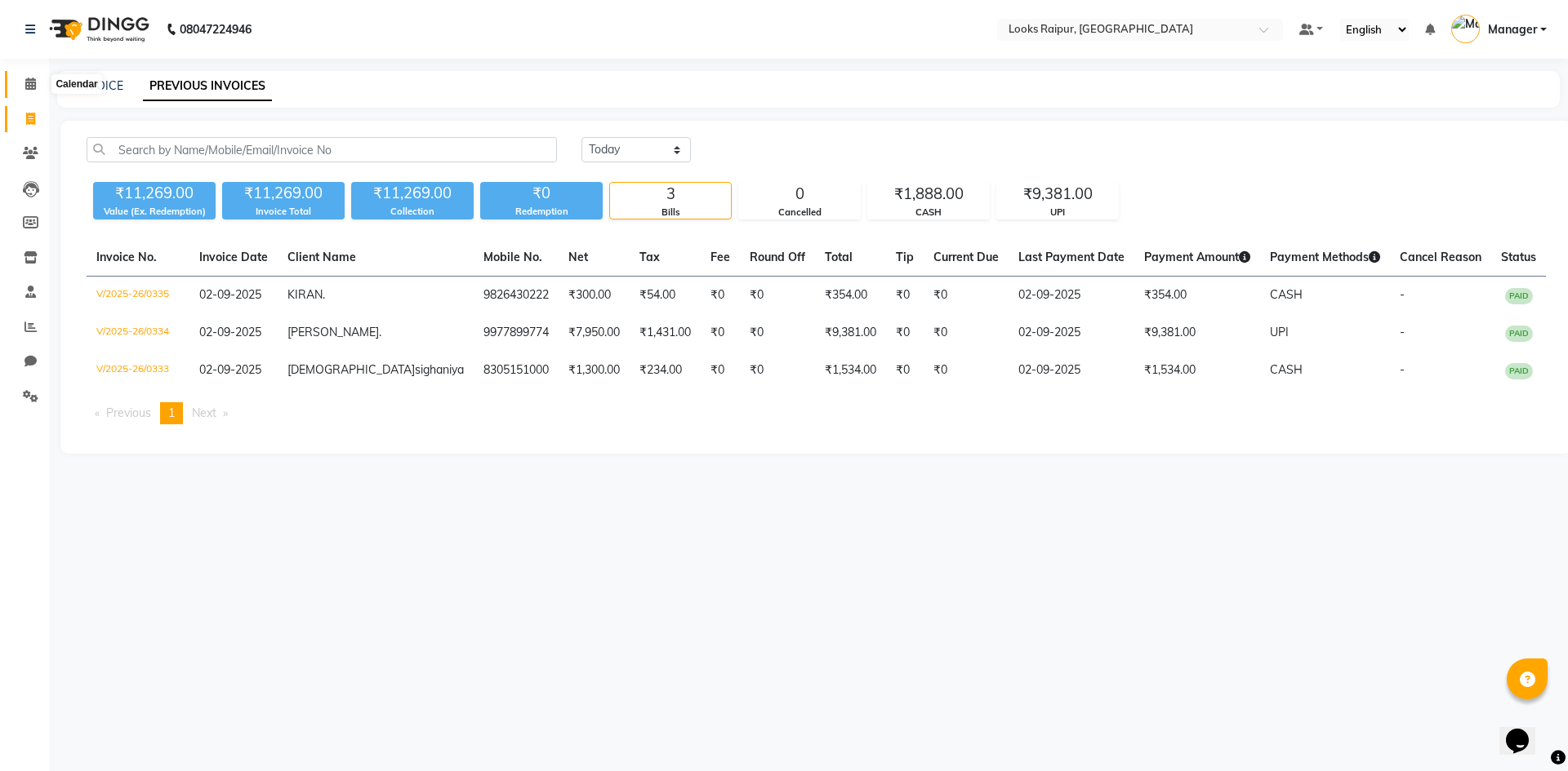
click at [31, 84] on icon at bounding box center [31, 84] width 10 height 12
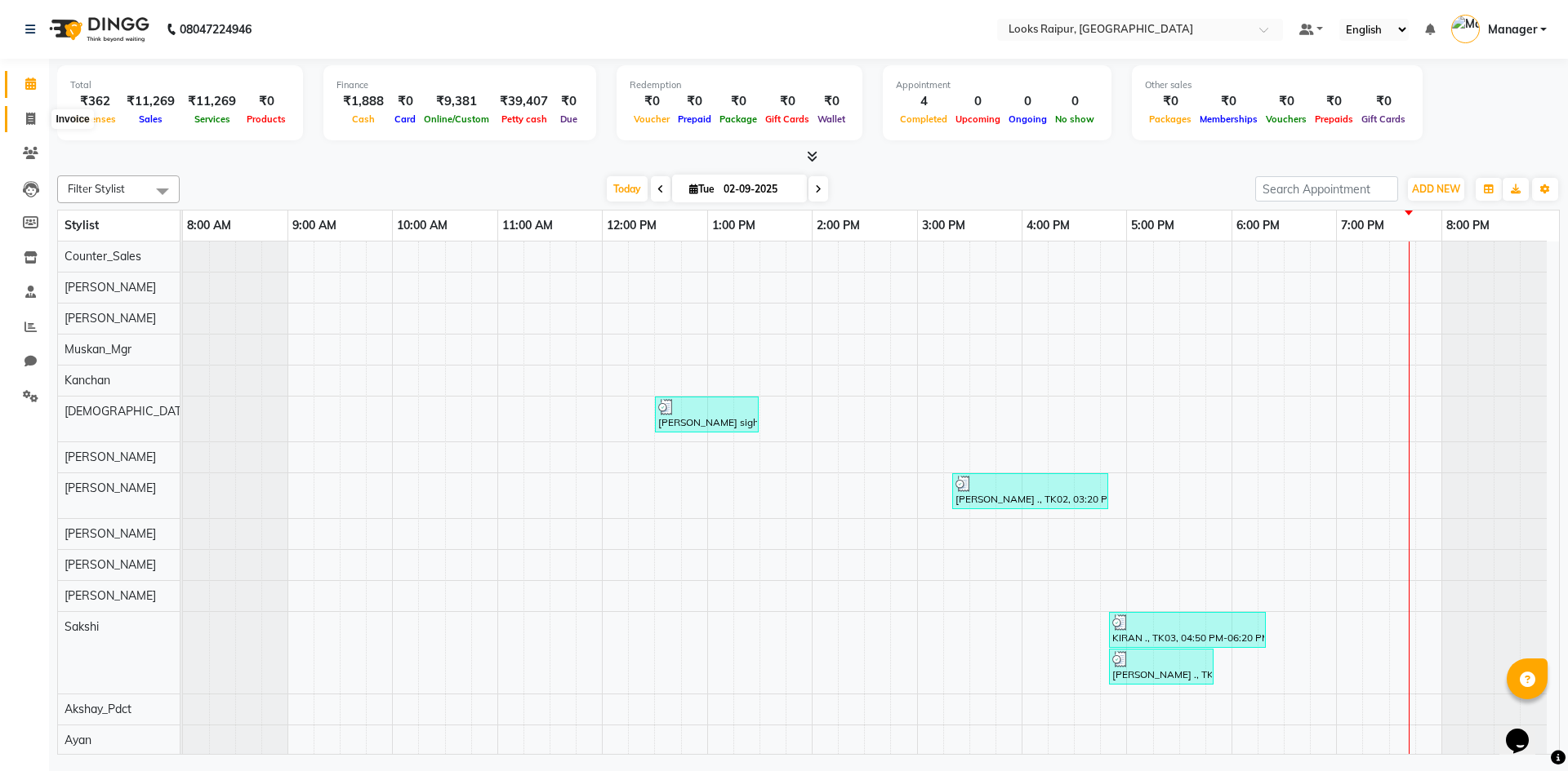
click at [31, 113] on icon at bounding box center [31, 119] width 9 height 12
select select "service"
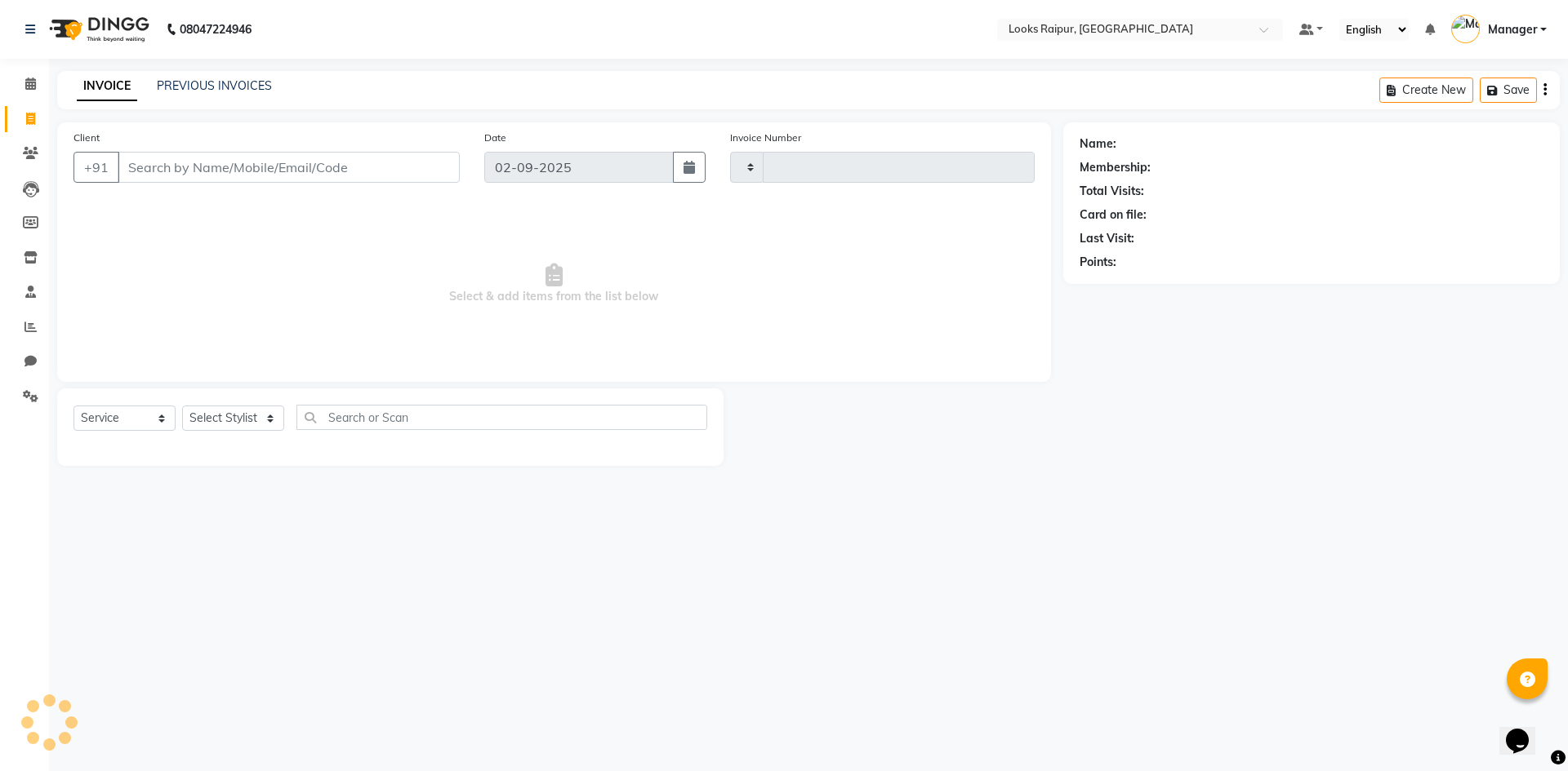
type input "0336"
select select "8606"
click at [267, 406] on select "Select Stylist Akshay_Pdct [PERSON_NAME] [PERSON_NAME] Counter_Sales Dheerendra…" at bounding box center [232, 418] width 102 height 25
select select "85884"
click at [182, 406] on select "Select Stylist Akshay_Pdct [PERSON_NAME] [PERSON_NAME] Counter_Sales Dheerendra…" at bounding box center [232, 418] width 102 height 25
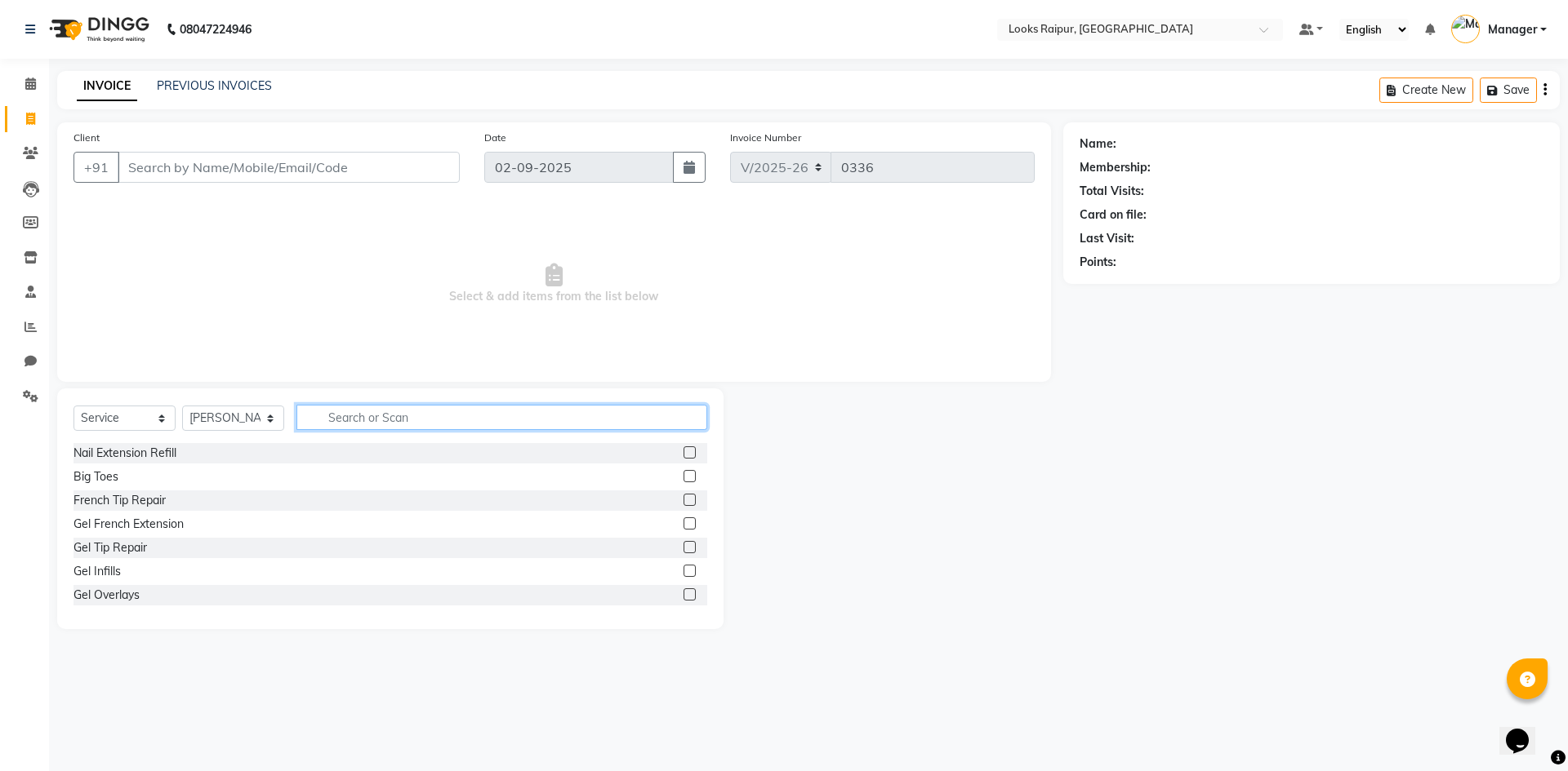
click at [328, 422] on input "text" at bounding box center [501, 417] width 411 height 25
type input "WASH"
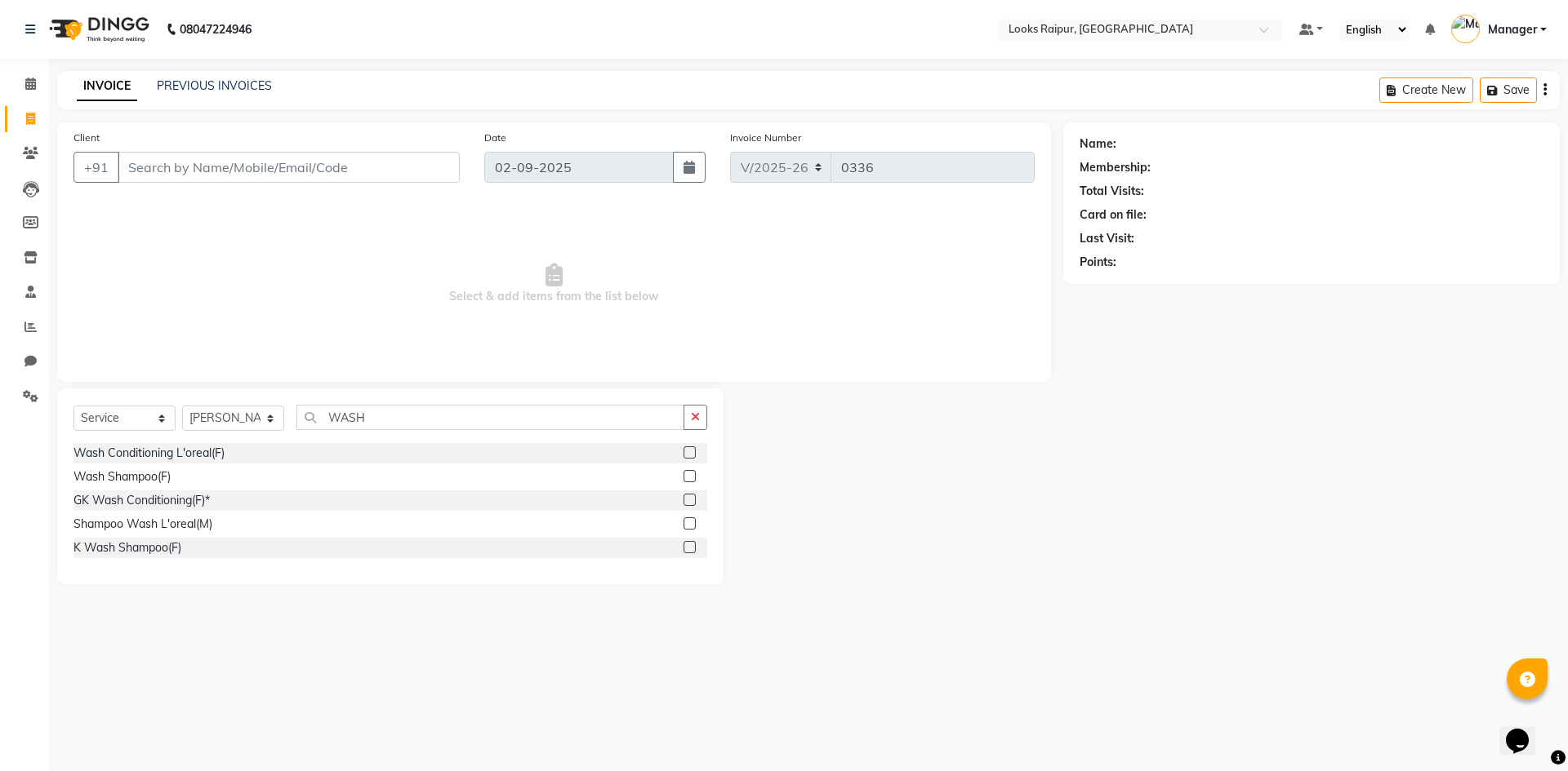
click at [689, 540] on div at bounding box center [695, 547] width 24 height 20
click at [689, 546] on label at bounding box center [690, 547] width 12 height 12
click at [689, 546] on input "checkbox" at bounding box center [689, 548] width 10 height 10
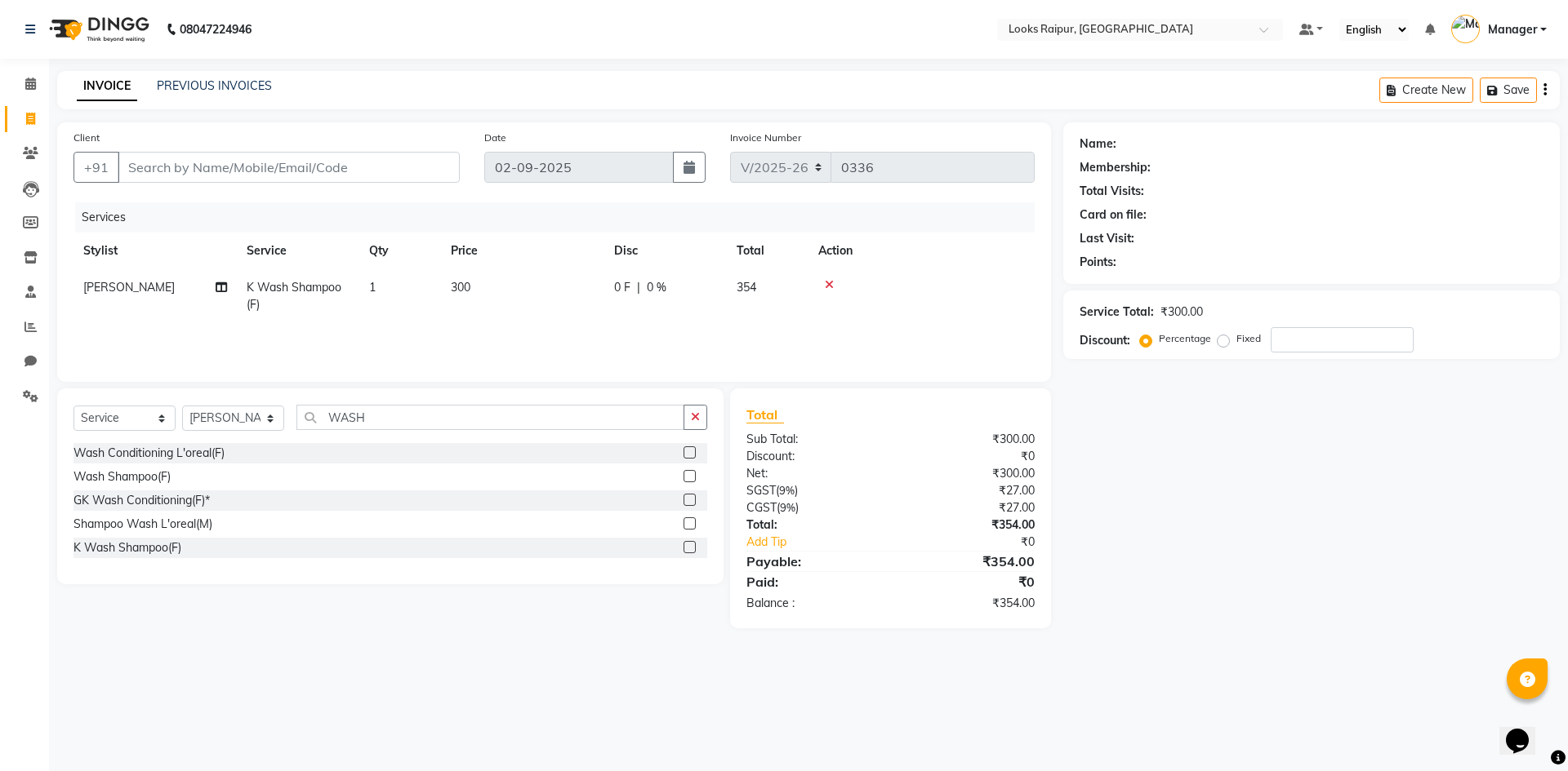
checkbox input "false"
click at [532, 292] on td "300" at bounding box center [522, 297] width 163 height 54
select select "85884"
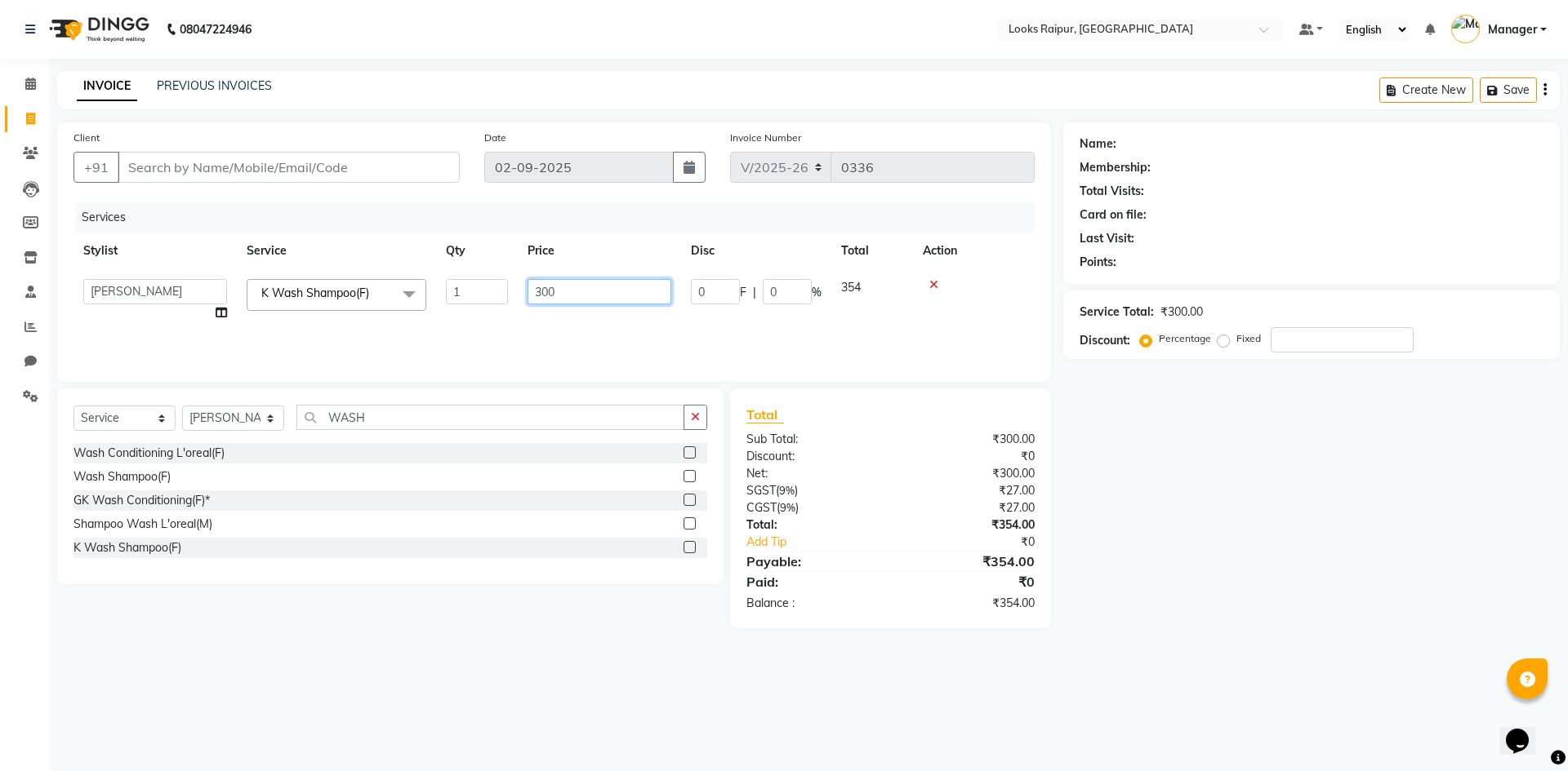
drag, startPoint x: 584, startPoint y: 297, endPoint x: 508, endPoint y: 317, distance: 78.6
click at [508, 317] on tr "Akshay_Pdct [PERSON_NAME] [PERSON_NAME] Counter_Sales Dheerendra_pdct [PERSON_N…" at bounding box center [554, 300] width 961 height 62
type input "600"
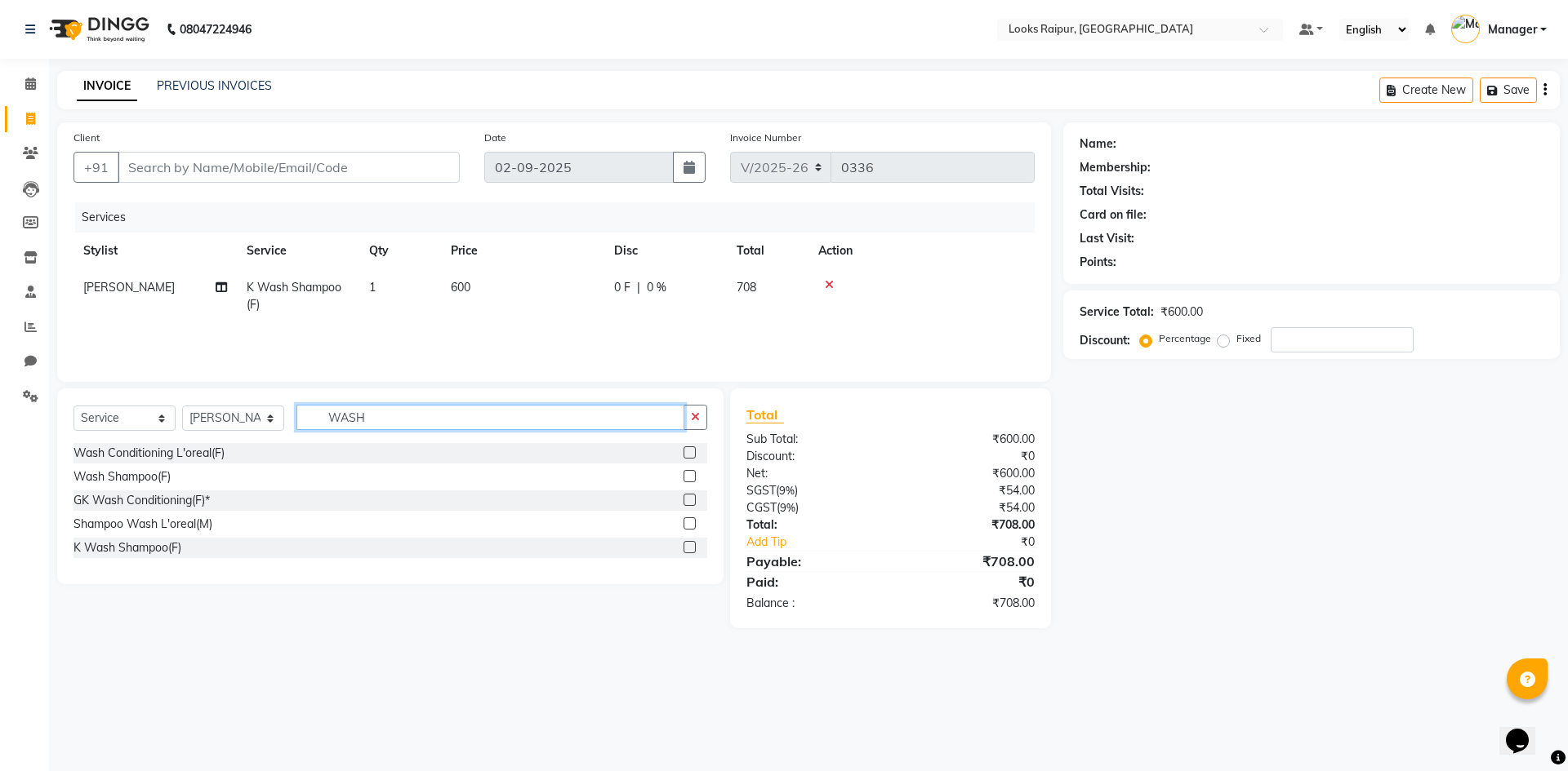
click at [421, 419] on input "WASH" at bounding box center [490, 417] width 388 height 25
type input "W"
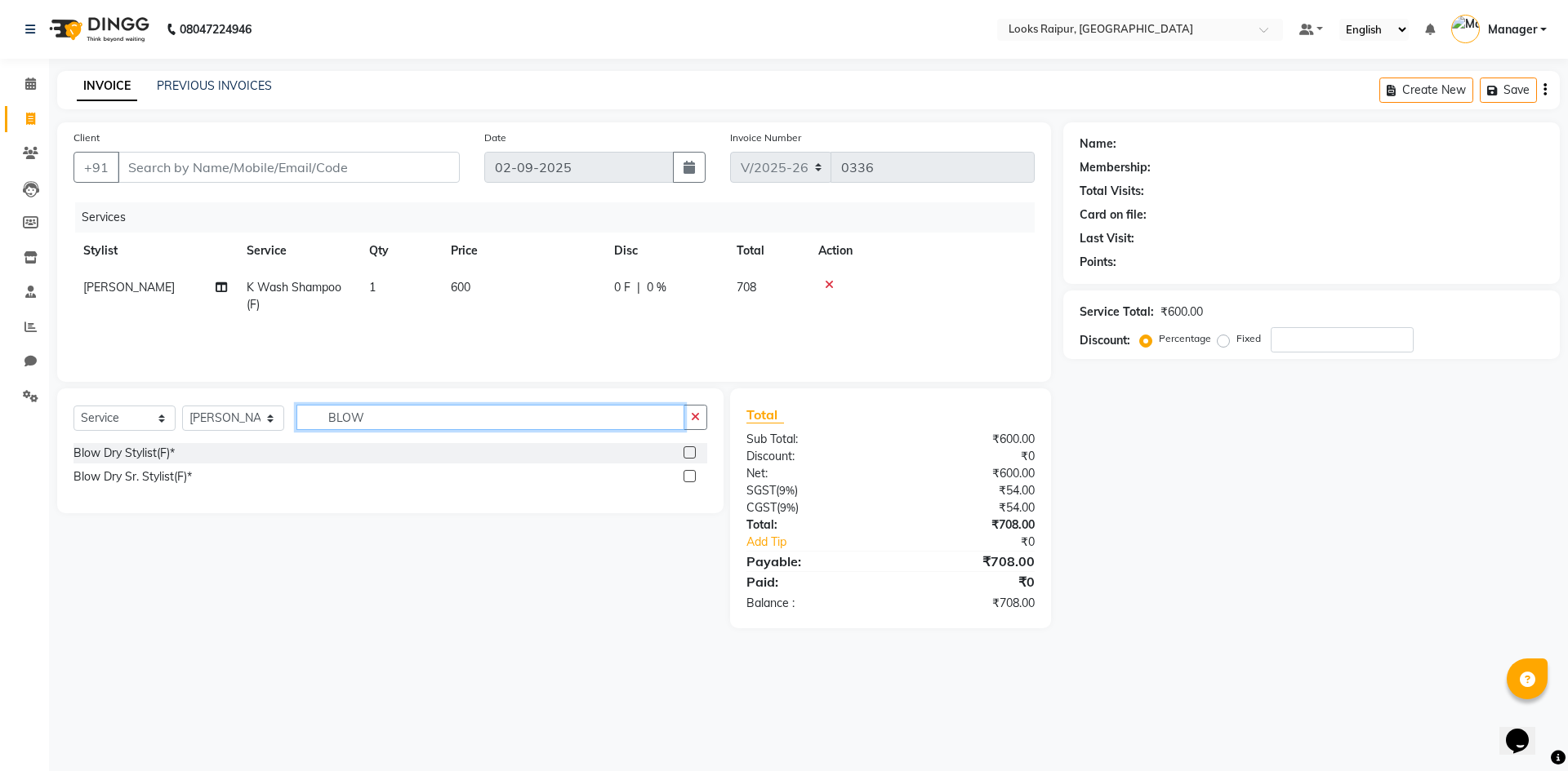
type input "BLOW"
click at [685, 450] on label at bounding box center [690, 452] width 12 height 12
click at [685, 450] on input "checkbox" at bounding box center [689, 453] width 10 height 10
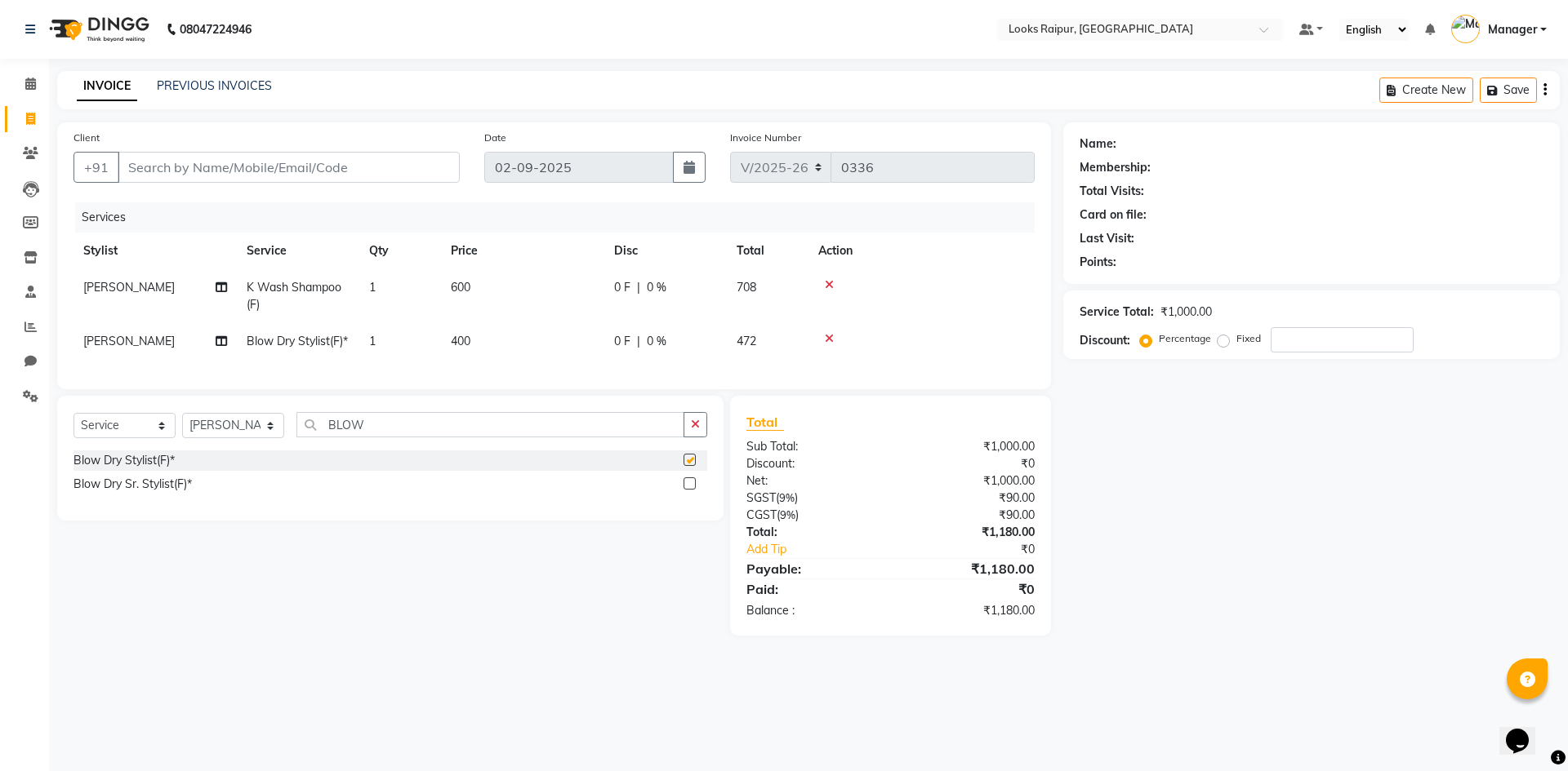
drag, startPoint x: 524, startPoint y: 356, endPoint x: 564, endPoint y: 345, distance: 41.5
click at [537, 355] on td "400" at bounding box center [522, 341] width 163 height 37
checkbox input "false"
select select "85884"
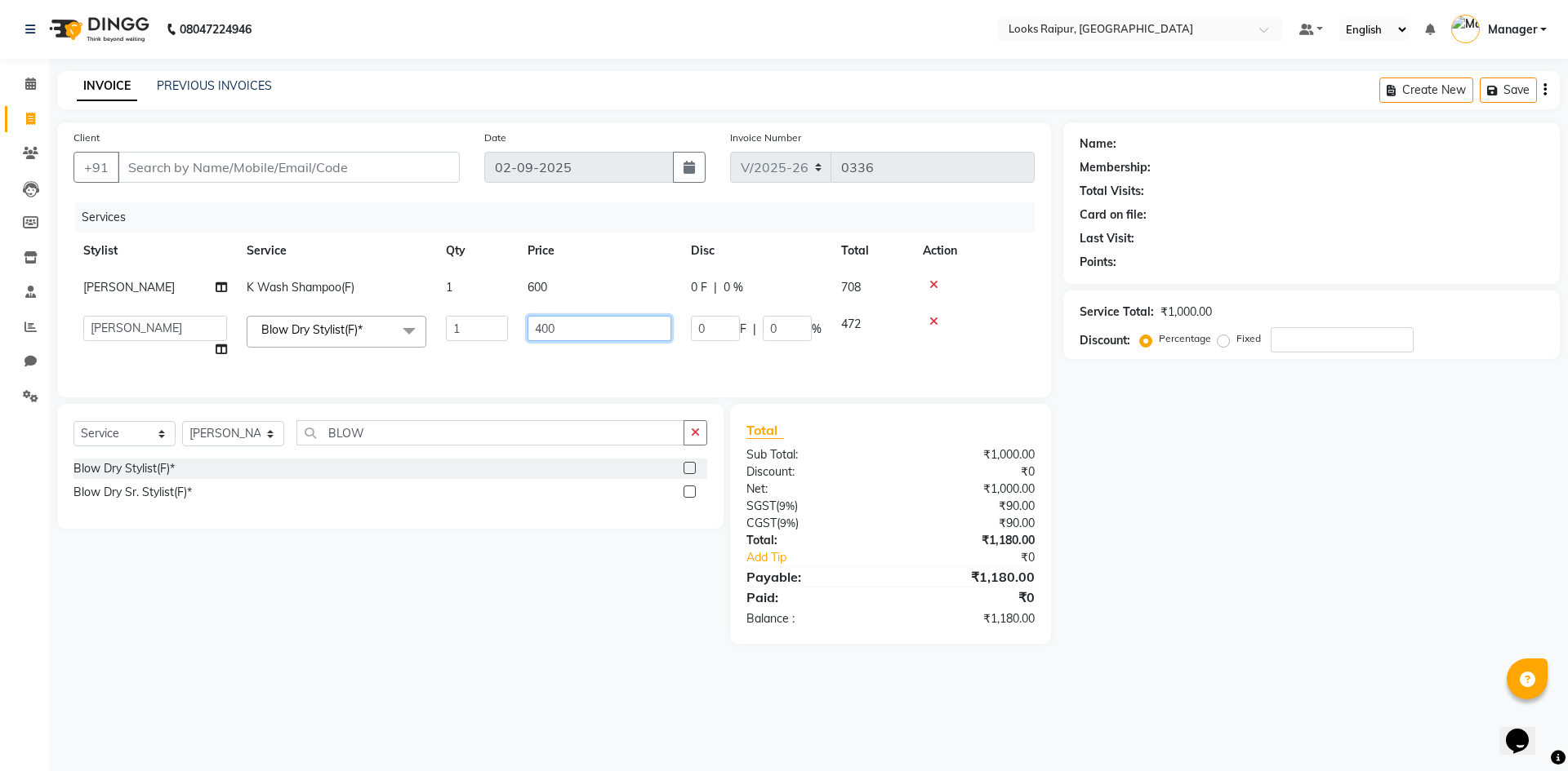
drag, startPoint x: 580, startPoint y: 338, endPoint x: 479, endPoint y: 339, distance: 101.0
click at [479, 339] on tr "Akshay_Pdct Arif Ayan Ayushi Counter_Sales Dheerendra_pdct Dhiraj Hasib Kafil K…" at bounding box center [554, 337] width 961 height 62
type input "600"
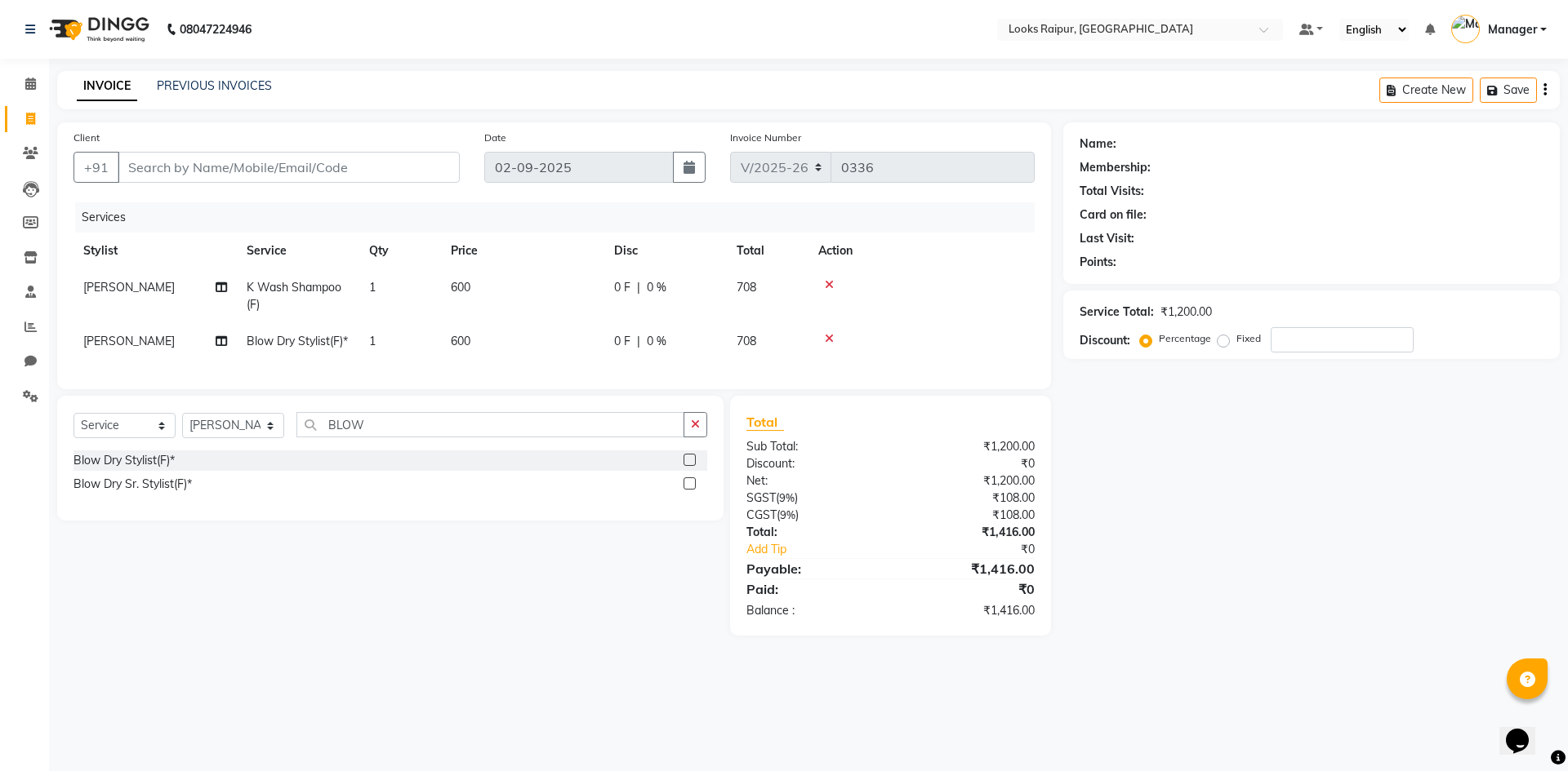
click at [532, 360] on td "600" at bounding box center [522, 341] width 163 height 37
select select "85884"
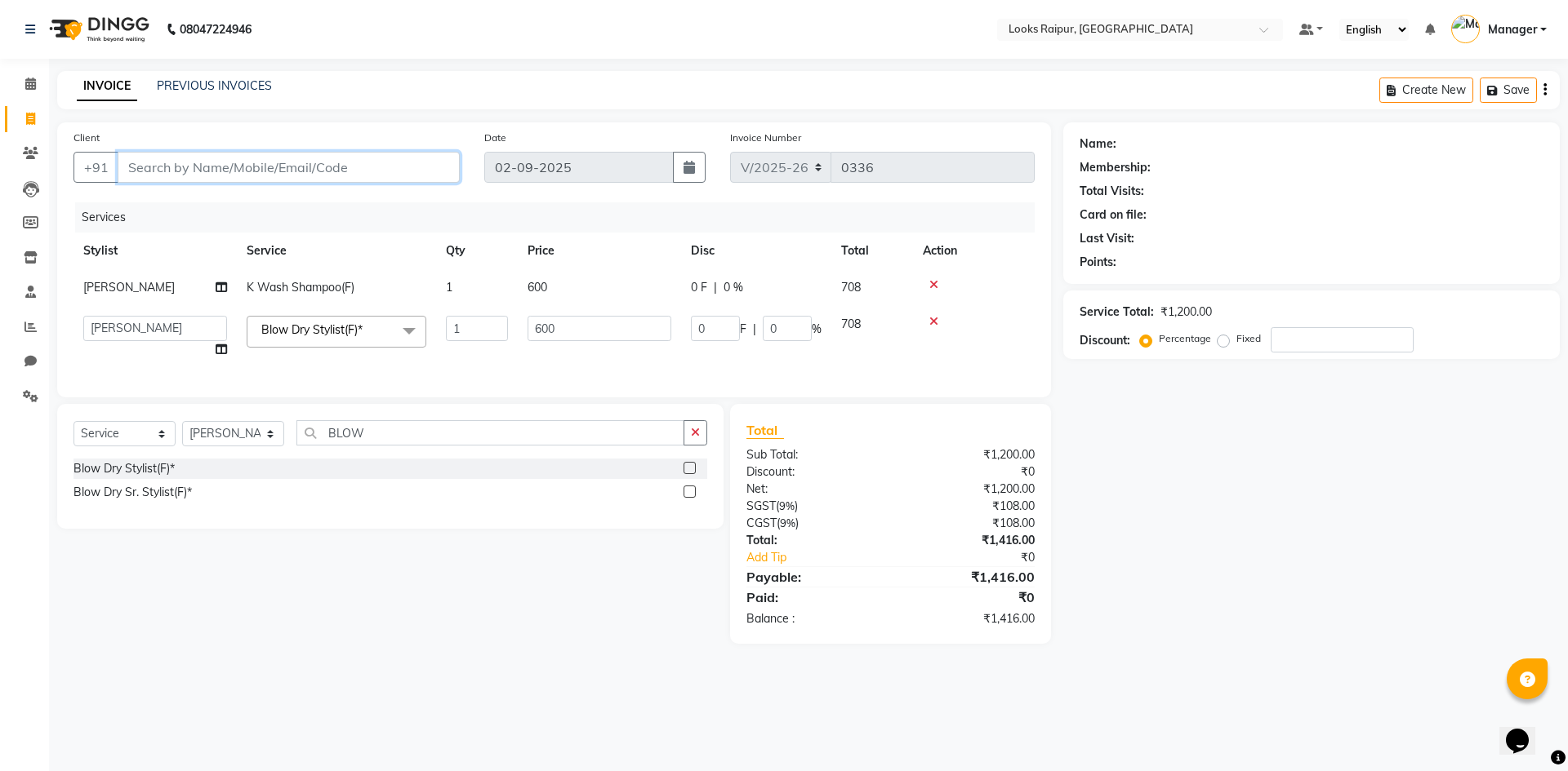
click at [259, 171] on input "Client" at bounding box center [289, 168] width 342 height 31
click at [173, 162] on input "Client" at bounding box center [289, 168] width 342 height 31
type input "W"
type input "0"
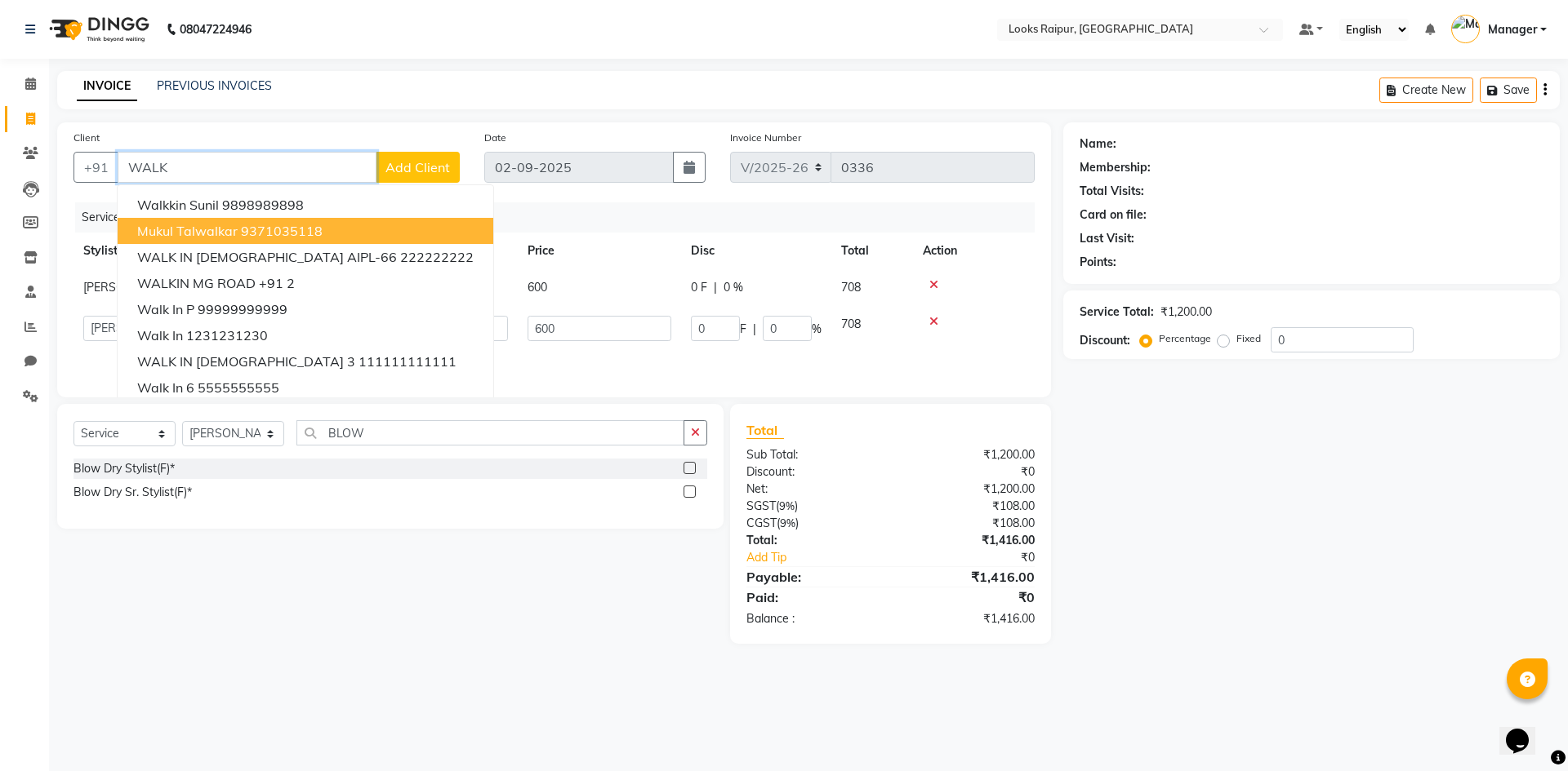
click at [173, 170] on input "WALK" at bounding box center [247, 168] width 259 height 31
type input "W"
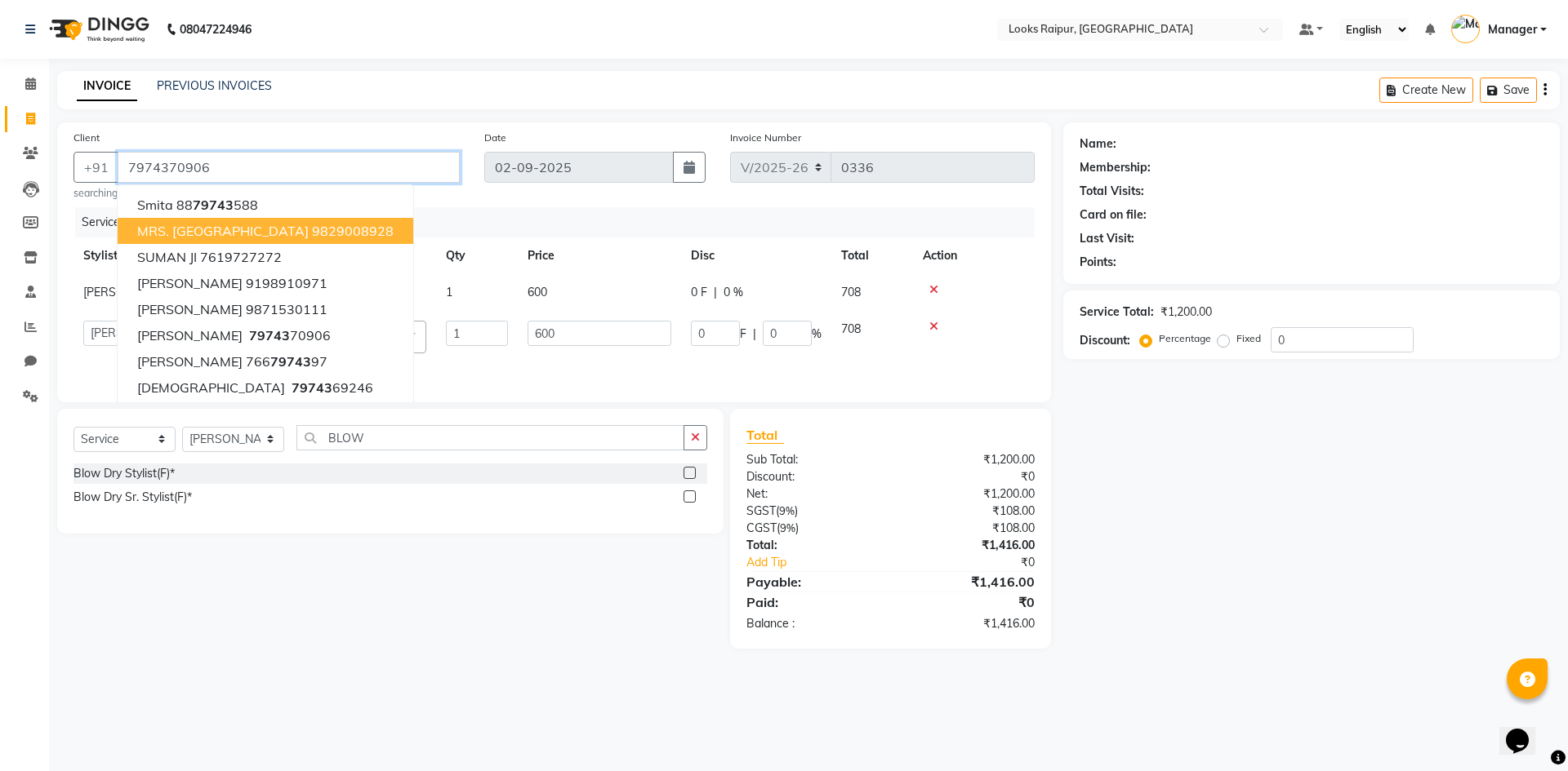
type input "7974370906"
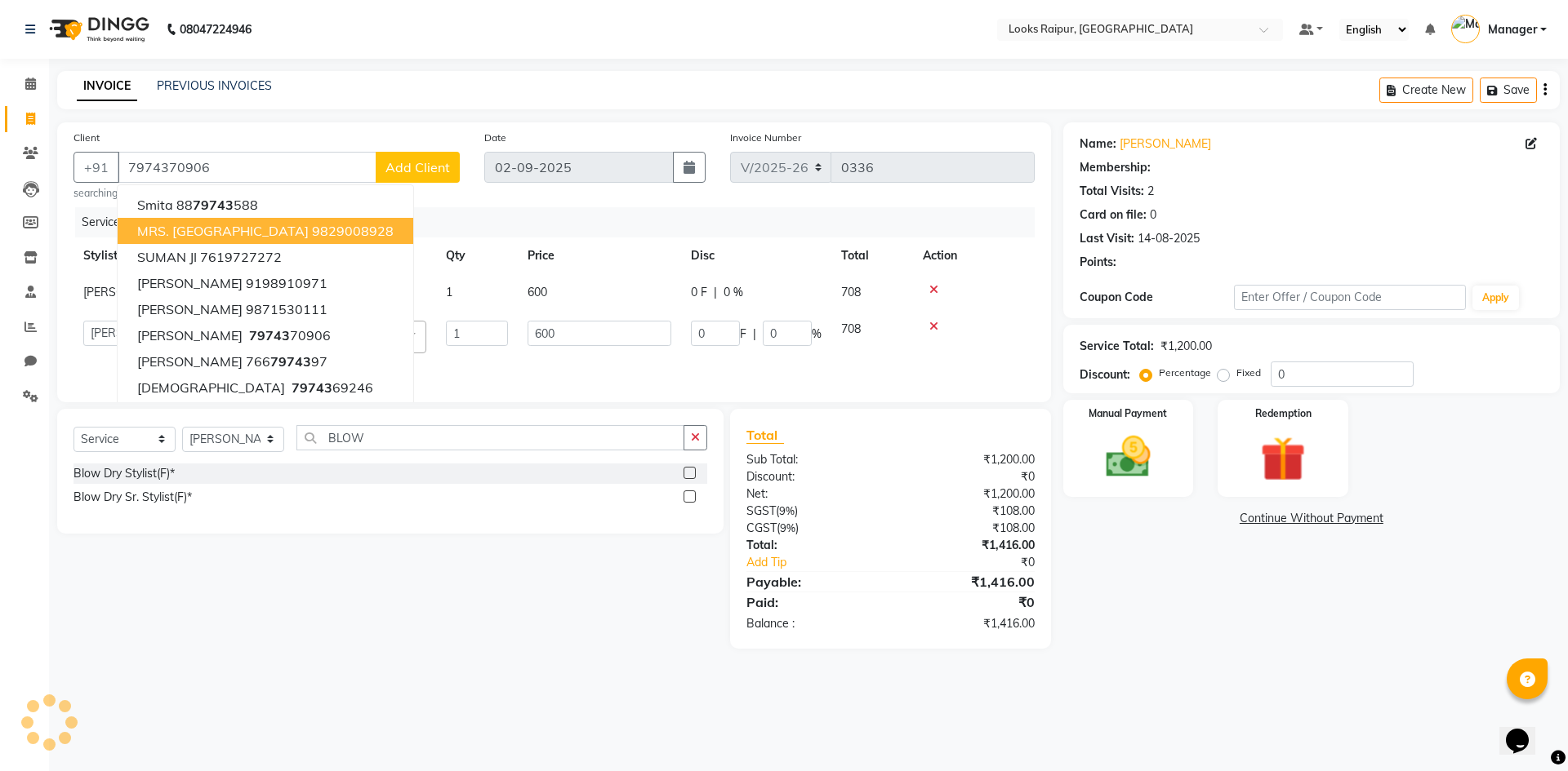
select select "1: Object"
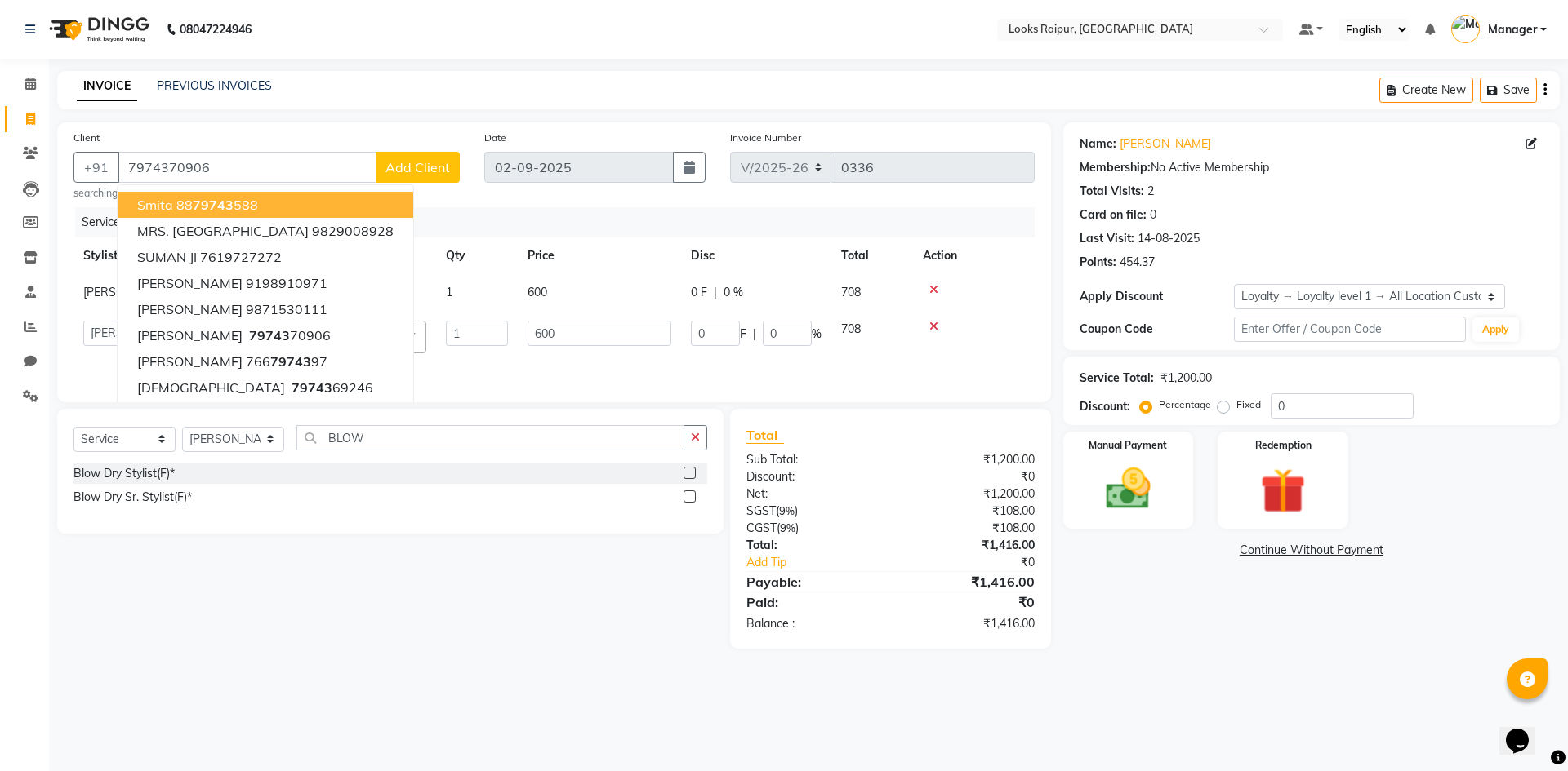
click at [435, 169] on span "Add Client" at bounding box center [418, 167] width 65 height 17
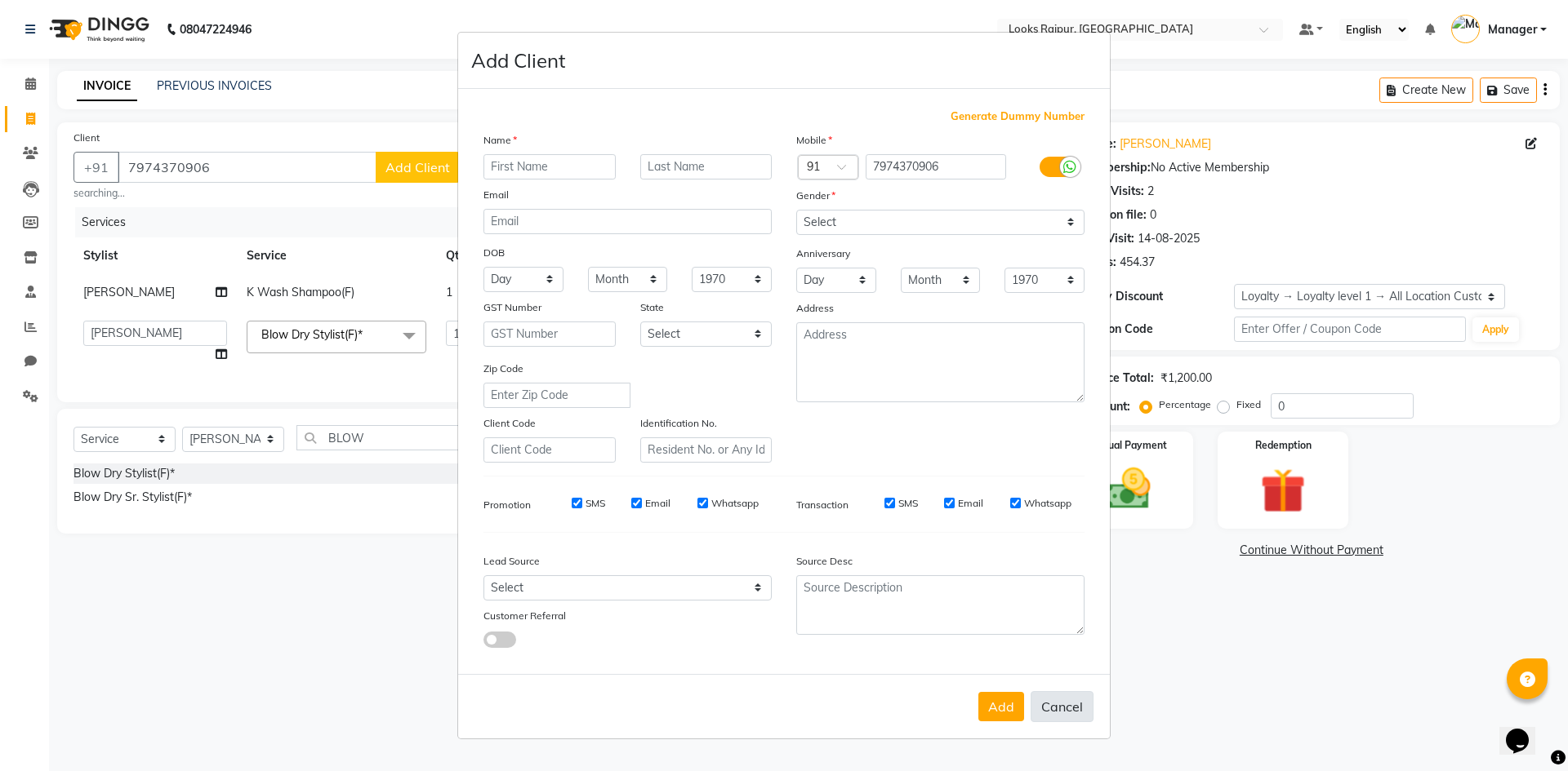
click at [1075, 708] on button "Cancel" at bounding box center [1062, 707] width 63 height 31
select select
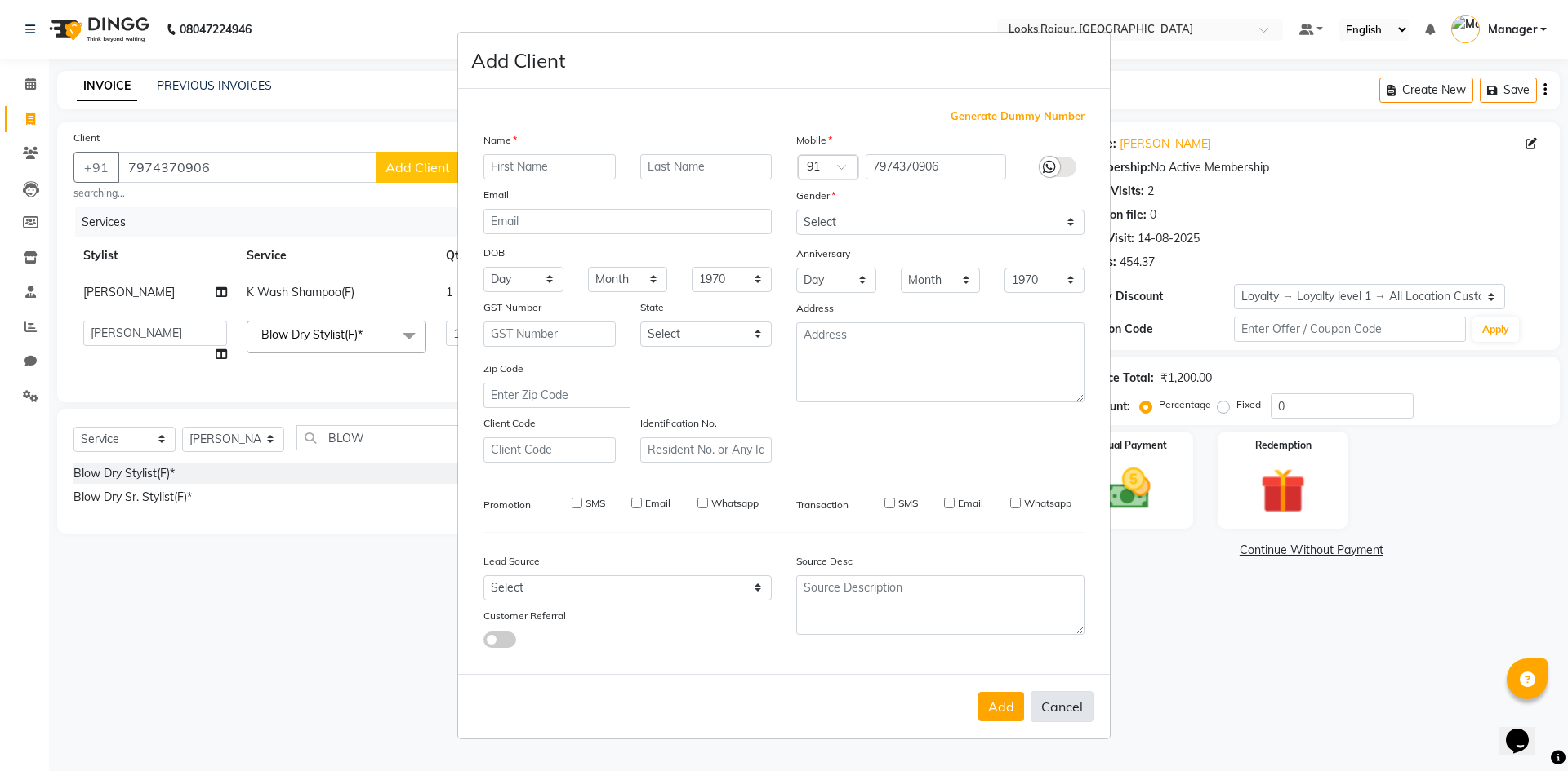
select select
checkbox input "false"
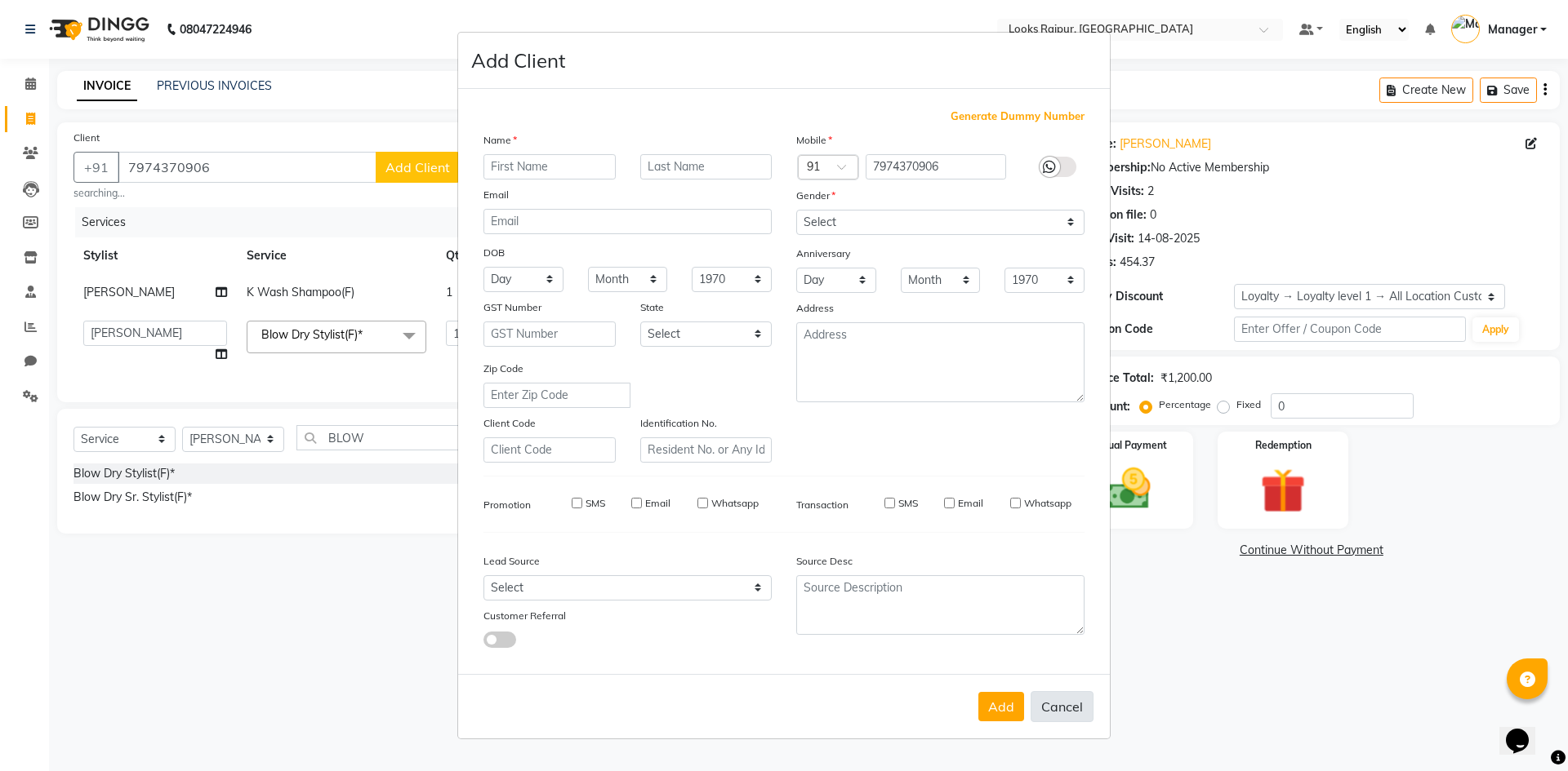
checkbox input "false"
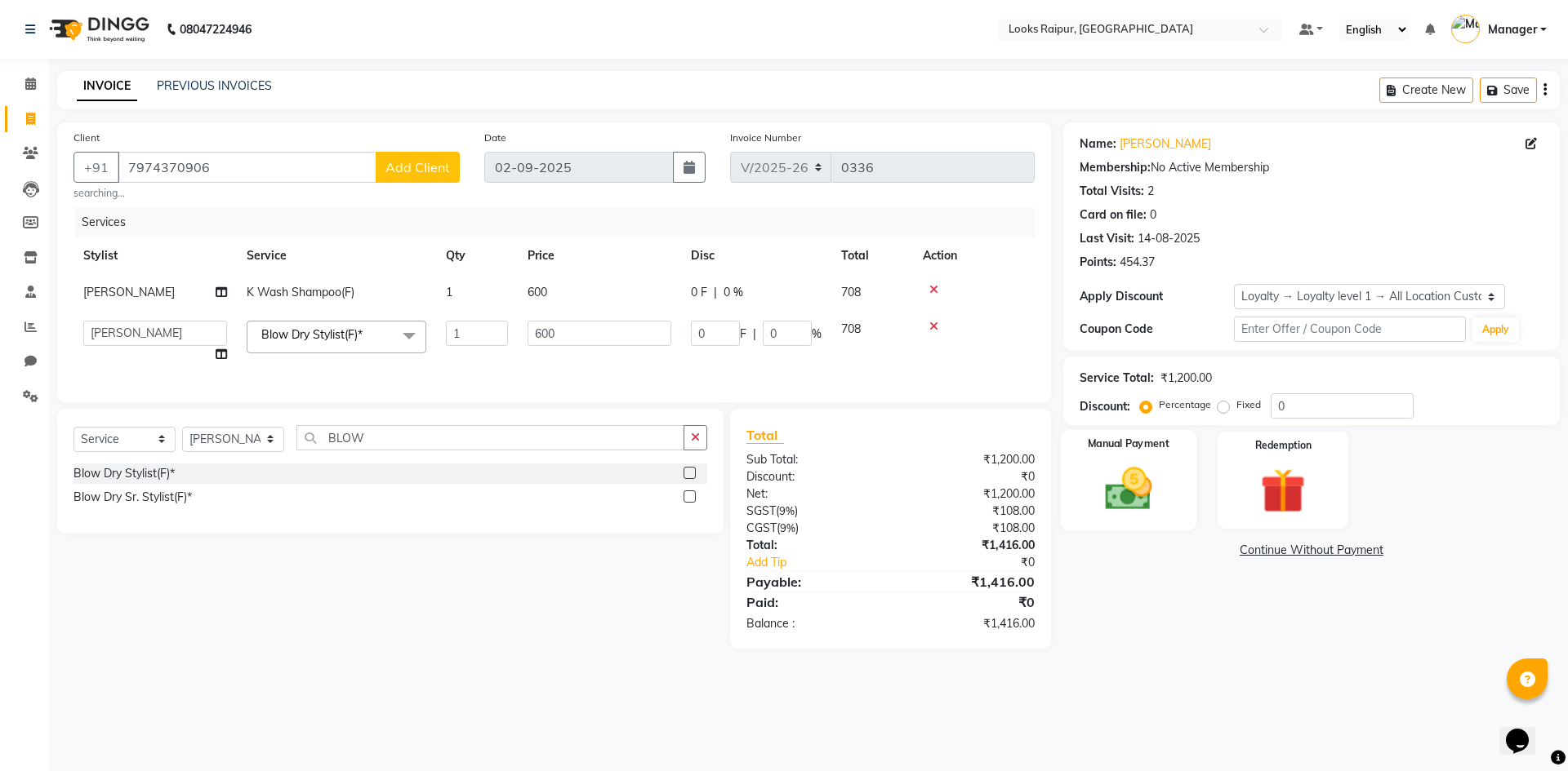
click at [1148, 495] on img at bounding box center [1128, 489] width 76 height 54
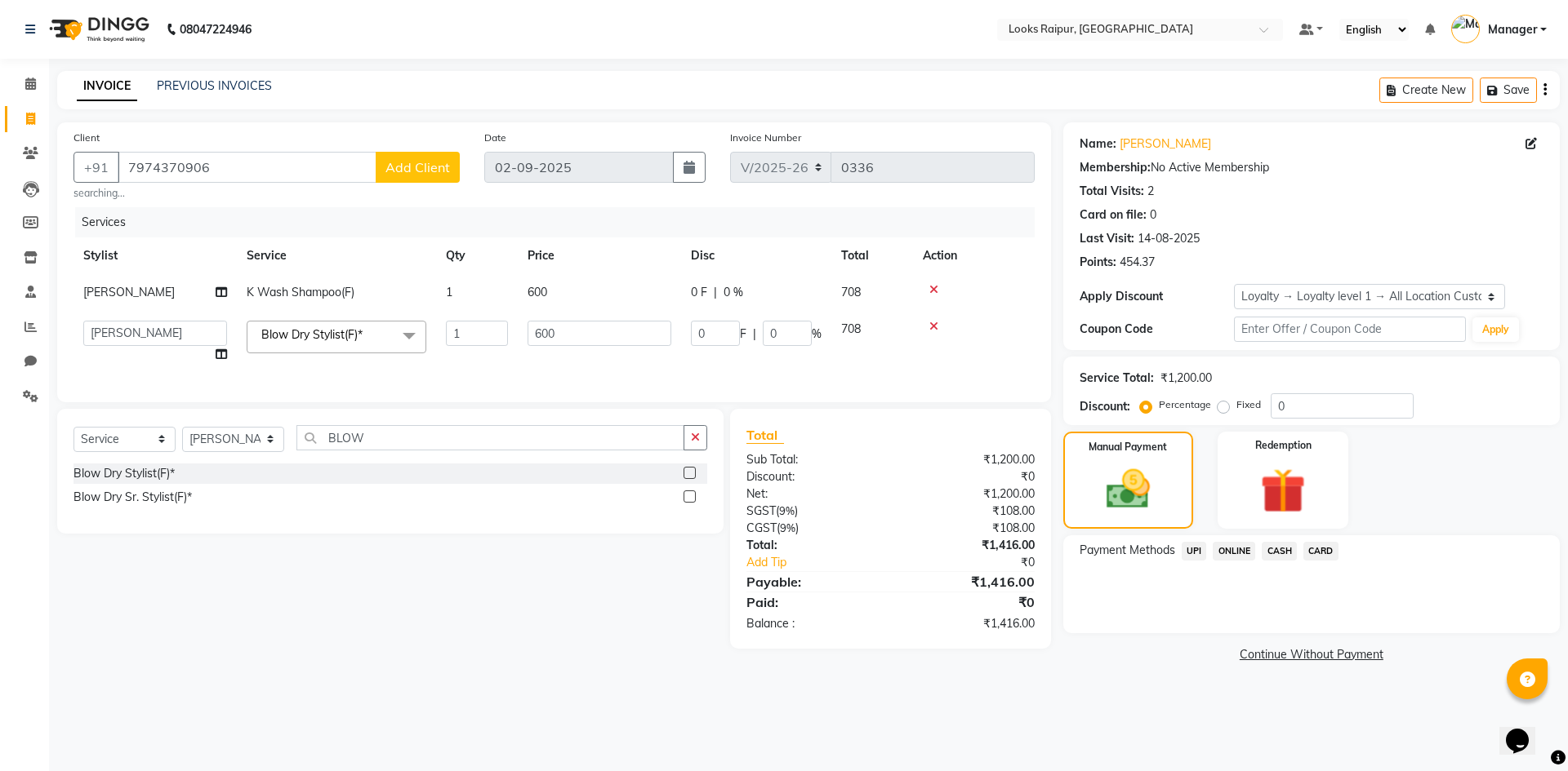
click at [1279, 546] on span "CASH" at bounding box center [1279, 552] width 35 height 19
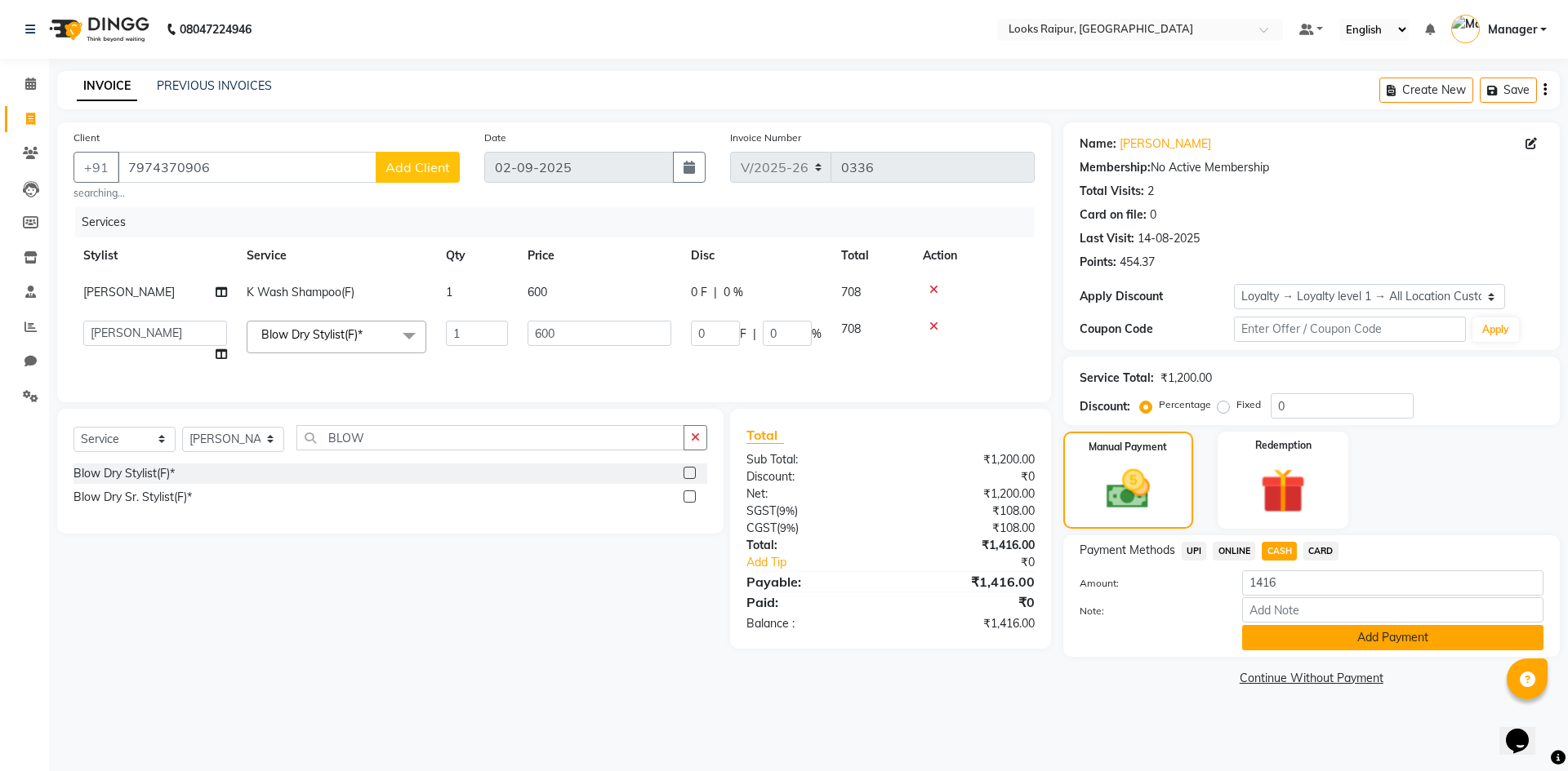
click at [1311, 635] on button "Add Payment" at bounding box center [1392, 637] width 301 height 25
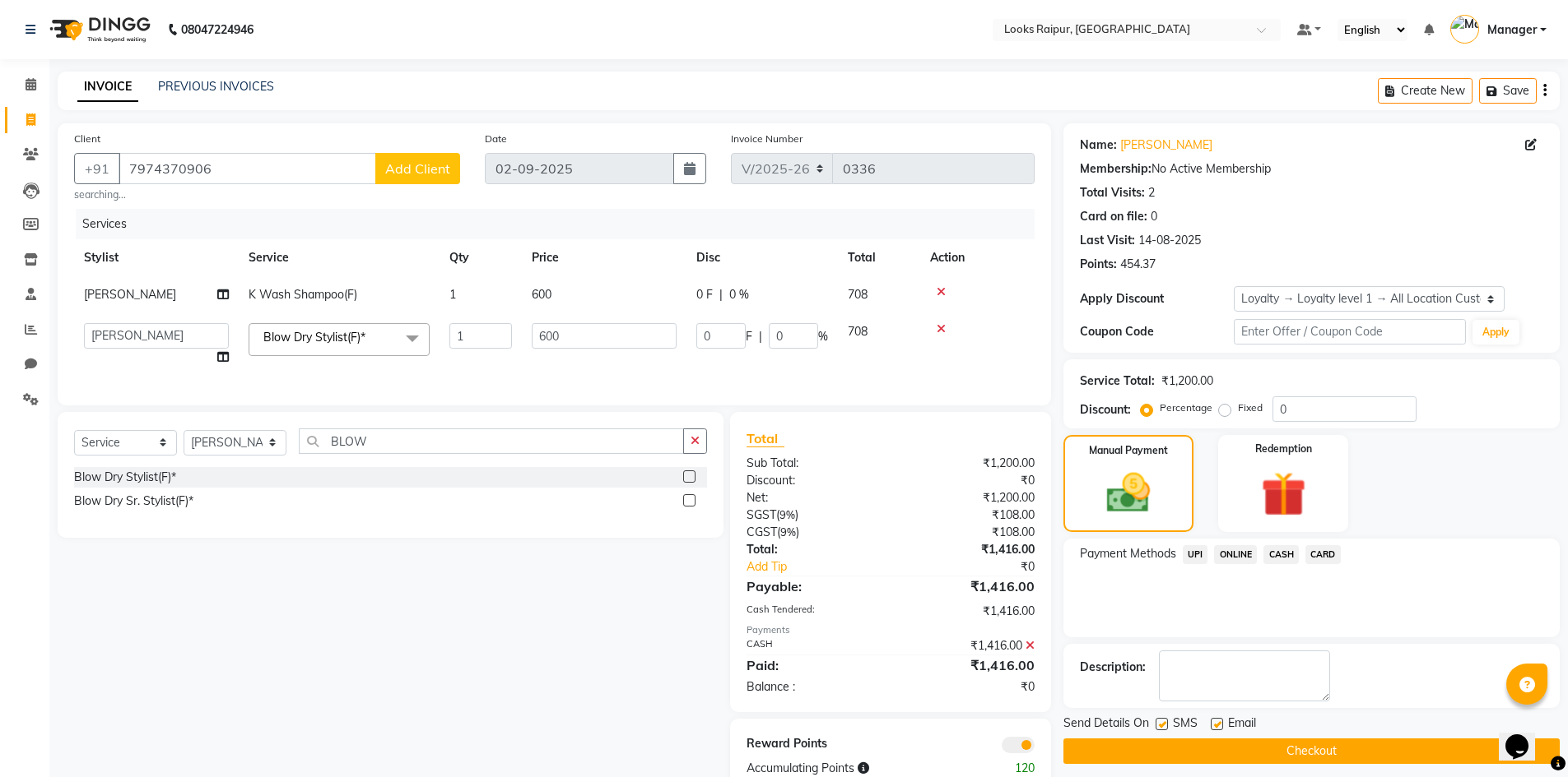
click at [1309, 745] on button "Checkout" at bounding box center [1312, 751] width 497 height 26
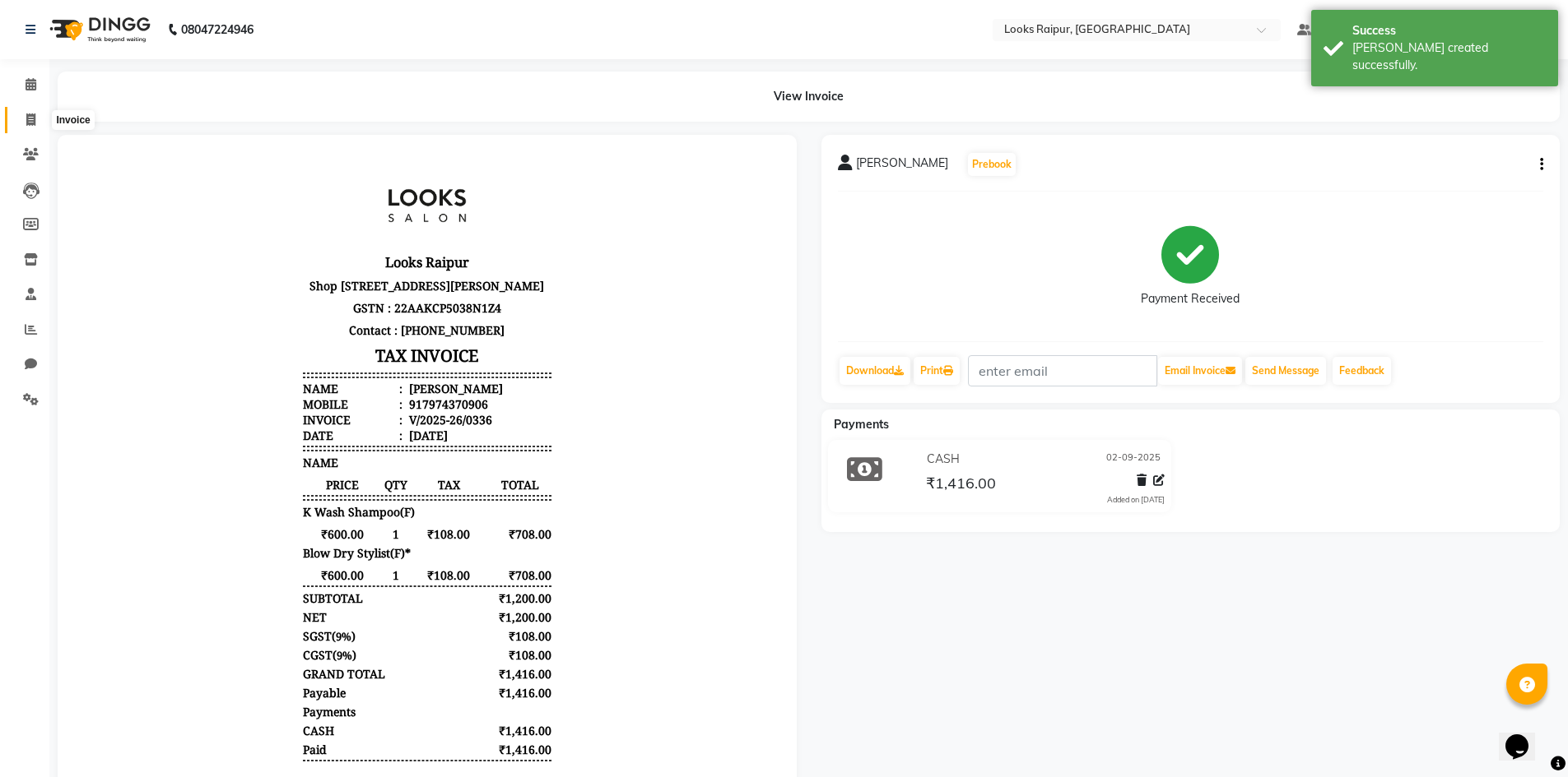
click at [22, 119] on span at bounding box center [31, 121] width 29 height 19
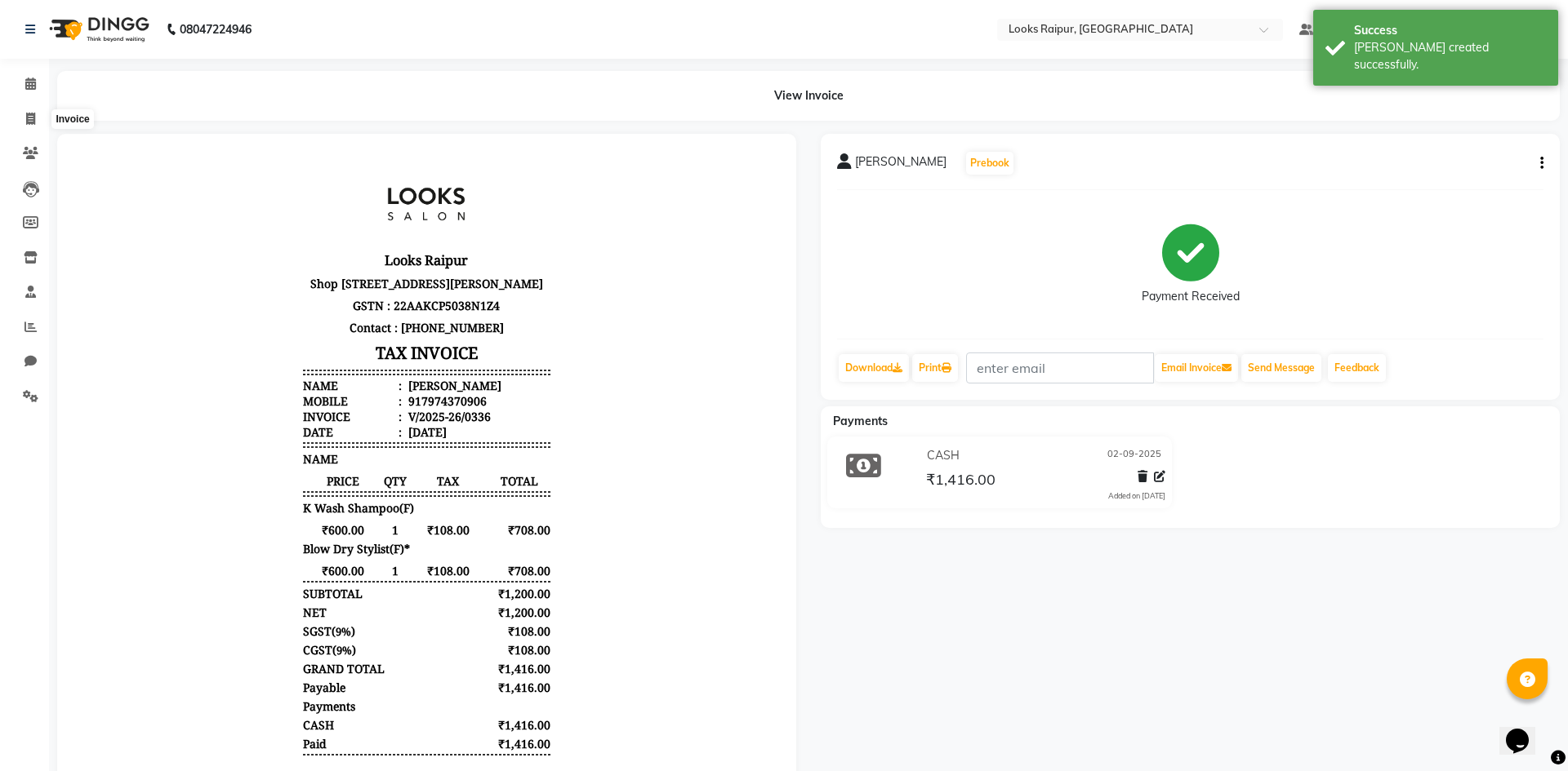
select select "8606"
select select "service"
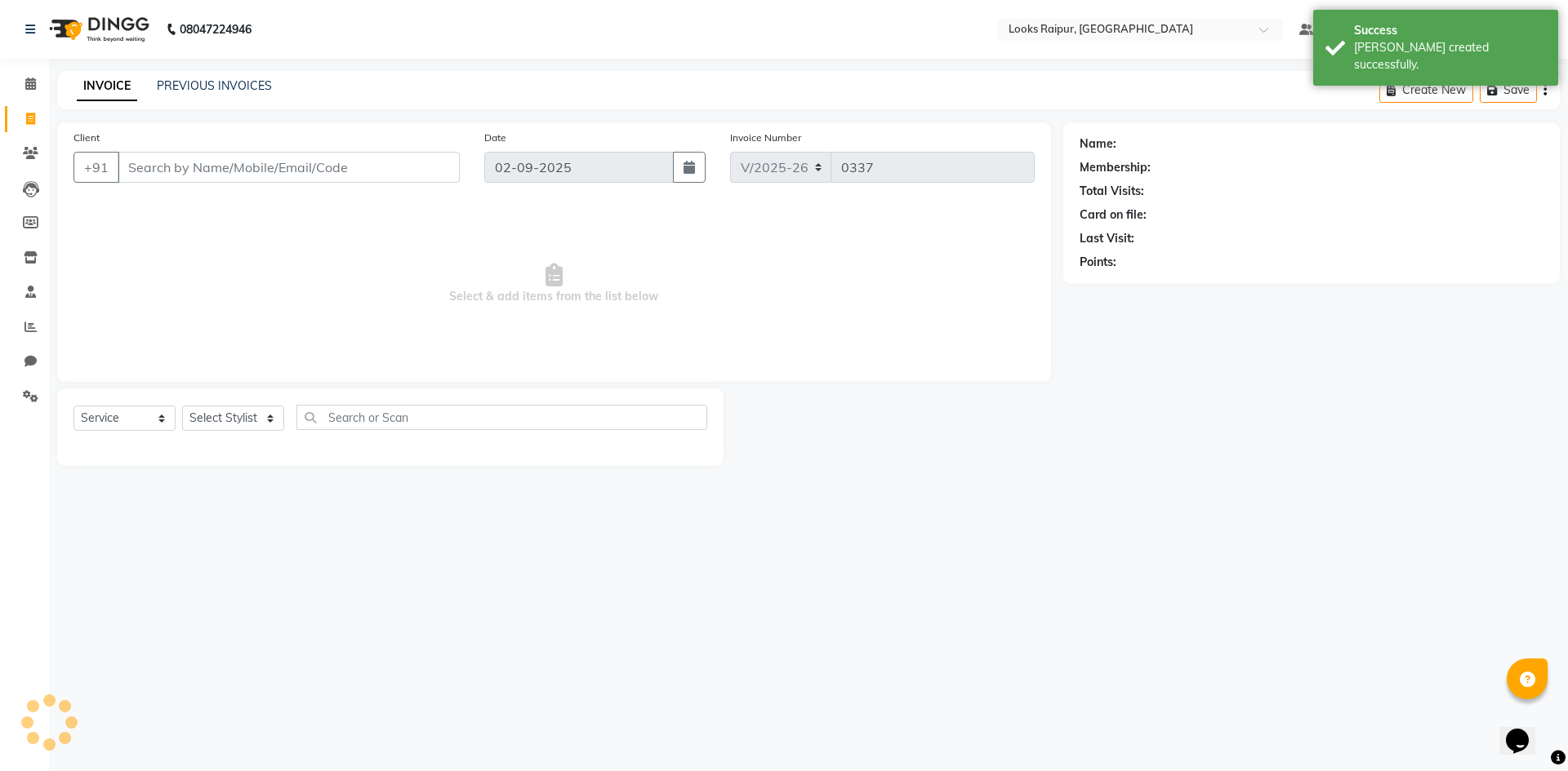
click at [217, 76] on div "INVOICE PREVIOUS INVOICES Create New Save" at bounding box center [808, 90] width 1502 height 38
click at [214, 82] on link "PREVIOUS INVOICES" at bounding box center [215, 86] width 115 height 15
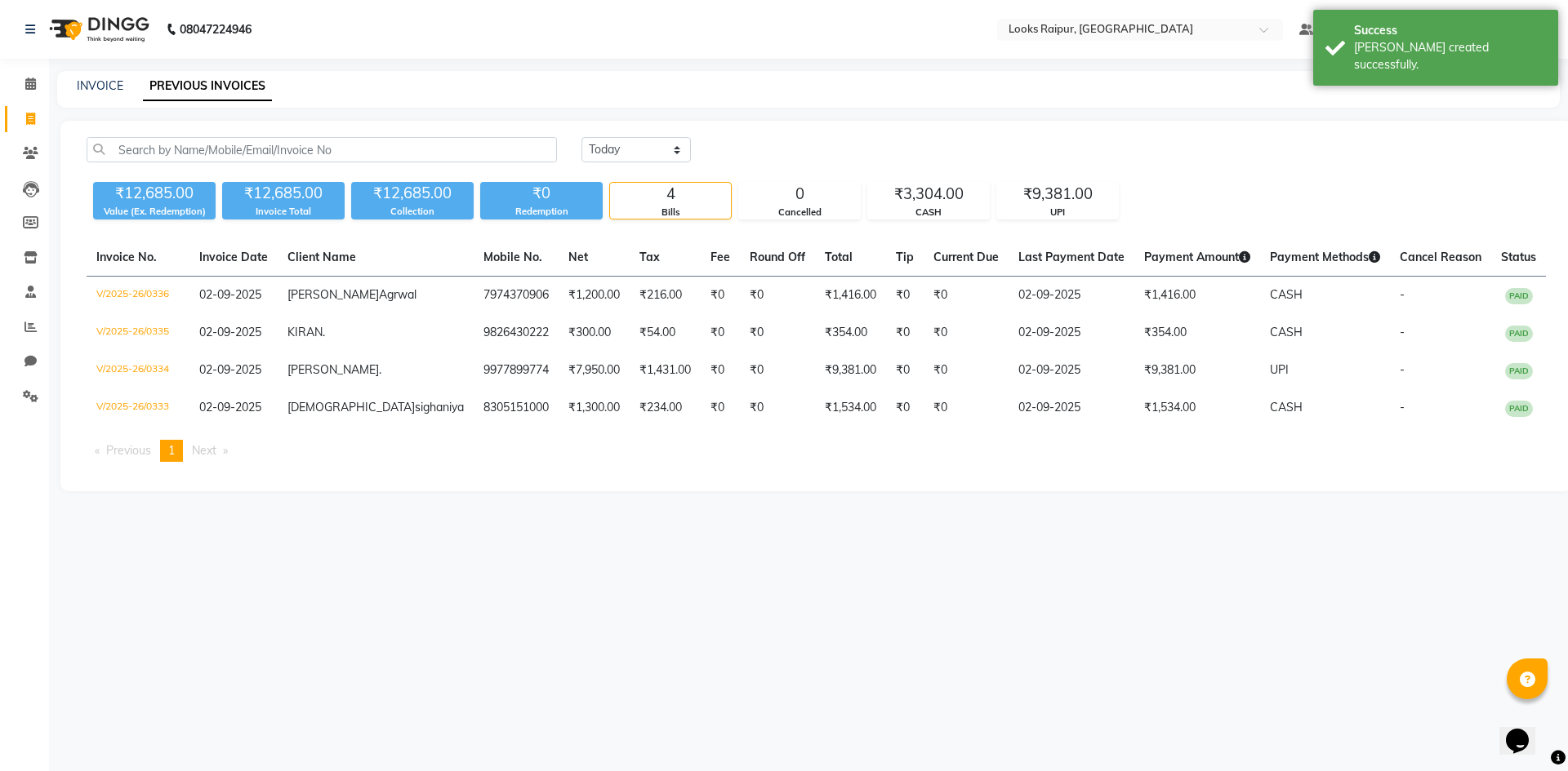
click at [214, 82] on link "PREVIOUS INVOICES" at bounding box center [208, 86] width 129 height 30
drag, startPoint x: 99, startPoint y: 65, endPoint x: 86, endPoint y: 82, distance: 21.4
click at [94, 71] on div "08047224946 Select Location × Looks Raipur, Raipur Default Panel My Panel Engli…" at bounding box center [784, 385] width 1568 height 771
click at [86, 82] on link "INVOICE" at bounding box center [100, 86] width 46 height 15
select select "service"
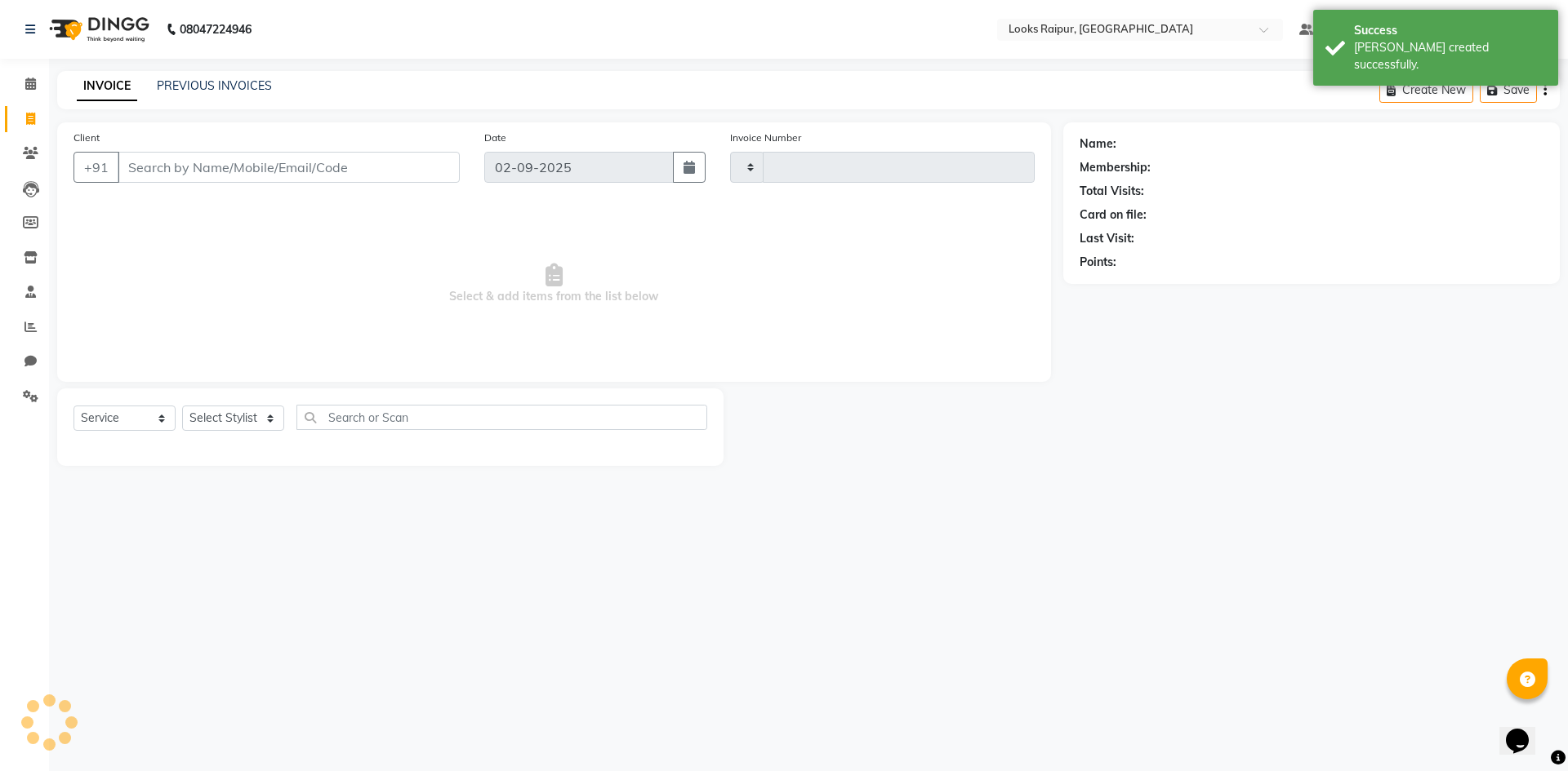
type input "0337"
select select "8606"
click at [36, 126] on span at bounding box center [31, 120] width 29 height 19
select select "8606"
select select "service"
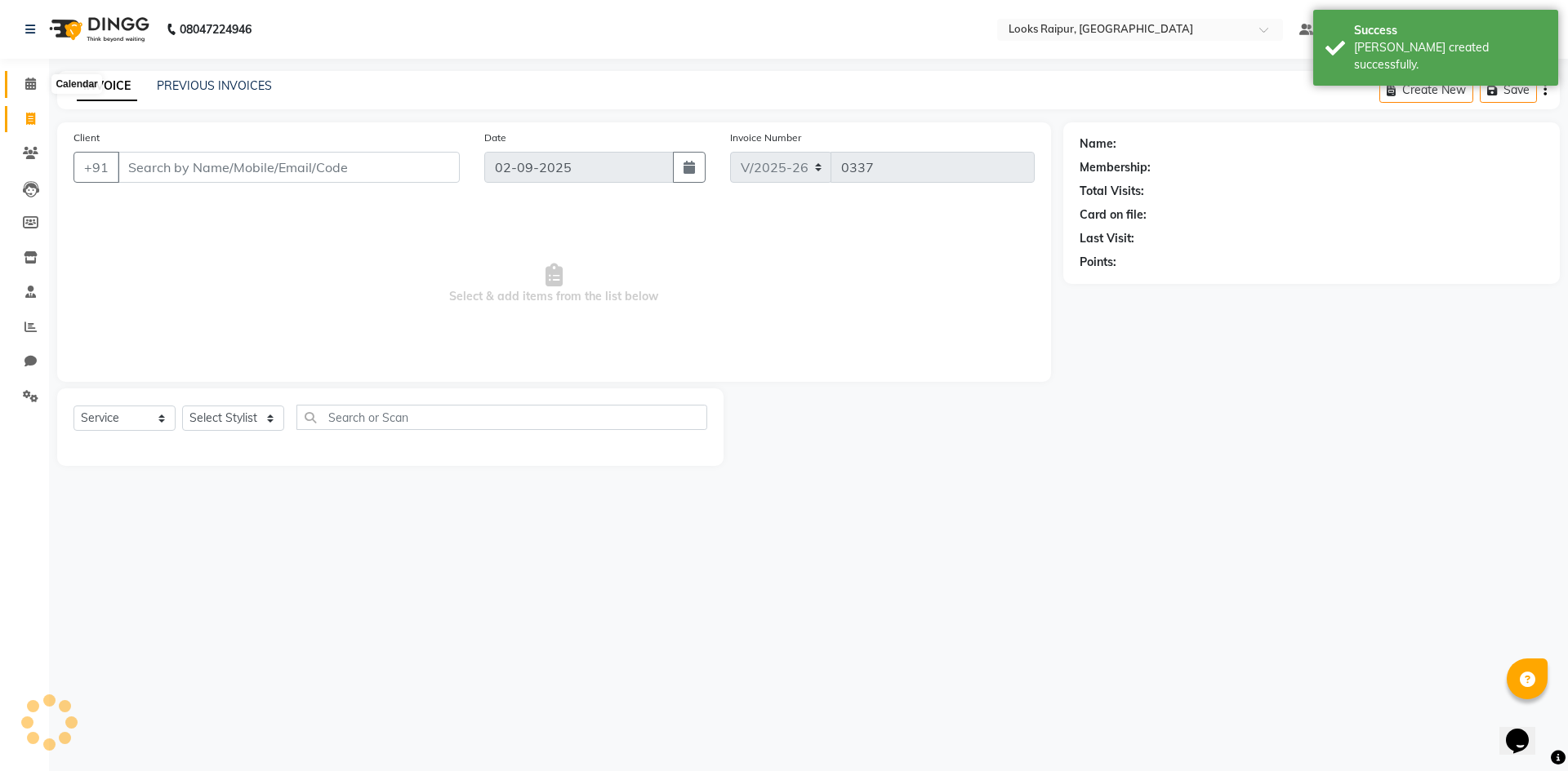
click at [31, 92] on span at bounding box center [31, 85] width 29 height 19
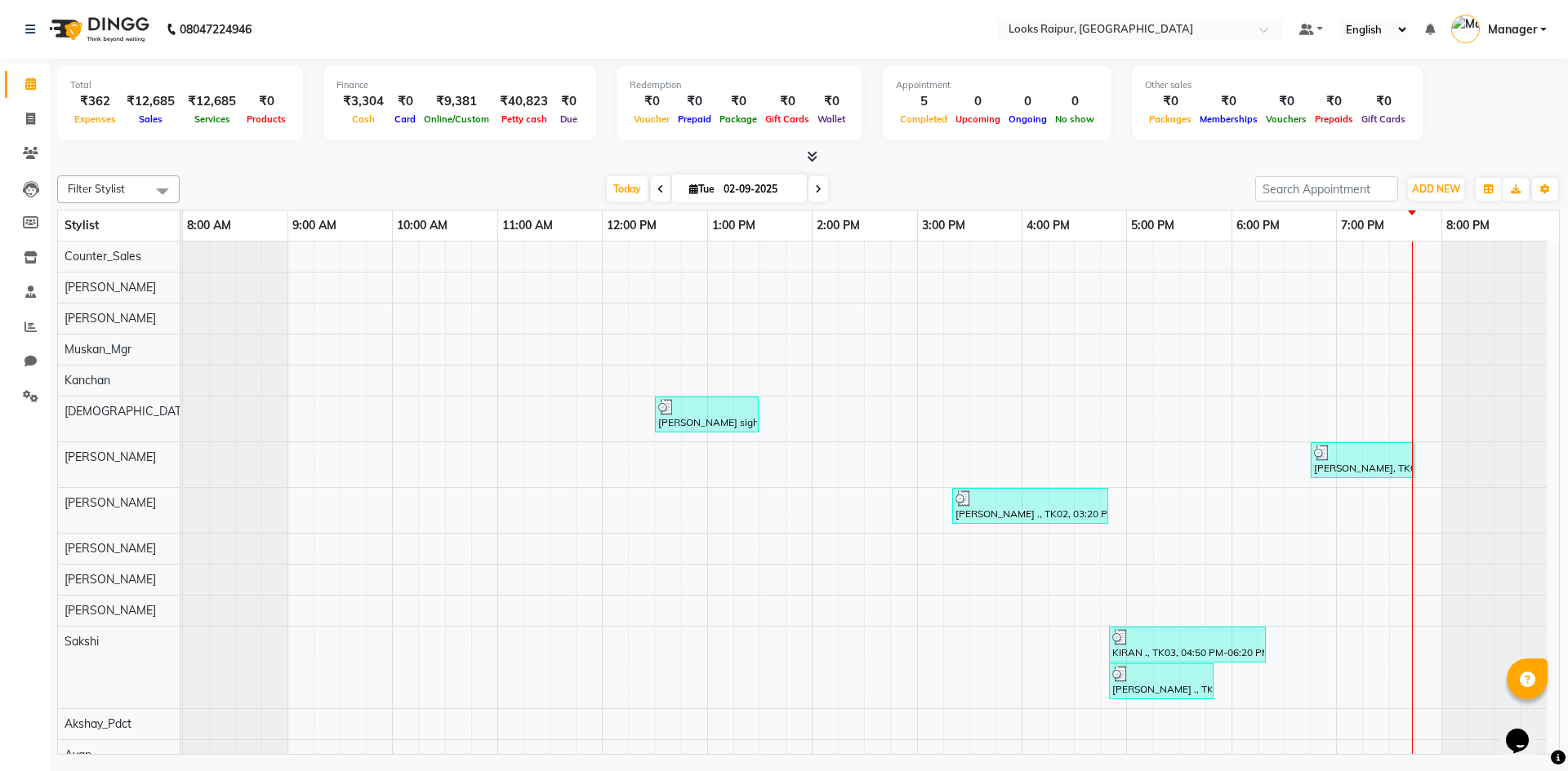
click at [807, 153] on icon at bounding box center [812, 156] width 10 height 12
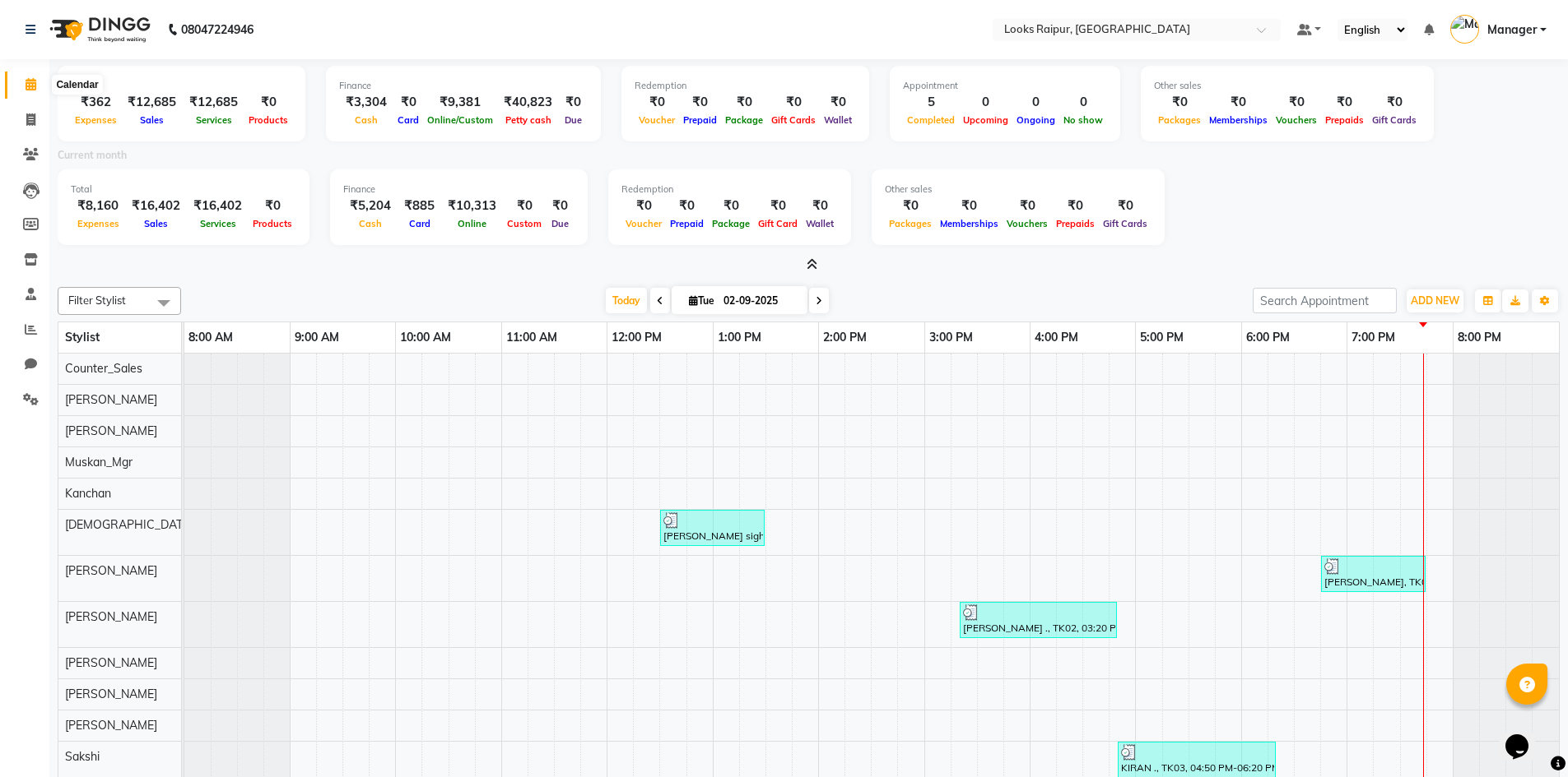
click at [34, 78] on span at bounding box center [31, 85] width 29 height 19
drag, startPoint x: 34, startPoint y: 84, endPoint x: 32, endPoint y: 108, distance: 24.1
click at [34, 85] on icon at bounding box center [31, 84] width 11 height 12
drag, startPoint x: 32, startPoint y: 101, endPoint x: 33, endPoint y: 116, distance: 15.0
click at [32, 106] on ul "Calendar Invoice Clients Leads Members Inventory Staff Reports Chat Settings Co…" at bounding box center [25, 246] width 49 height 358
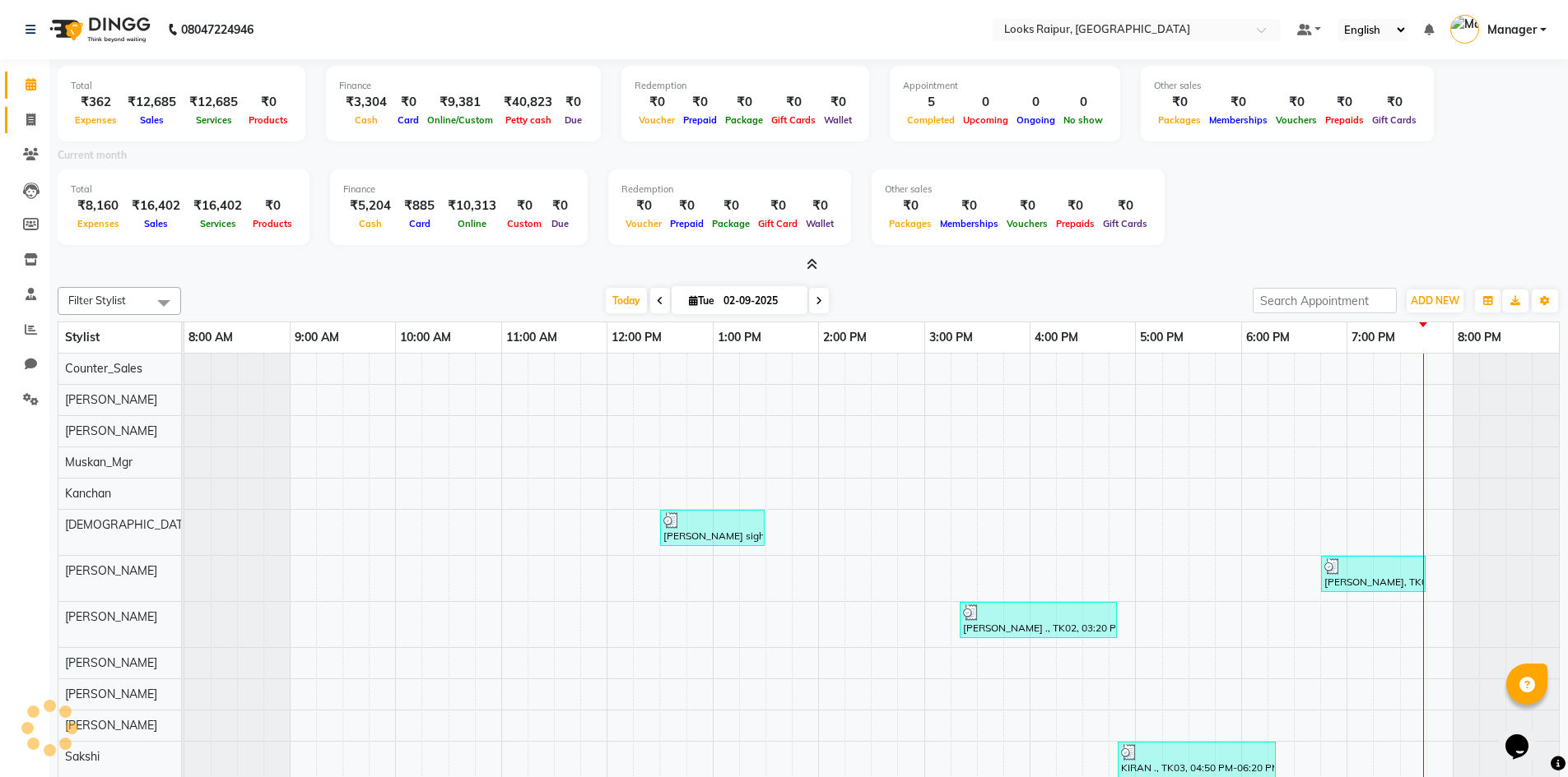
click at [34, 133] on link "Invoice" at bounding box center [25, 121] width 40 height 27
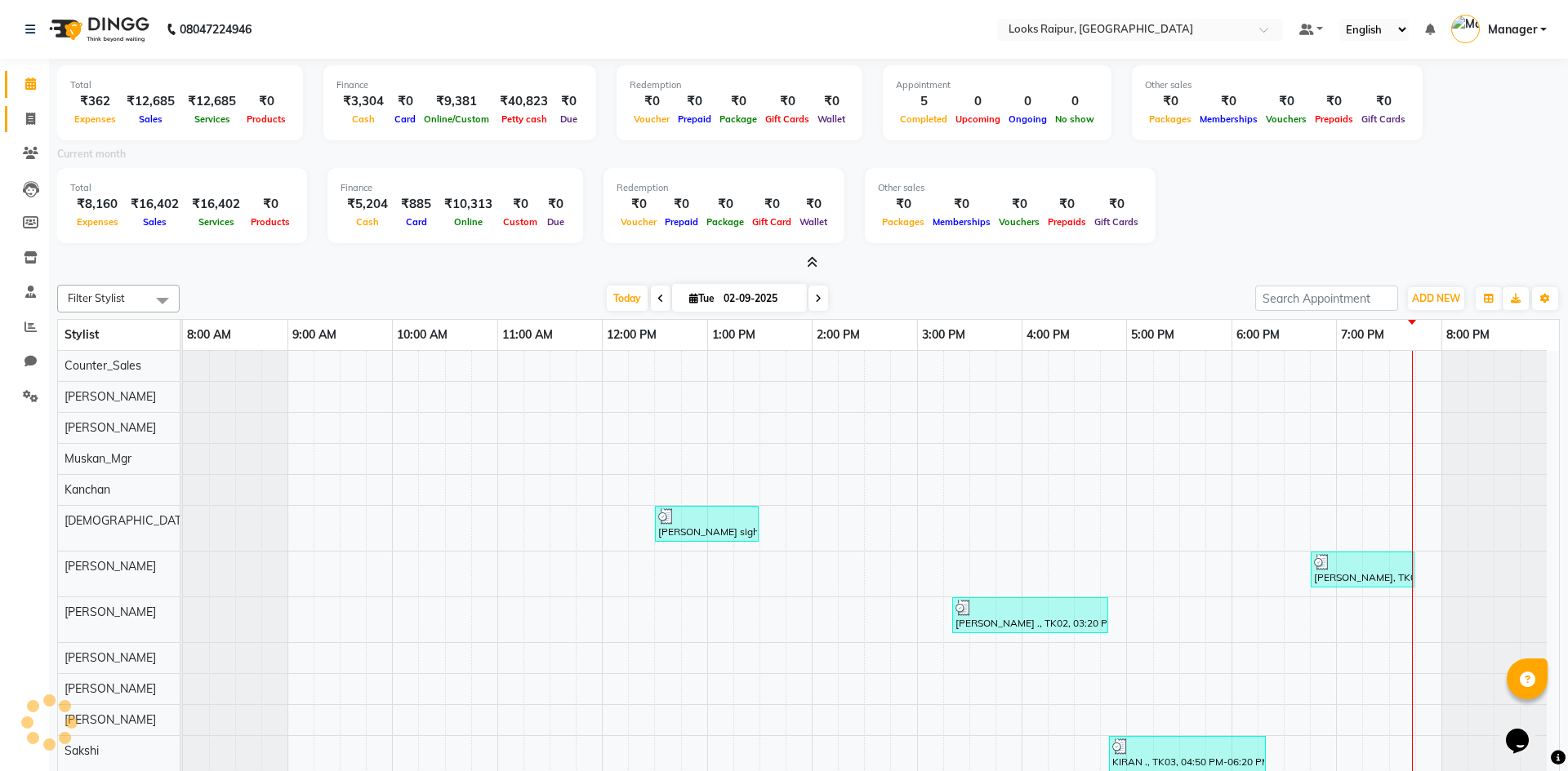
select select "8606"
select select "service"
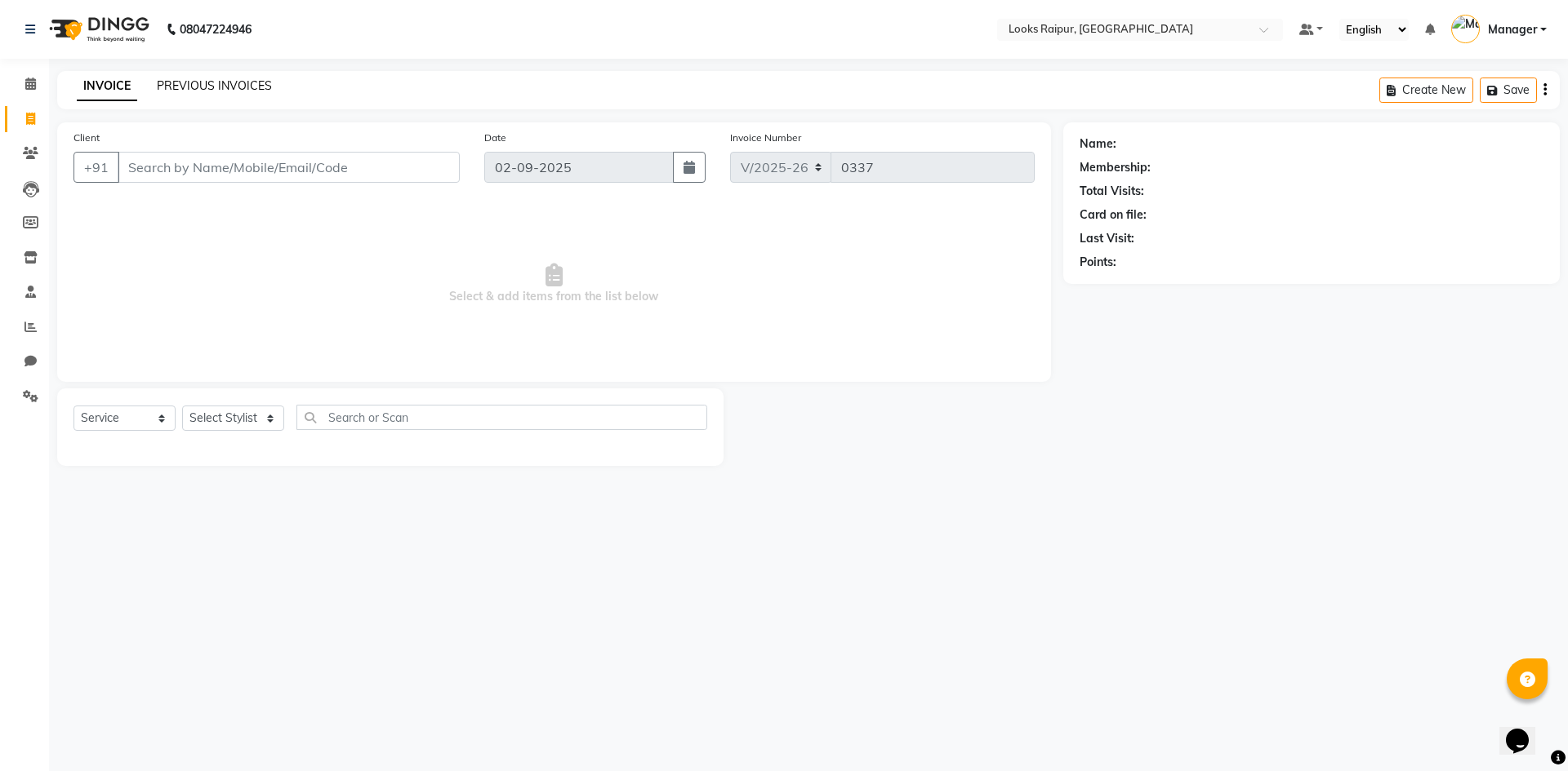
click at [220, 88] on link "PREVIOUS INVOICES" at bounding box center [215, 86] width 115 height 15
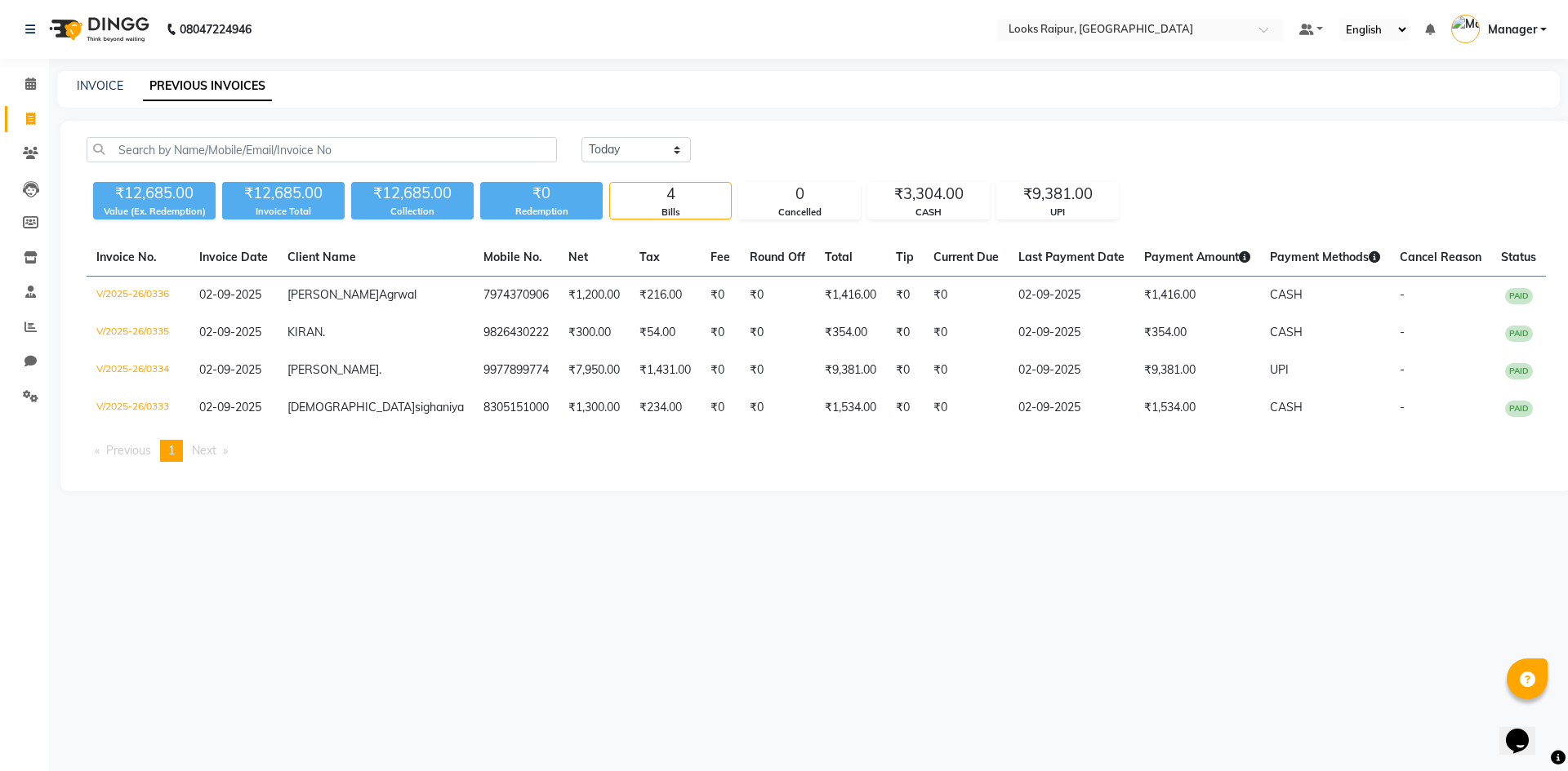
click at [119, 100] on div "INVOICE PREVIOUS INVOICES" at bounding box center [808, 89] width 1502 height 37
click at [111, 84] on link "INVOICE" at bounding box center [100, 86] width 46 height 15
select select "8606"
select select "service"
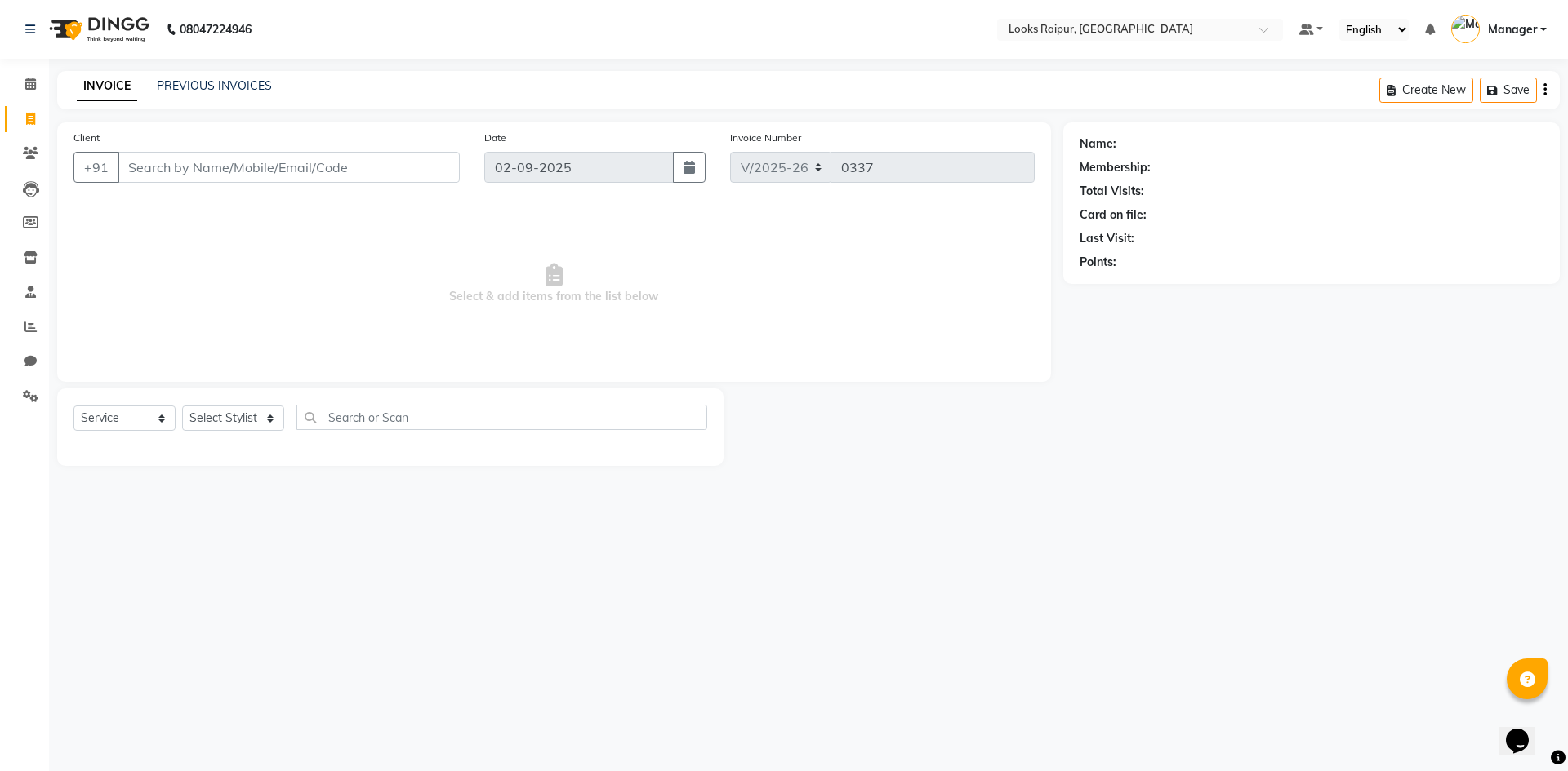
click at [18, 105] on li "Invoice" at bounding box center [24, 120] width 49 height 35
click at [24, 98] on li "Calendar" at bounding box center [24, 85] width 49 height 35
click at [31, 86] on icon at bounding box center [31, 84] width 10 height 12
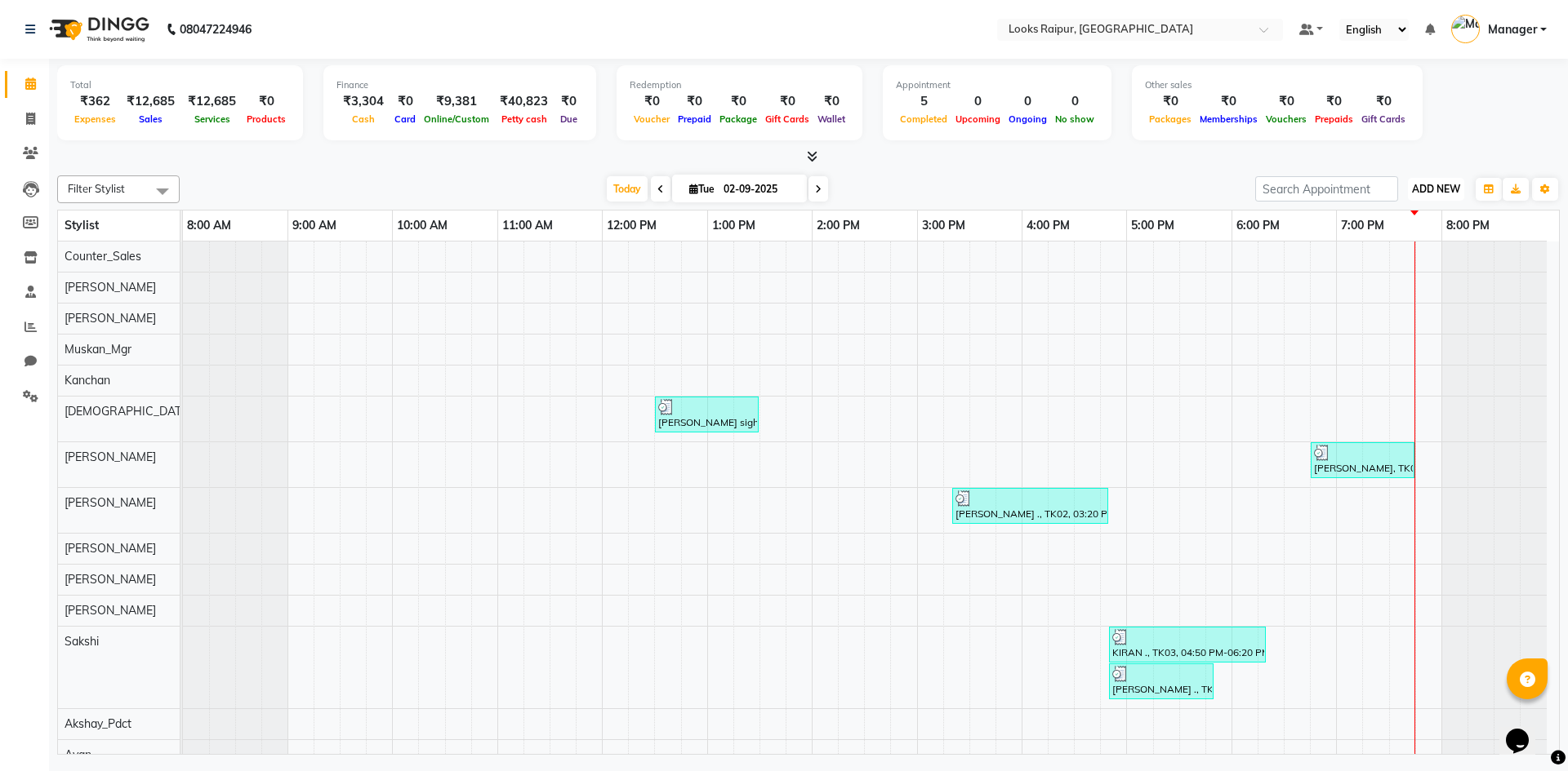
click at [1422, 187] on span "ADD NEW" at bounding box center [1435, 189] width 48 height 12
click at [1398, 258] on link "Add Expense" at bounding box center [1399, 263] width 129 height 21
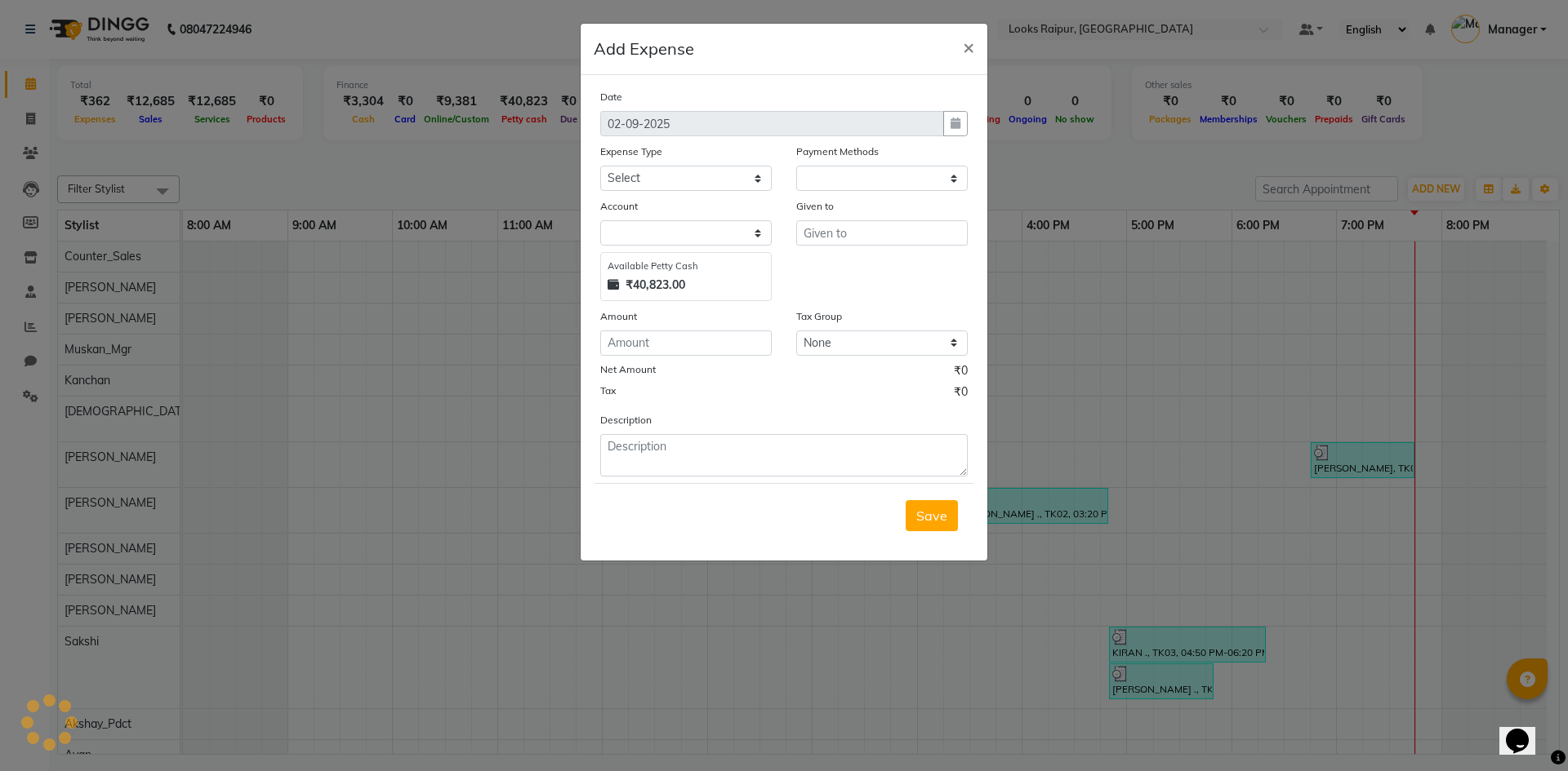
select select "1"
select select "7834"
click at [756, 180] on select "Select Bank Deposit Blinkit Cash Handover CLIENT Client ordered food Client Ref…" at bounding box center [686, 178] width 171 height 25
click at [428, 414] on ngb-modal-window "Add Expense × Date 02-09-2025 Expense Type Select Bank Deposit Blinkit Cash Han…" at bounding box center [784, 385] width 1568 height 771
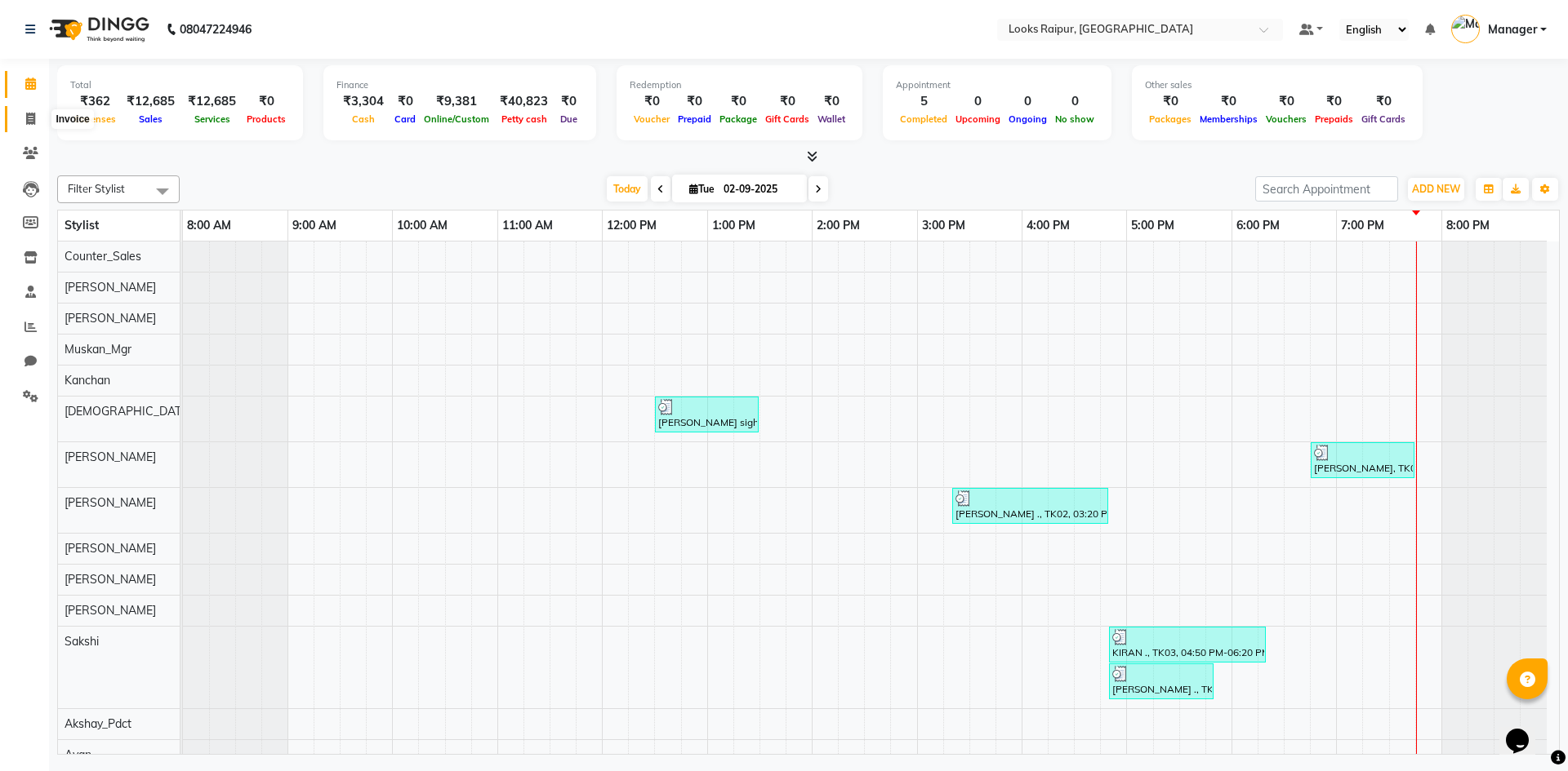
click at [22, 121] on span at bounding box center [31, 120] width 29 height 19
select select "8606"
select select "service"
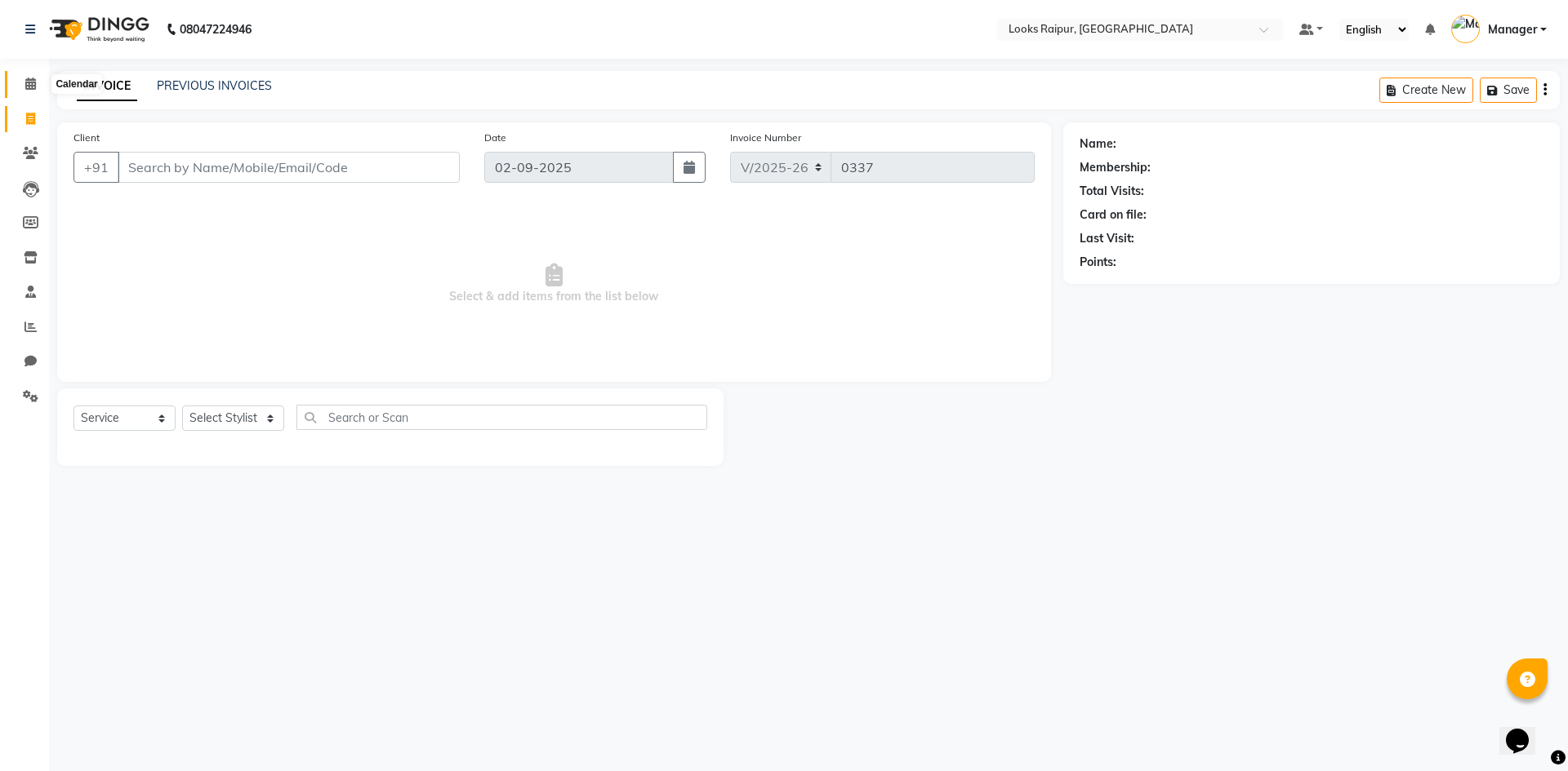
click at [36, 82] on span at bounding box center [31, 85] width 29 height 19
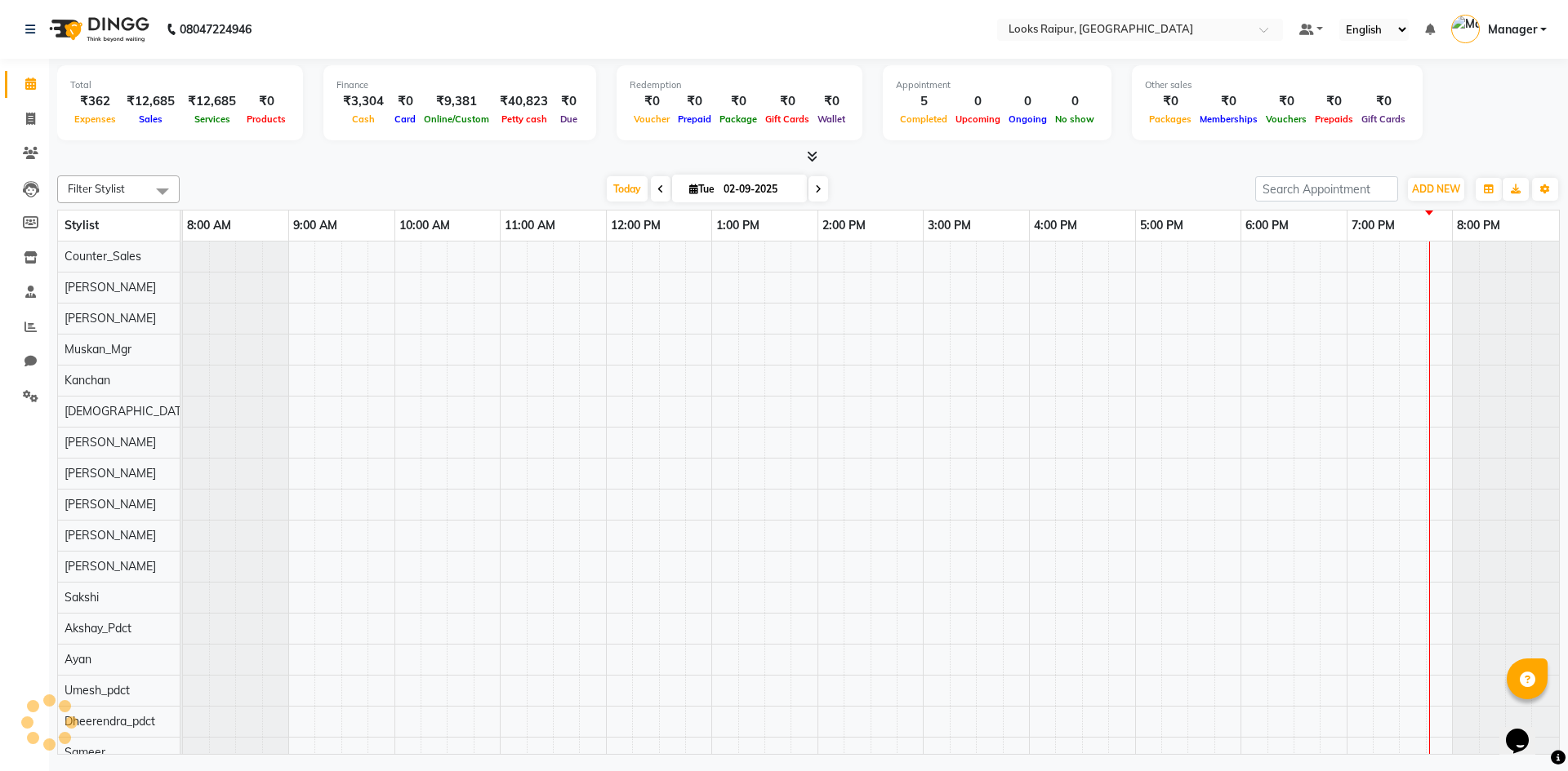
scroll to position [0, 12]
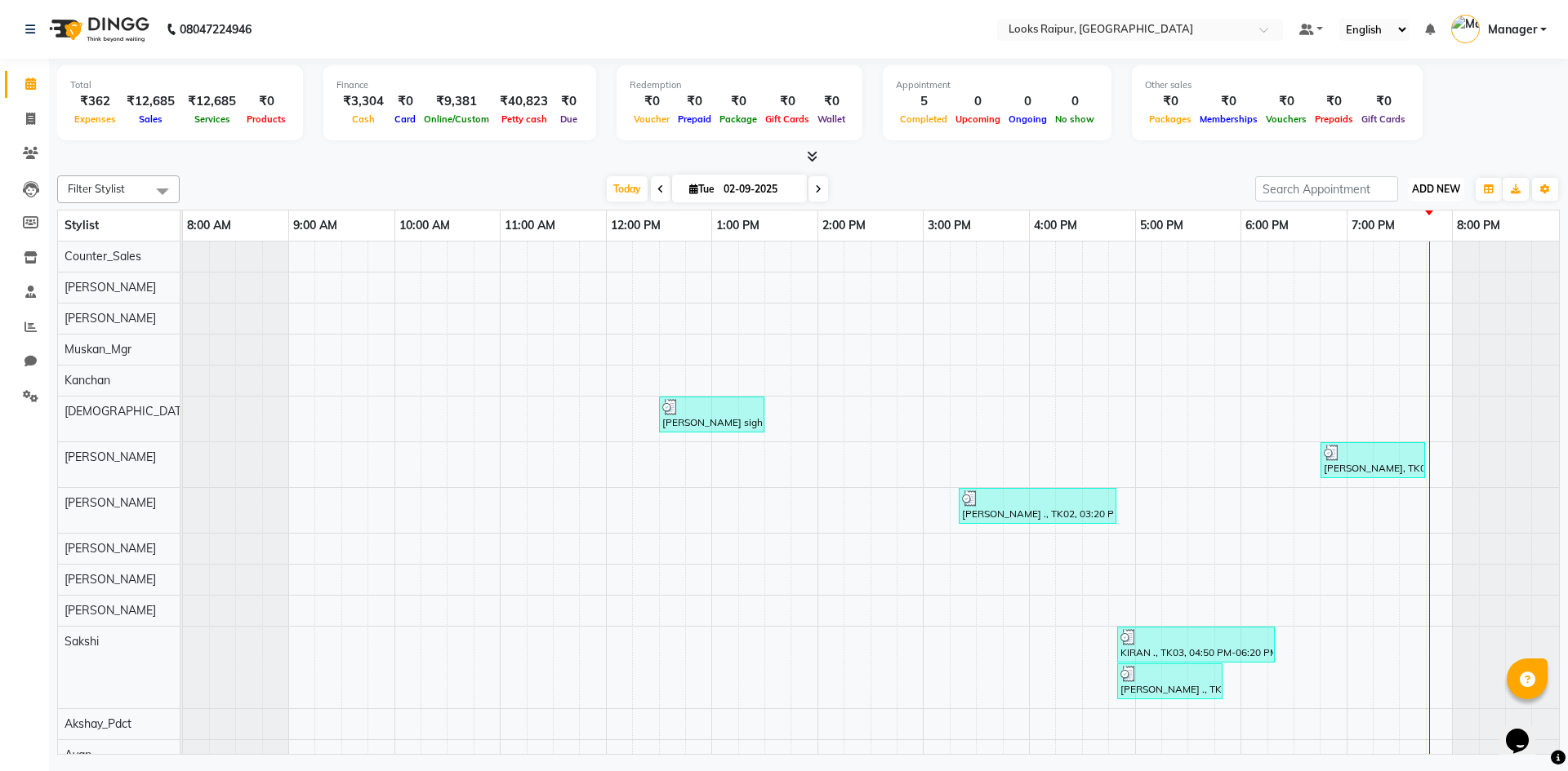
click at [1434, 191] on span "ADD NEW" at bounding box center [1435, 189] width 48 height 12
click at [1397, 258] on link "Add Expense" at bounding box center [1399, 263] width 129 height 21
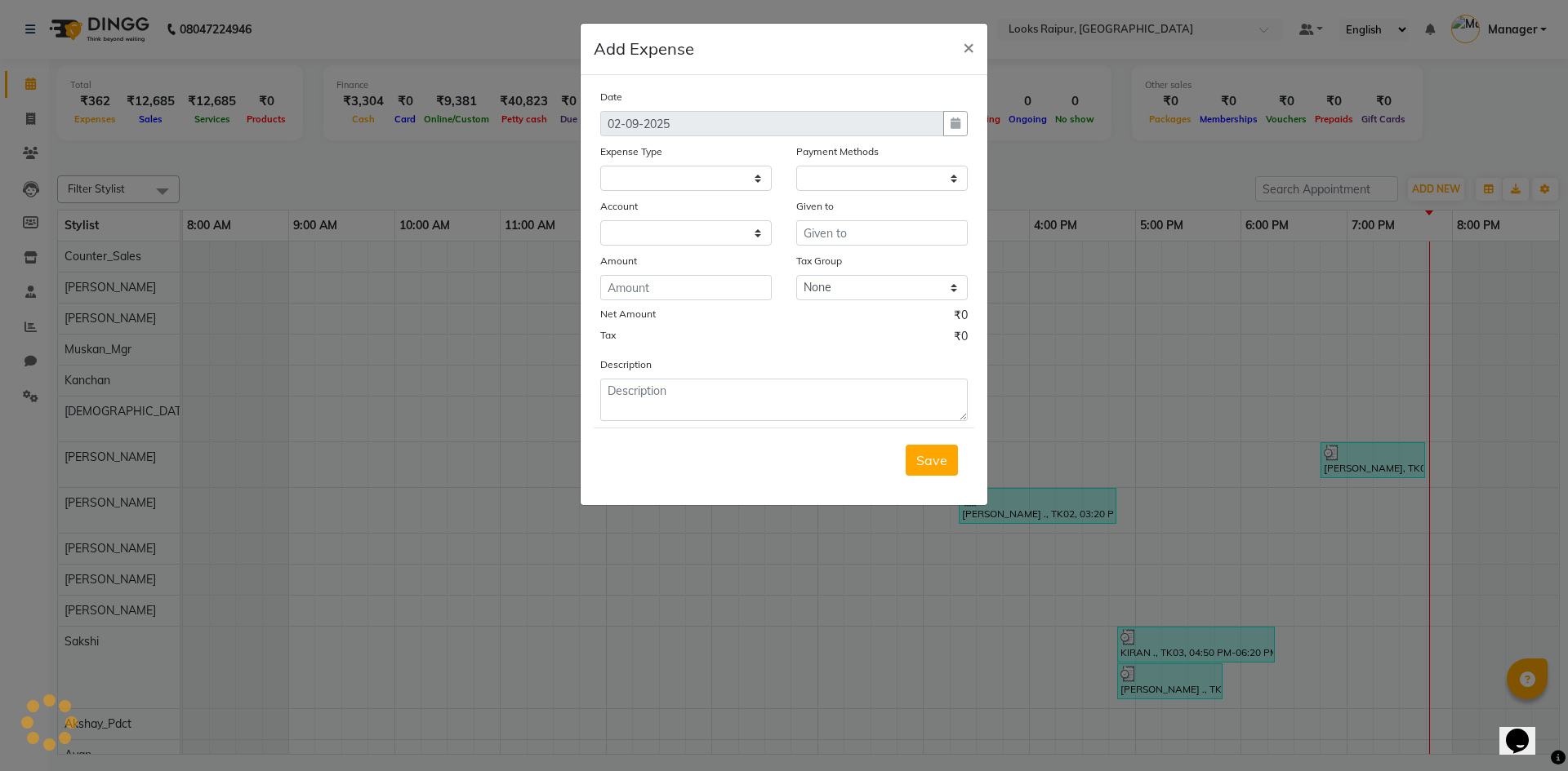
select select
select select "1"
select select "7834"
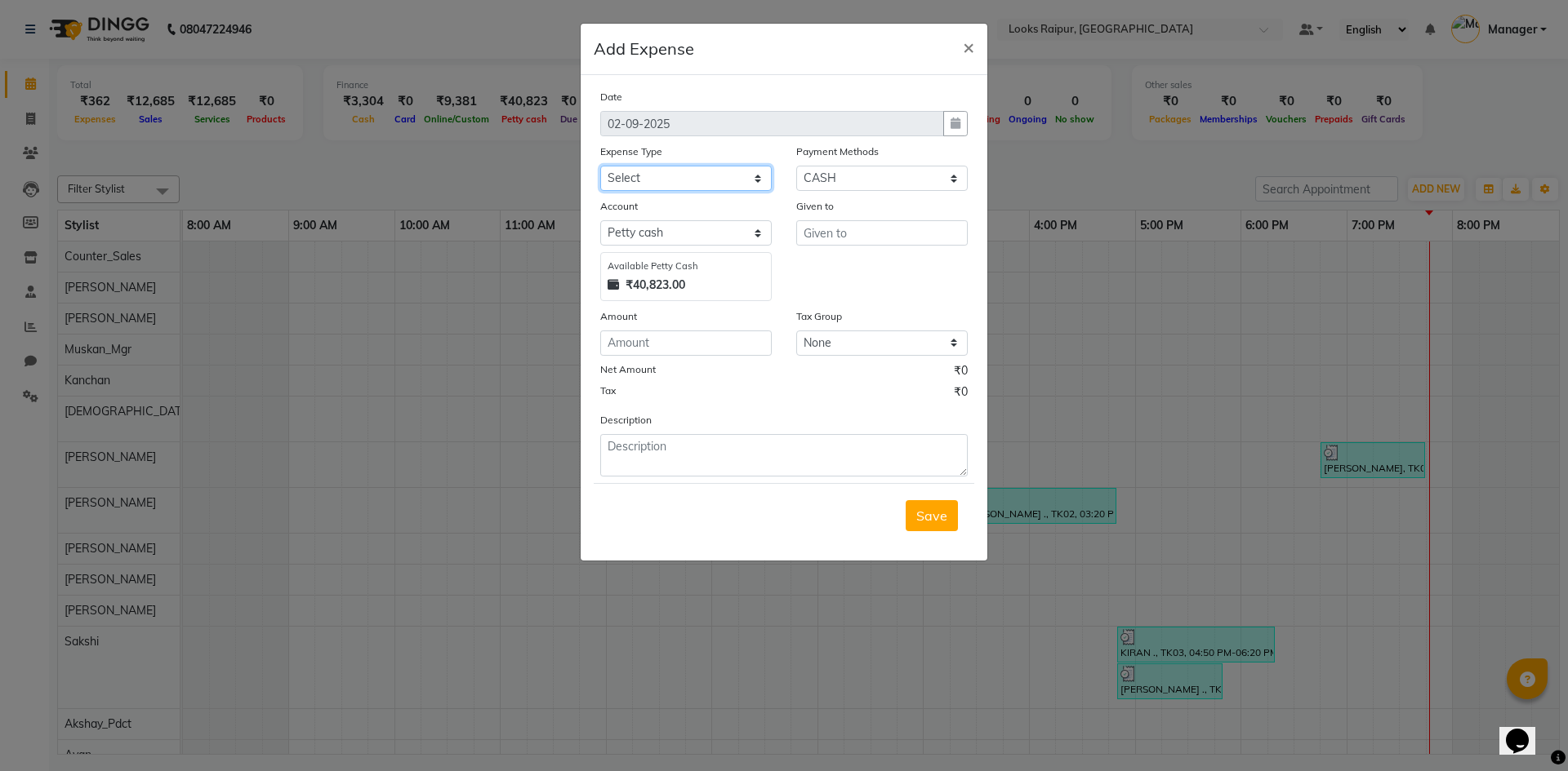
click at [759, 175] on select "Select Bank Deposit Blinkit Cash Handover CLIENT Client ordered food Client Ref…" at bounding box center [686, 178] width 171 height 25
click at [677, 176] on select "Select Bank Deposit Blinkit Cash Handover CLIENT Client ordered food Client Ref…" at bounding box center [686, 178] width 171 height 25
select select "23749"
click at [600, 166] on select "Select Bank Deposit Blinkit Cash Handover CLIENT Client ordered food Client Ref…" at bounding box center [686, 178] width 171 height 25
click at [684, 345] on input "number" at bounding box center [686, 343] width 171 height 25
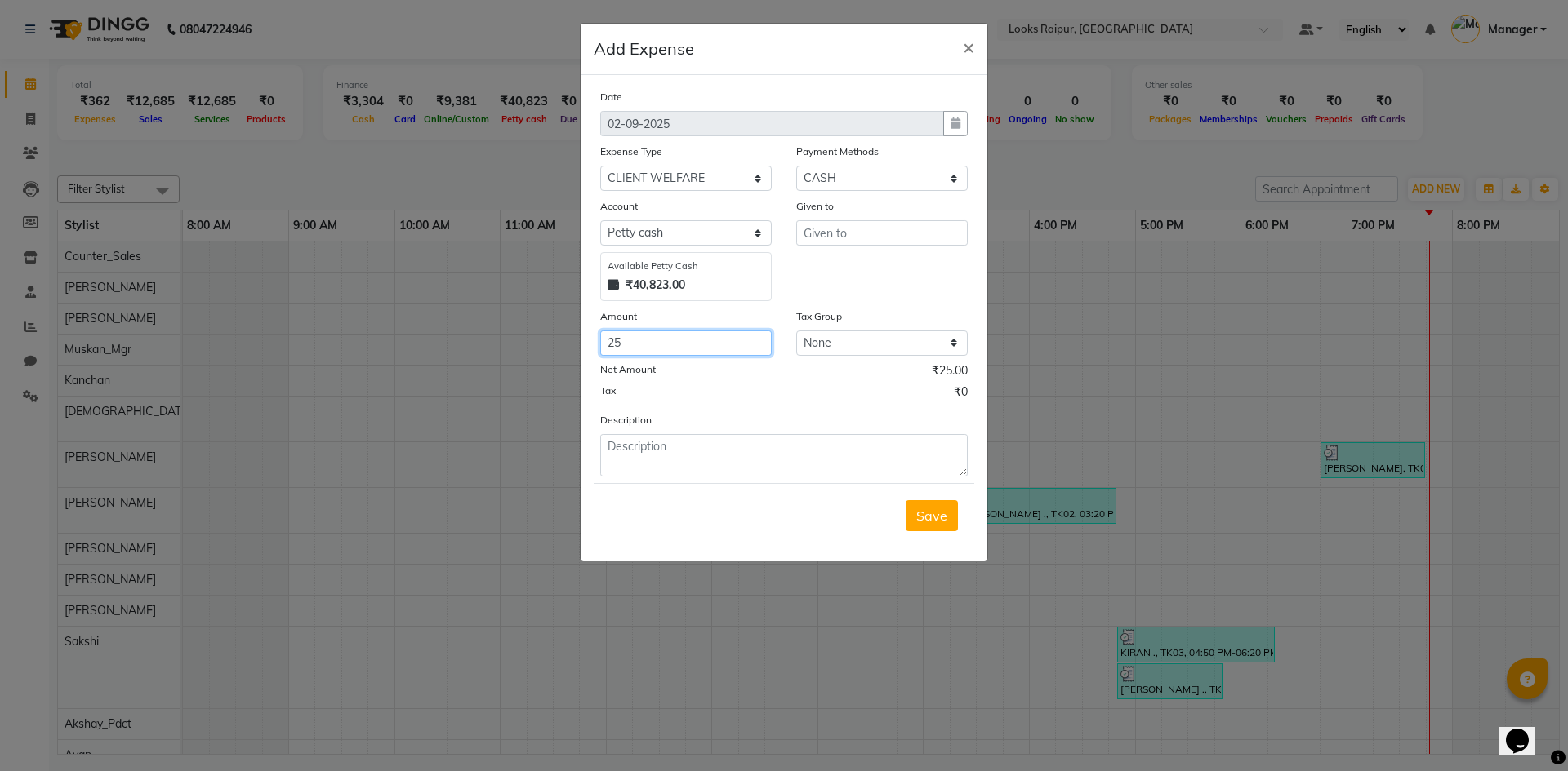
type input "25"
click at [670, 457] on textarea at bounding box center [784, 455] width 368 height 43
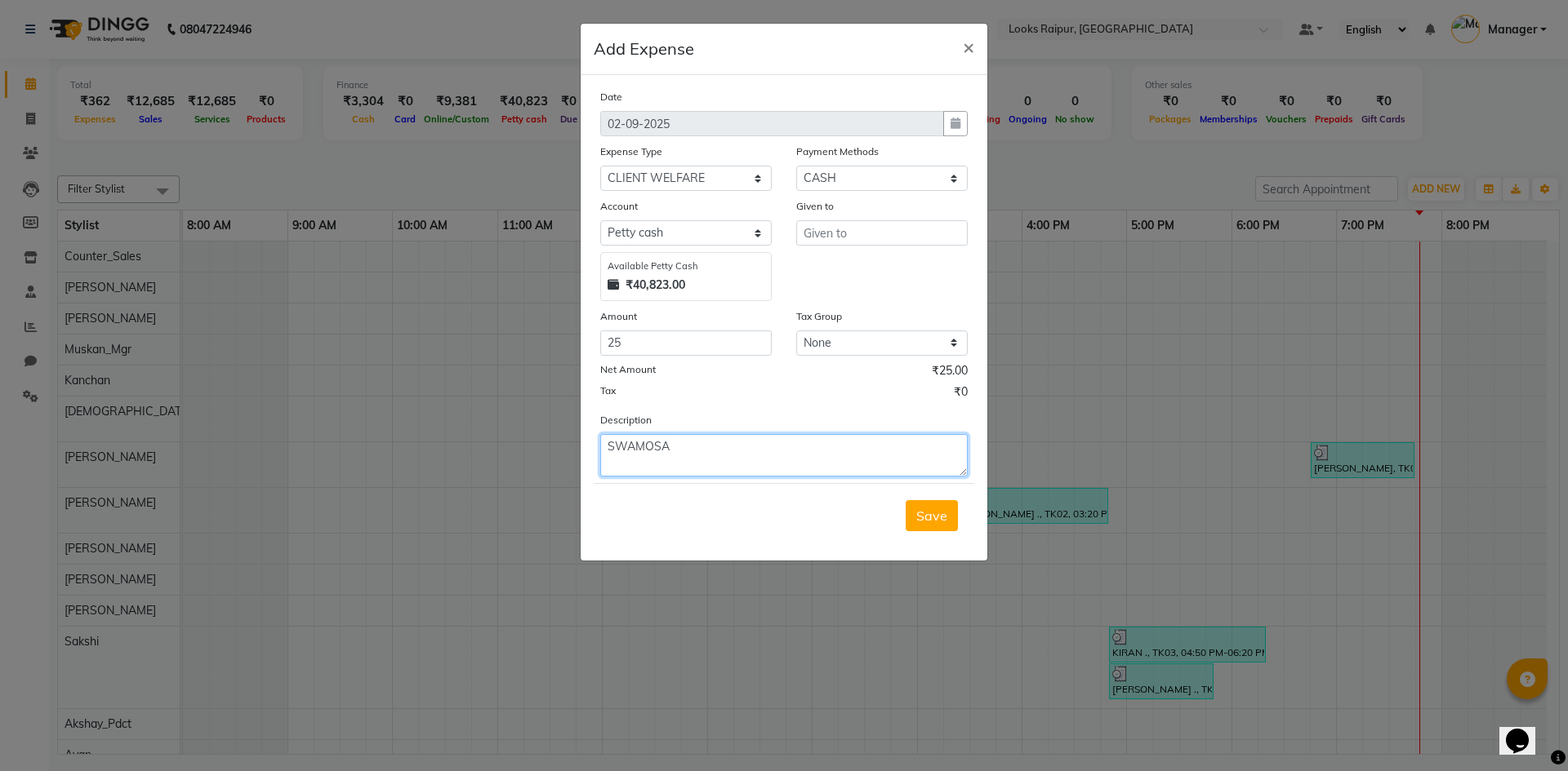
scroll to position [0, 0]
type textarea "S"
type textarea "SNACKS FOR CLIENT"
click at [822, 234] on input "text" at bounding box center [882, 232] width 171 height 25
click at [842, 233] on input "text" at bounding box center [882, 232] width 171 height 25
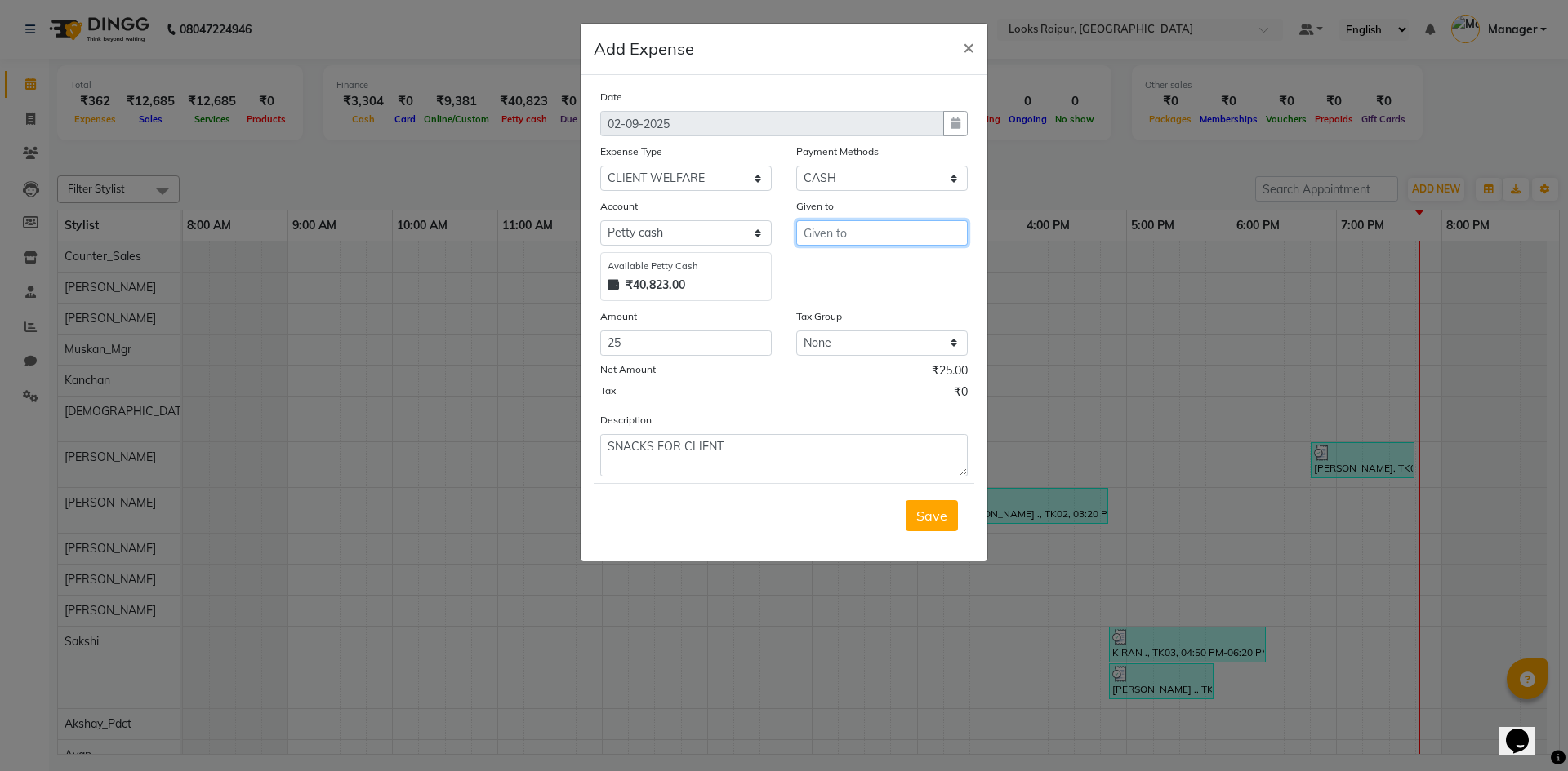
click at [842, 233] on input "text" at bounding box center [882, 232] width 171 height 25
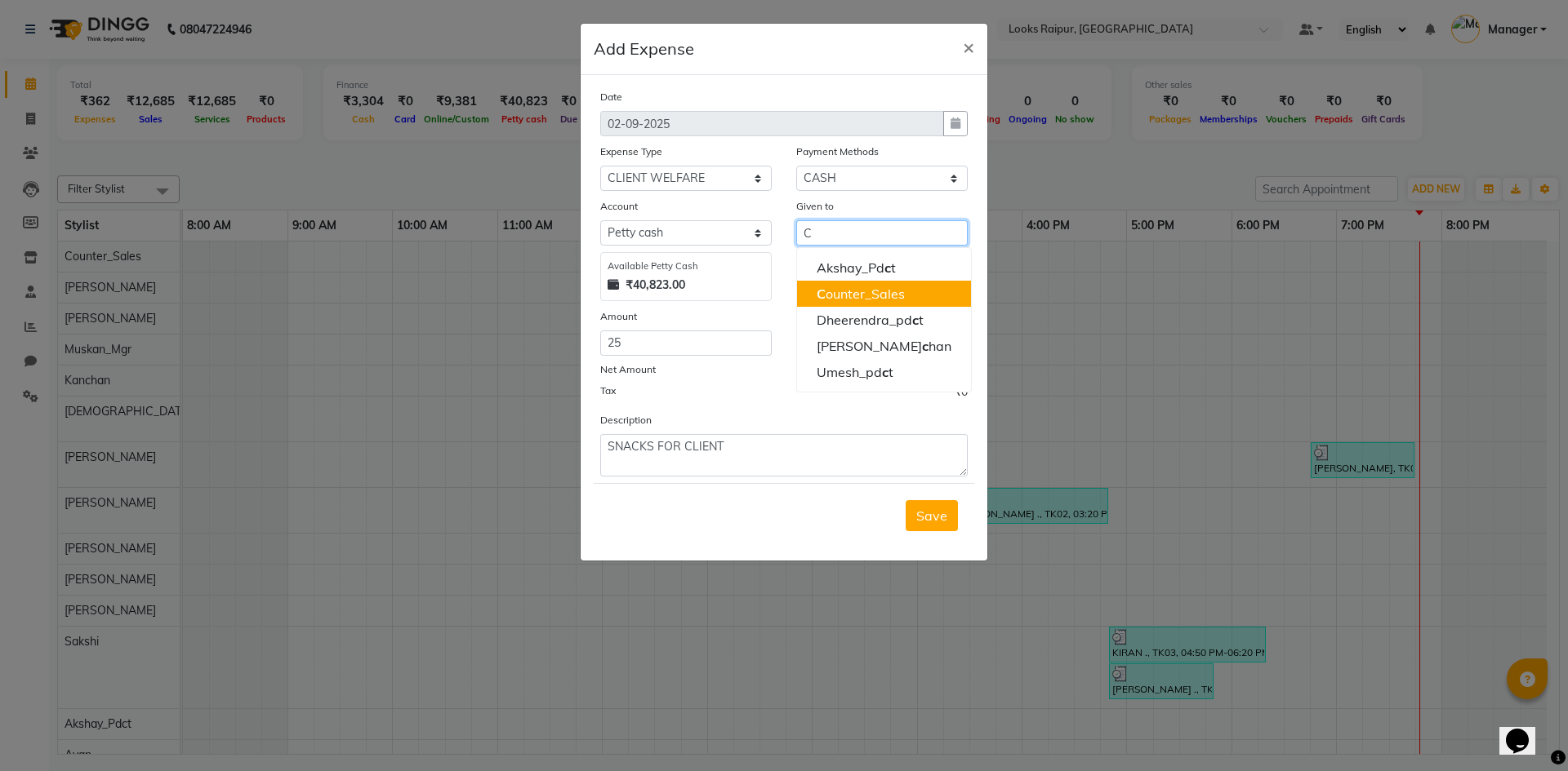
click at [833, 292] on ngb-highlight "C ounter_Sales" at bounding box center [860, 293] width 88 height 17
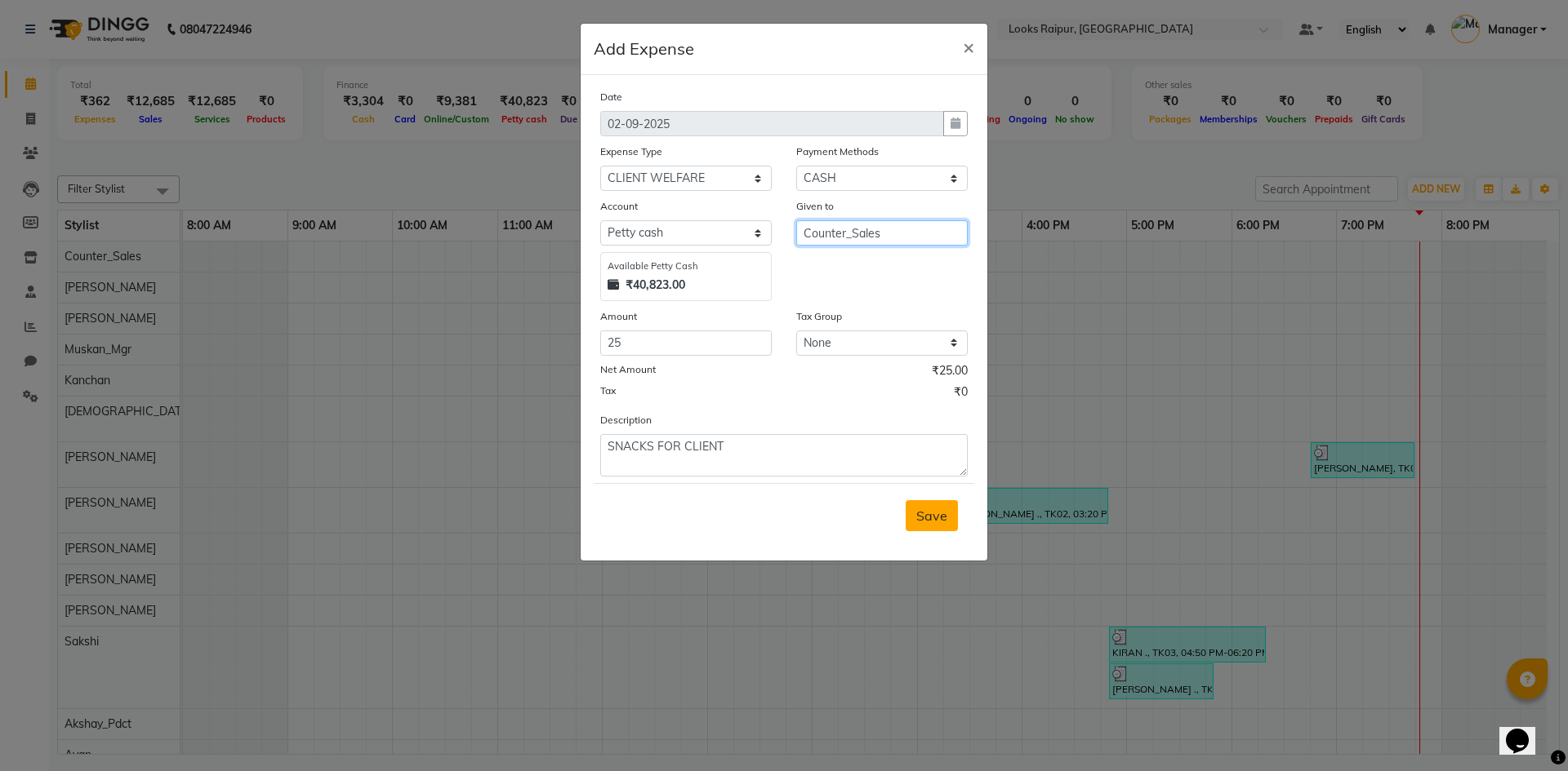
type input "Counter_Sales"
click at [919, 512] on span "Save" at bounding box center [932, 516] width 31 height 17
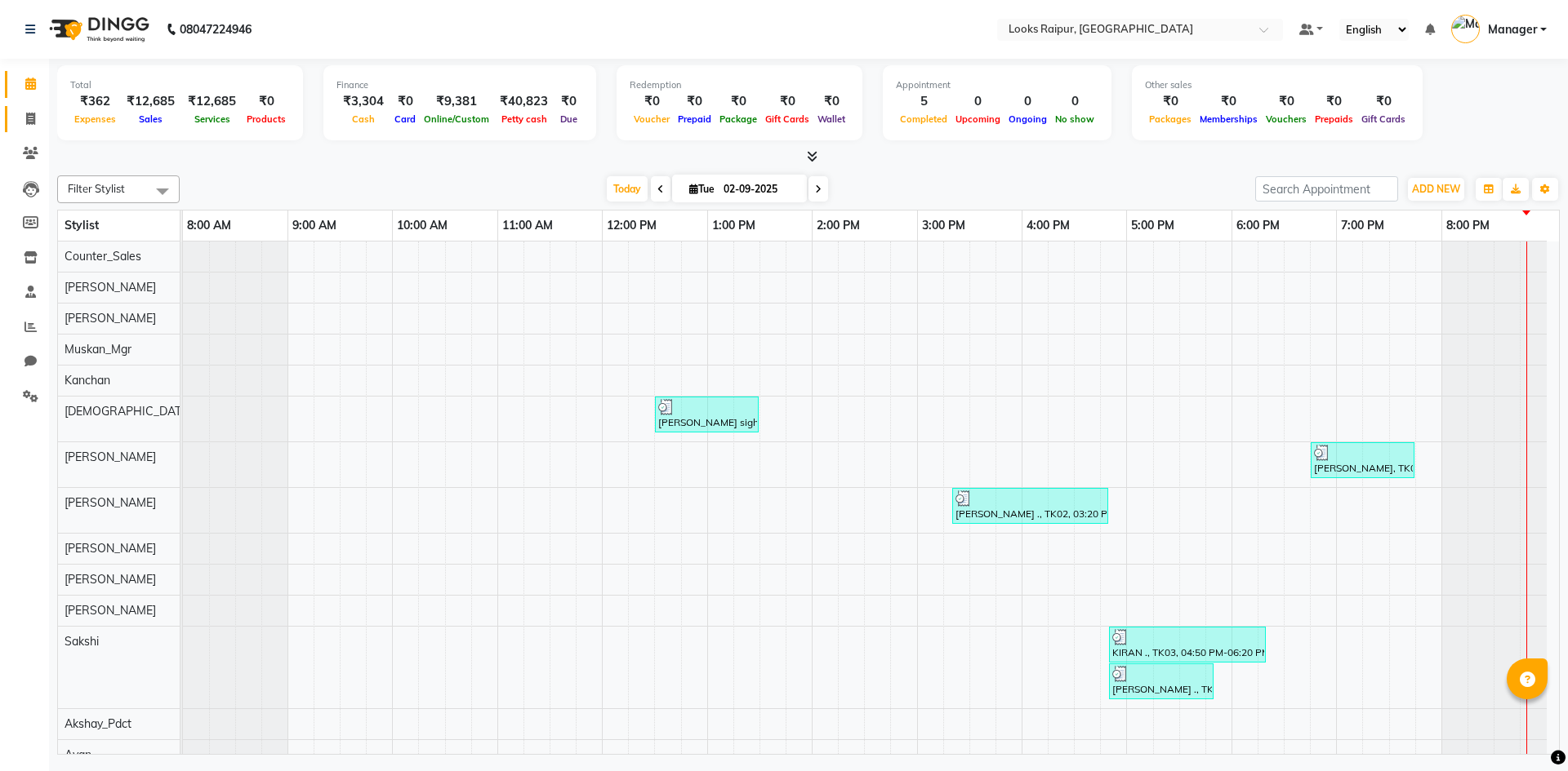
drag, startPoint x: 33, startPoint y: 109, endPoint x: 33, endPoint y: 89, distance: 20.0
click at [33, 110] on span at bounding box center [31, 120] width 29 height 19
select select "8606"
select select "service"
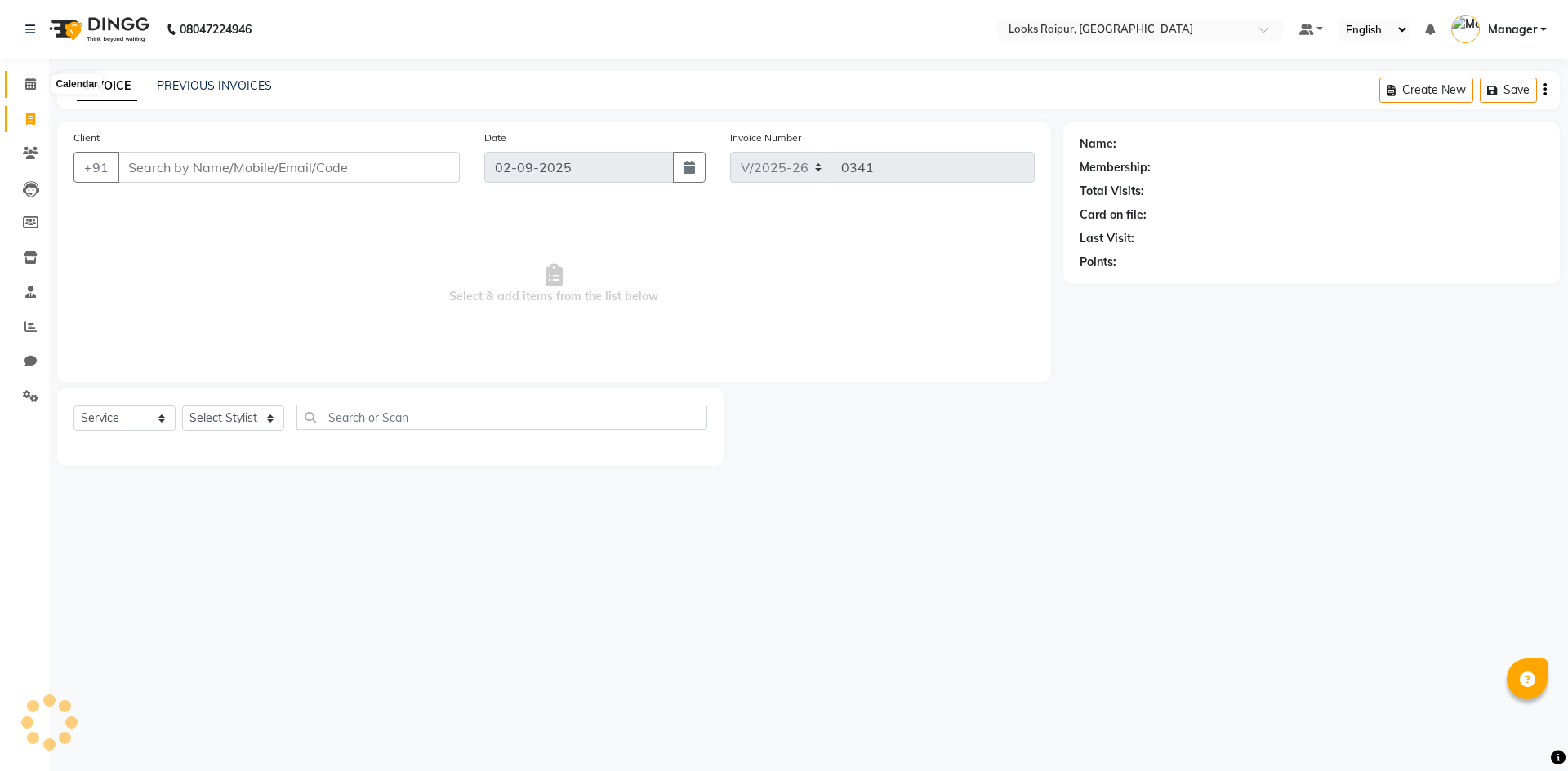
click at [32, 81] on icon at bounding box center [31, 84] width 10 height 12
